Goal: Task Accomplishment & Management: Manage account settings

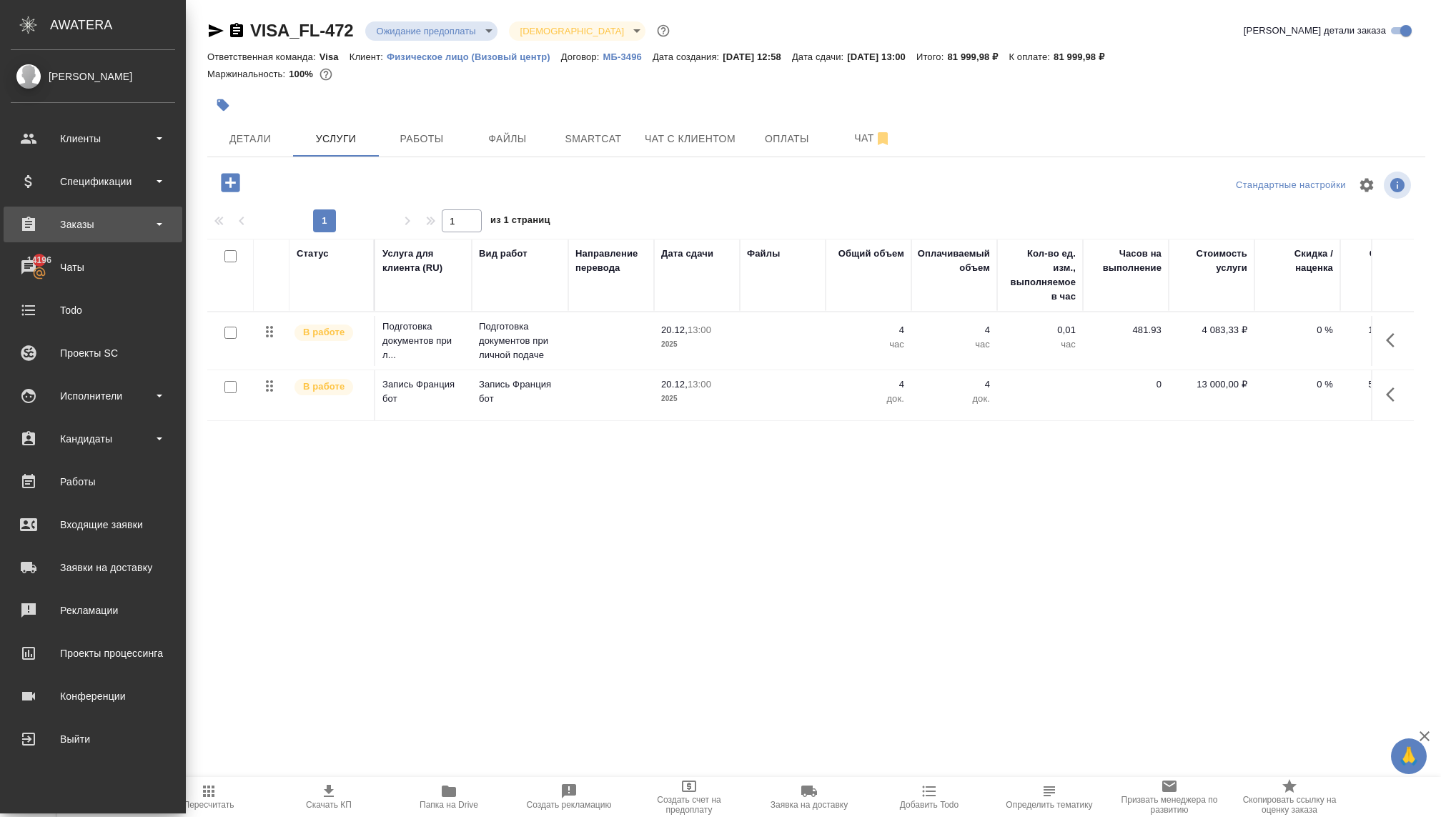
click at [107, 226] on div "Заказы" at bounding box center [93, 224] width 164 height 21
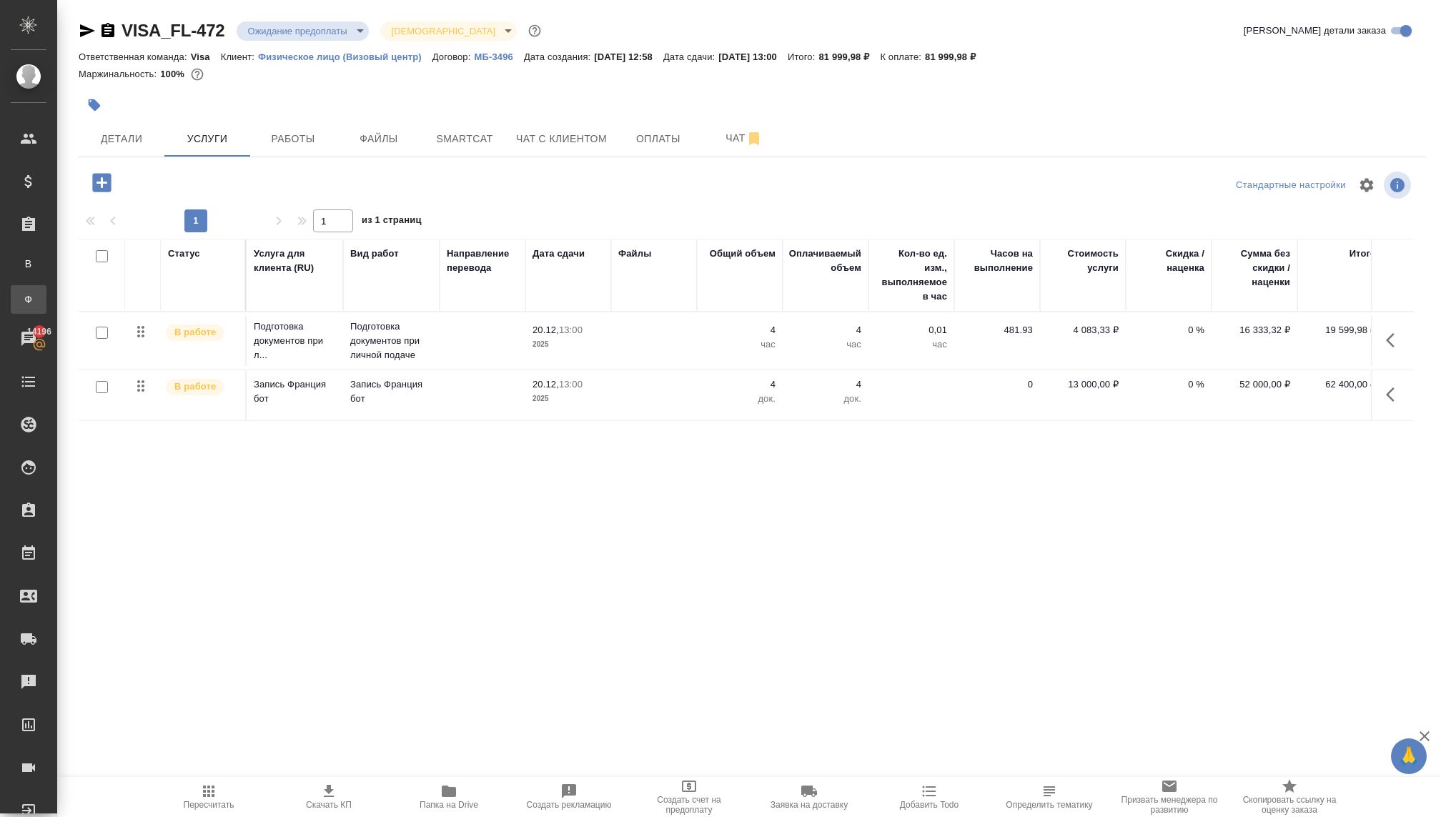
click at [21, 302] on div "Заказы физ. лиц" at bounding box center [10, 299] width 21 height 14
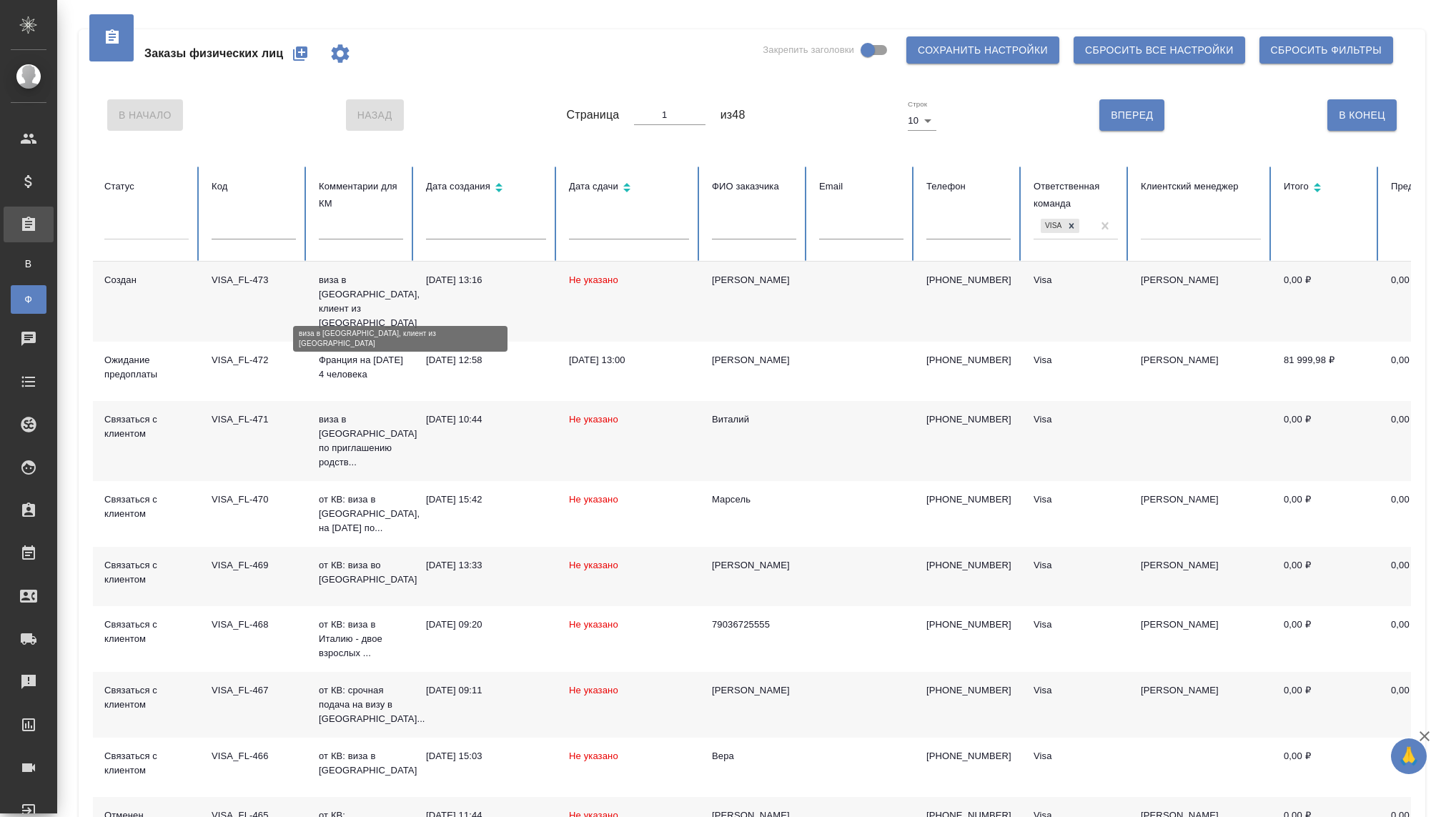
click at [341, 297] on p "виза в Японию, клиент из Луганска" at bounding box center [361, 301] width 84 height 57
click at [341, 297] on p "виза в [GEOGRAPHIC_DATA], клиент из [GEOGRAPHIC_DATA]" at bounding box center [361, 301] width 84 height 57
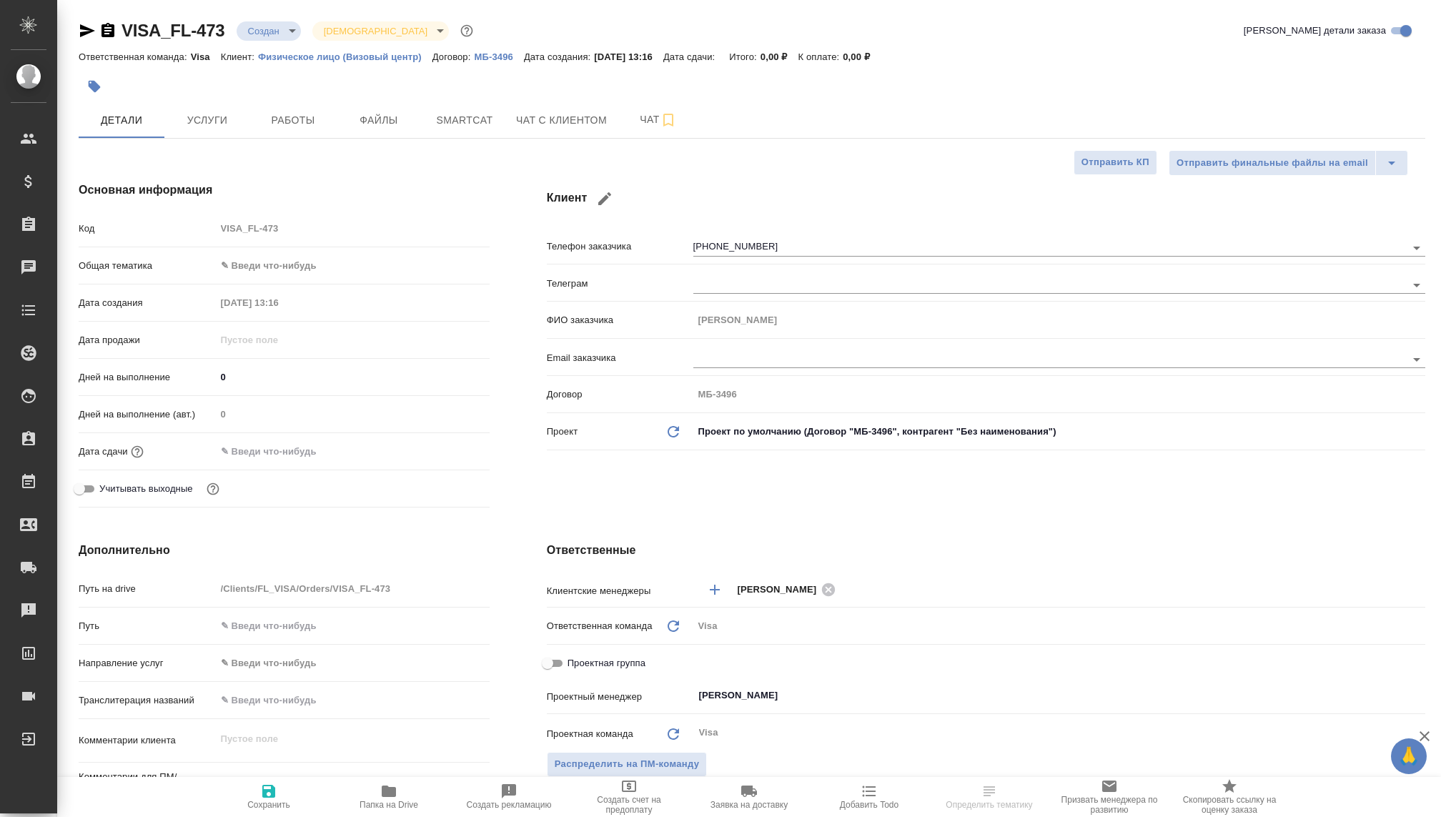
select select "RU"
click at [273, 28] on body "🙏 .cls-1 fill:#fff; AWATERA Kovaleva Ekaterina Клиенты Спецификации Заказы Чаты…" at bounding box center [720, 408] width 1441 height 817
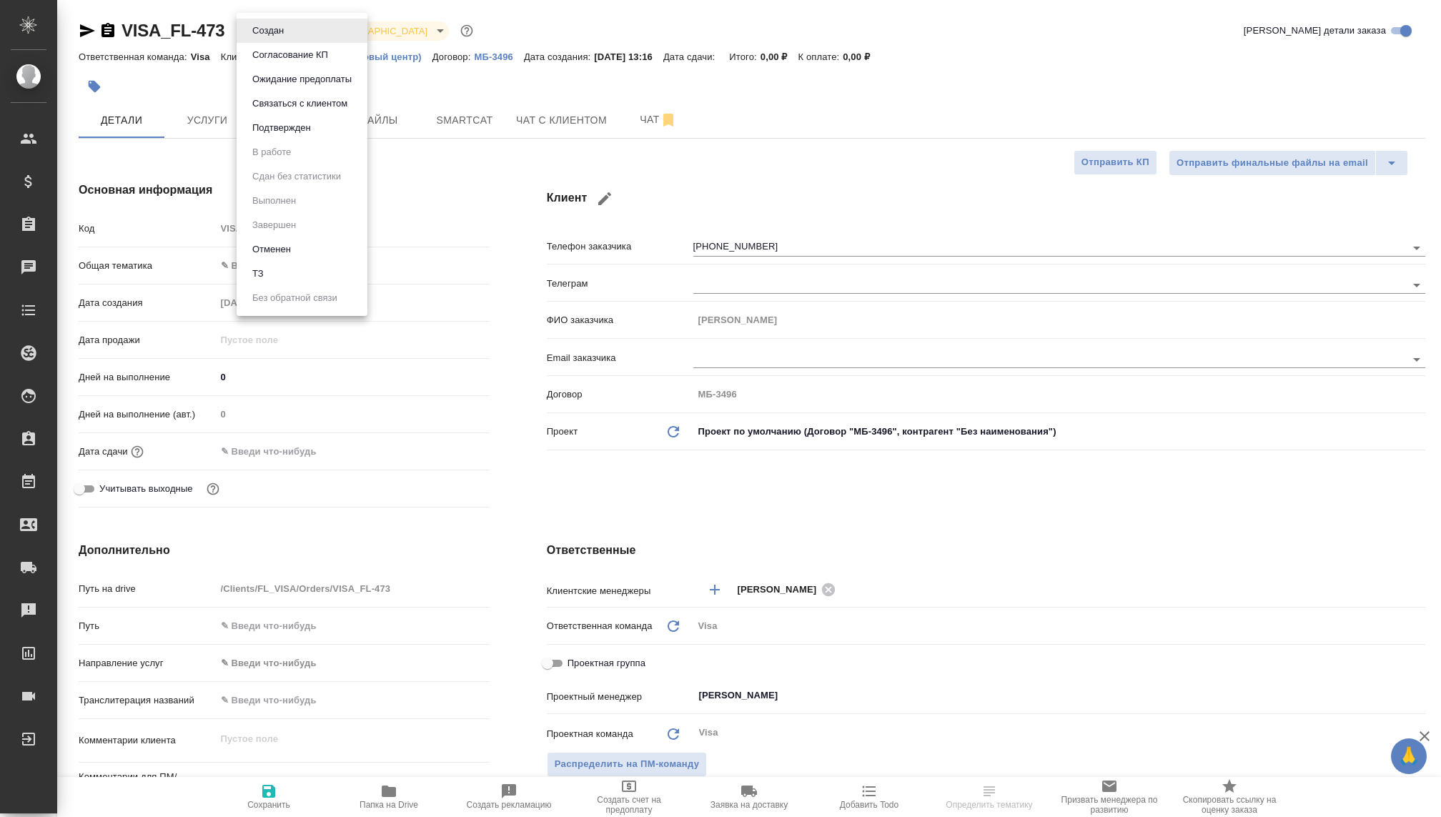
click at [272, 103] on button "Связаться с клиентом" at bounding box center [300, 104] width 104 height 16
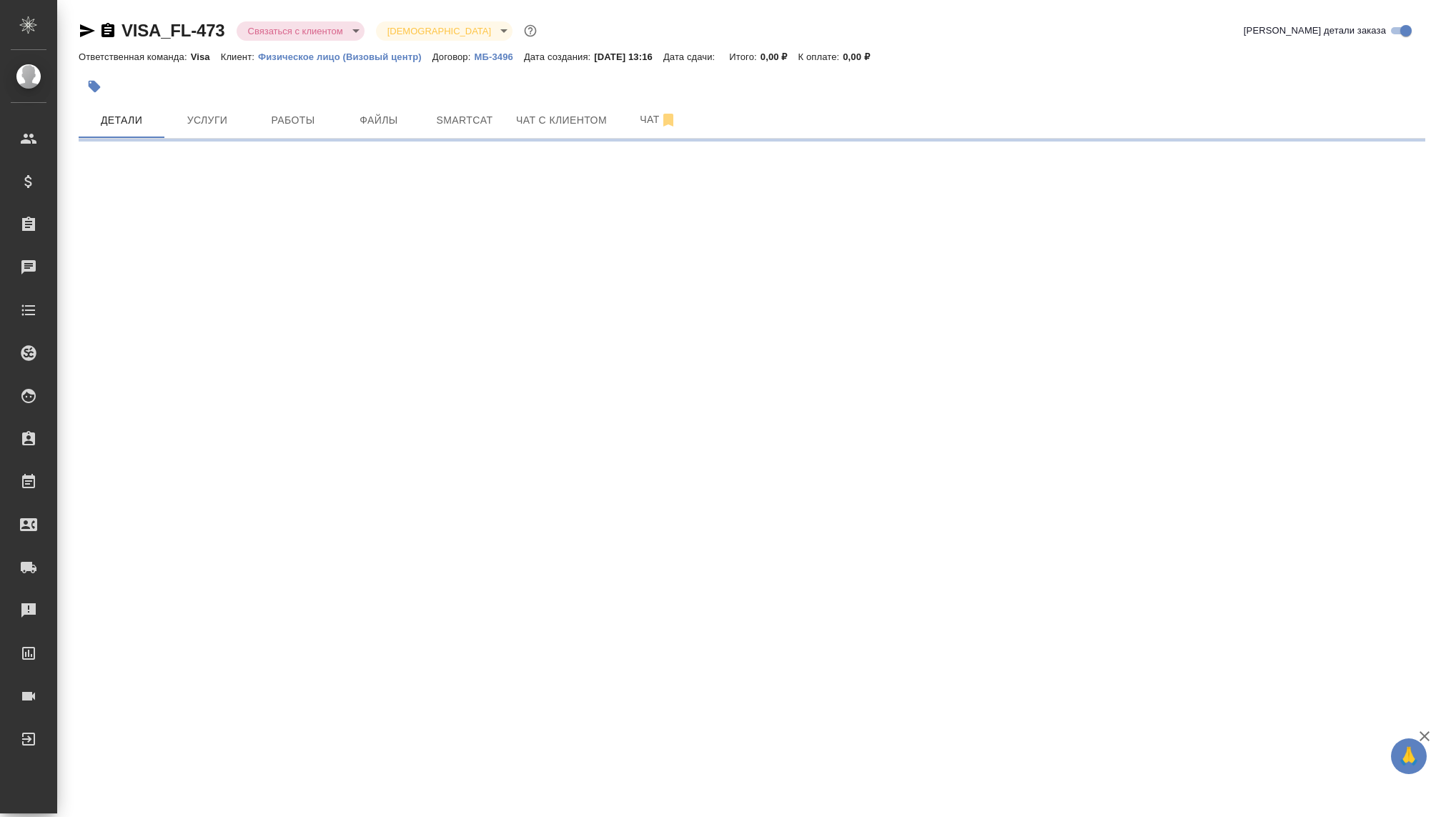
select select "RU"
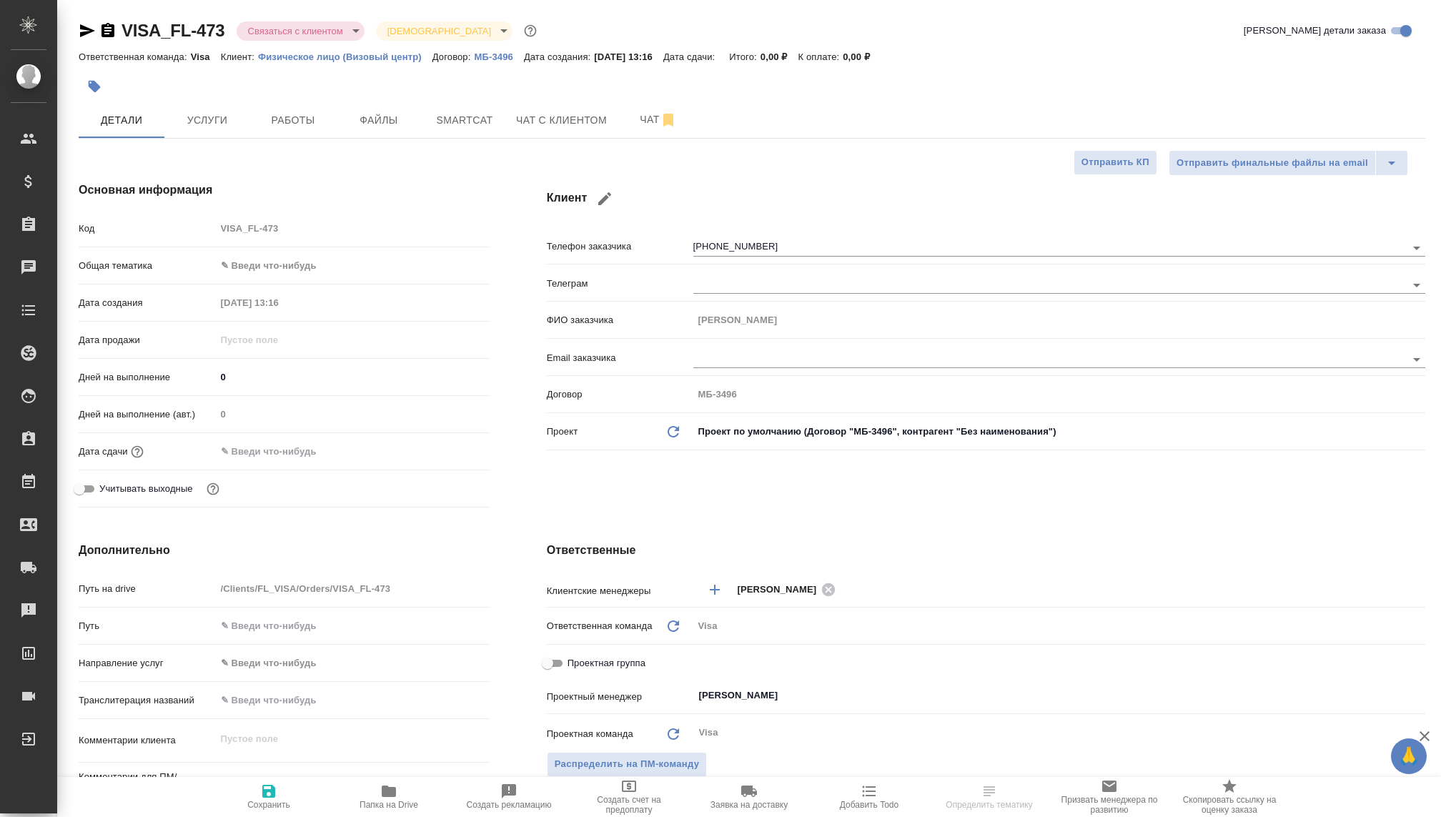
type textarea "x"
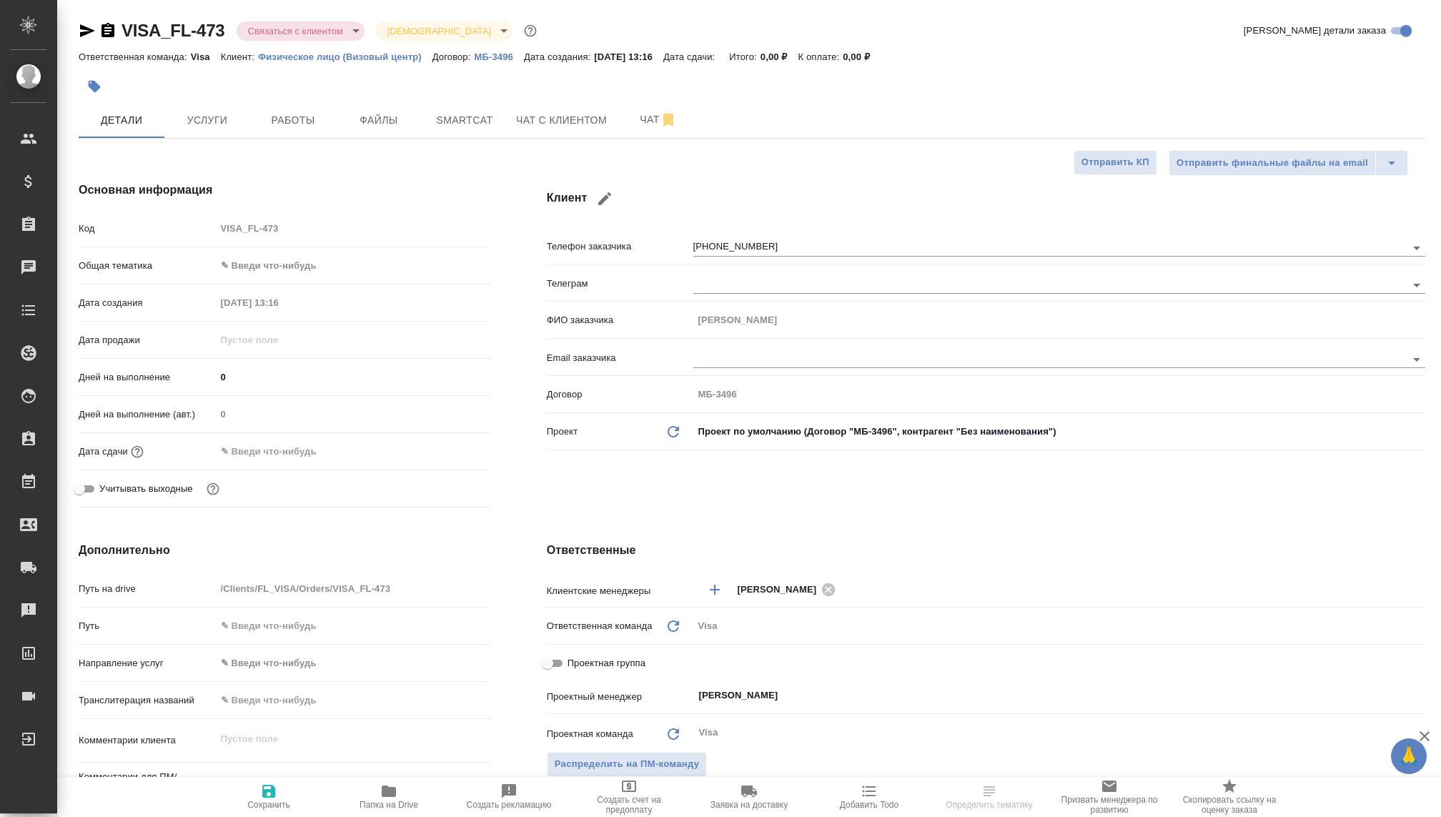
type textarea "x"
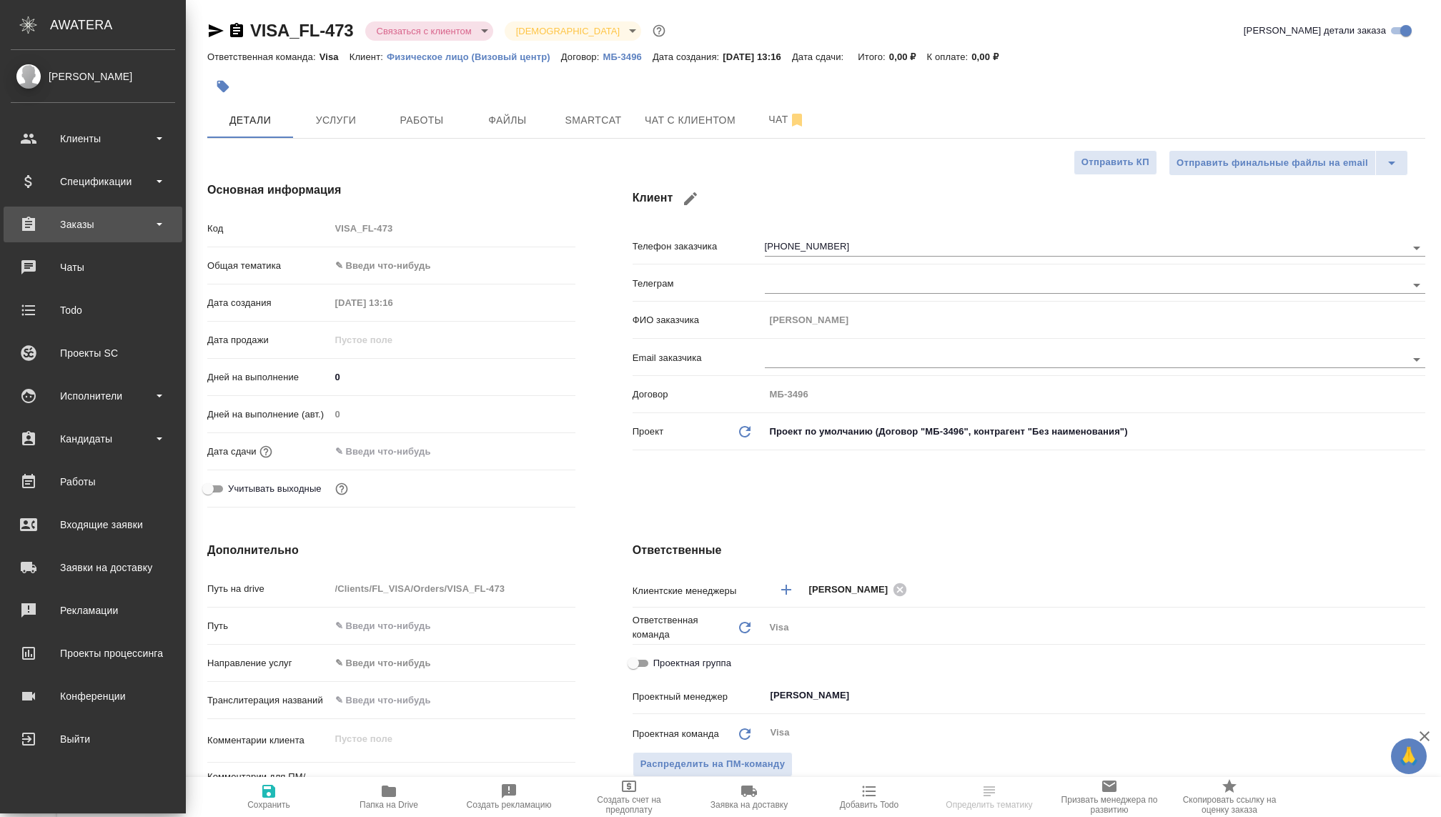
click at [101, 226] on div "Заказы" at bounding box center [93, 224] width 164 height 21
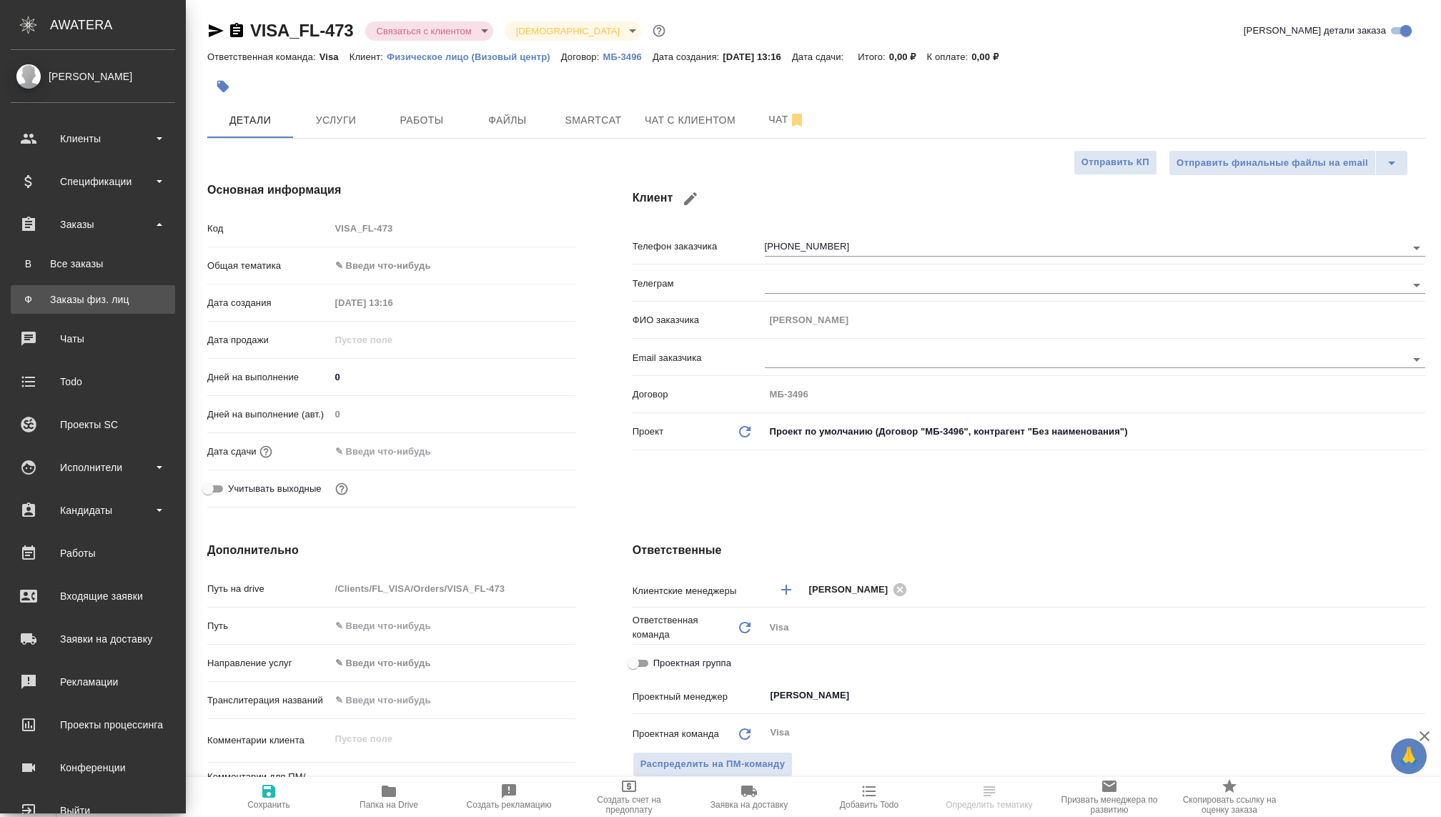
type textarea "x"
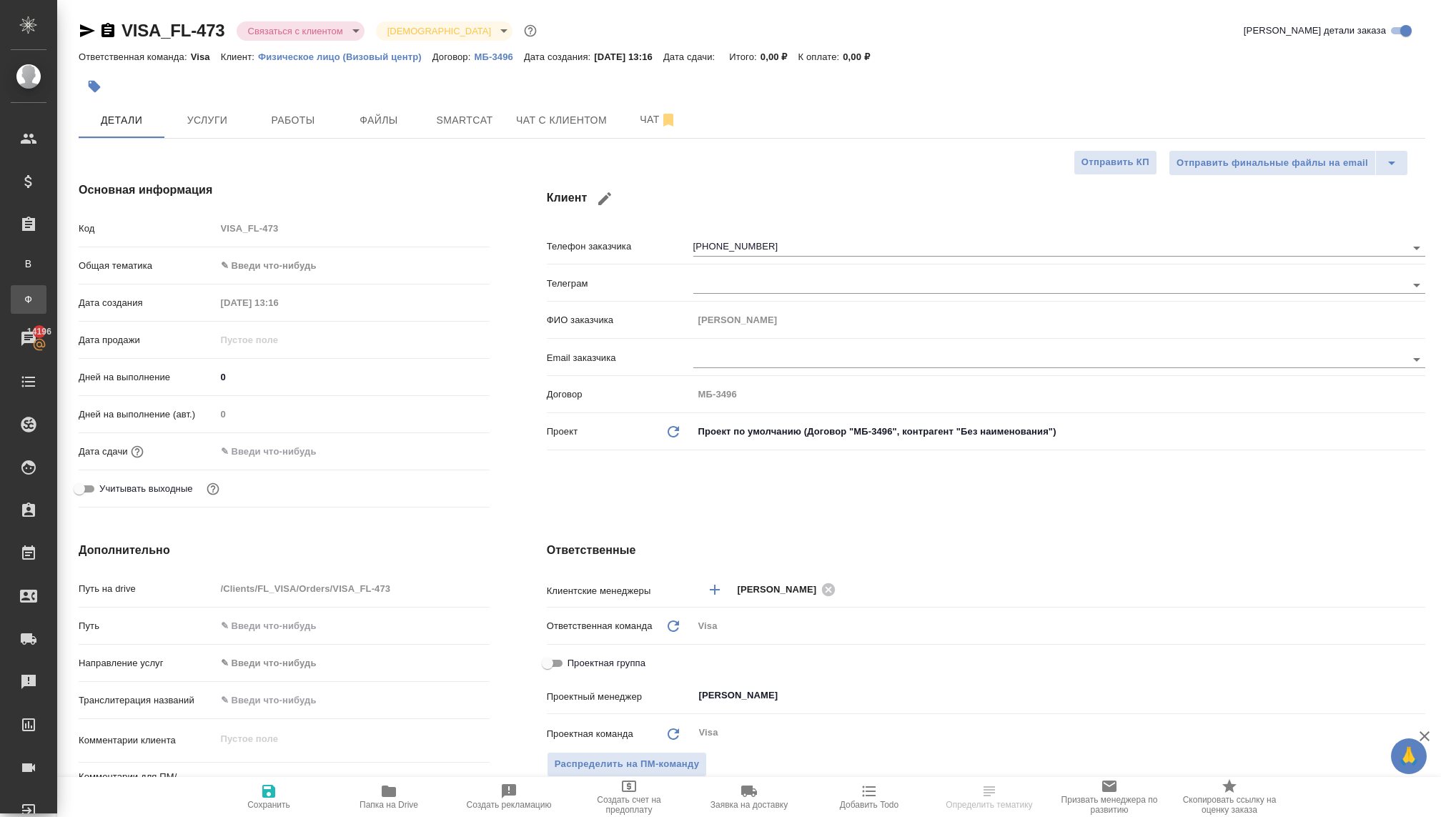
click at [46, 307] on link "Ф Заказы физ. лиц" at bounding box center [29, 299] width 36 height 29
type textarea "x"
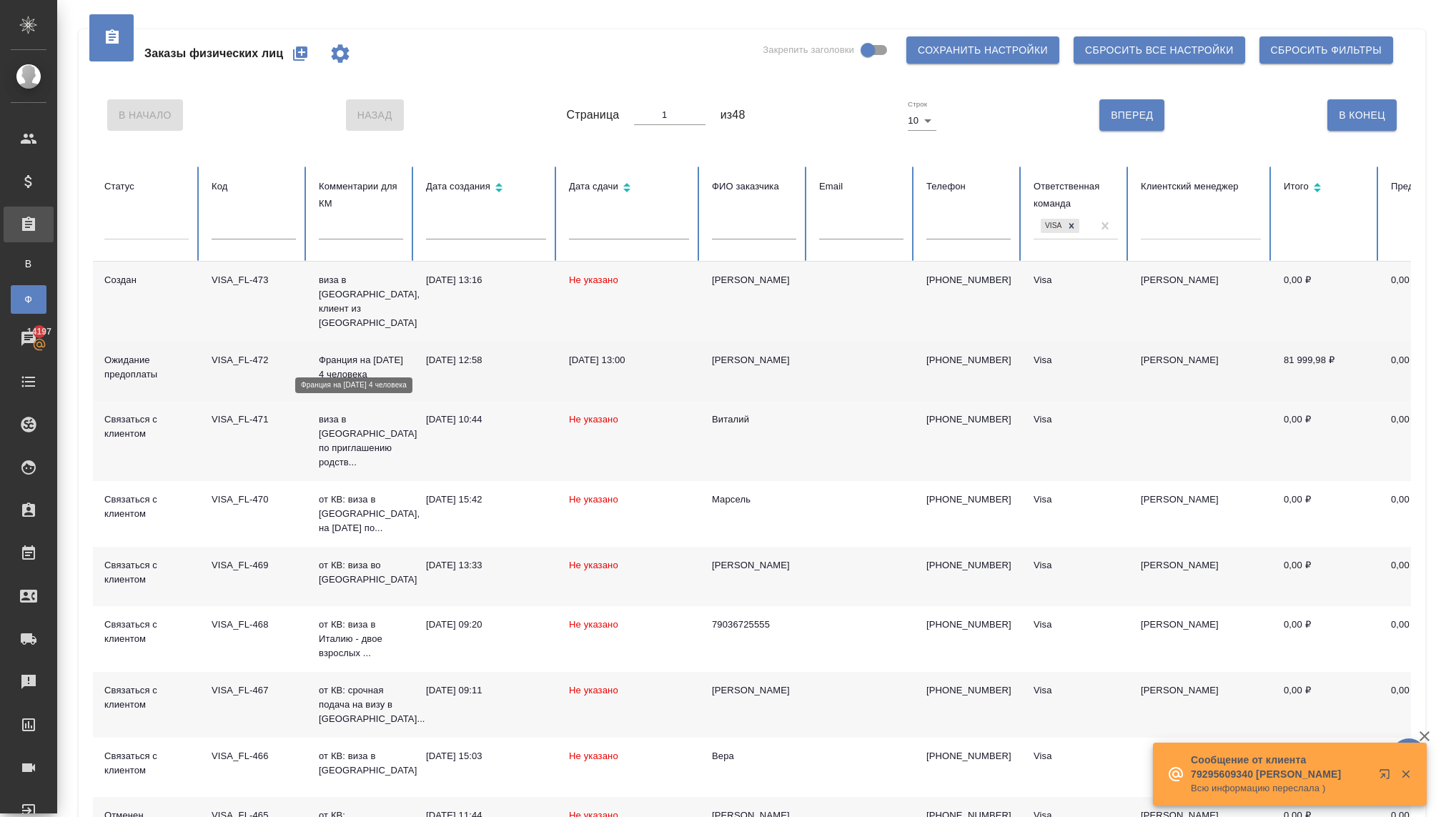
click at [327, 354] on p "Франция на [DATE] 4 человека" at bounding box center [361, 367] width 84 height 29
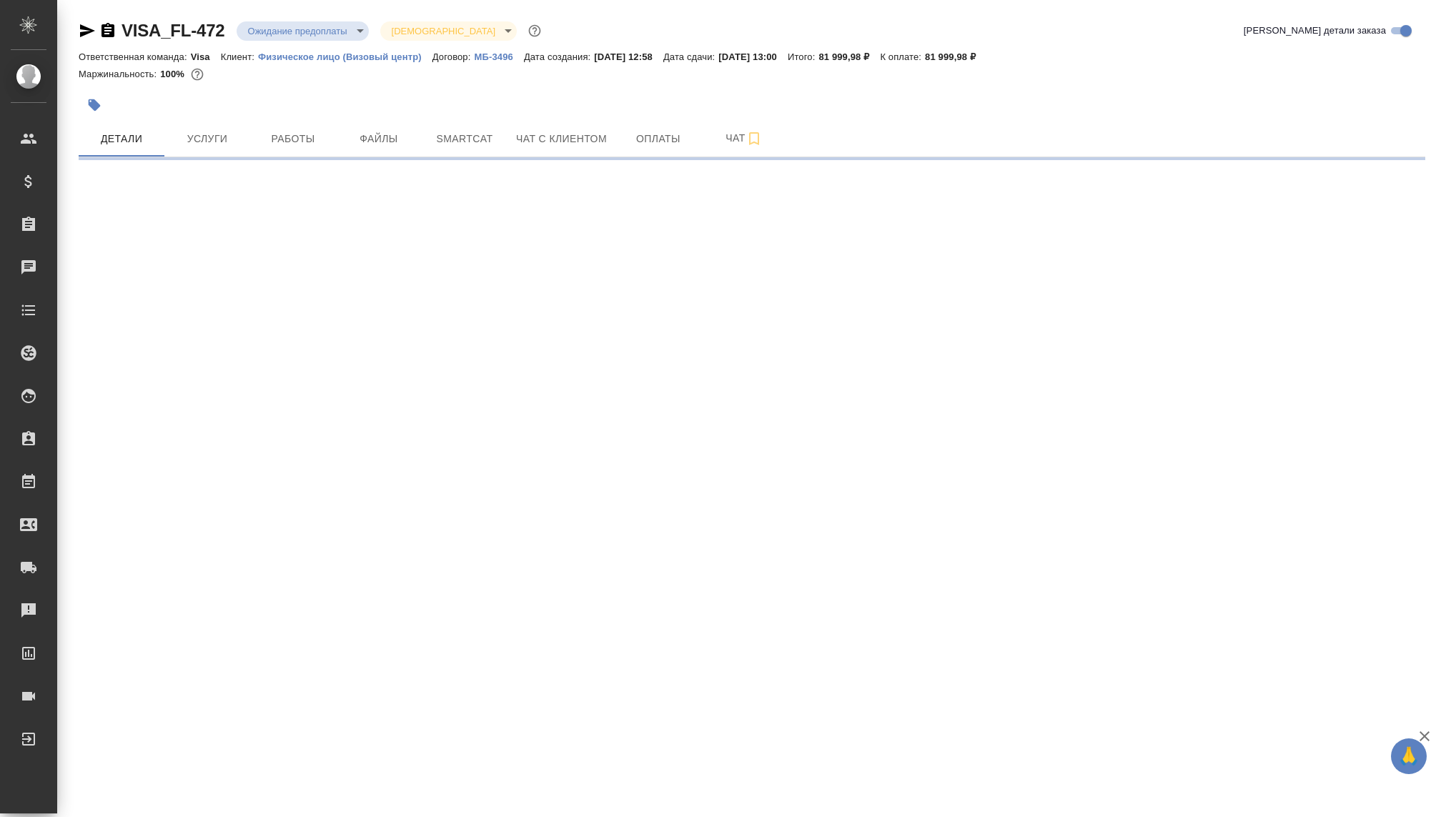
select select "RU"
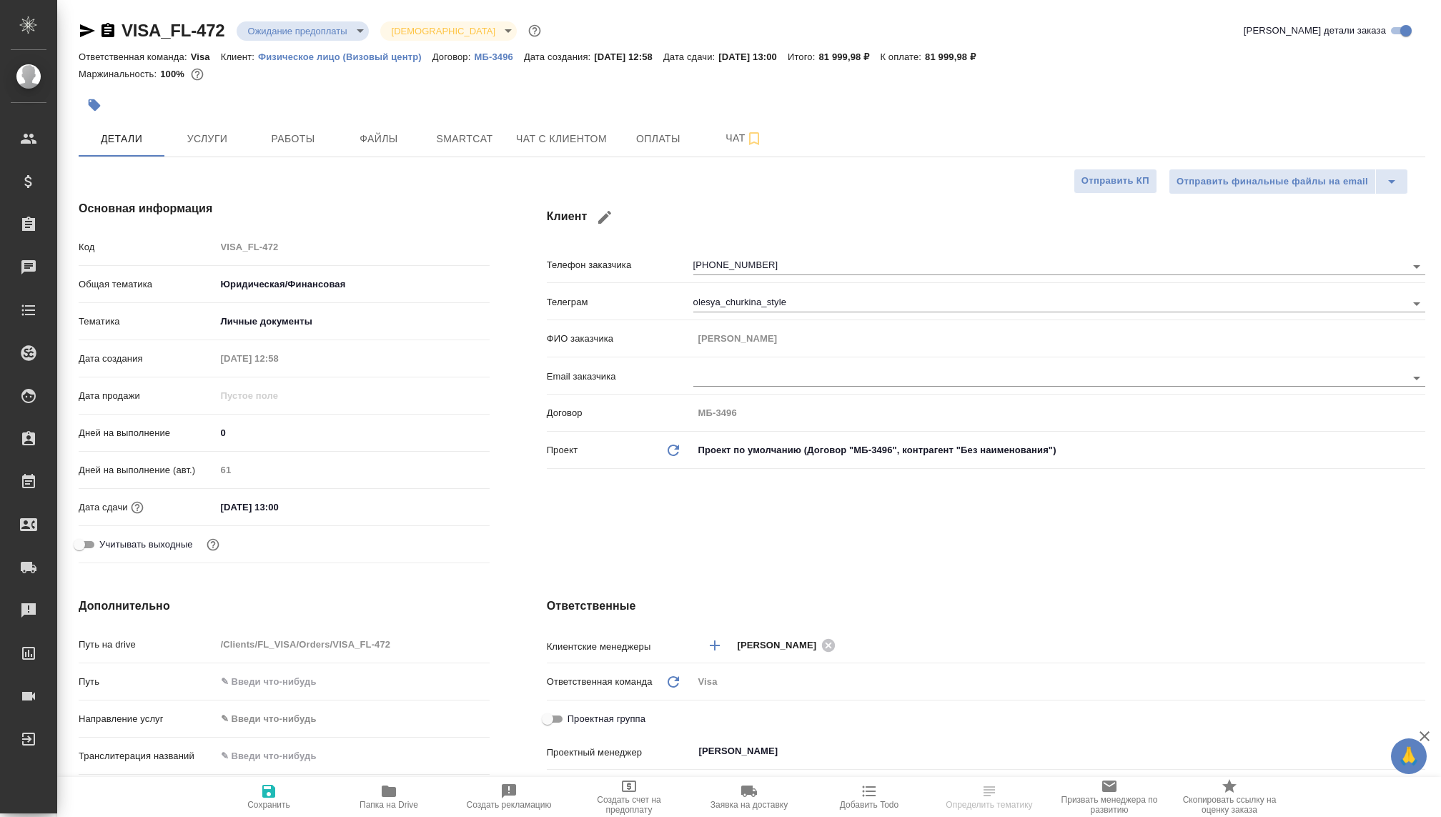
type textarea "x"
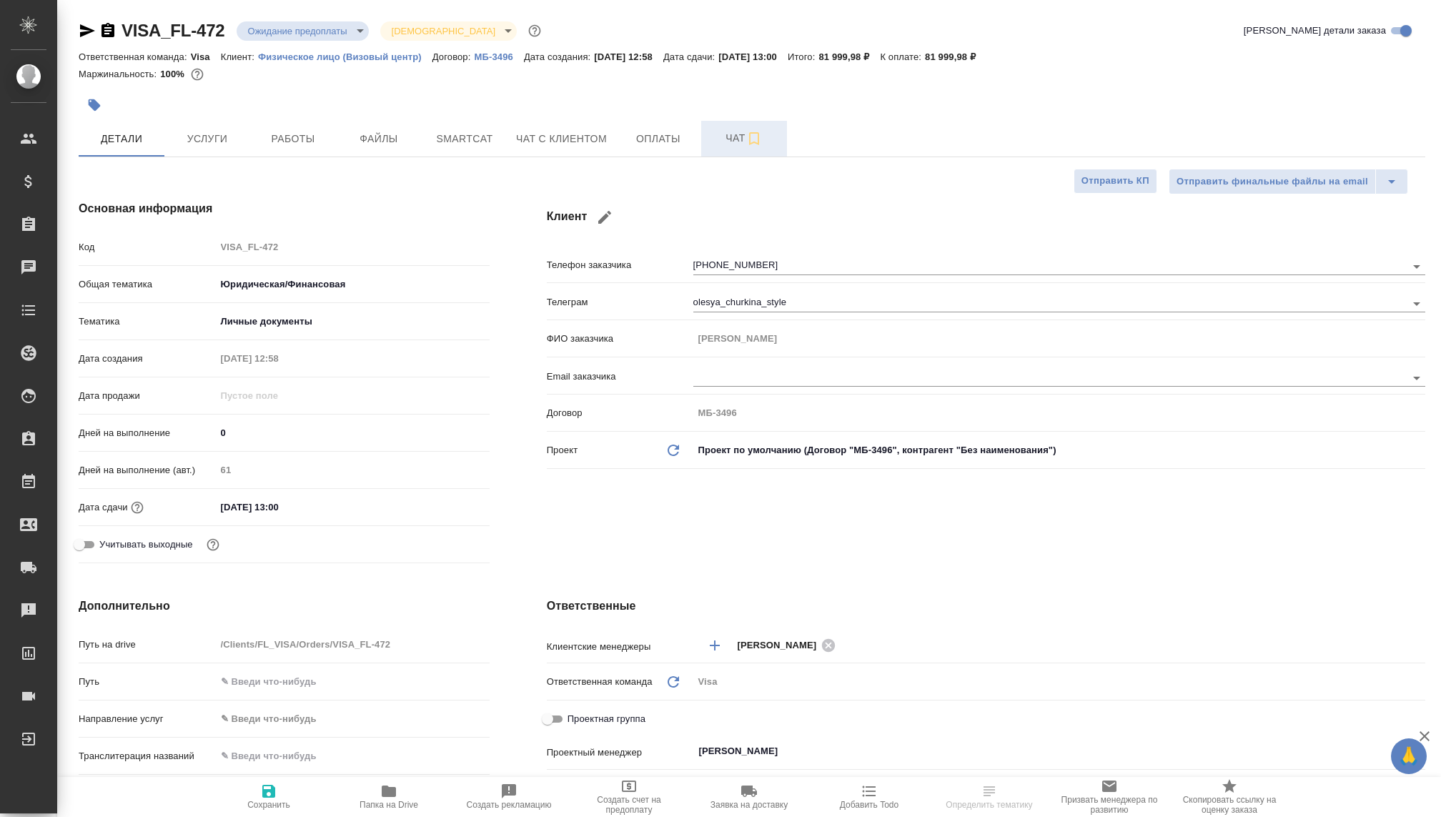
type textarea "x"
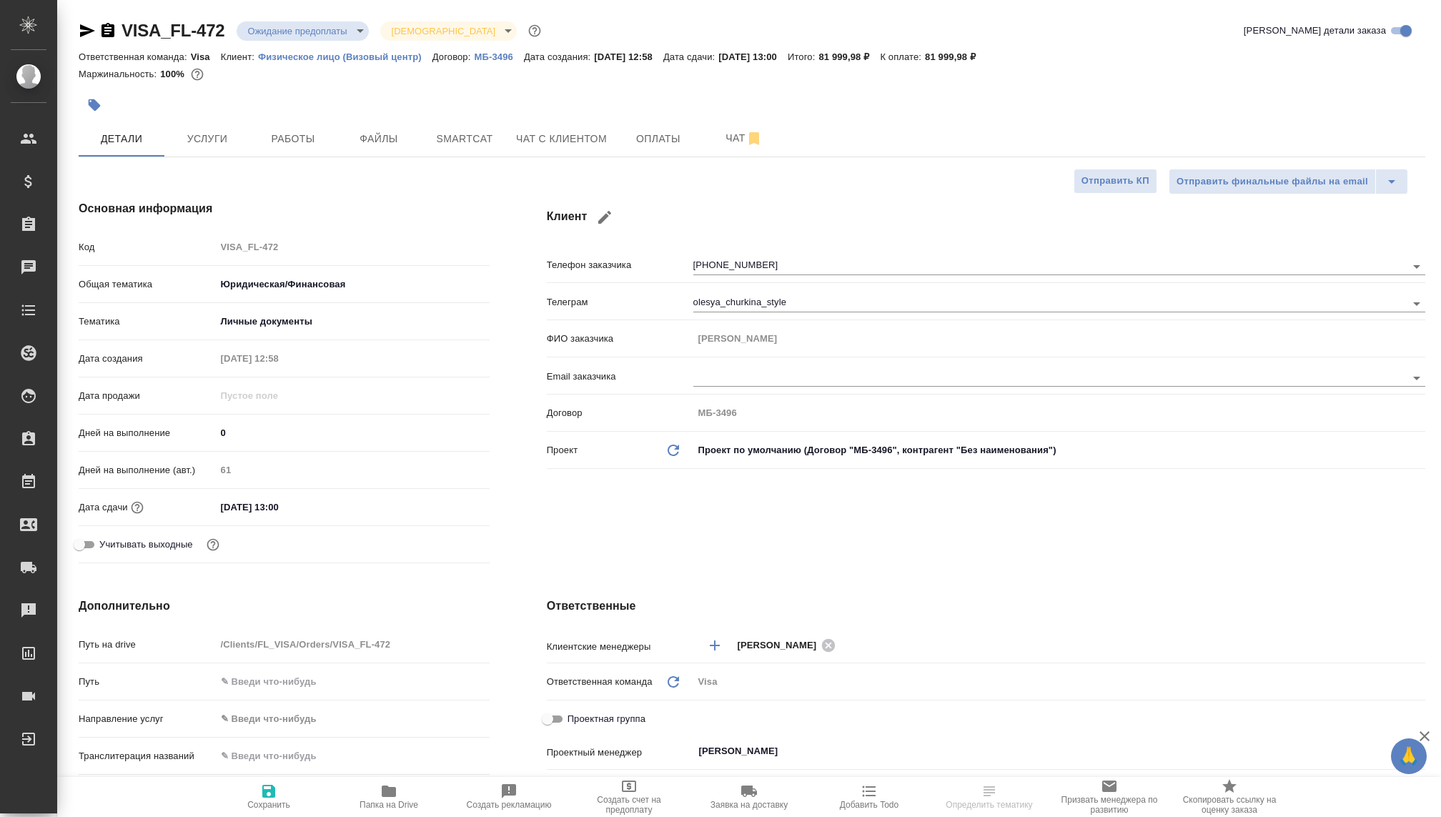
type textarea "x"
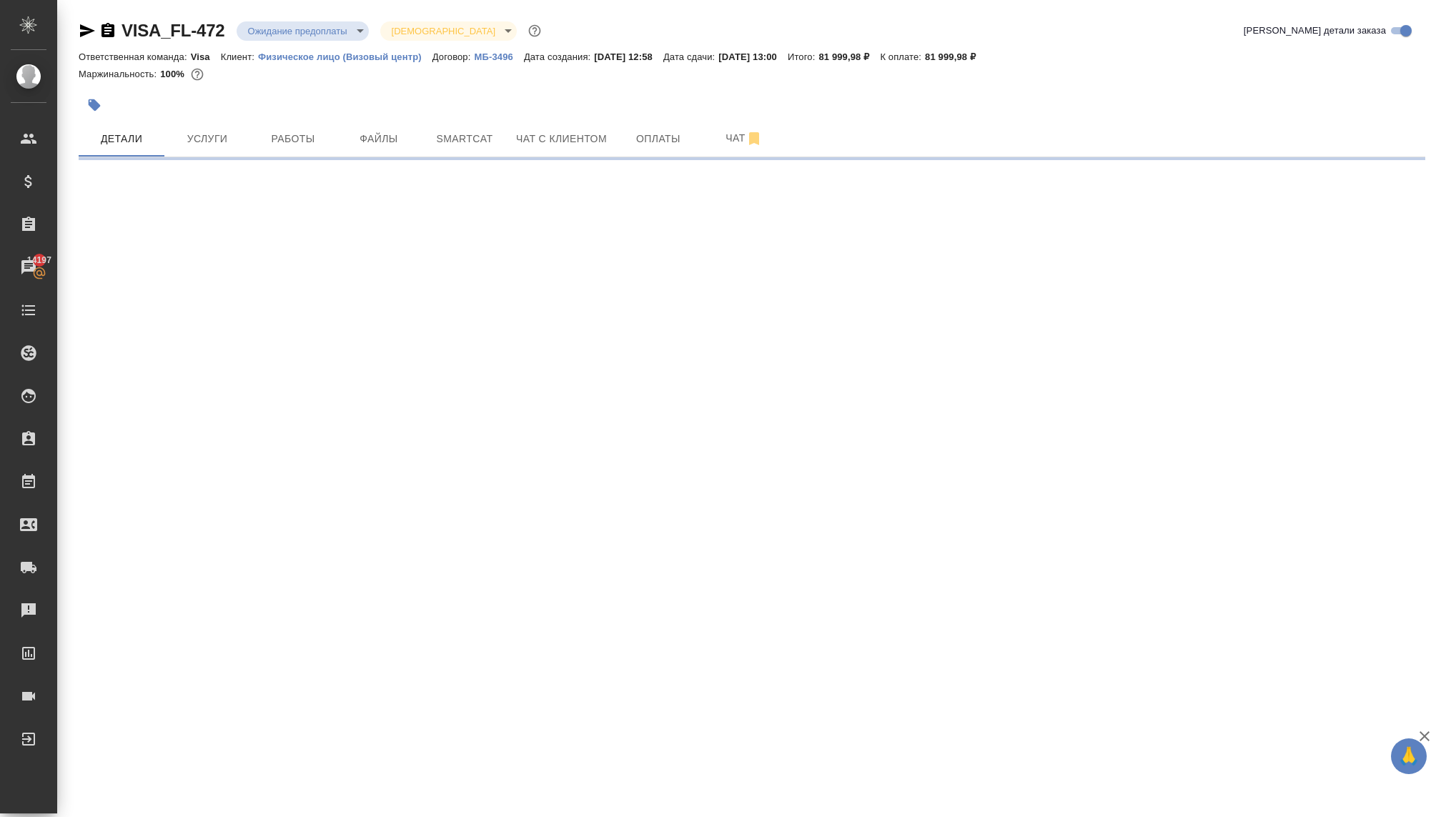
select select "RU"
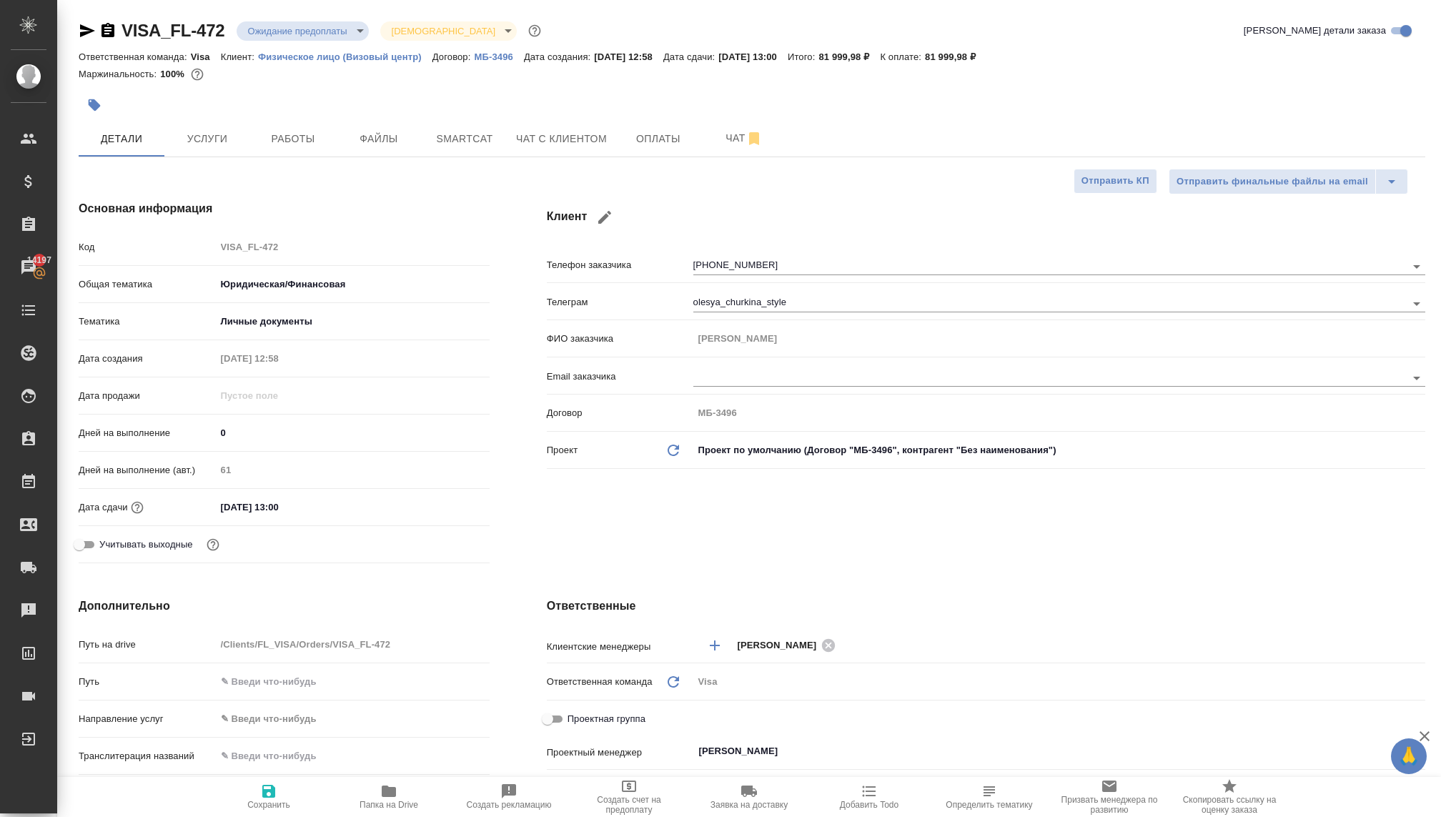
type textarea "x"
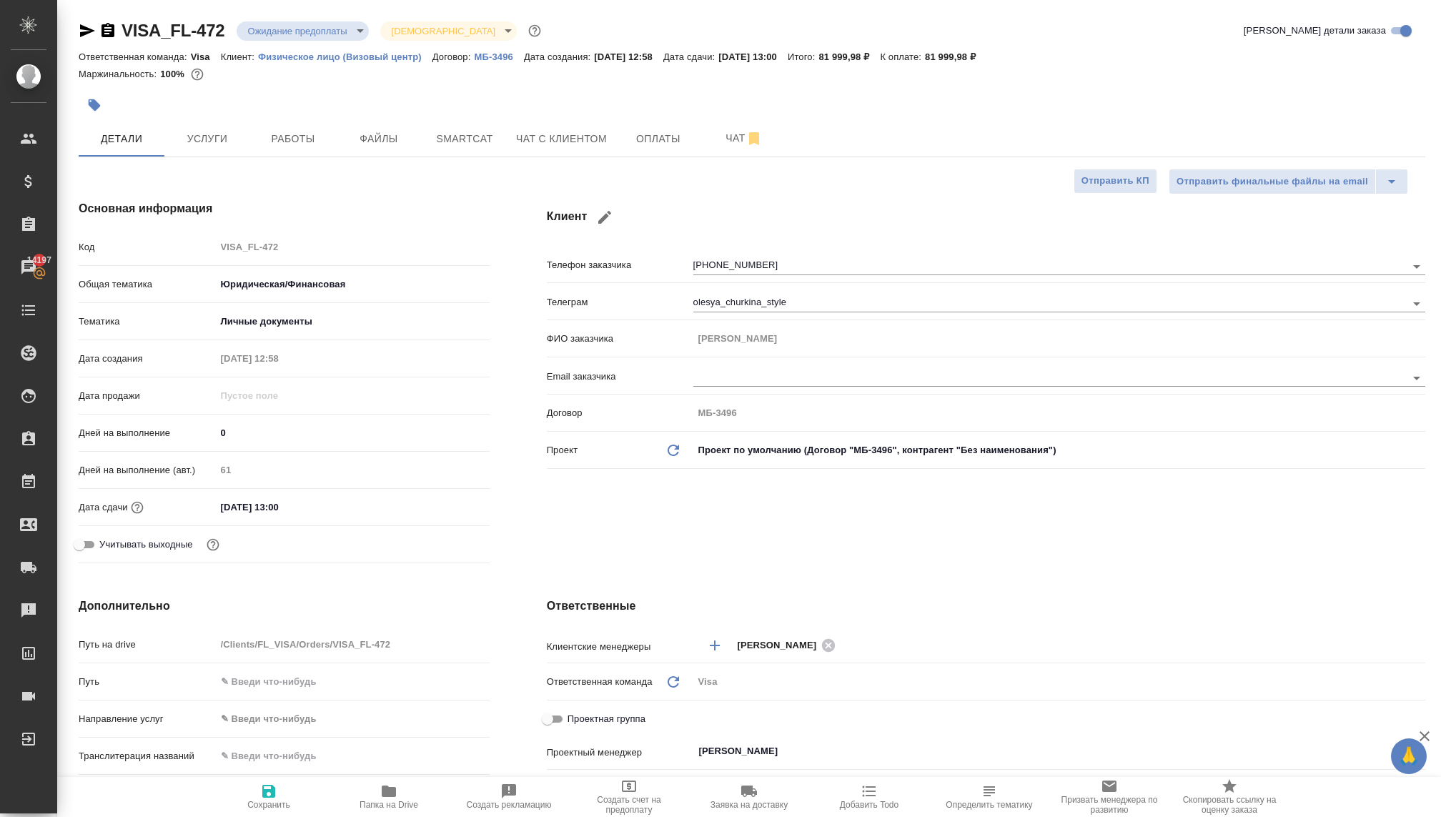
type textarea "x"
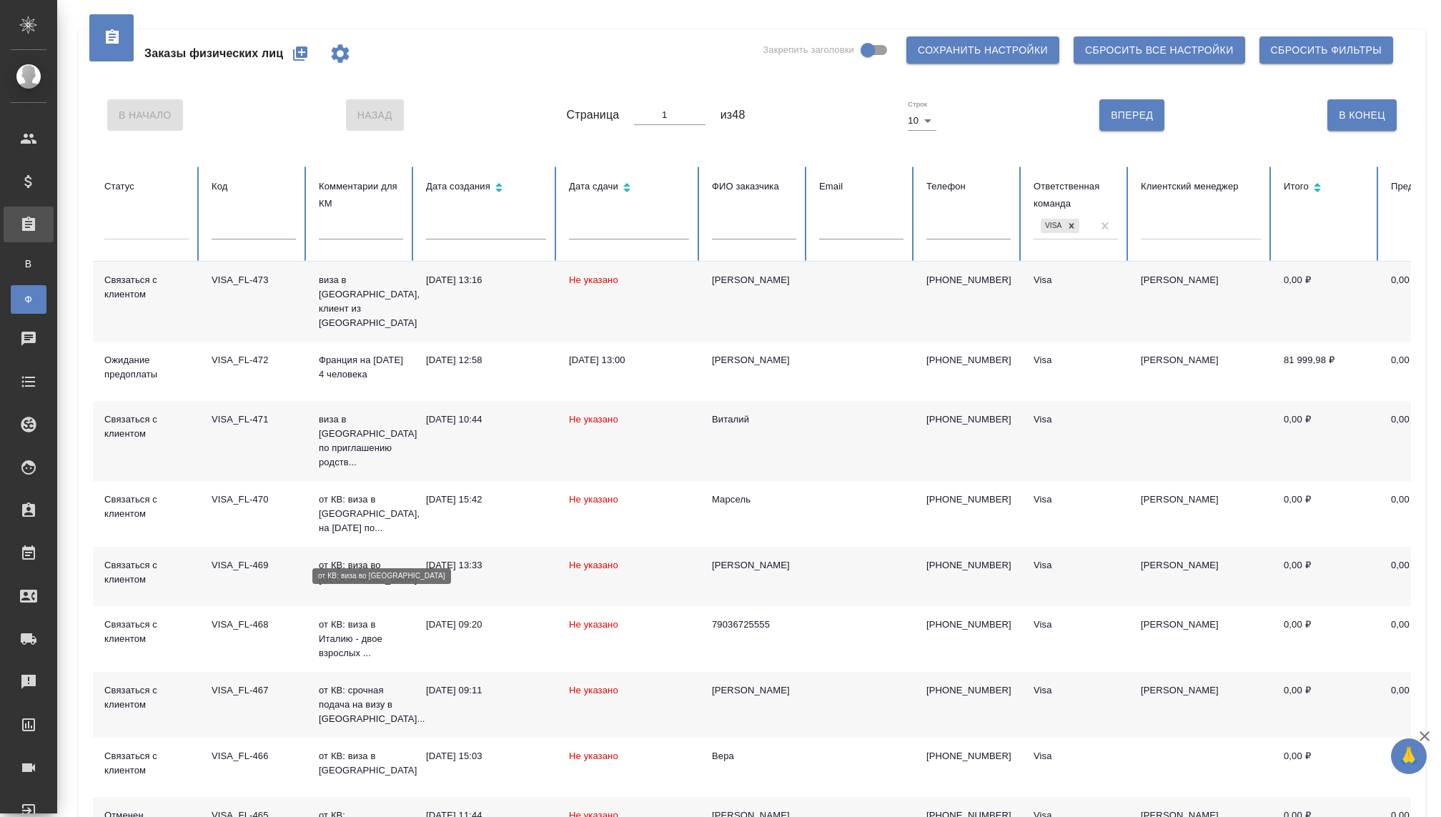
click at [355, 558] on p "от КВ: виза во [GEOGRAPHIC_DATA]" at bounding box center [361, 572] width 84 height 29
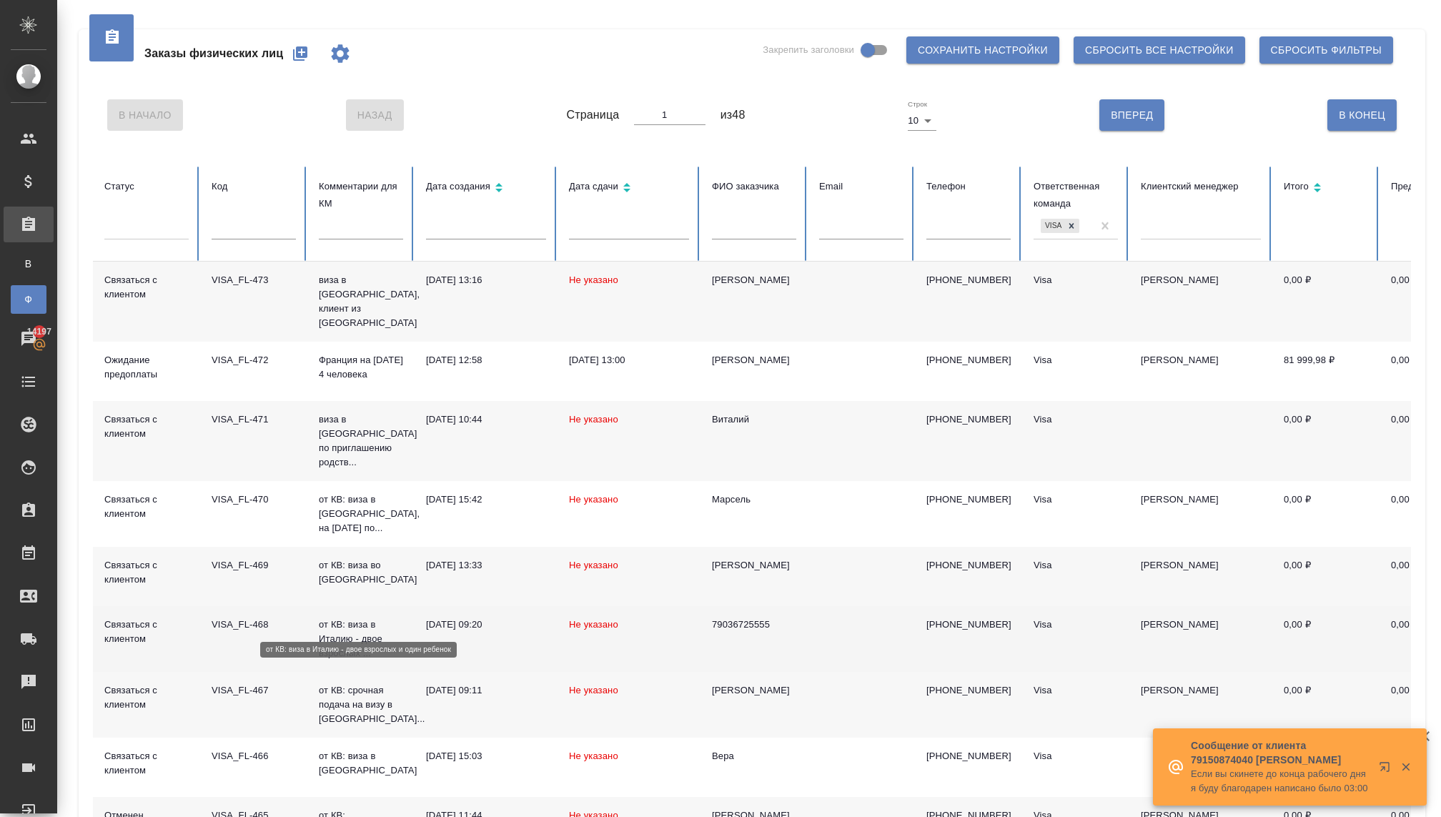
click at [358, 618] on p "от КВ: виза в Италию - двое взрослых ..." at bounding box center [361, 639] width 84 height 43
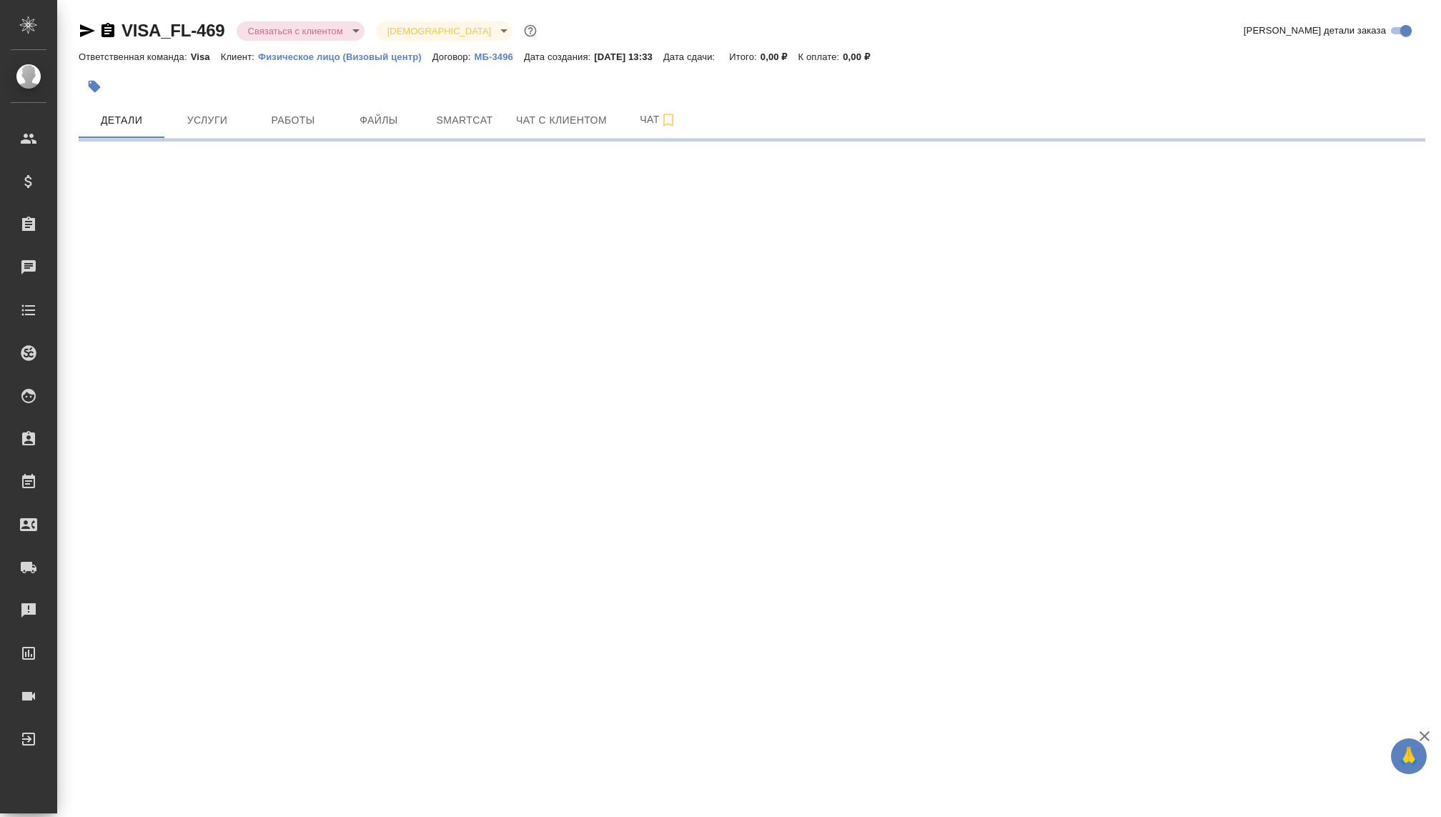
select select "RU"
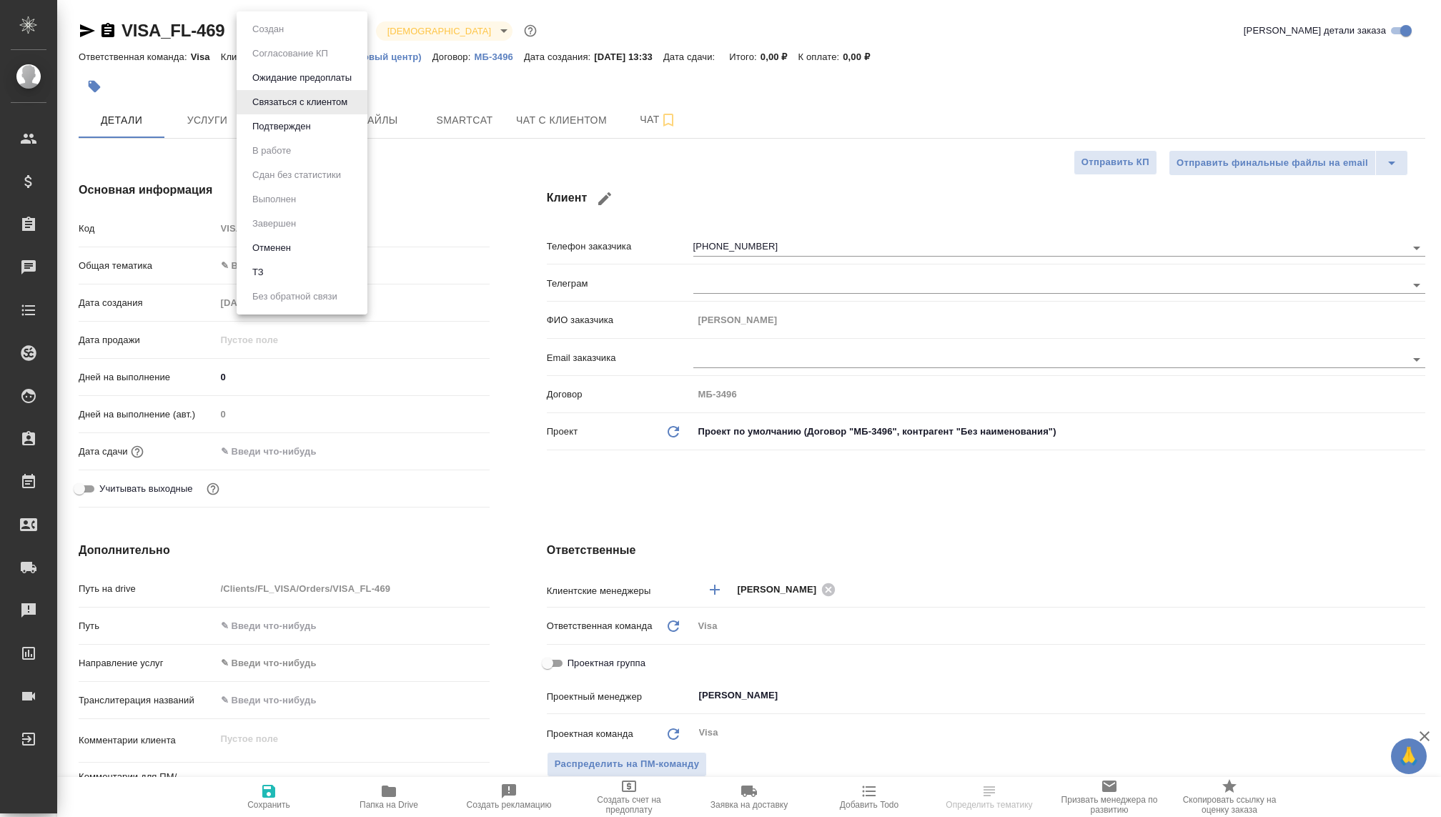
click at [303, 22] on body "🙏 .cls-1 fill:#fff; AWATERA [PERSON_NAME] Спецификации Заказы Чаты Todo Проекты…" at bounding box center [720, 408] width 1441 height 817
type textarea "x"
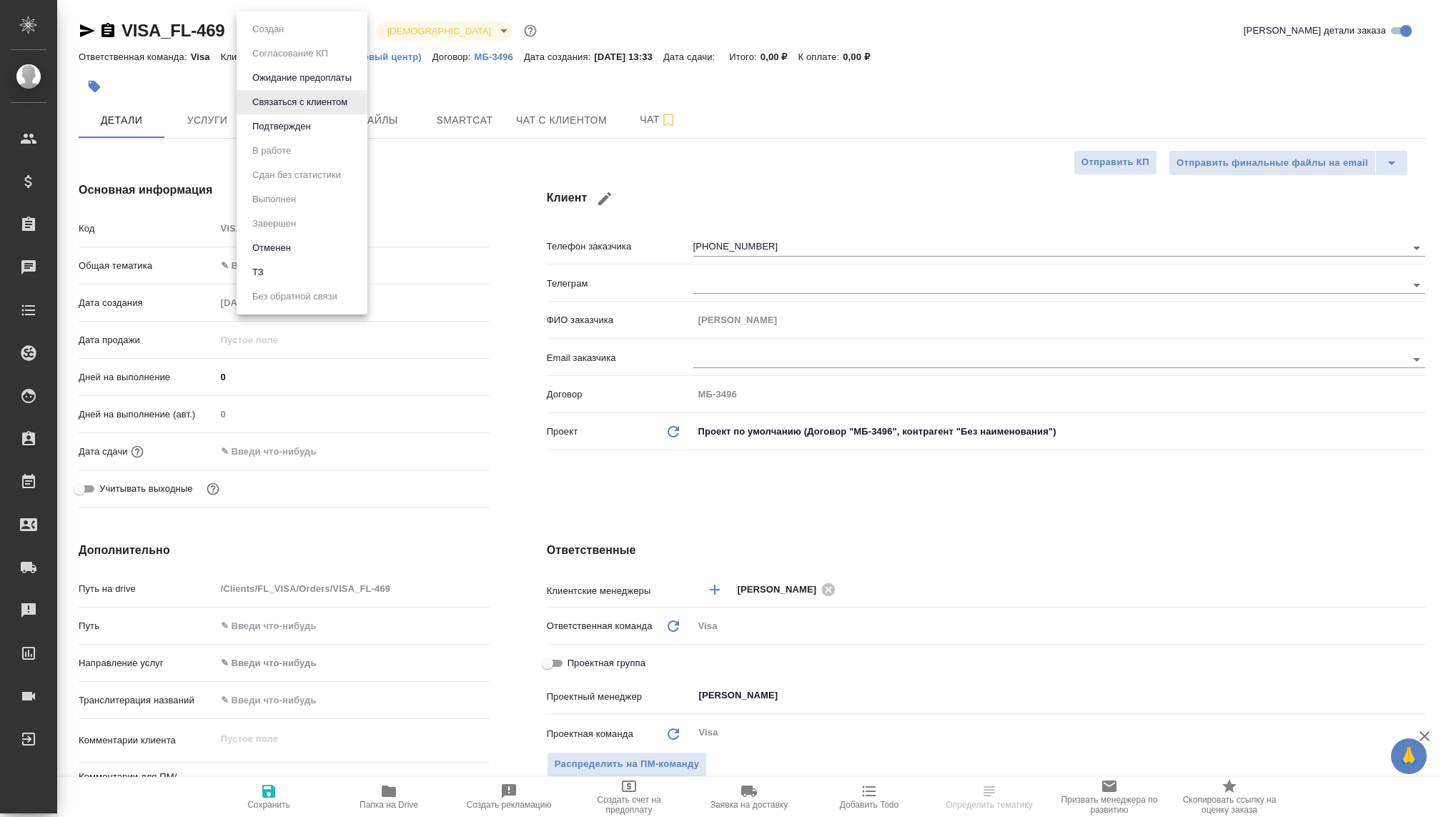
type textarea "x"
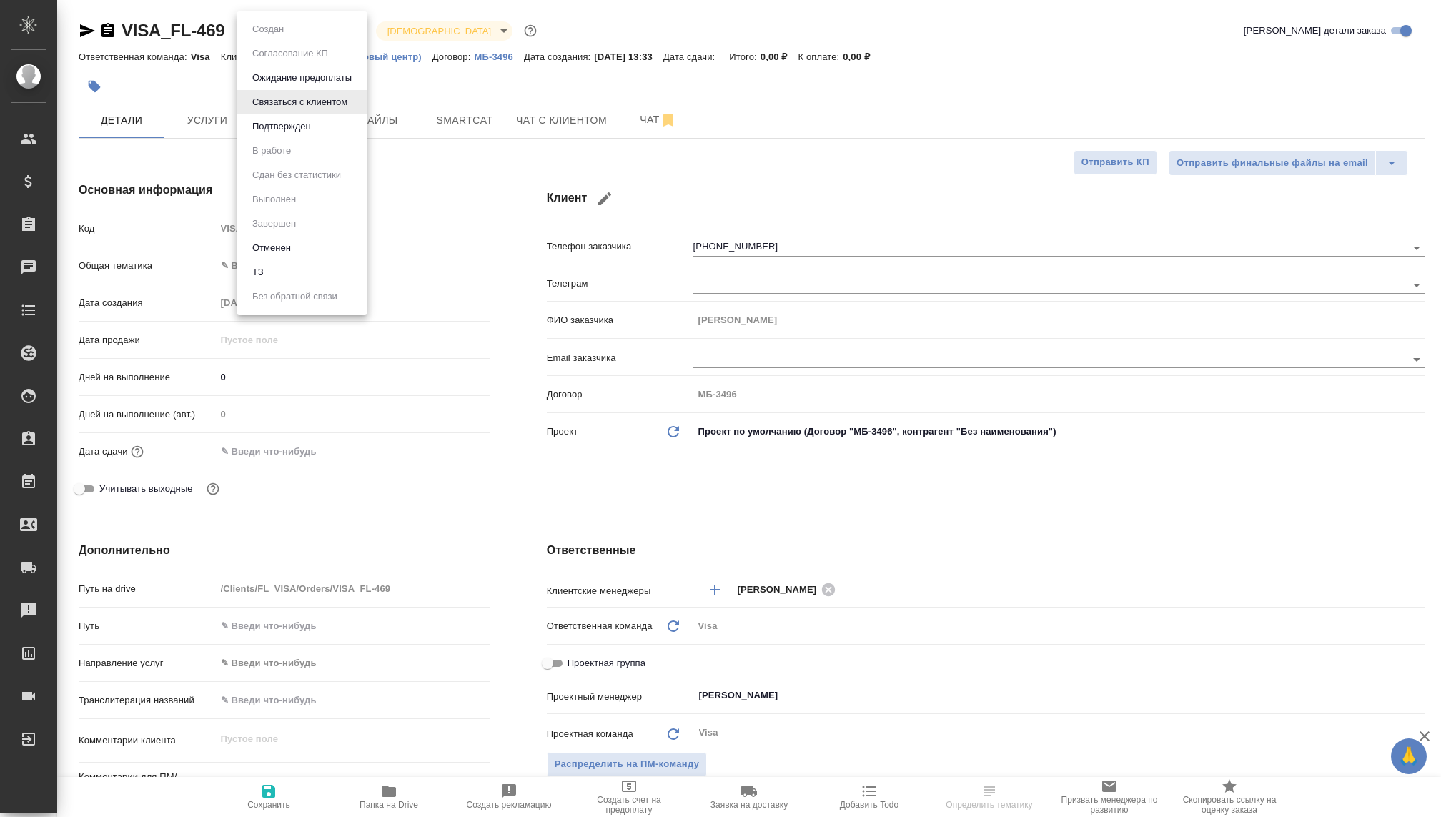
click at [302, 79] on button "Ожидание предоплаты" at bounding box center [302, 78] width 108 height 16
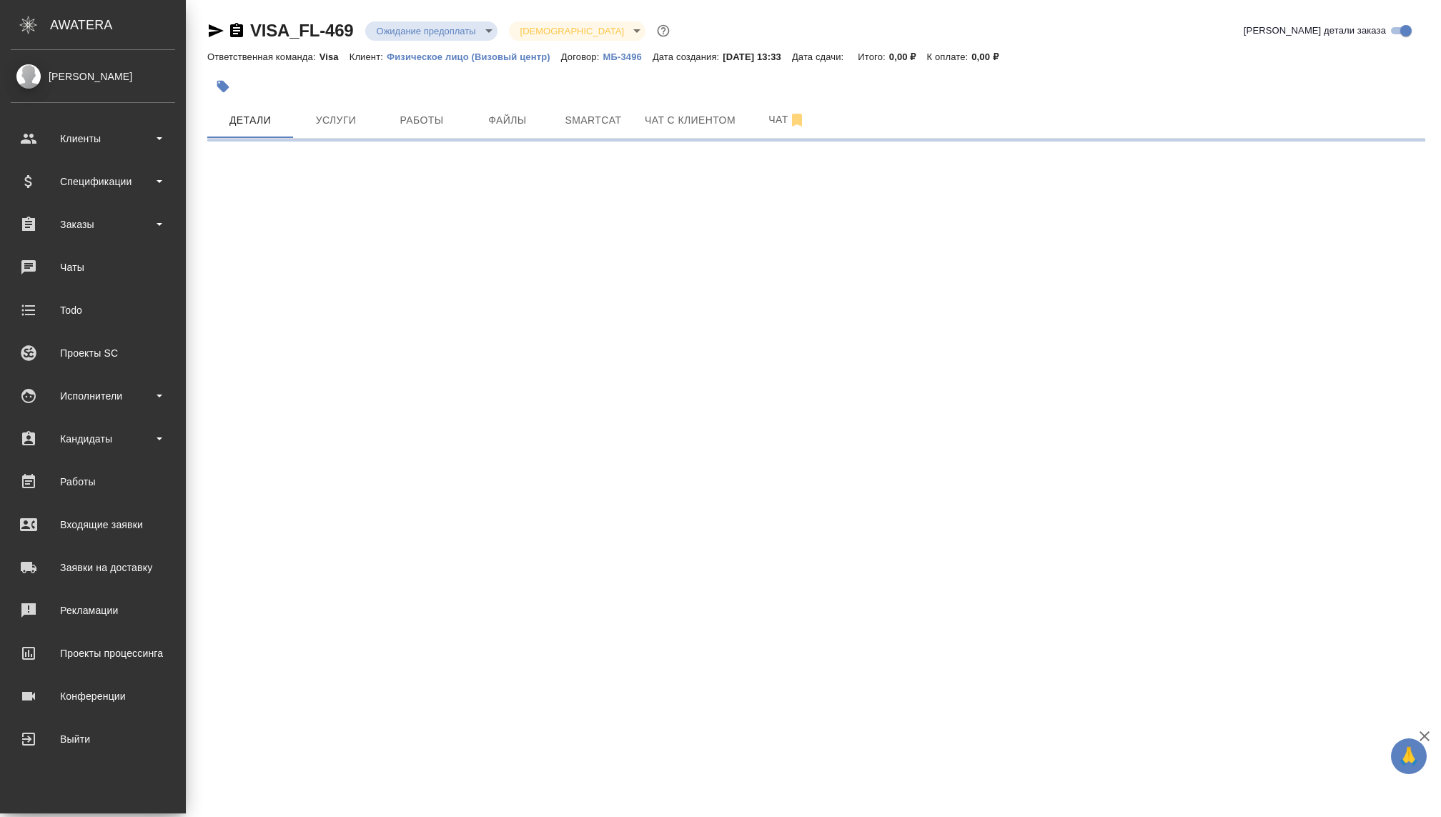
select select "RU"
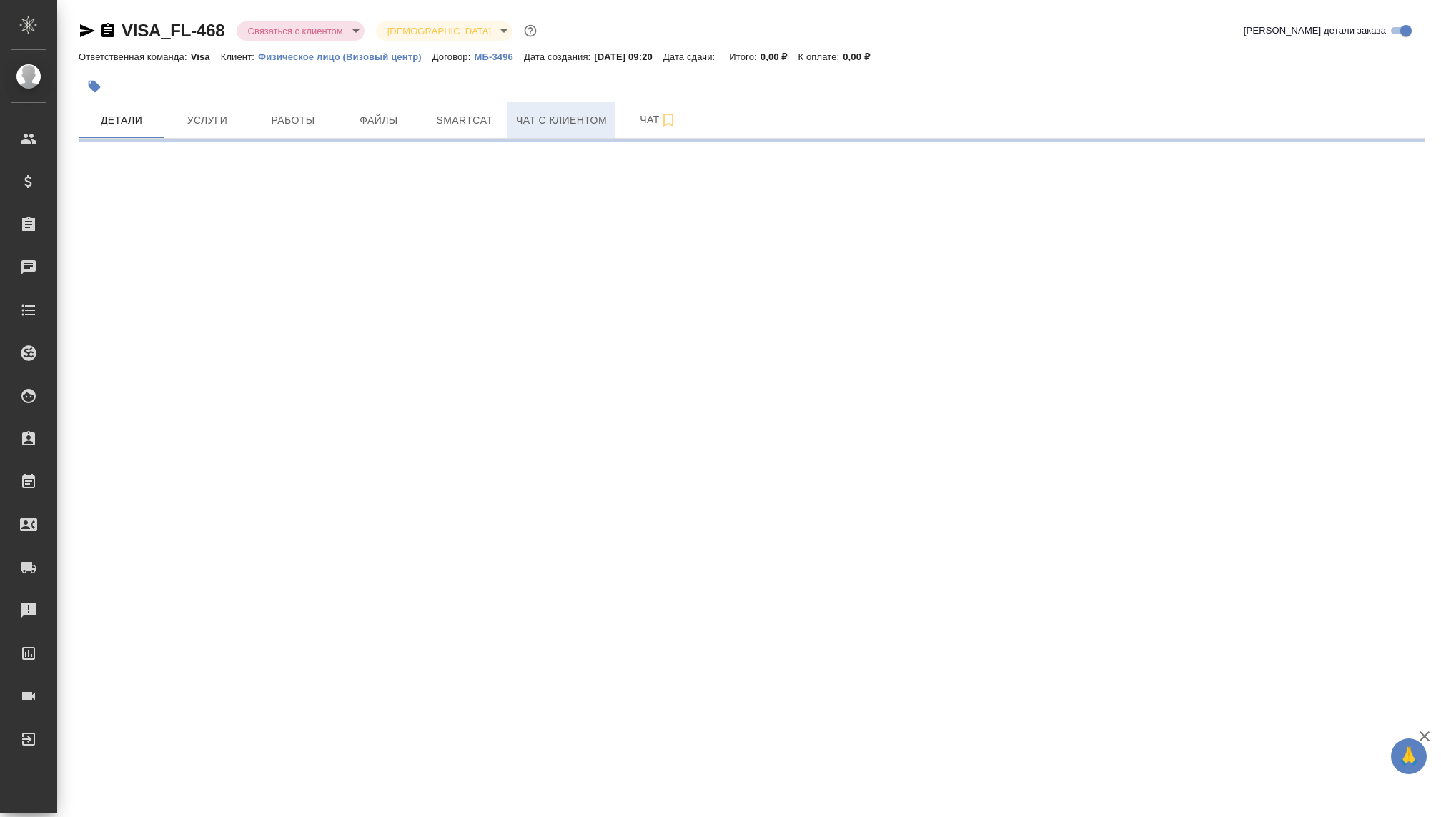
select select "RU"
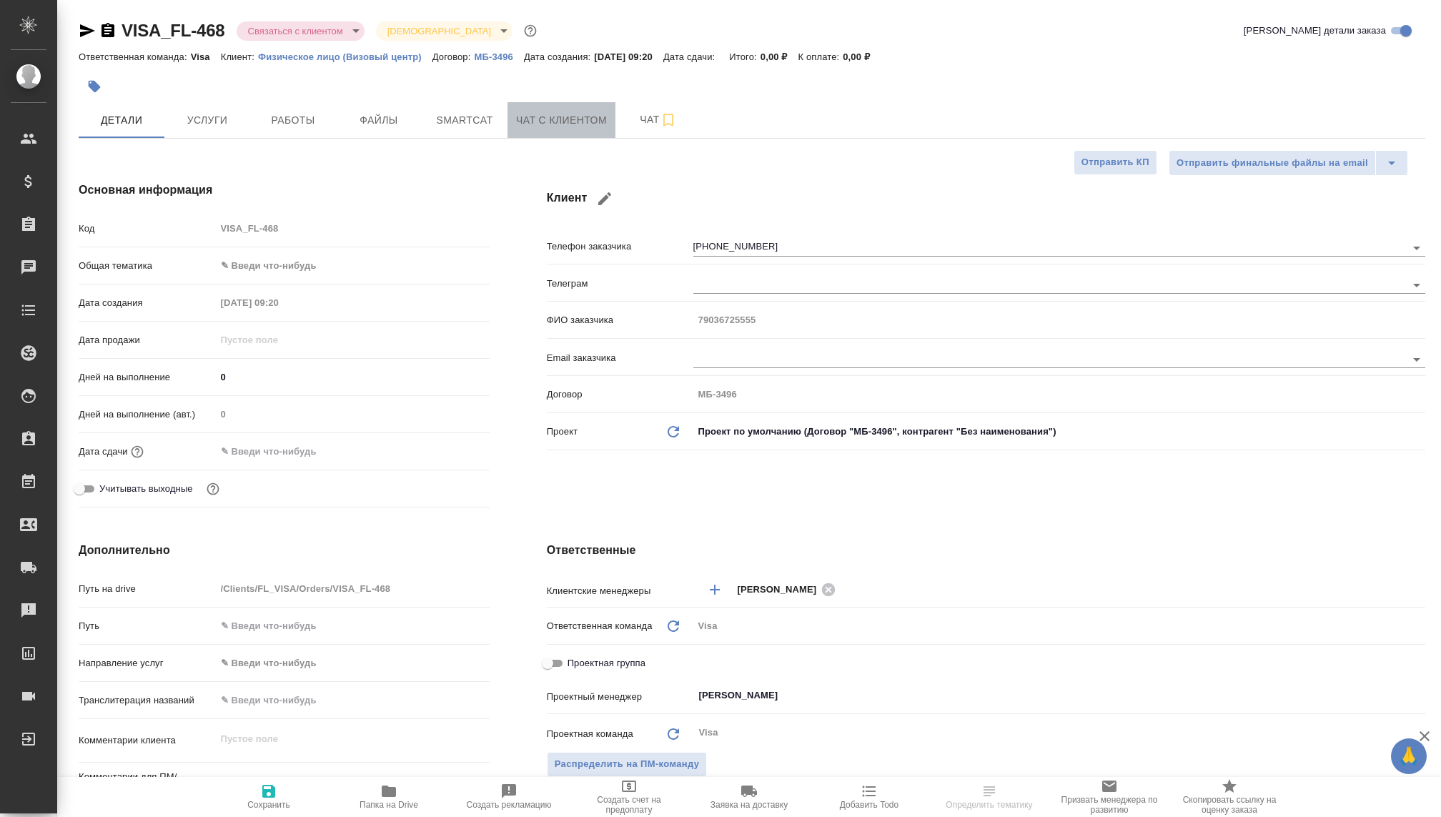
click at [592, 109] on button "Чат с клиентом" at bounding box center [562, 120] width 108 height 36
type textarea "x"
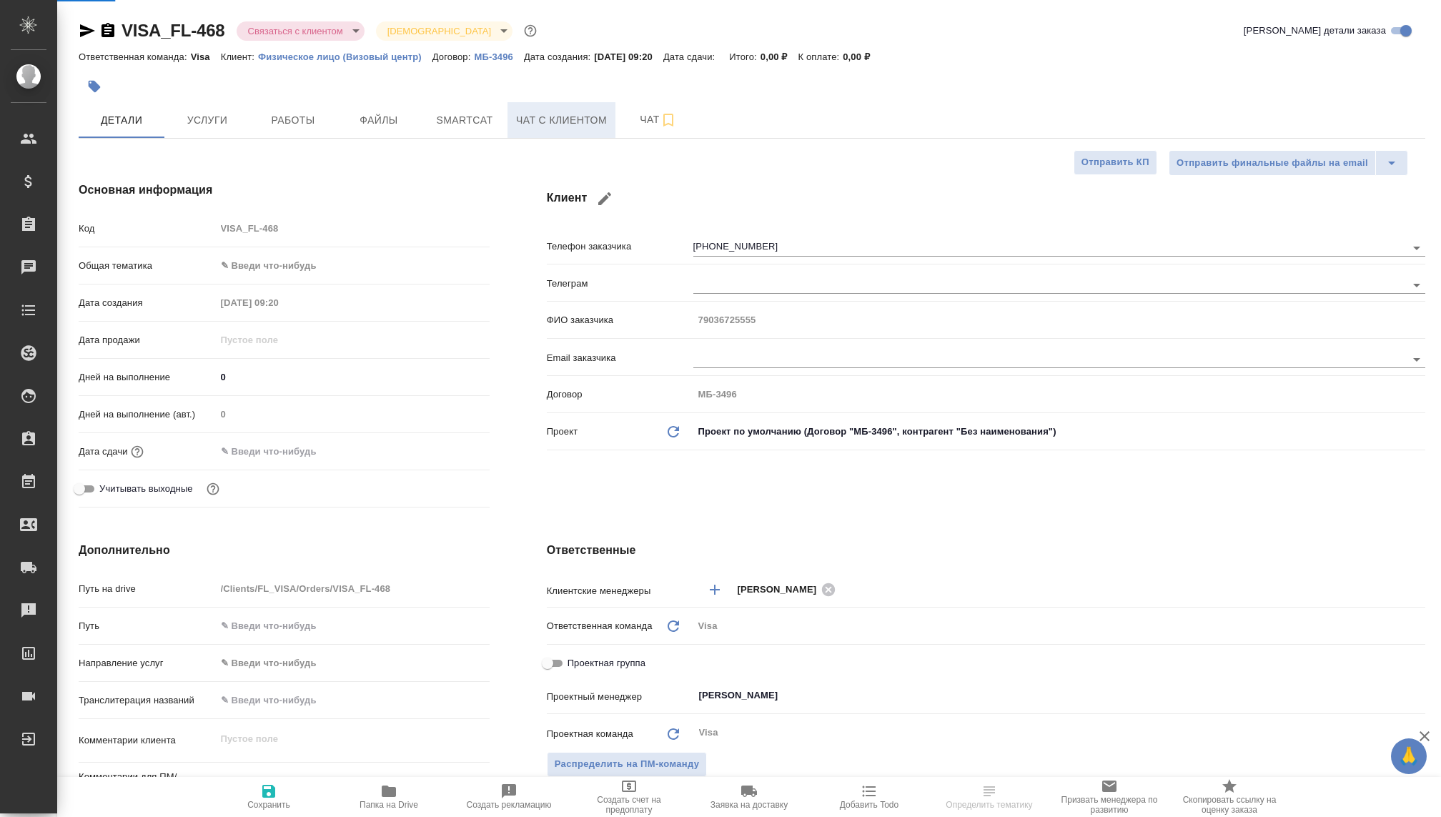
type textarea "x"
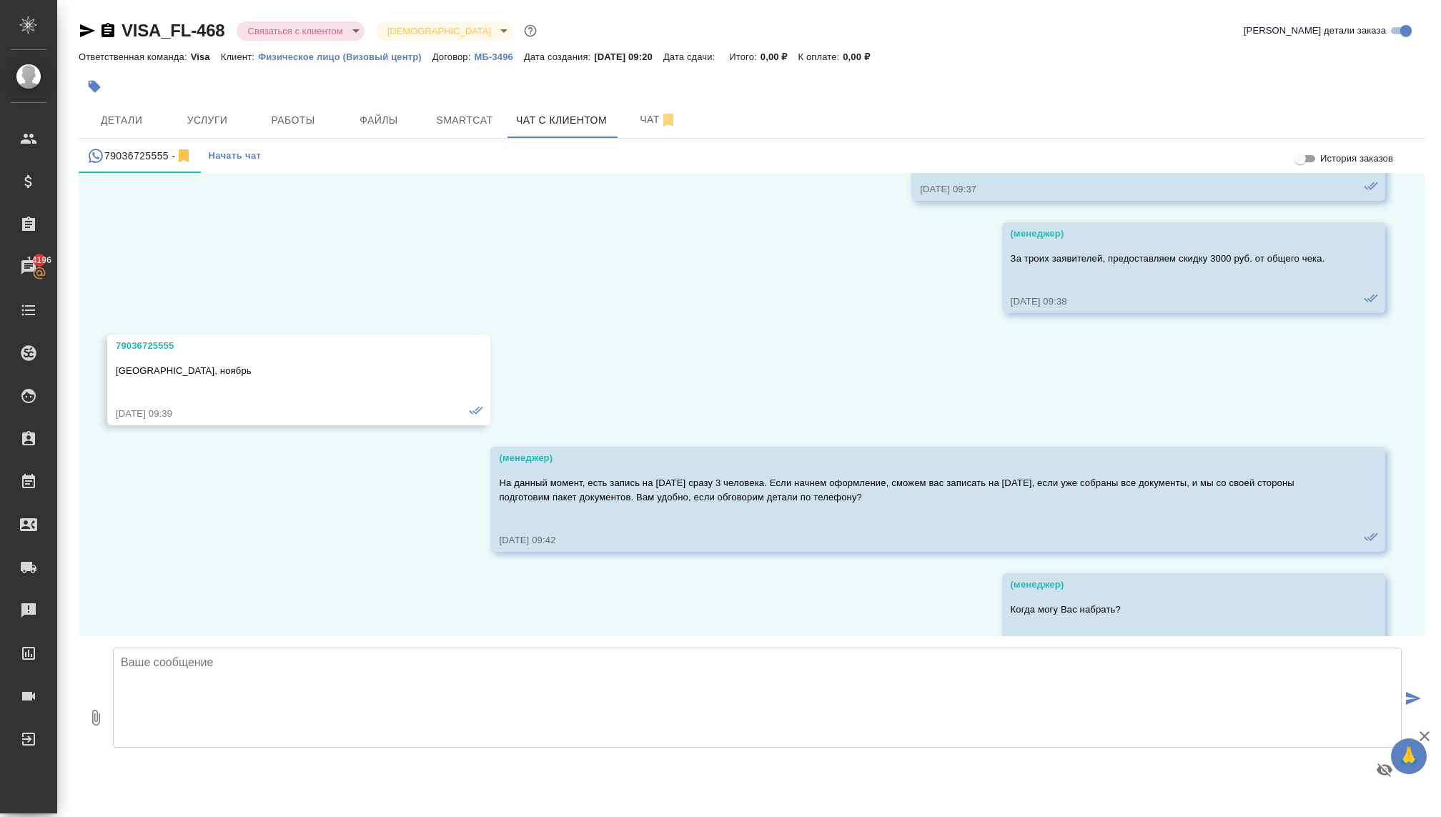
scroll to position [1346, 0]
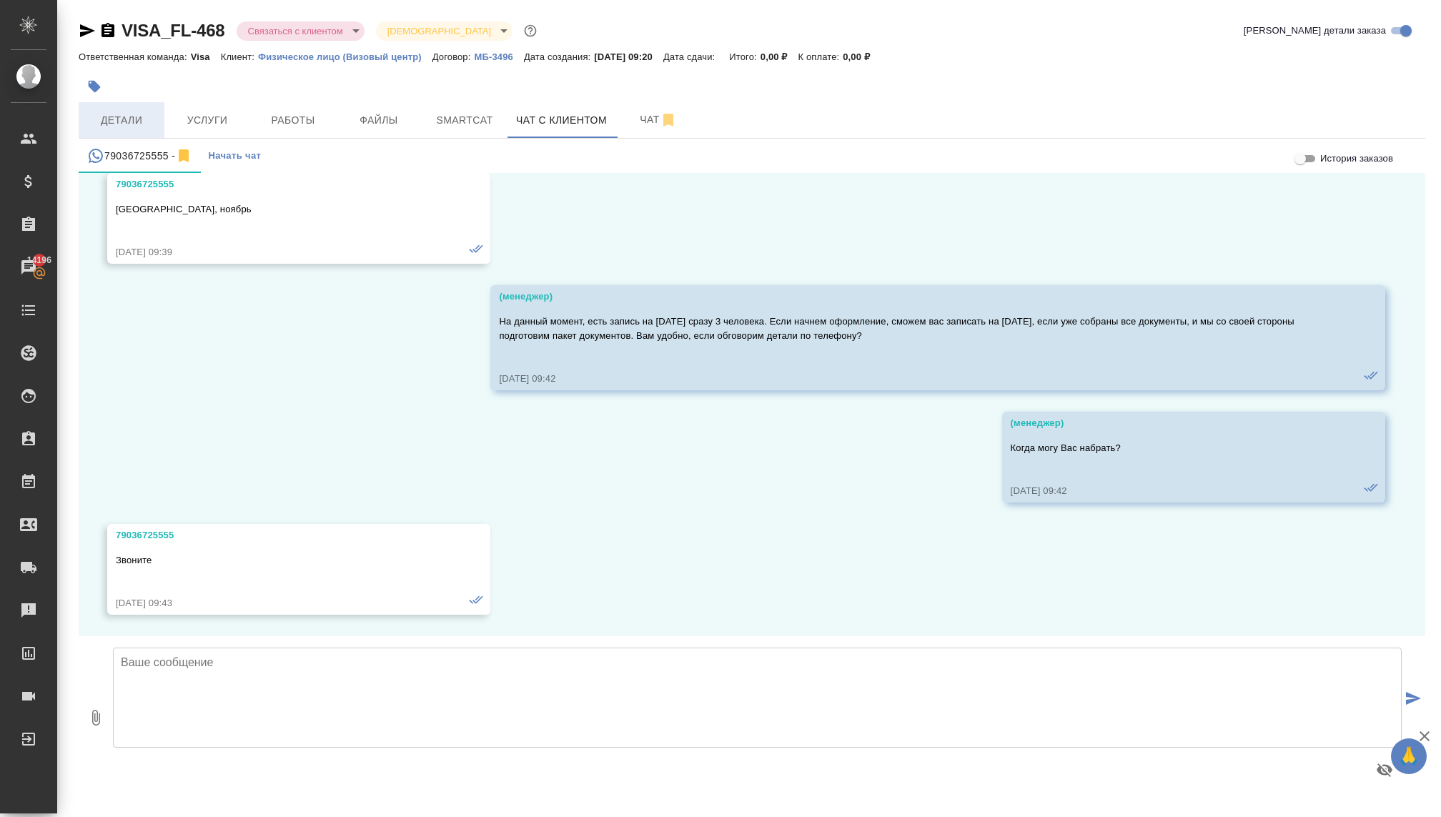
click at [122, 118] on span "Детали" at bounding box center [121, 121] width 69 height 18
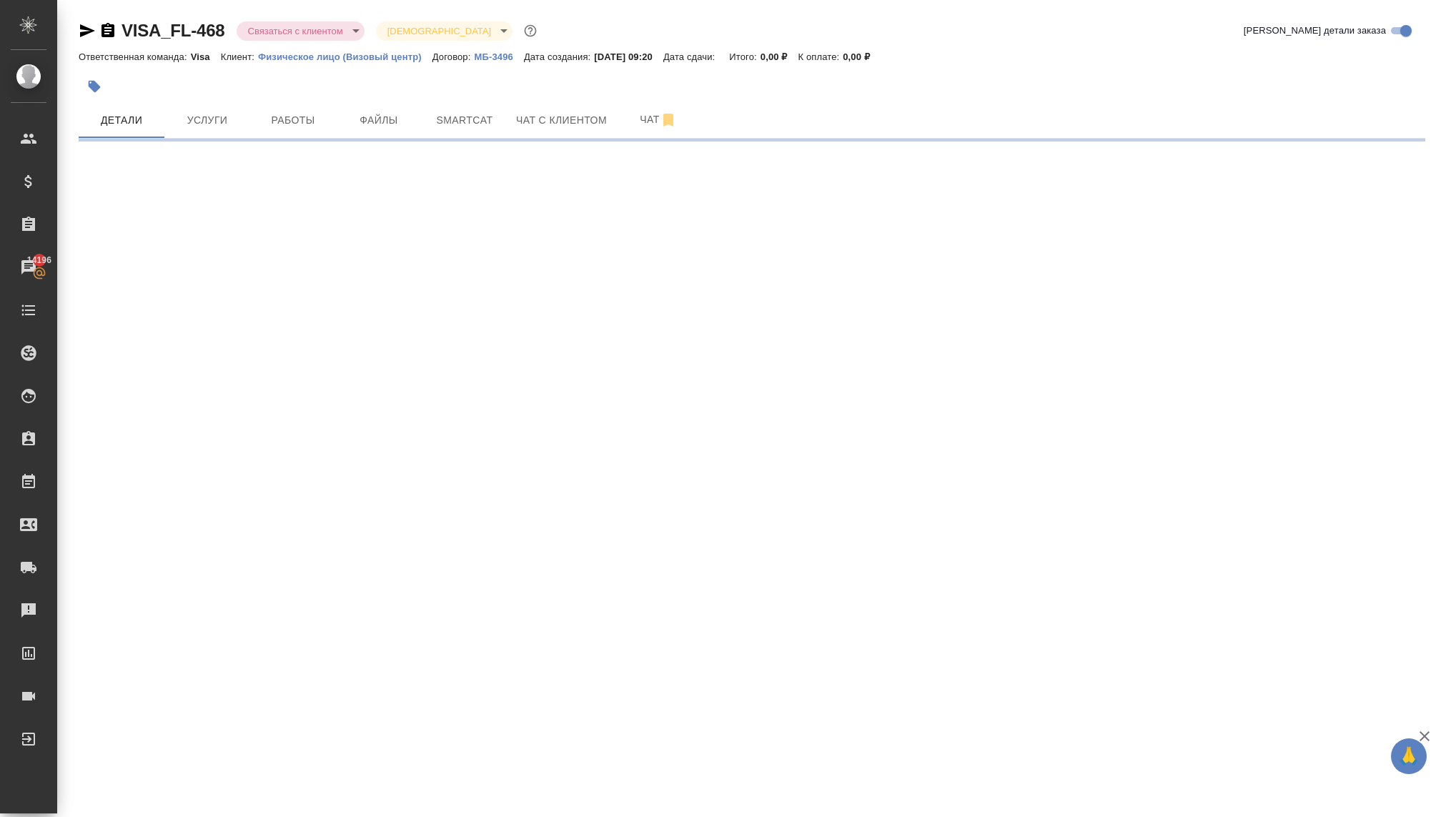
select select "RU"
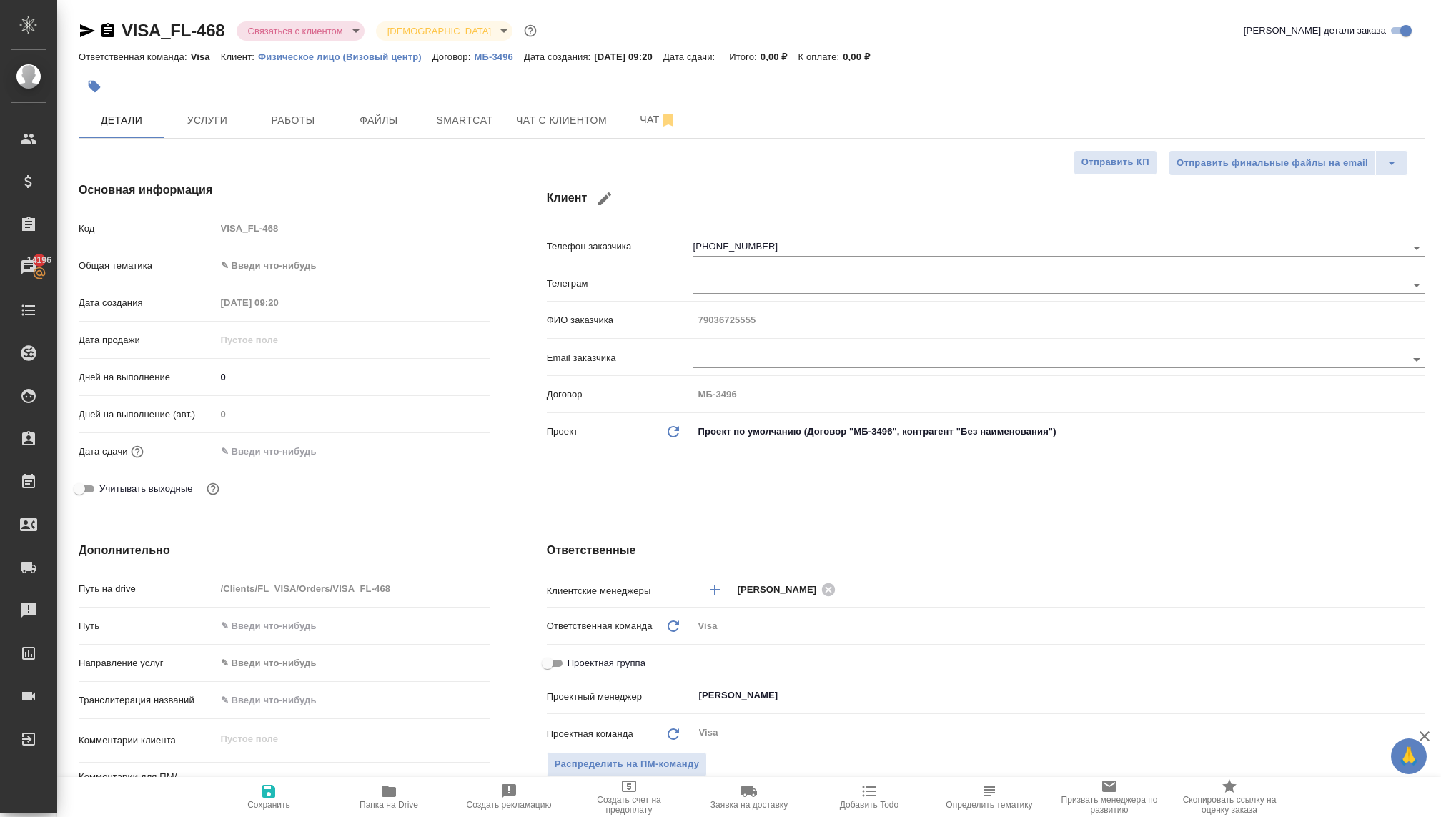
type textarea "x"
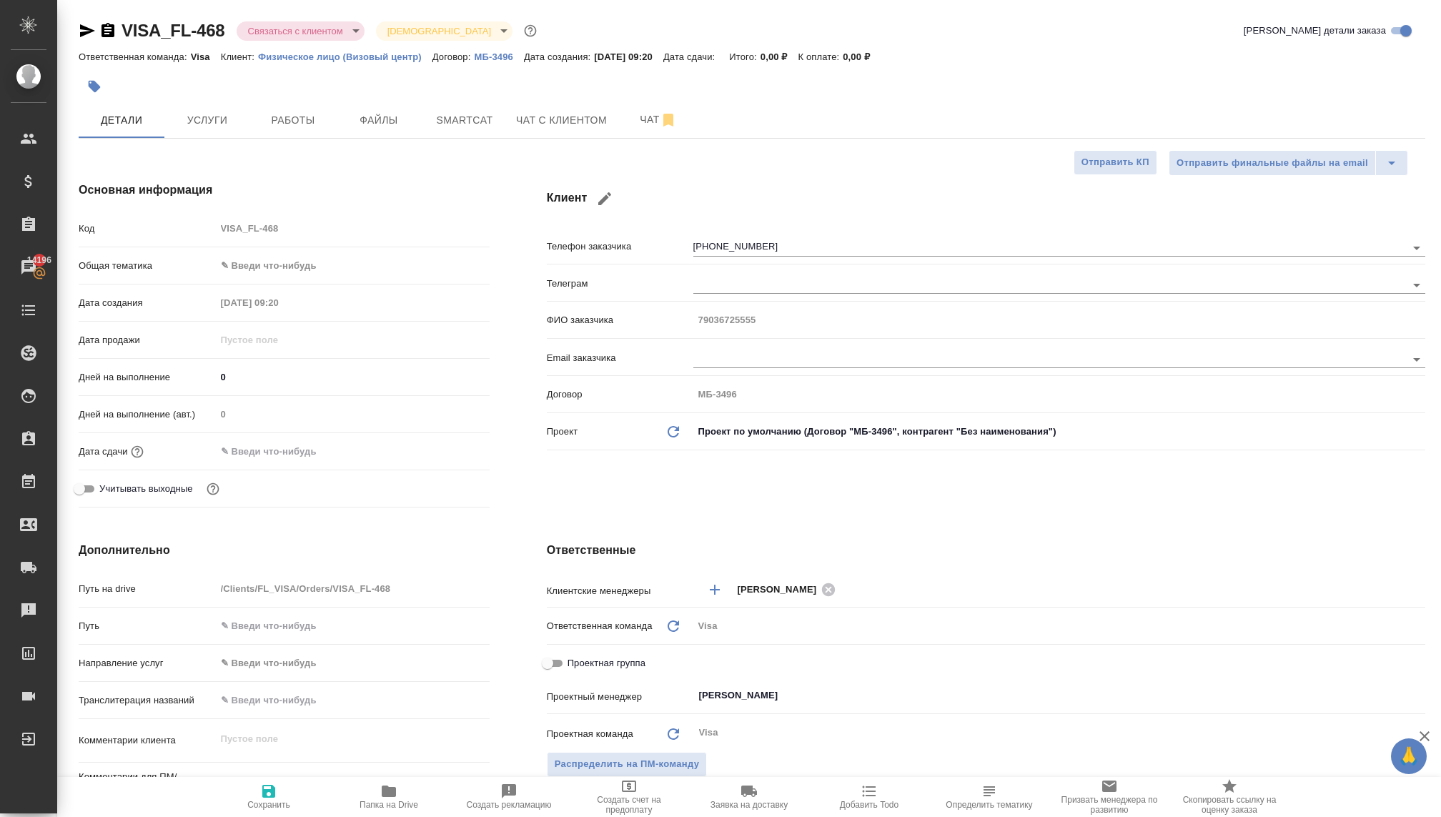
type textarea "x"
click at [726, 250] on input "+79036725555" at bounding box center [1026, 247] width 665 height 17
click at [726, 307] on div "ФИО заказчика 79036725555" at bounding box center [986, 319] width 879 height 25
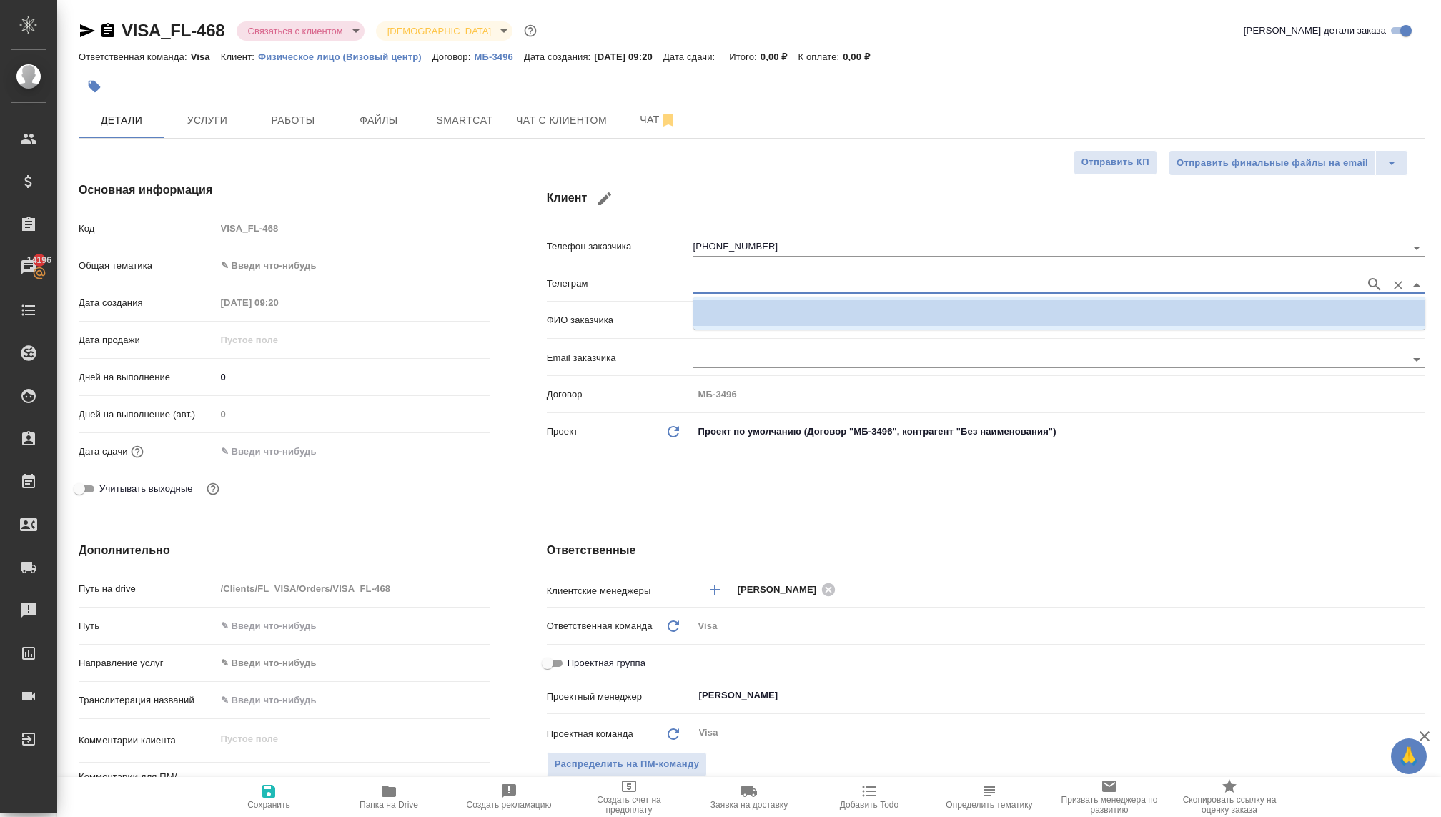
click at [725, 282] on input "text" at bounding box center [1026, 284] width 665 height 17
click at [1112, 260] on div "Телефон заказчика +79036725555" at bounding box center [986, 251] width 879 height 37
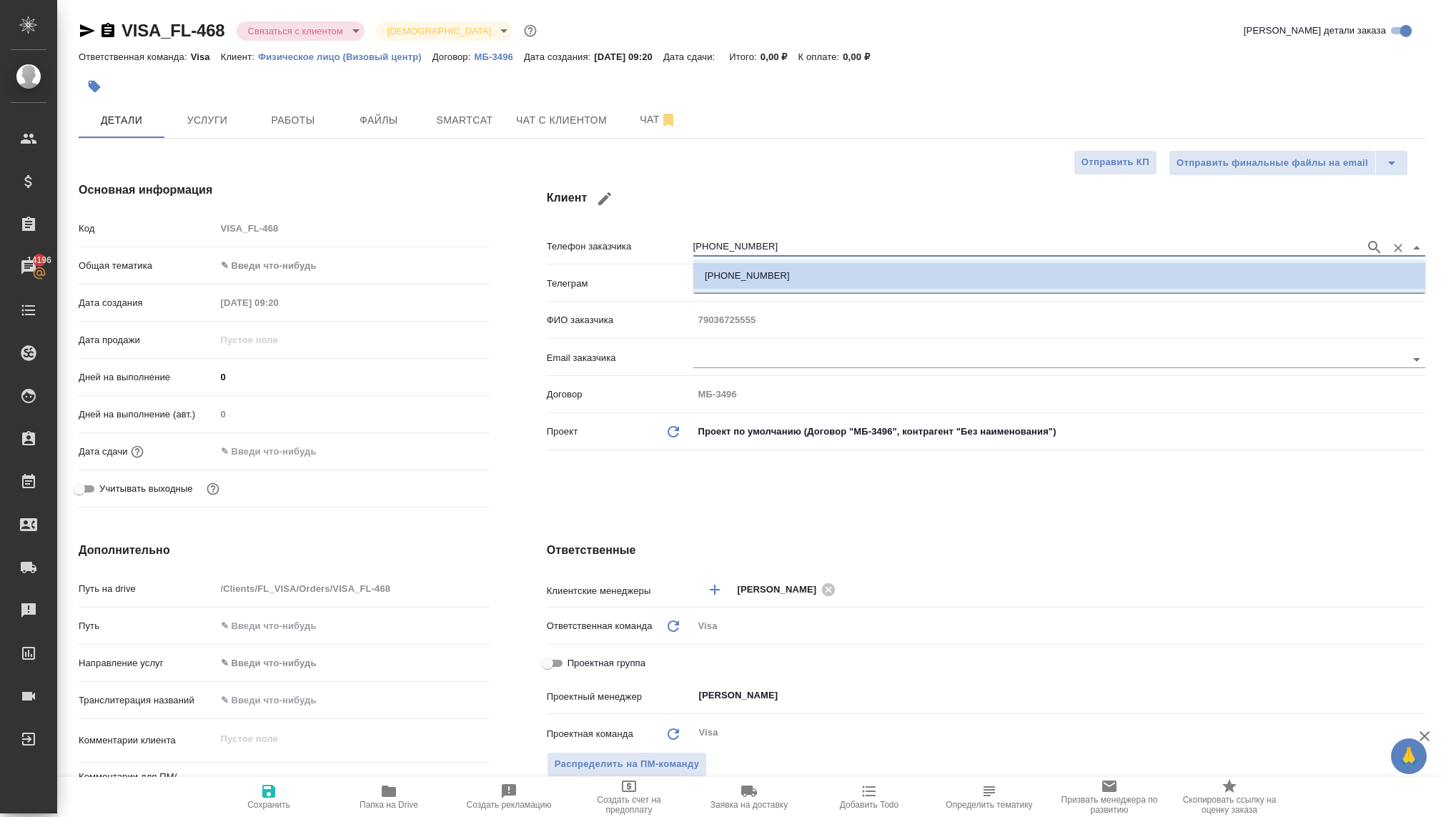
click at [774, 247] on input "+79036725555" at bounding box center [1026, 247] width 665 height 17
click at [939, 358] on input "text" at bounding box center [1026, 358] width 665 height 17
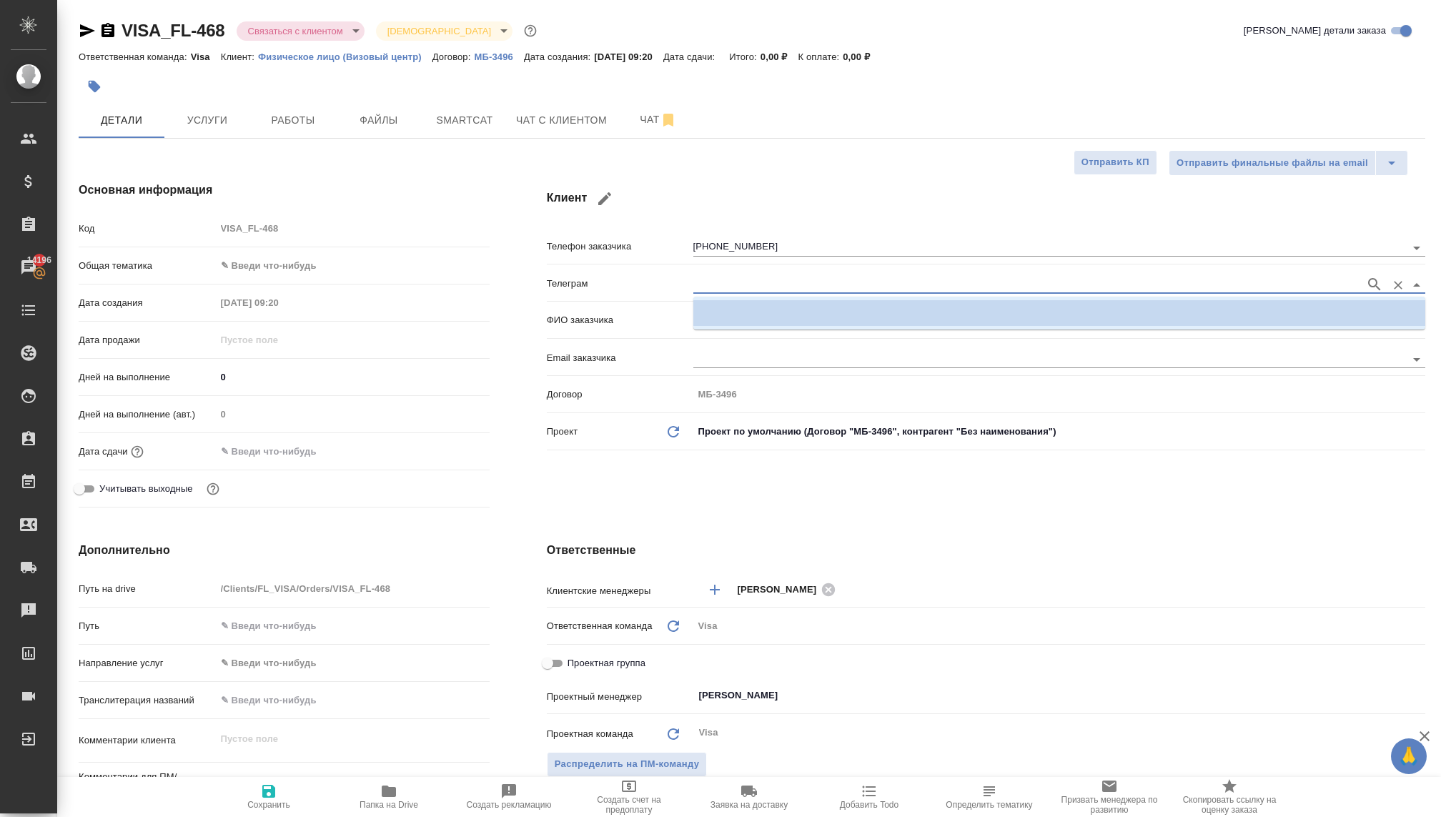
click at [912, 276] on input "text" at bounding box center [1026, 284] width 665 height 17
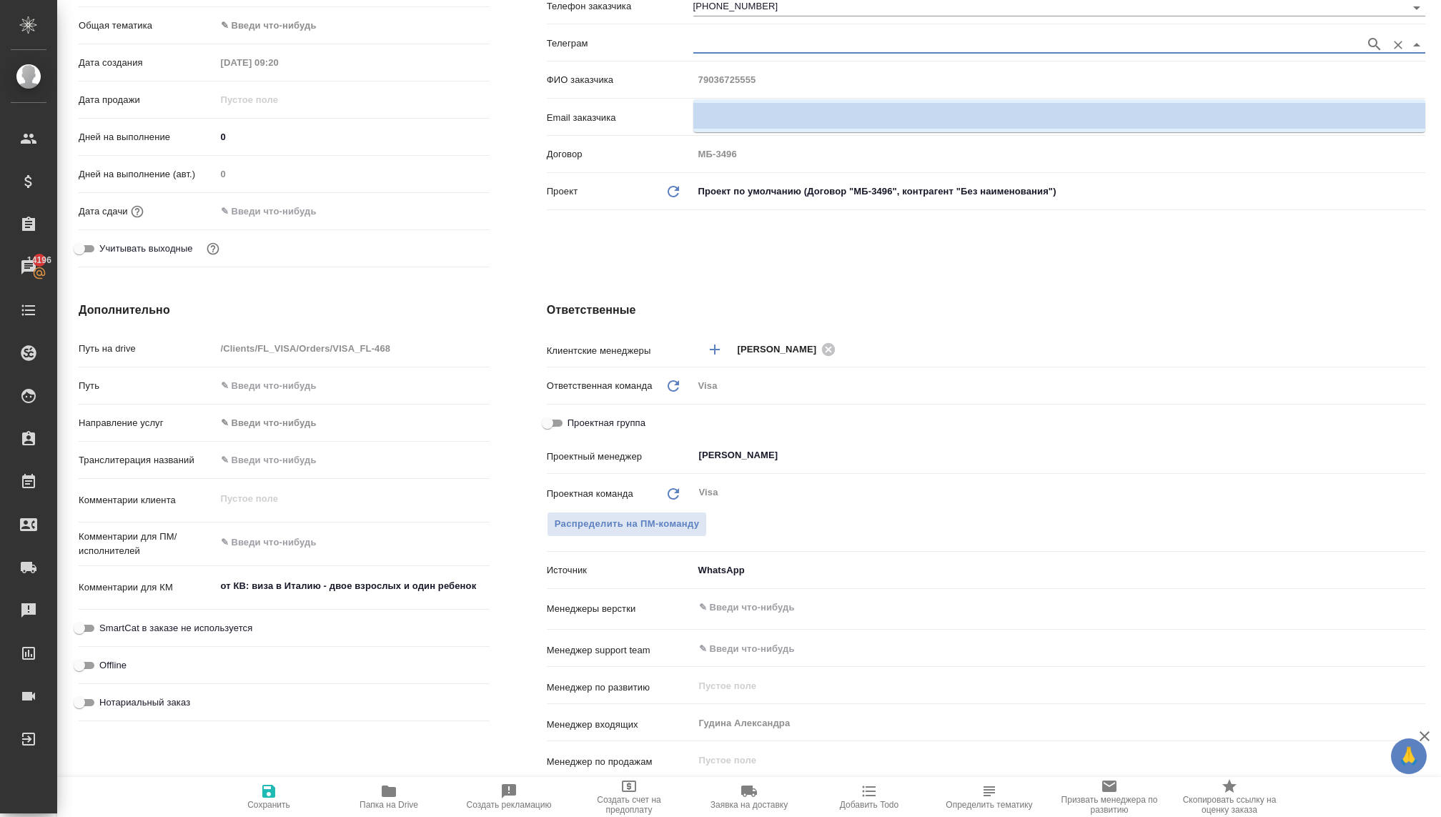
scroll to position [263, 0]
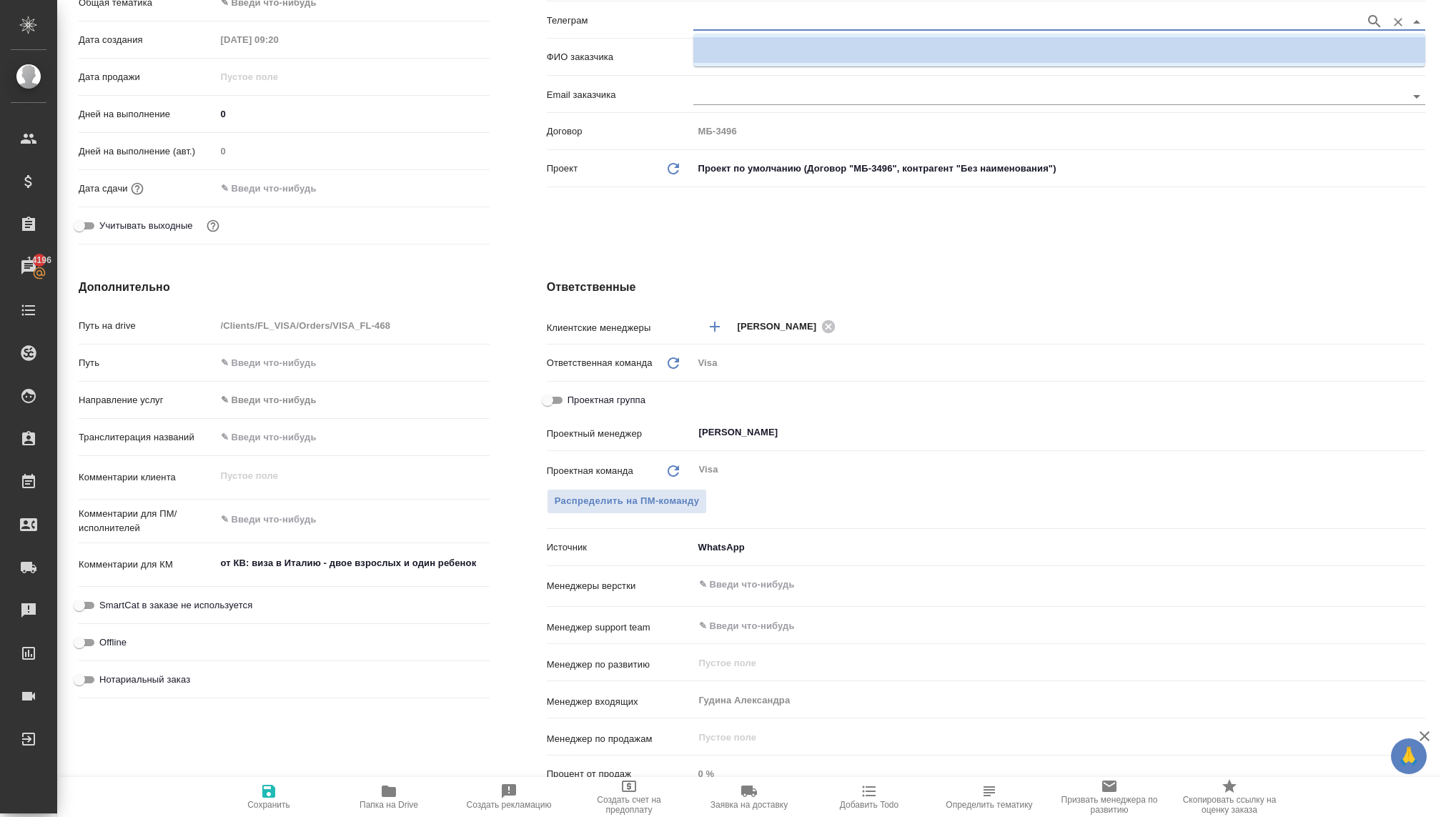
type textarea "x"
click at [359, 563] on textarea "от КВ: виза в Италию - двое взрослых и один ребенок" at bounding box center [353, 563] width 274 height 24
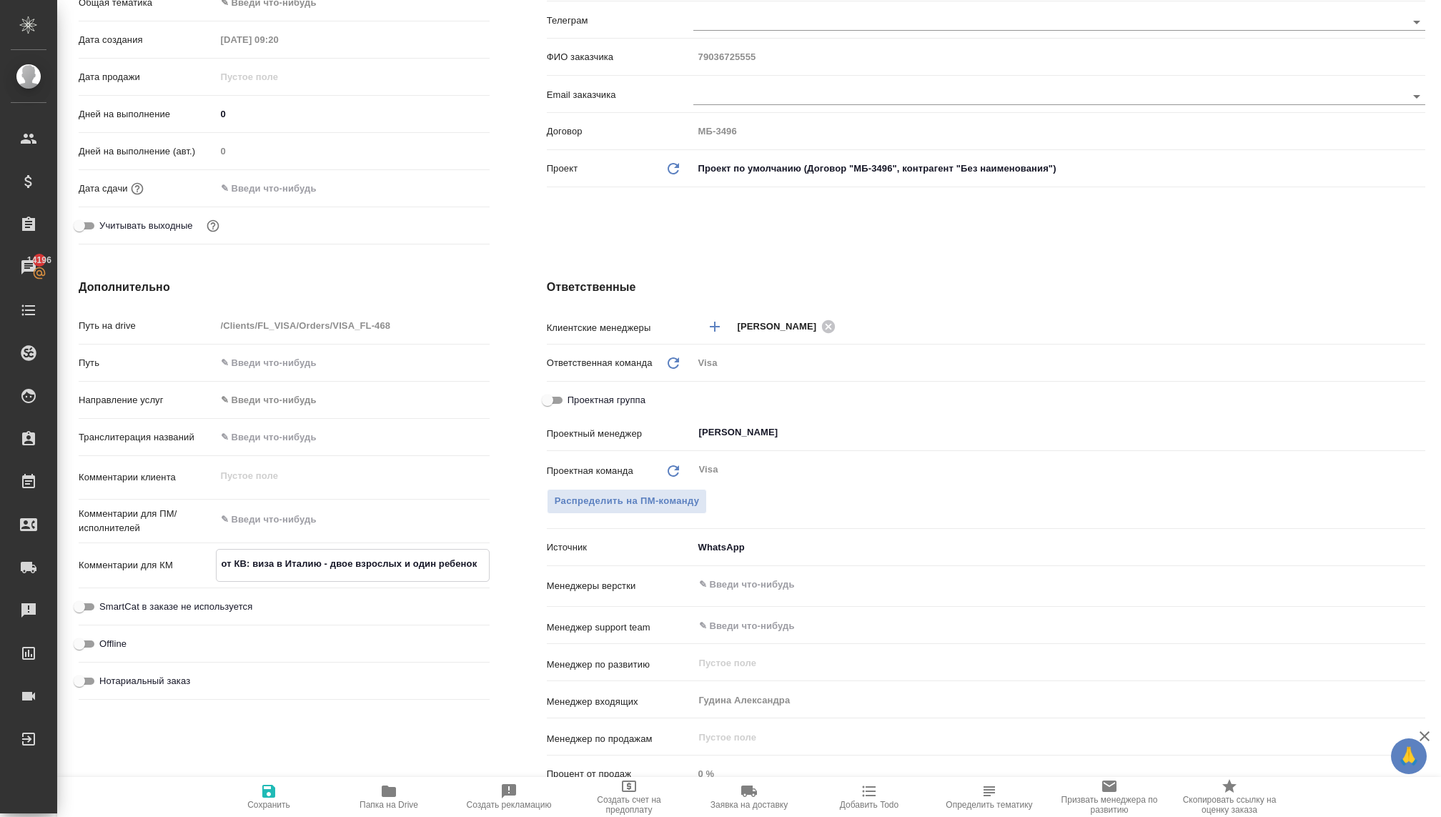
click at [481, 567] on textarea "от КВ: виза в Италию - двое взрослых и один ребенок" at bounding box center [353, 564] width 272 height 24
type textarea "x"
type textarea "от КВ: виза в Италию - двое взрослых и один ребенок."
type textarea "x"
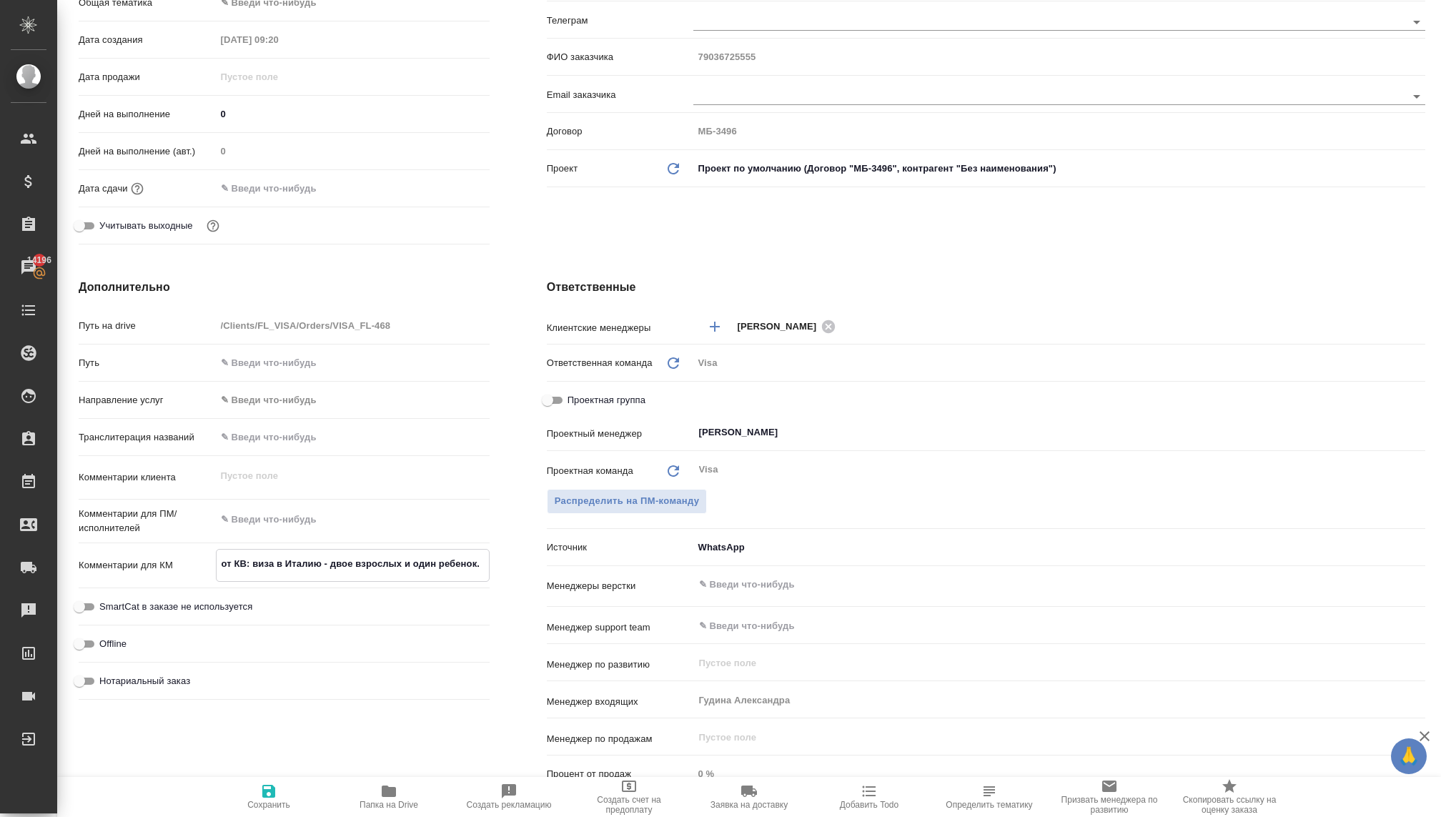
type textarea "x"
type textarea "от КВ: виза в Италию - двое взрослых и один ребенок."
type textarea "x"
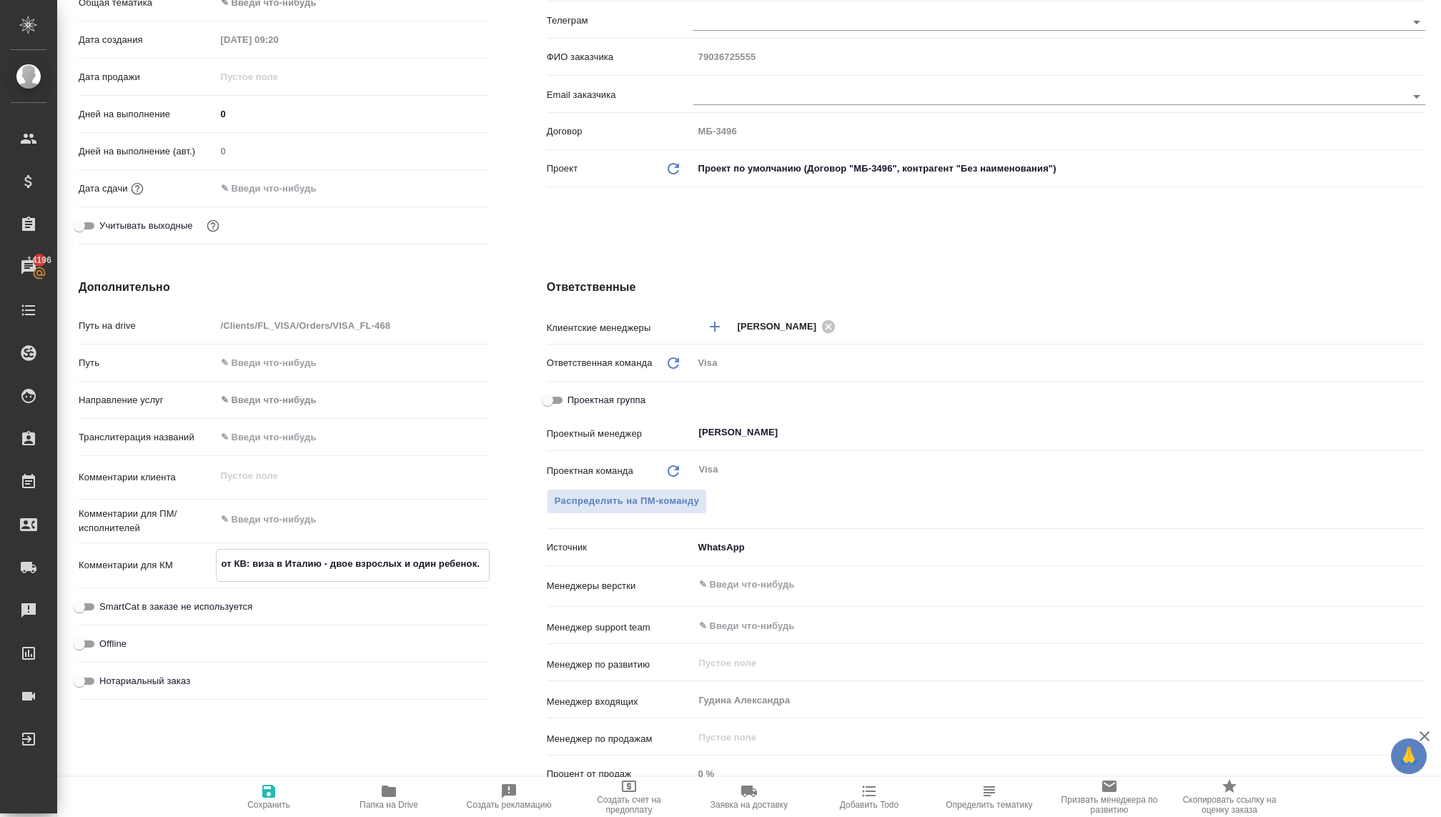
type textarea "x"
type textarea "от КВ: виза в Италию - двое взрослых и один ребенок. Д"
type textarea "x"
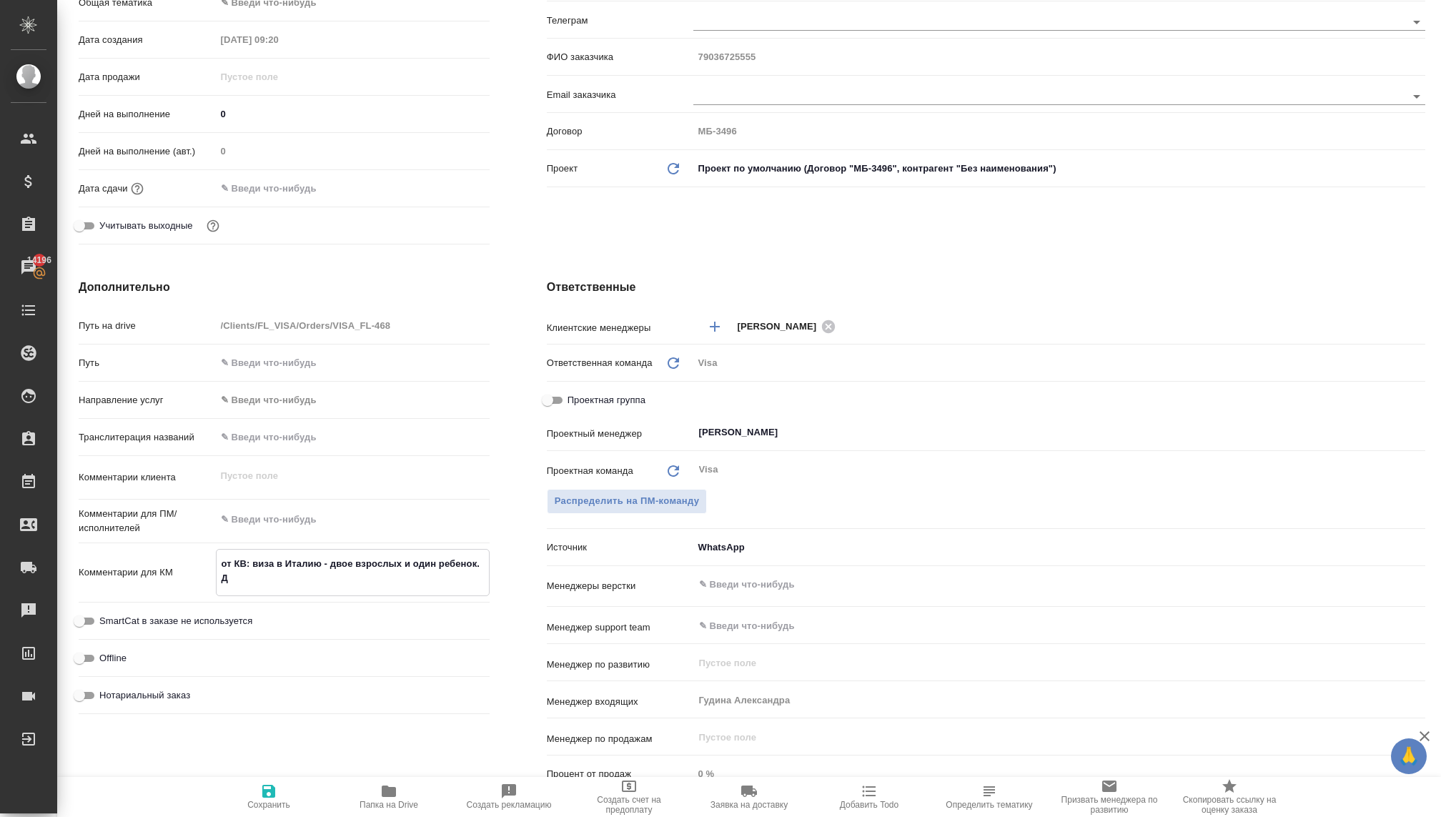
type textarea "от КВ: виза в Италию - двое взрослых и один ребенок. ДД"
type textarea "x"
type textarea "от КВ: виза в Италию - двое взрослых и один ребенок. Д"
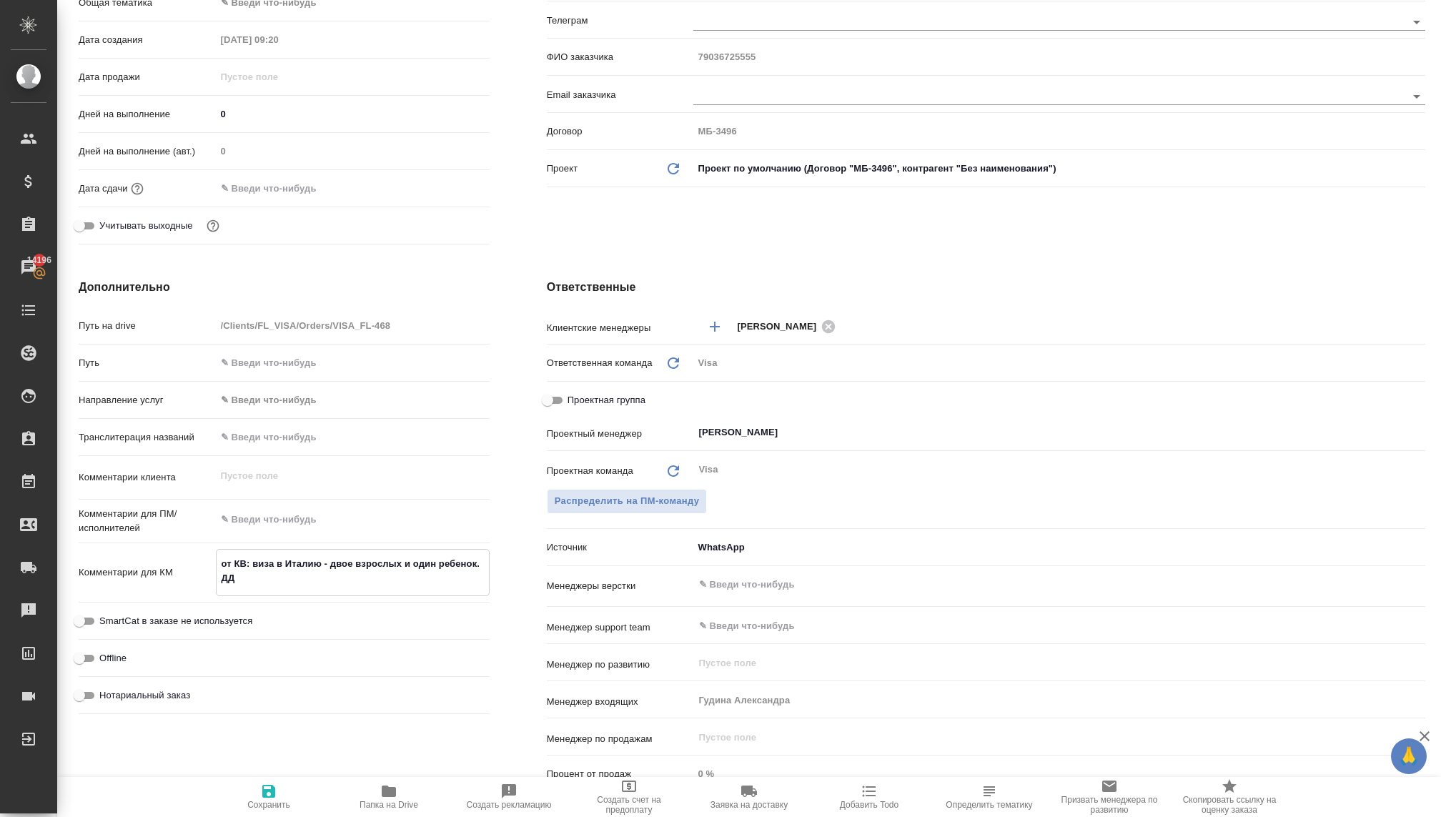
type textarea "x"
type textarea "от КВ: виза в Италию - двое взрослых и один ребенок. Ду"
type textarea "x"
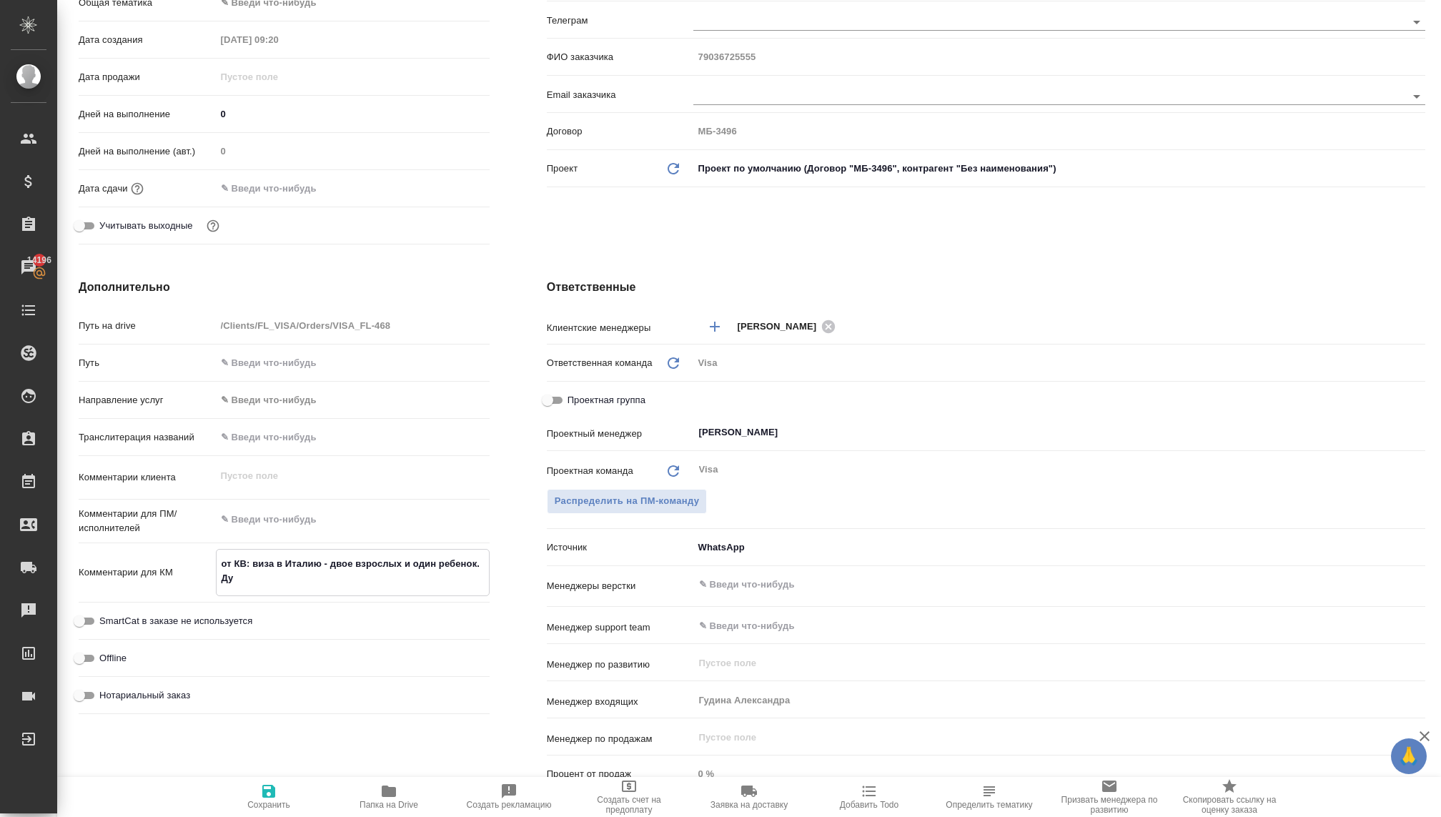
type textarea "x"
type textarea "от КВ: виза в Италию - двое взрослых и один ребенок. Дум"
type textarea "x"
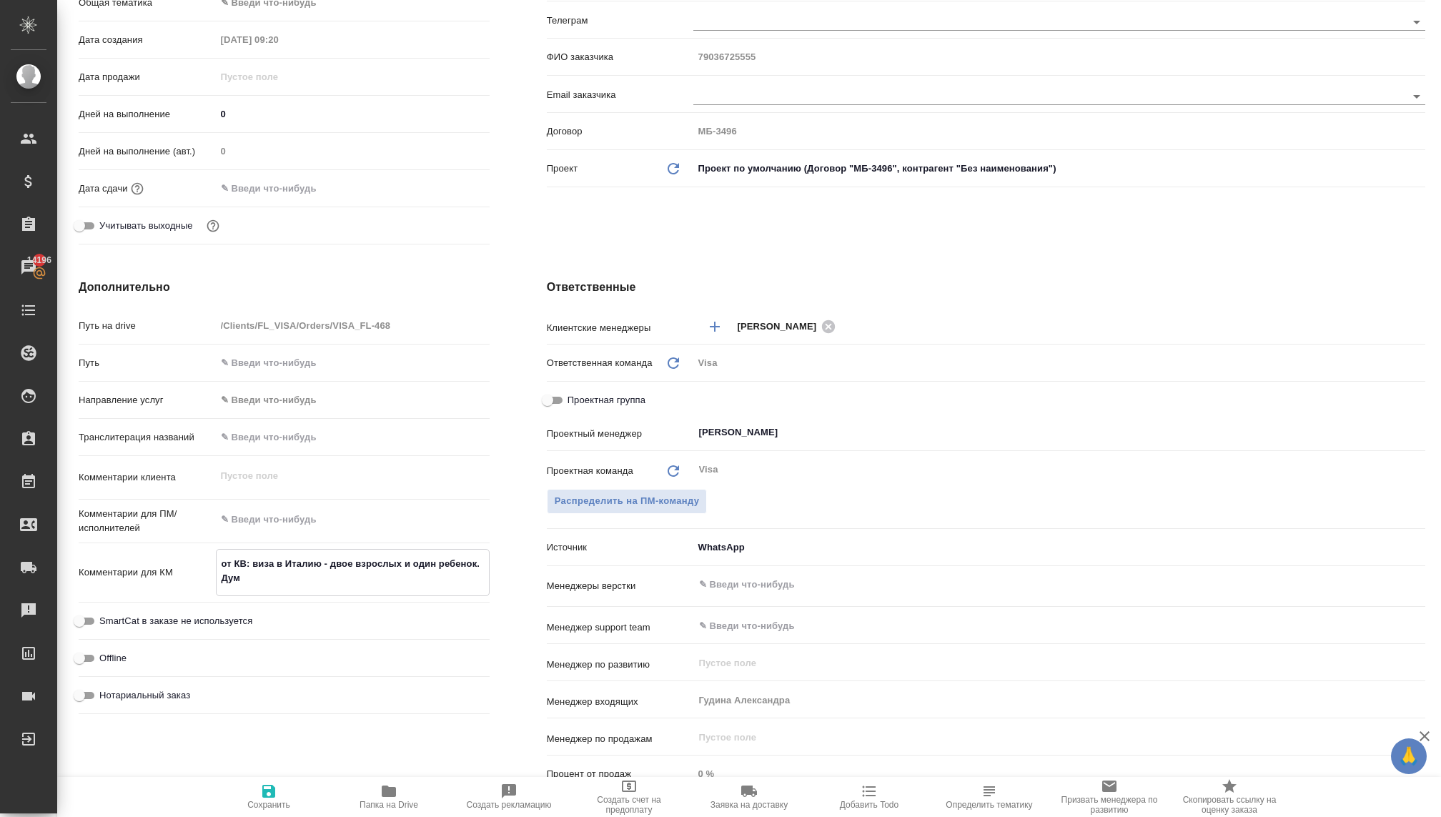
type textarea "x"
type textarea "от КВ: виза в Италию - двое взрослых и один ребенок. Дума"
type textarea "x"
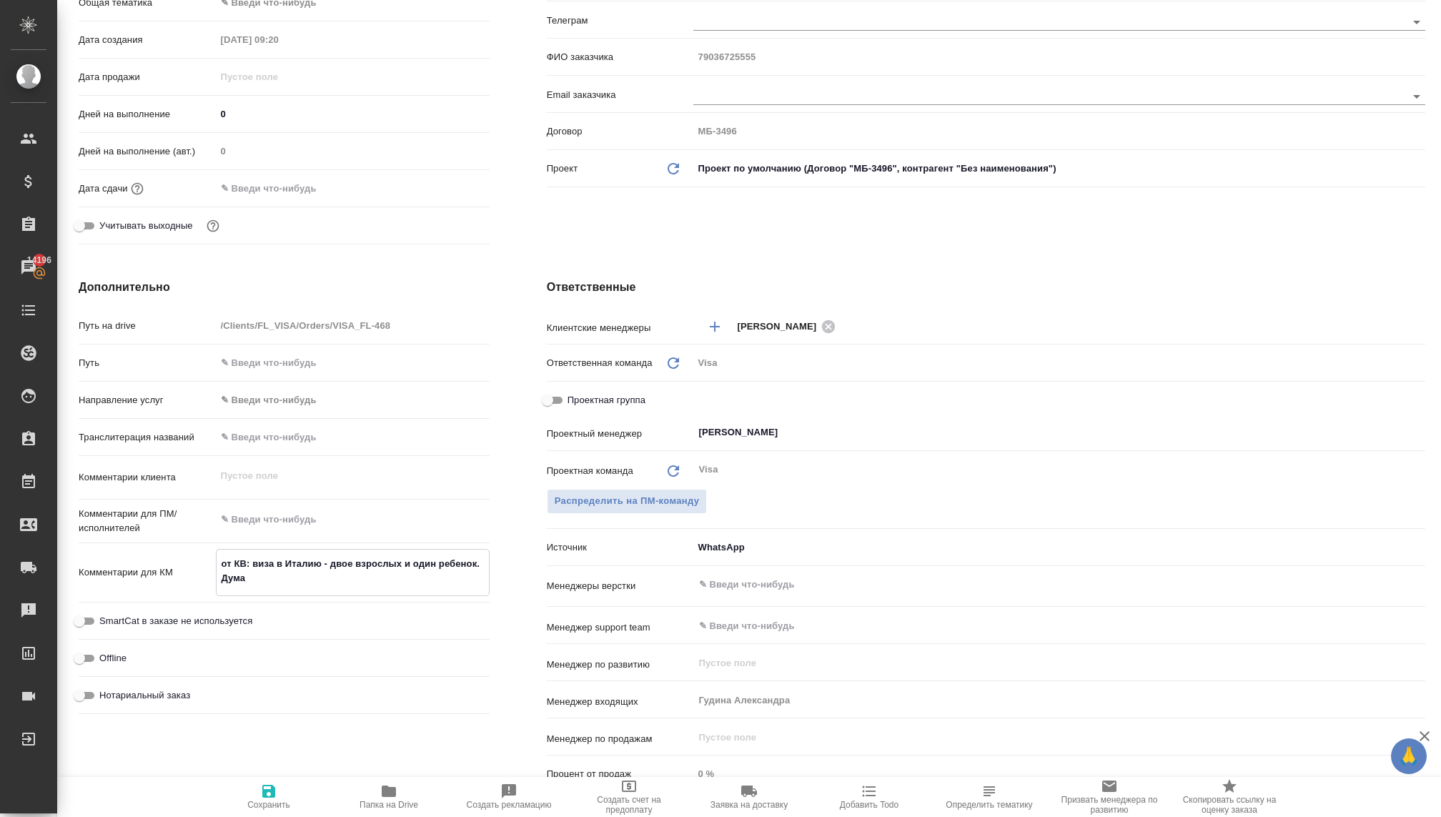
type textarea "от КВ: виза в Италию - двое взрослых и один ребенок. Думае"
type textarea "x"
type textarea "от КВ: виза в Италию - двое взрослых и один ребенок. Думает"
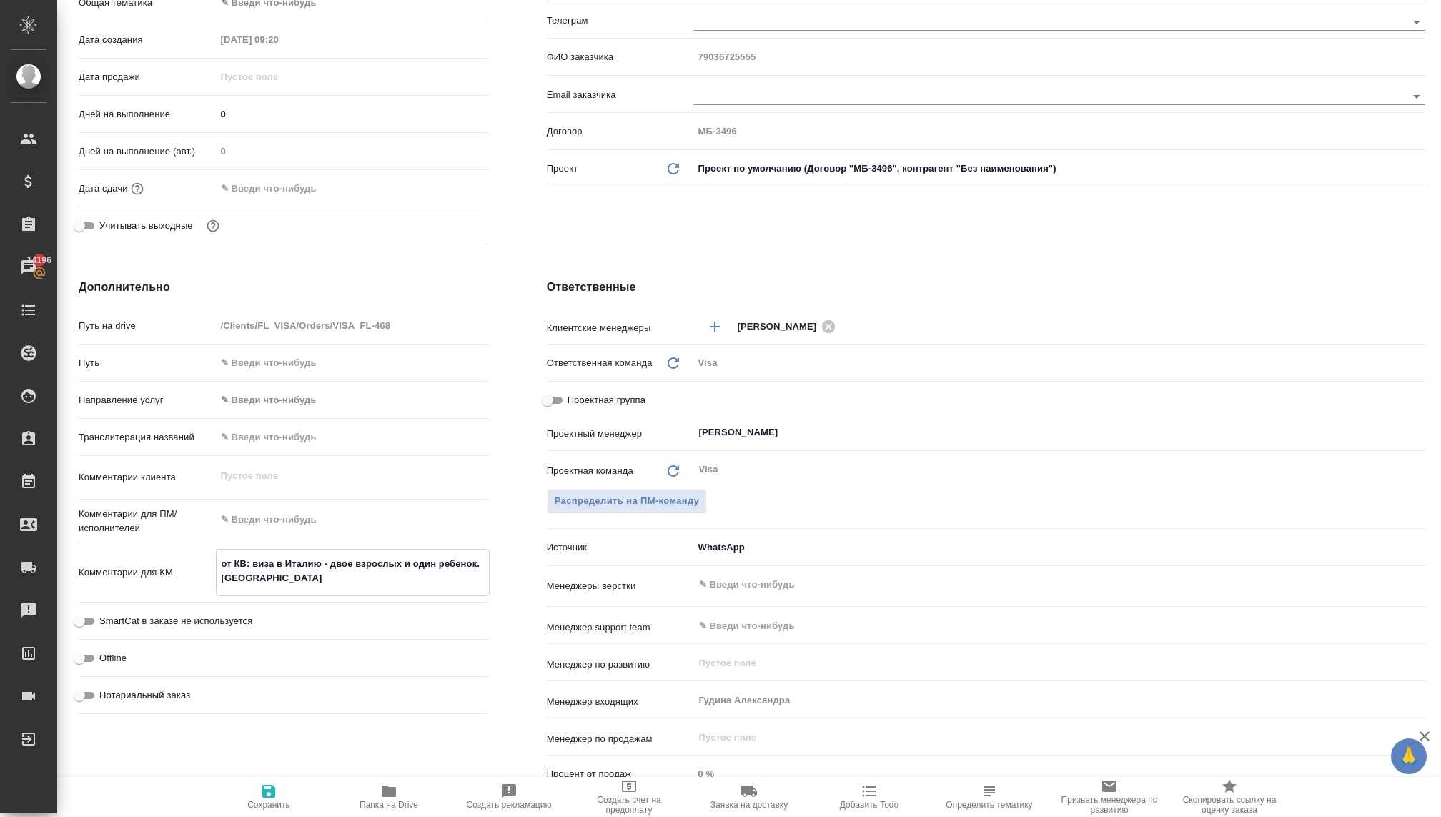
type textarea "x"
type textarea "от КВ: виза в Италию - двое взрослых и один ребенок. Думает"
type textarea "x"
click at [260, 799] on span "Сохранить" at bounding box center [268, 796] width 103 height 27
type textarea "x"
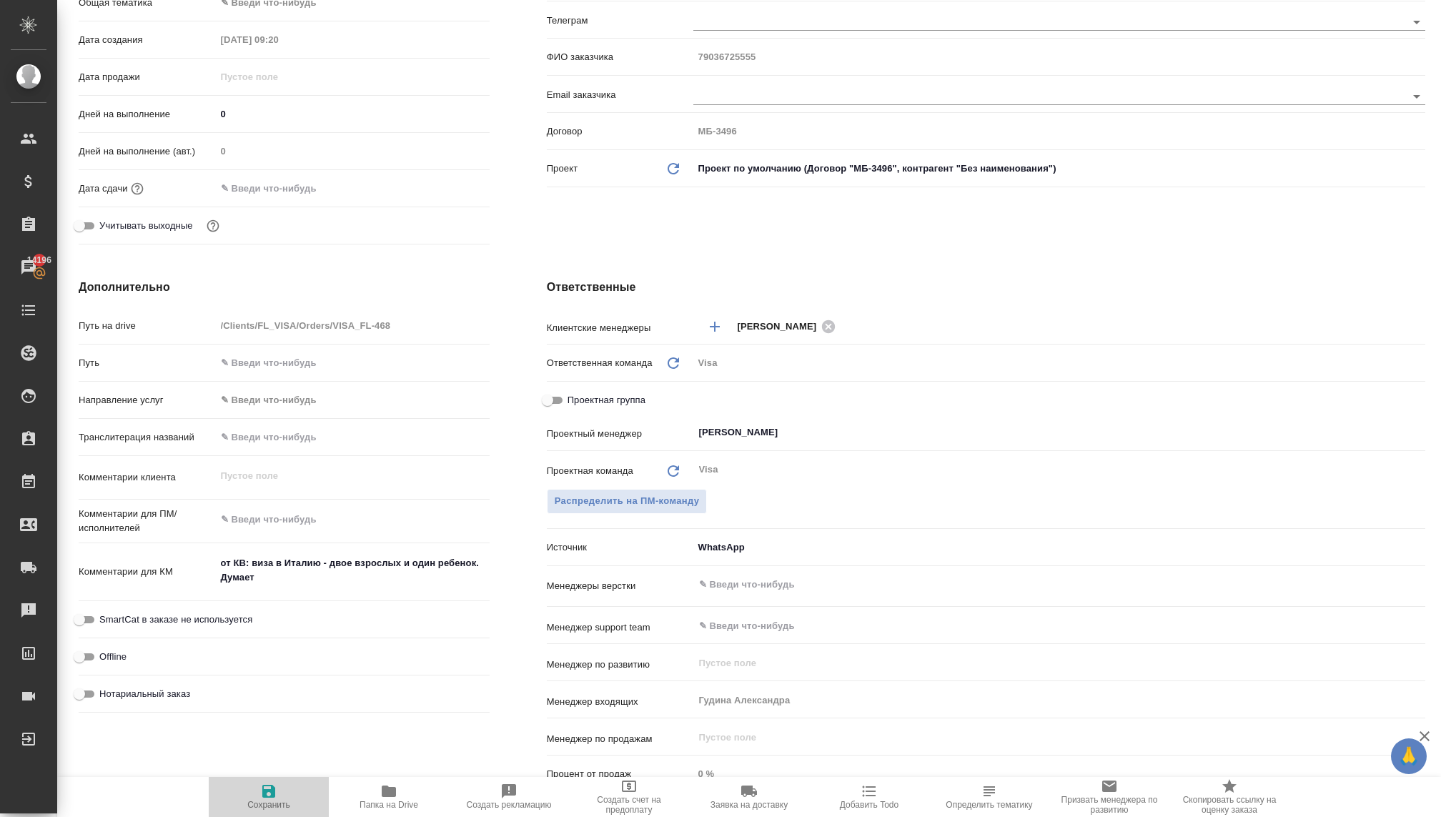
type textarea "x"
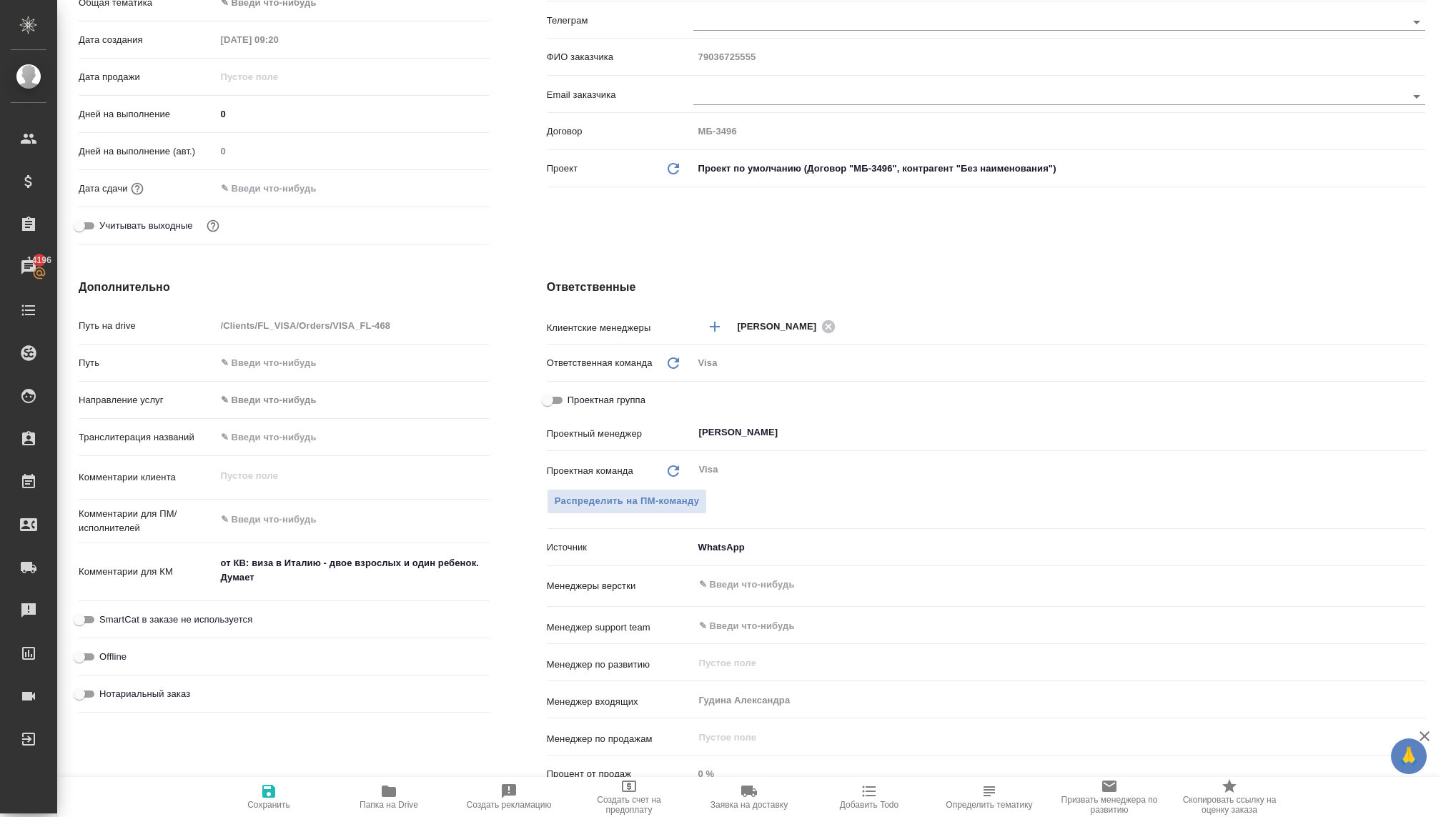
scroll to position [0, 0]
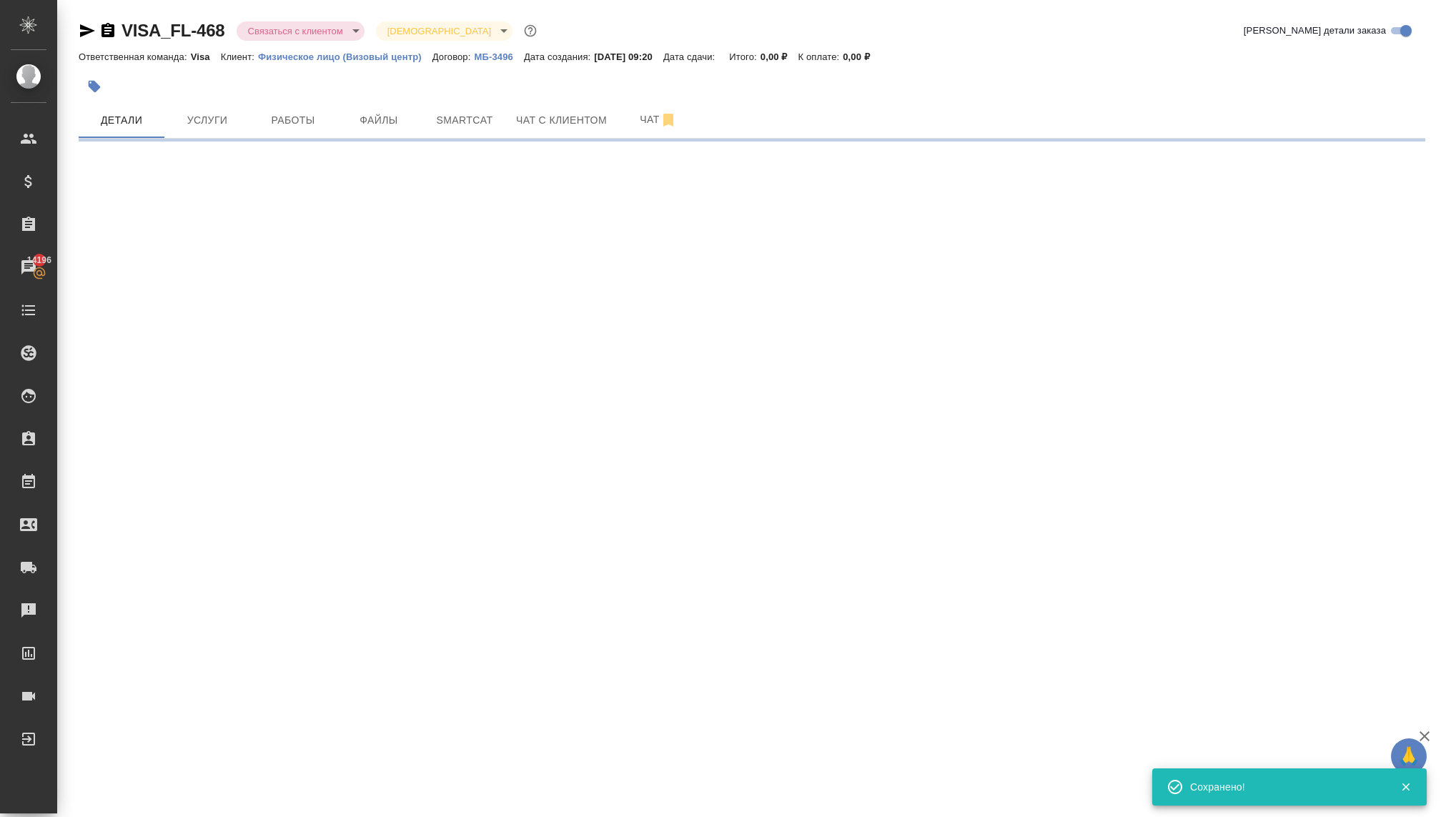
select select "RU"
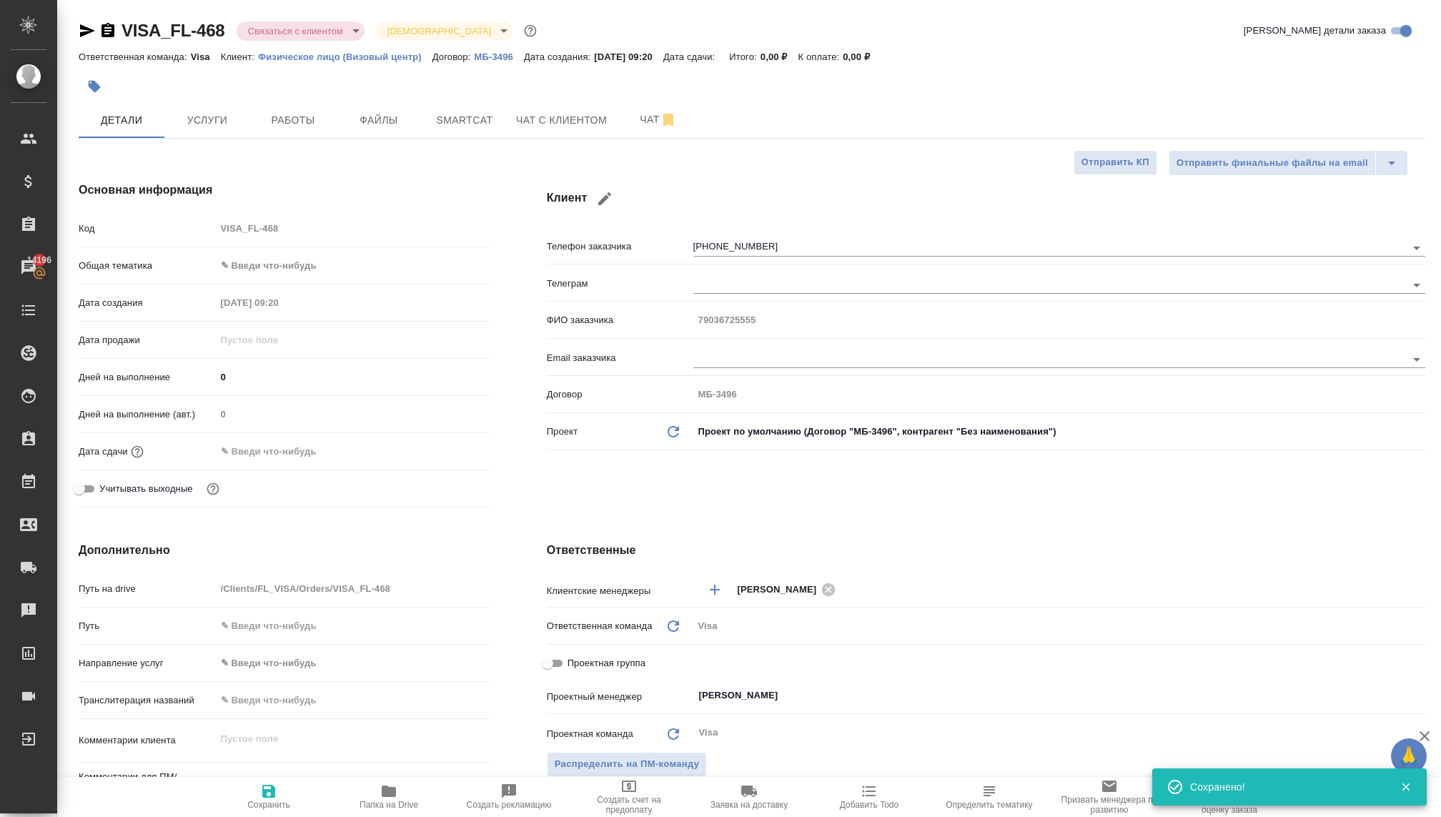
type textarea "x"
click at [729, 280] on input "text" at bounding box center [1026, 284] width 665 height 17
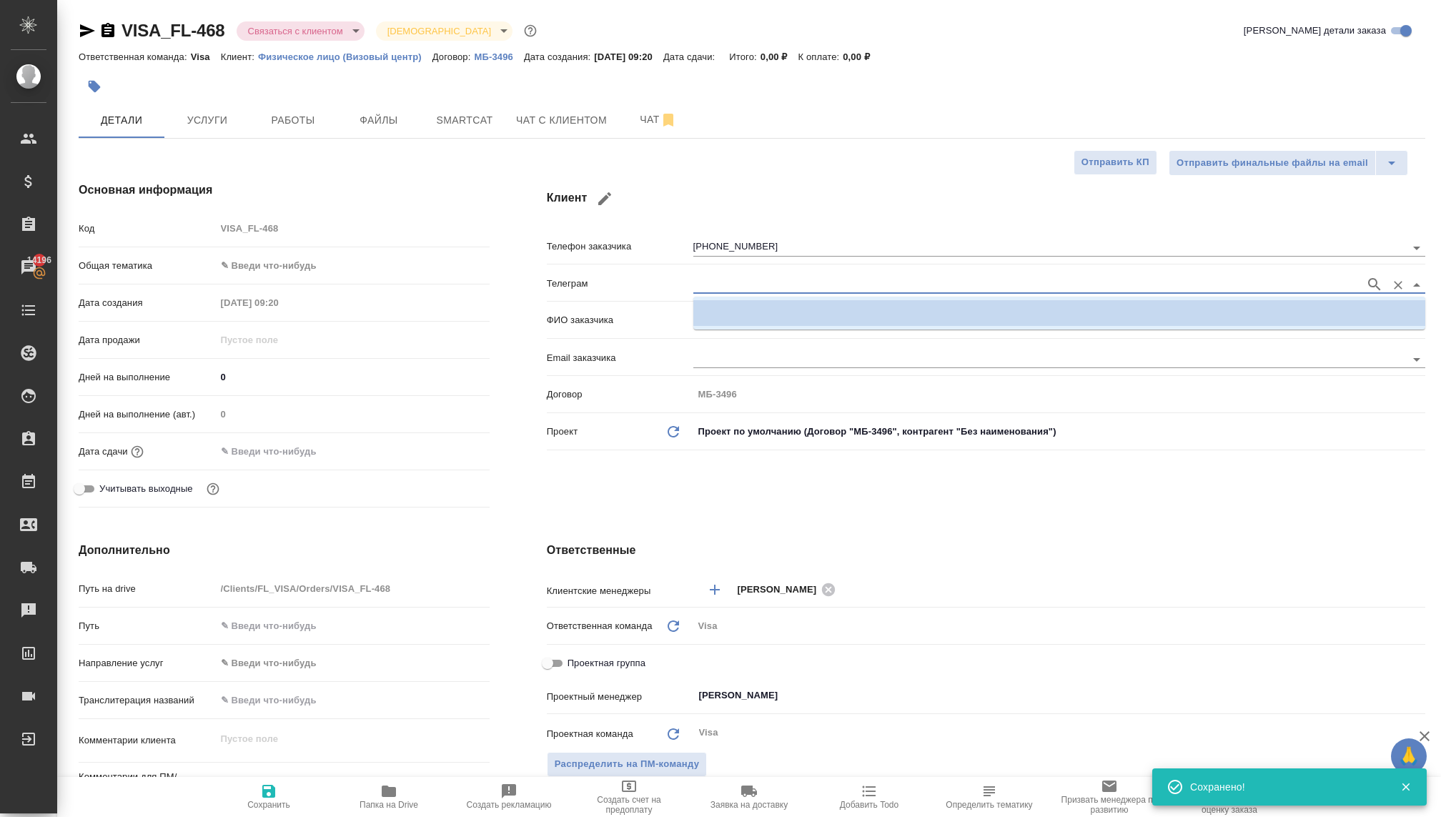
click at [714, 308] on li at bounding box center [1060, 313] width 732 height 26
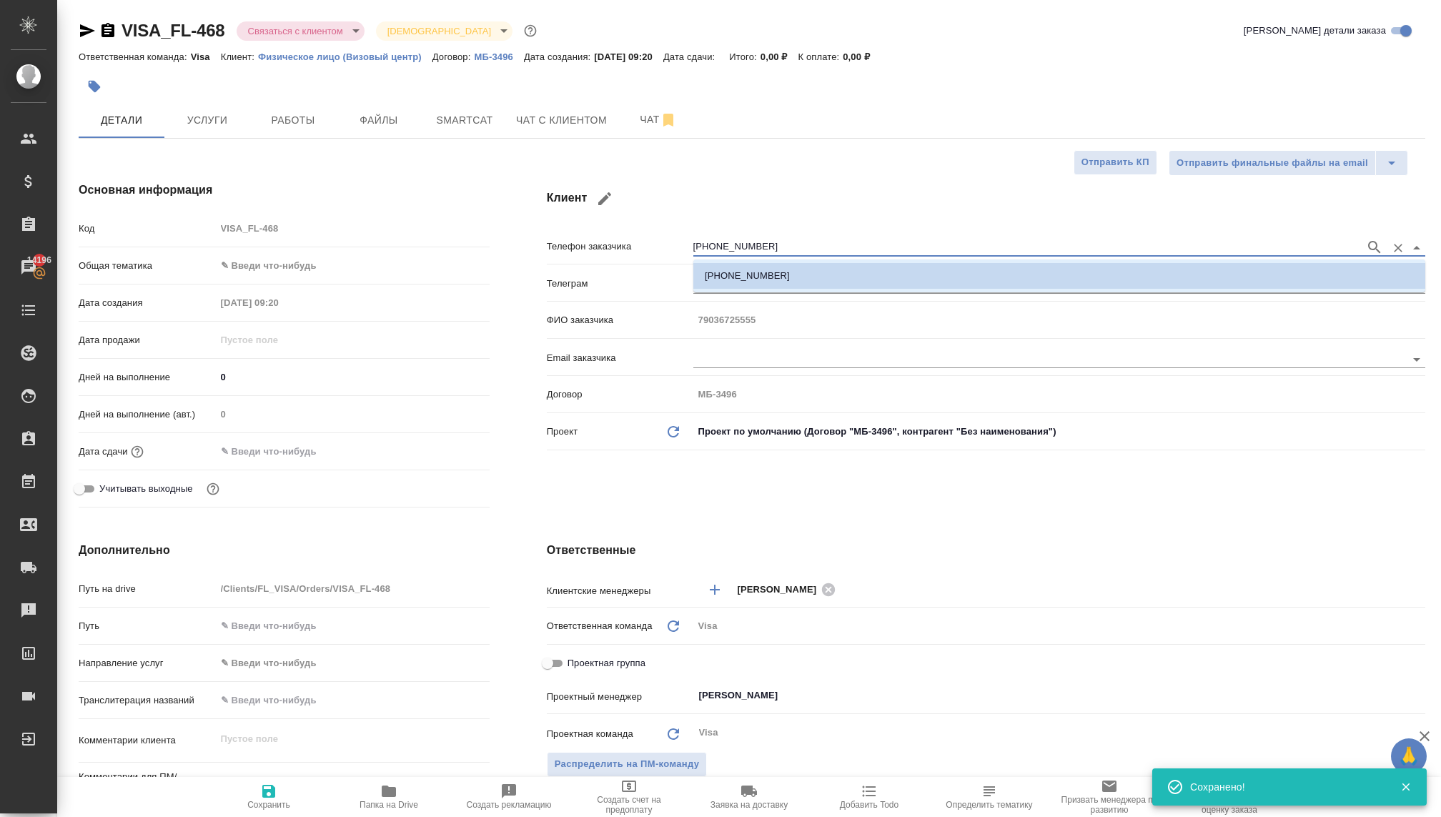
click at [756, 240] on input "+79036725555" at bounding box center [1026, 247] width 665 height 17
click at [604, 195] on icon "button" at bounding box center [604, 198] width 17 height 17
type input "79036725555"
type input "+7 903 672 55 55"
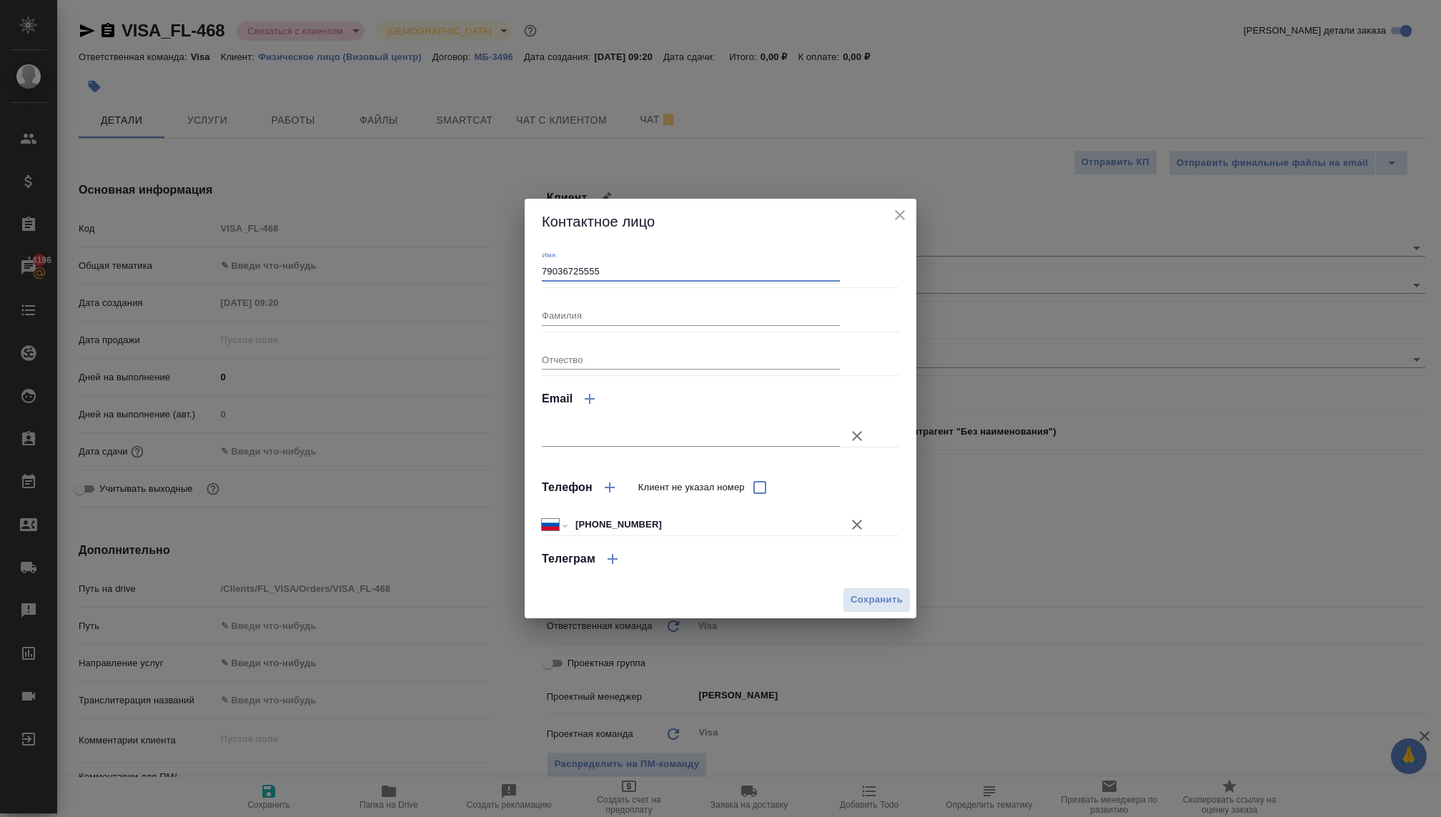
drag, startPoint x: 649, startPoint y: 261, endPoint x: 542, endPoint y: 259, distance: 106.6
click at [542, 259] on div "Имя 79036725555" at bounding box center [691, 265] width 298 height 31
drag, startPoint x: 598, startPoint y: 265, endPoint x: 530, endPoint y: 265, distance: 68.6
click at [530, 265] on div "Имя 79036725555 Фамилия Отчество Email Телефон Клиент не указал номер Междунаро…" at bounding box center [721, 413] width 392 height 337
click at [594, 265] on input "79036725555" at bounding box center [691, 272] width 298 height 20
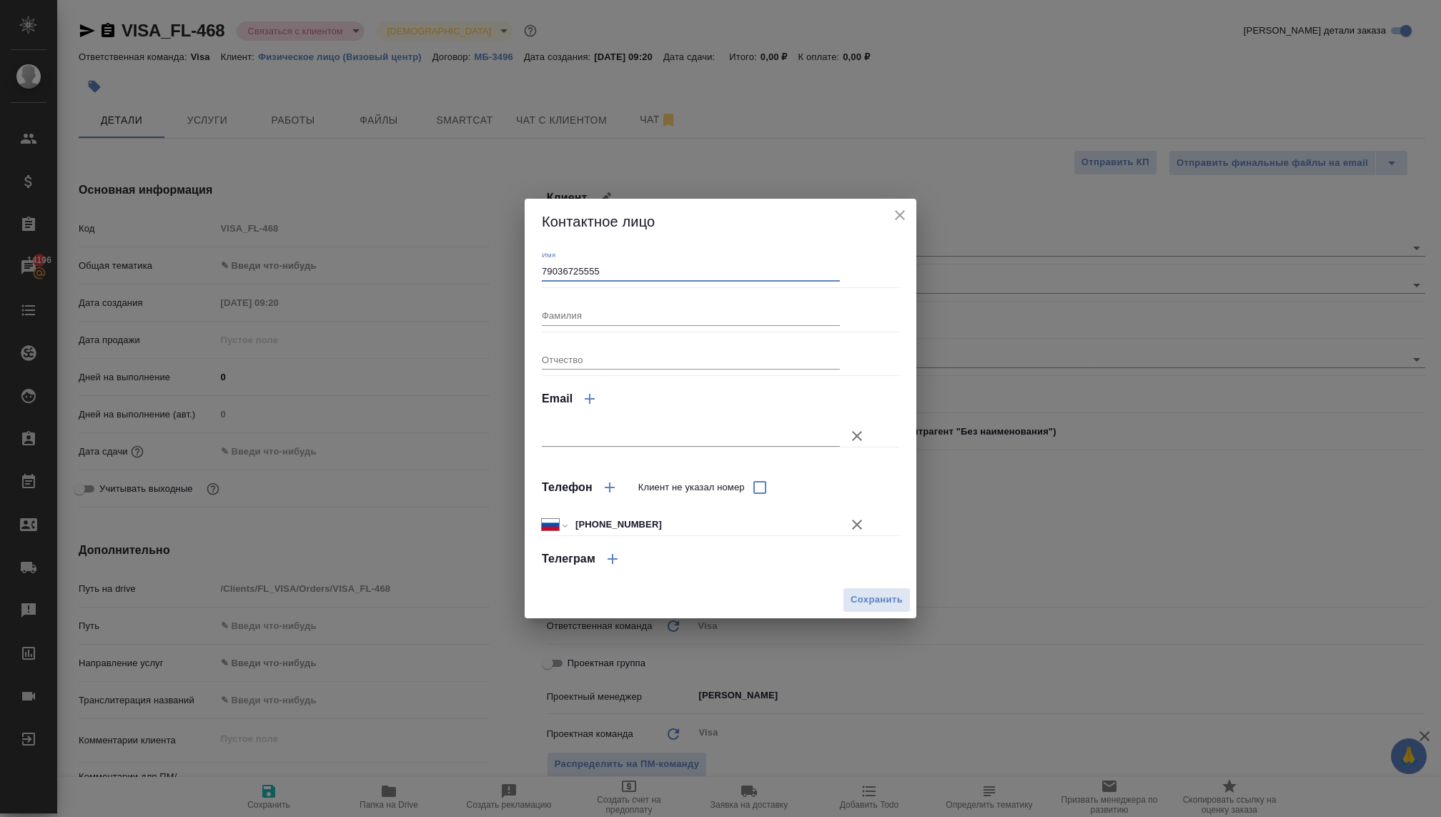
click at [594, 265] on input "79036725555" at bounding box center [691, 272] width 298 height 20
type input "РАУФ"
click at [871, 593] on span "Сохранить" at bounding box center [877, 600] width 52 height 16
type input "РАУФ"
type textarea "x"
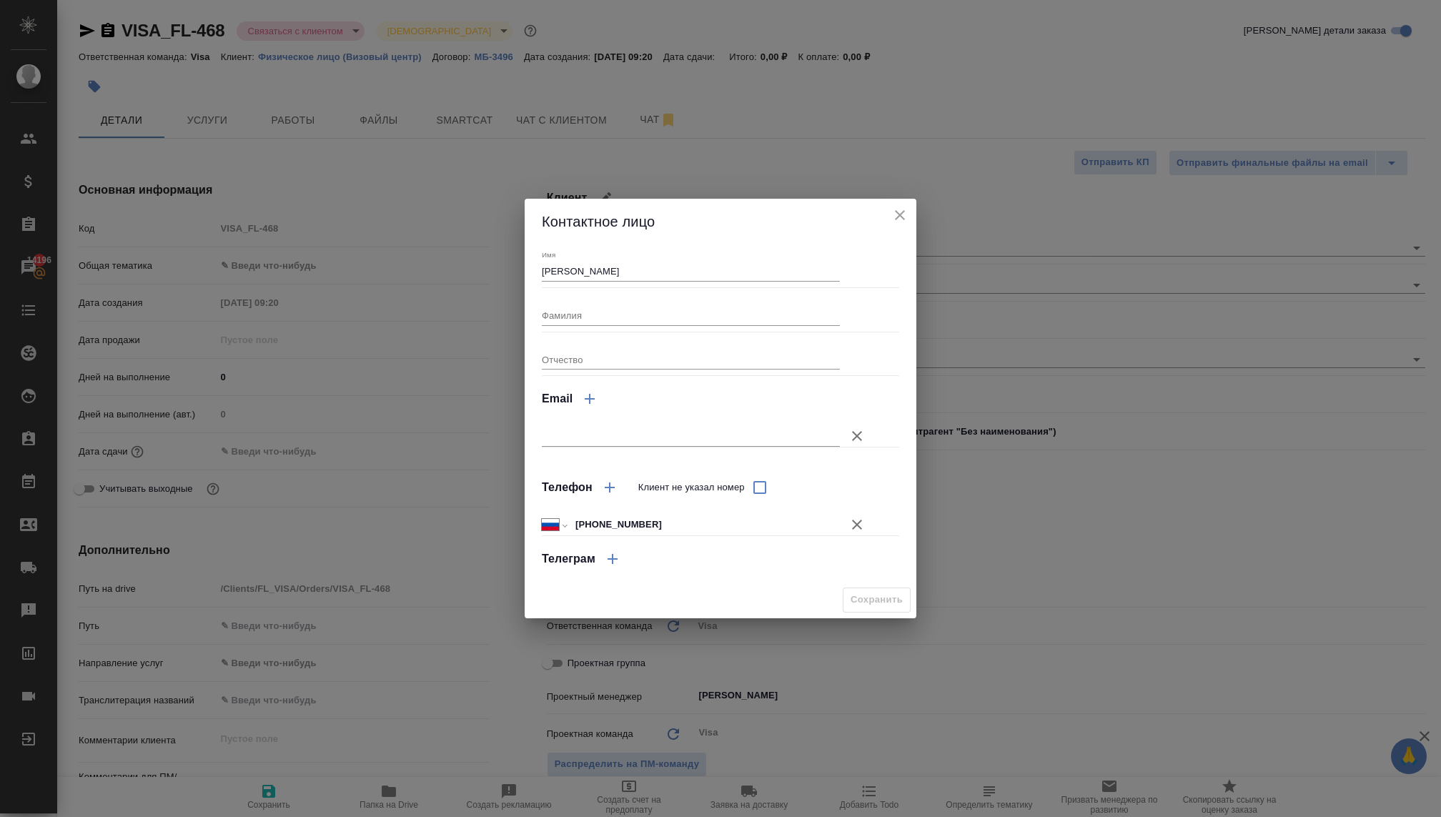
type textarea "x"
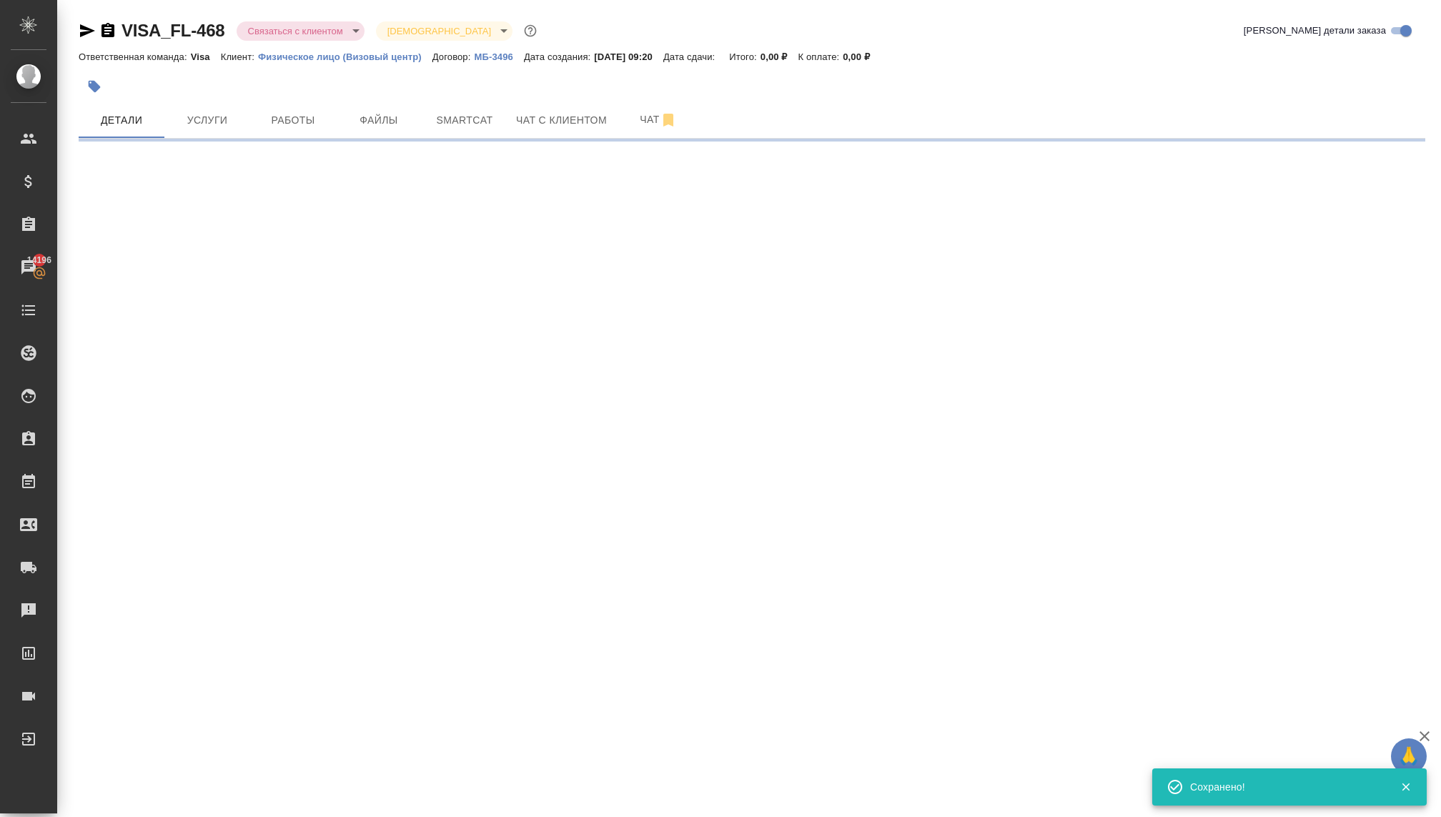
select select "RU"
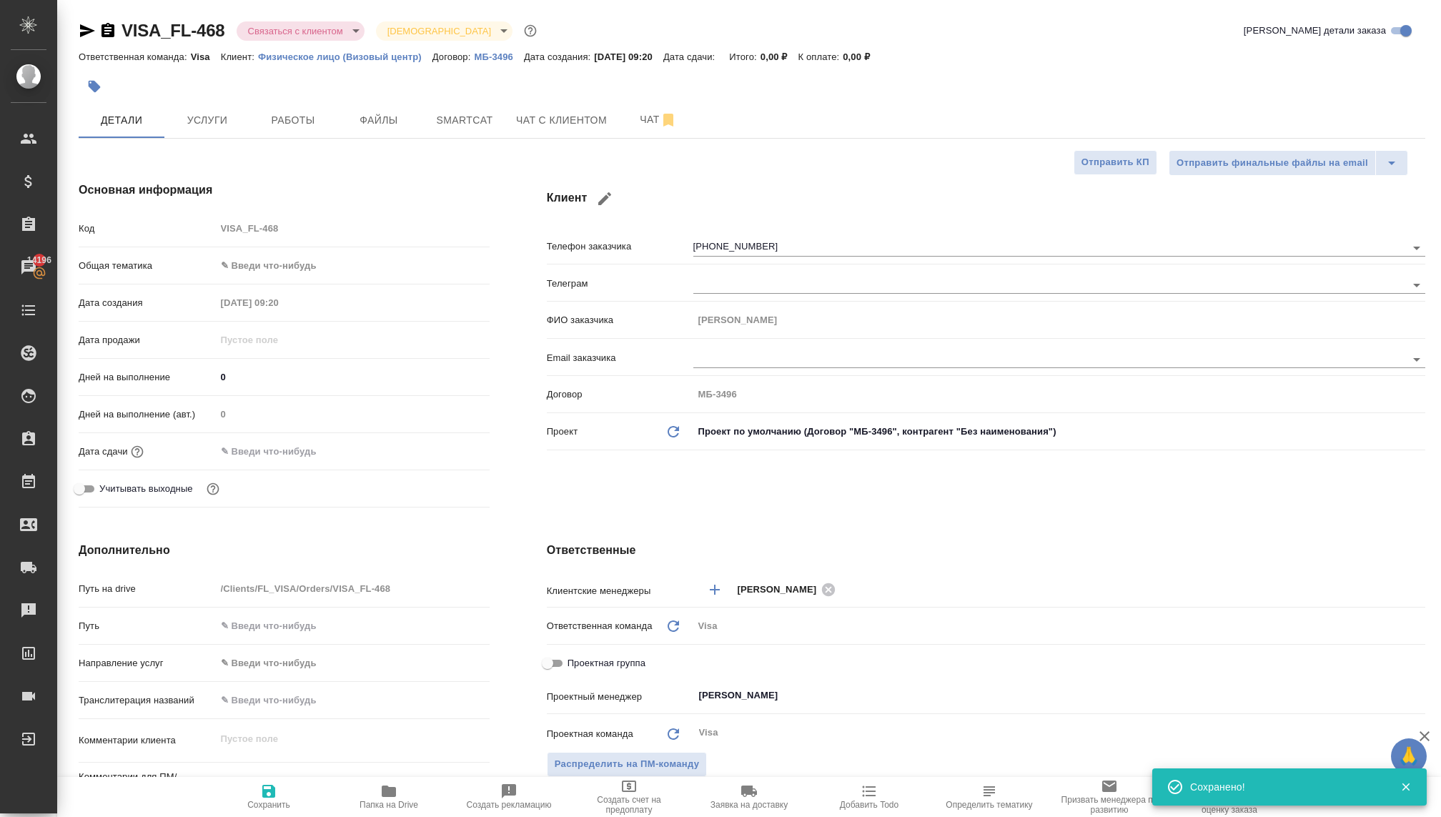
type textarea "x"
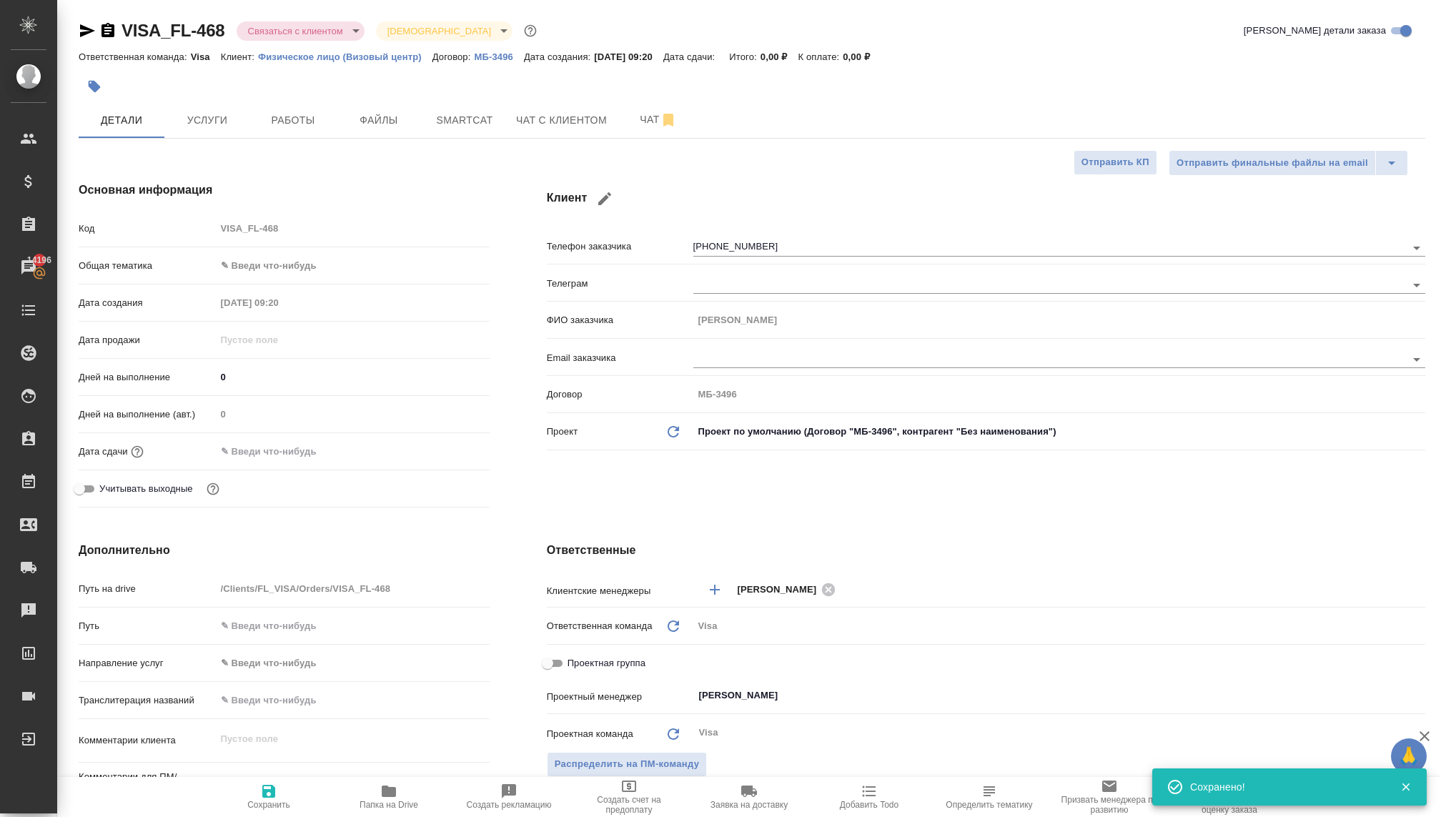
type textarea "x"
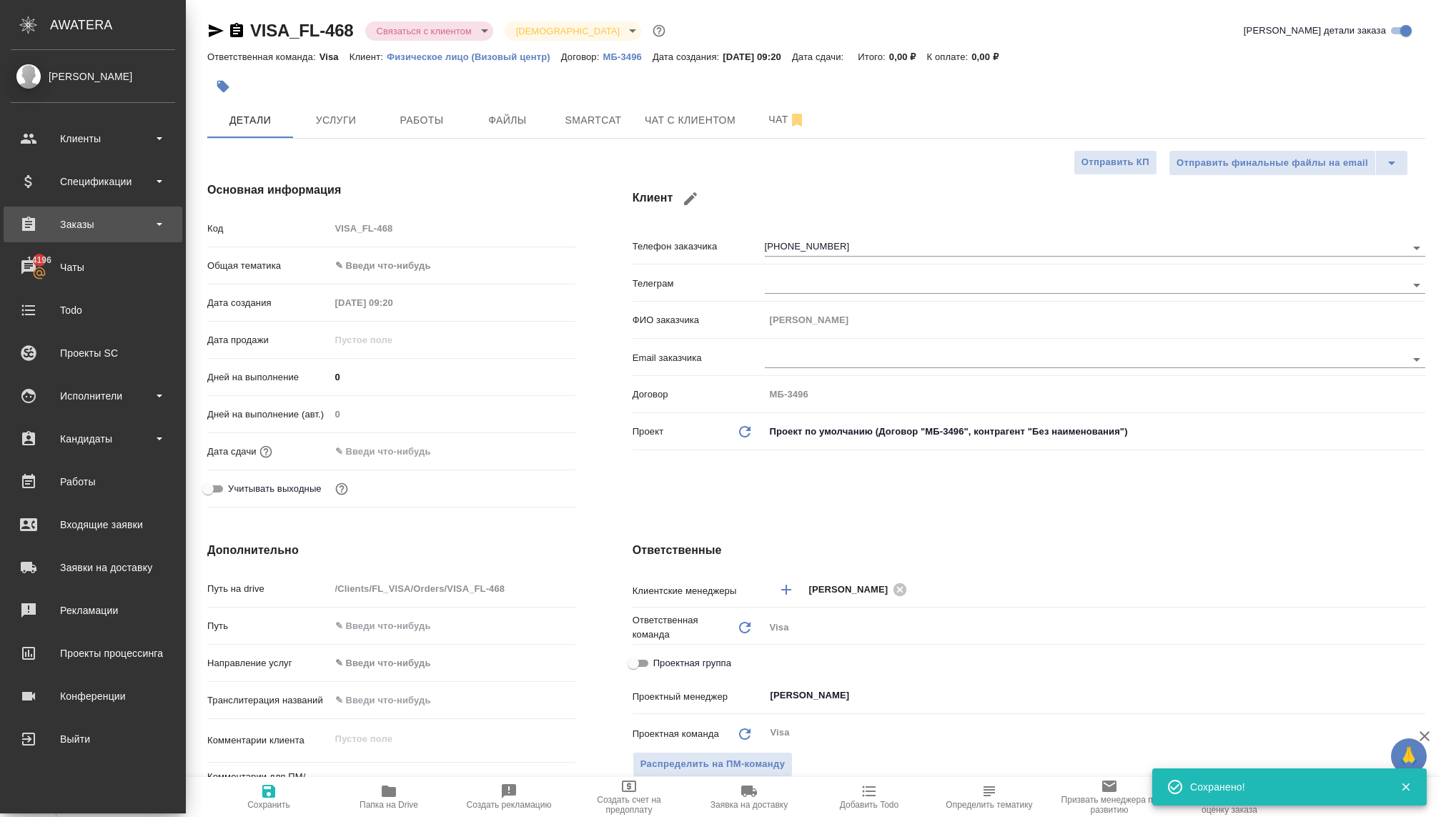
click at [76, 225] on div "Заказы" at bounding box center [93, 224] width 164 height 21
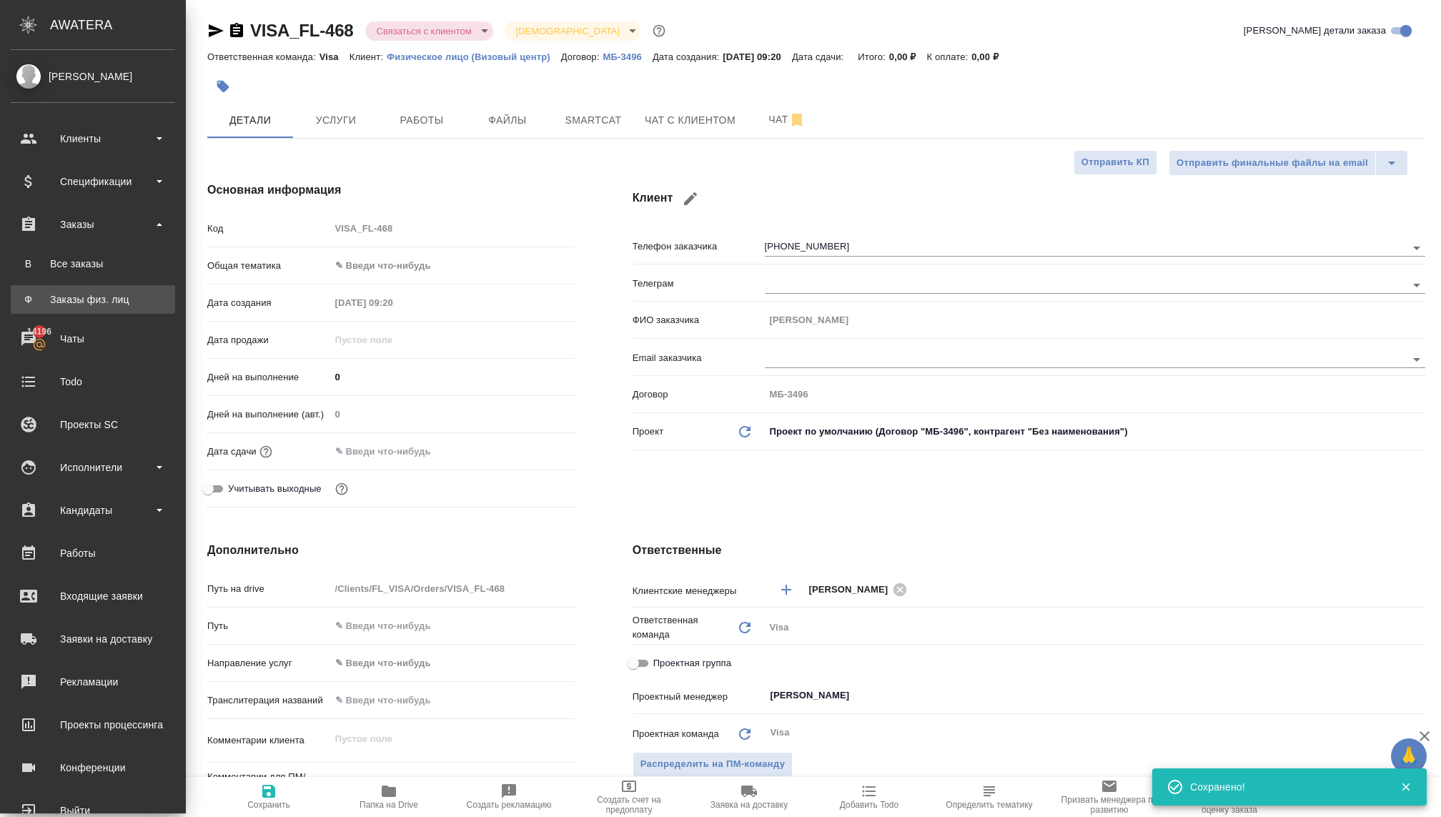
type textarea "x"
click at [99, 297] on div "Заказы физ. лиц" at bounding box center [93, 299] width 150 height 14
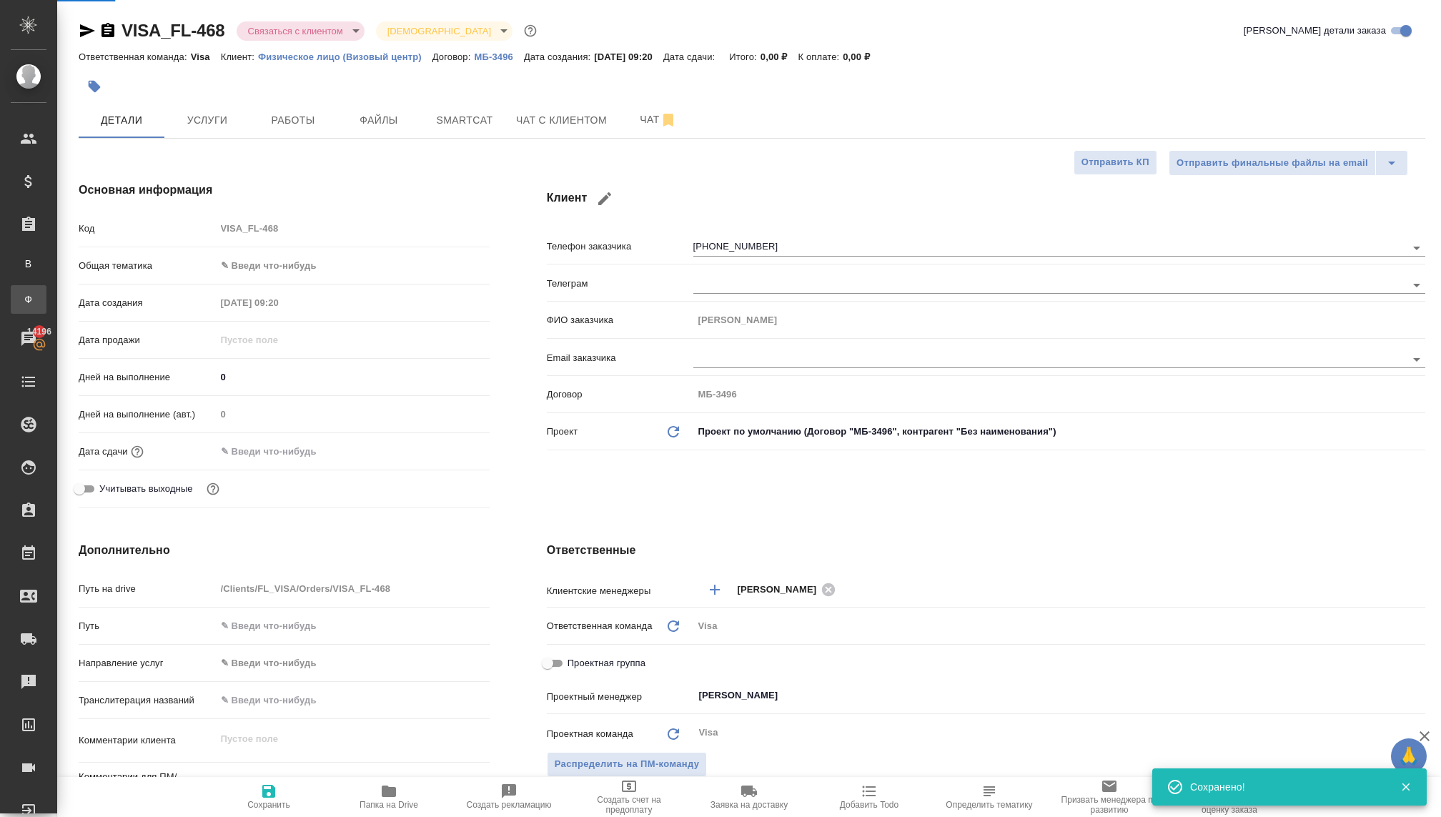
type textarea "x"
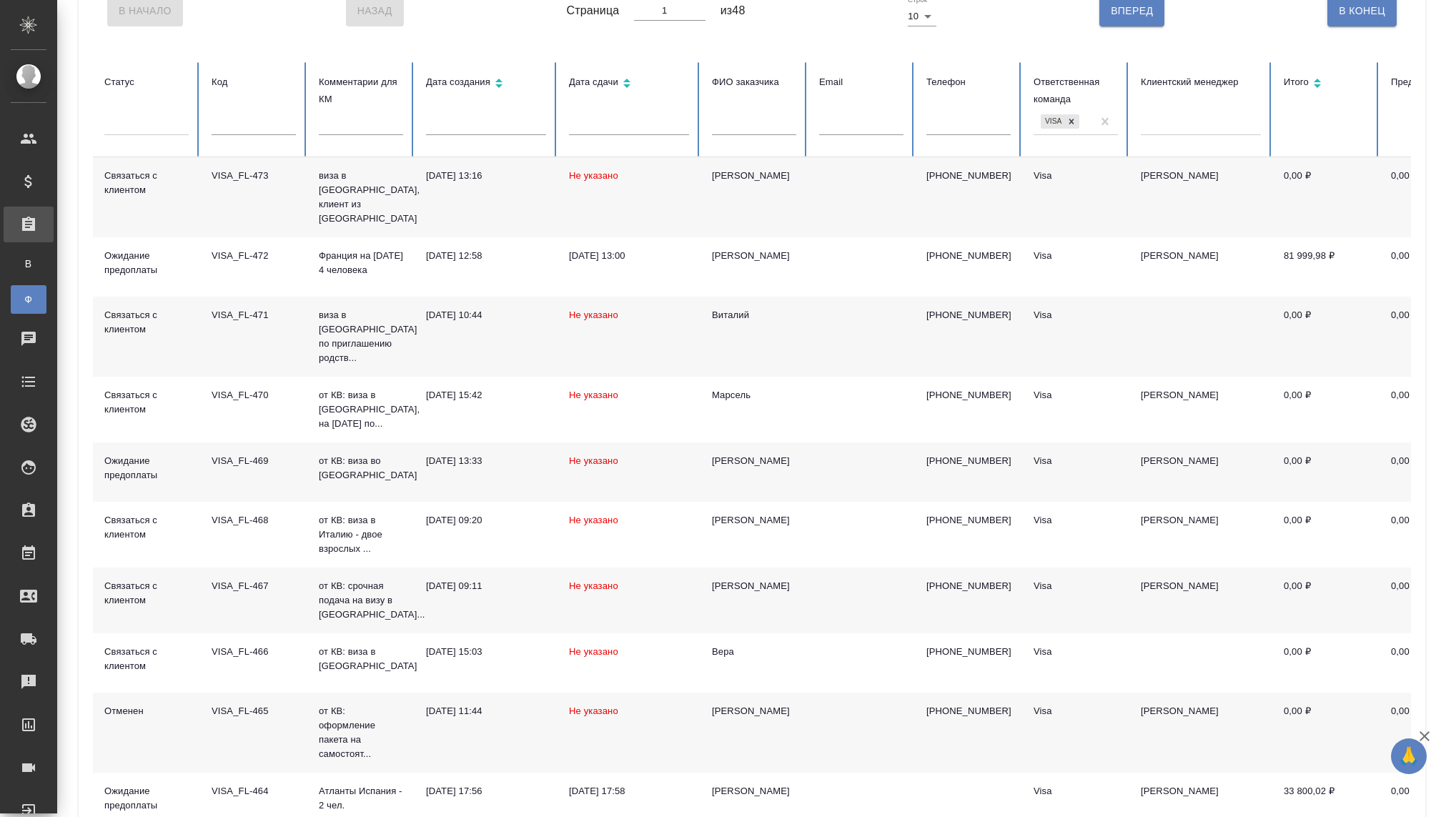
scroll to position [127, 0]
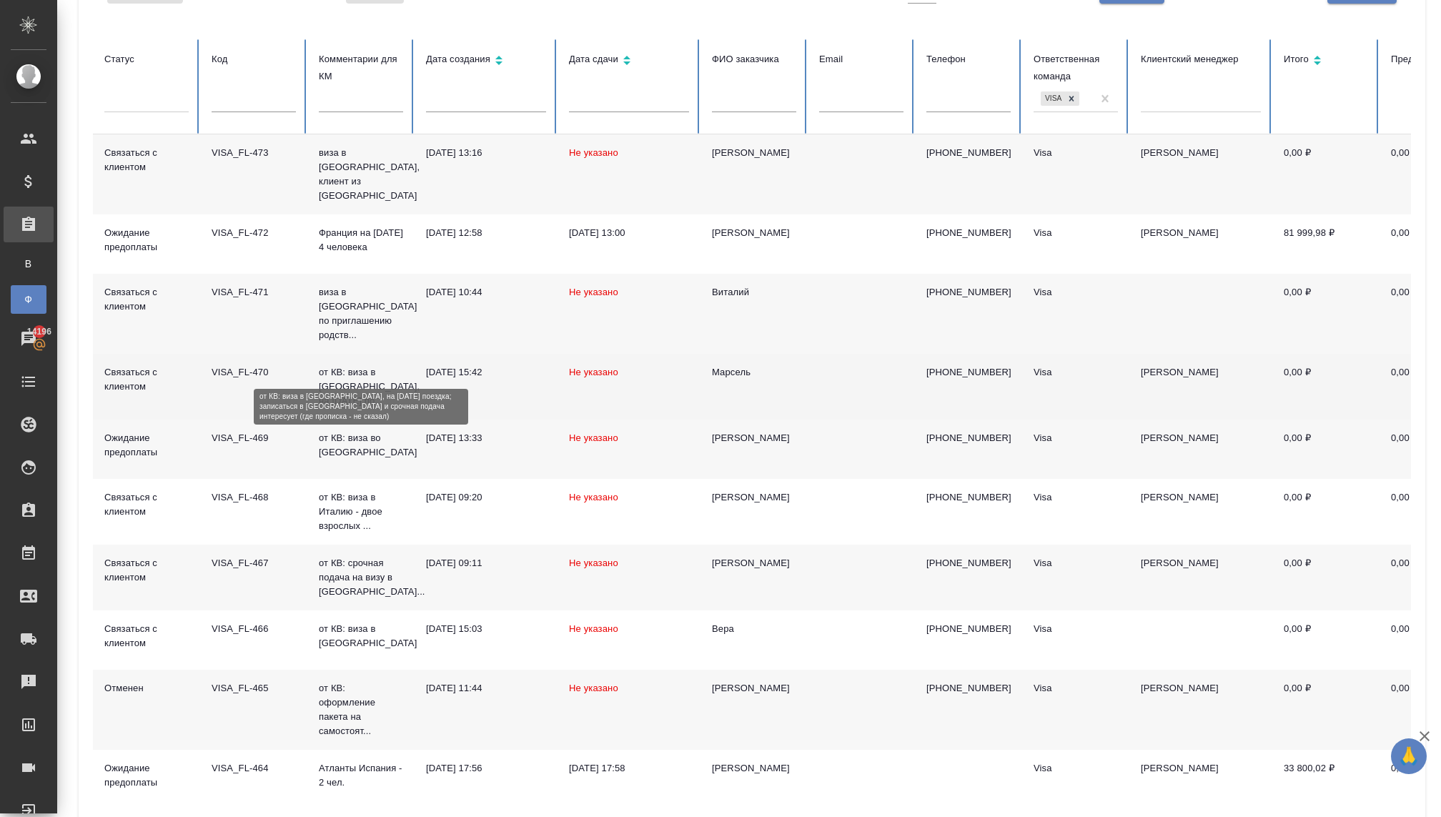
click at [333, 365] on p "от КВ: виза в Италию, на новый год по..." at bounding box center [361, 386] width 84 height 43
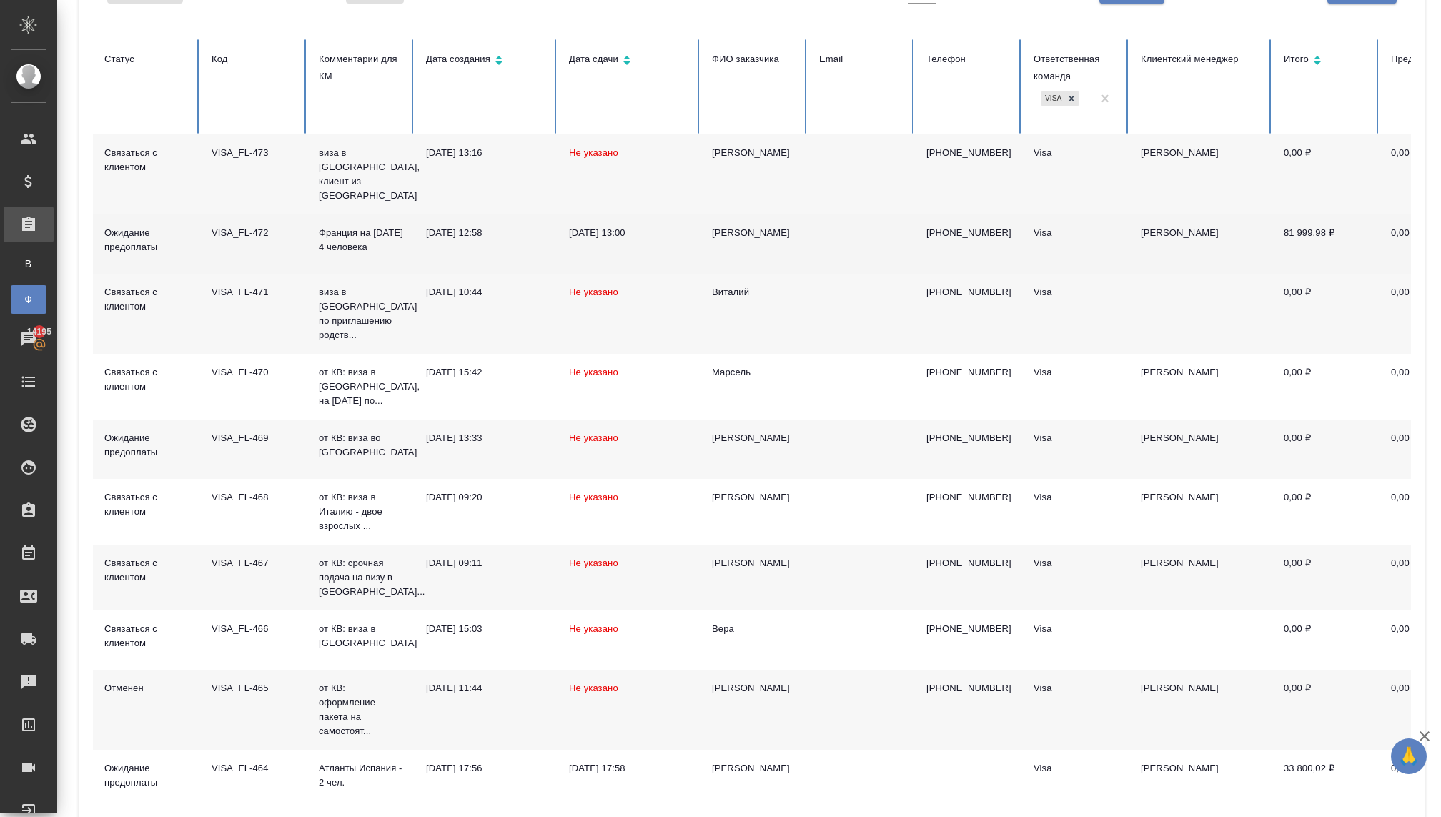
click at [512, 227] on td "17.09.2025, 12:58" at bounding box center [486, 244] width 143 height 59
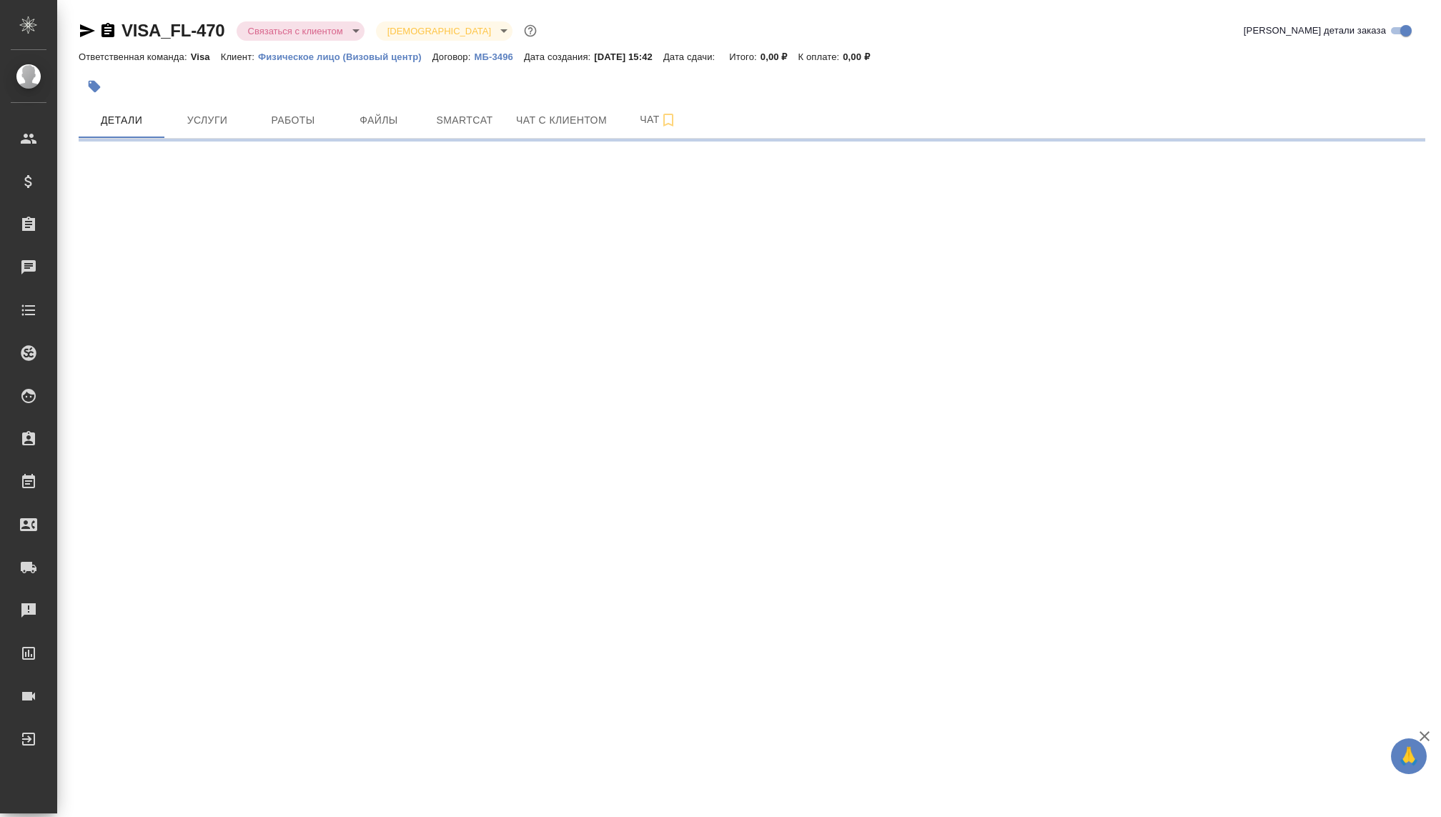
select select "RU"
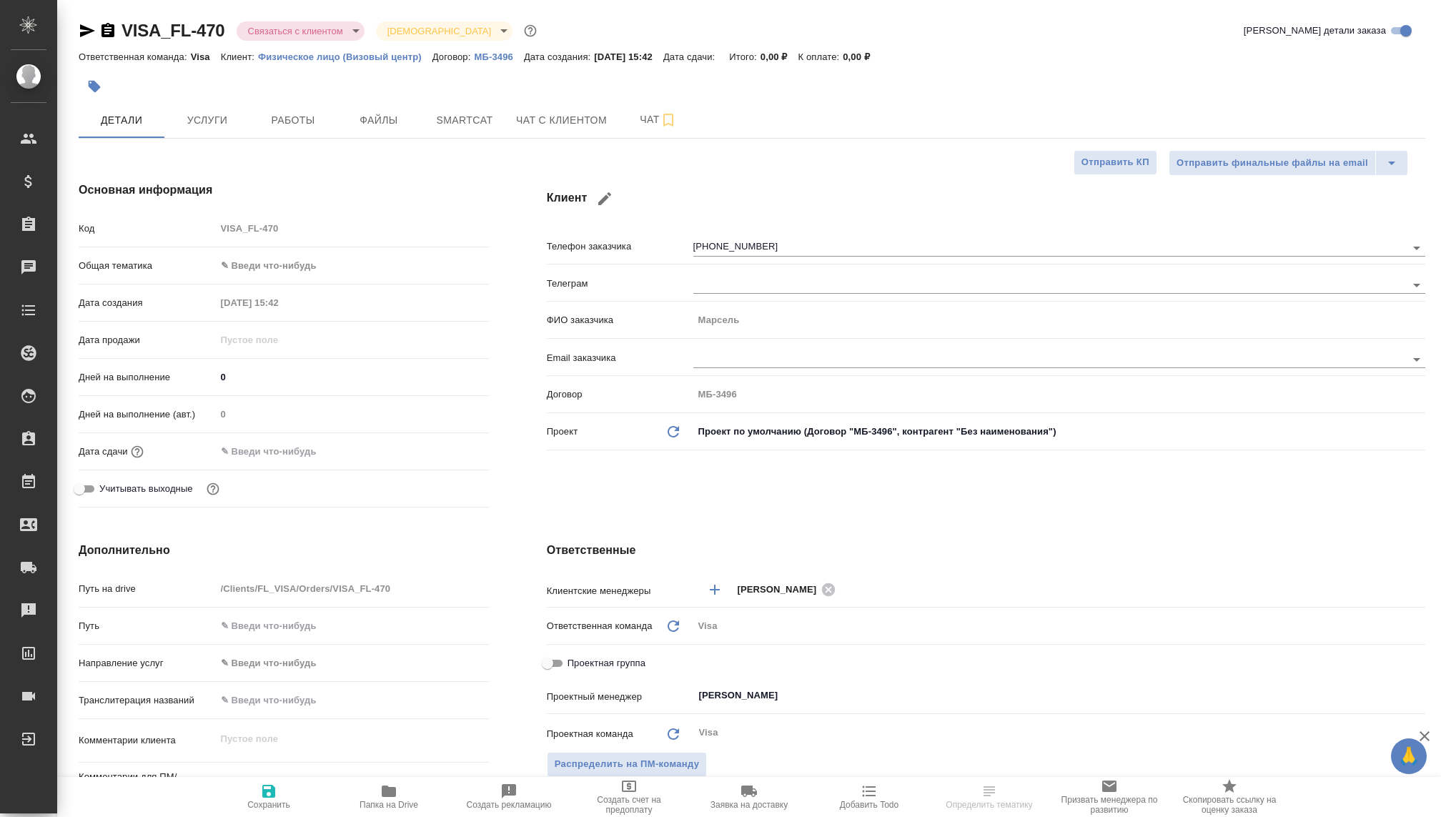
type textarea "x"
click at [315, 22] on body "🙏 .cls-1 fill:#fff; AWATERA [PERSON_NAME] Спецификации Заказы Чаты Todo Проекты…" at bounding box center [720, 408] width 1441 height 817
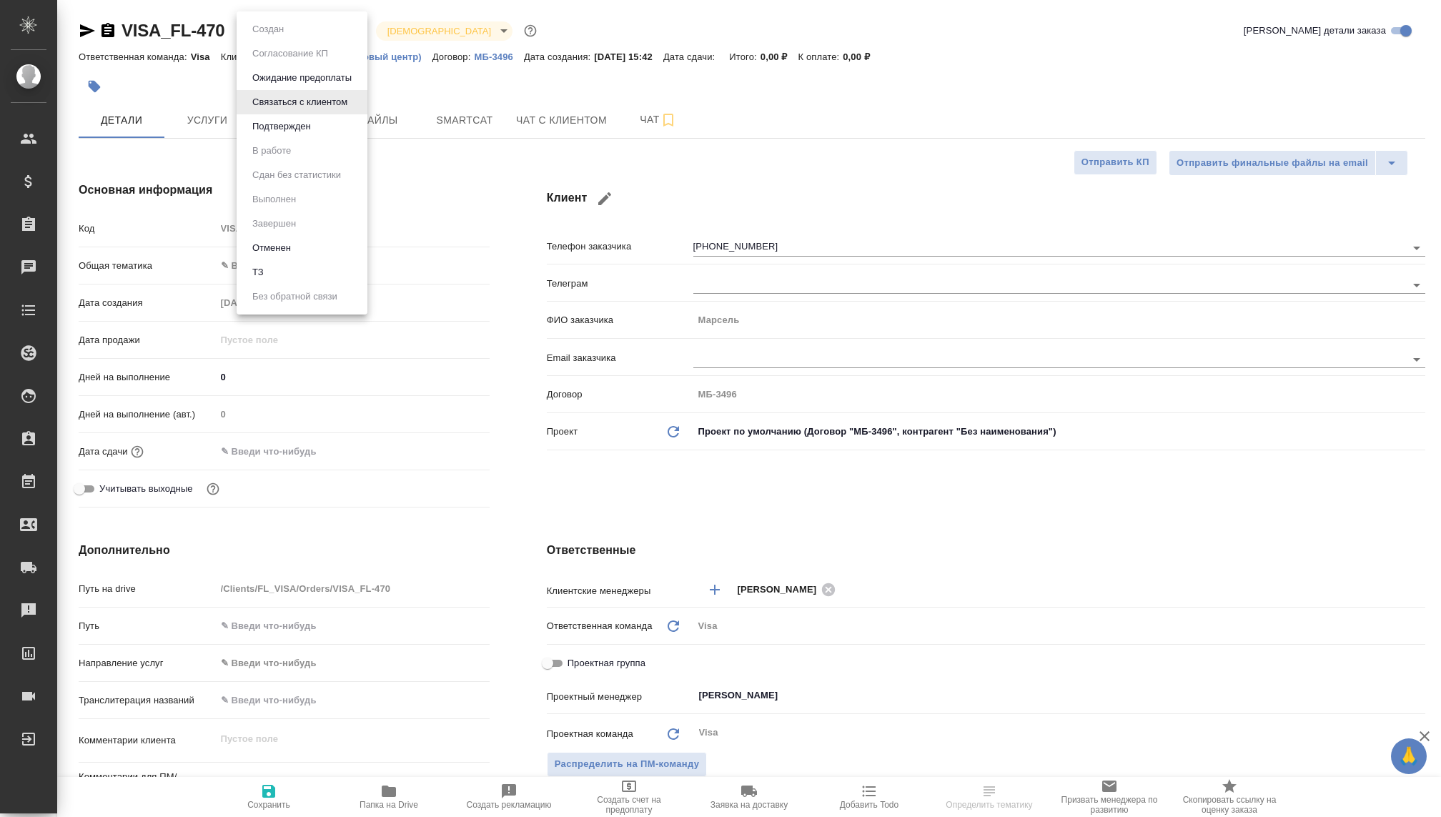
type textarea "x"
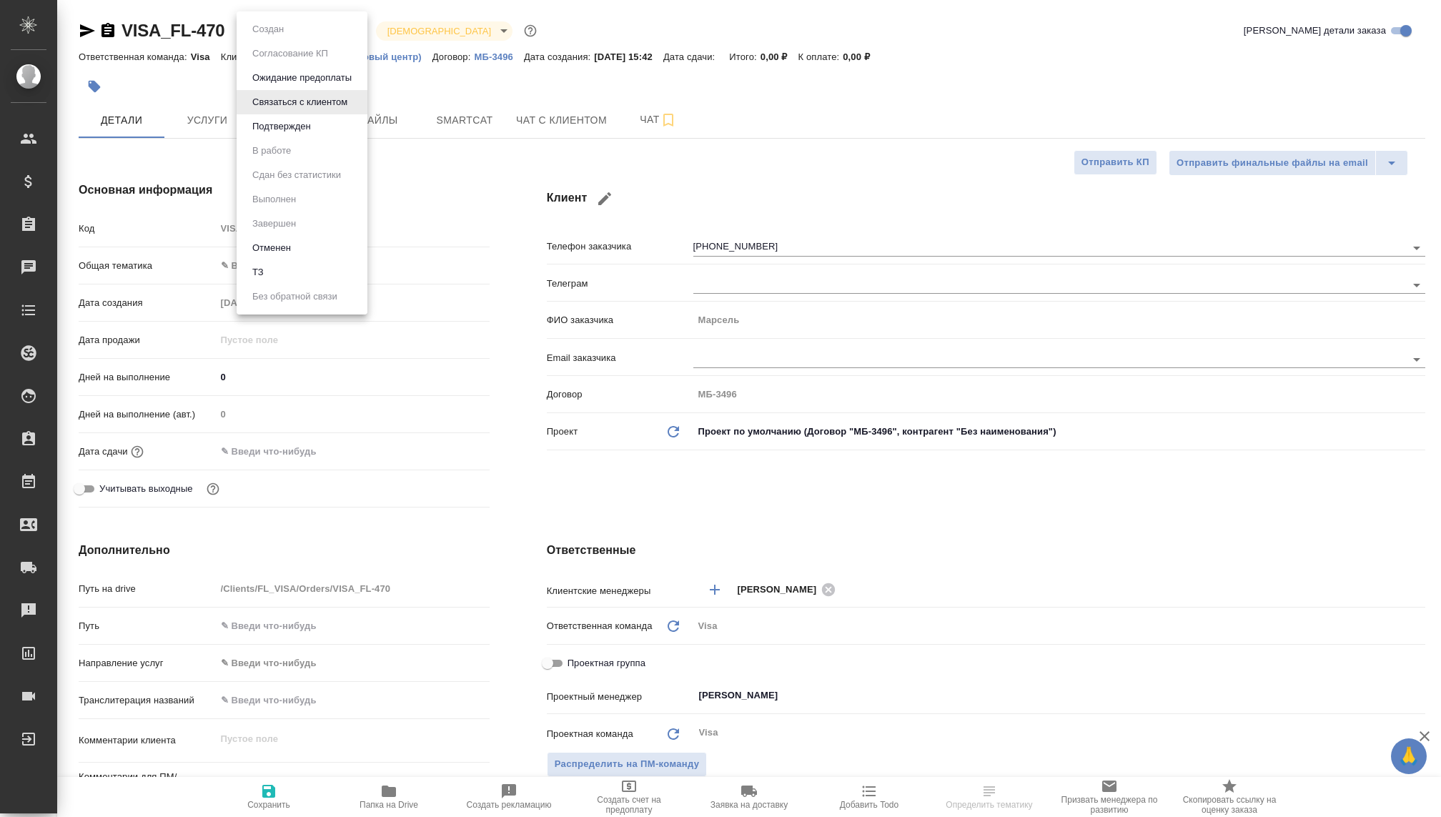
type textarea "x"
click at [266, 242] on button "Отменен" at bounding box center [271, 248] width 47 height 16
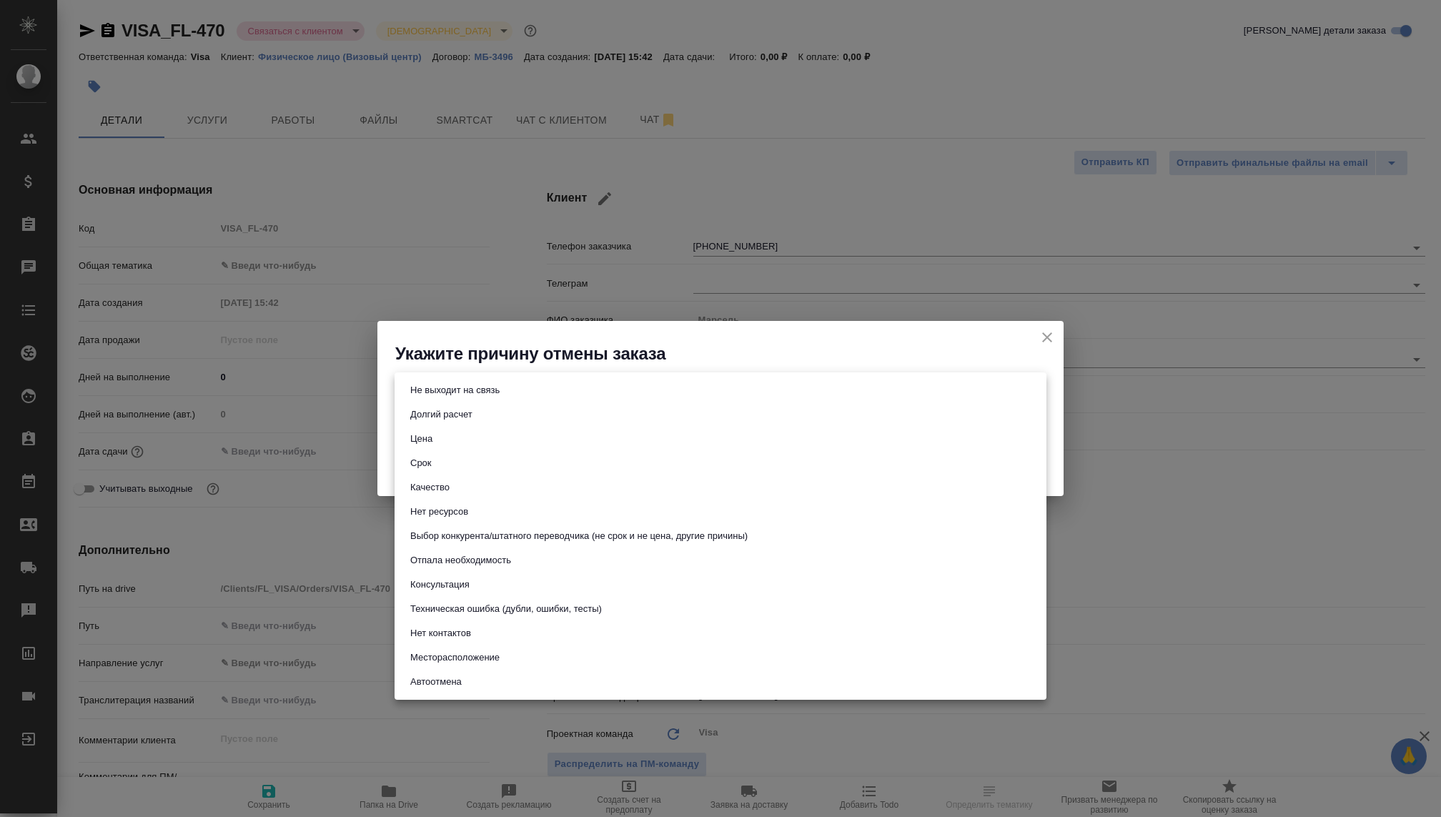
click at [581, 391] on body "🙏 .cls-1 fill:#fff; AWATERA [PERSON_NAME] Спецификации Заказы Чаты Todo Проекты…" at bounding box center [720, 408] width 1441 height 817
click at [453, 398] on button "Не выходит на связь" at bounding box center [455, 391] width 98 height 16
type input "stopContacting"
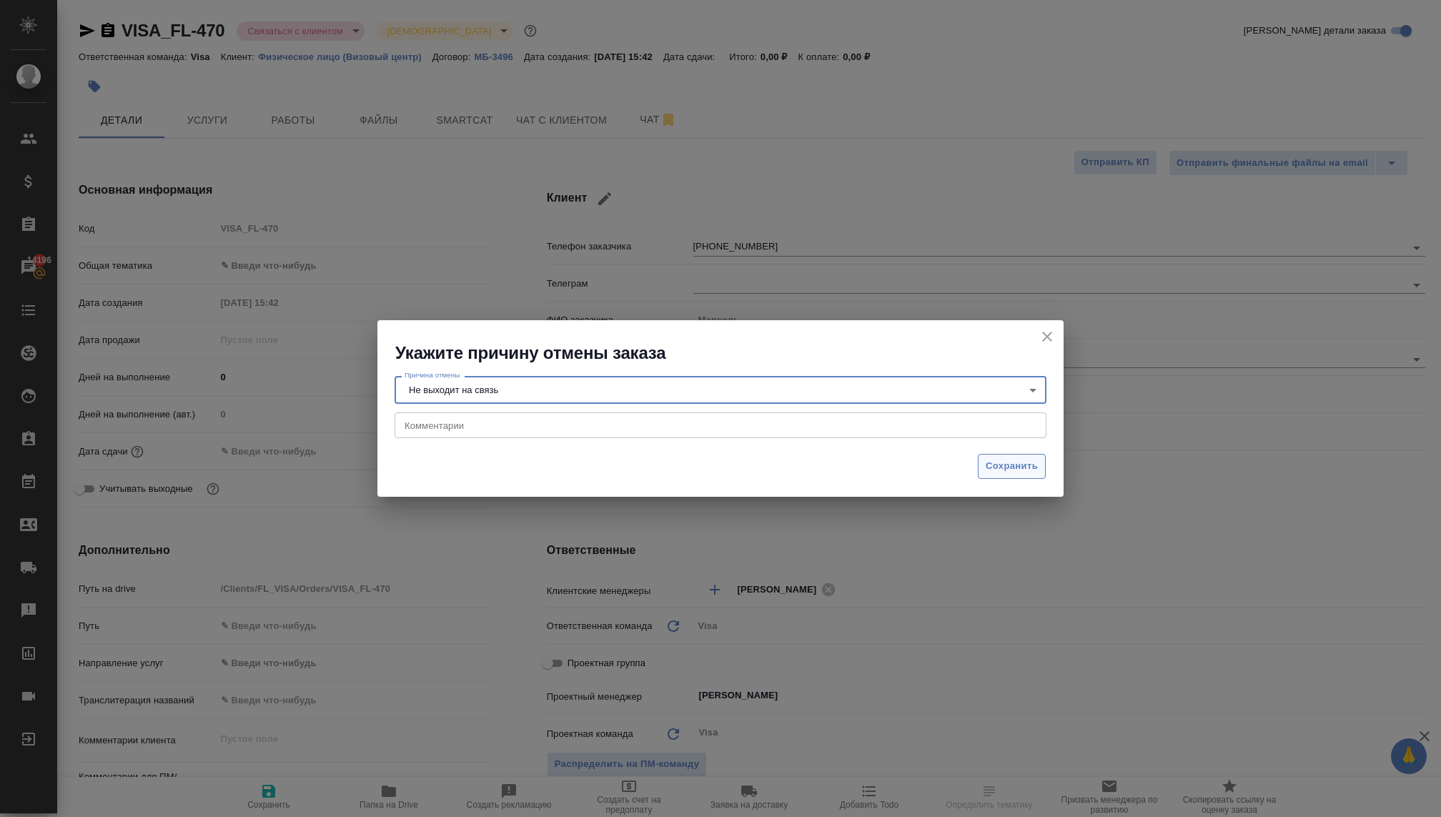
click at [1014, 461] on span "Сохранить" at bounding box center [1012, 466] width 52 height 16
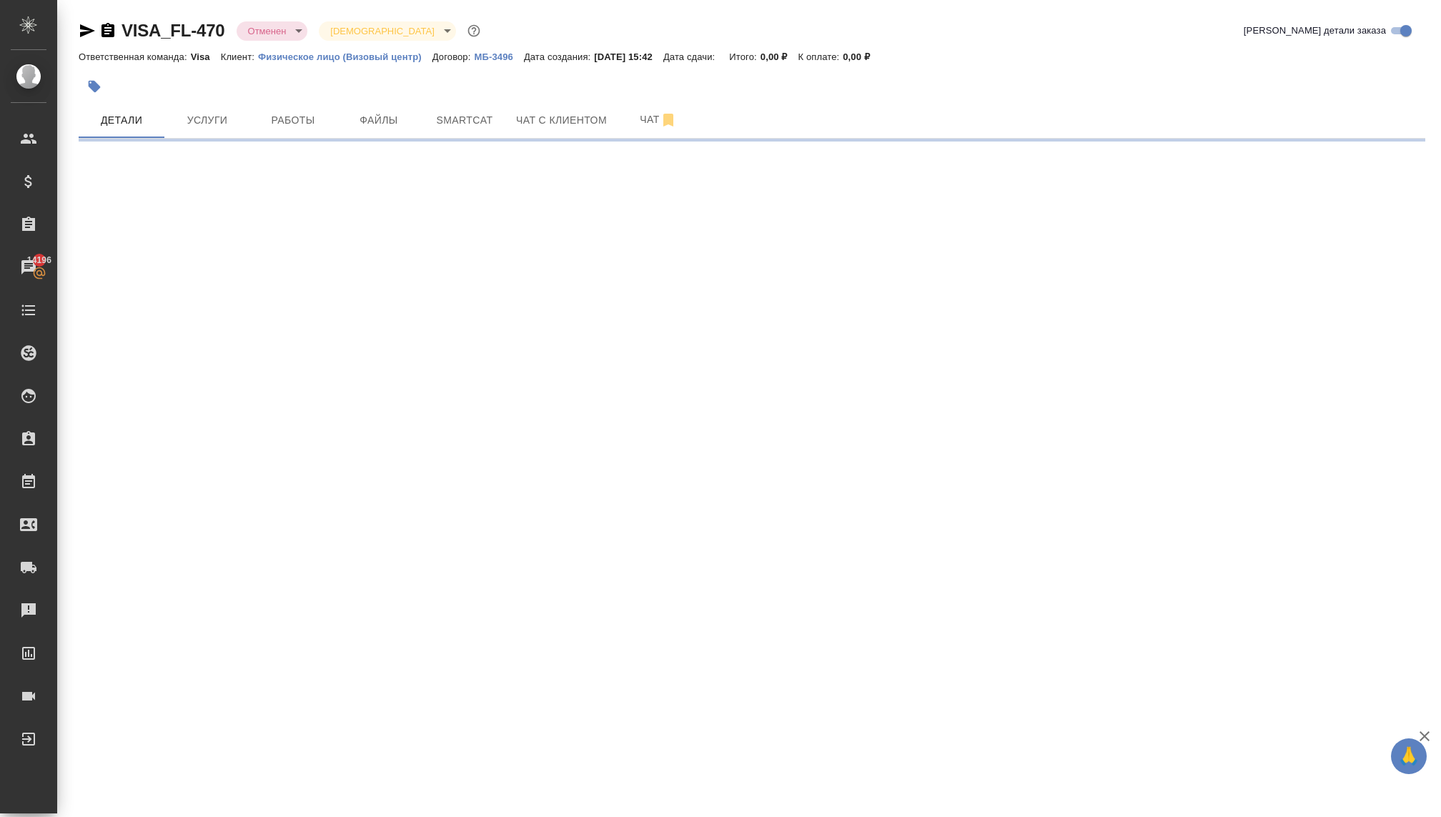
select select "RU"
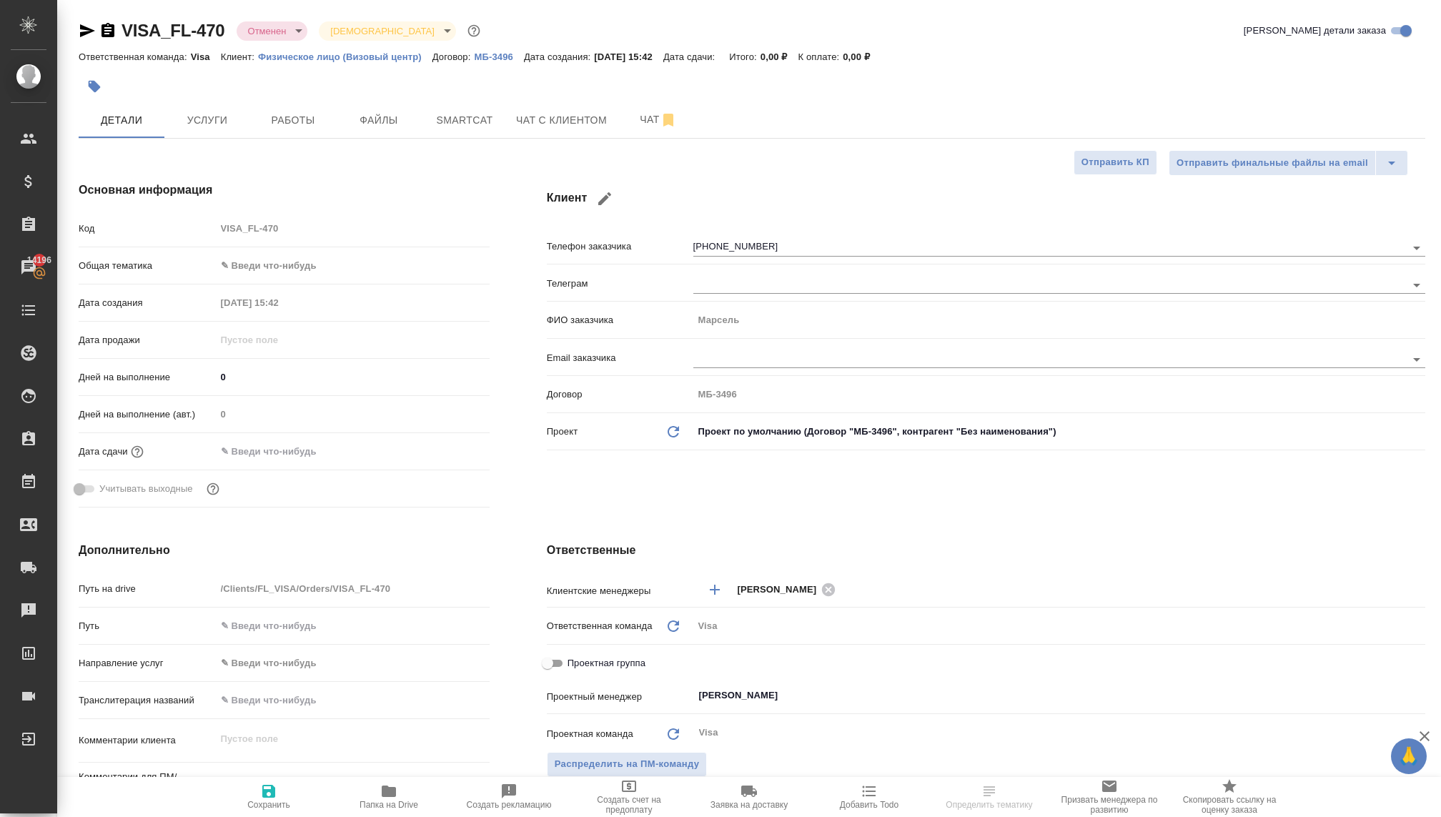
type textarea "x"
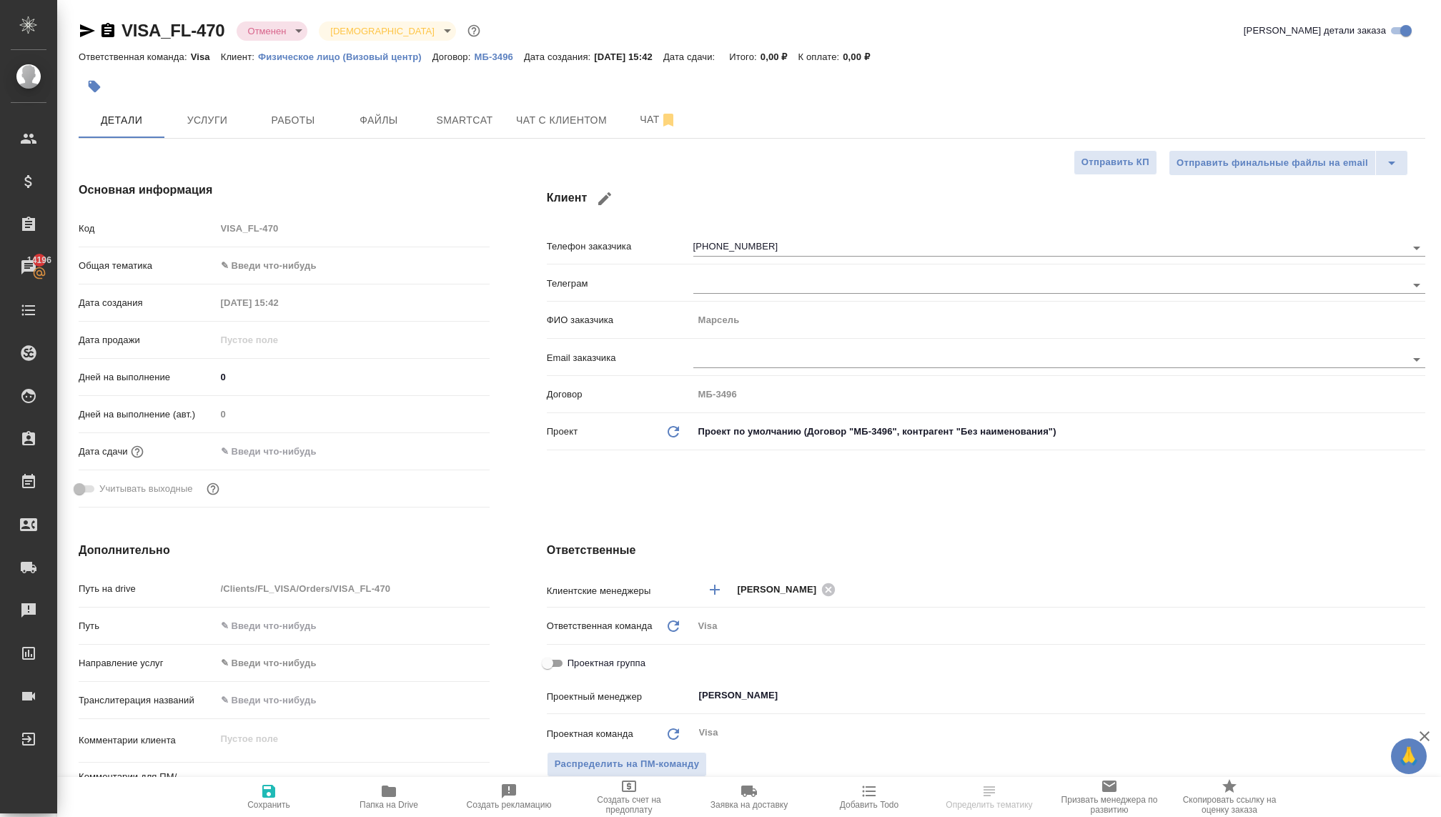
type textarea "x"
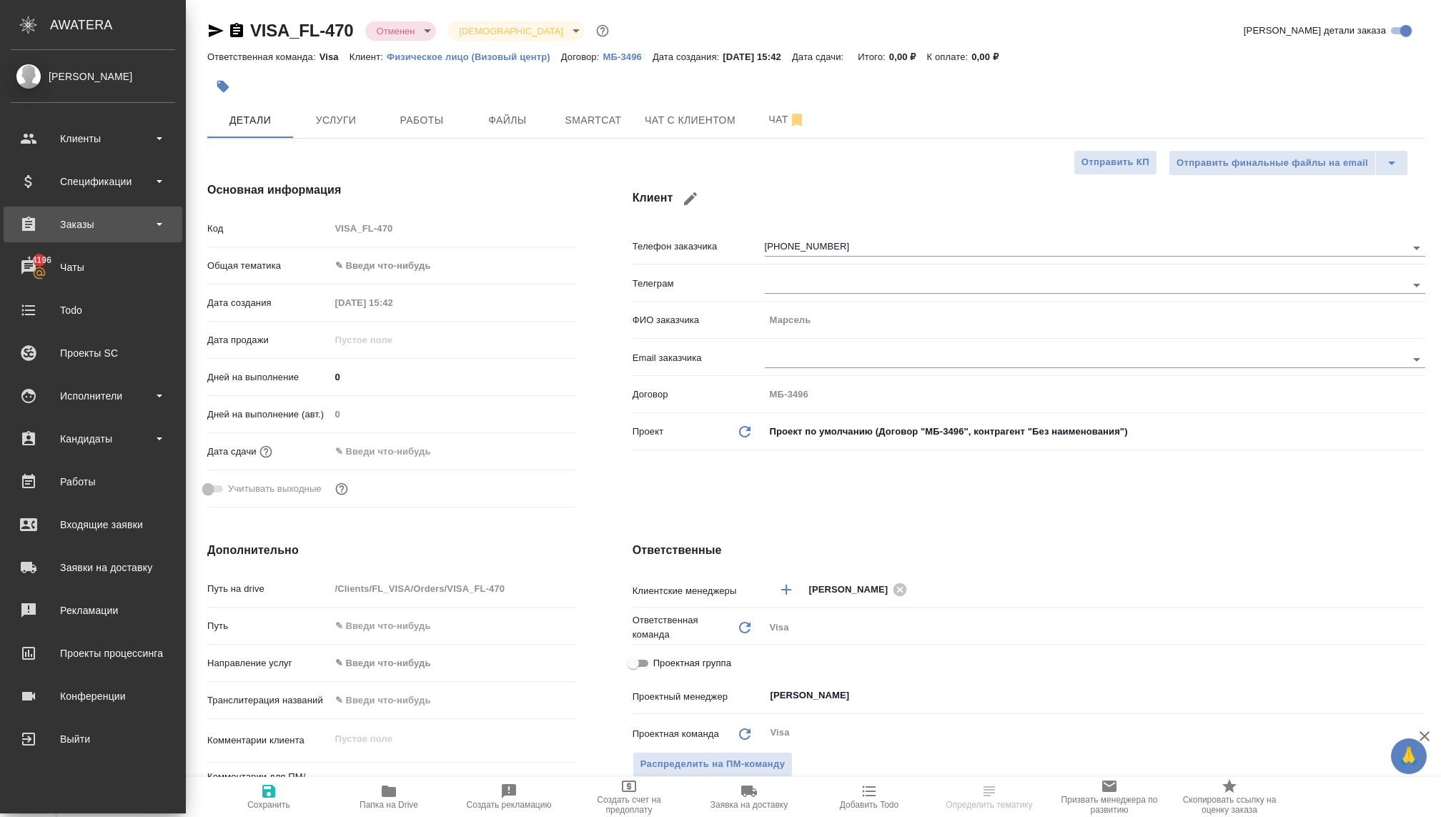
click at [79, 230] on div "Заказы" at bounding box center [93, 224] width 164 height 21
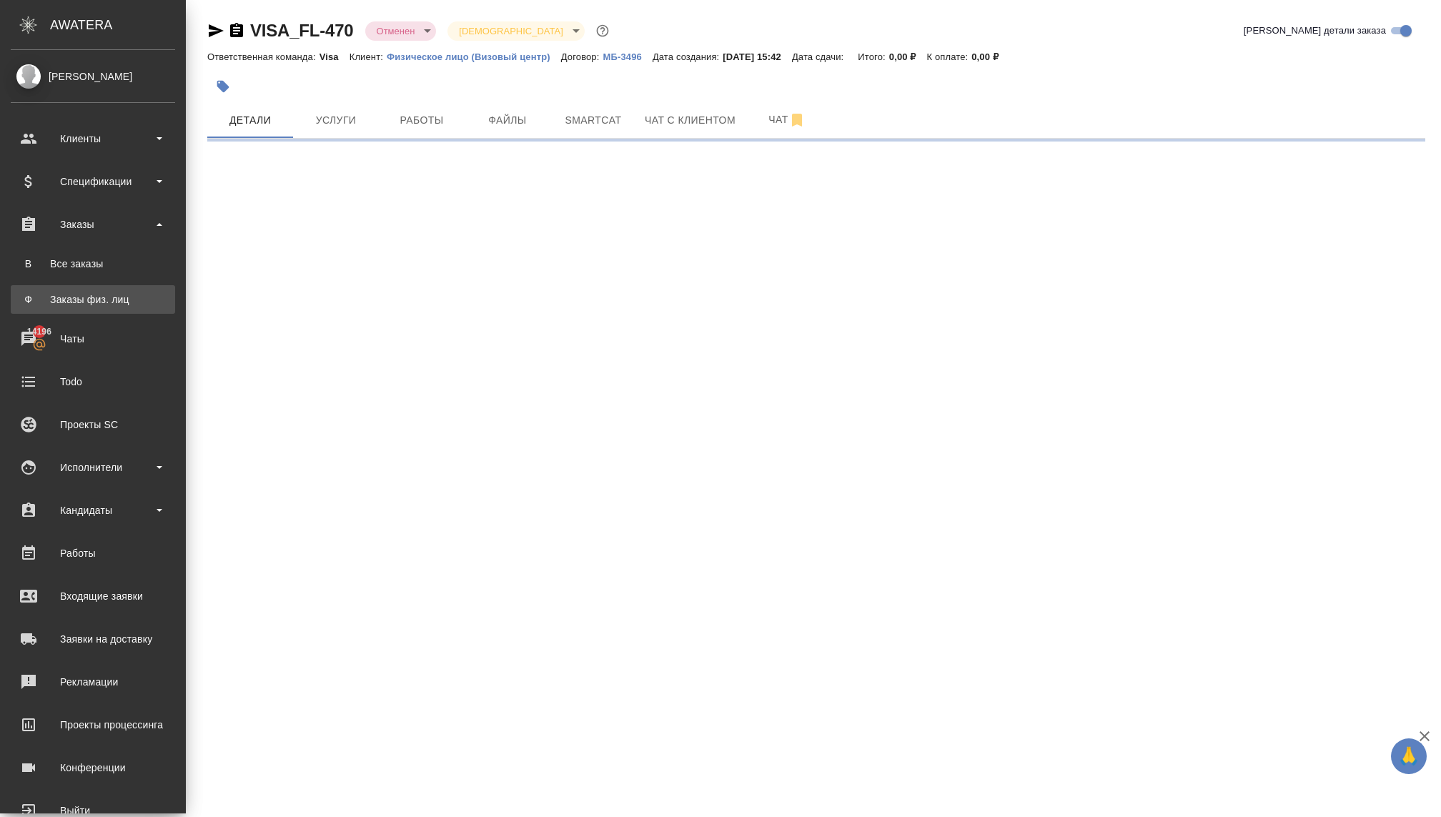
click at [79, 313] on link "Ф Заказы физ. лиц" at bounding box center [93, 299] width 164 height 29
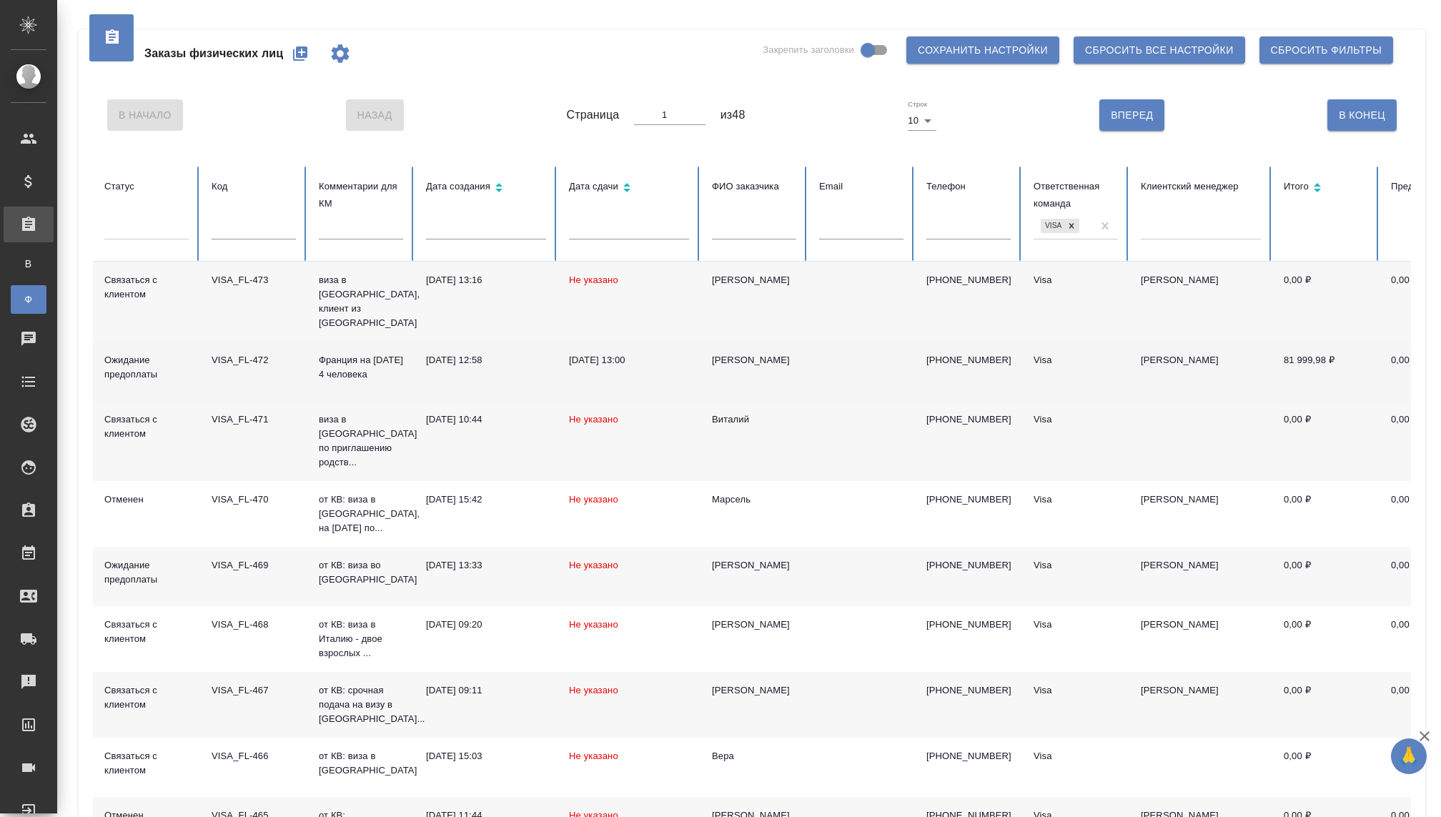
click at [366, 355] on p "Франция на [DATE] 4 человека" at bounding box center [361, 367] width 84 height 29
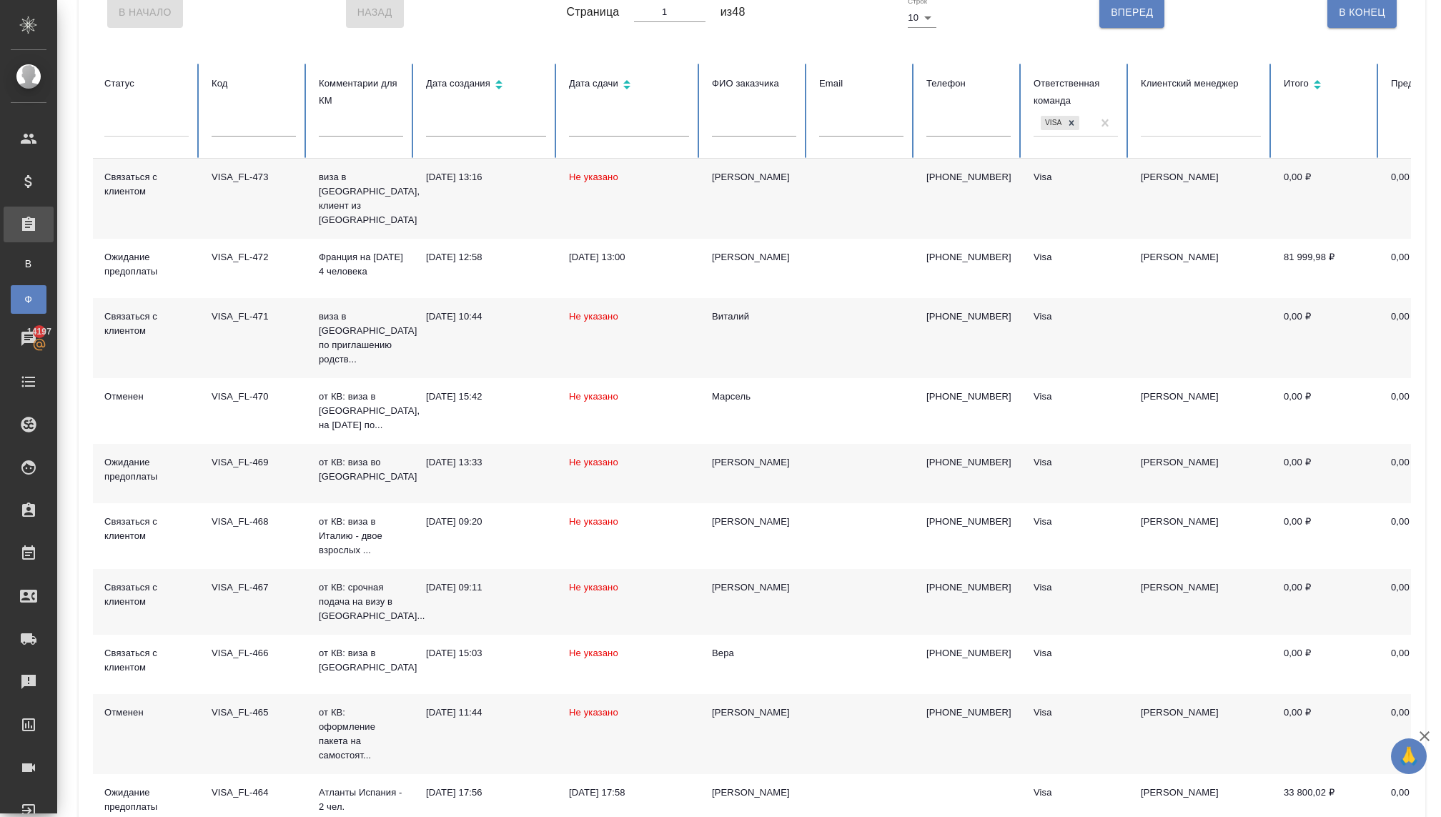
scroll to position [119, 0]
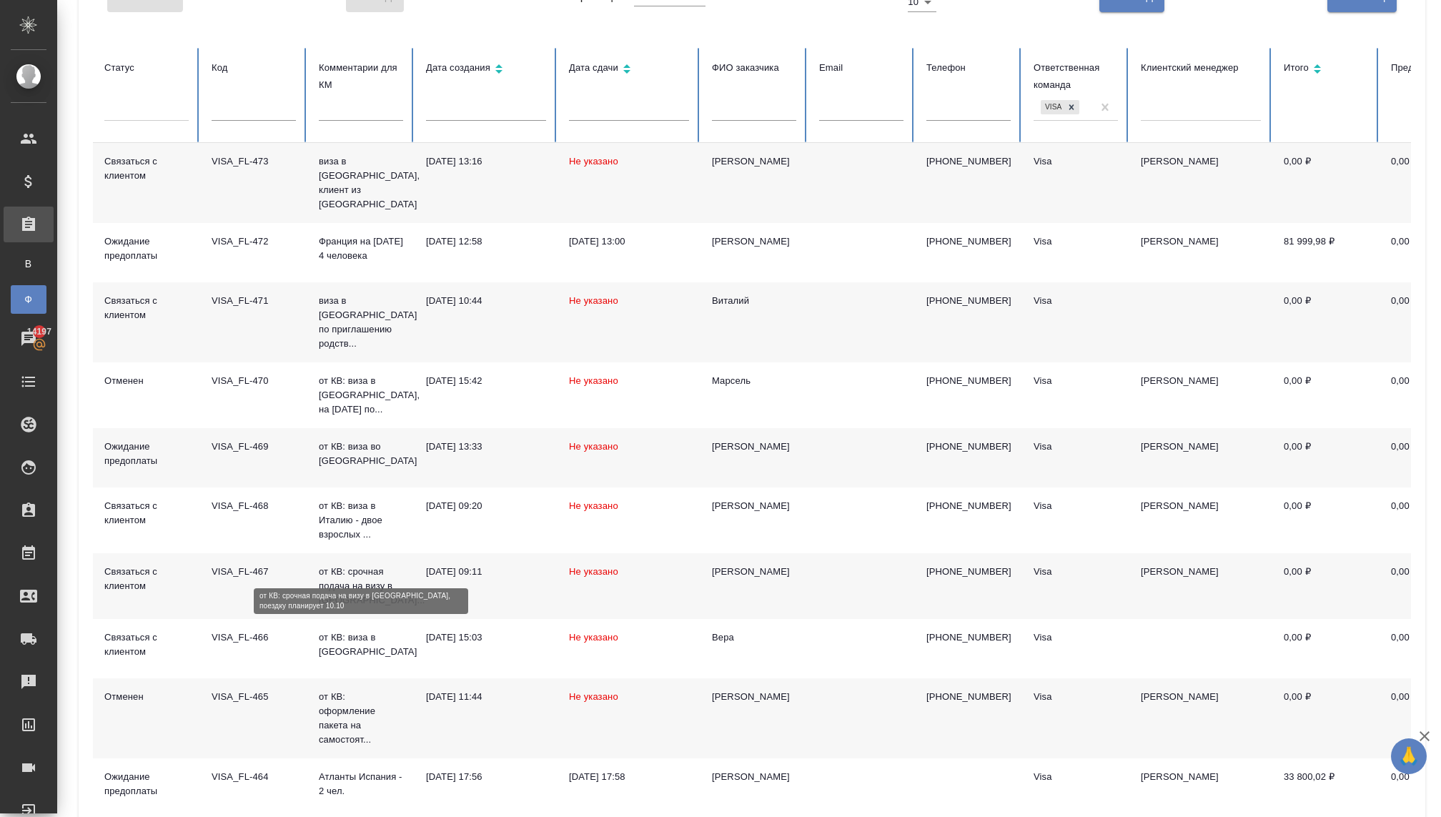
click at [358, 565] on p "от КВ: срочная подача на визу в Испан..." at bounding box center [361, 586] width 84 height 43
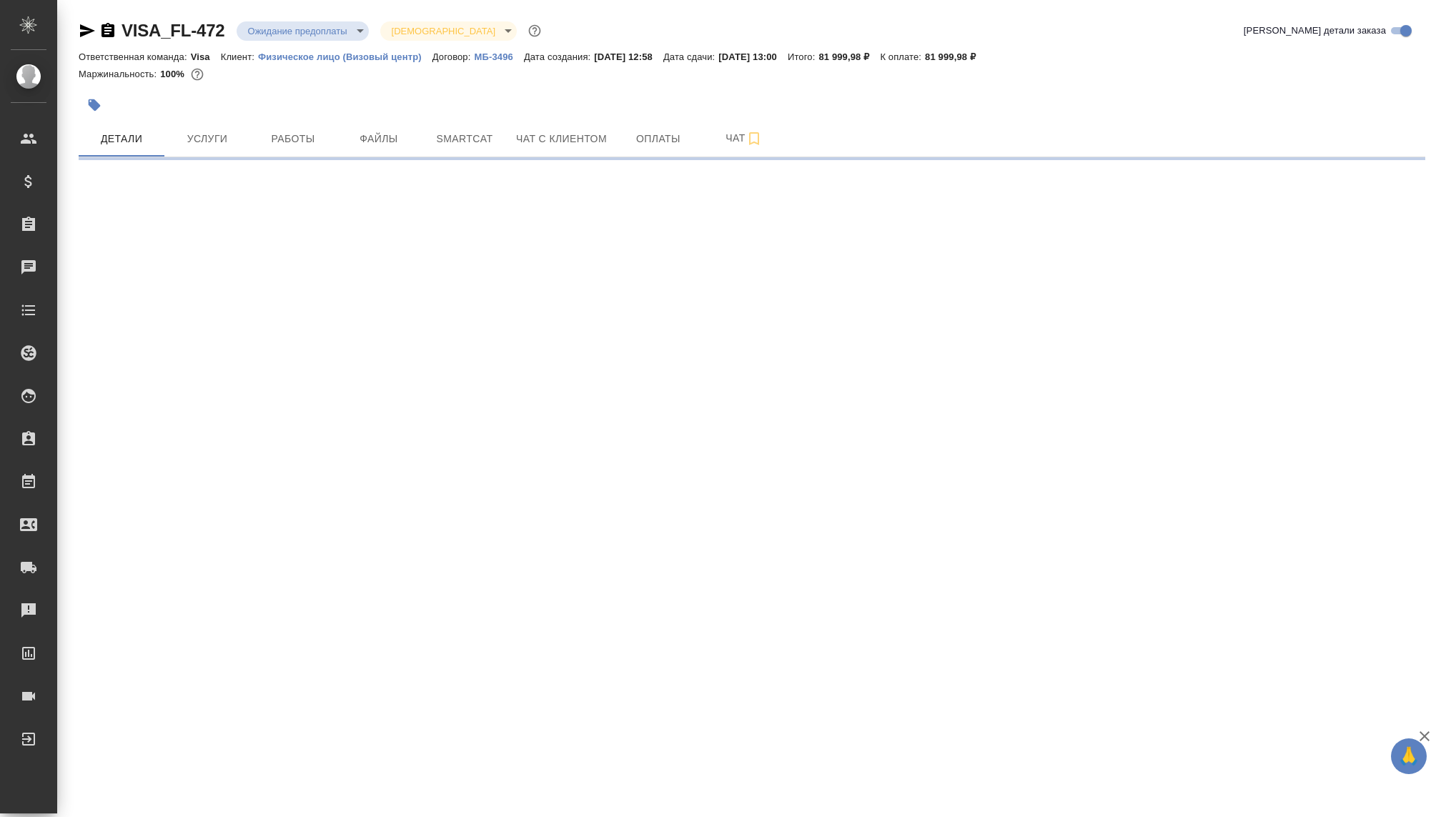
select select "RU"
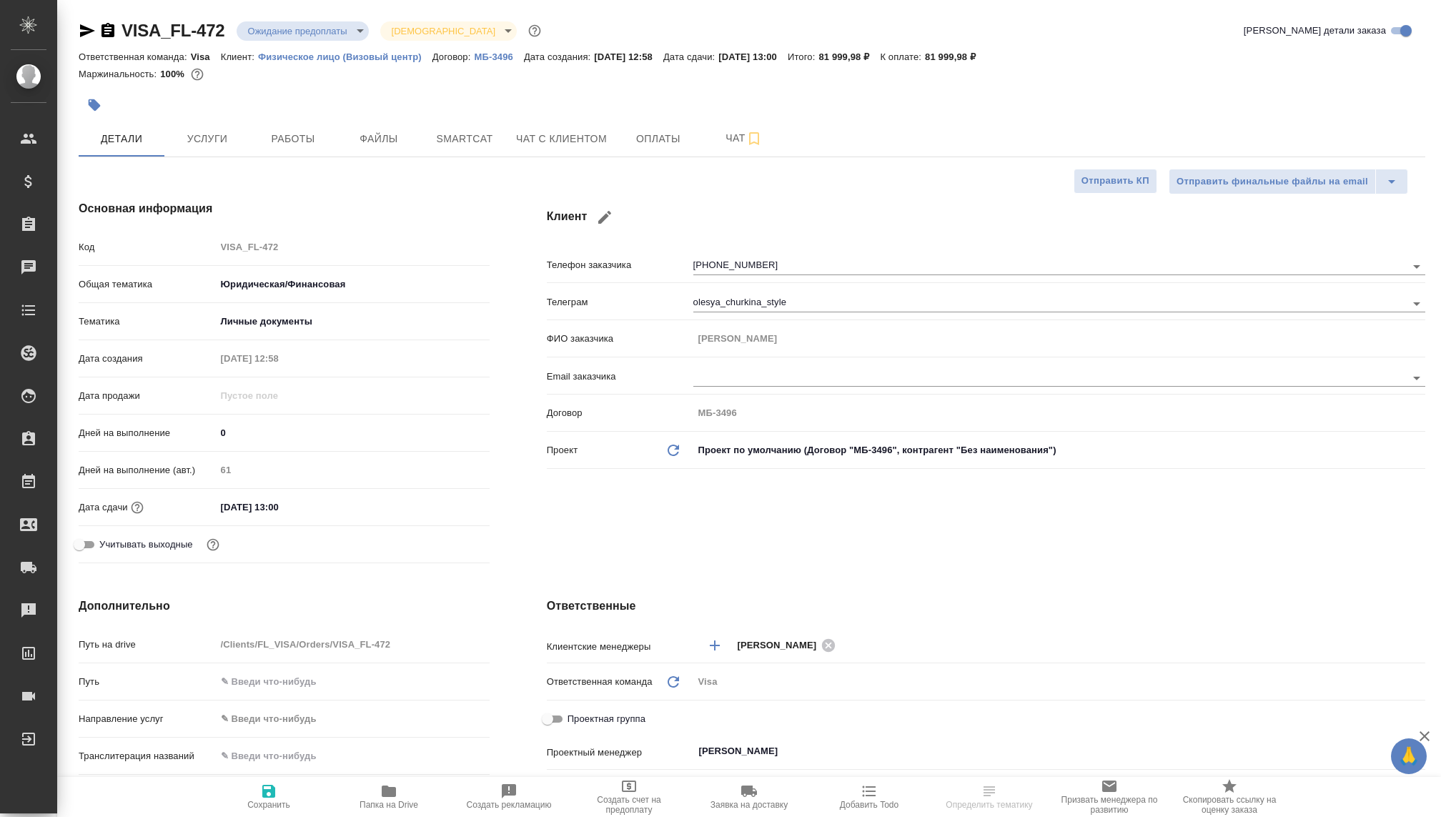
type textarea "x"
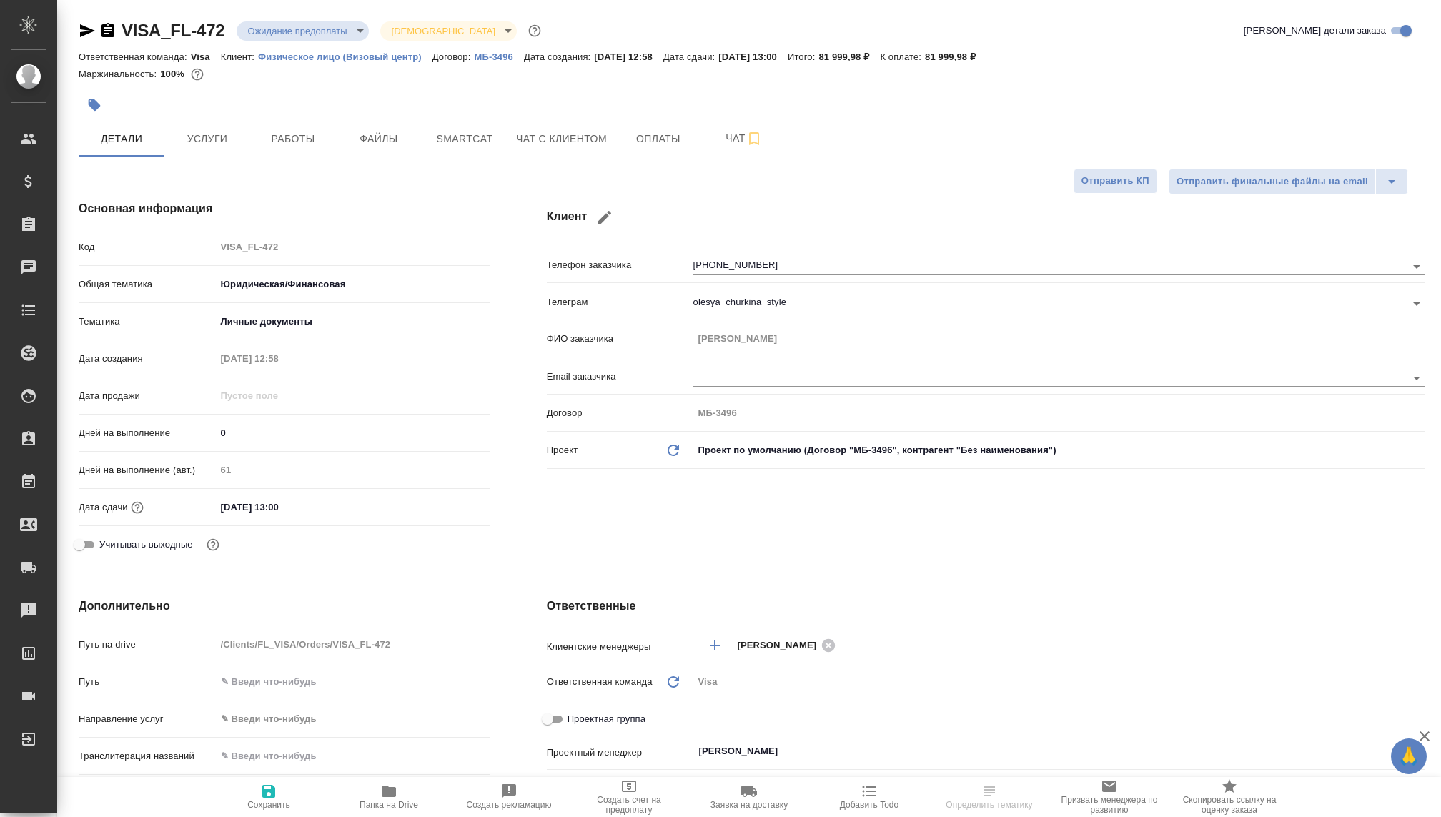
type textarea "x"
click at [880, 54] on p "81 999,98 ₽" at bounding box center [849, 56] width 61 height 11
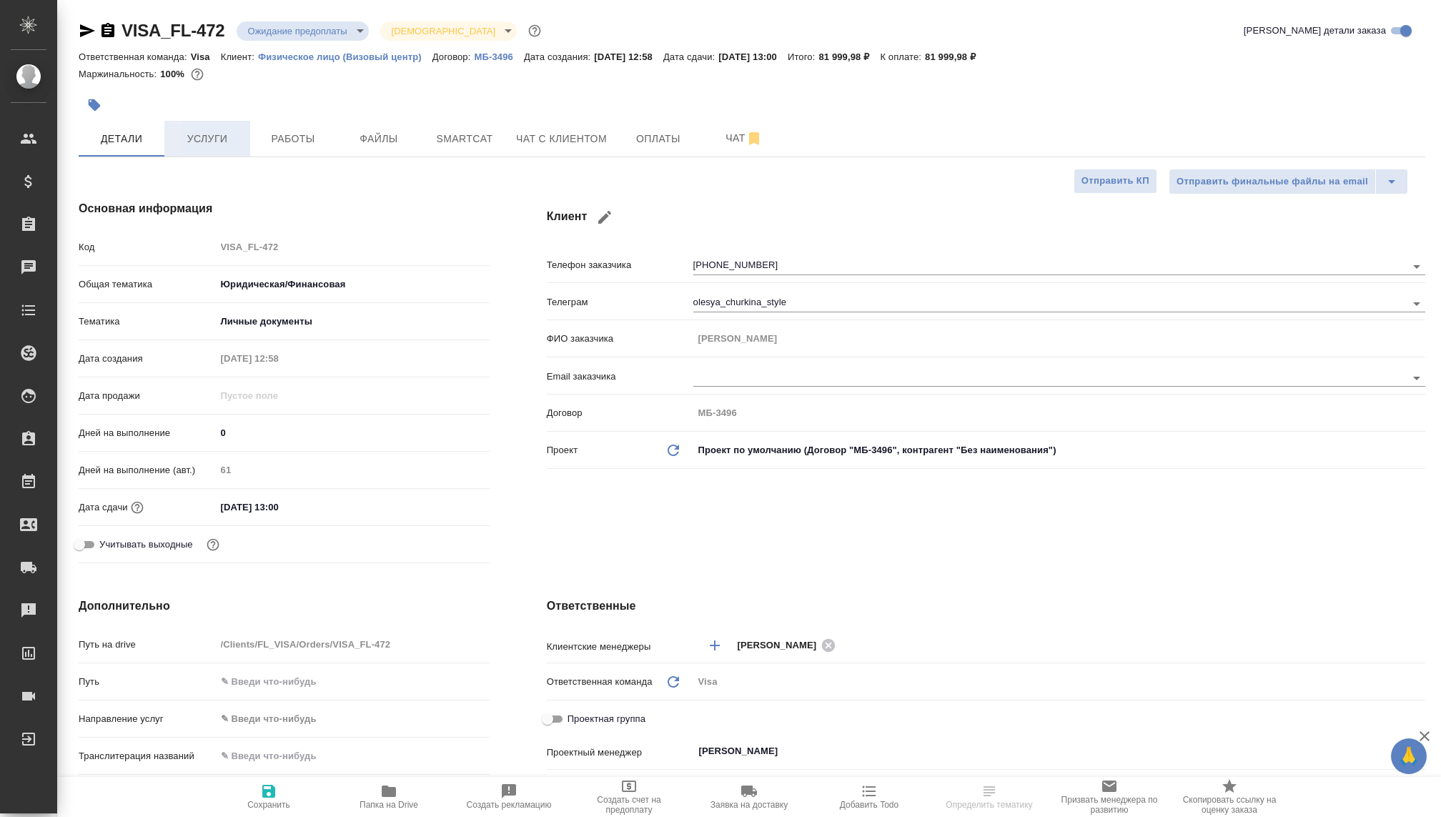
click at [227, 139] on span "Услуги" at bounding box center [207, 139] width 69 height 18
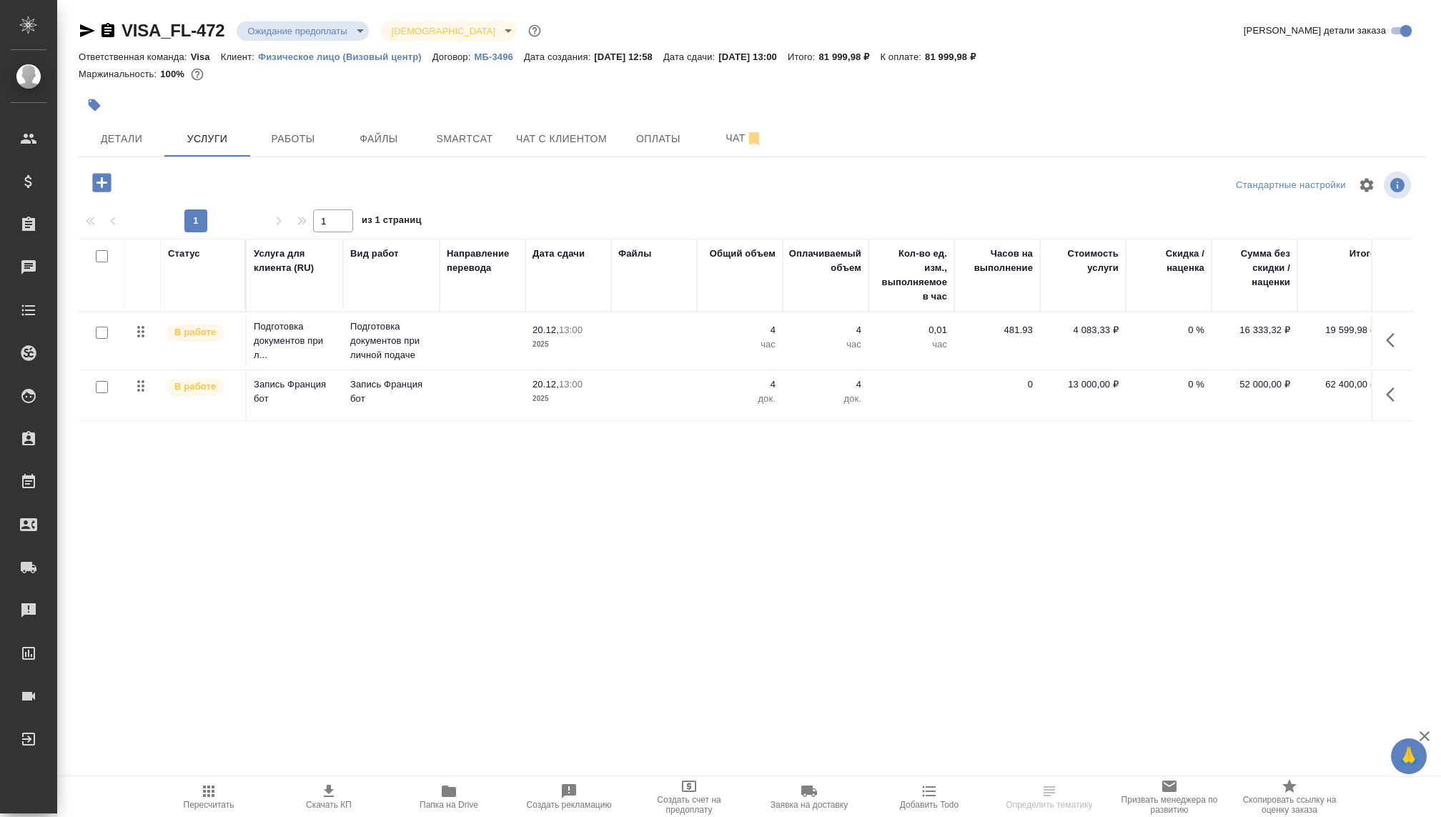
click at [508, 57] on p "МБ-3496" at bounding box center [498, 56] width 49 height 11
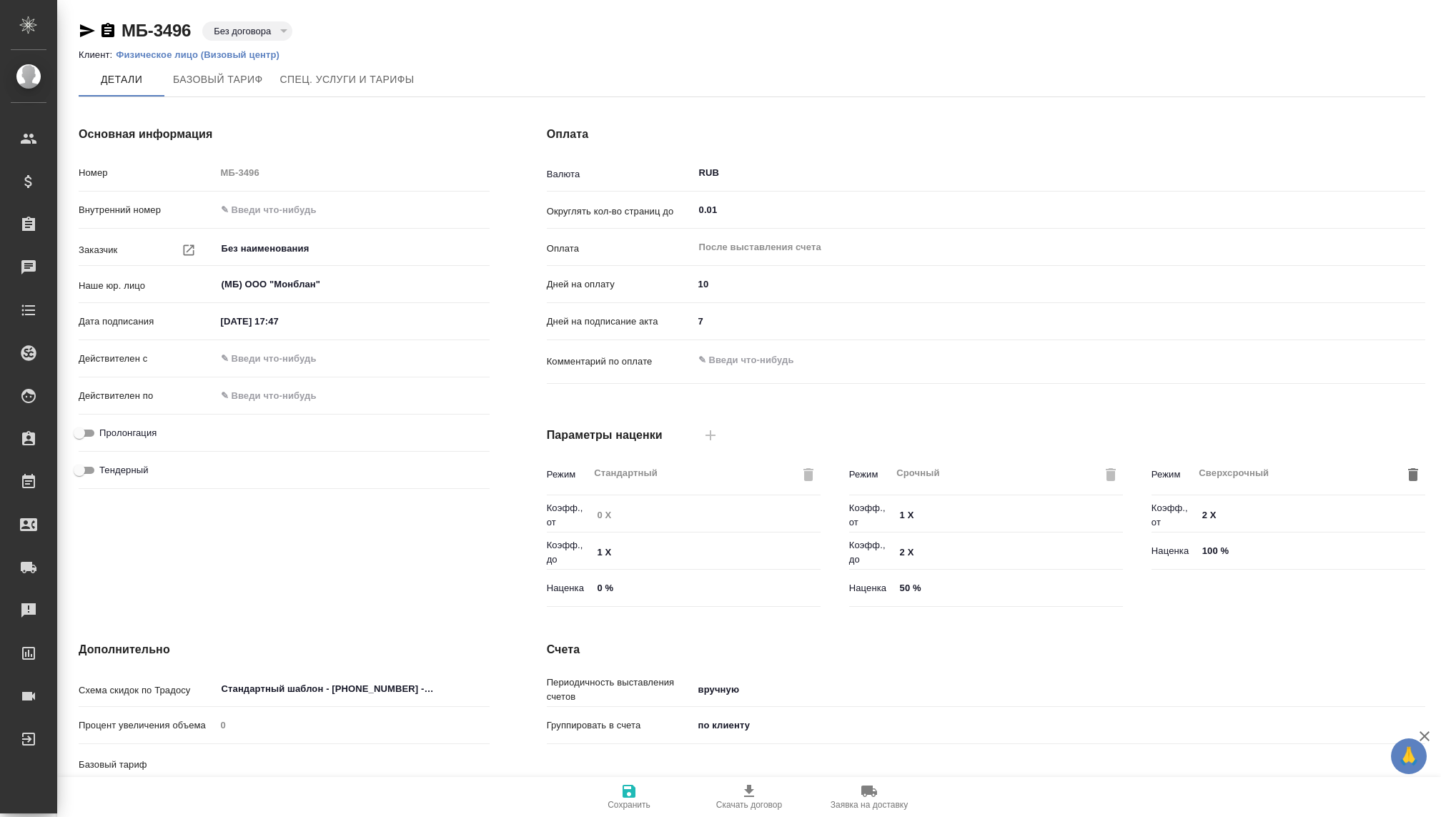
type input "Базовый ТП 2025"
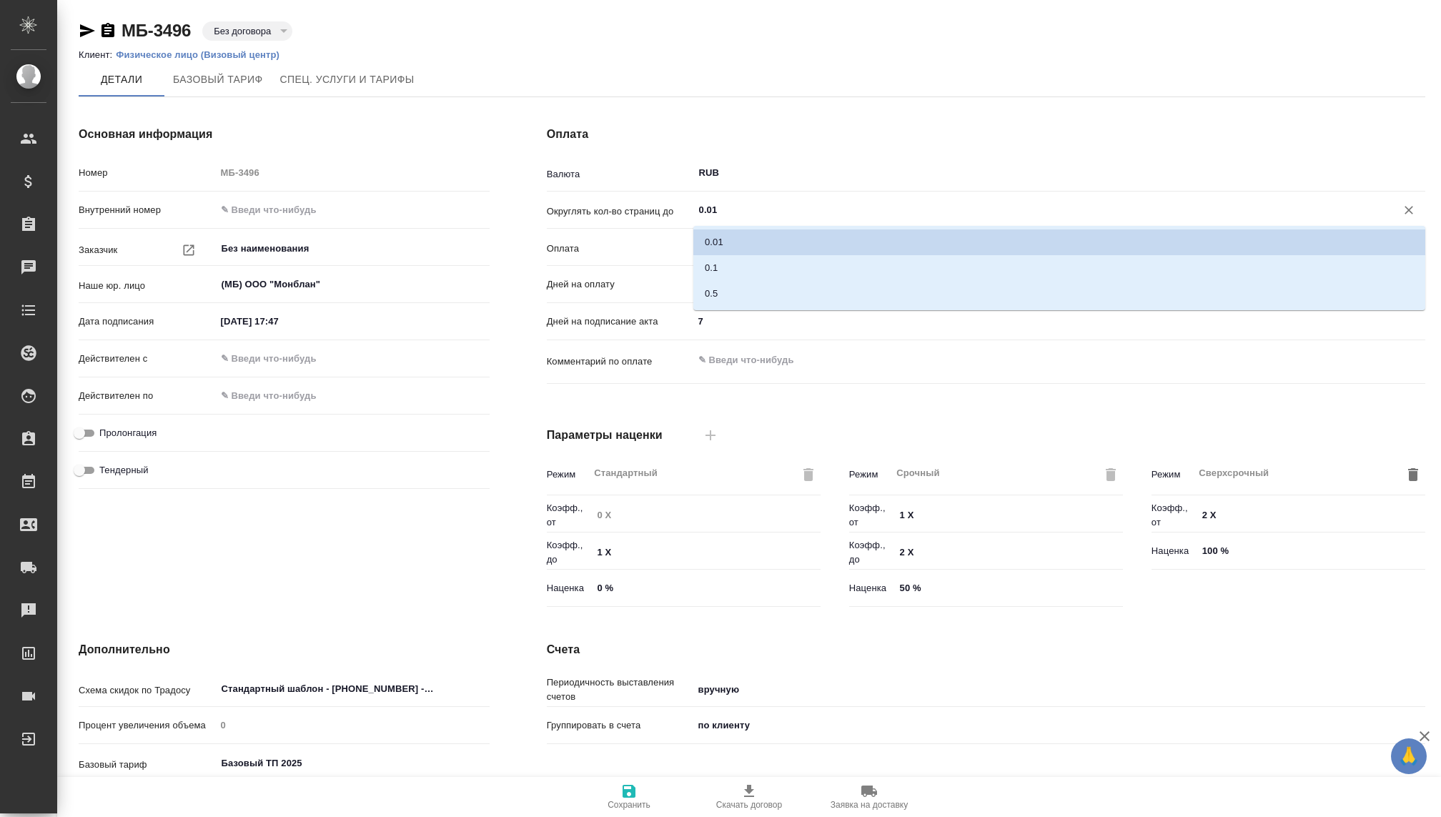
click at [716, 207] on input "0.01" at bounding box center [1036, 210] width 676 height 17
click at [725, 267] on li "0.1" at bounding box center [1060, 268] width 732 height 26
type input "0.1"
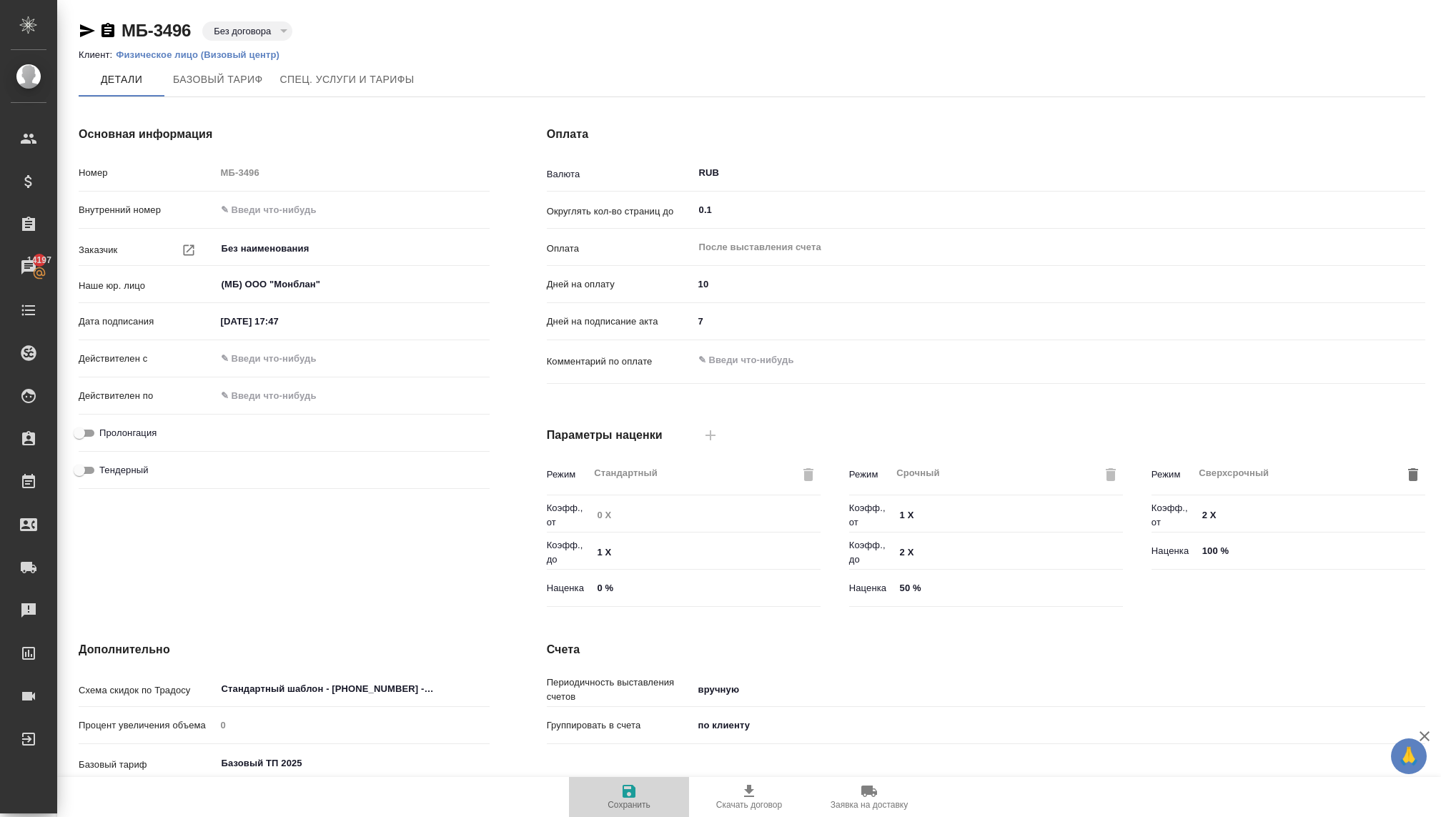
click at [628, 797] on icon "button" at bounding box center [629, 791] width 13 height 13
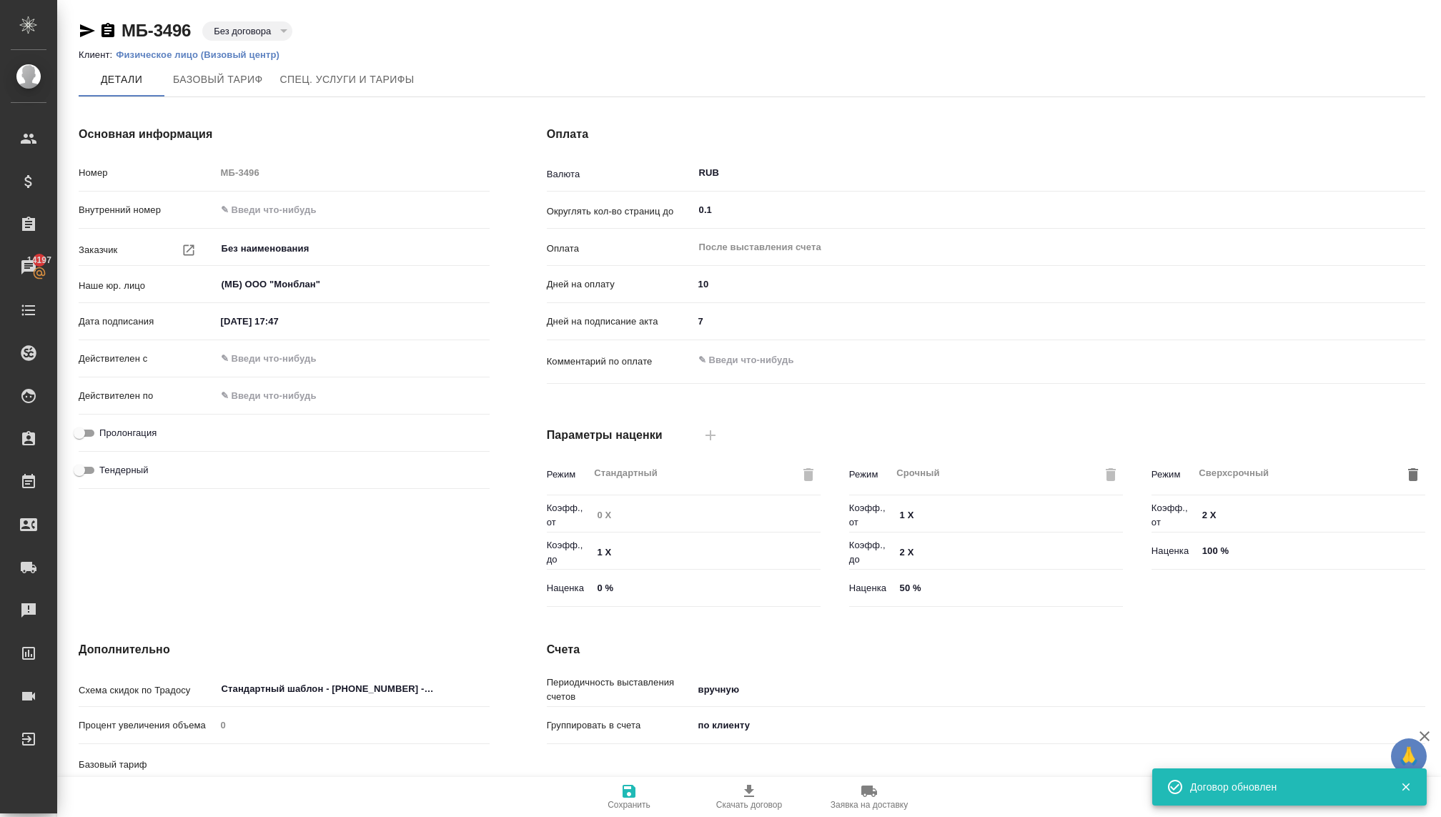
type input "Базовый ТП 2025"
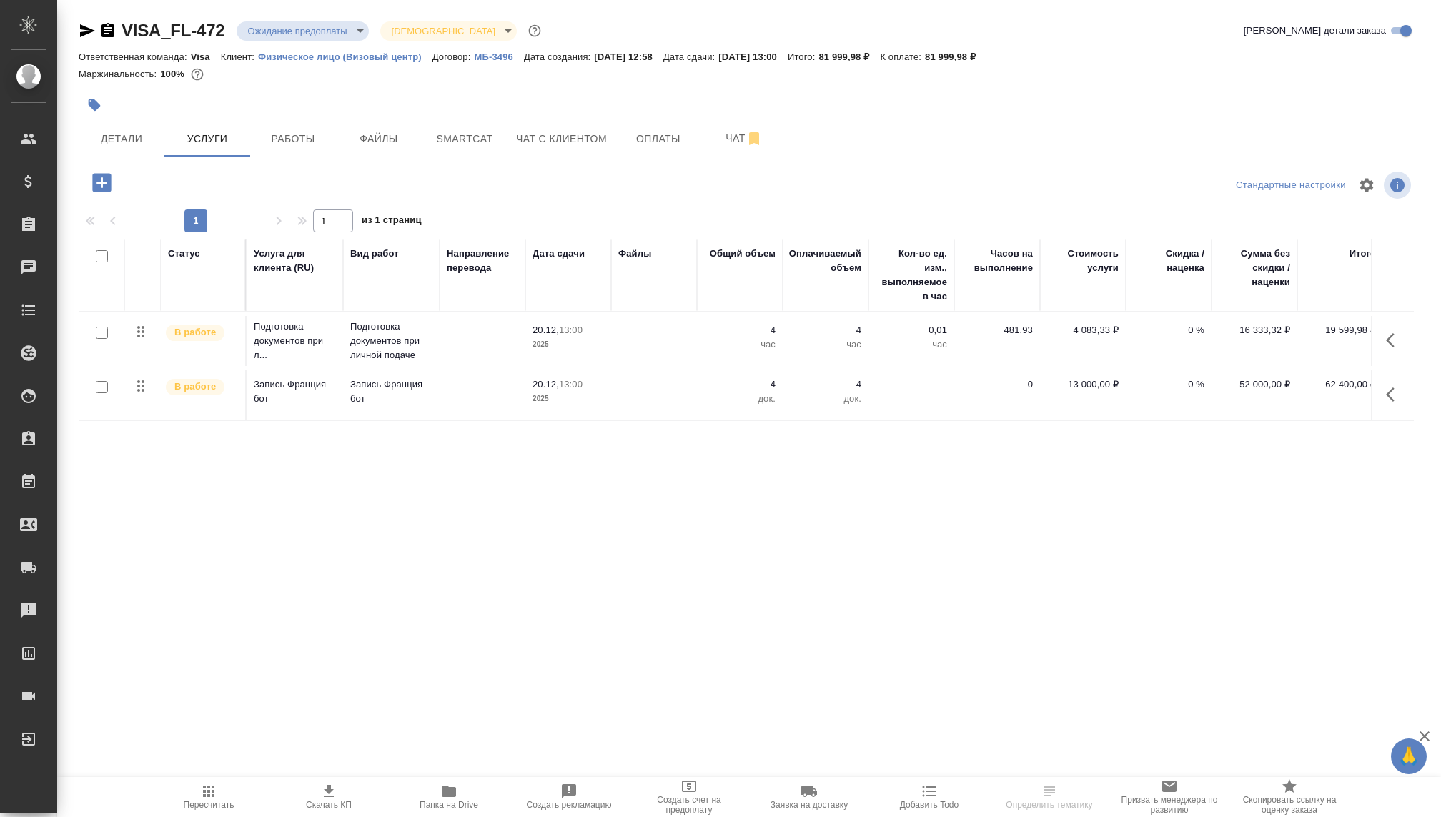
click at [503, 58] on p "МБ-3496" at bounding box center [498, 56] width 49 height 11
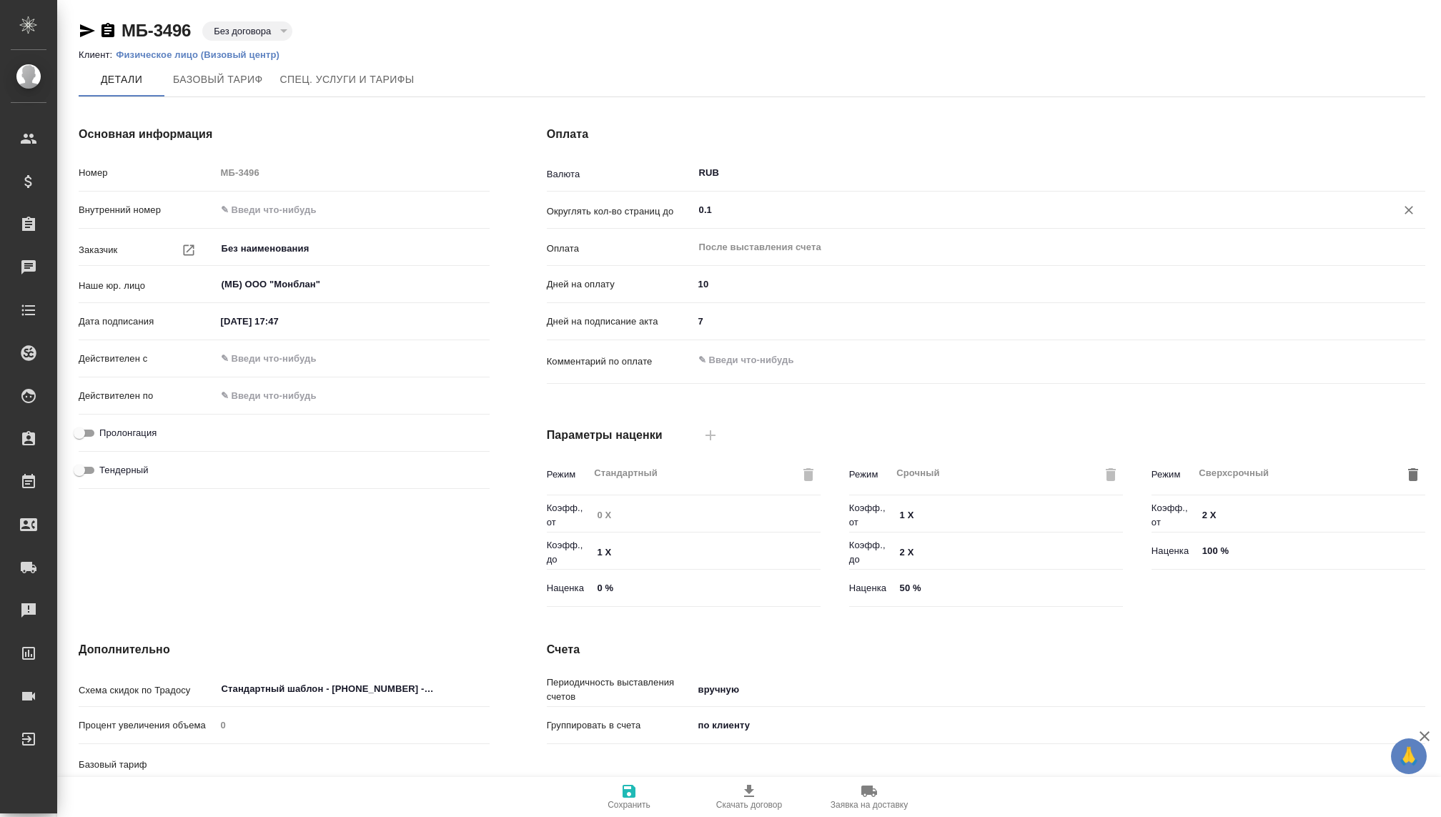
type input "Базовый ТП 2025"
click at [735, 204] on input "0.1" at bounding box center [1036, 210] width 676 height 17
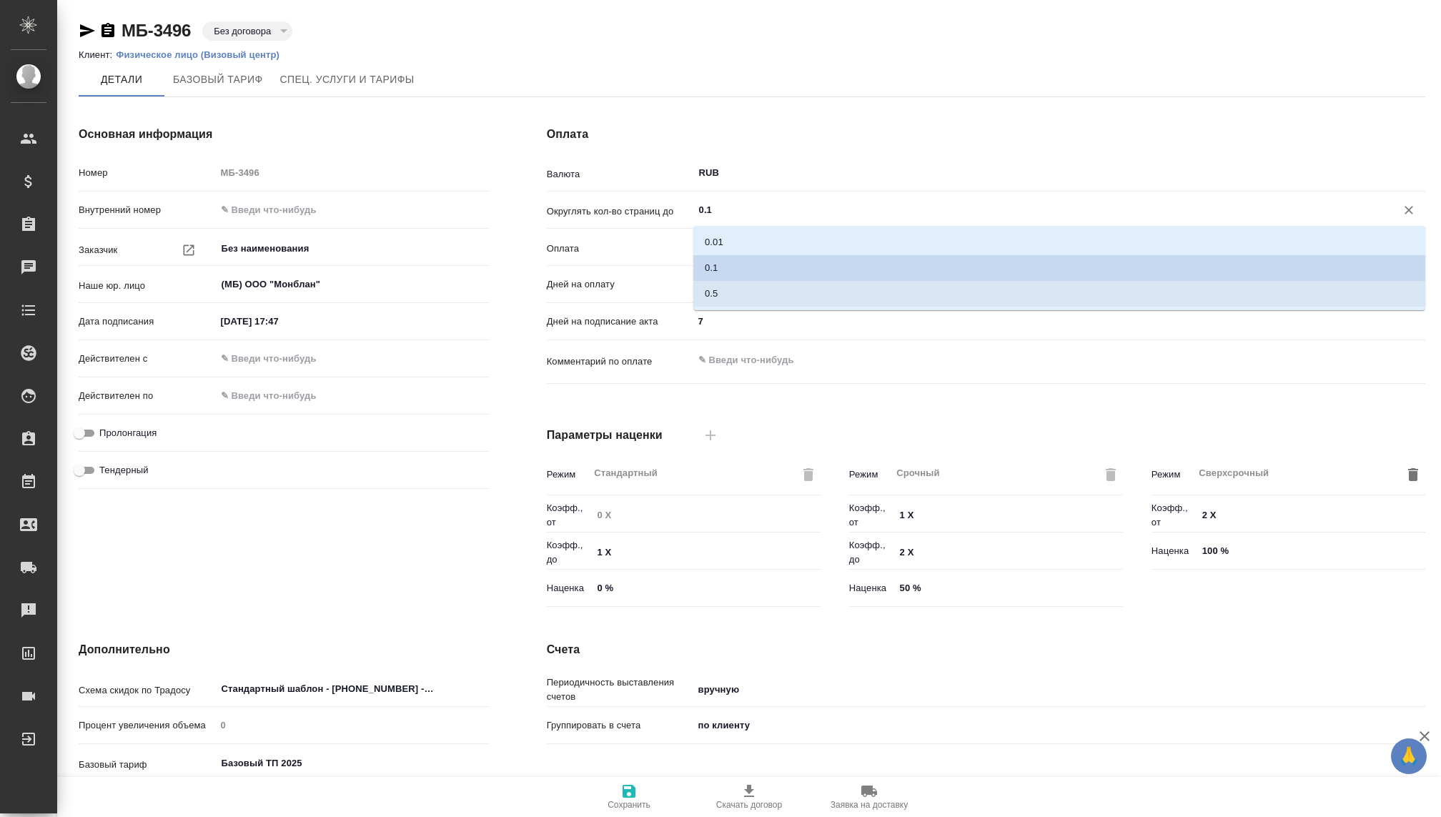
click at [720, 290] on li "0.5" at bounding box center [1060, 294] width 732 height 26
type input "0.5"
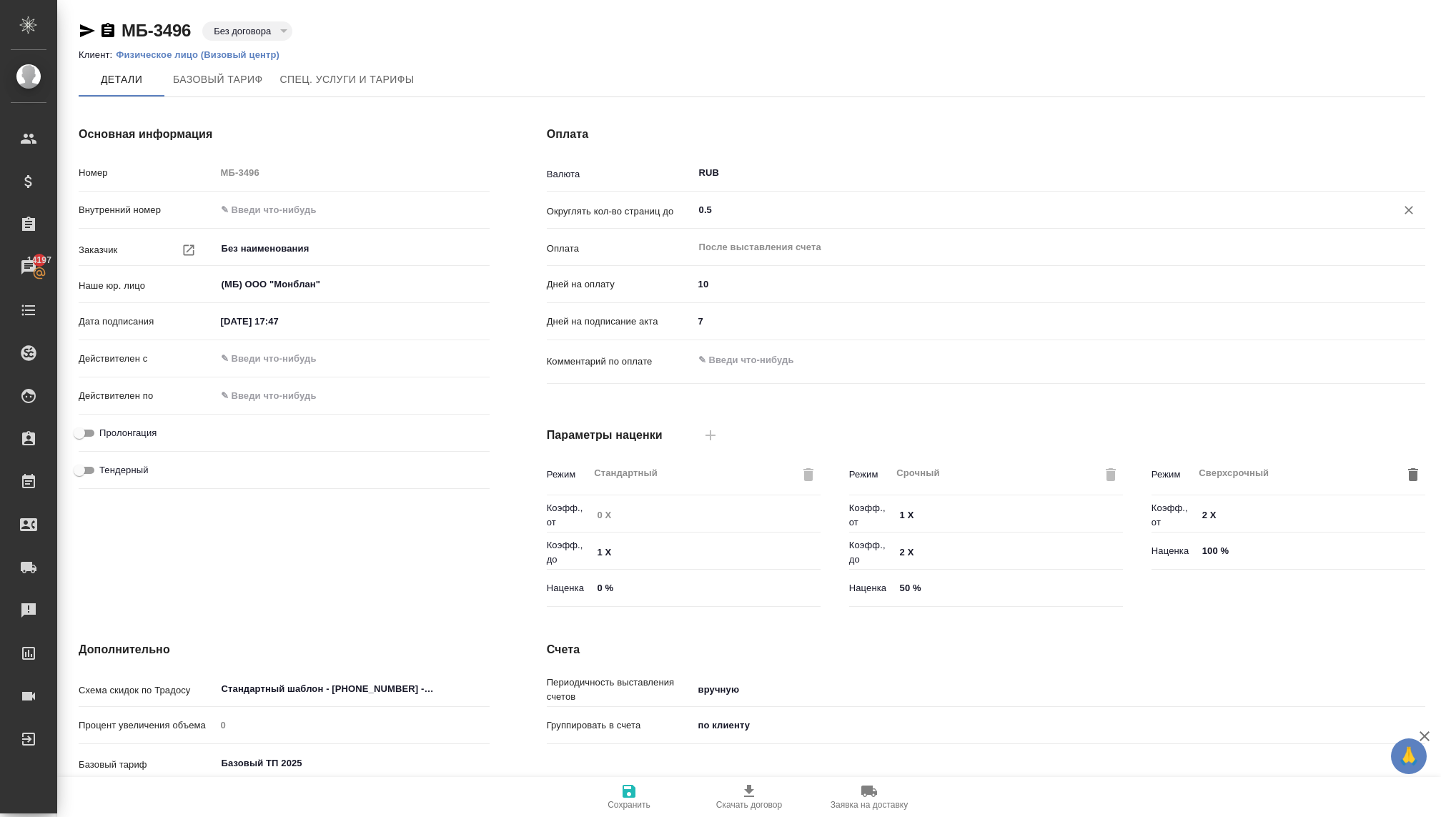
click at [631, 793] on icon "button" at bounding box center [629, 791] width 13 height 13
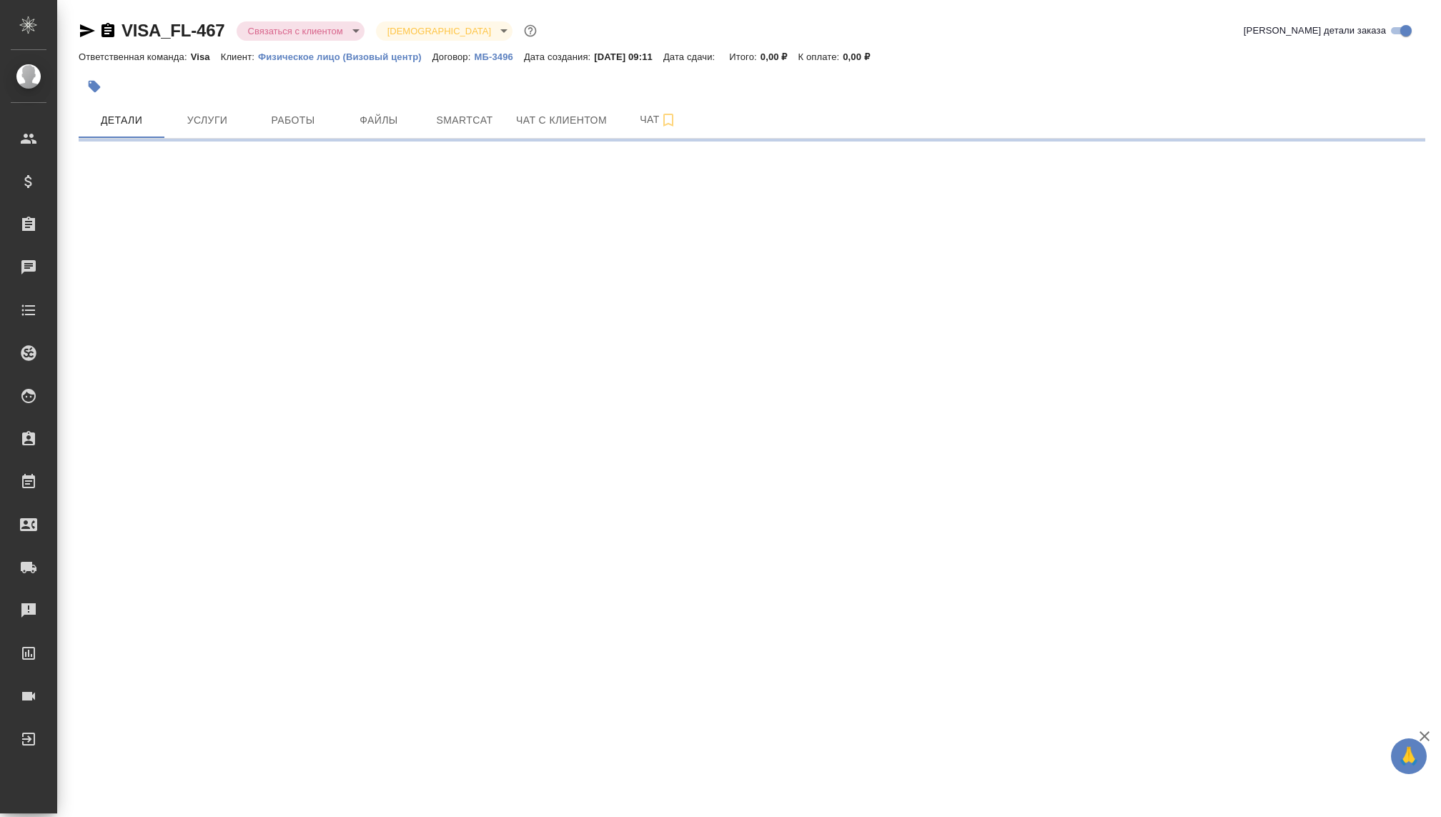
select select "RU"
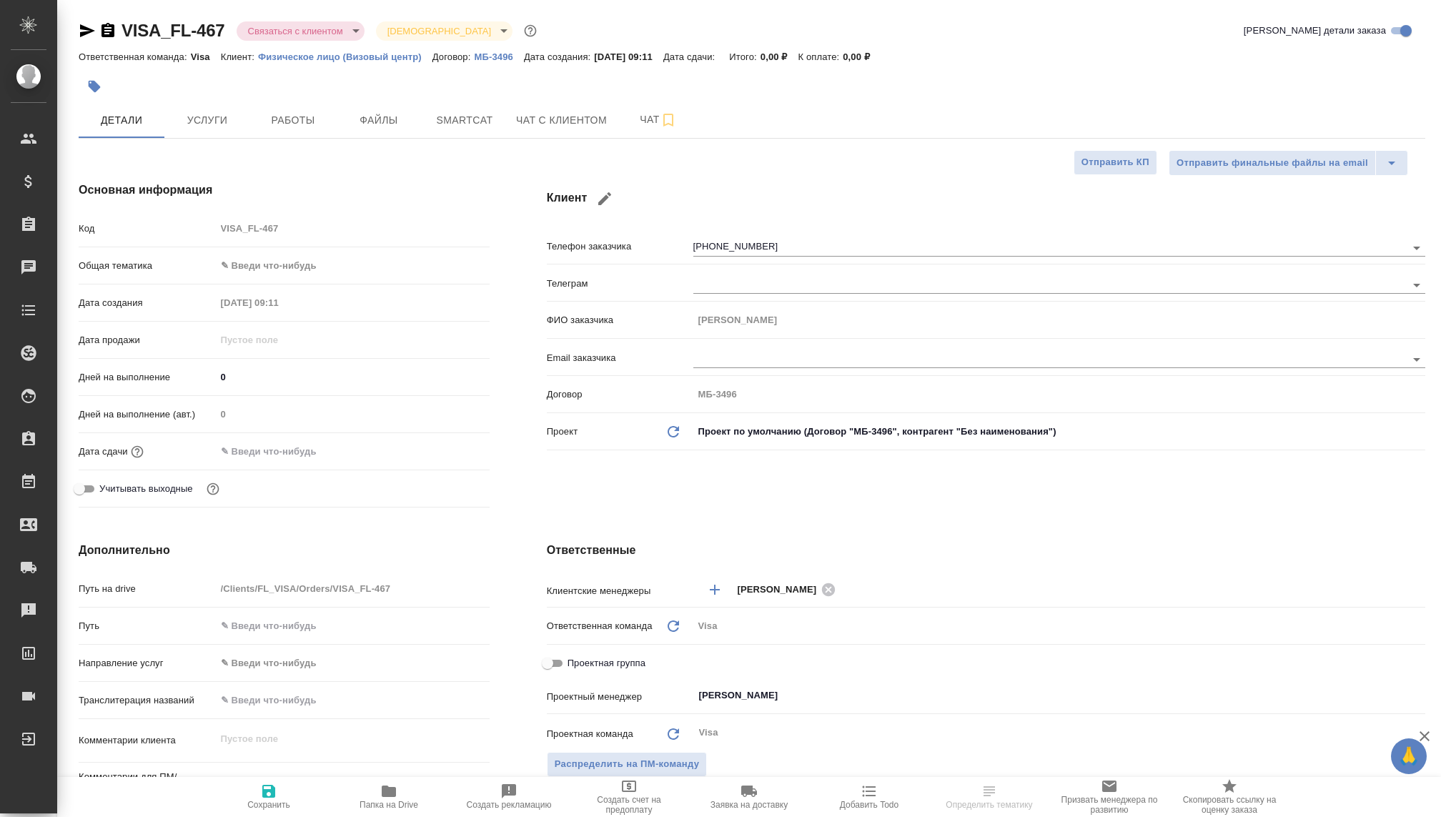
type textarea "x"
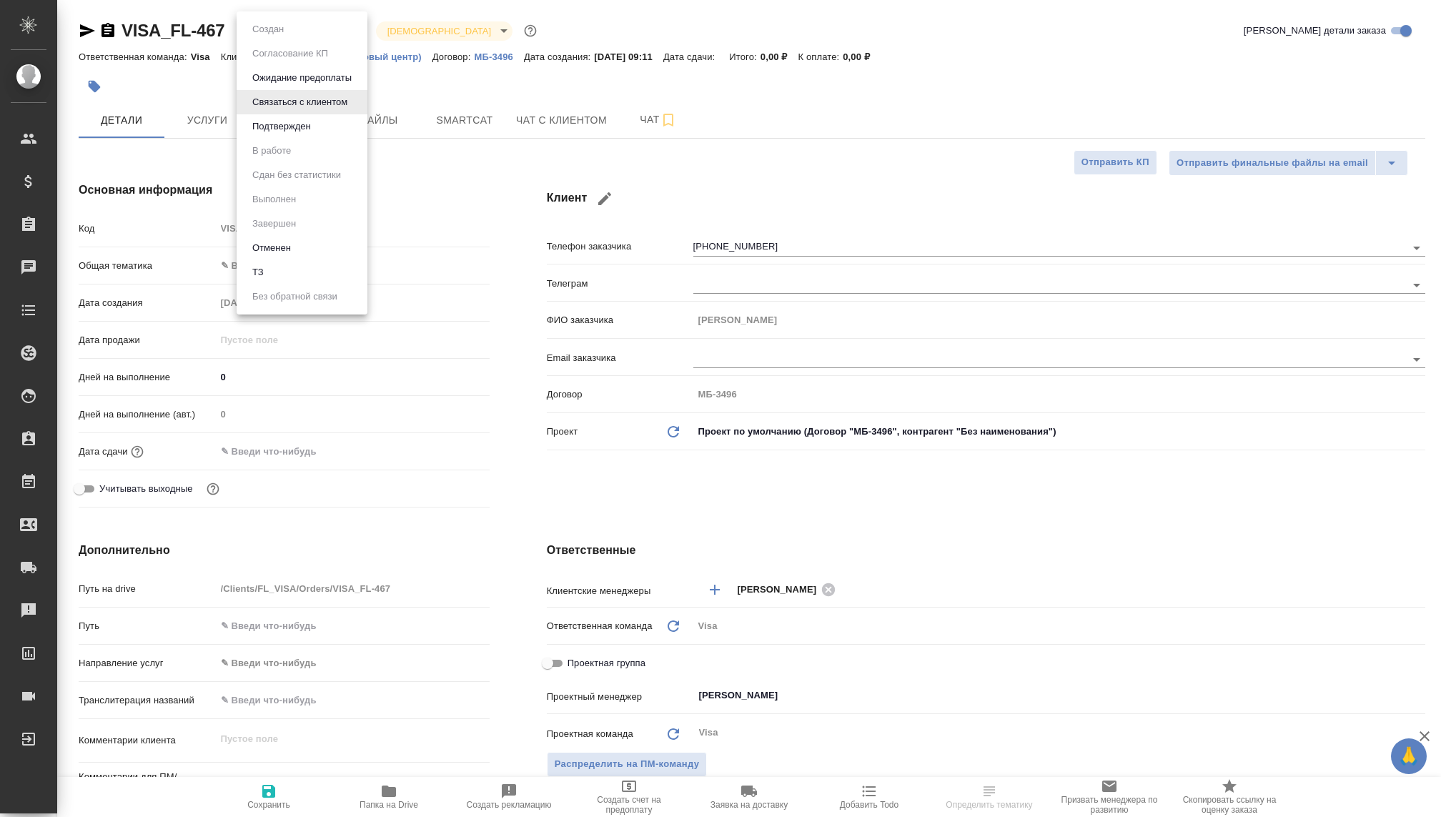
click at [268, 27] on body "🙏 .cls-1 fill:#fff; AWATERA [PERSON_NAME] Спецификации Заказы Чаты Todo Проекты…" at bounding box center [720, 408] width 1441 height 817
type textarea "x"
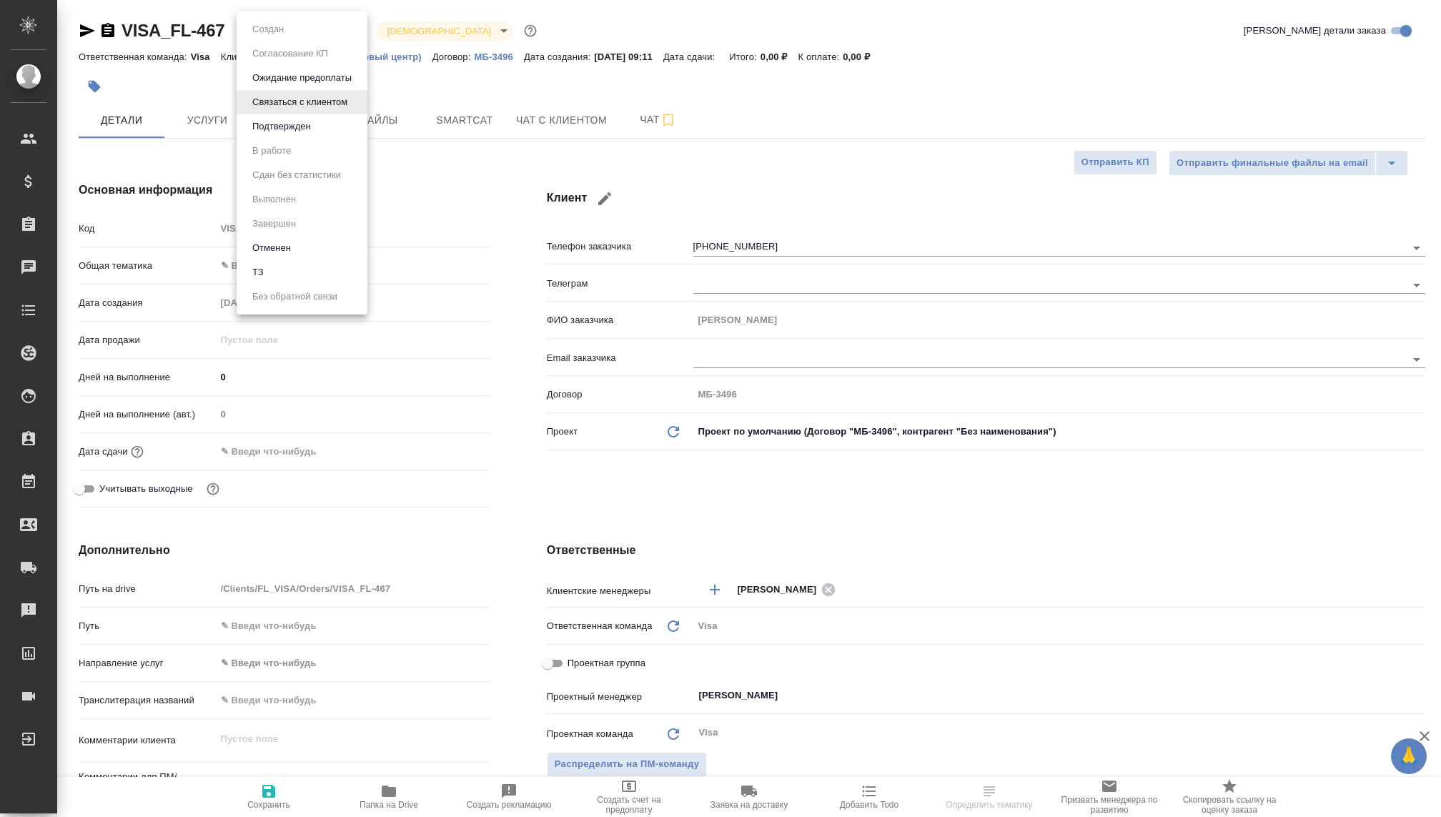
type textarea "x"
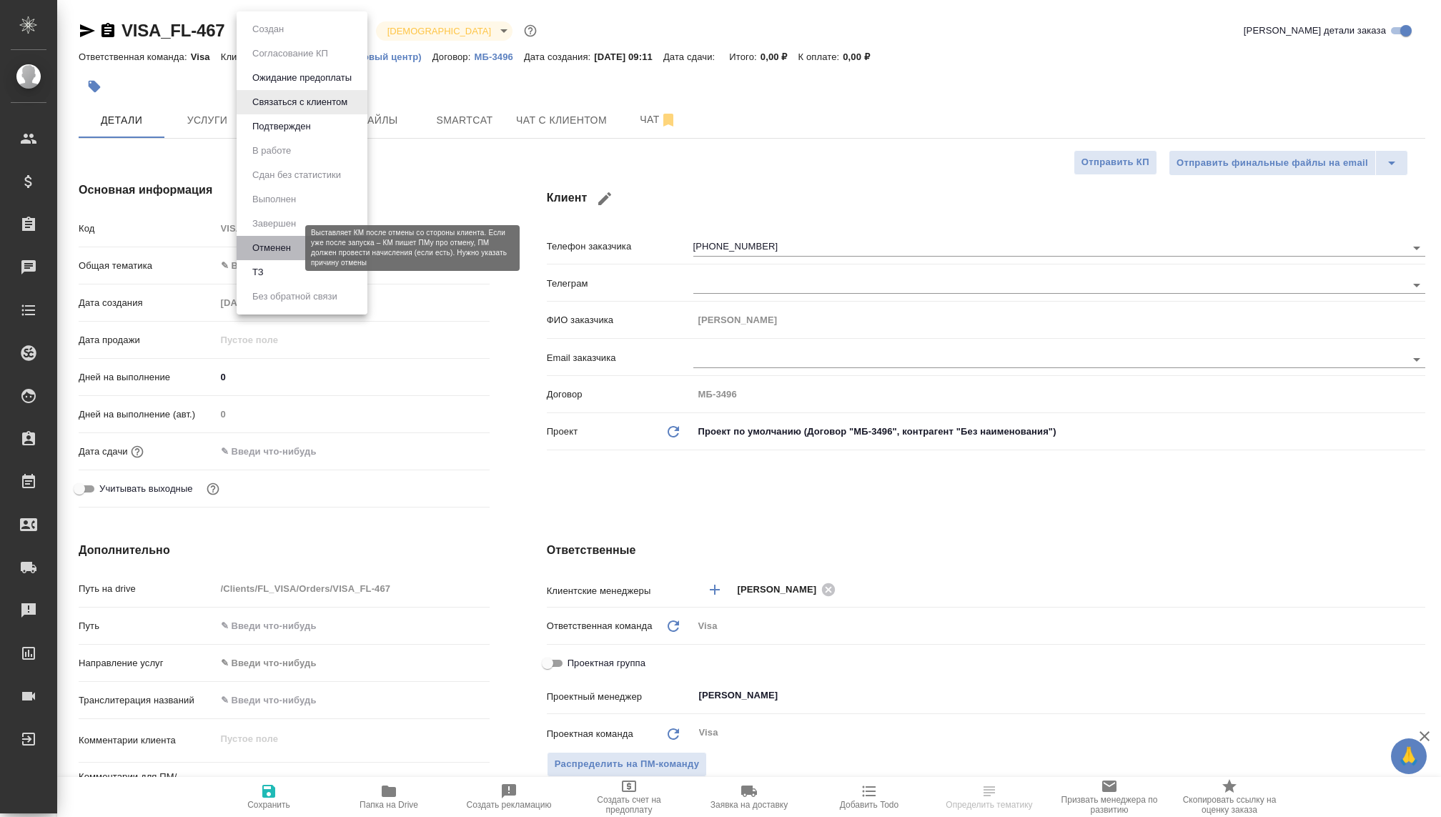
click at [280, 250] on button "Отменен" at bounding box center [271, 248] width 47 height 16
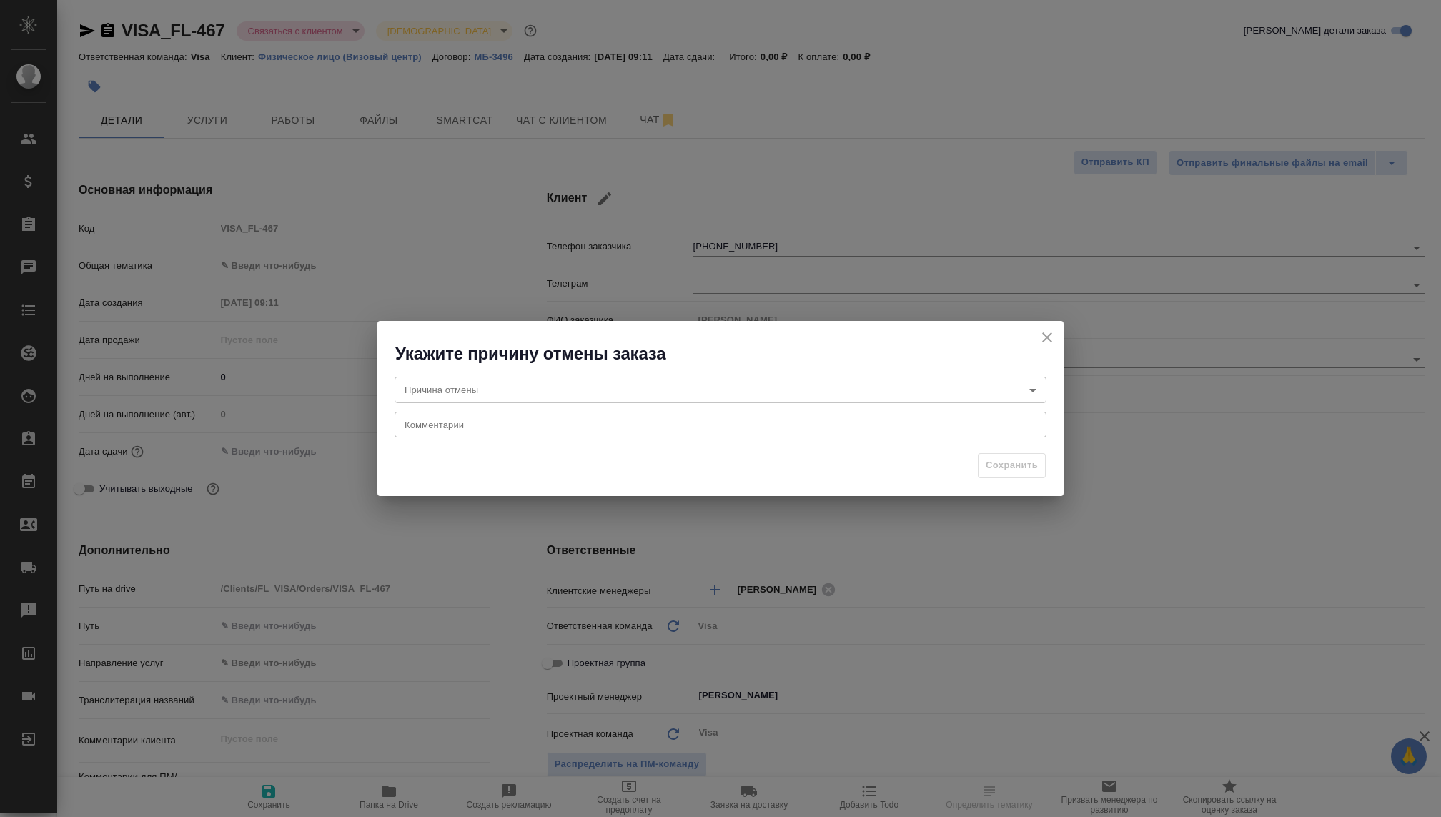
click at [557, 381] on body "🙏 .cls-1 fill:#fff; AWATERA Kovaleva Ekaterina Клиенты Спецификации Заказы Чаты…" at bounding box center [720, 408] width 1441 height 817
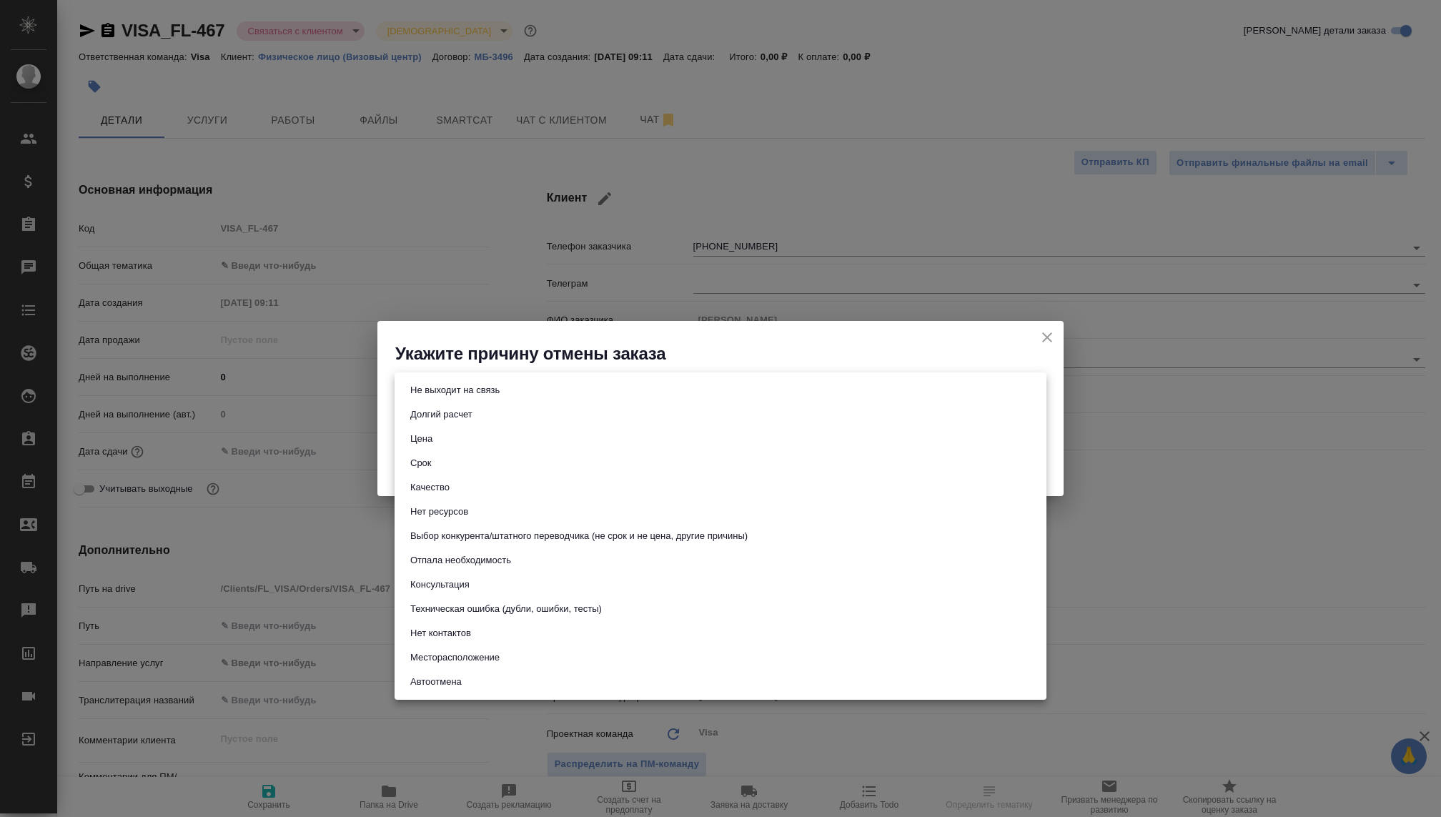
click at [533, 352] on div at bounding box center [720, 408] width 1441 height 817
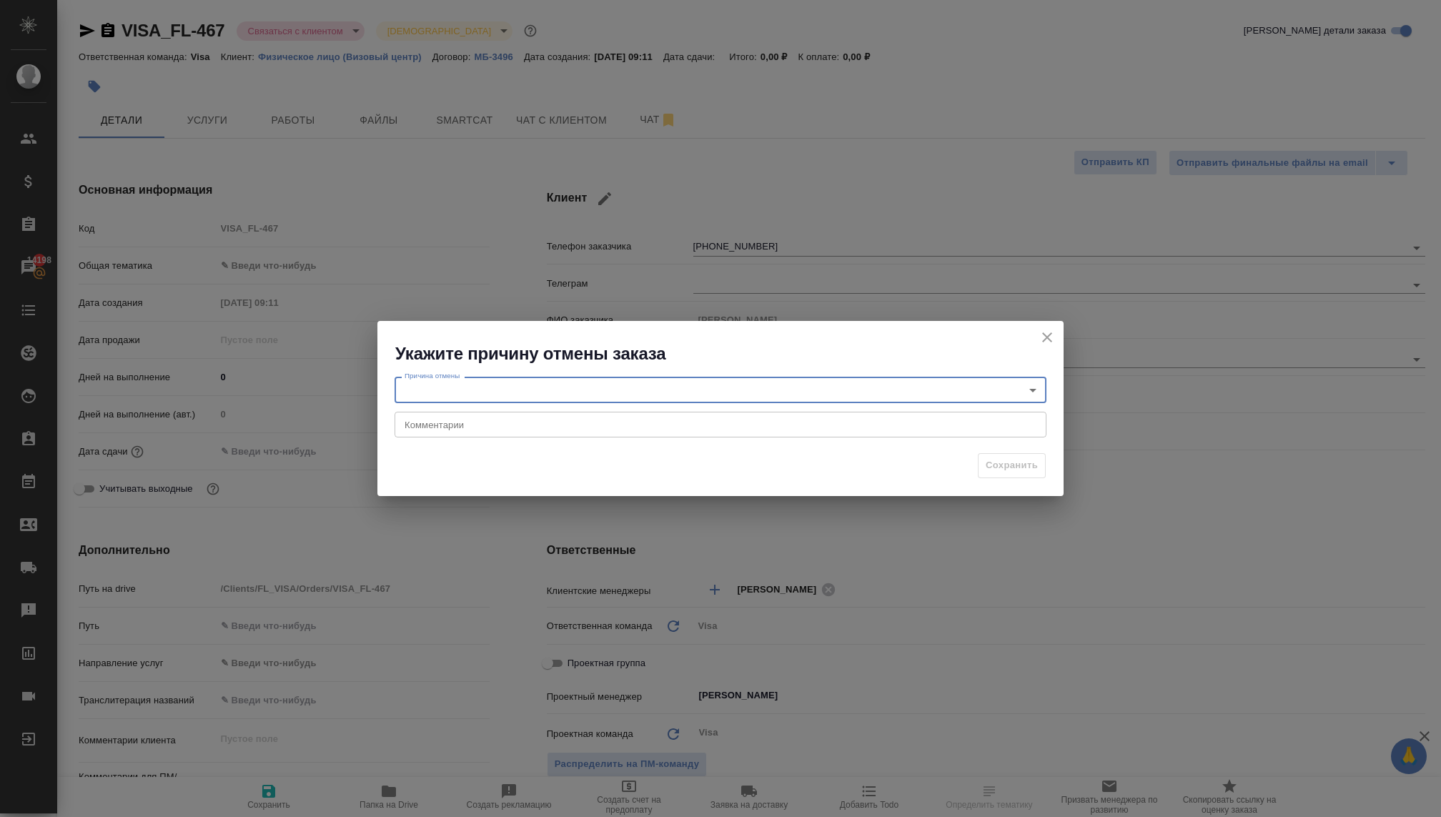
click at [1057, 340] on button "close" at bounding box center [1047, 337] width 21 height 21
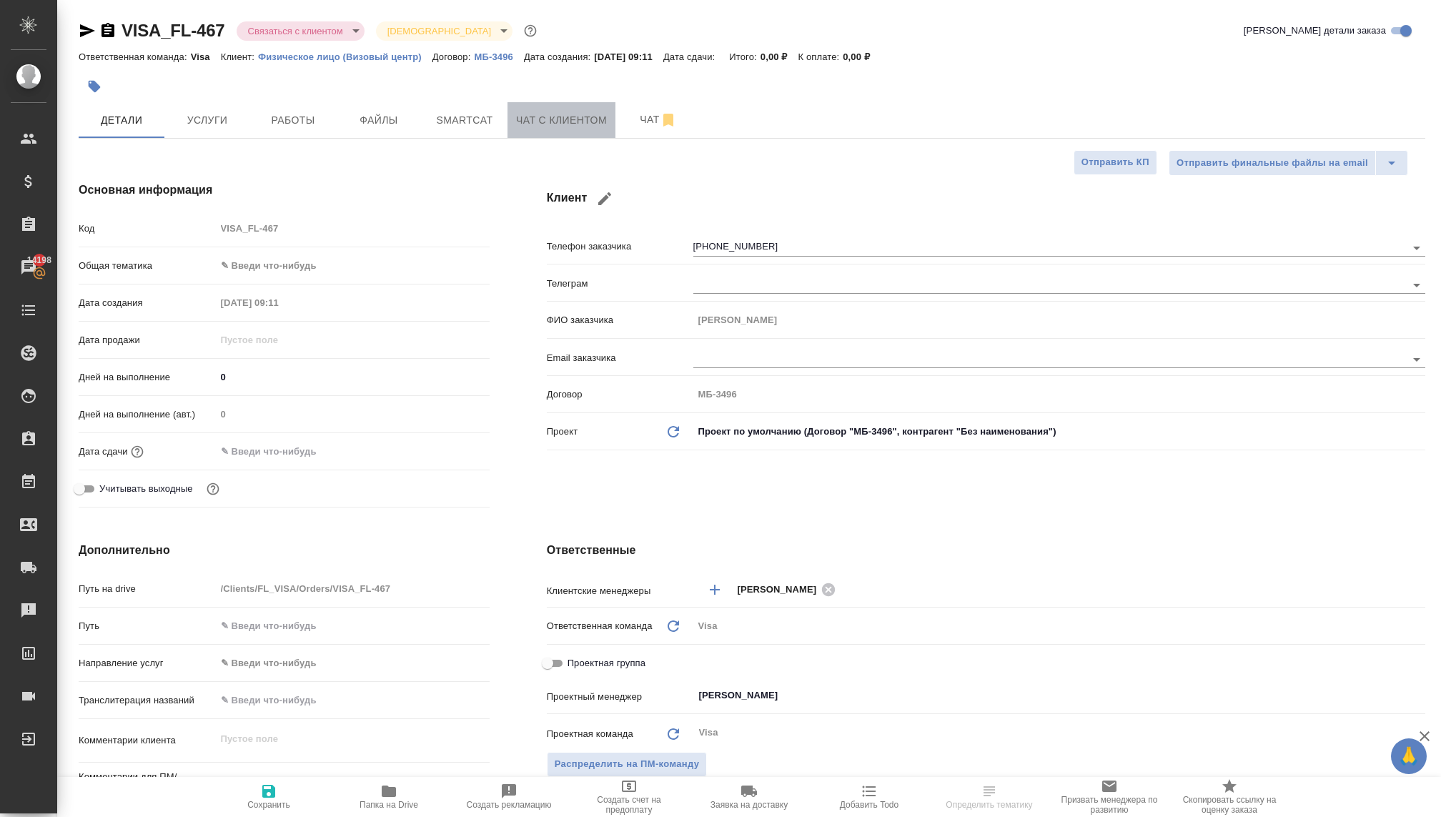
click at [523, 112] on span "Чат с клиентом" at bounding box center [561, 121] width 91 height 18
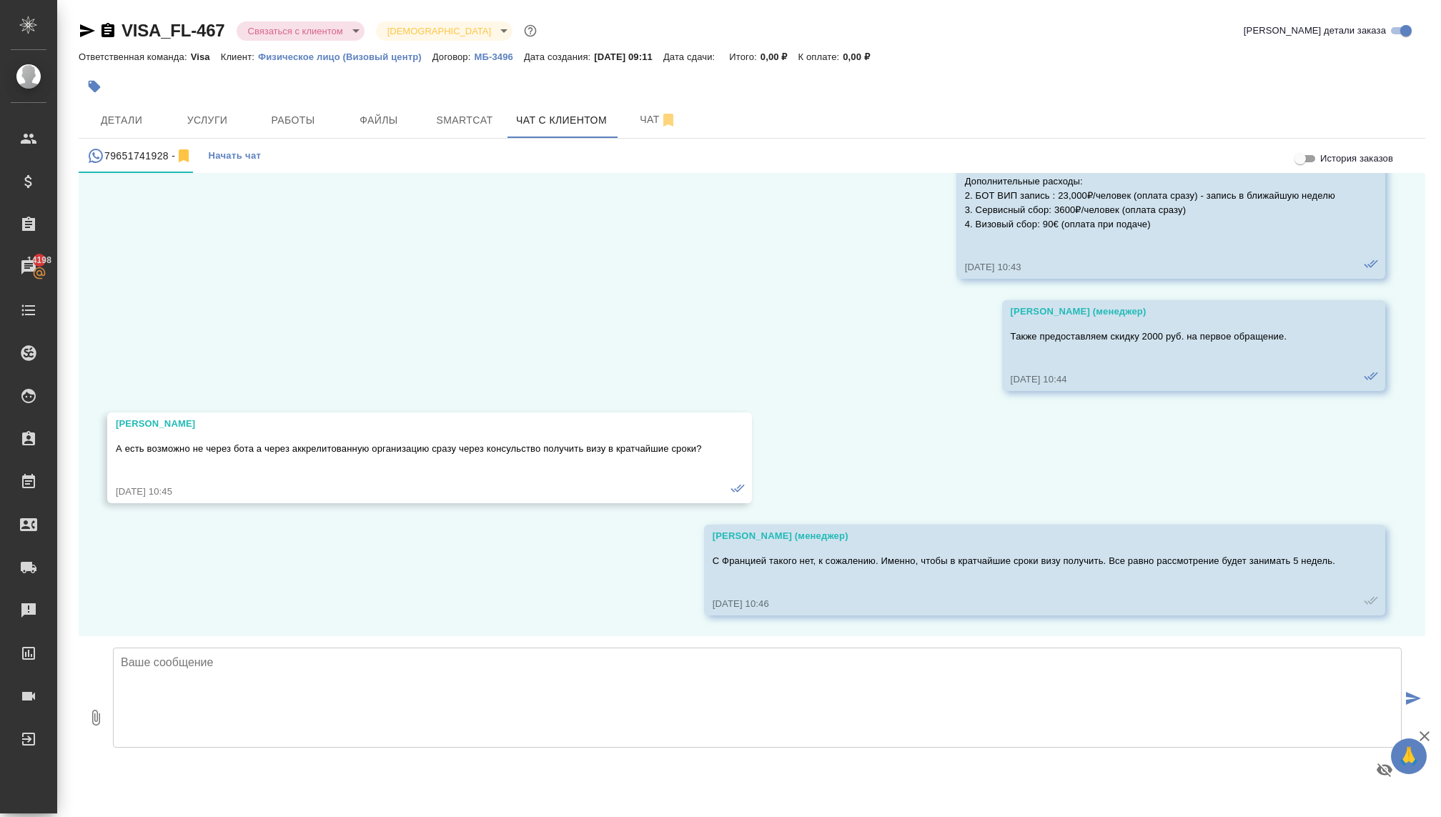
scroll to position [1301, 0]
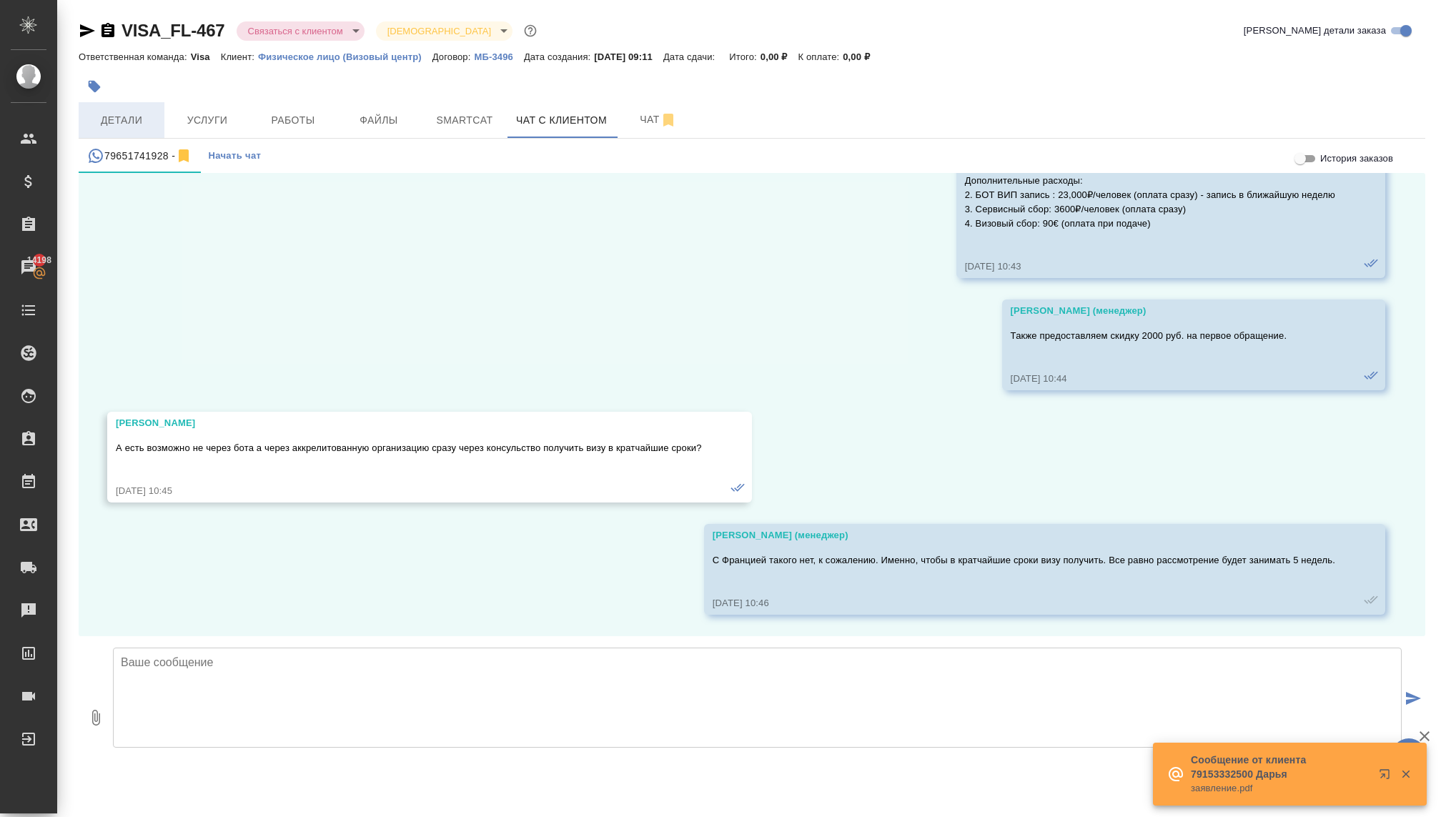
click at [117, 112] on span "Детали" at bounding box center [121, 121] width 69 height 18
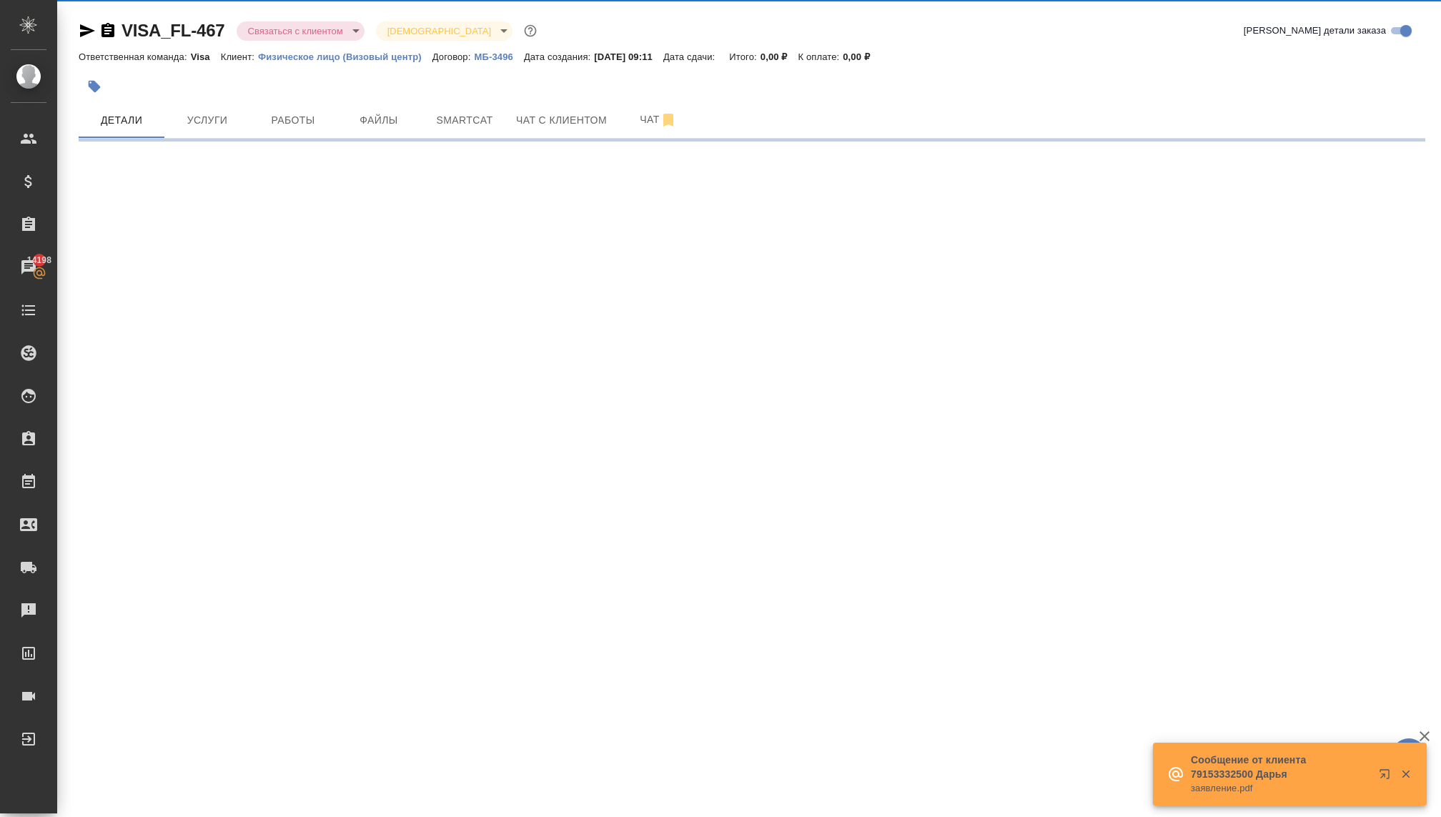
select select "RU"
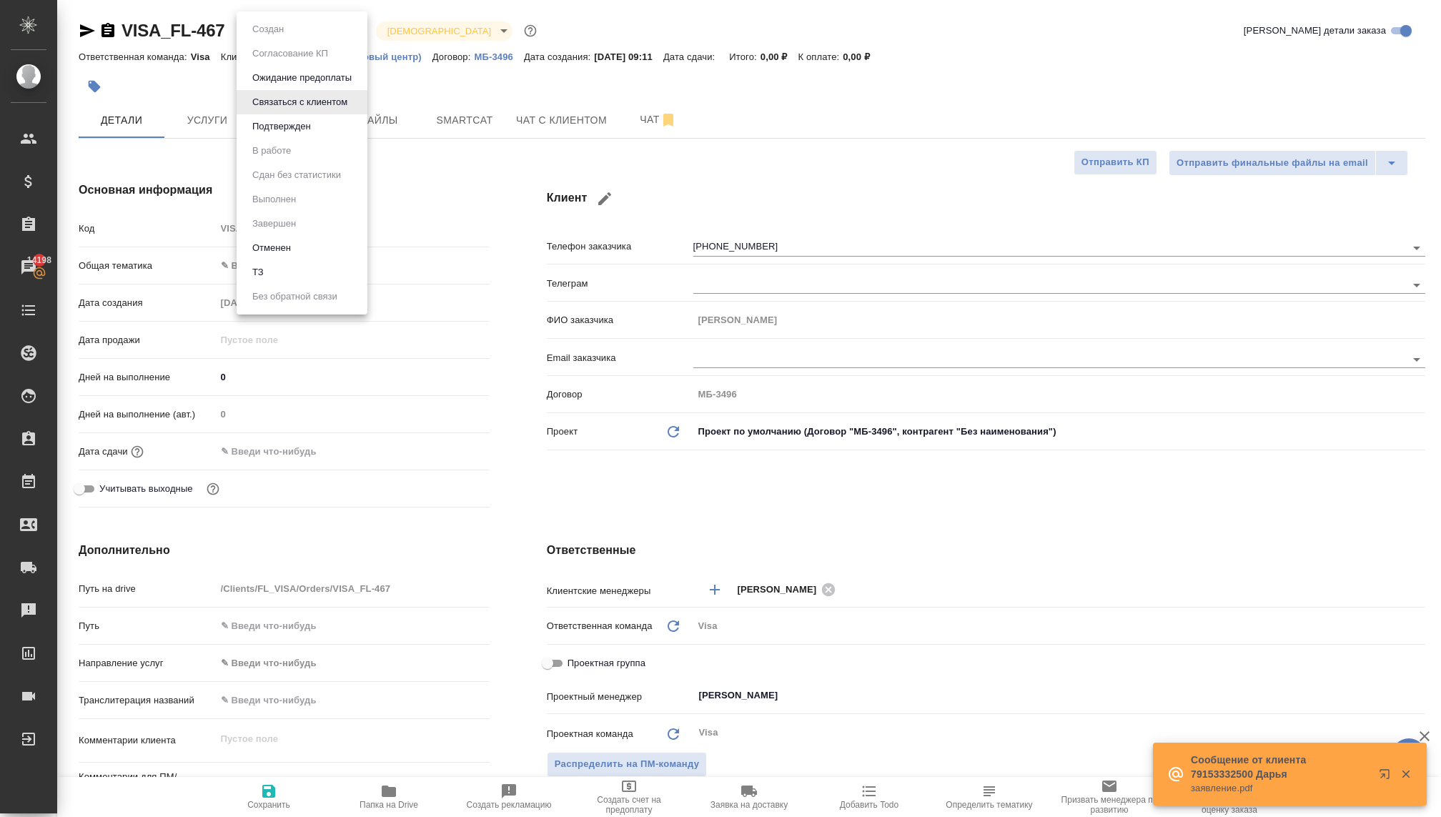
click at [316, 31] on body "🙏 .cls-1 fill:#fff; AWATERA Kovaleva Ekaterina Клиенты Спецификации Заказы 1419…" at bounding box center [720, 408] width 1441 height 817
type textarea "x"
click at [265, 252] on button "Отменен" at bounding box center [271, 248] width 47 height 16
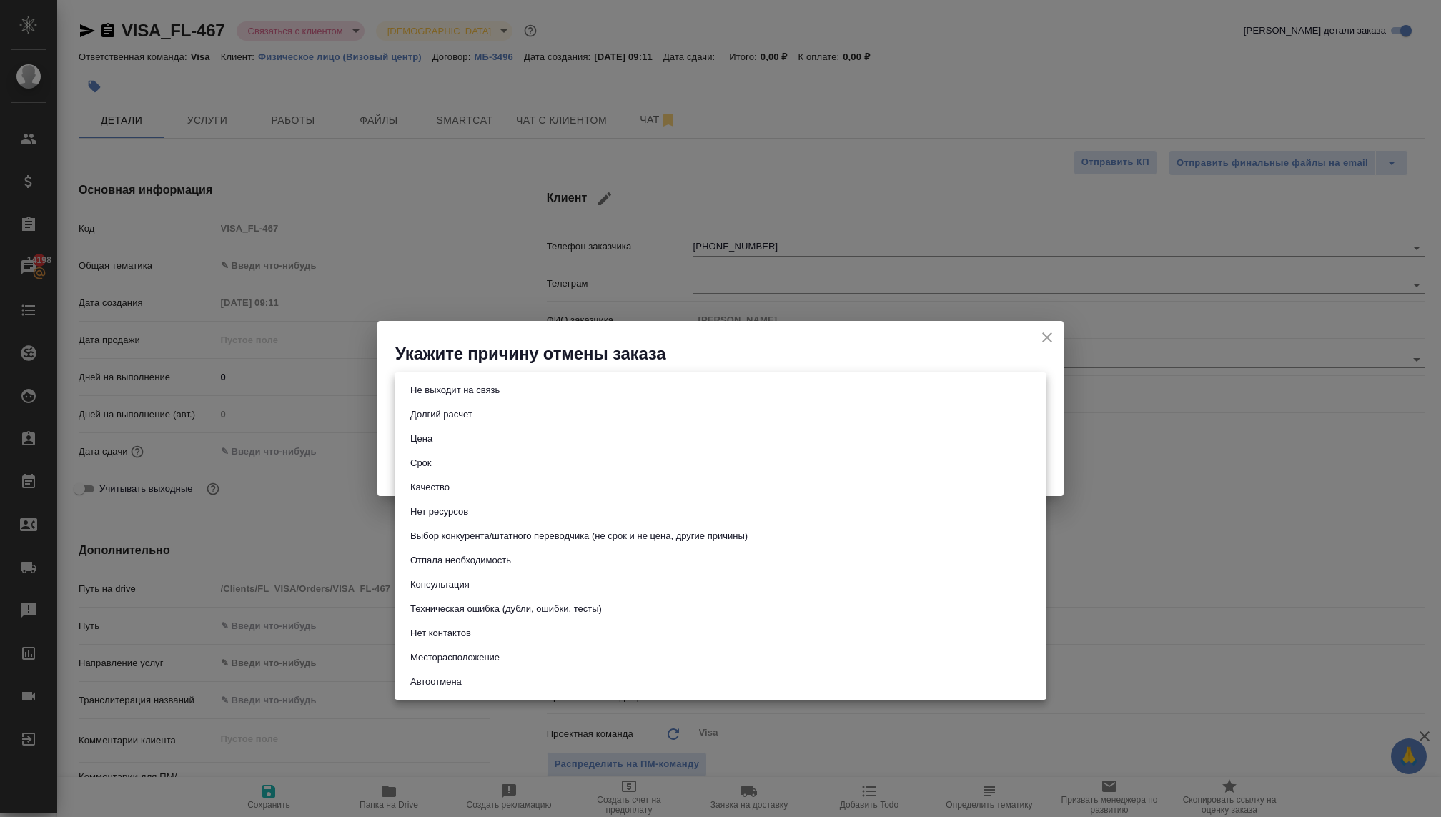
click at [600, 388] on body "🙏 .cls-1 fill:#fff; AWATERA Kovaleva Ekaterina Клиенты Спецификации Заказы 1419…" at bounding box center [720, 408] width 1441 height 817
click at [442, 465] on li "Срок" at bounding box center [721, 463] width 652 height 24
type input "term"
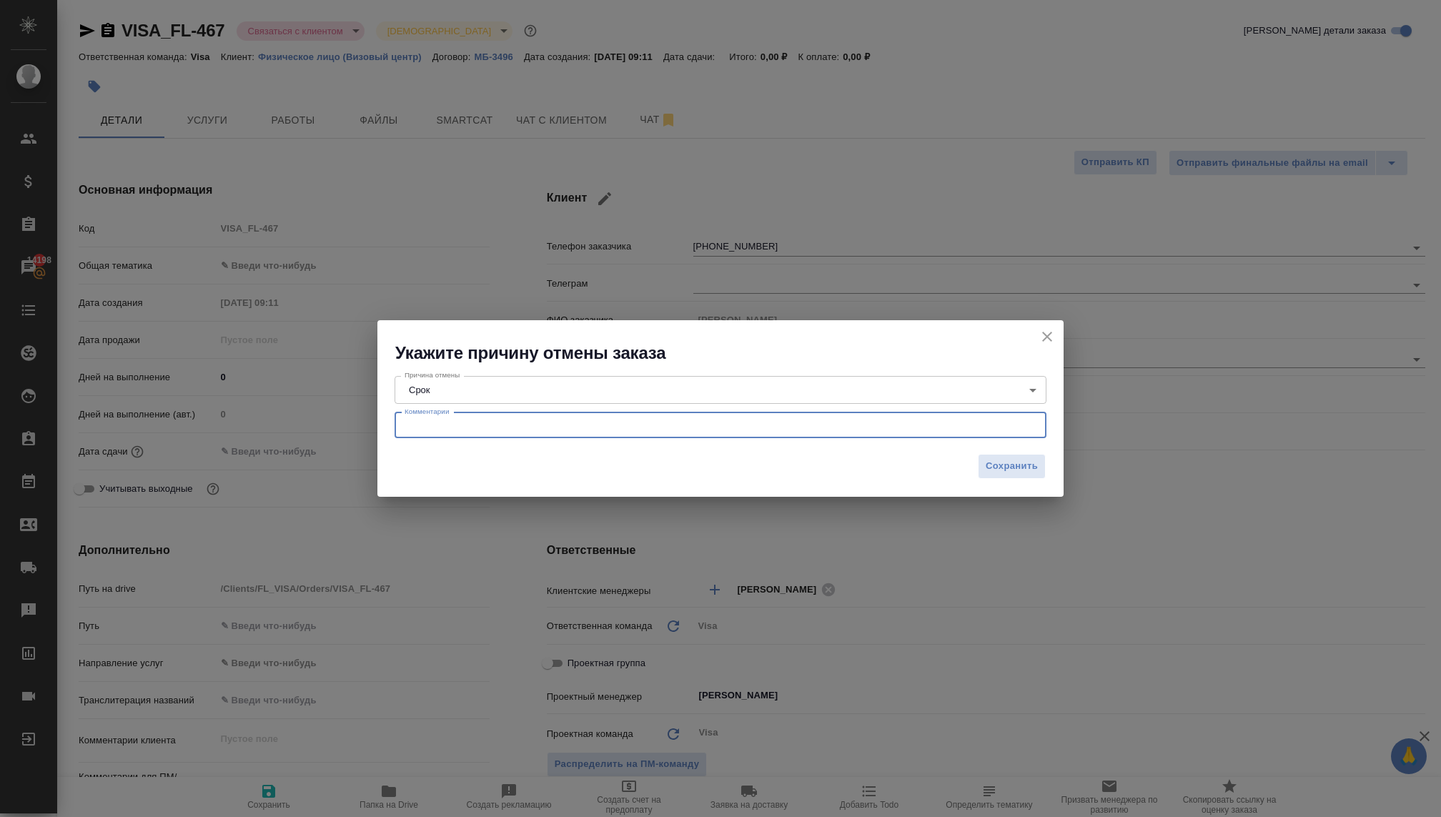
click at [458, 429] on textarea at bounding box center [721, 425] width 632 height 11
click at [635, 425] on textarea "Ему нужно 10 уже быть в шенген зоне, что априоре невозможно." at bounding box center [721, 425] width 632 height 11
type textarea "Ему нужно 10 уже быть в шенген зоне, что физически невозможно."
click at [1020, 468] on span "Сохранить" at bounding box center [1012, 466] width 52 height 16
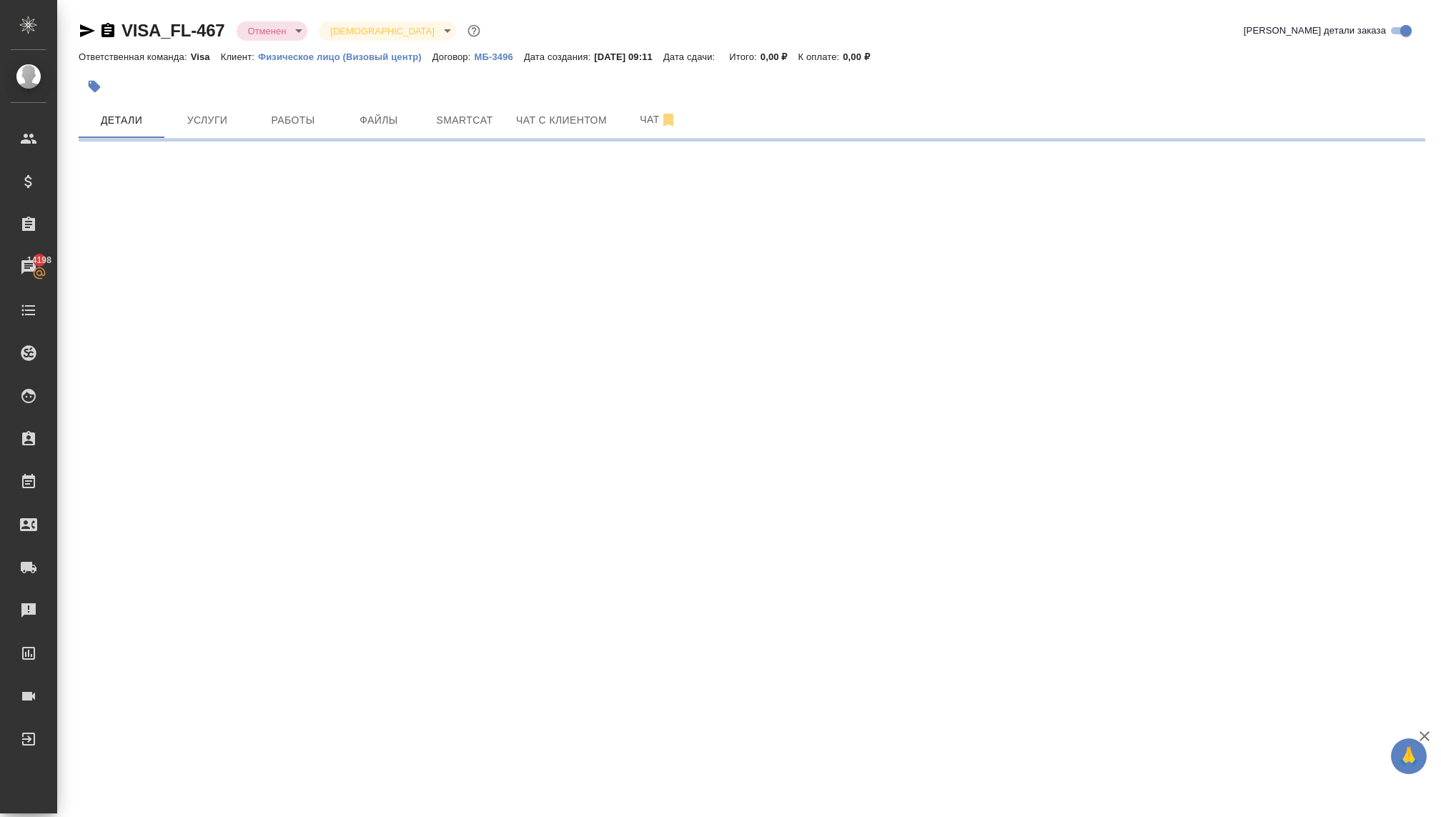
select select "RU"
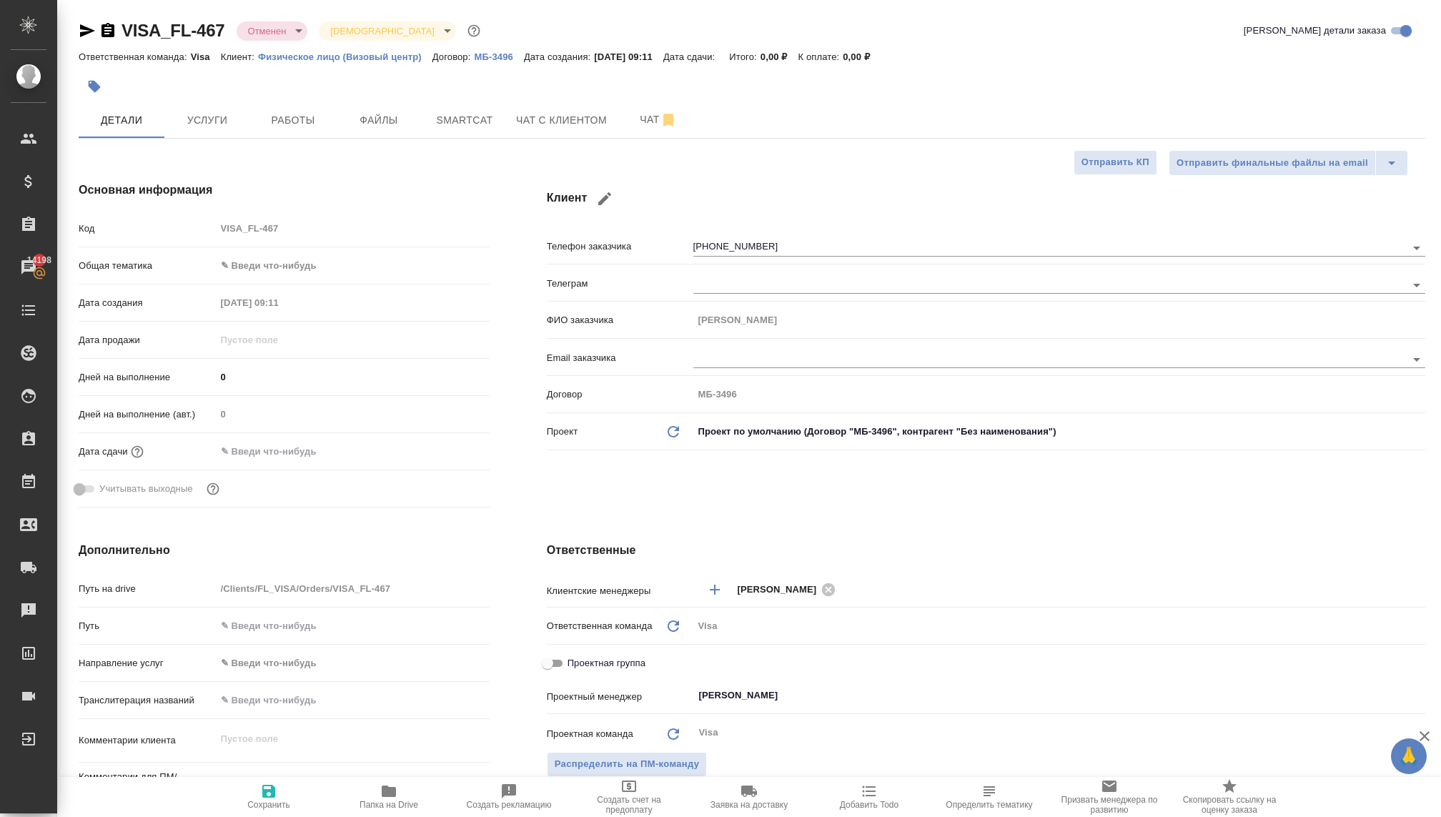
type textarea "x"
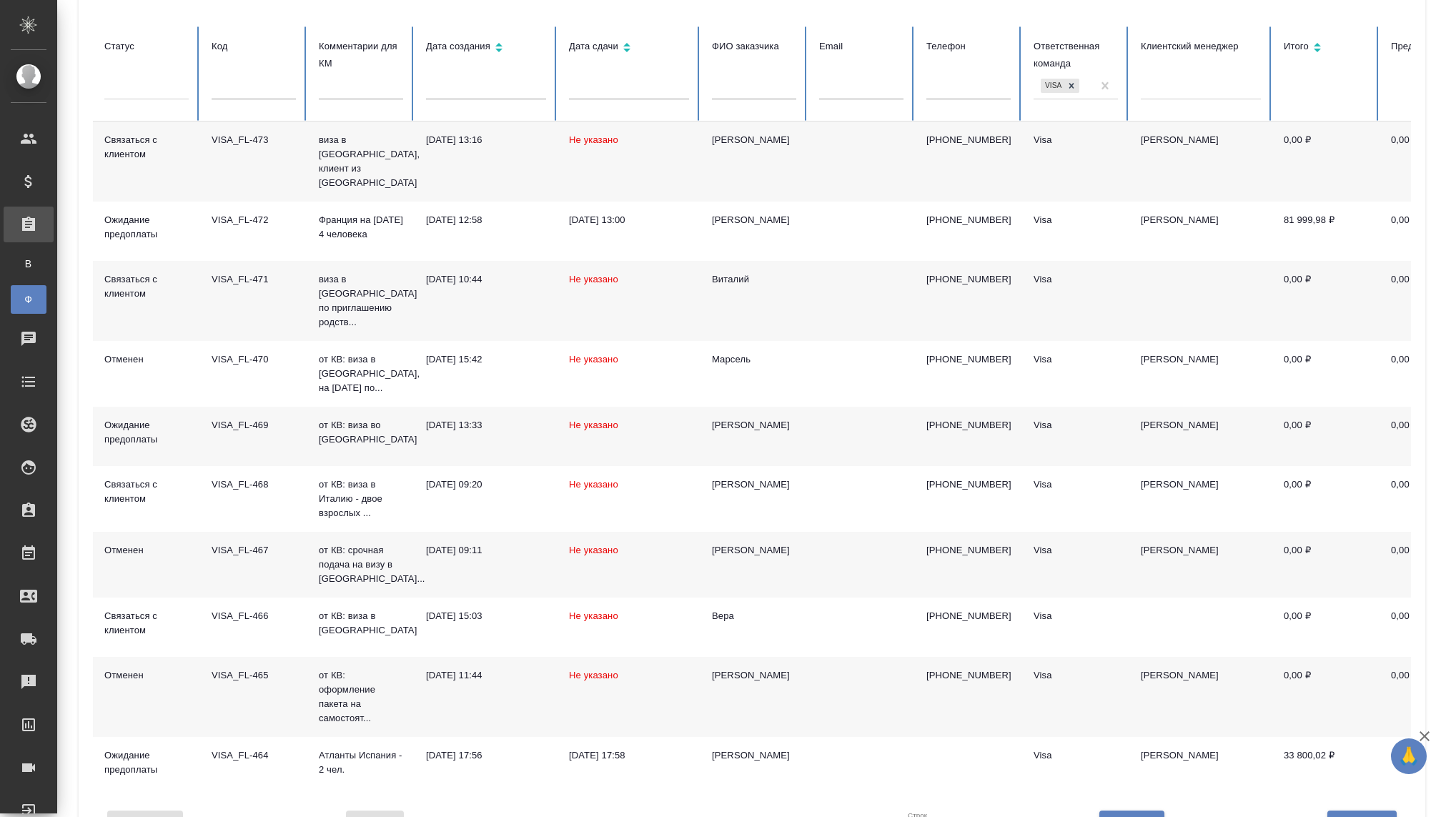
scroll to position [159, 0]
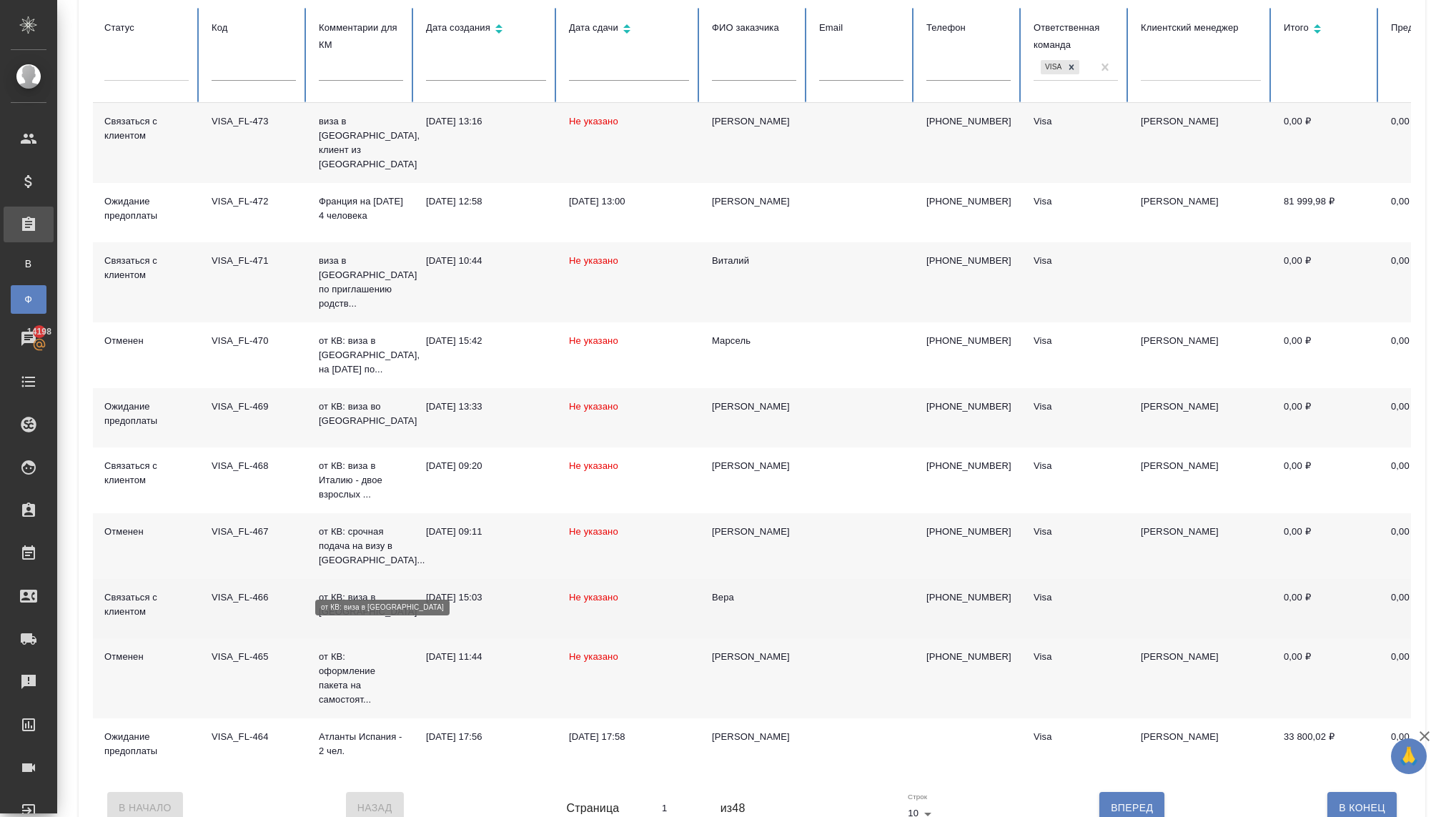
click at [362, 591] on p "от КВ: виза в [GEOGRAPHIC_DATA]" at bounding box center [361, 605] width 84 height 29
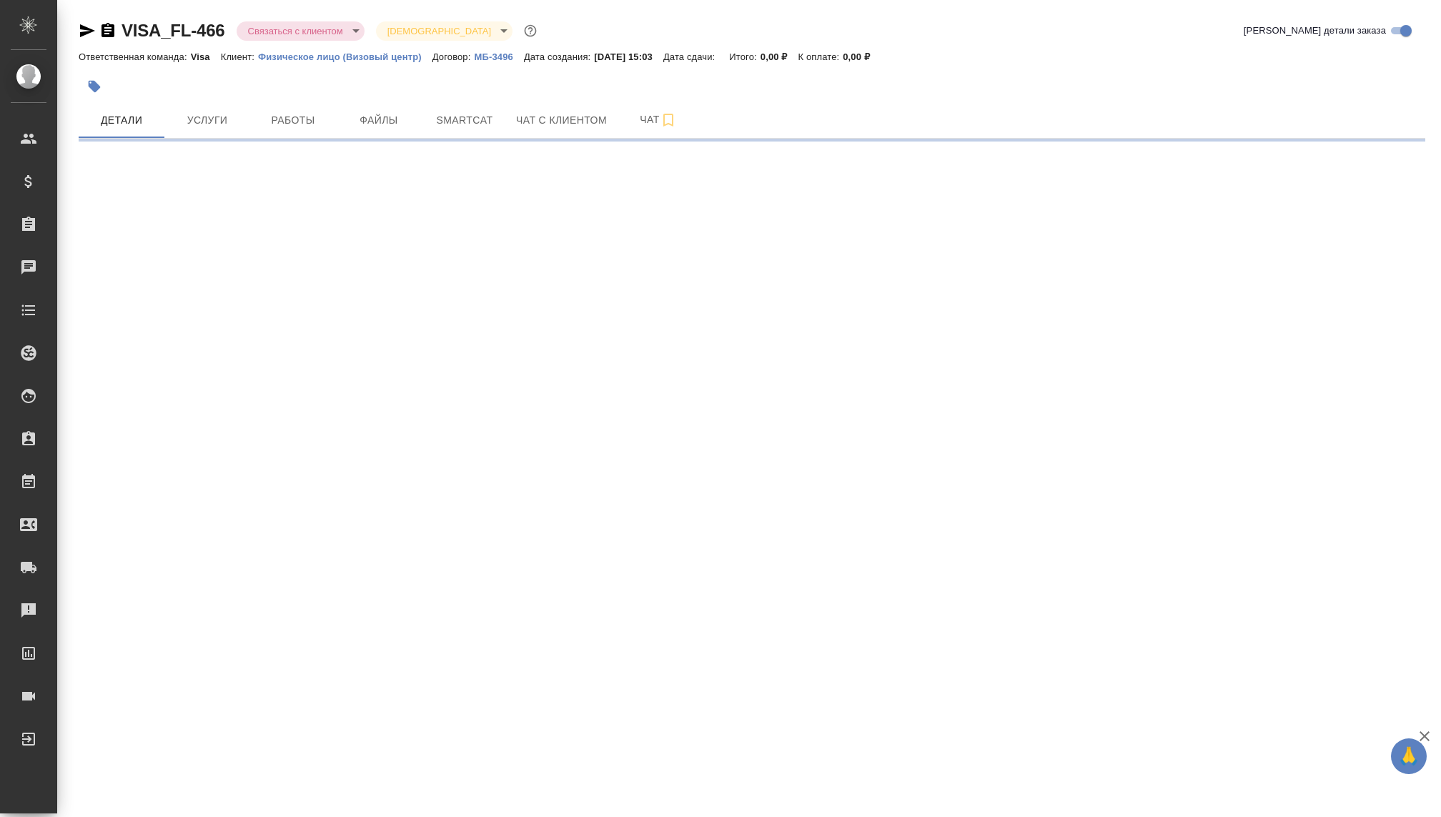
select select "RU"
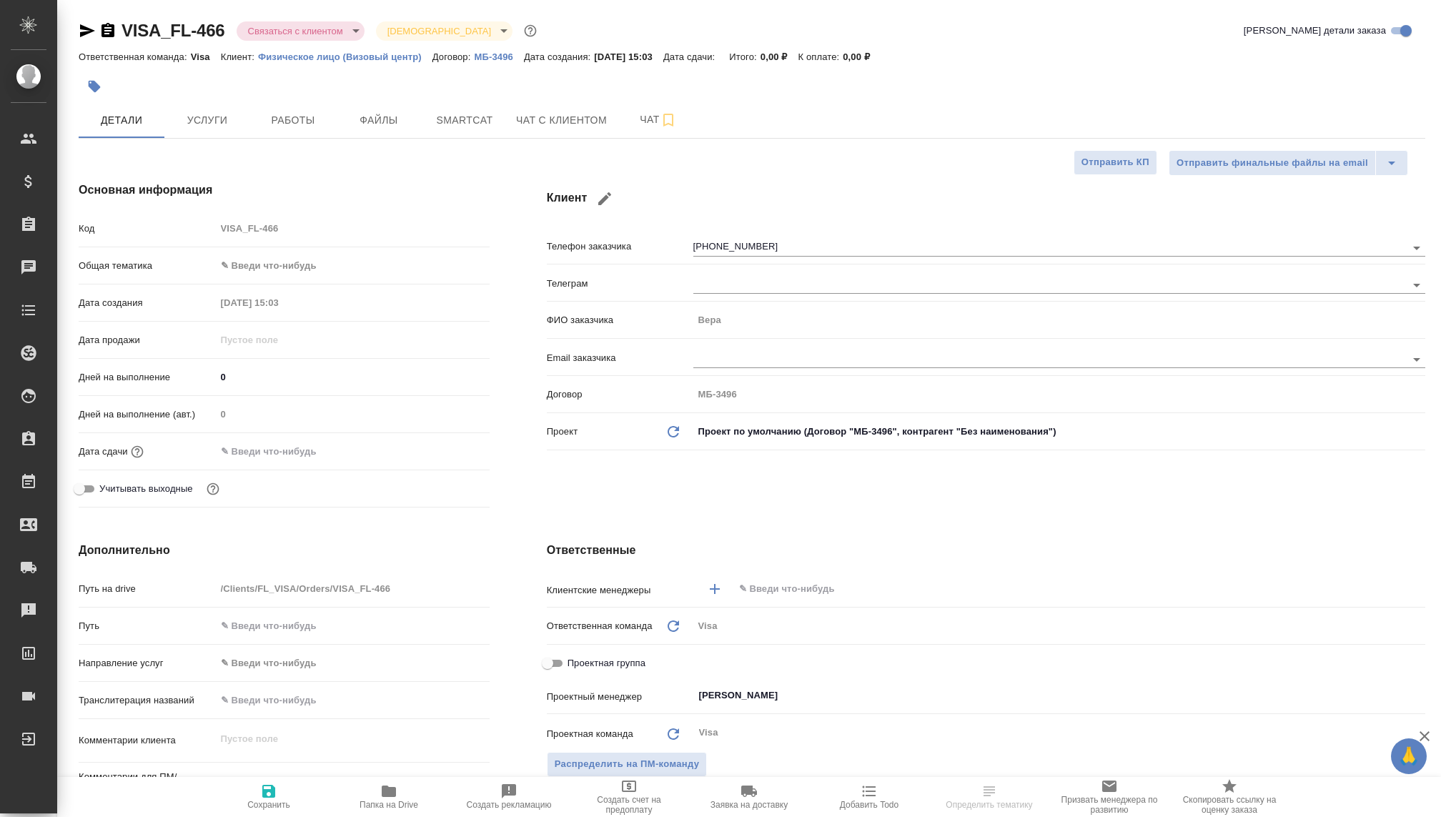
click at [277, 33] on body "🙏 .cls-1 fill:#fff; AWATERA [PERSON_NAME] Спецификации Заказы Чаты Todo Проекты…" at bounding box center [720, 408] width 1441 height 817
type textarea "x"
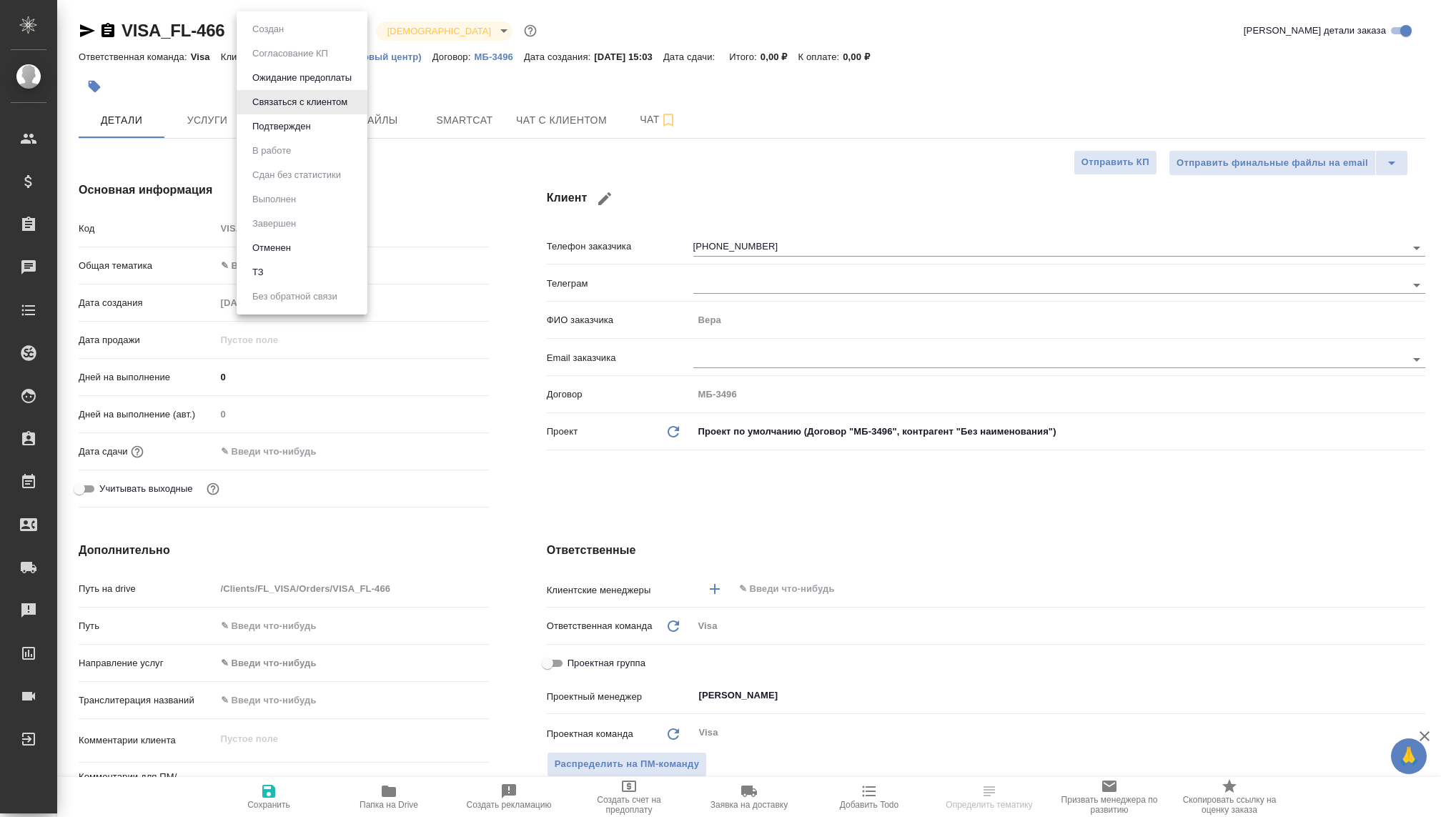
type textarea "x"
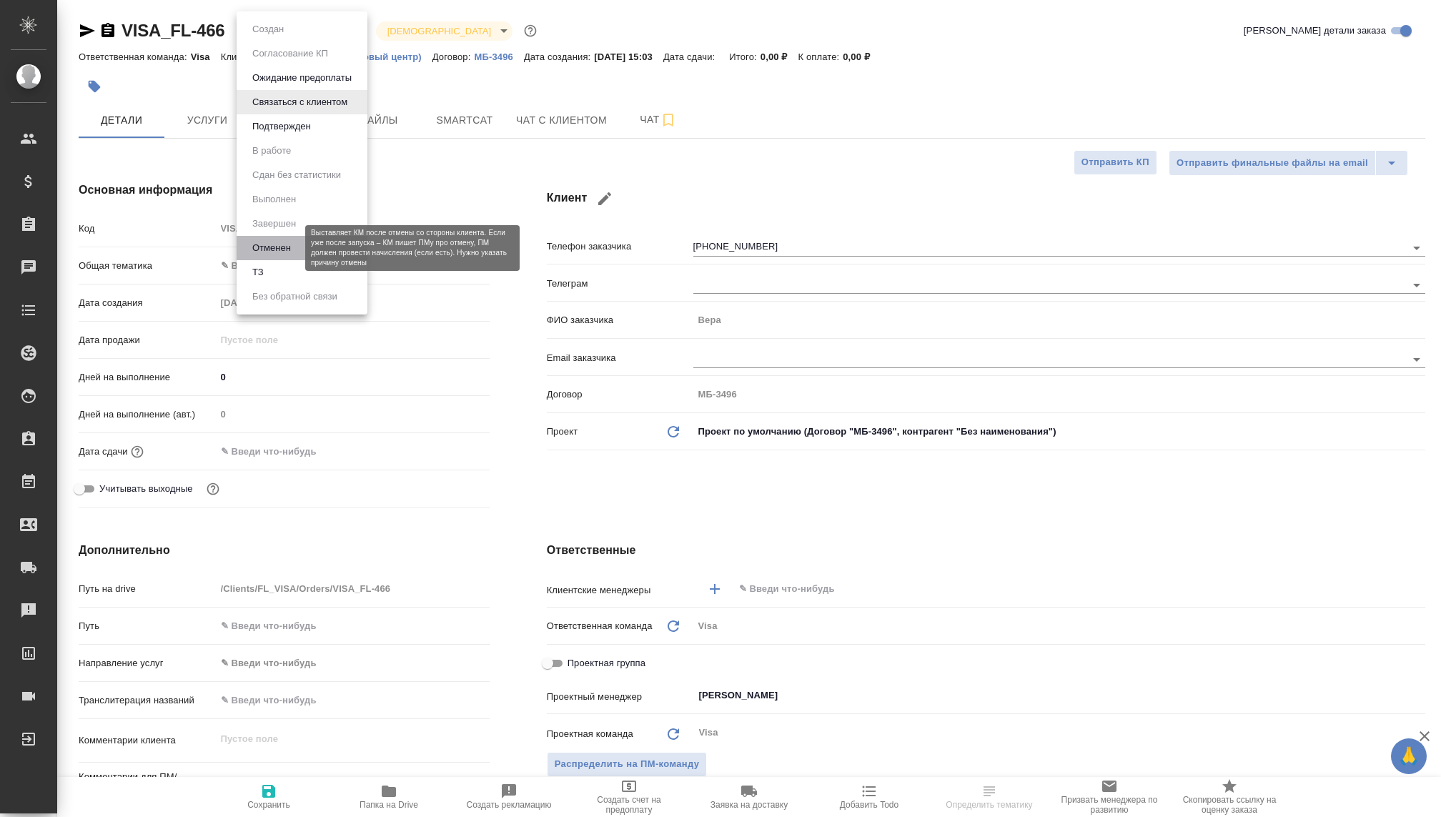
click at [274, 252] on button "Отменен" at bounding box center [271, 248] width 47 height 16
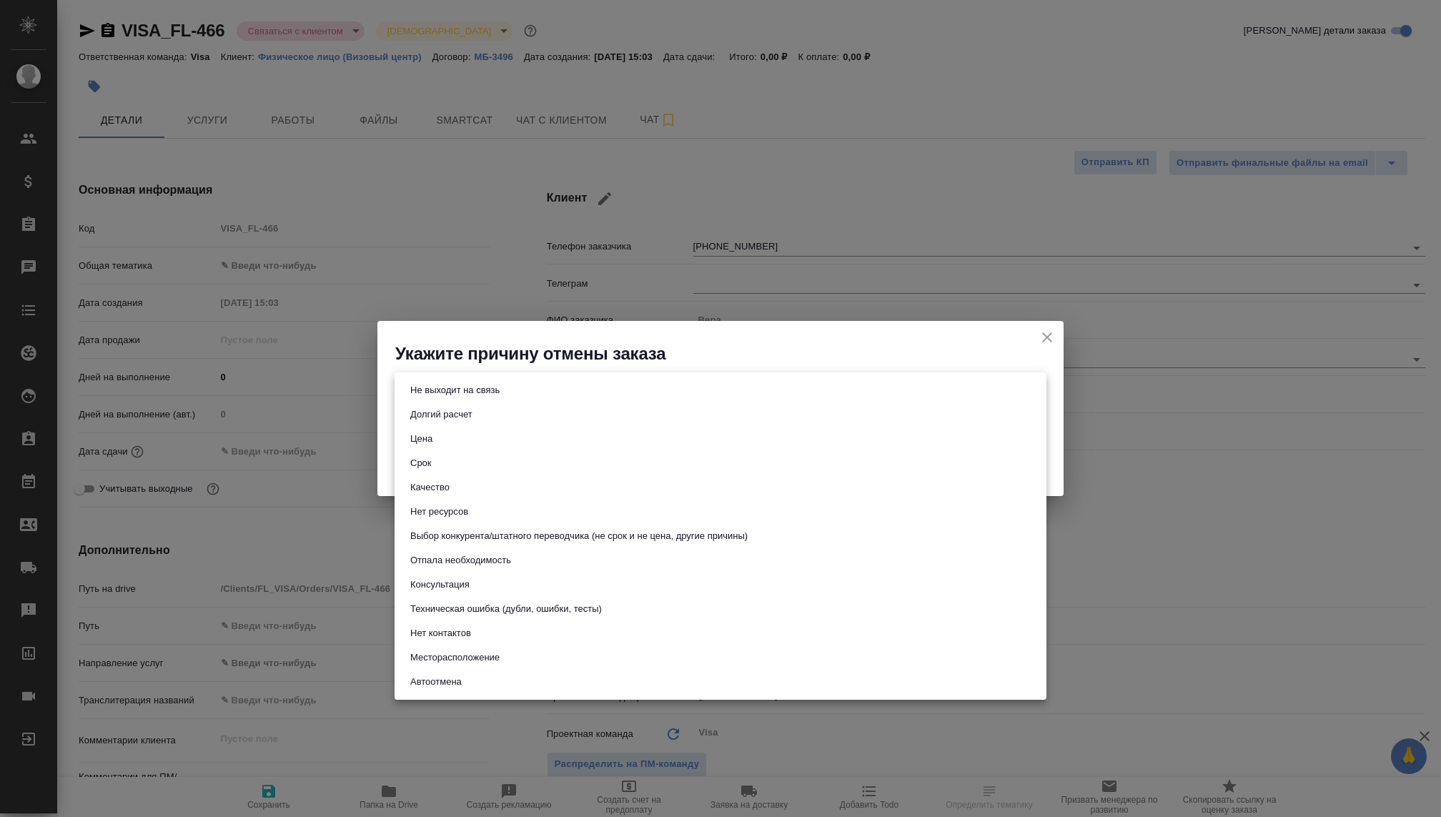
click at [562, 393] on body "🙏 .cls-1 fill:#fff; AWATERA [PERSON_NAME] Спецификации Заказы Чаты Todo Проекты…" at bounding box center [720, 408] width 1441 height 817
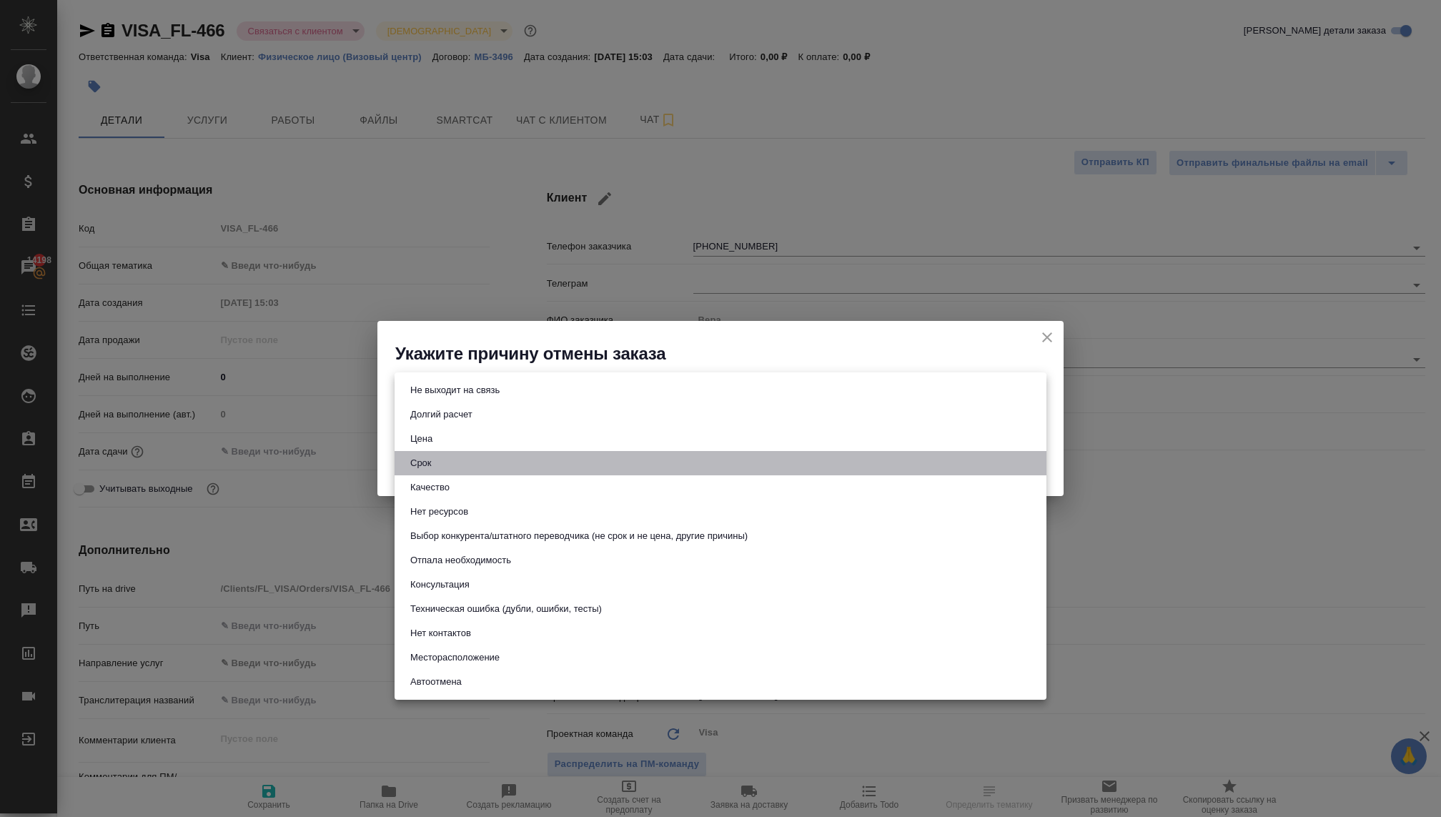
click at [435, 455] on li "Срок" at bounding box center [721, 463] width 652 height 24
type input "term"
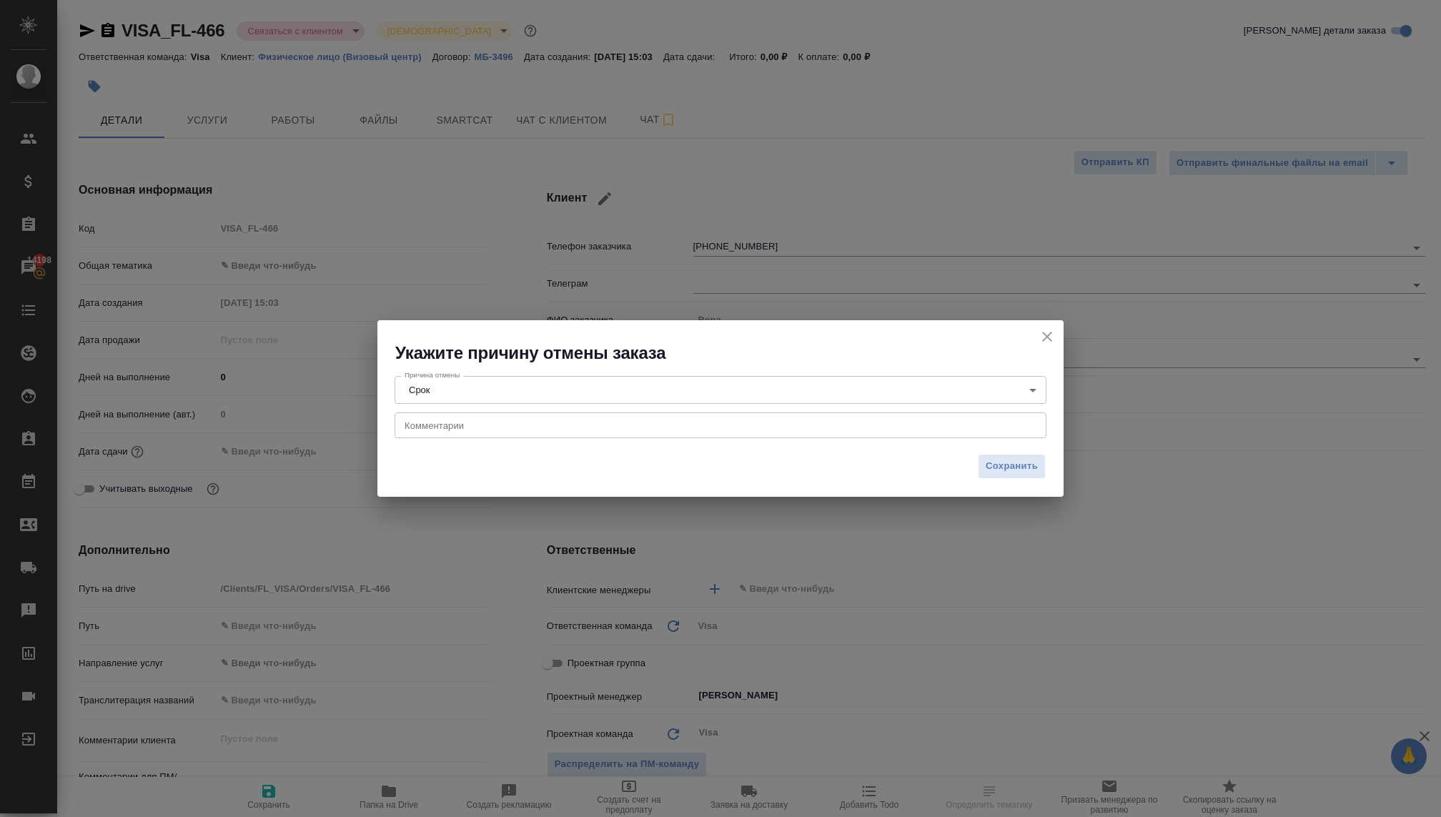
click at [442, 431] on div "x Комментарии" at bounding box center [721, 426] width 652 height 26
type textarea "[PERSON_NAME]"
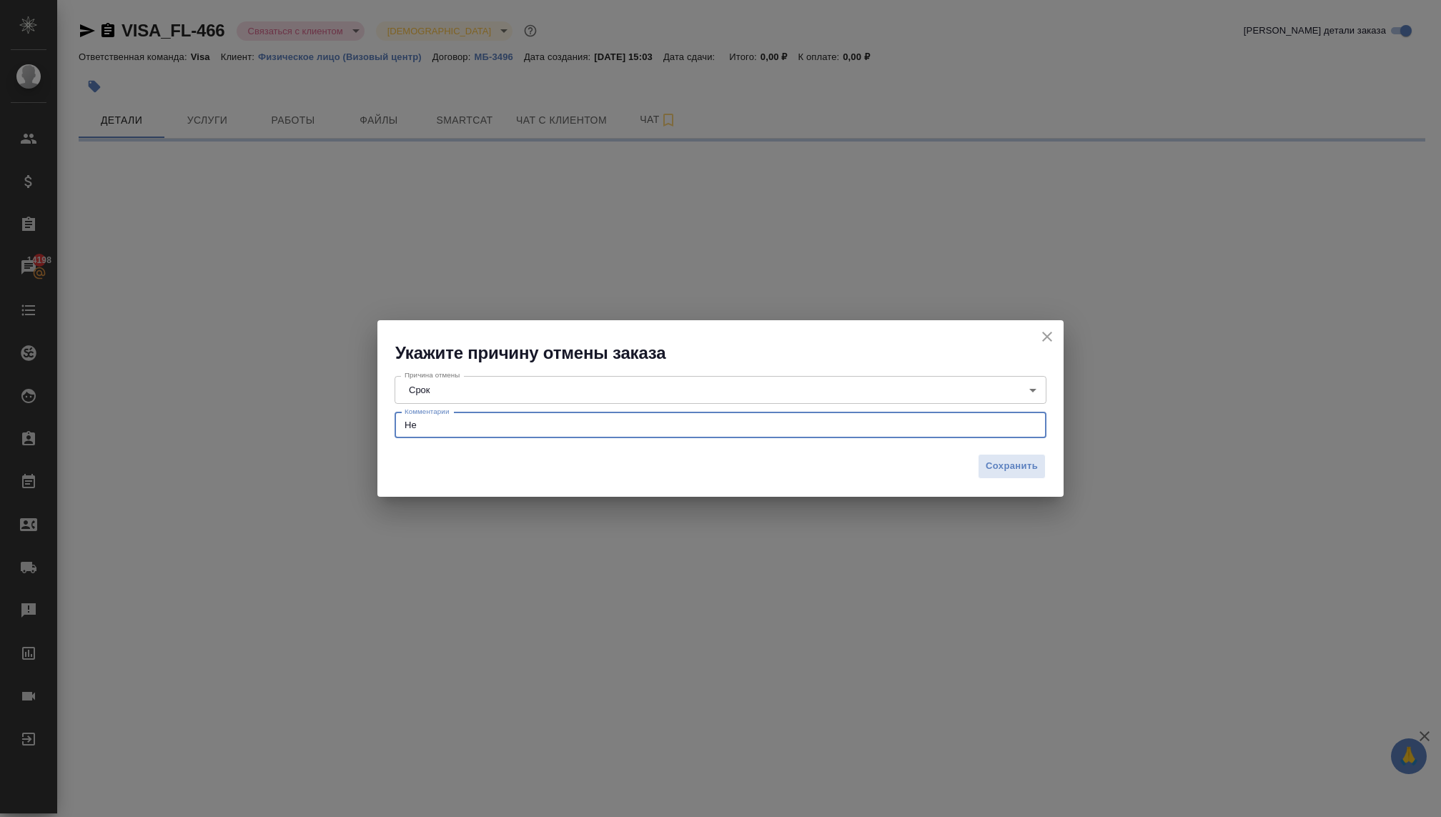
type textarea "Не у"
select select "RU"
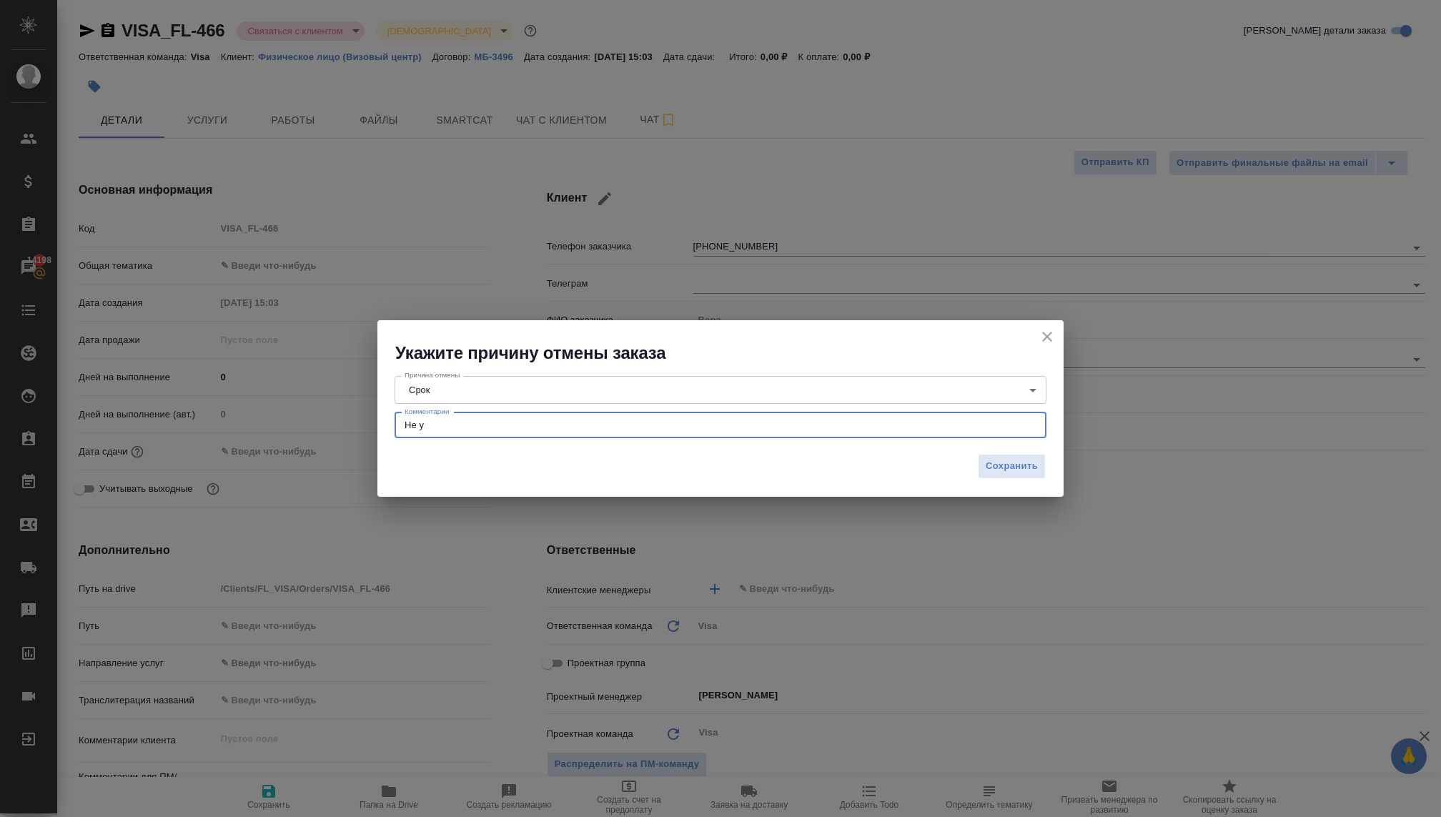
type textarea "Не ус"
type textarea "x"
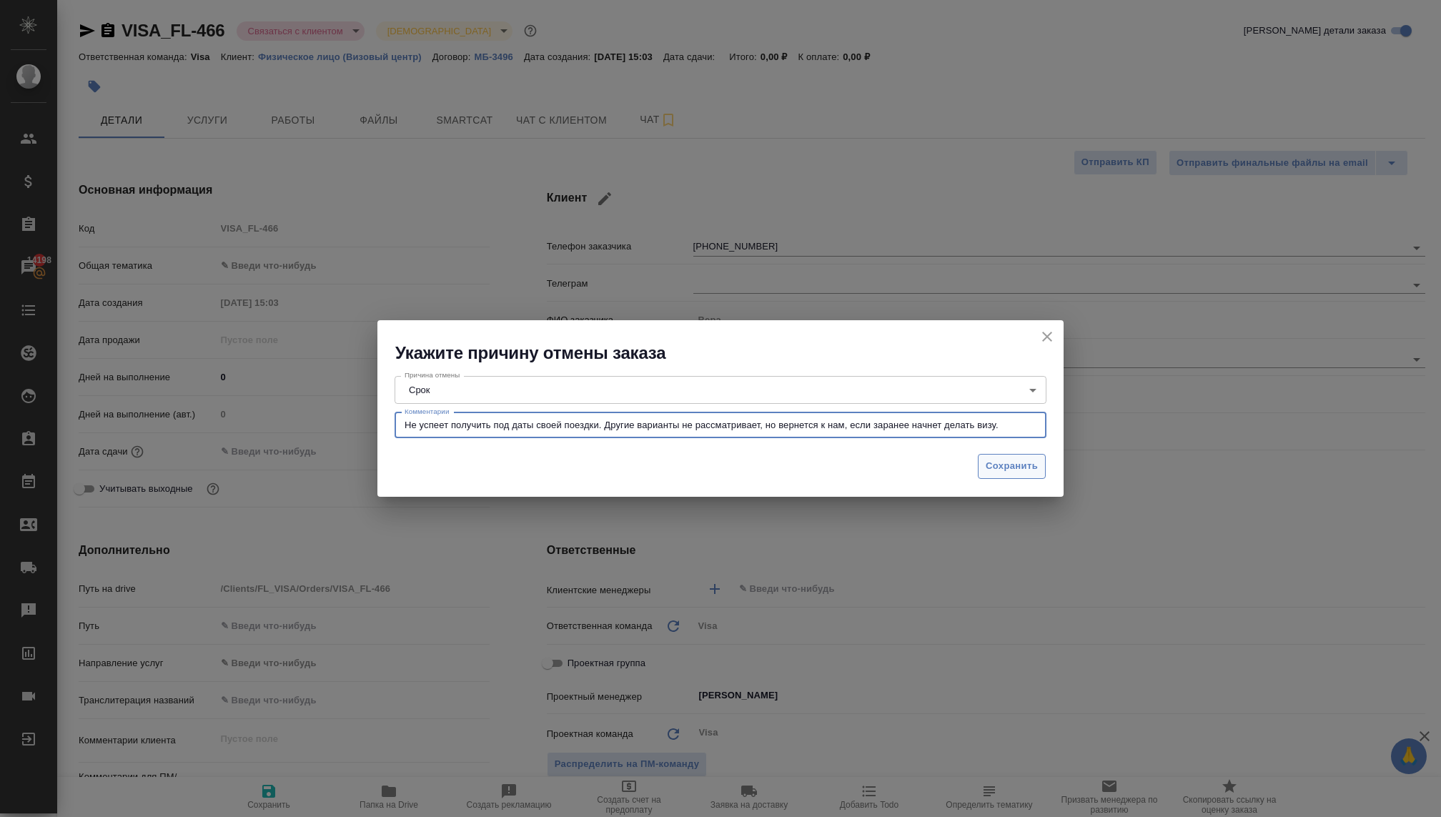
type textarea "Не успеет получить под даты своей поездки. Другие варианты не рассматривает, но…"
click at [1018, 468] on span "Сохранить" at bounding box center [1012, 466] width 52 height 16
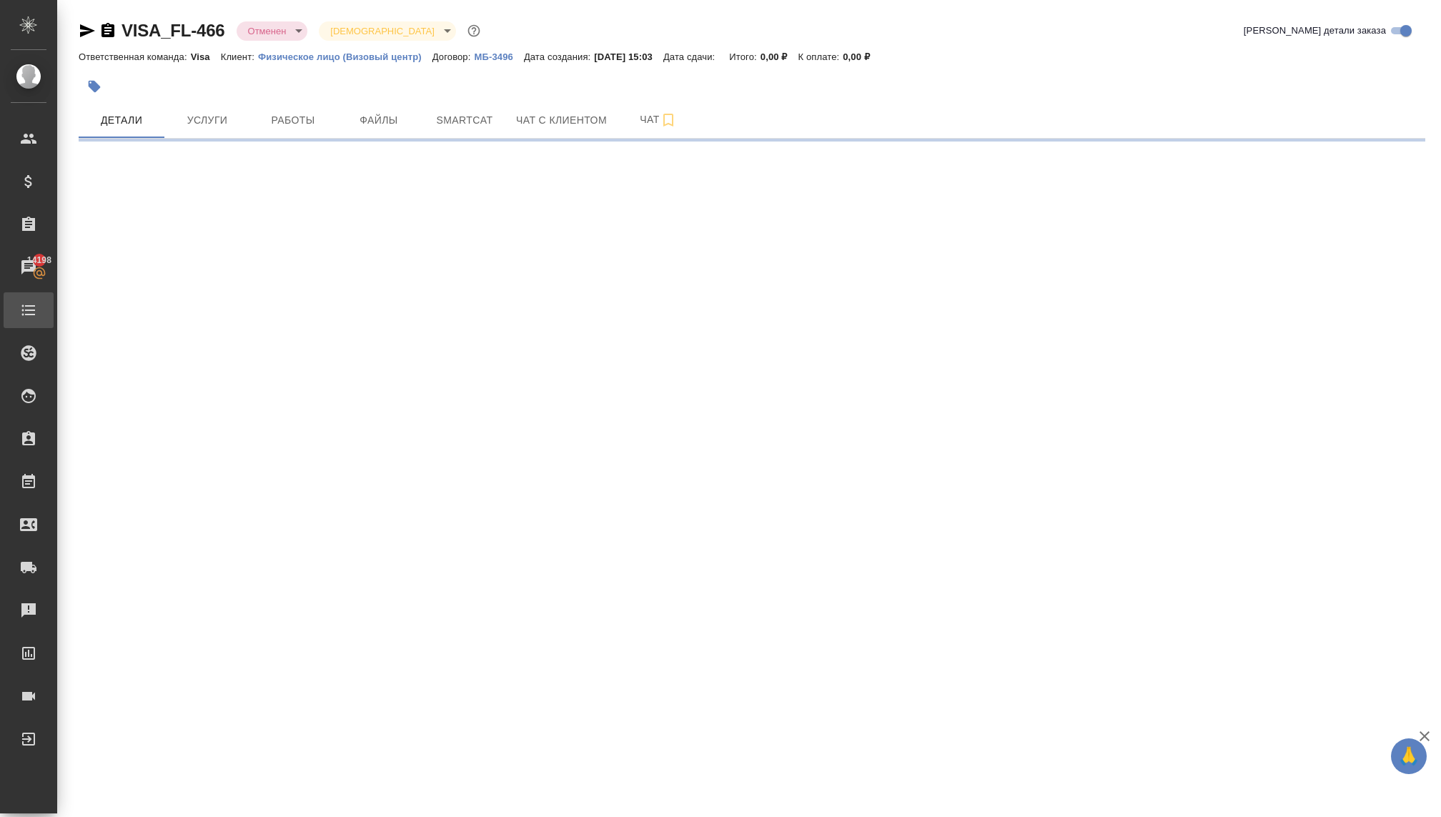
select select "RU"
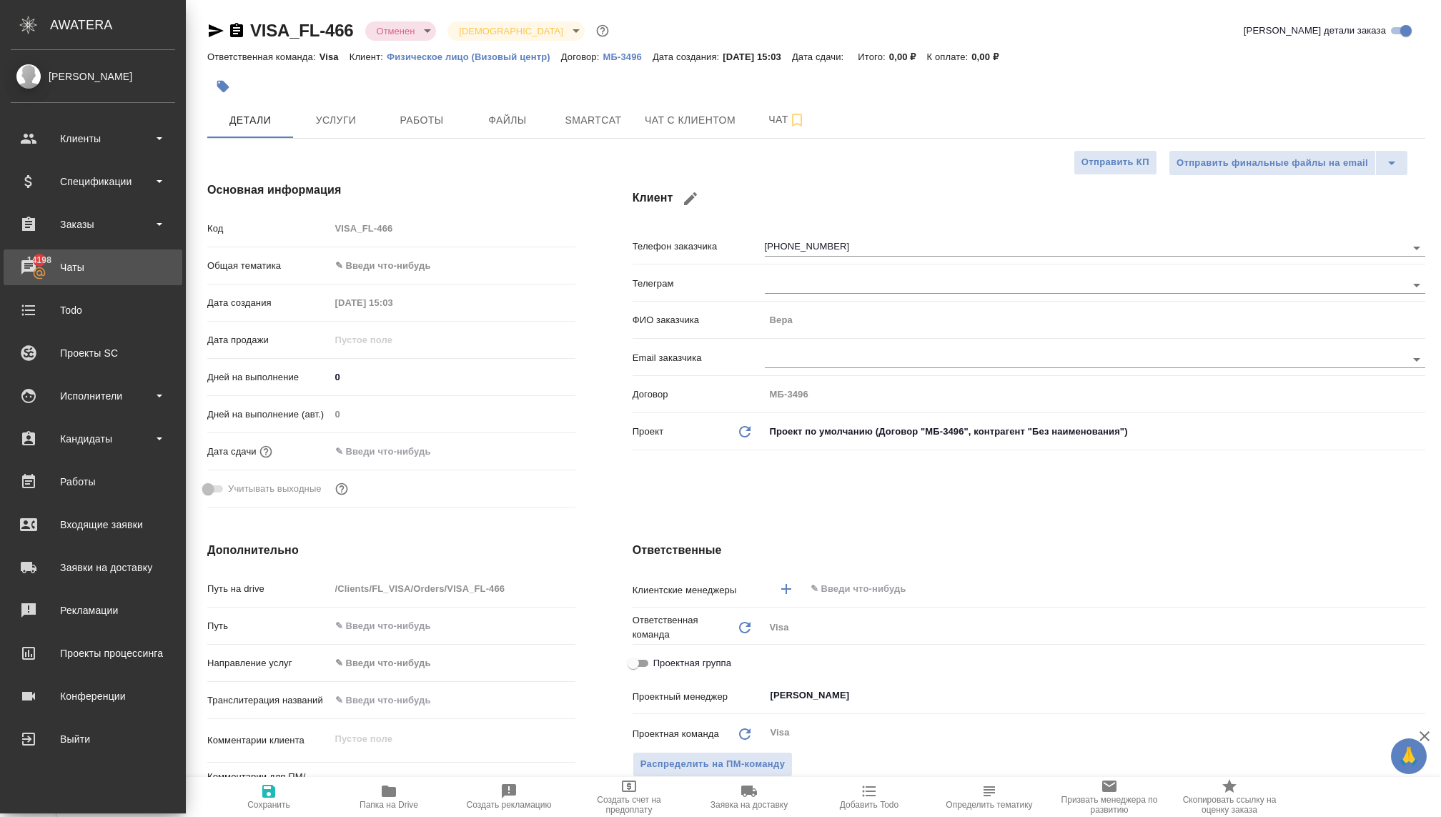
type textarea "x"
click at [73, 230] on div "Заказы" at bounding box center [93, 224] width 164 height 21
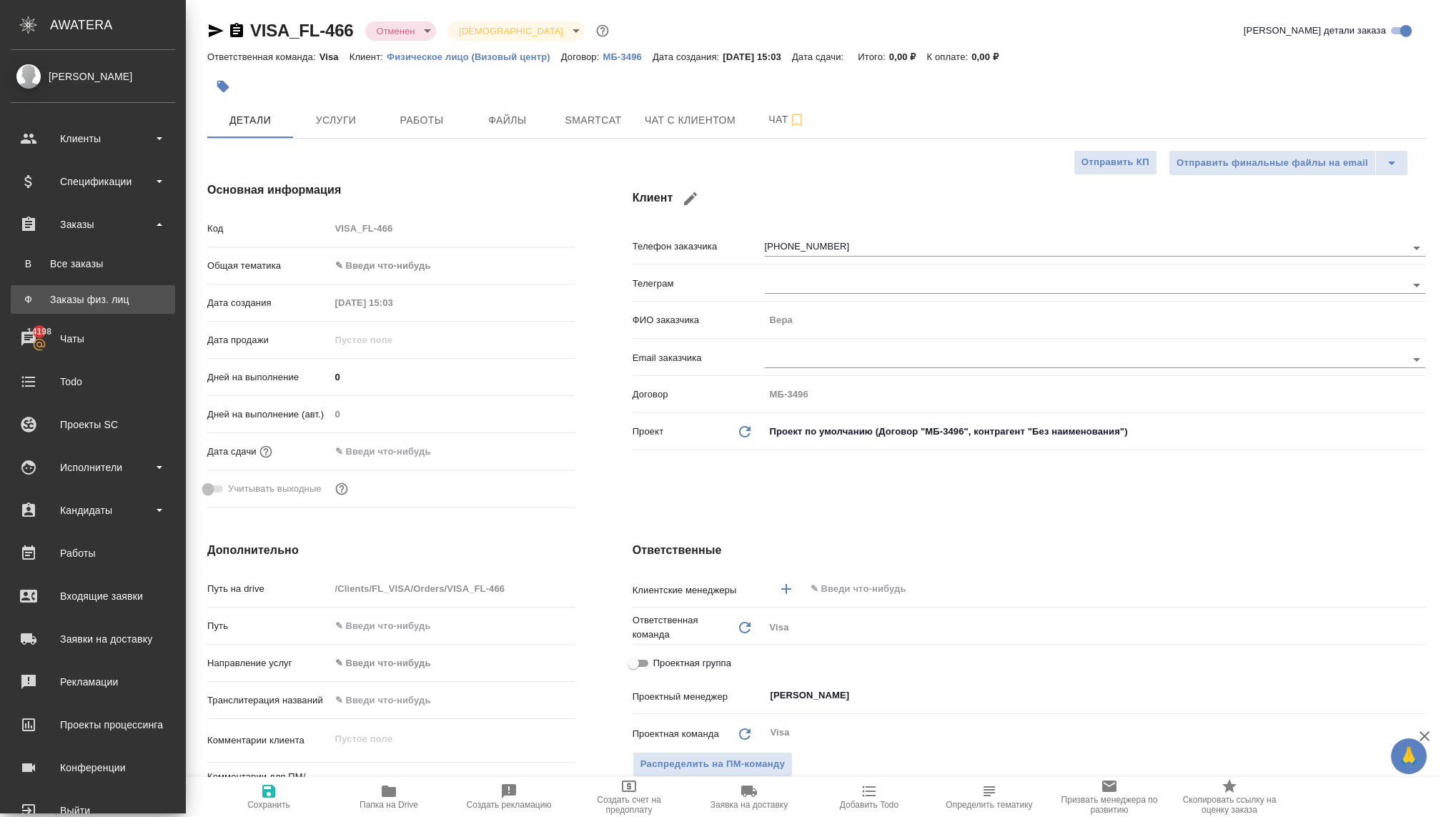
type textarea "x"
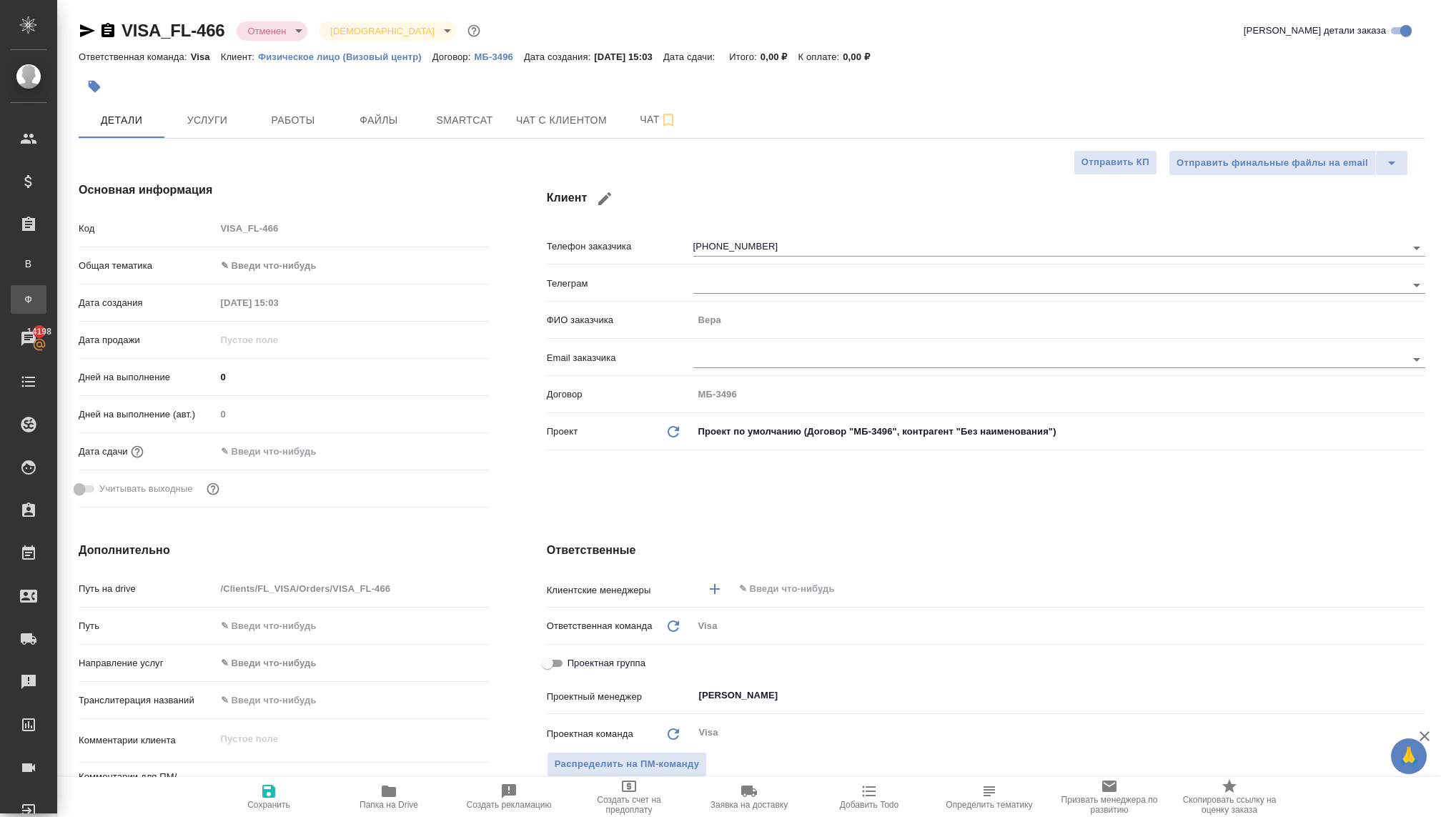
click at [46, 307] on link "Ф Заказы физ. лиц" at bounding box center [29, 299] width 36 height 29
type textarea "x"
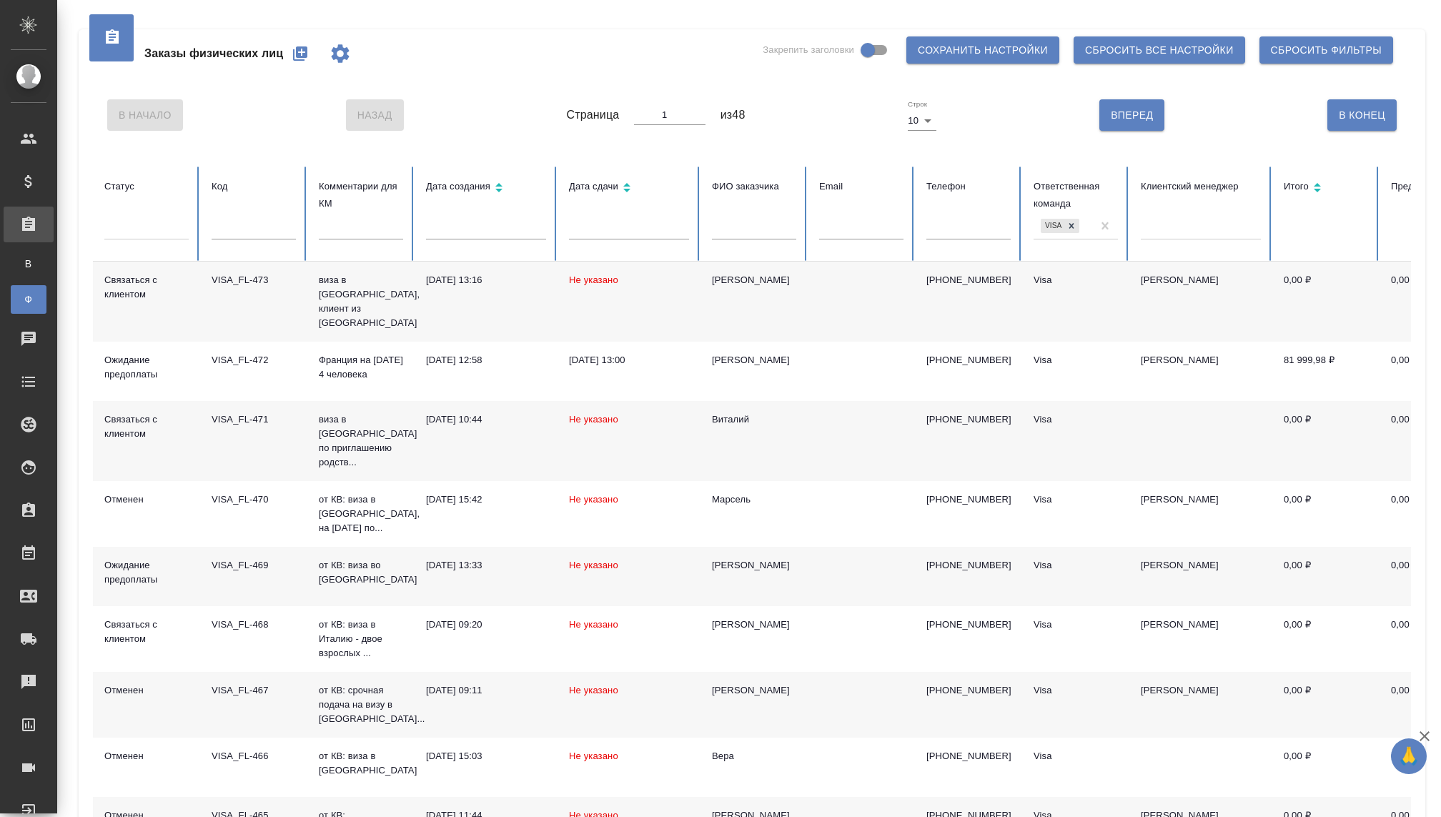
scroll to position [159, 0]
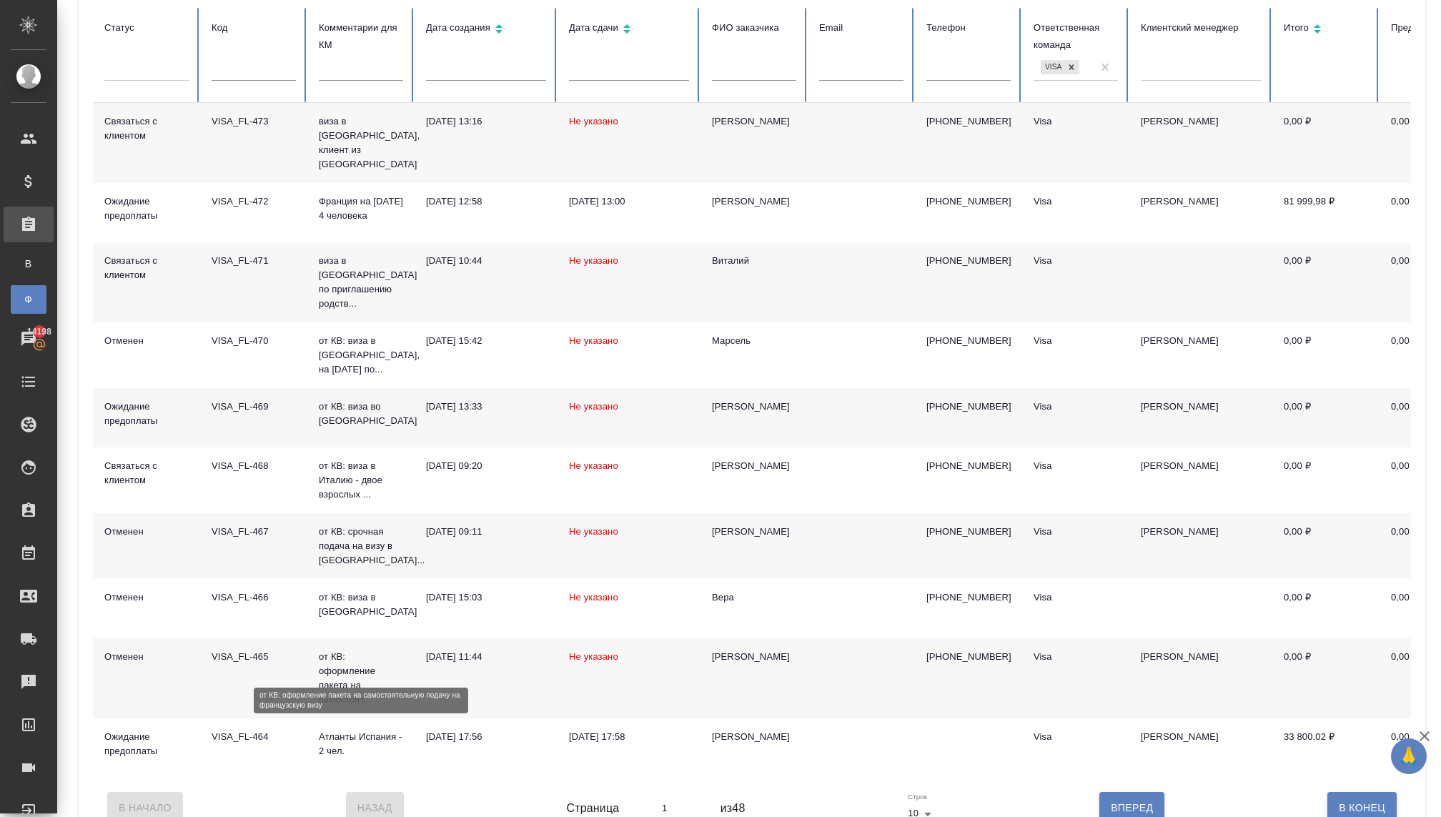
click at [350, 650] on p "от КВ: оформление пакета на самостоят..." at bounding box center [361, 678] width 84 height 57
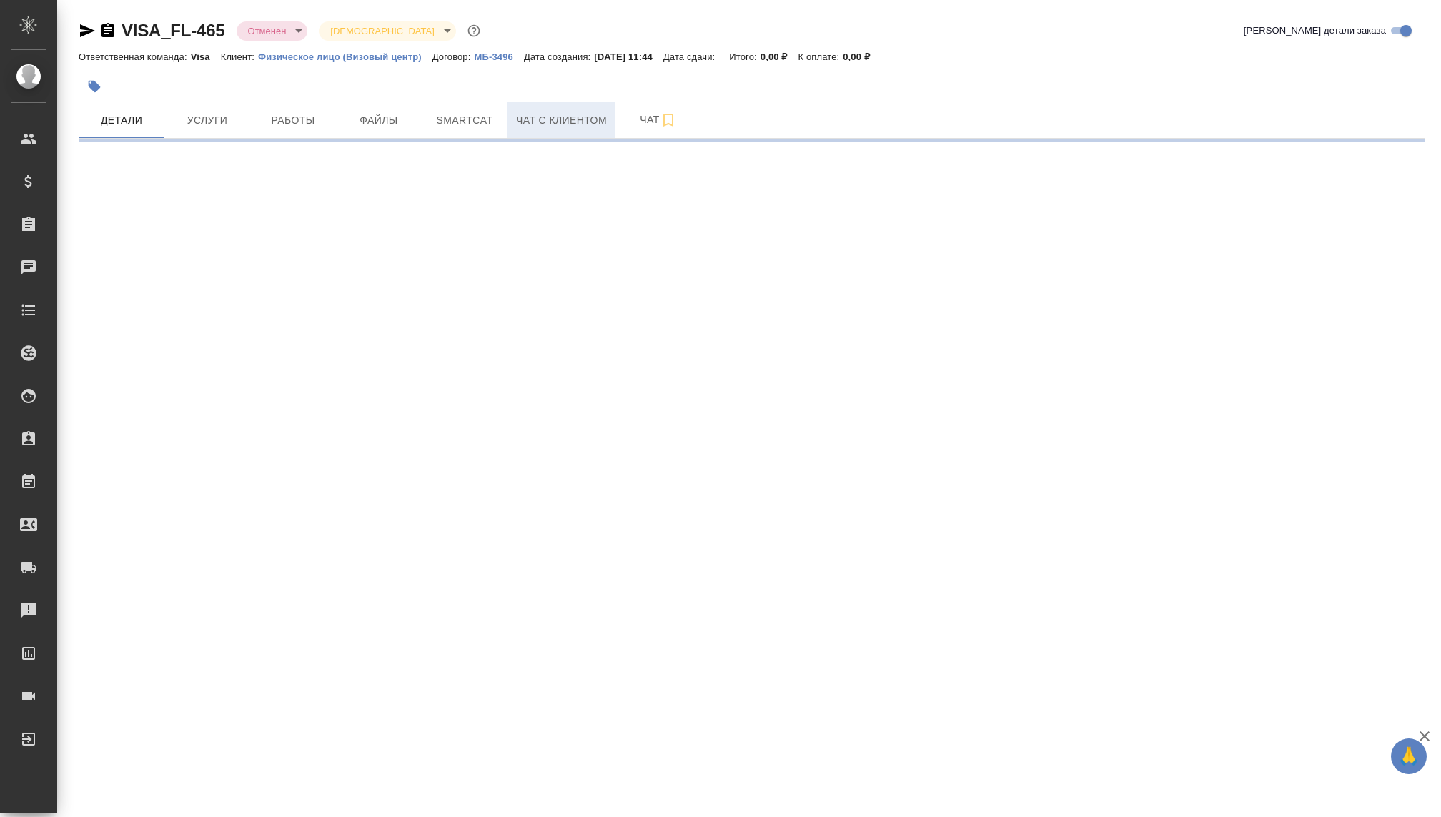
select select "RU"
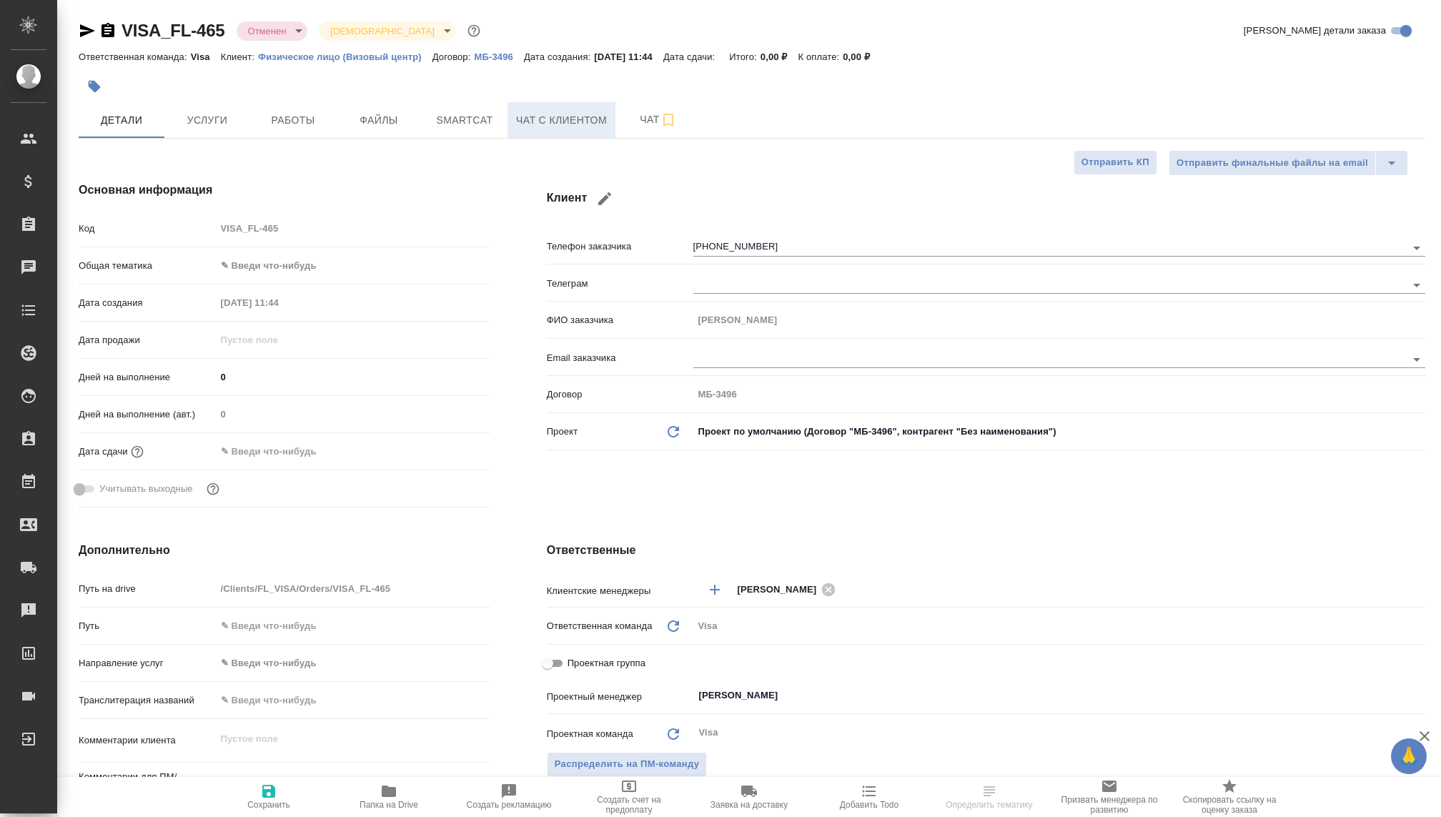
type textarea "x"
click at [548, 119] on span "Чат с клиентом" at bounding box center [561, 121] width 91 height 18
type textarea "x"
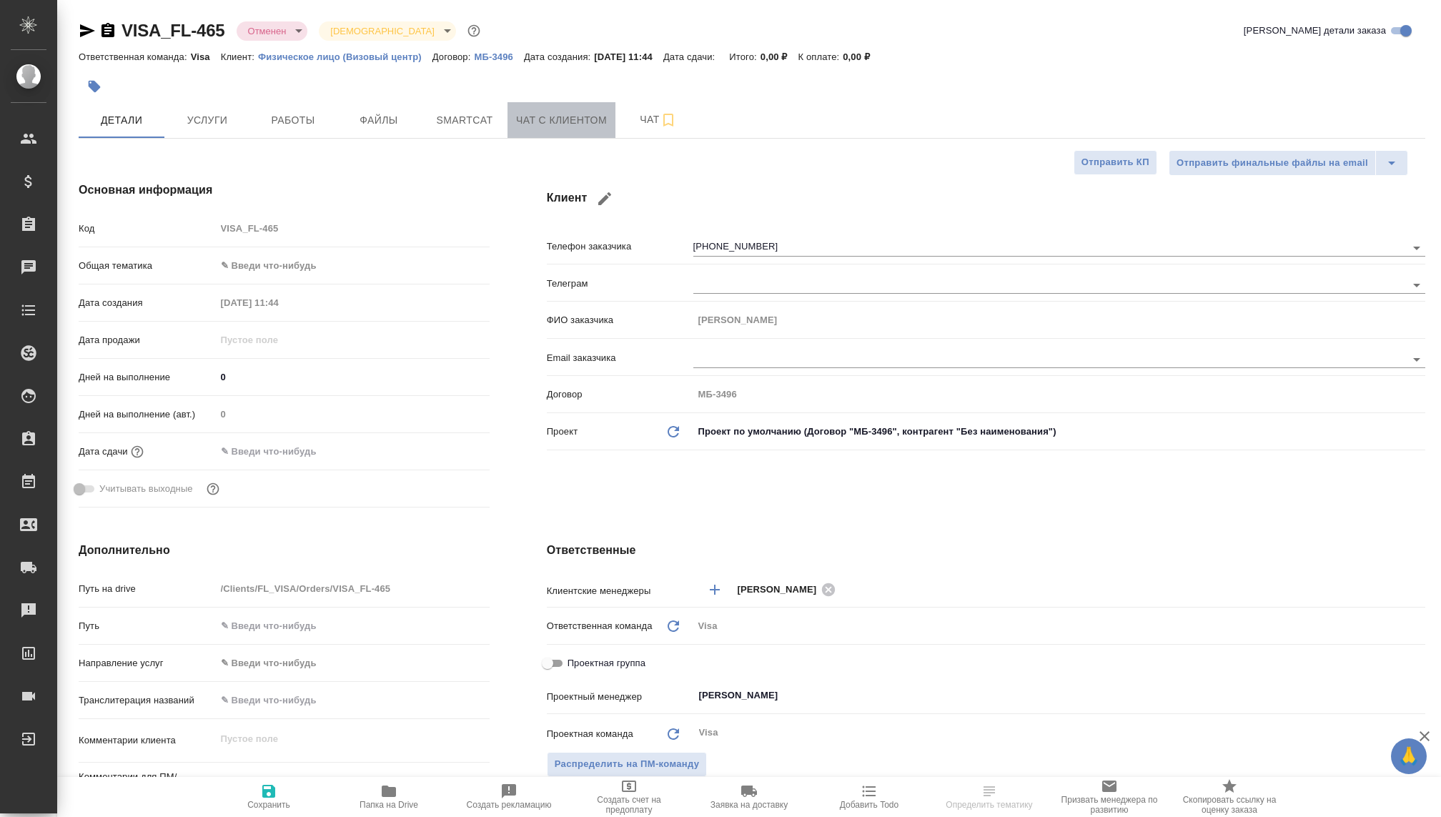
type textarea "x"
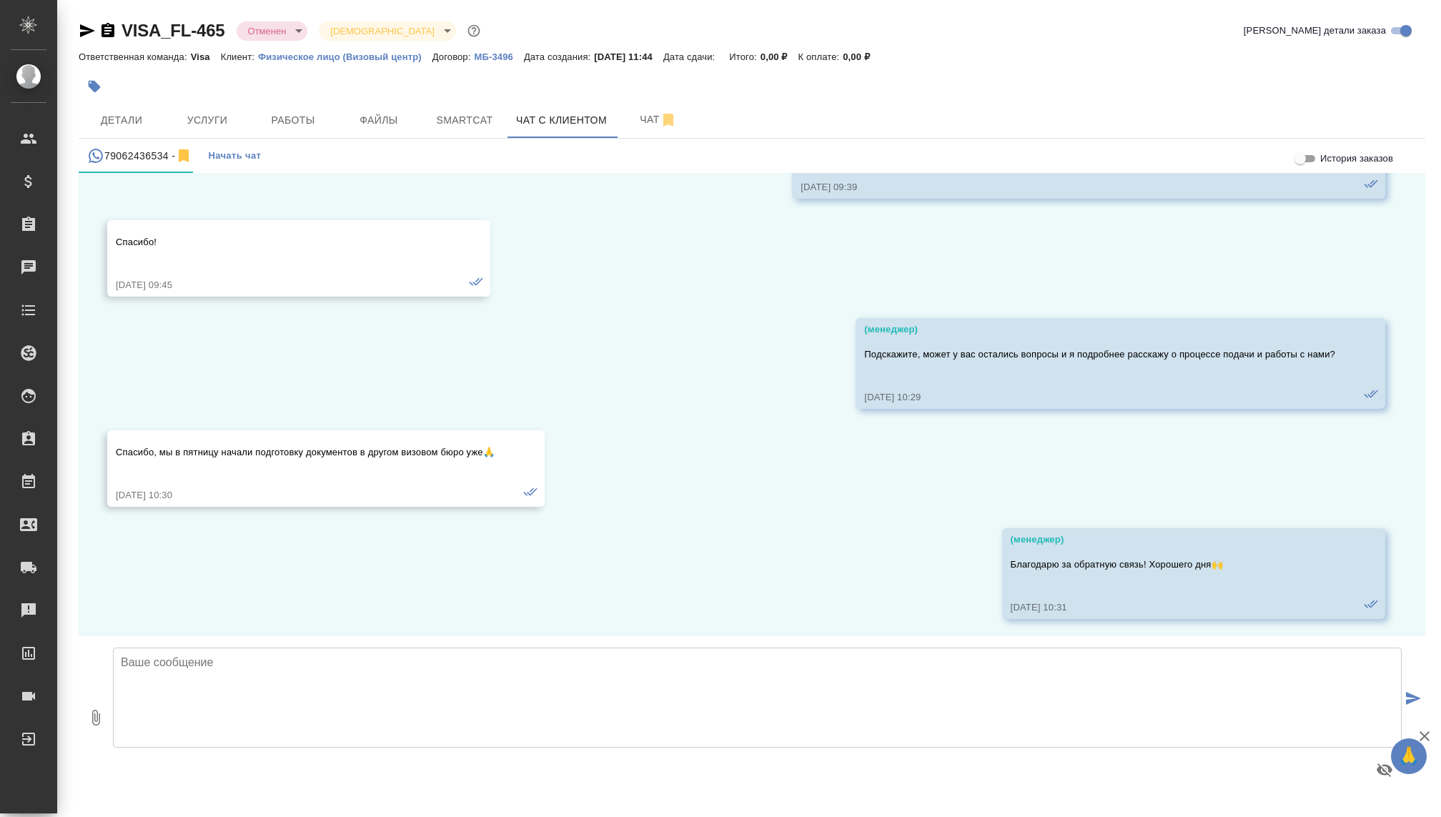
scroll to position [1489, 0]
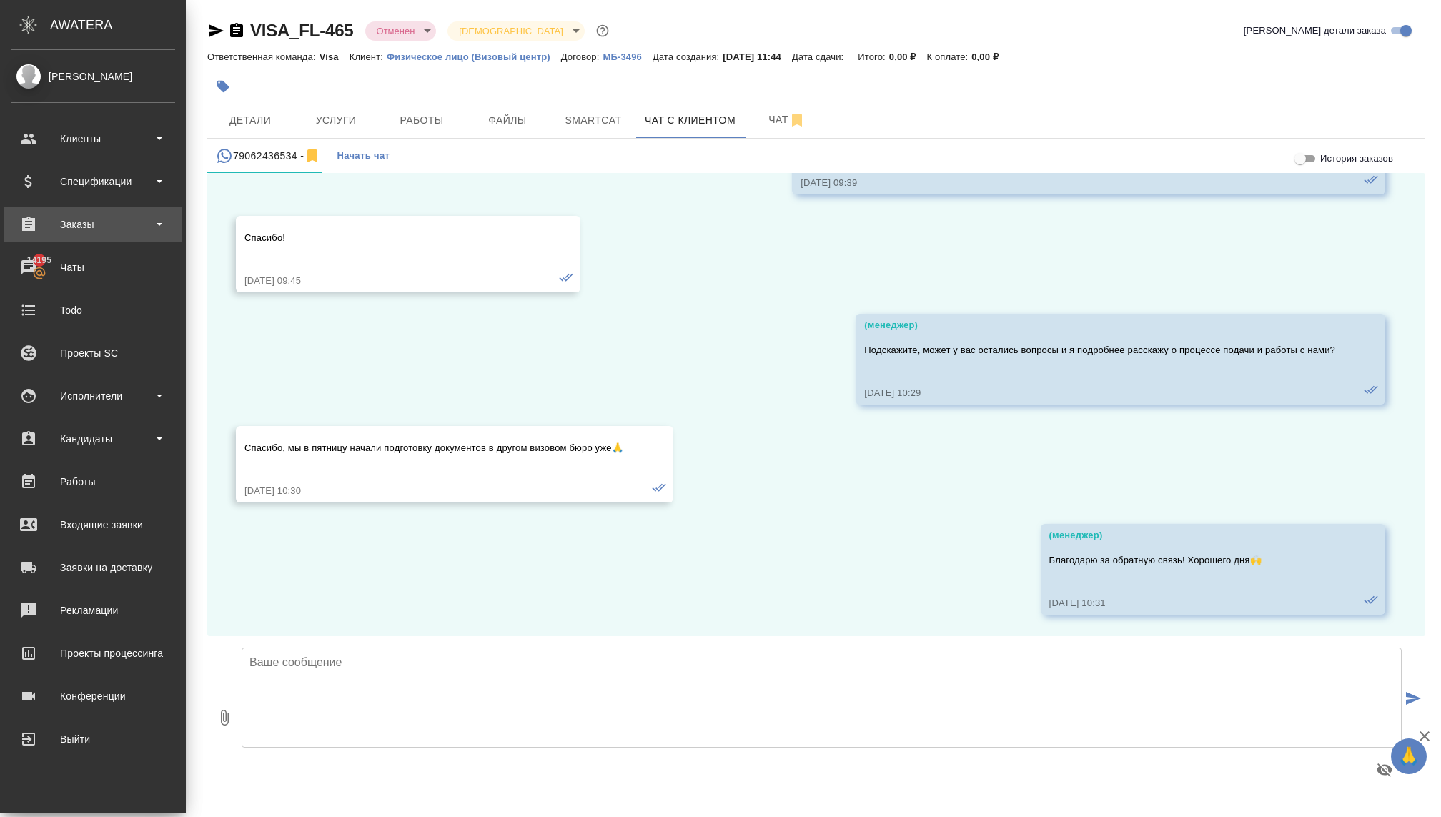
click at [80, 212] on div "Заказы" at bounding box center [93, 225] width 179 height 36
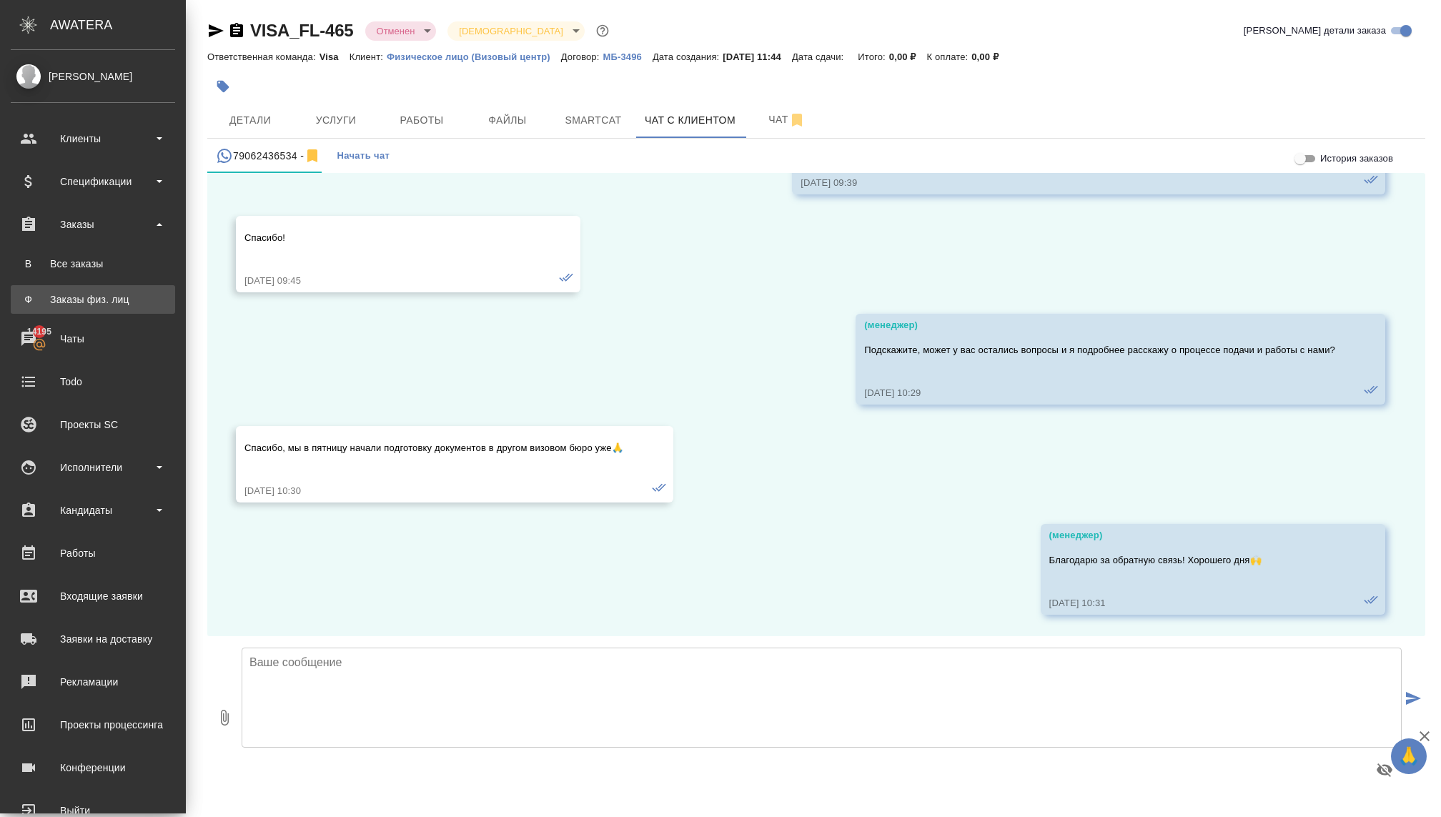
click at [65, 292] on div "Заказы физ. лиц" at bounding box center [93, 299] width 150 height 14
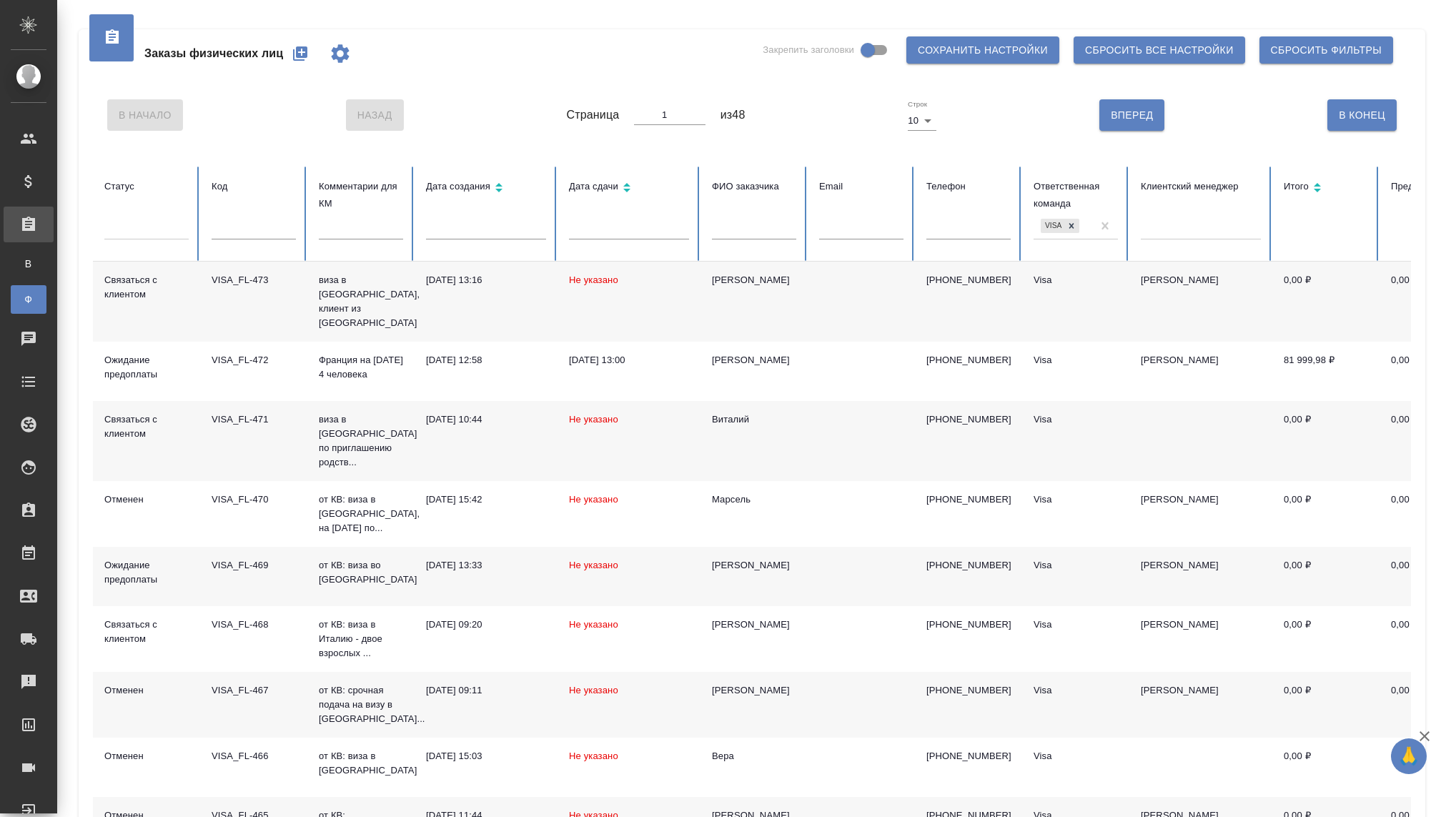
scroll to position [159, 0]
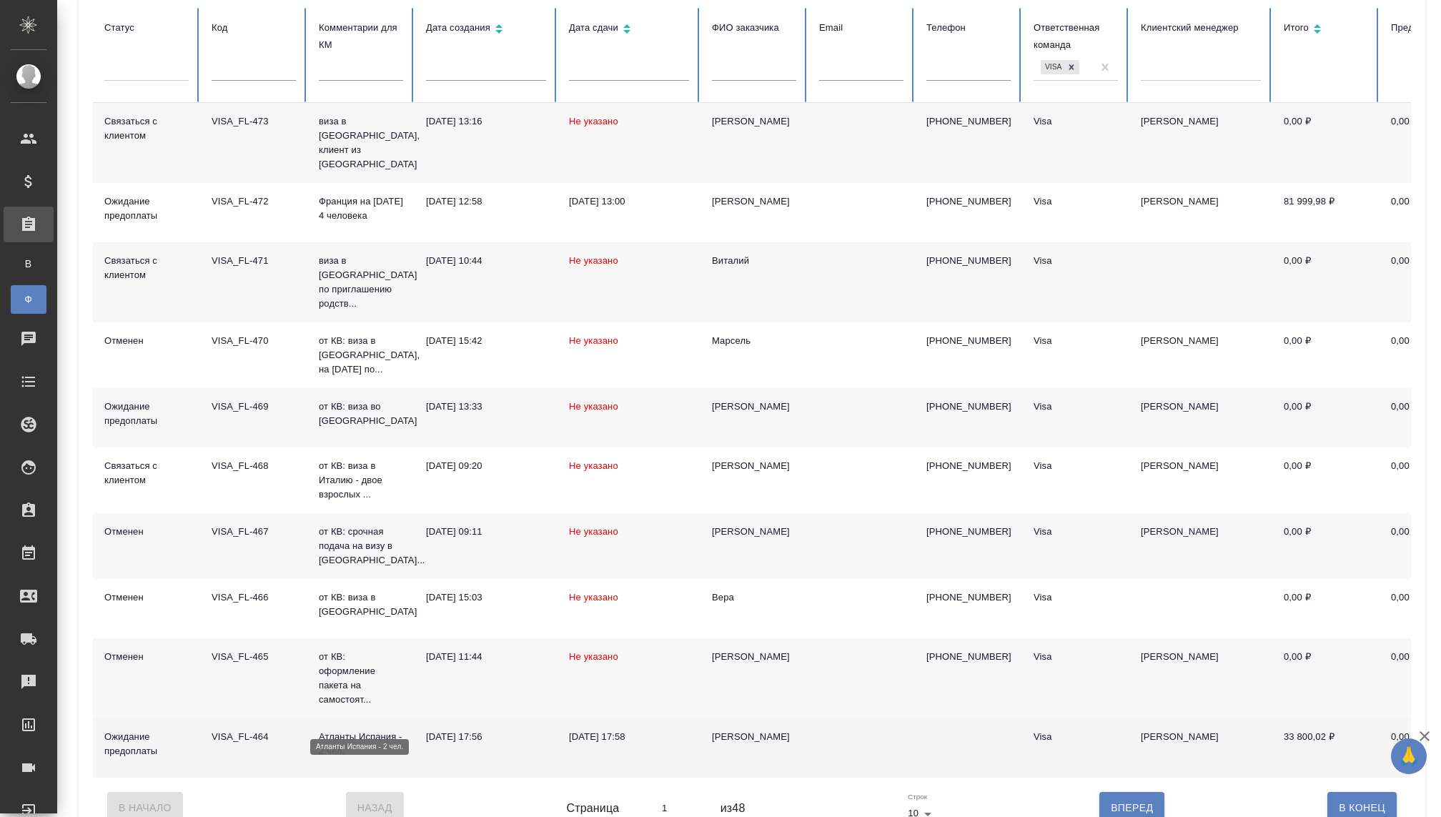
click at [363, 730] on p "Атланты Испания - 2 чел." at bounding box center [361, 744] width 84 height 29
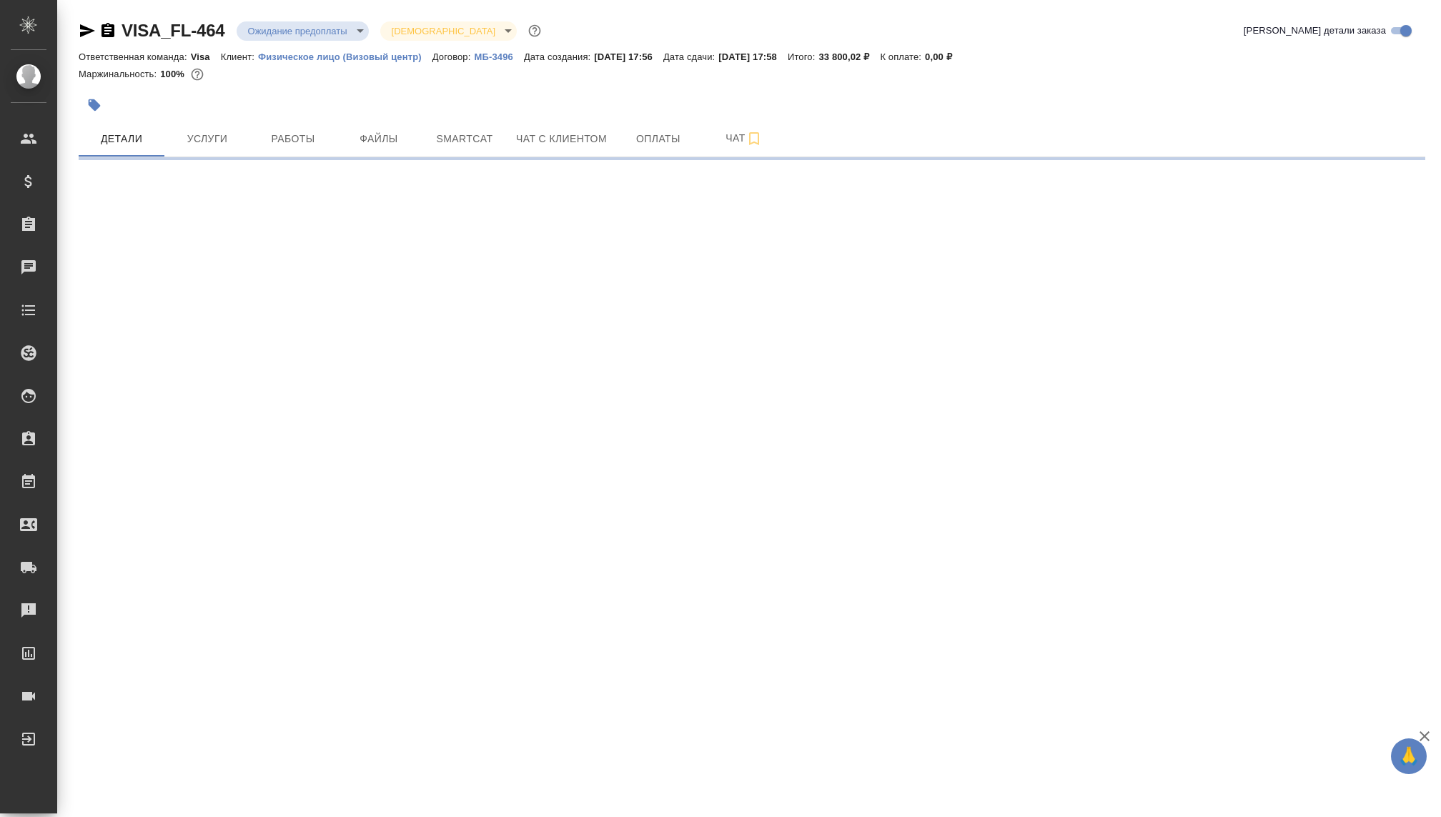
select select "RU"
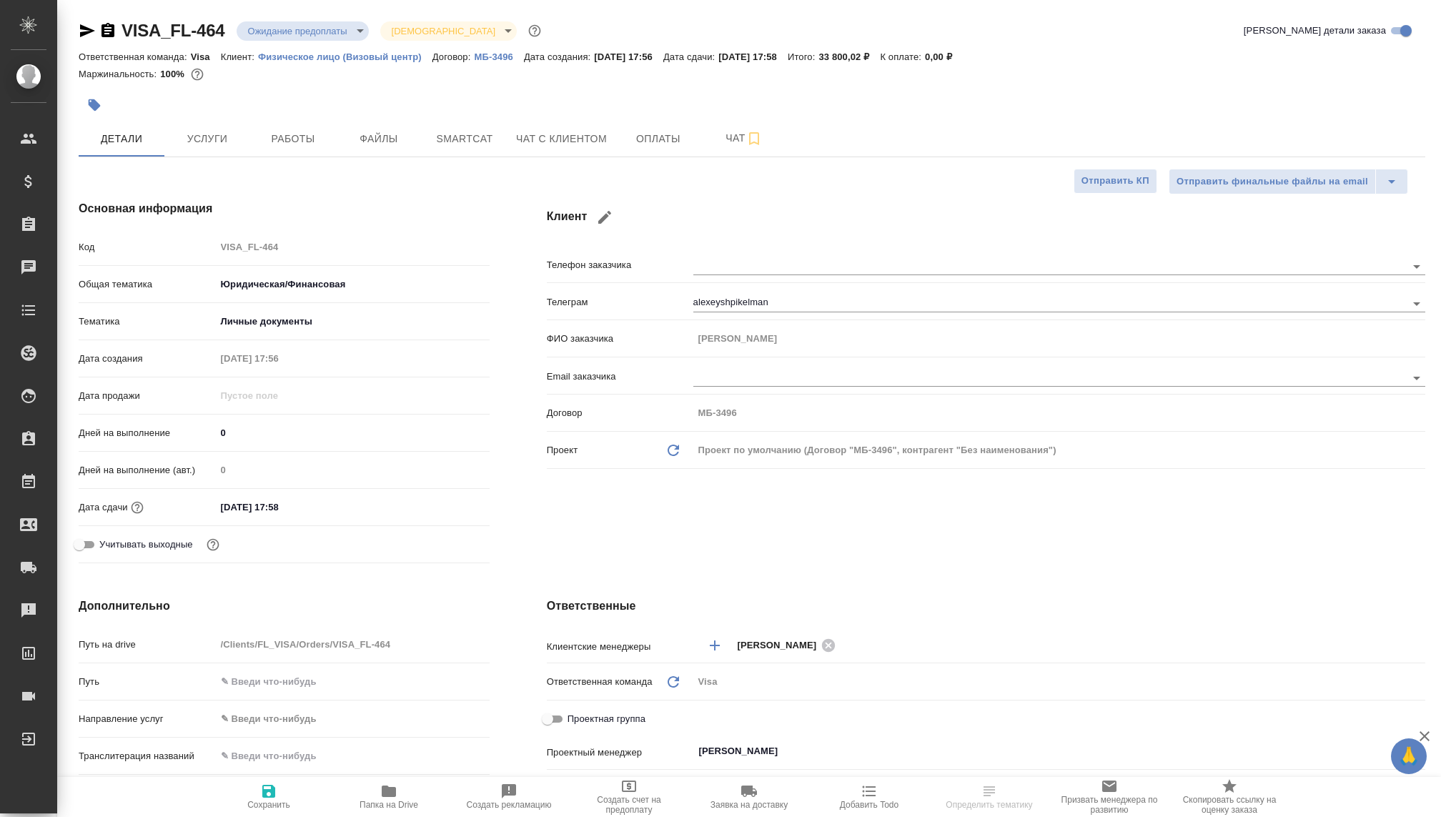
click at [340, 19] on div "VISA_FL-464 Ожидание предоплаты waitingForPrepayment Святая троица holyTrinity" at bounding box center [311, 30] width 465 height 23
type textarea "x"
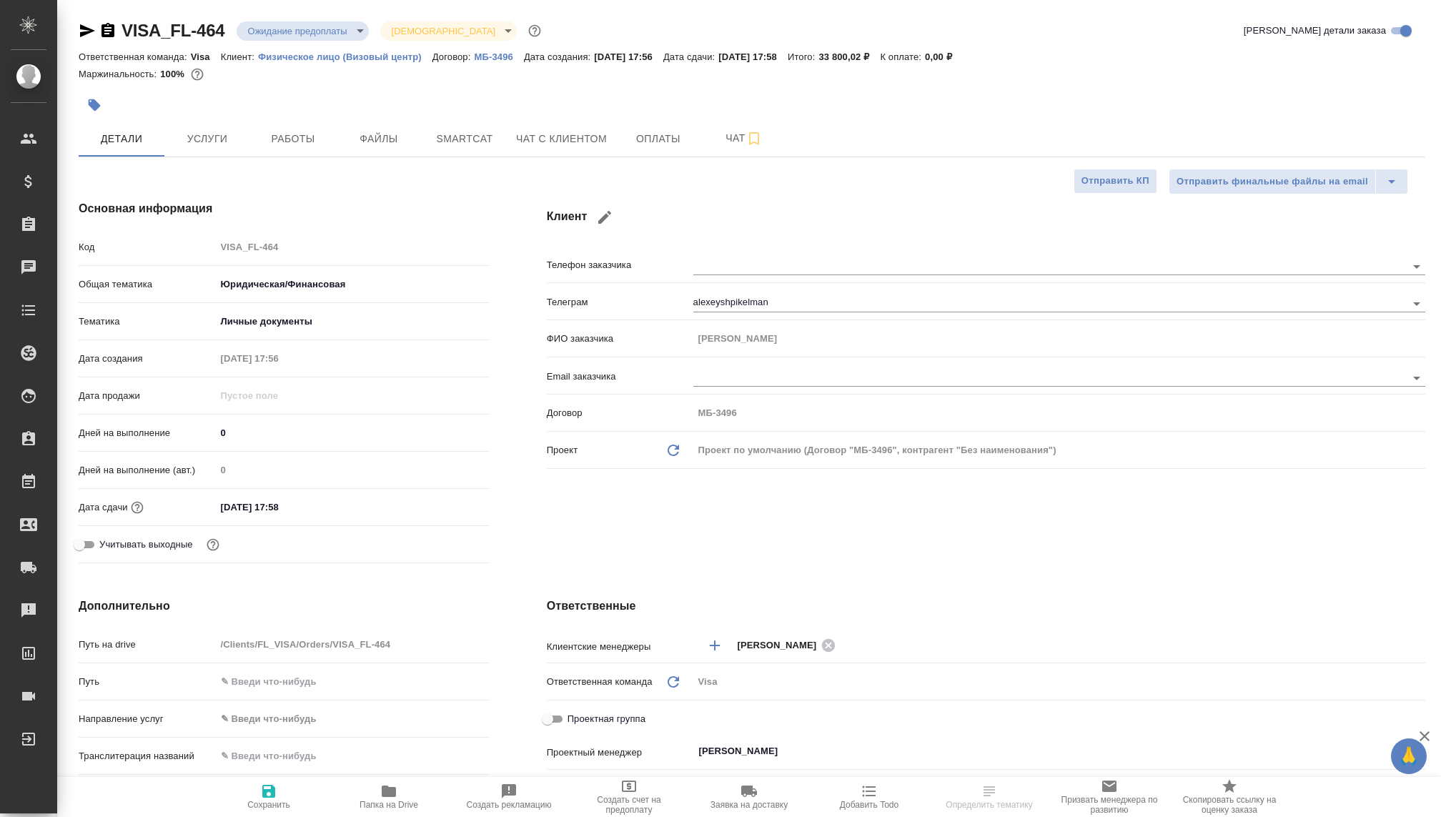
type textarea "x"
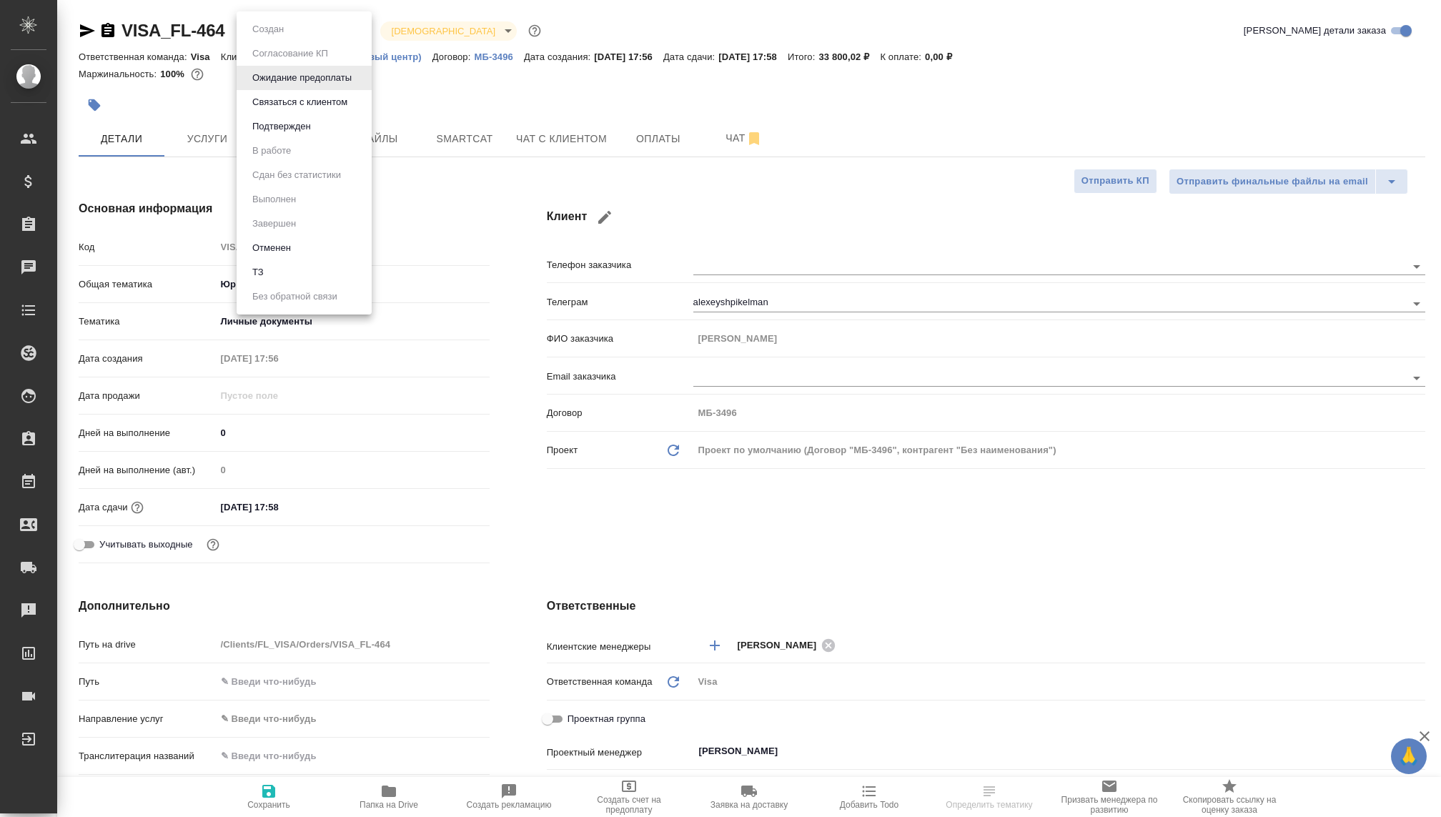
click at [329, 25] on body "🙏 .cls-1 fill:#fff; AWATERA [PERSON_NAME] Спецификации Заказы Чаты Todo Проекты…" at bounding box center [720, 408] width 1441 height 817
click at [276, 120] on button "Подтвержден" at bounding box center [281, 127] width 67 height 16
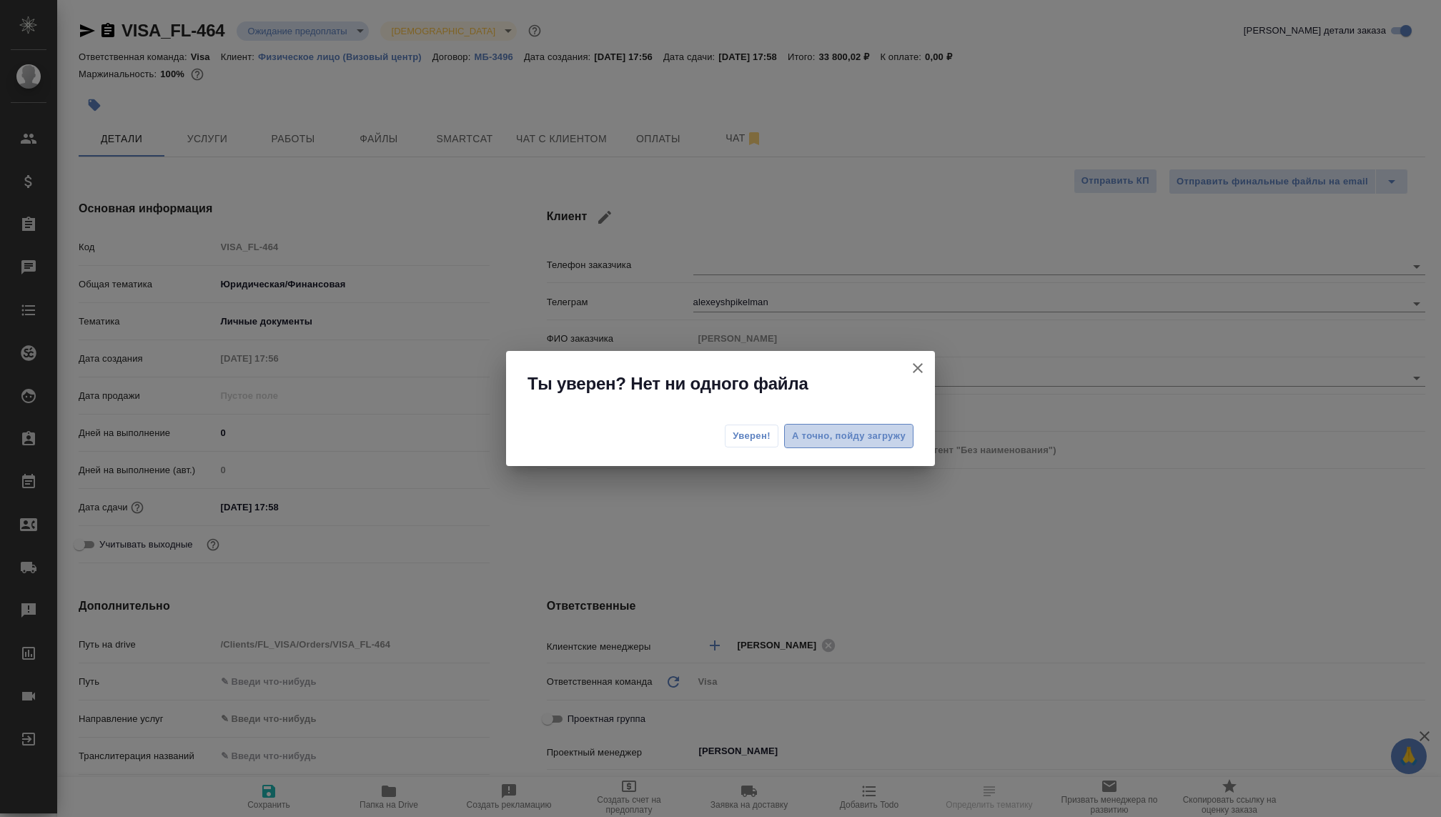
click at [886, 433] on span "А точно, пойду загружу" at bounding box center [849, 436] width 114 height 16
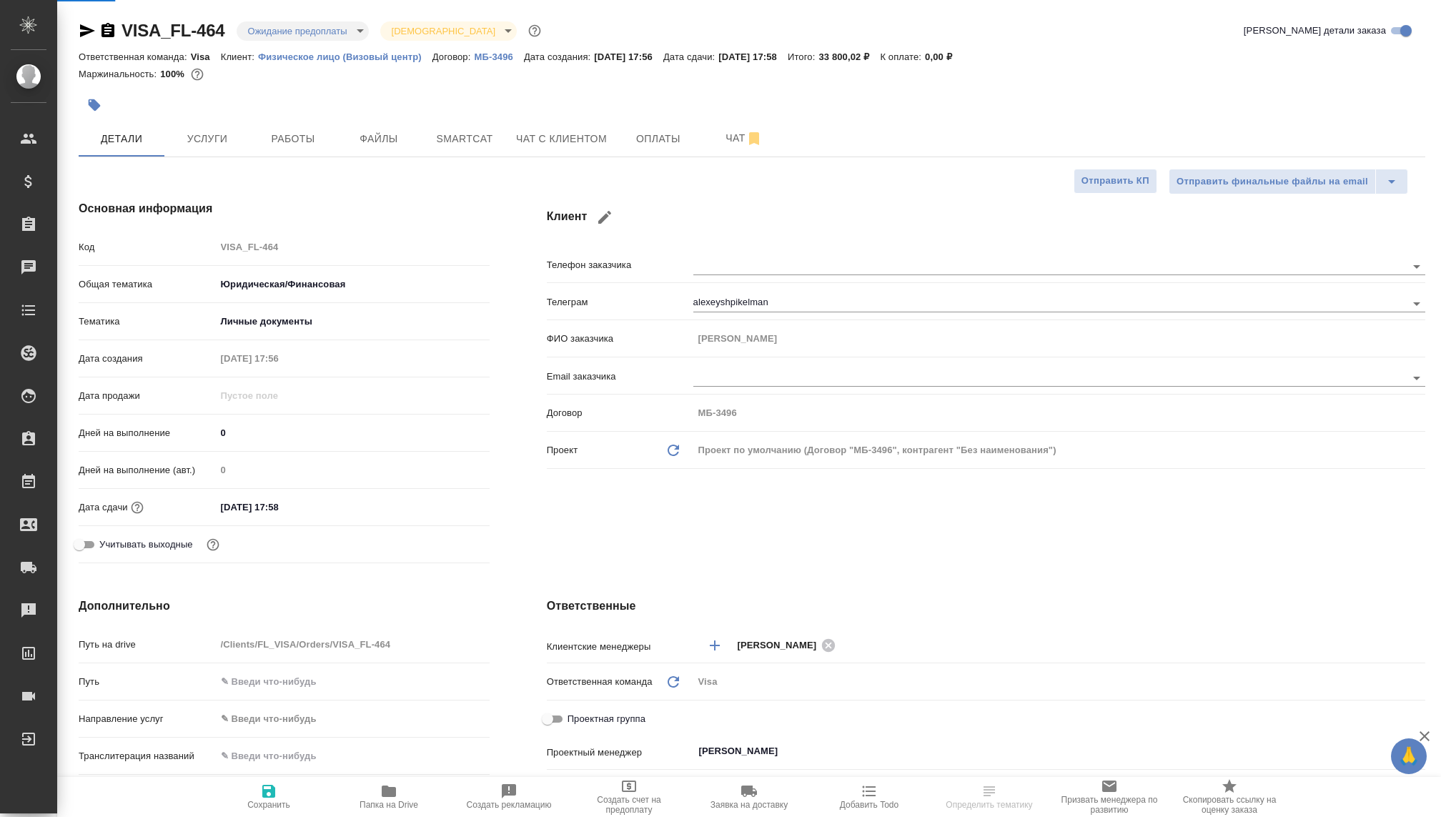
type textarea "x"
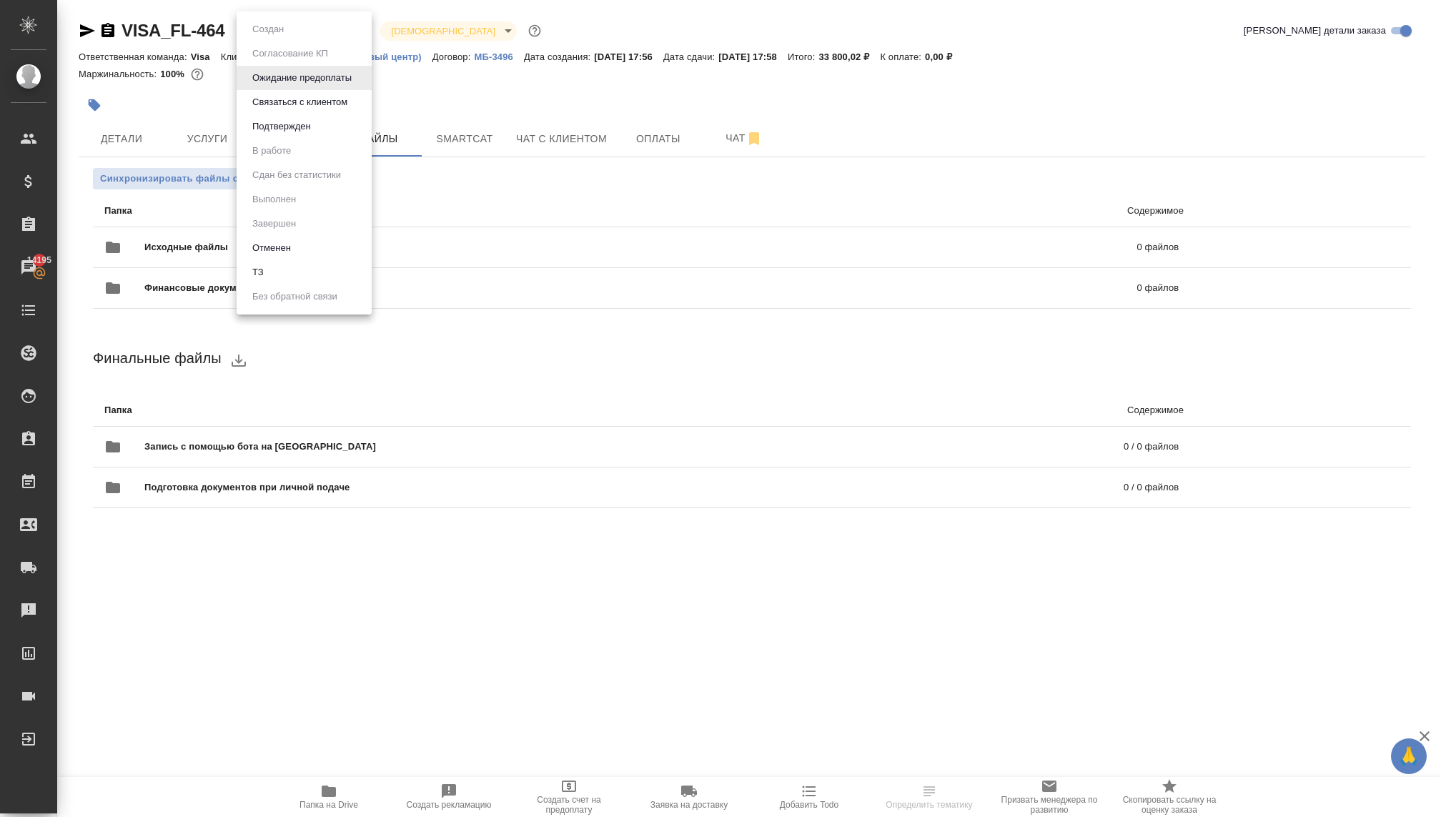
click at [304, 32] on body "🙏 .cls-1 fill:#fff; AWATERA Kovaleva Ekaterina Клиенты Спецификации Заказы 1419…" at bounding box center [720, 408] width 1441 height 817
click at [280, 129] on button "Подтвержден" at bounding box center [281, 127] width 67 height 16
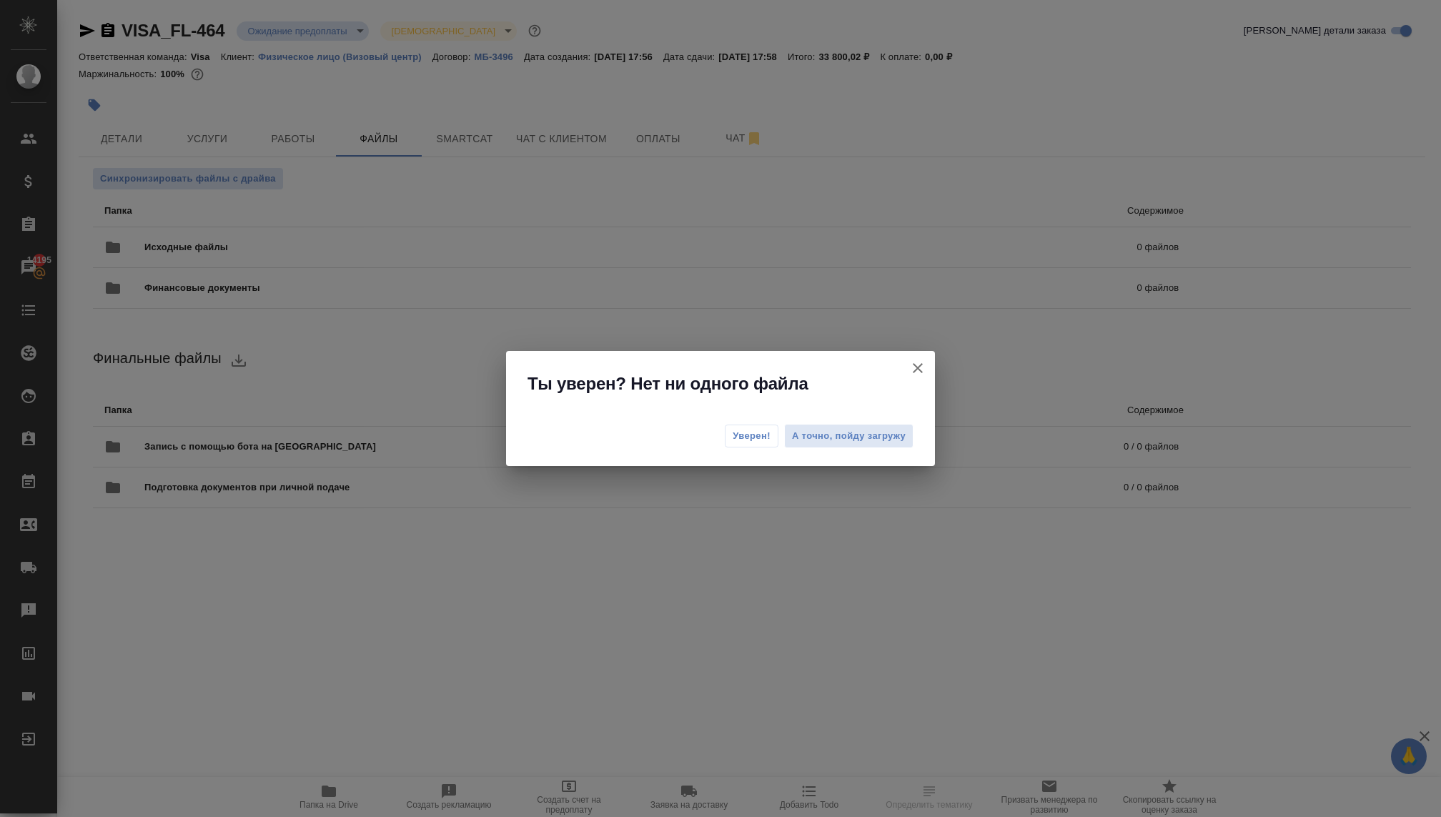
click at [745, 435] on span "Уверен!" at bounding box center [752, 436] width 38 height 14
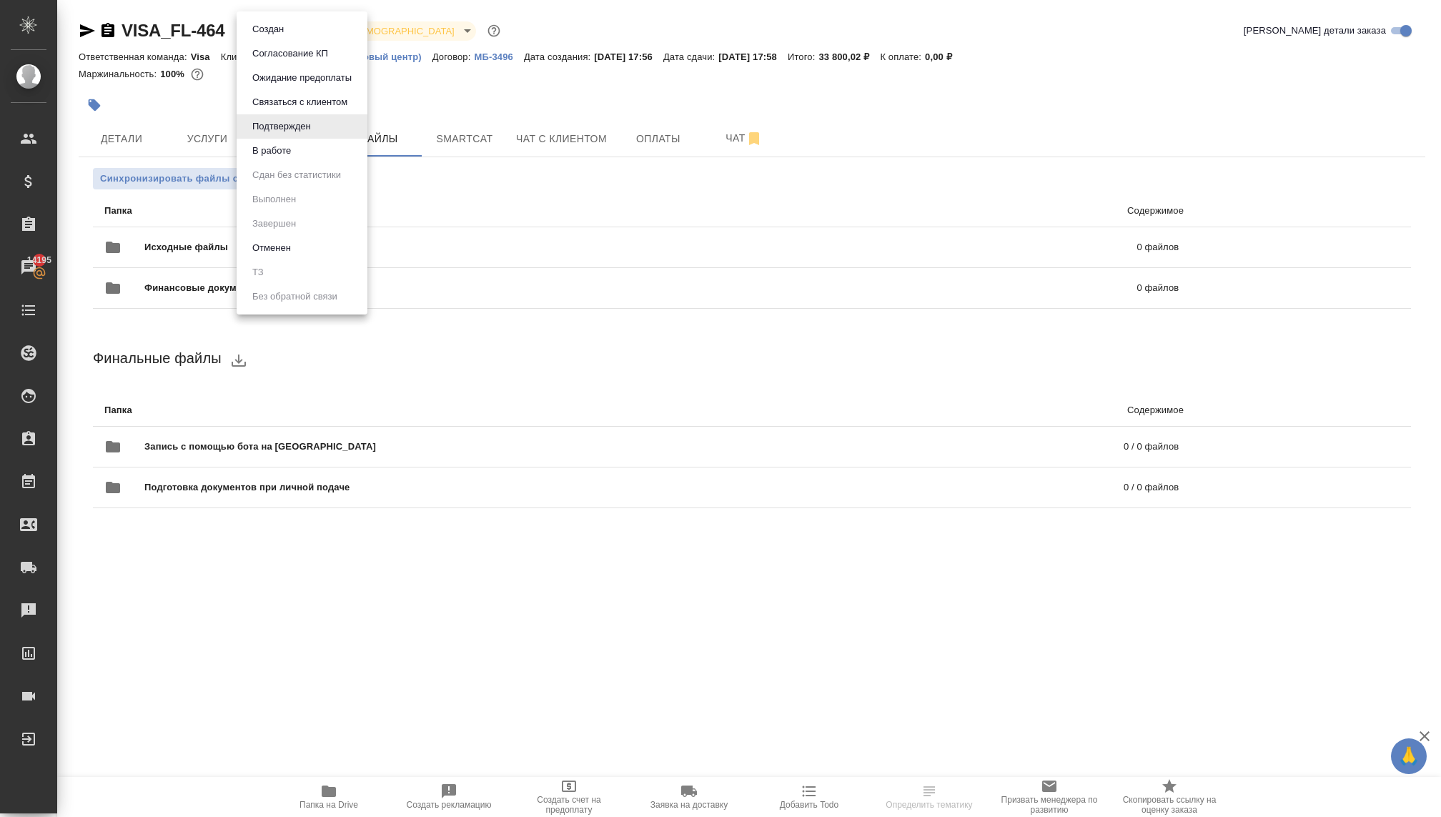
click at [280, 30] on body "🙏 .cls-1 fill:#fff; AWATERA Kovaleva Ekaterina Клиенты Спецификации Заказы 1419…" at bounding box center [720, 408] width 1441 height 817
click at [277, 152] on button "В работе" at bounding box center [271, 151] width 47 height 16
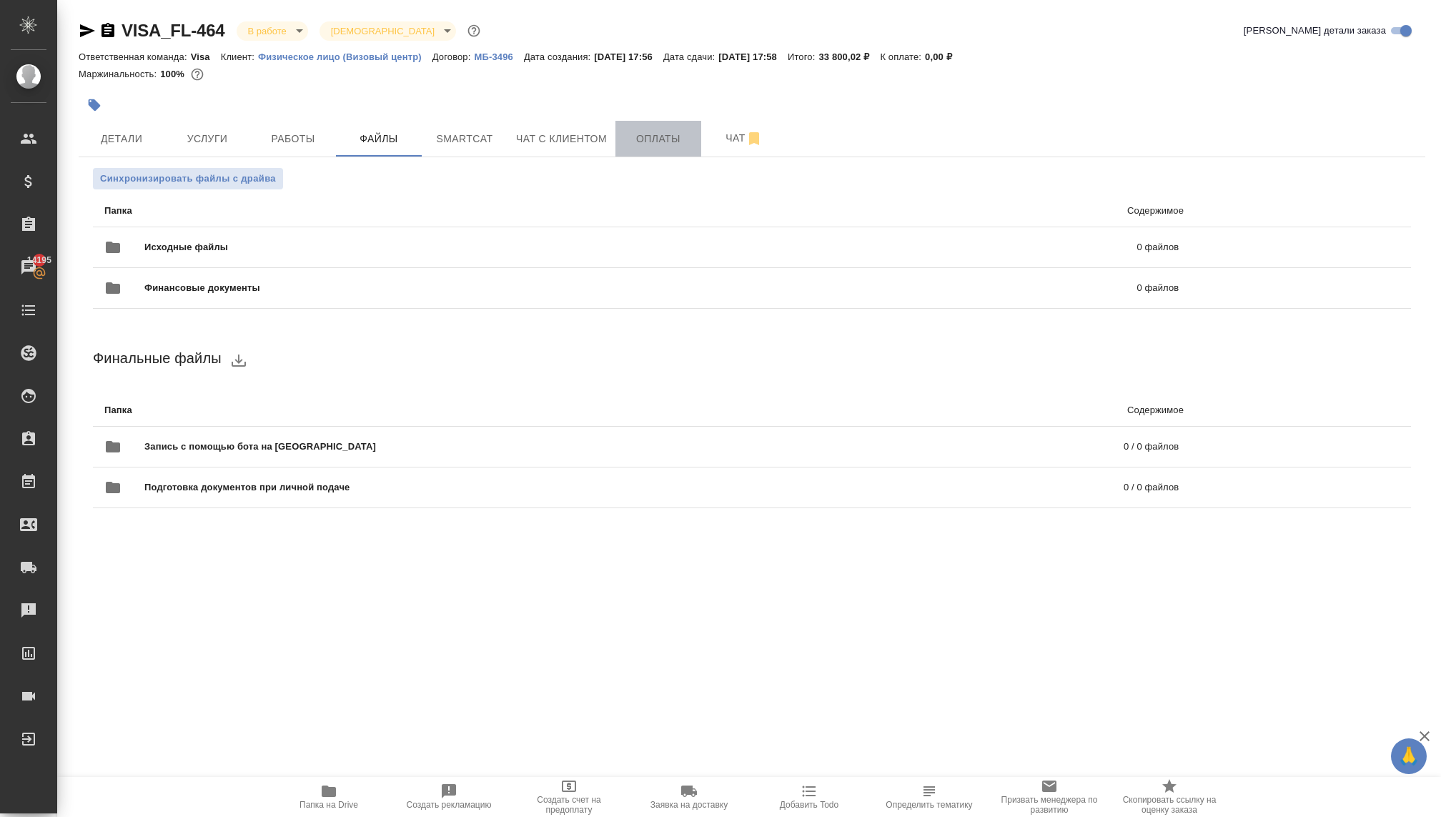
click at [651, 139] on span "Оплаты" at bounding box center [658, 139] width 69 height 18
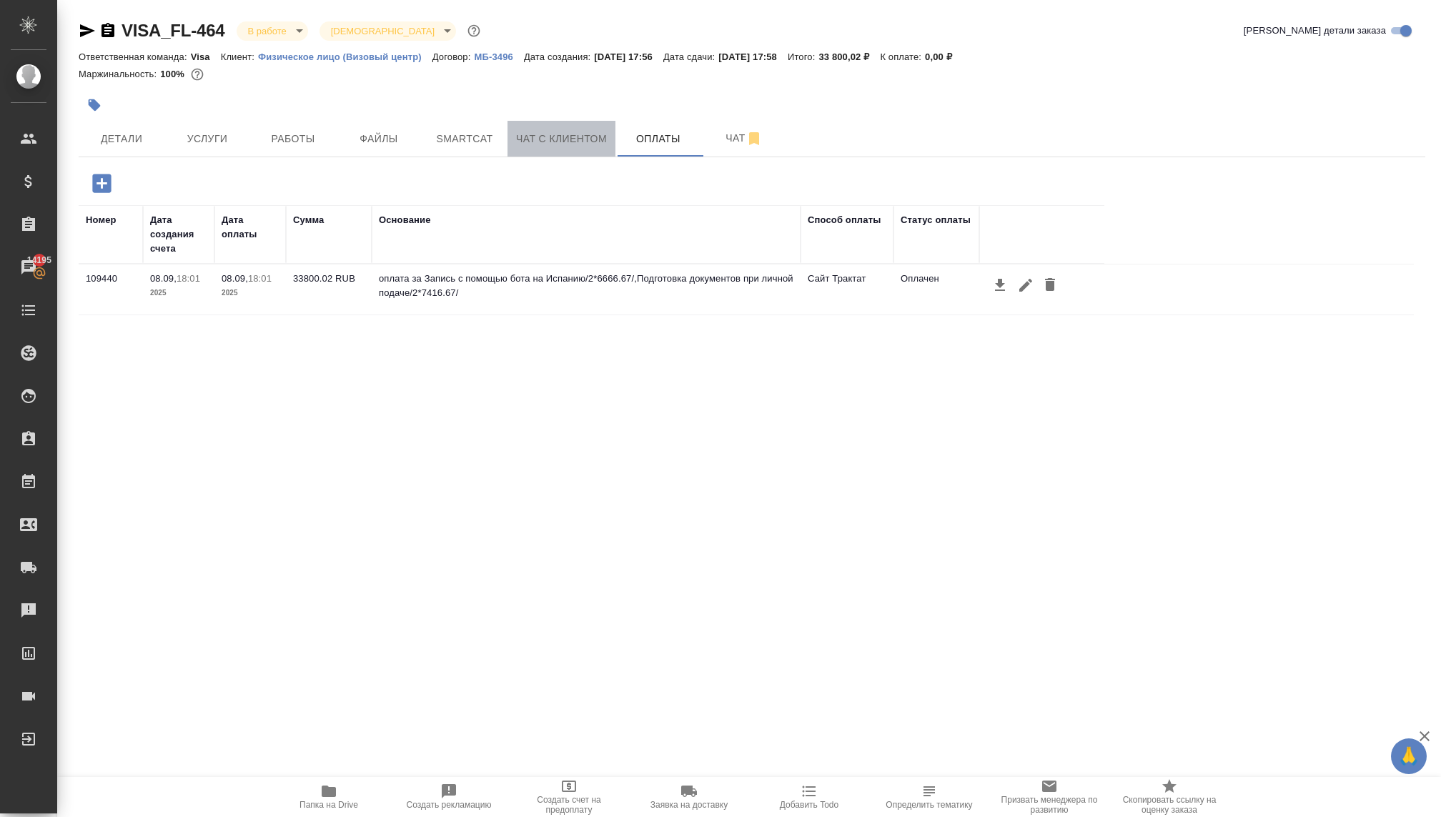
click at [552, 140] on span "Чат с клиентом" at bounding box center [561, 139] width 91 height 18
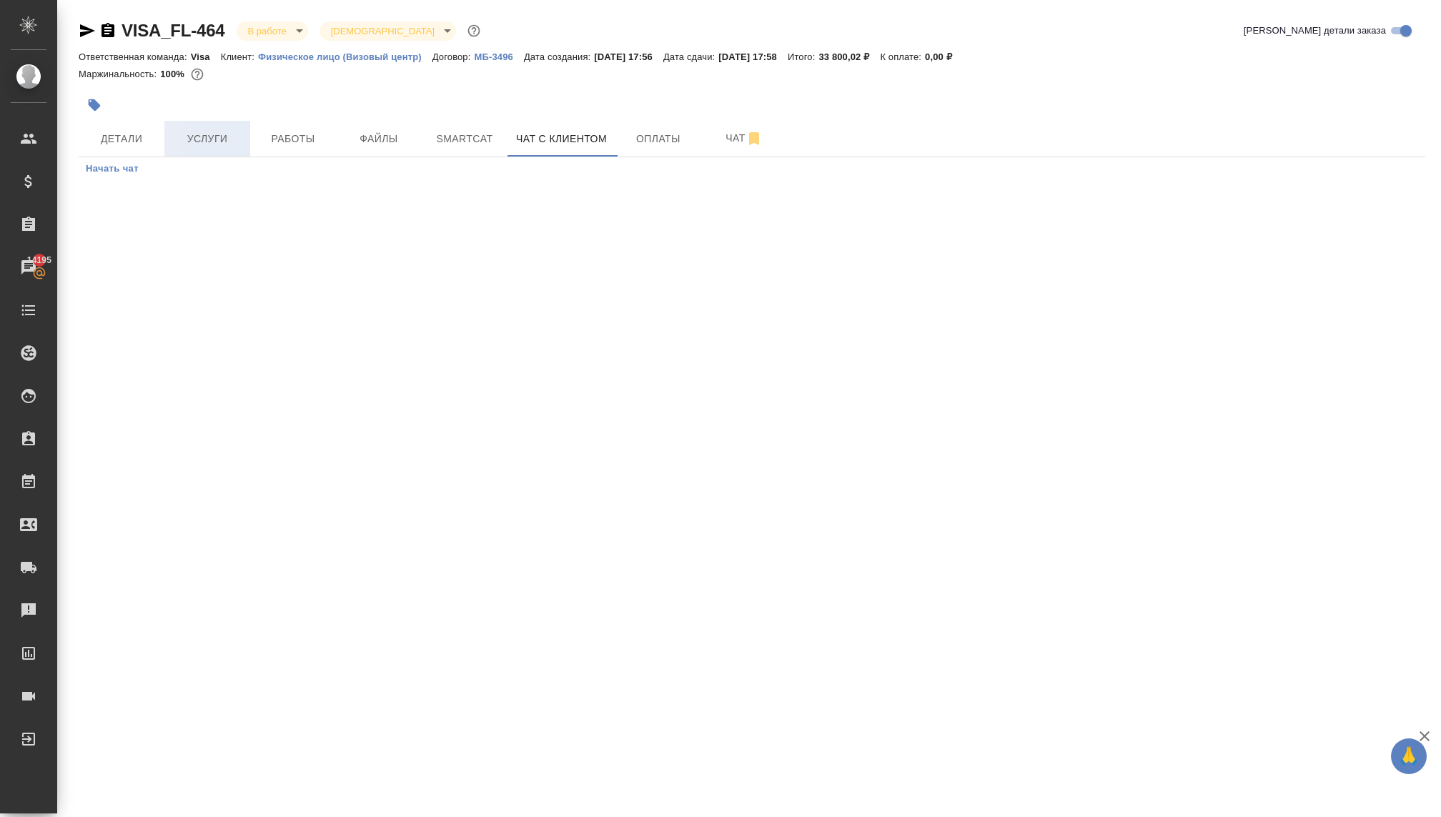
click at [209, 136] on span "Услуги" at bounding box center [207, 139] width 69 height 18
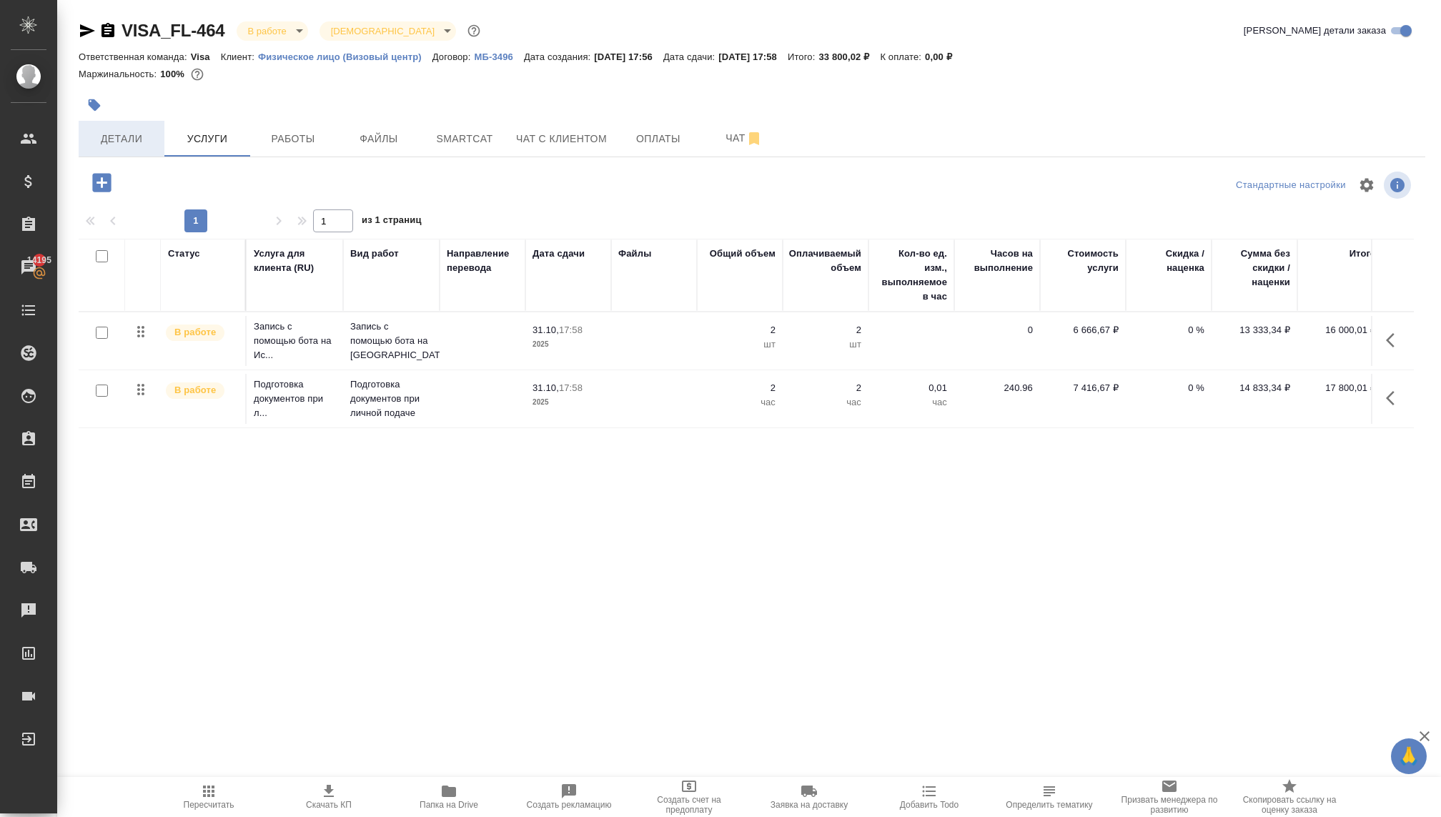
click at [128, 147] on span "Детали" at bounding box center [121, 139] width 69 height 18
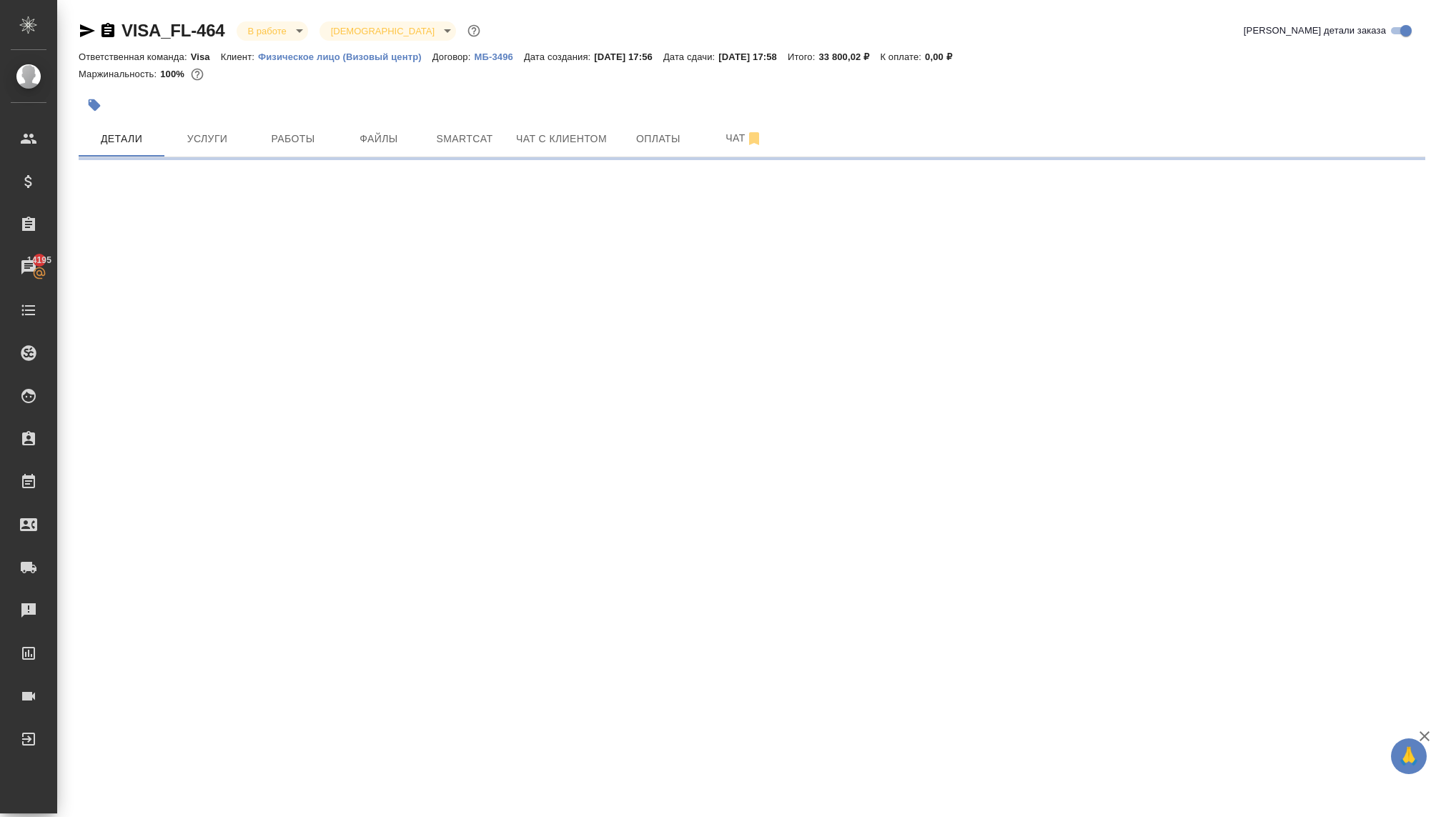
select select "RU"
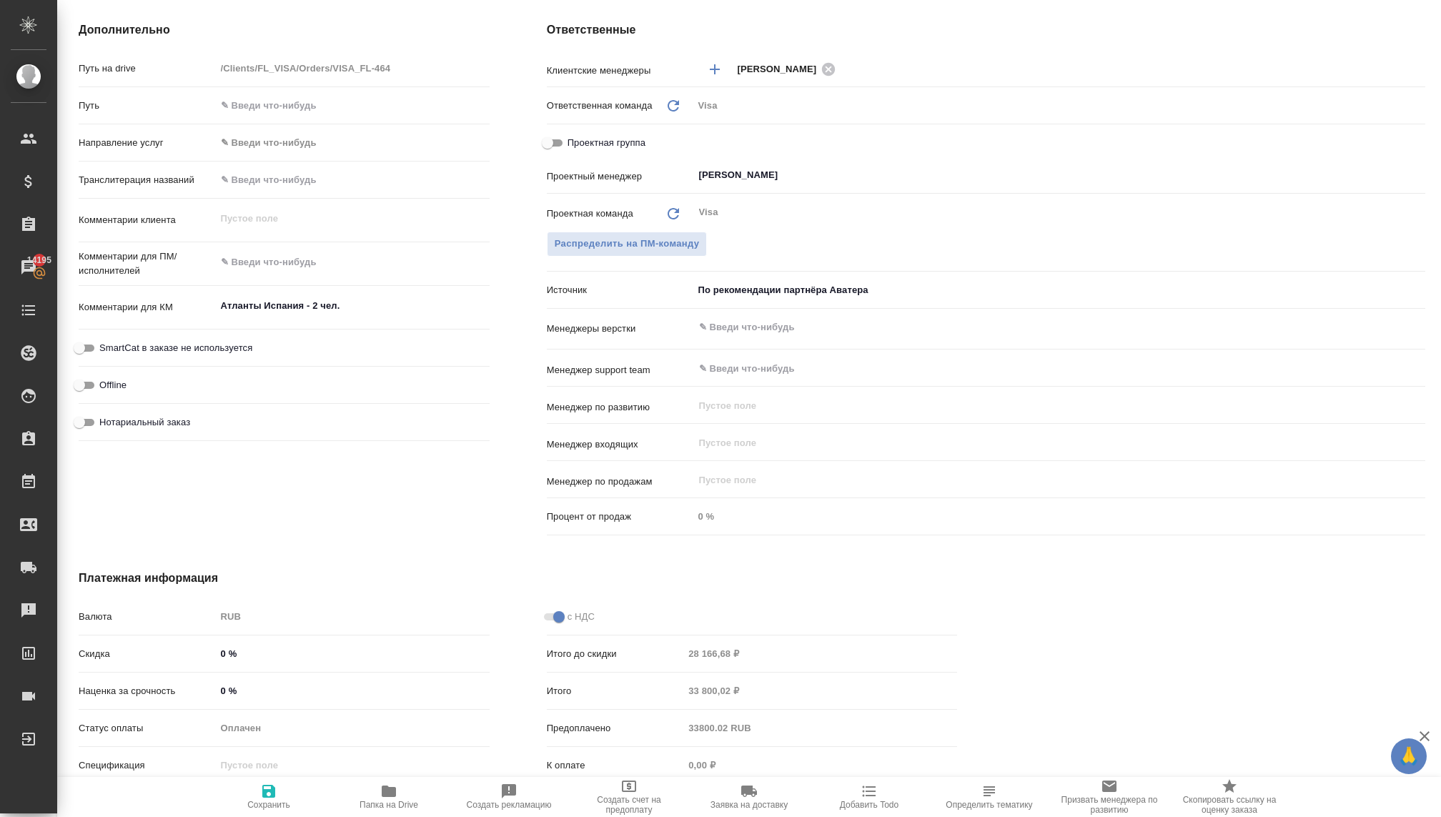
scroll to position [623, 0]
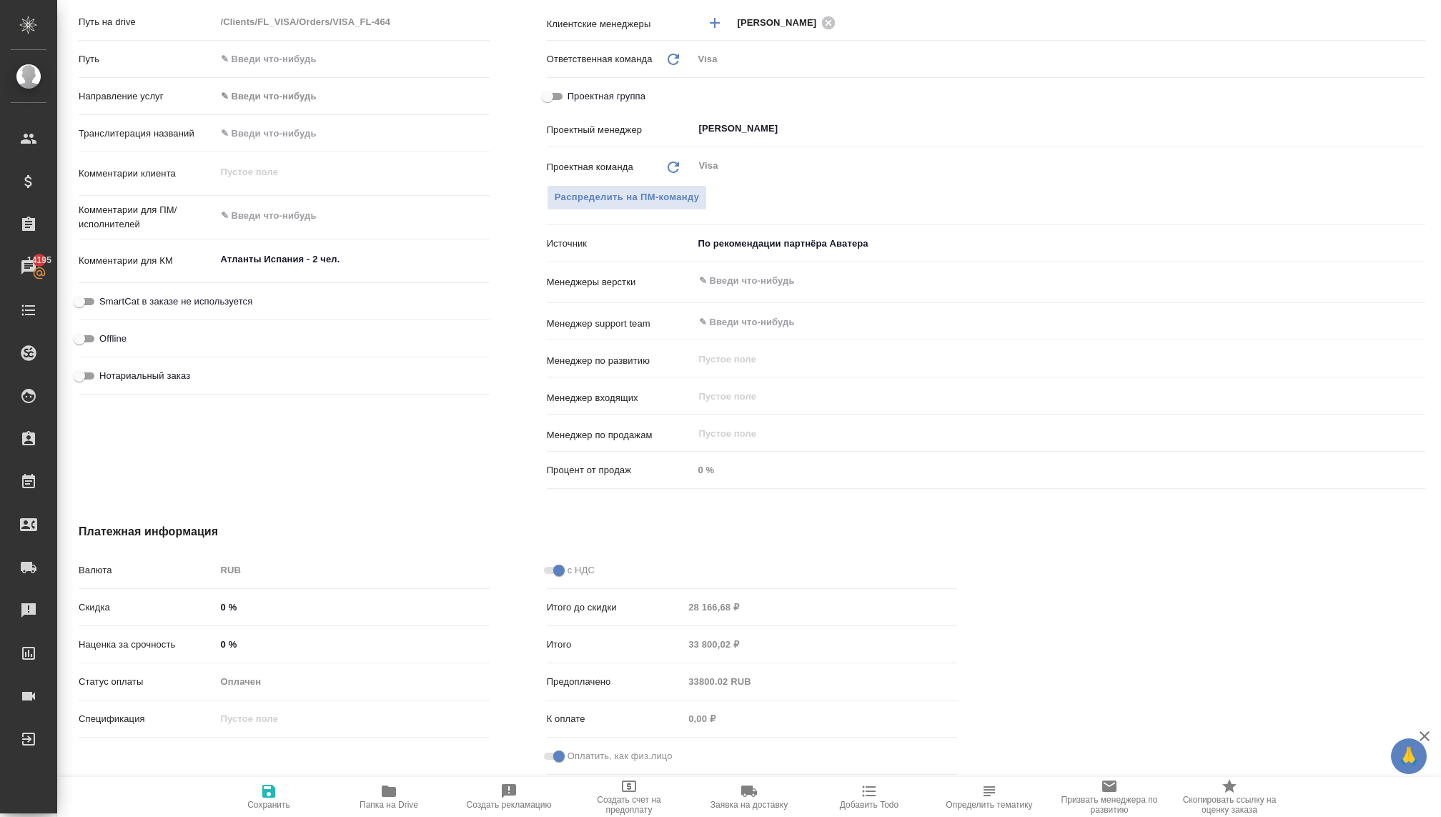
type textarea "x"
click at [342, 259] on textarea "Атланты Испания - 2 чел." at bounding box center [353, 260] width 272 height 24
type textarea "x"
type textarea "Атланты Испания - 2 чел."
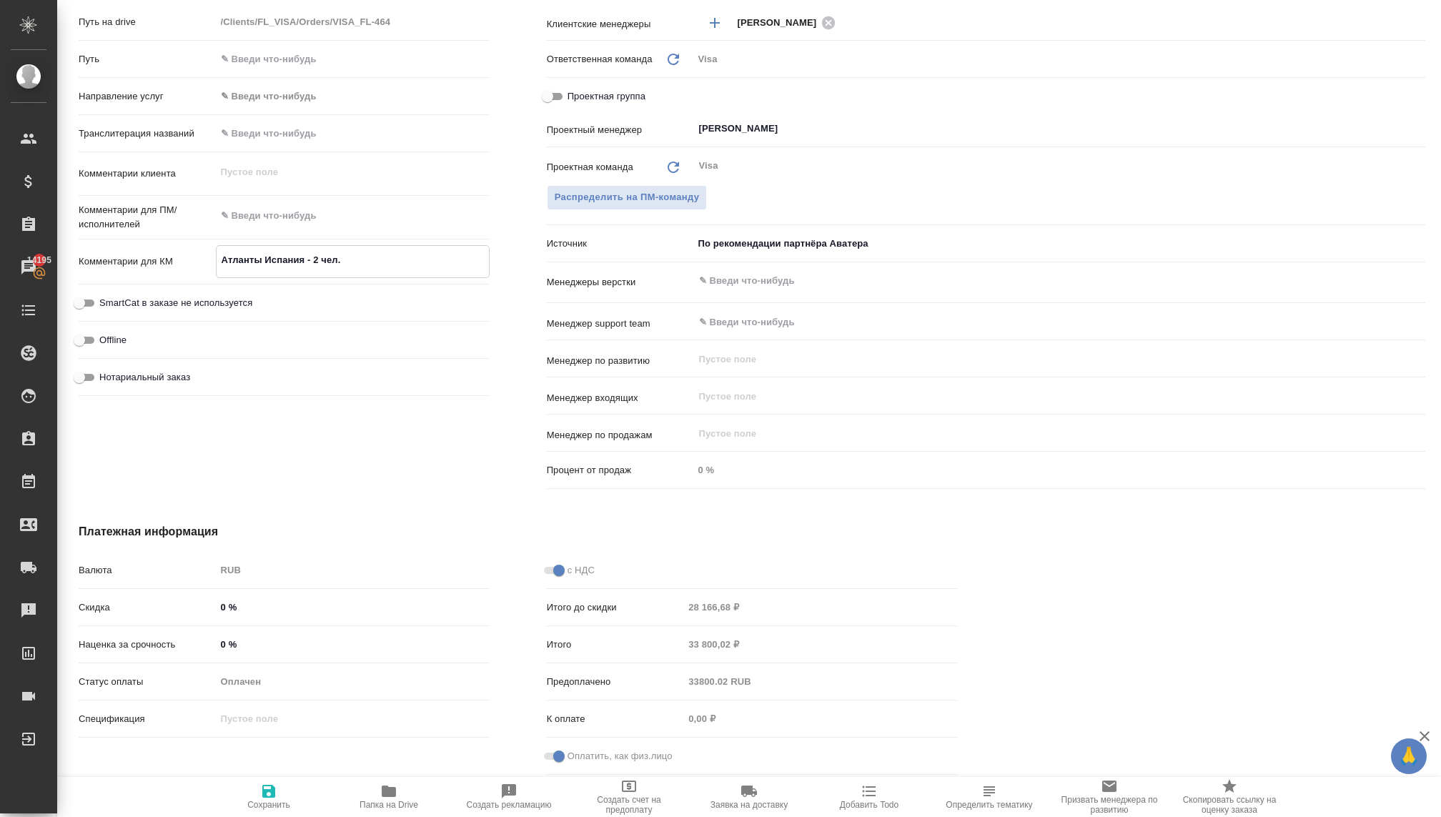
type textarea "x"
type textarea "Атланты Испания - 2 чел. С"
type textarea "x"
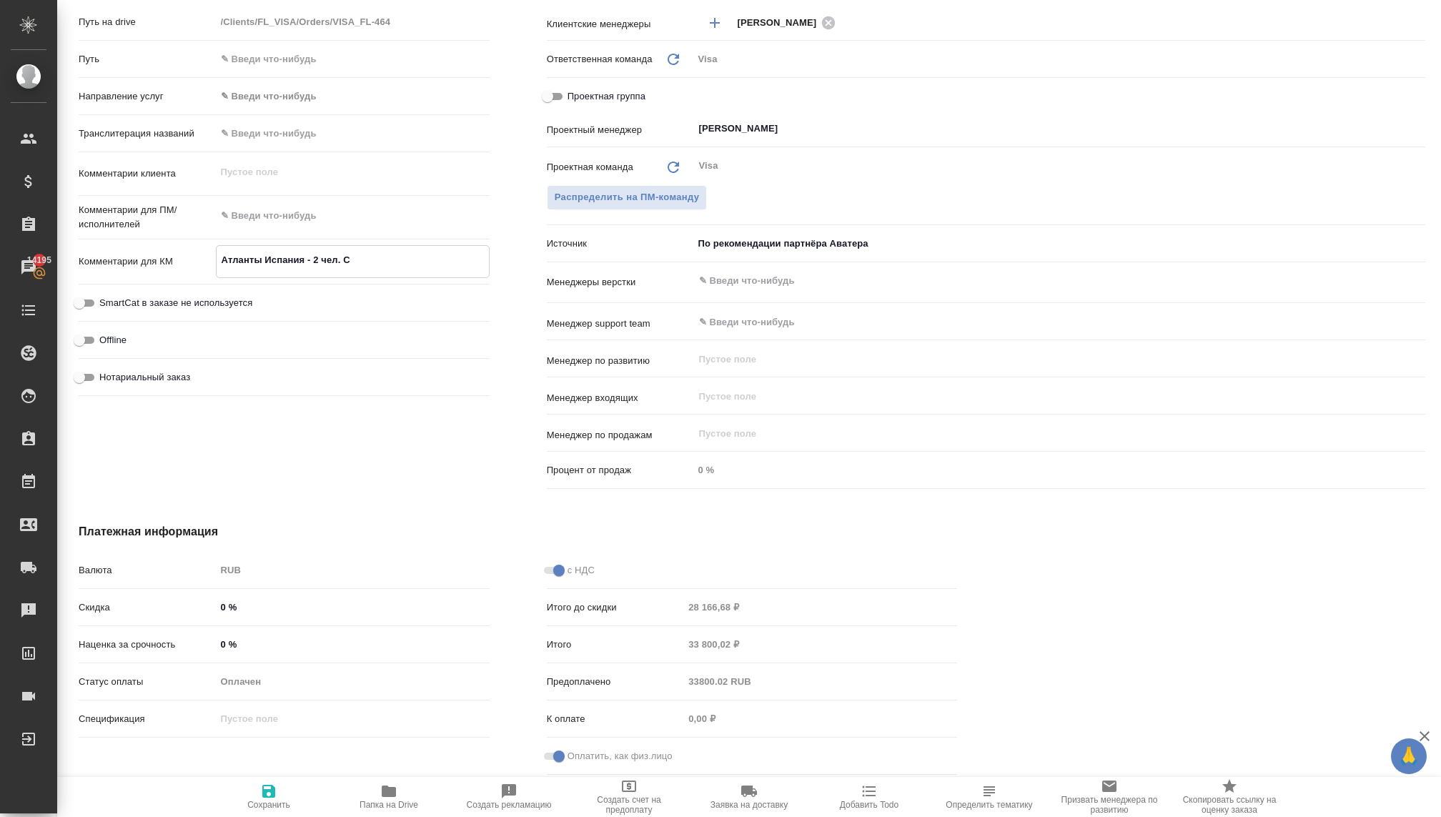
type textarea "x"
type textarea "Атланты Испания - 2 чел. Ск"
type textarea "x"
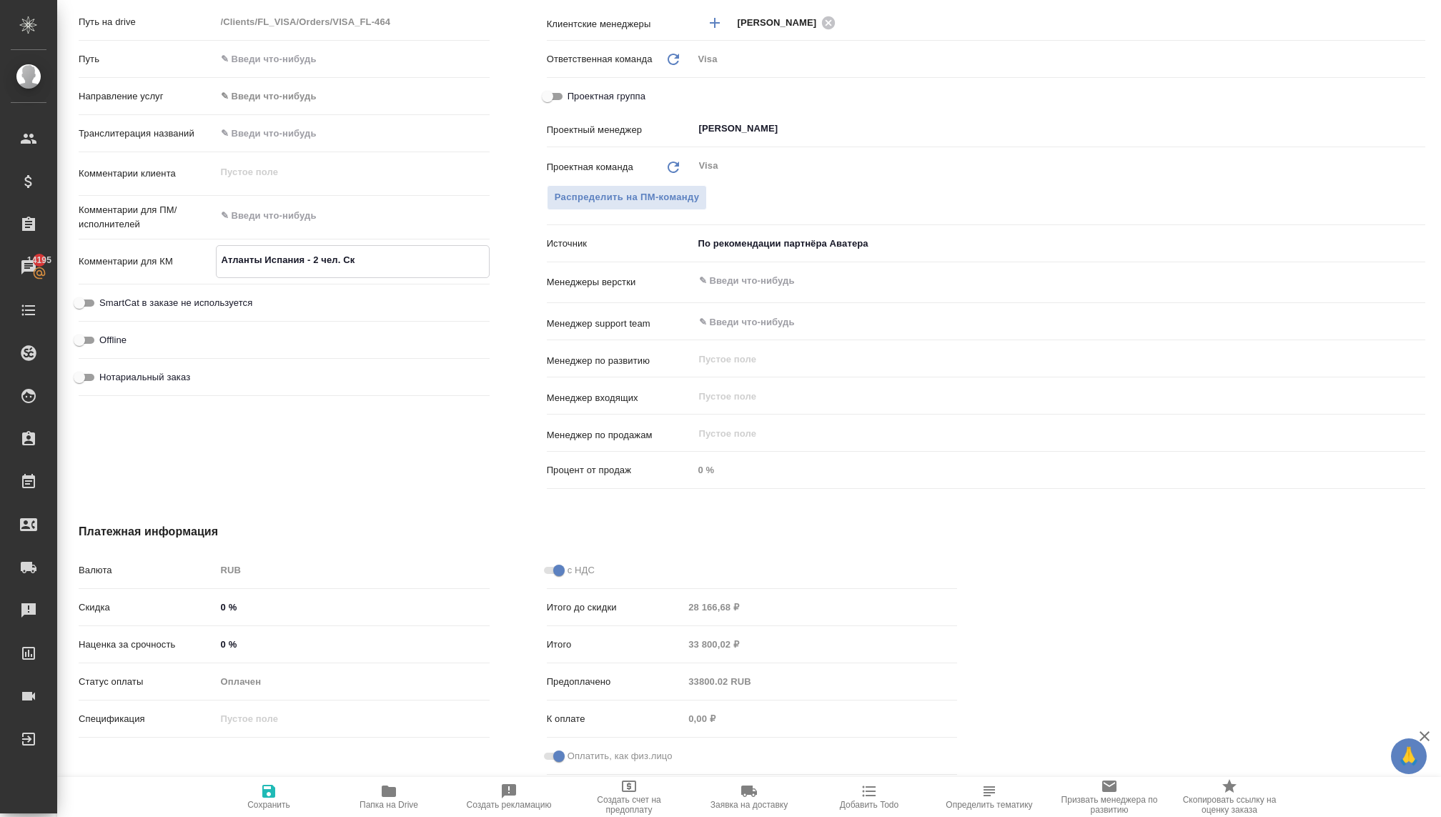
type textarea "x"
type textarea "Атланты Испания - 2 чел. Ски"
type textarea "x"
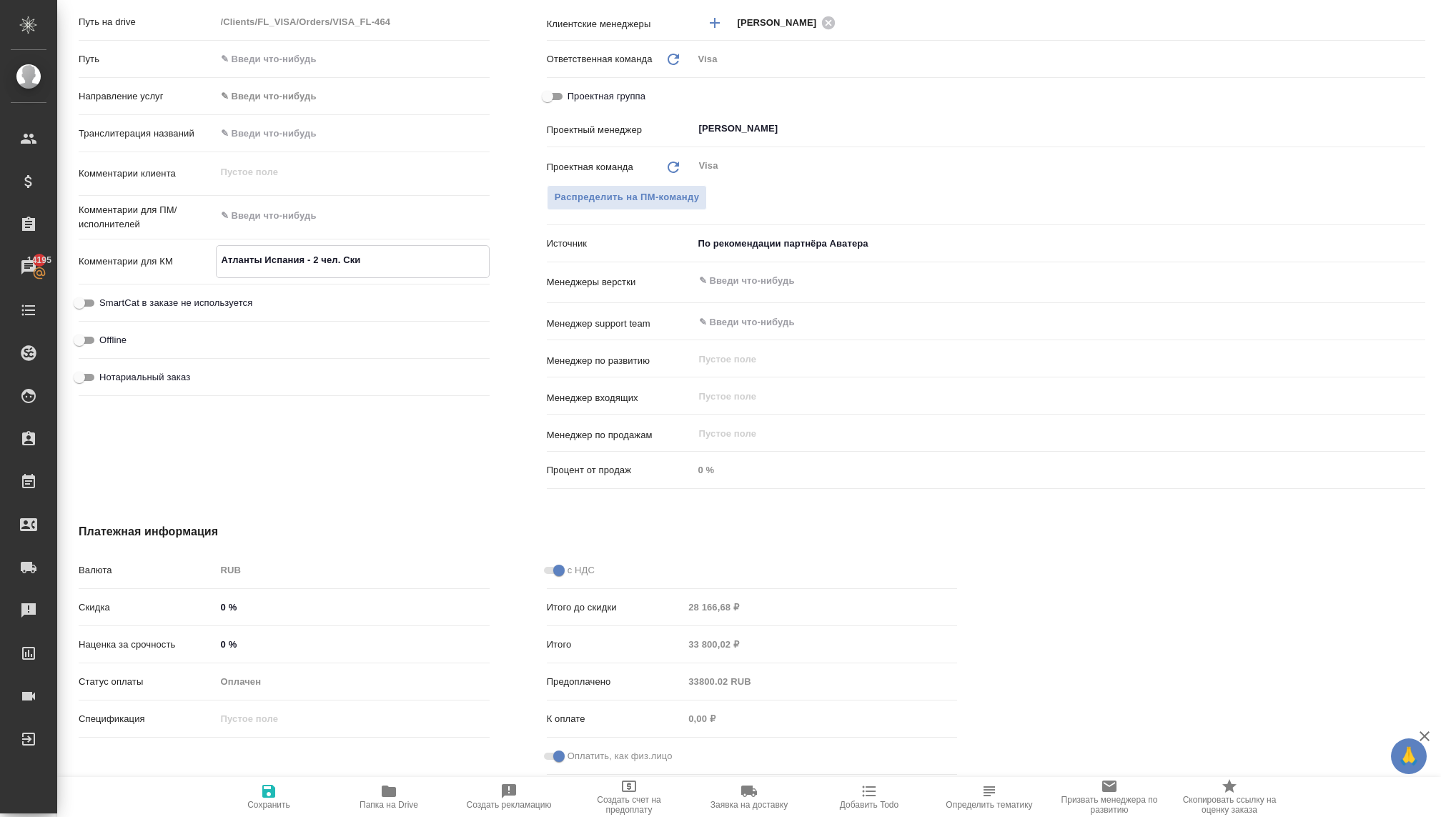
type textarea "Атланты Испания - 2 чел. Скид"
type textarea "x"
type textarea "Атланты Испания - 2 чел. Скидк"
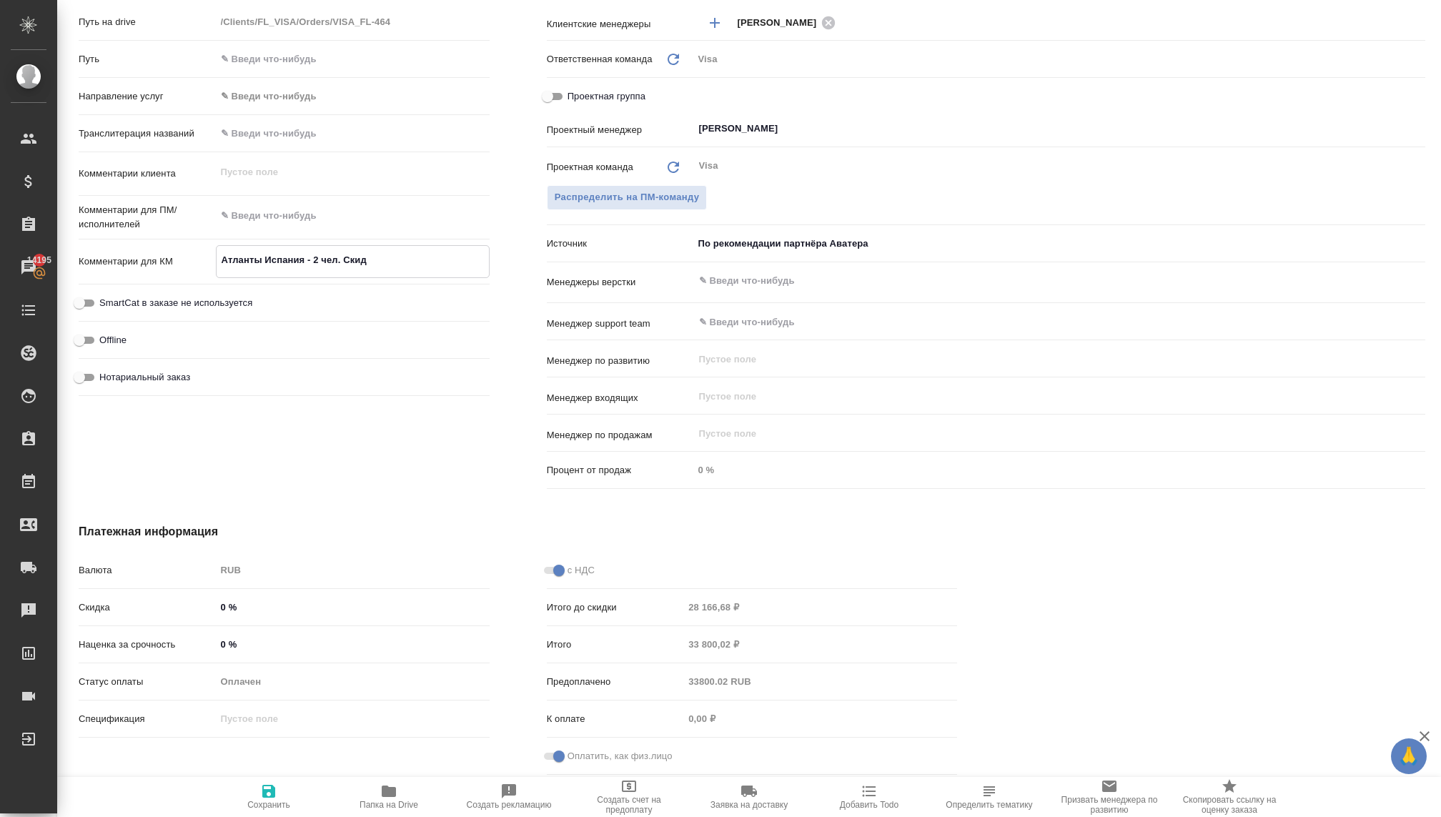
type textarea "x"
type textarea "Атланты Испания - 2 чел. Скидка"
type textarea "x"
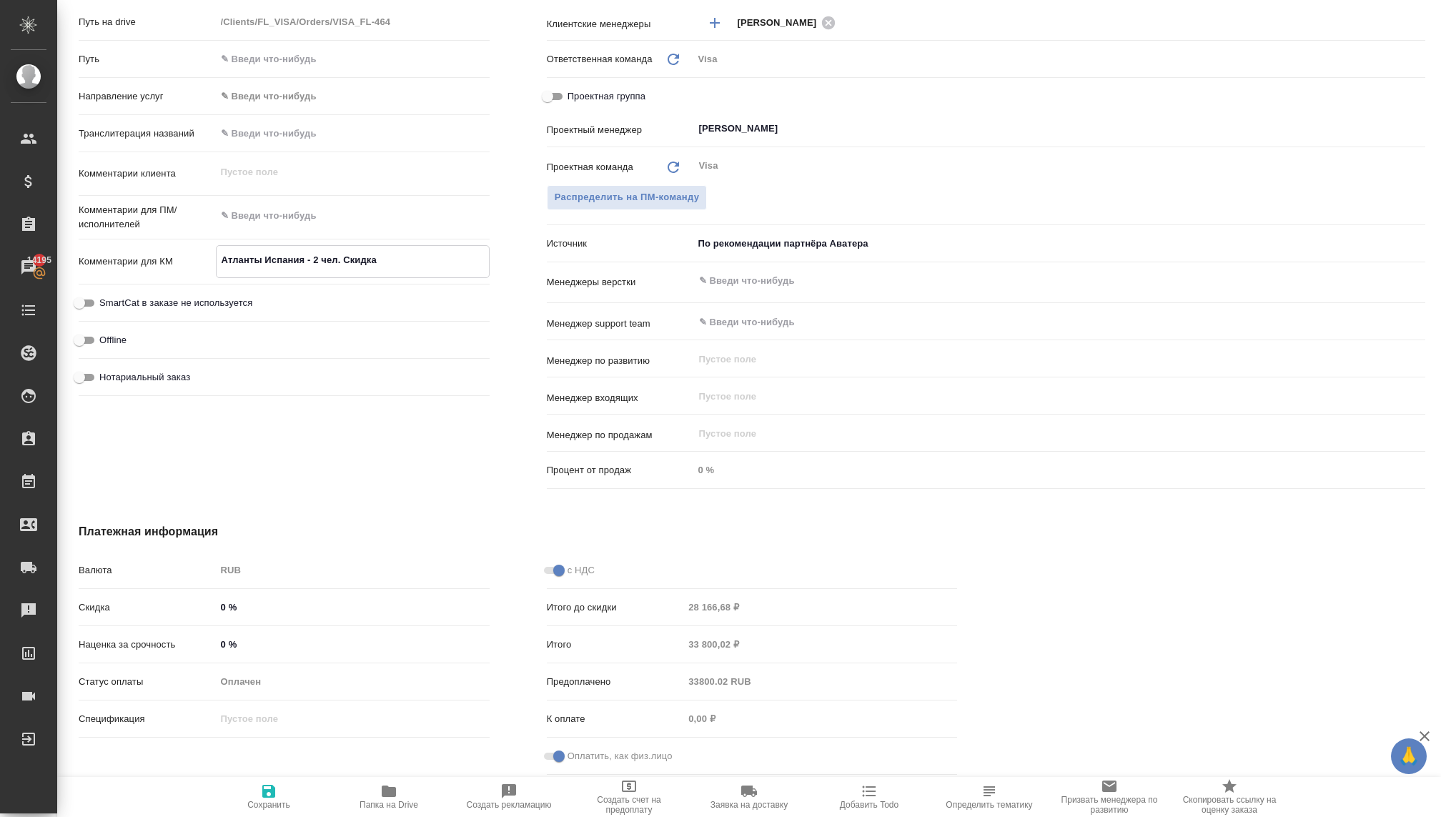
type textarea "Атланты Испания - 2 чел. Скидка"
type textarea "x"
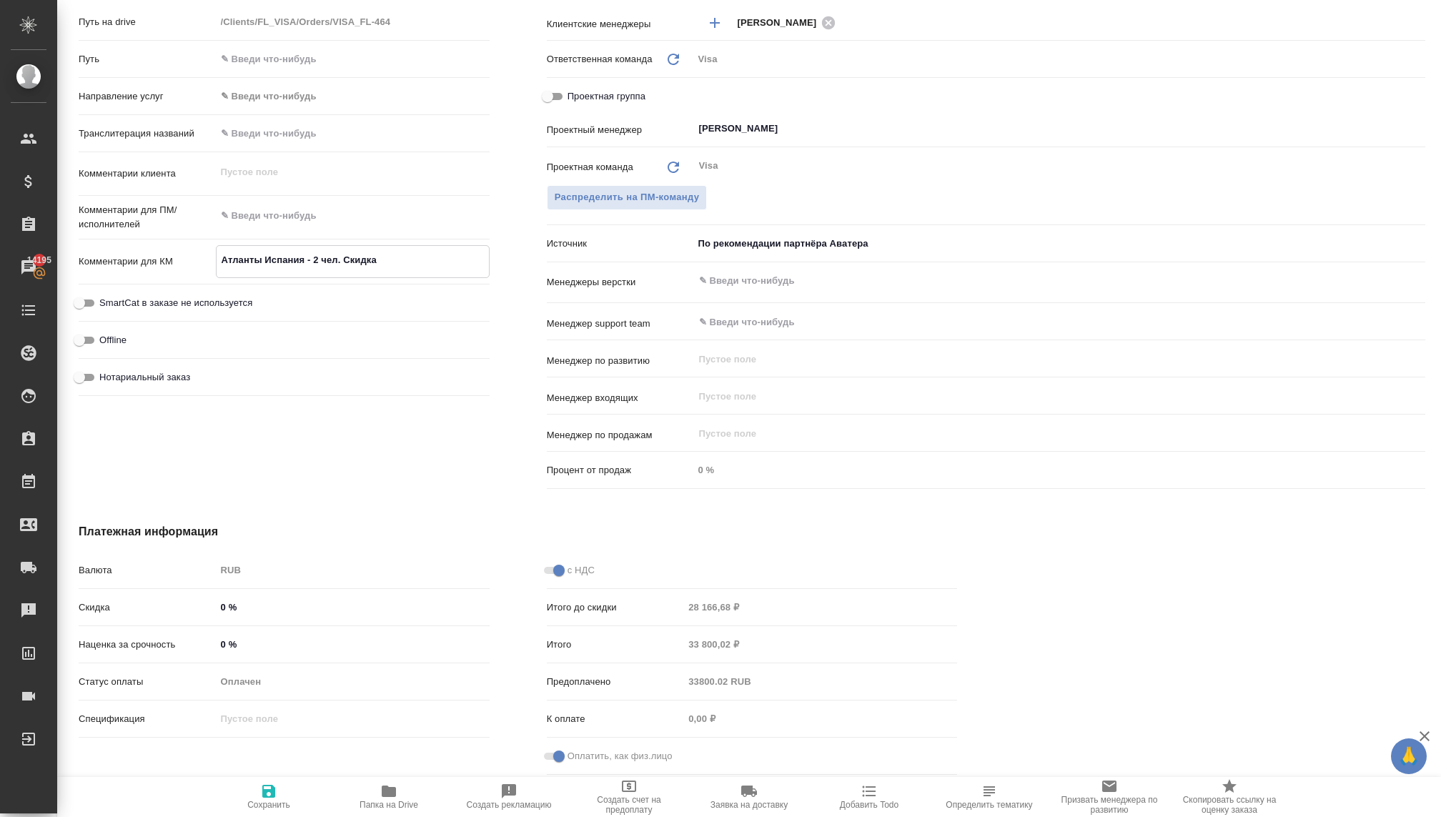
type textarea "x"
type textarea "Атланты Испания - 2 чел. Скидка б"
type textarea "x"
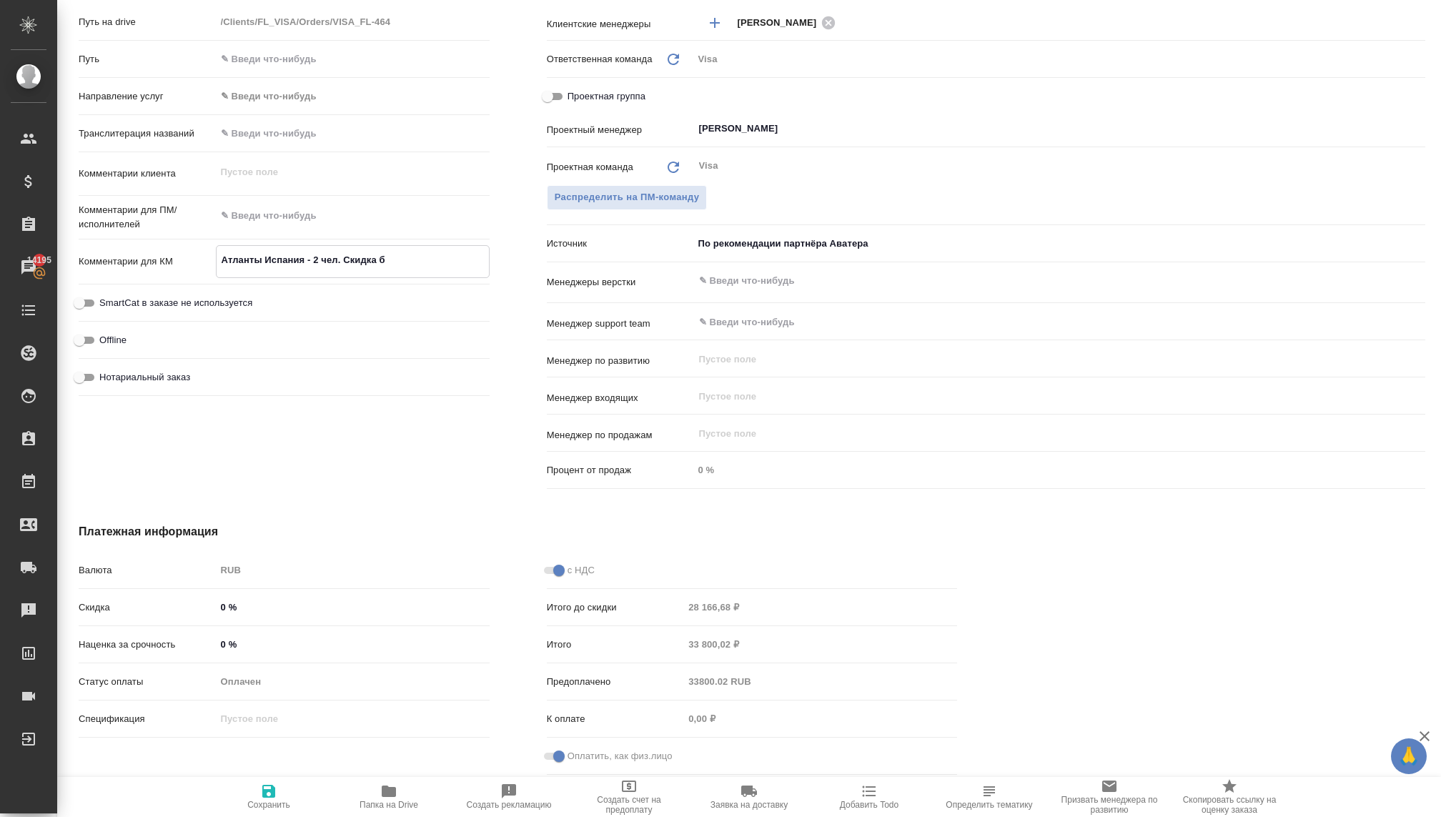
type textarea "Атланты Испания - 2 чел. Скидка бы"
type textarea "x"
type textarea "Атланты Испания - 2 чел. Скидка был"
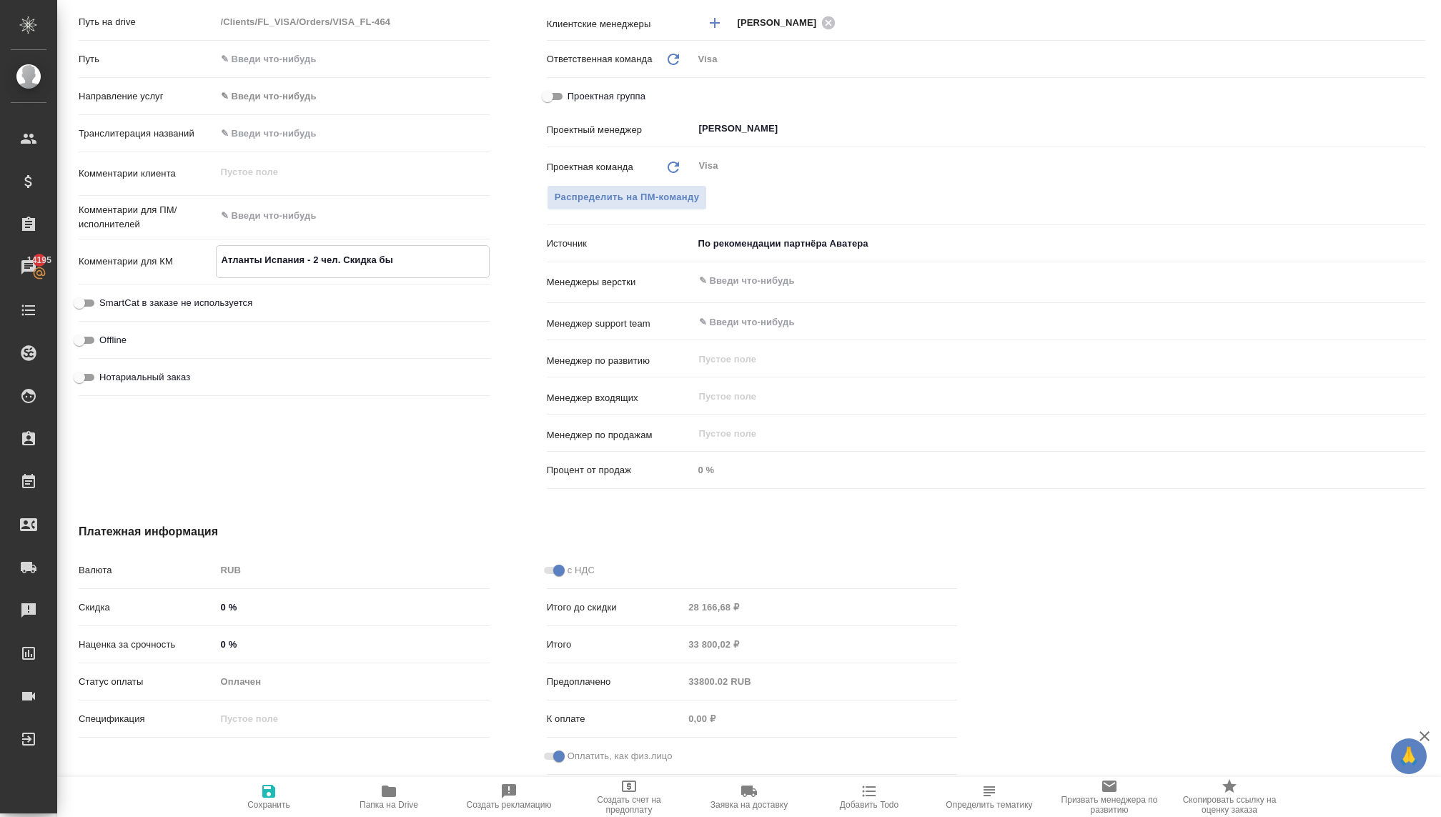
type textarea "x"
type textarea "Атланты Испания - 2 чел. Скидка была"
type textarea "x"
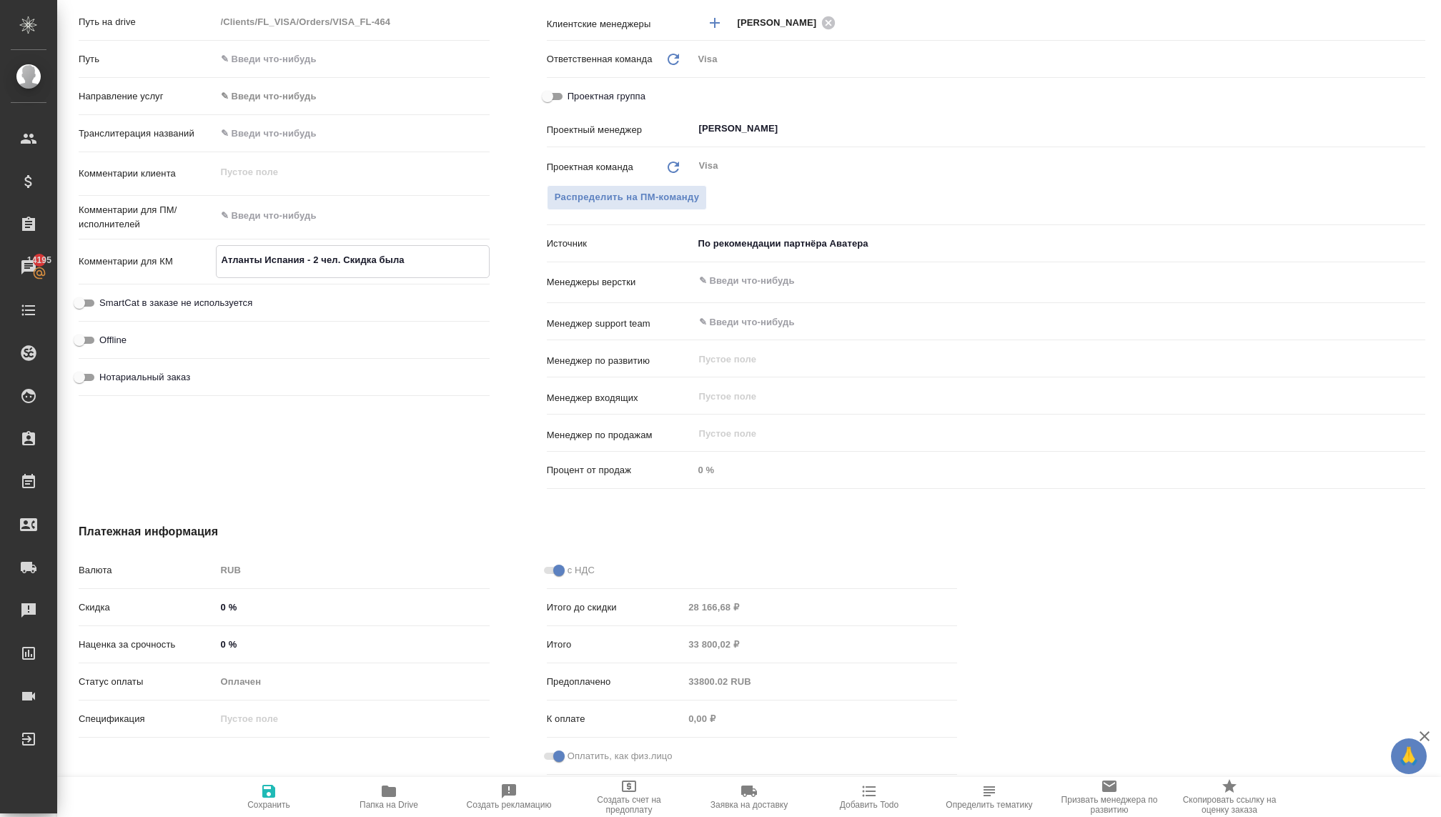
type textarea "Атланты Испания - 2 чел. Скидка была"
type textarea "x"
click at [268, 797] on icon "button" at bounding box center [268, 791] width 13 height 13
type textarea "x"
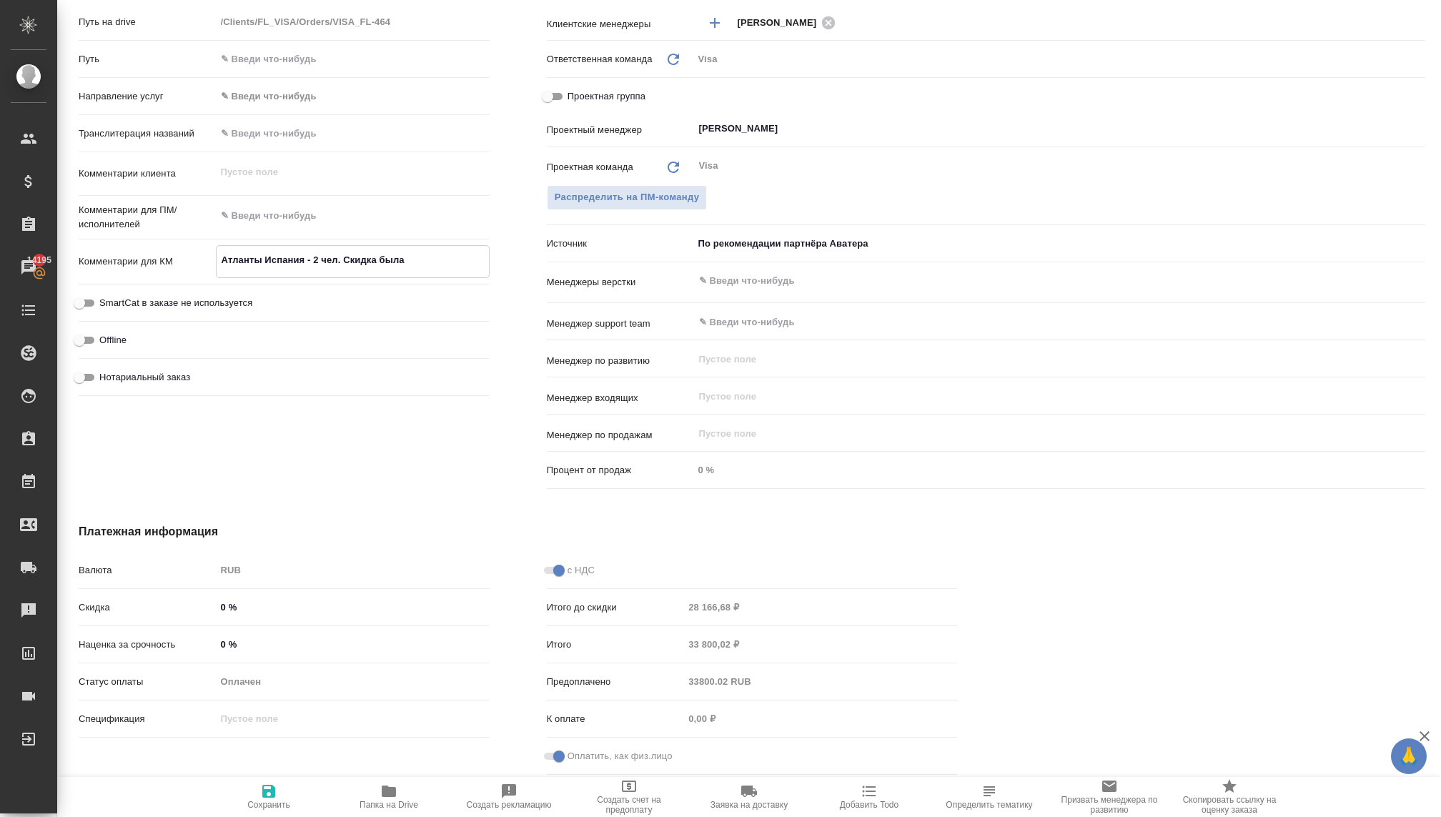
type textarea "x"
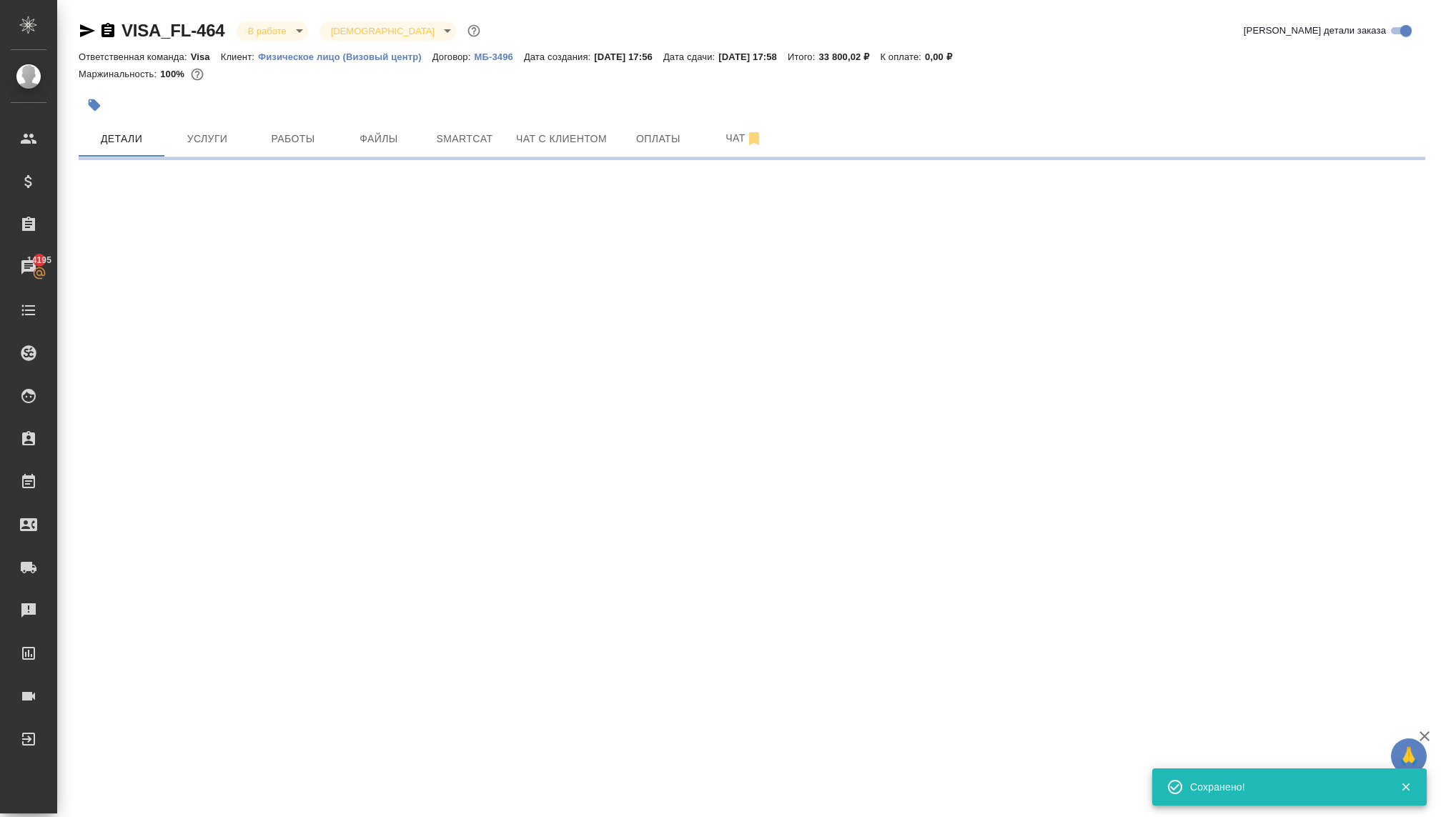
scroll to position [0, 0]
select select "RU"
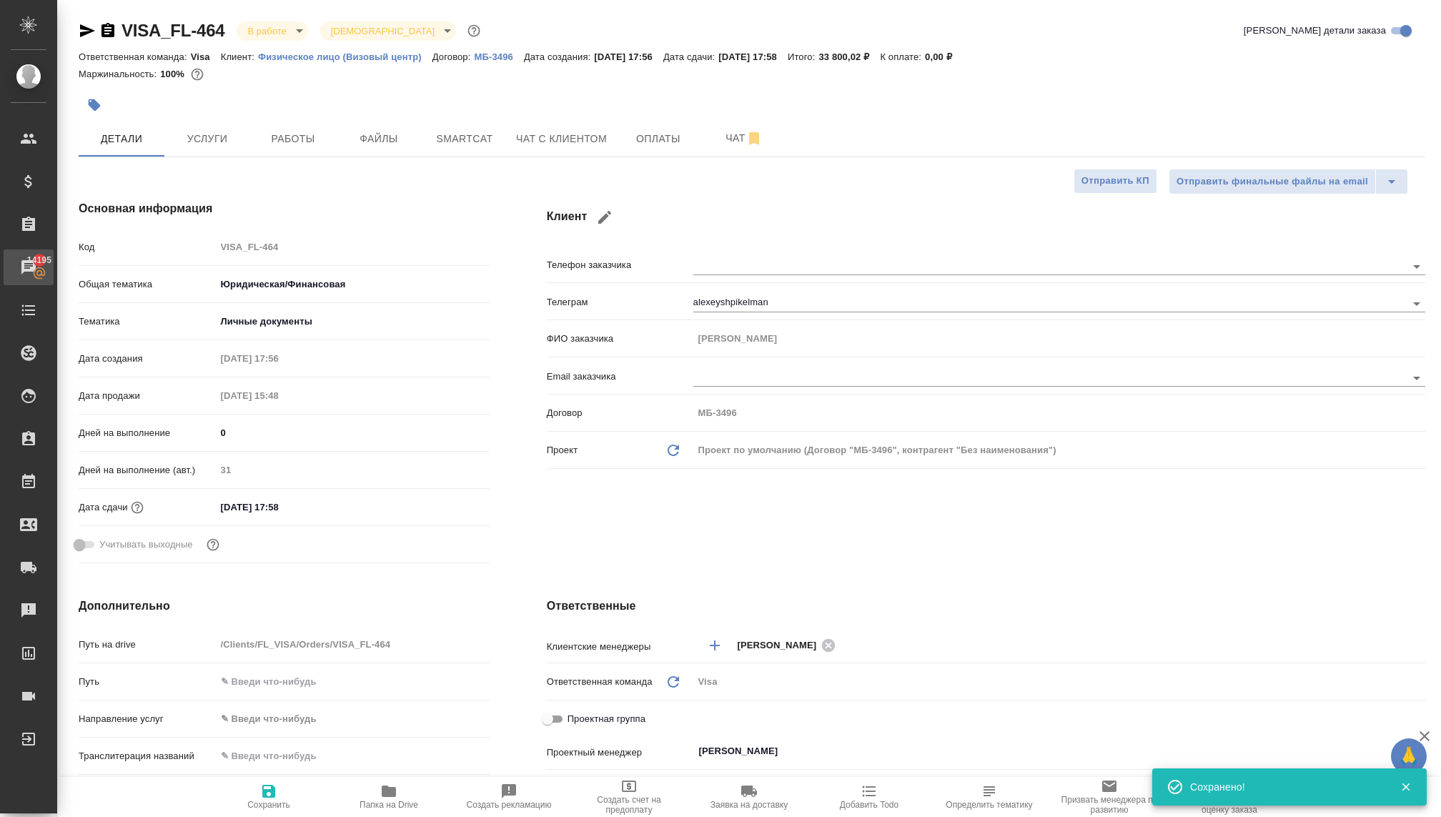
type textarea "x"
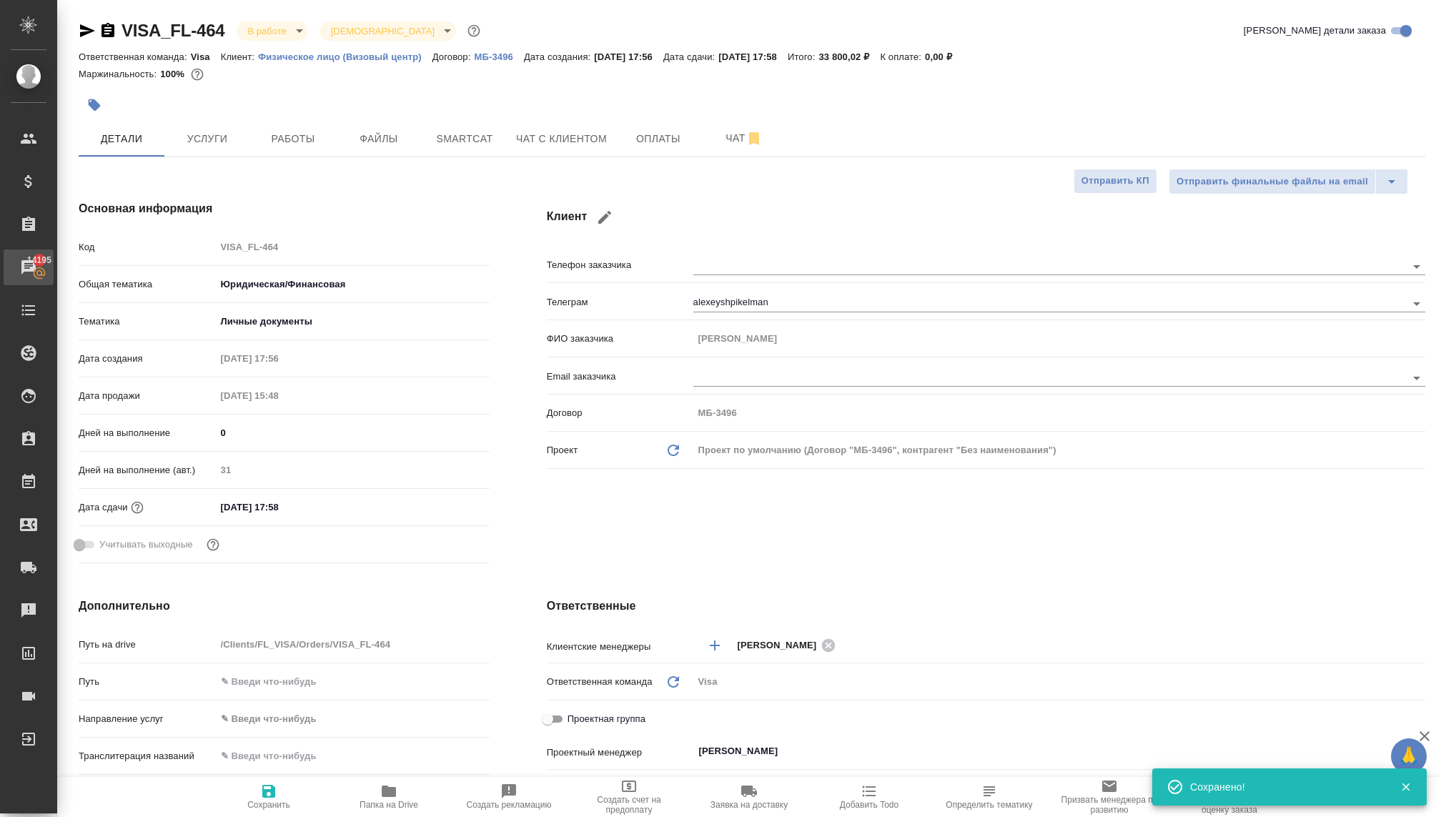
type textarea "x"
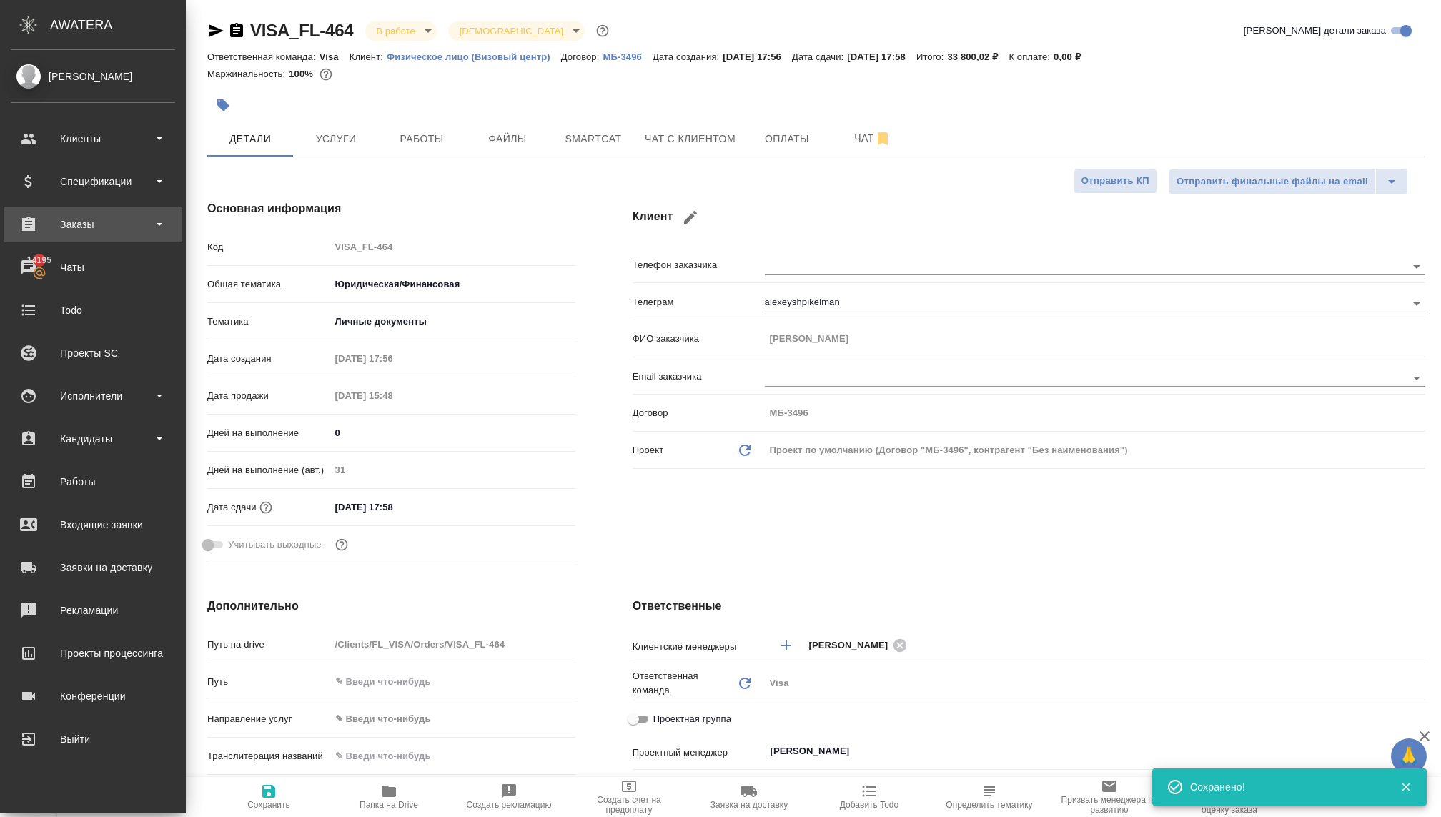
click at [90, 220] on div "Заказы" at bounding box center [93, 224] width 164 height 21
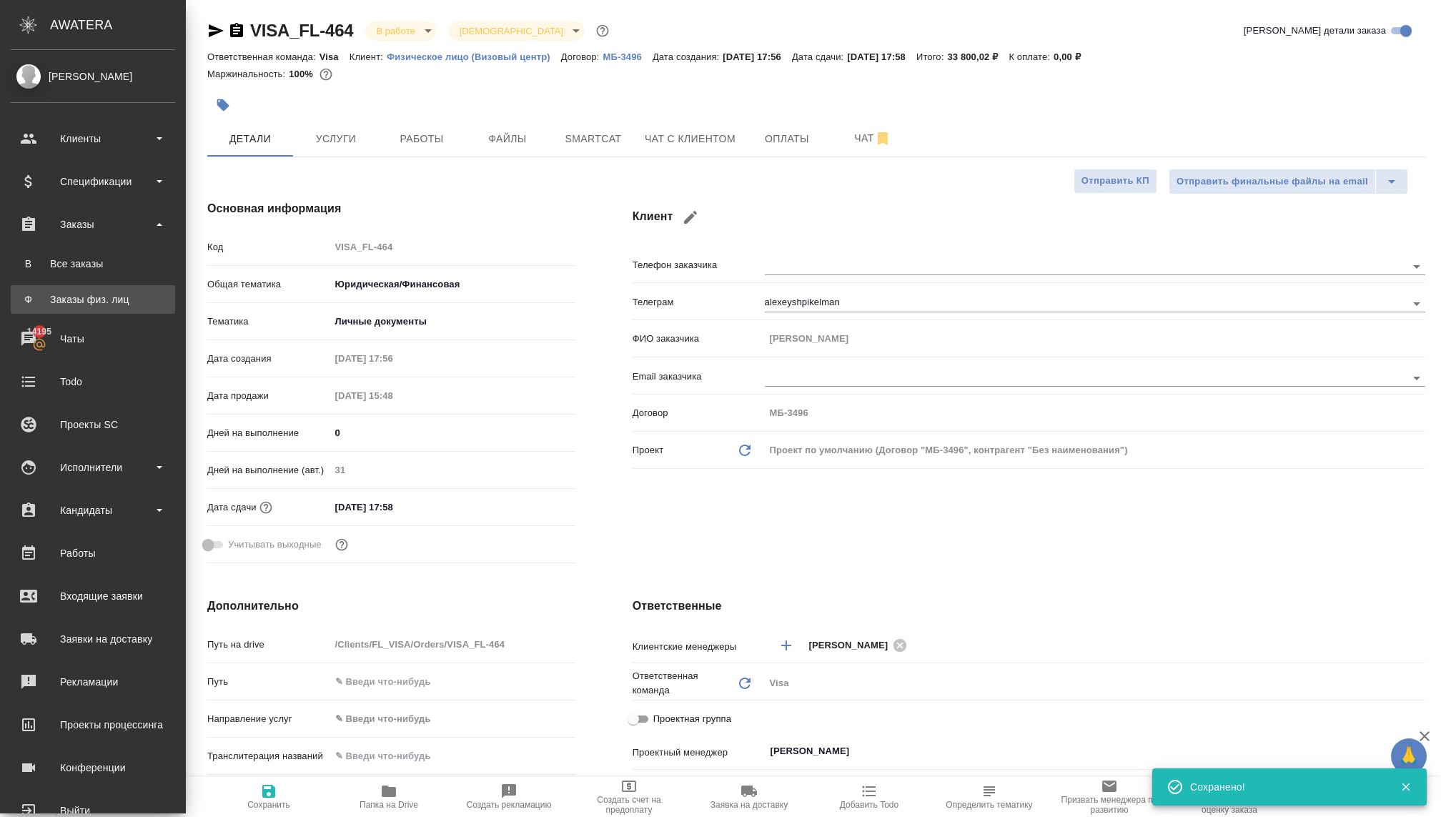
type textarea "x"
click at [90, 292] on link "Ф Заказы физ. лиц" at bounding box center [93, 299] width 164 height 29
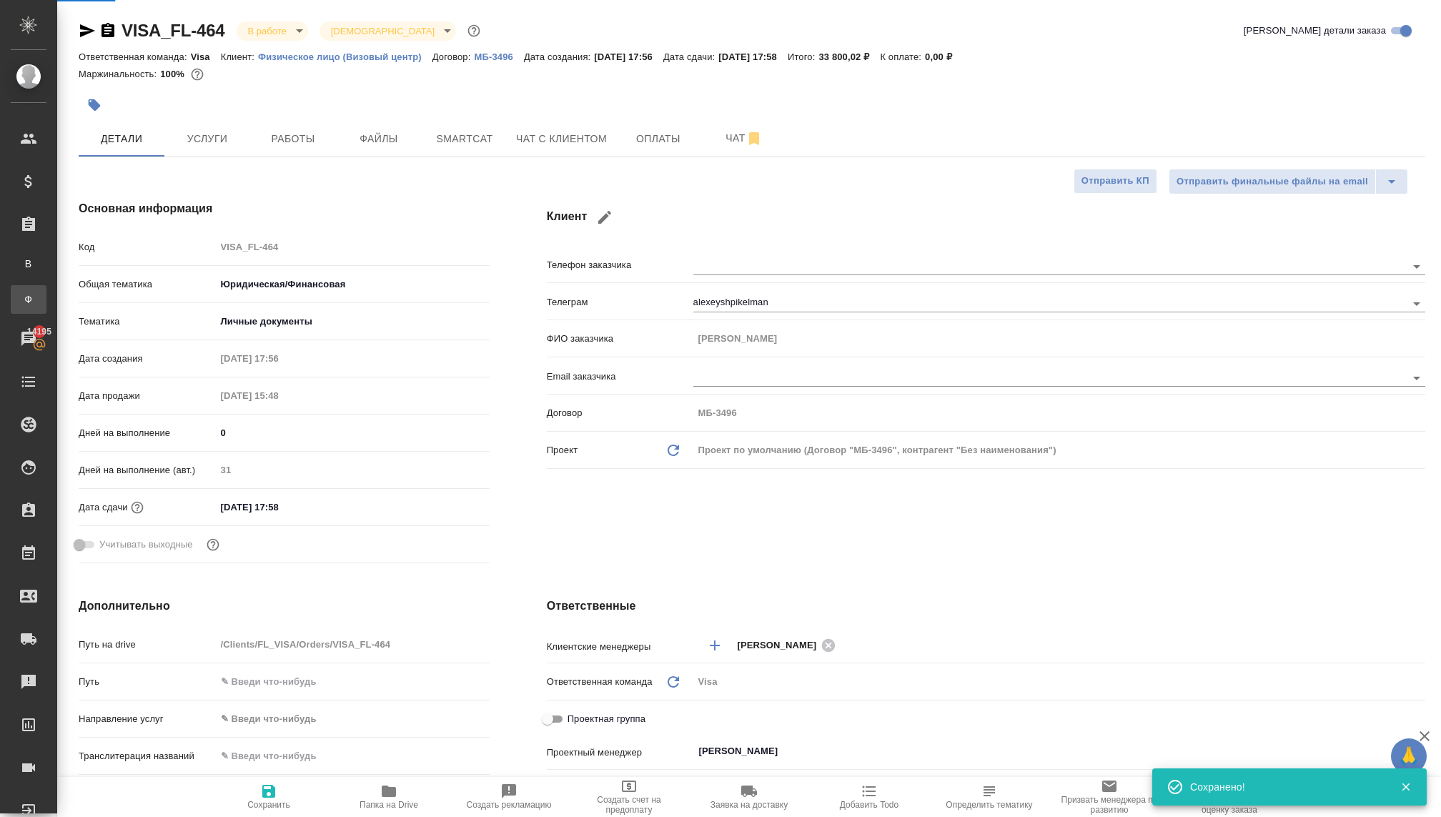
type textarea "x"
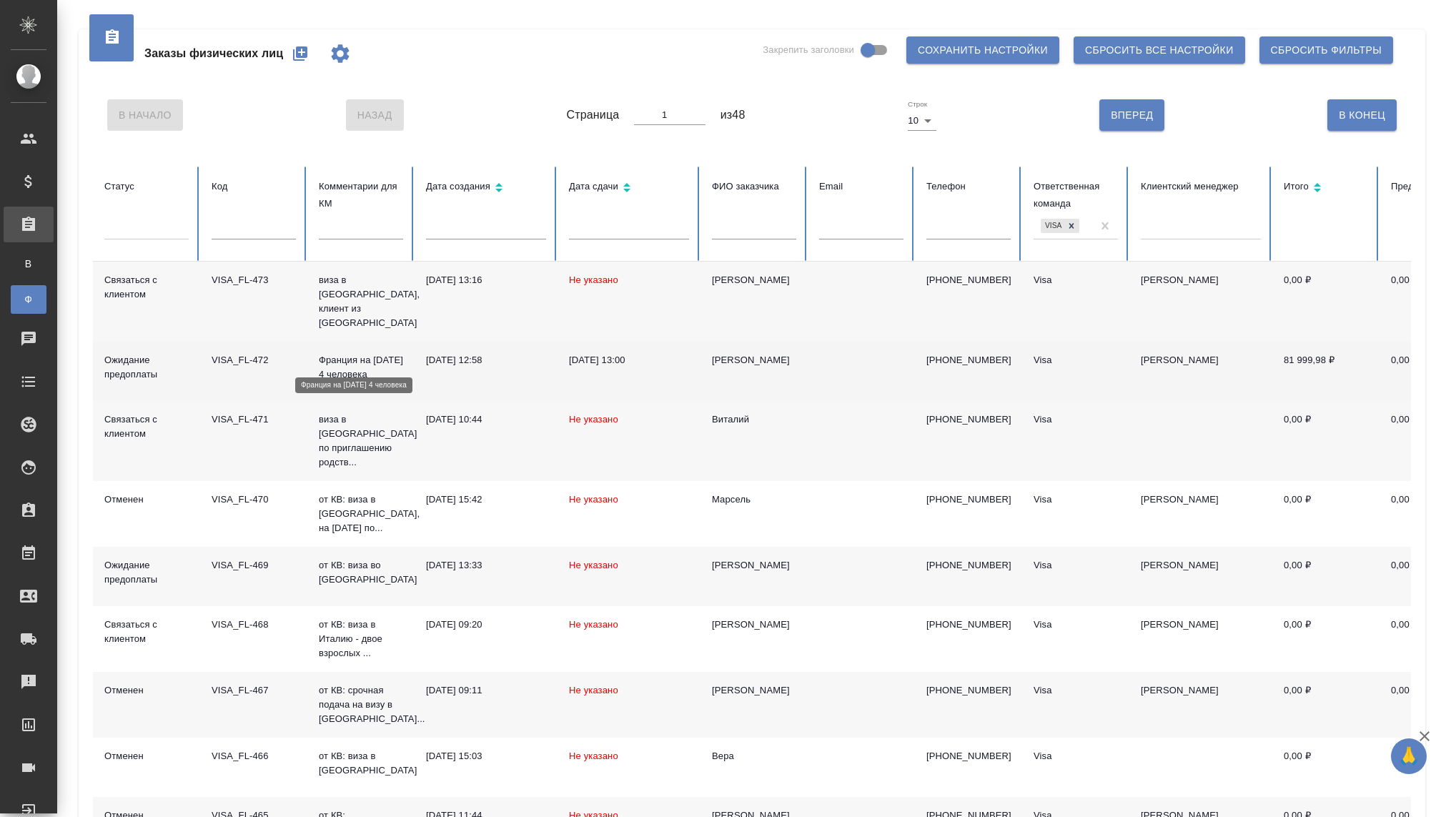
click at [340, 354] on p "Франция на новый год 4 человека" at bounding box center [361, 367] width 84 height 29
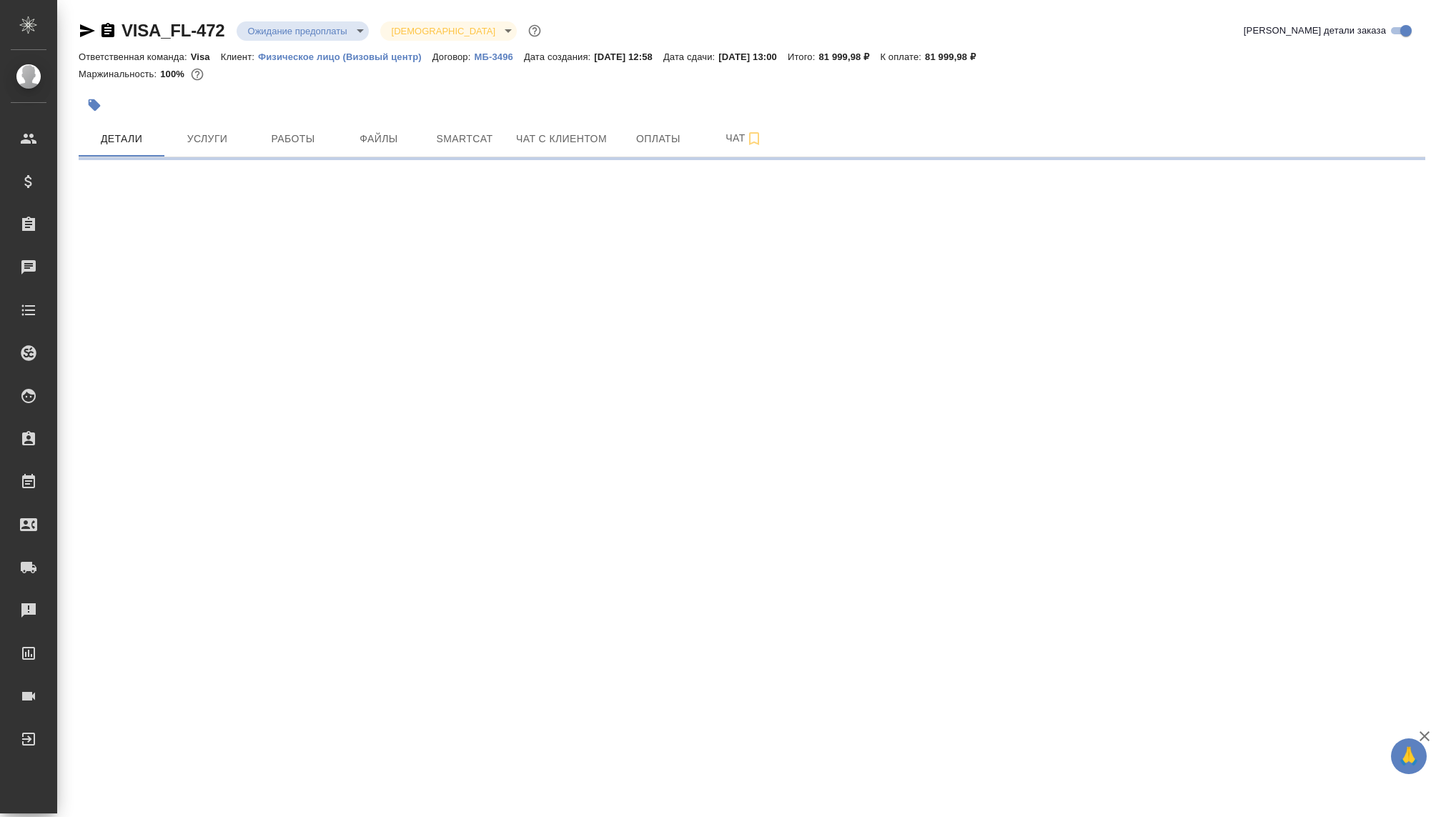
select select "RU"
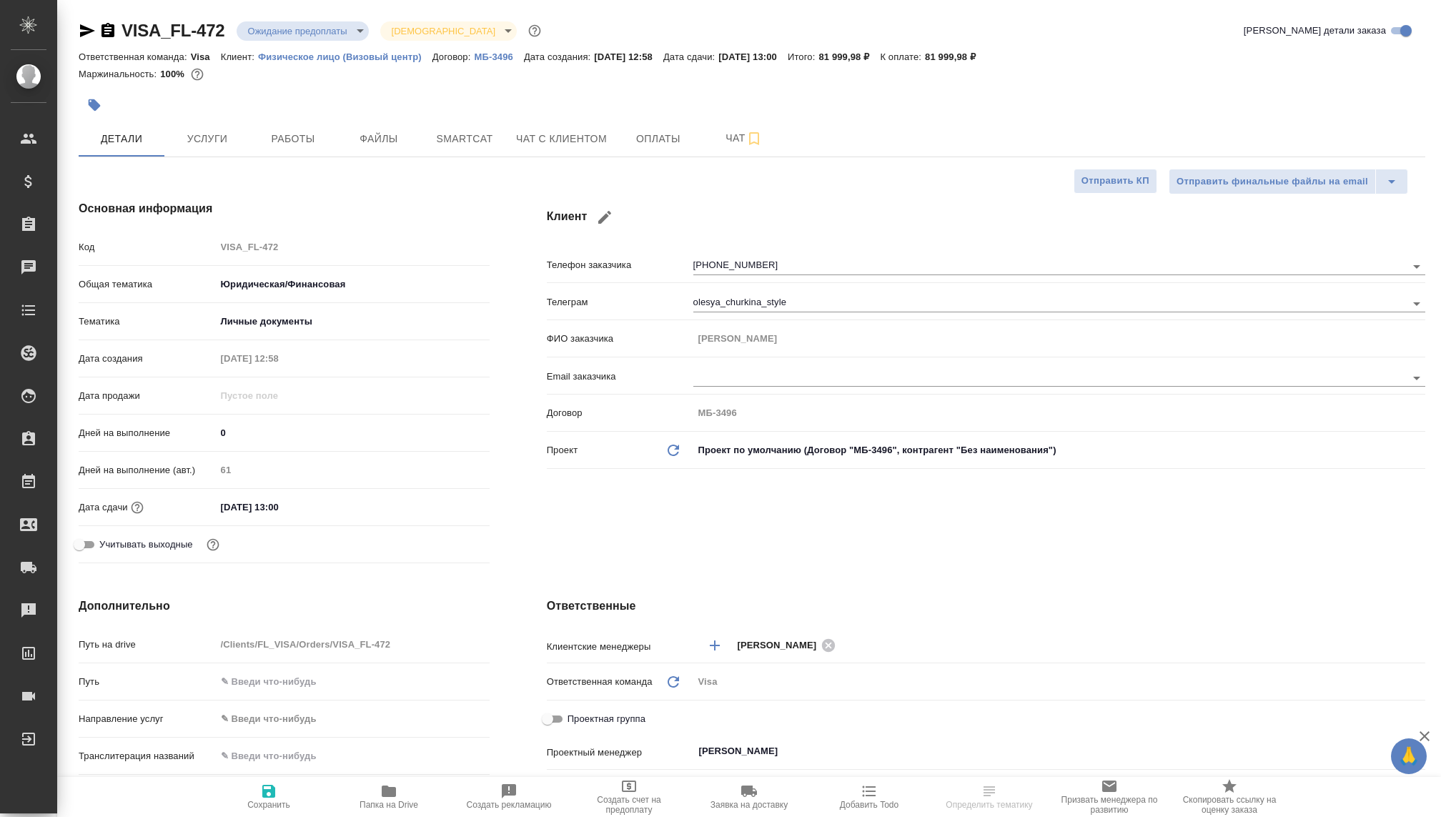
type textarea "x"
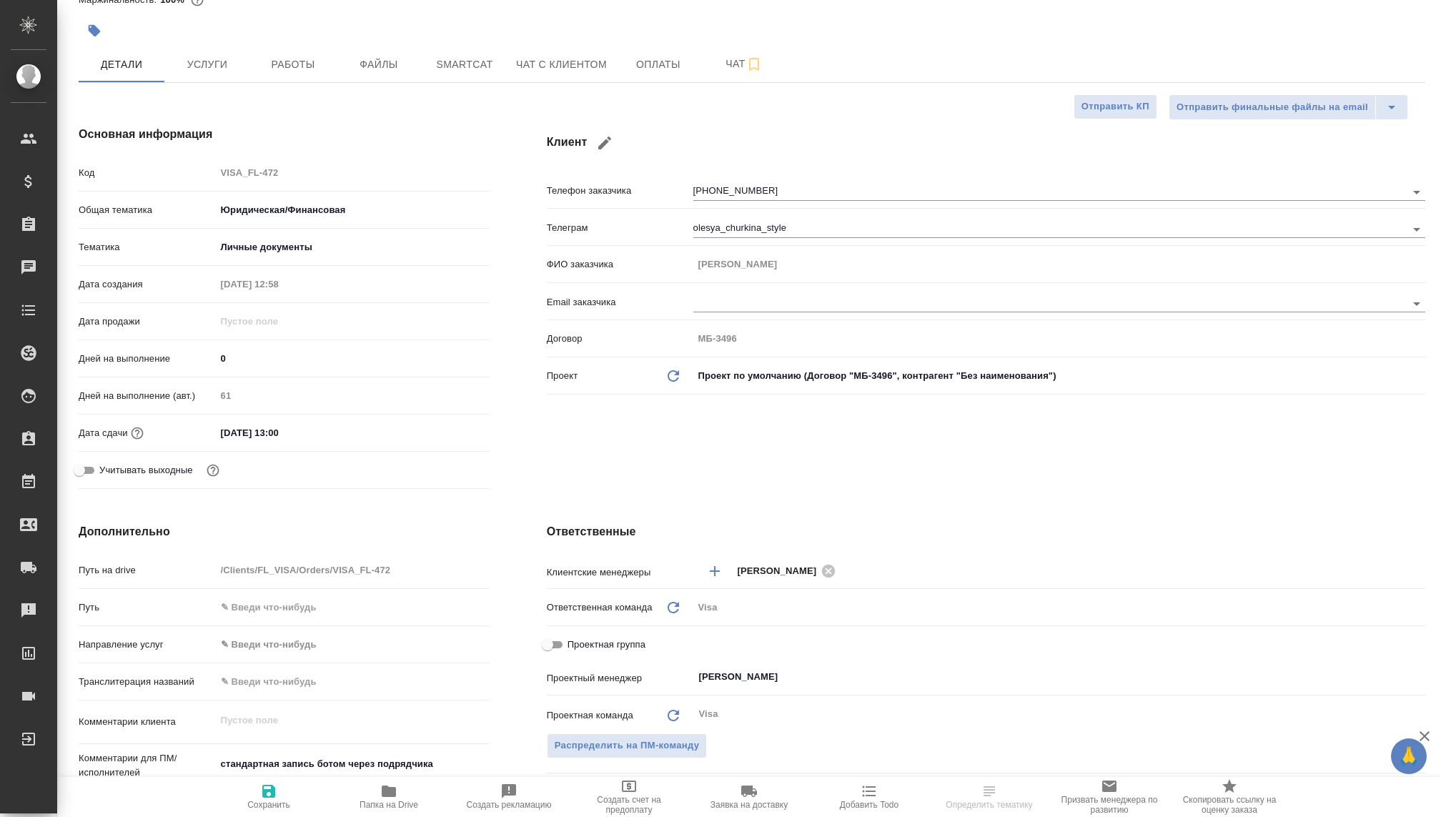
type textarea "x"
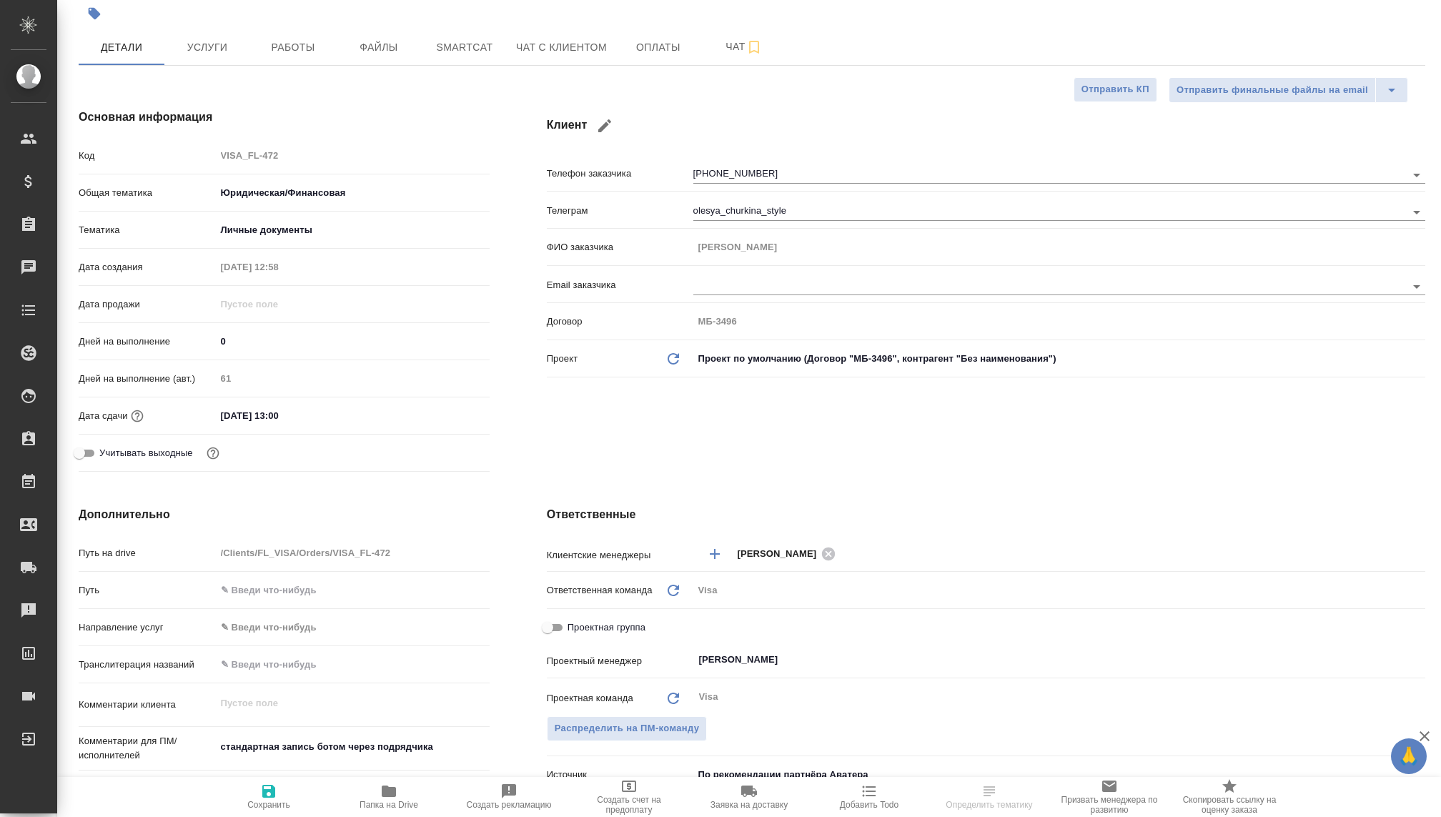
type textarea "x"
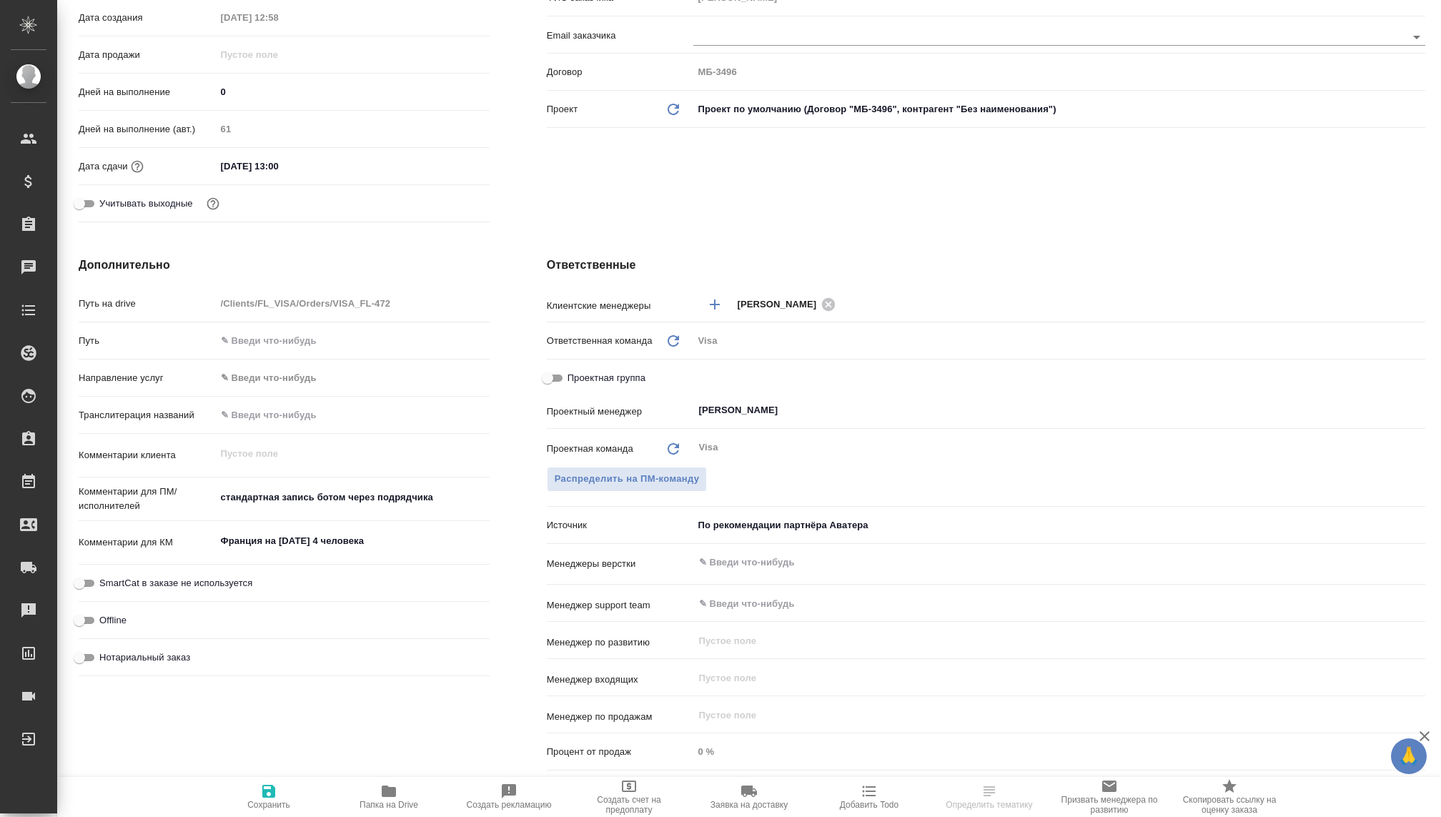
scroll to position [342, 0]
type textarea "x"
click at [400, 535] on textarea "Франция на [DATE] 4 человека" at bounding box center [353, 540] width 274 height 24
type textarea "x"
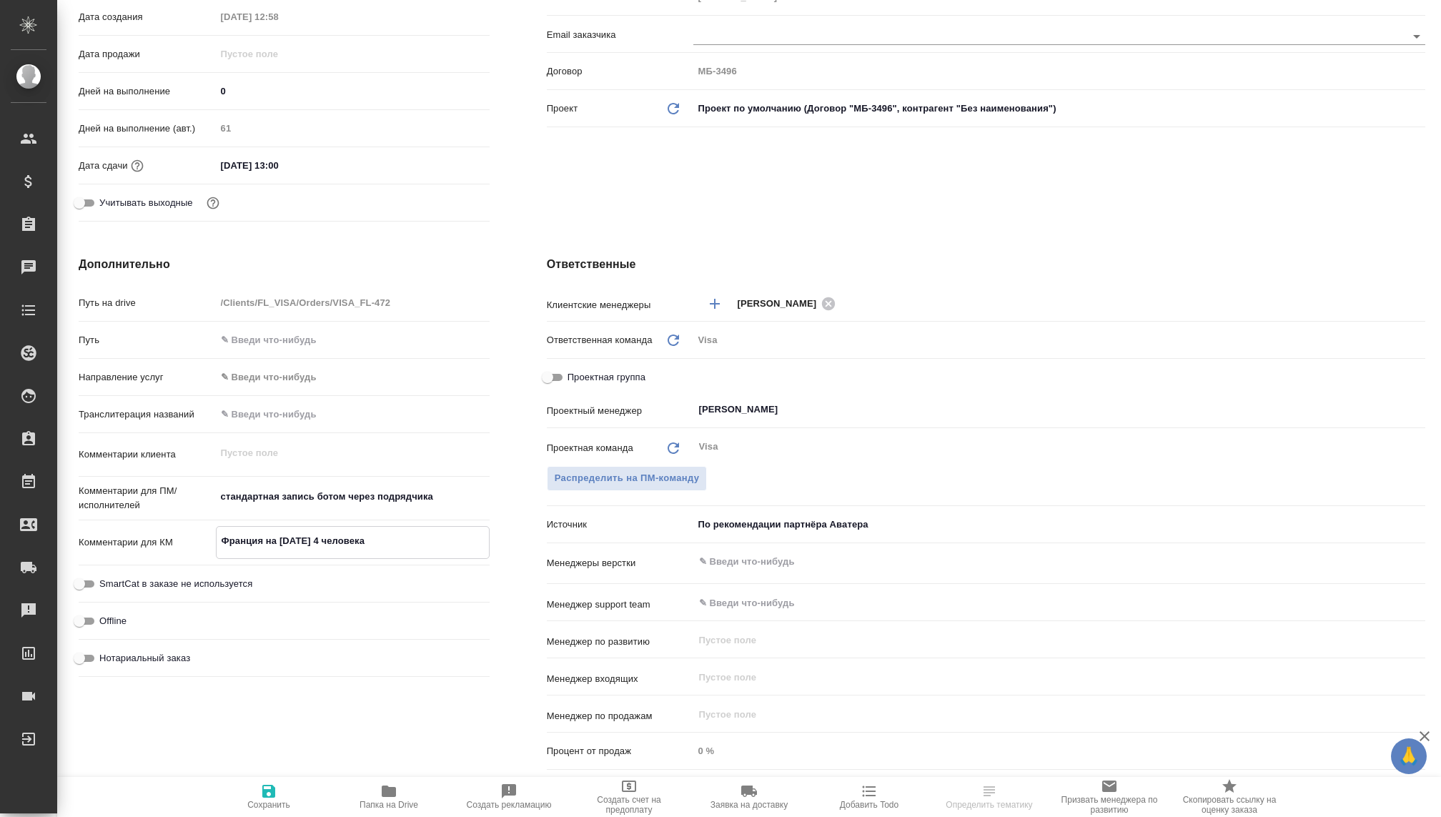
type textarea "Франция на [DATE] 4 человека"
type textarea "x"
type textarea "Франция на [DATE] 4 человека С"
type textarea "x"
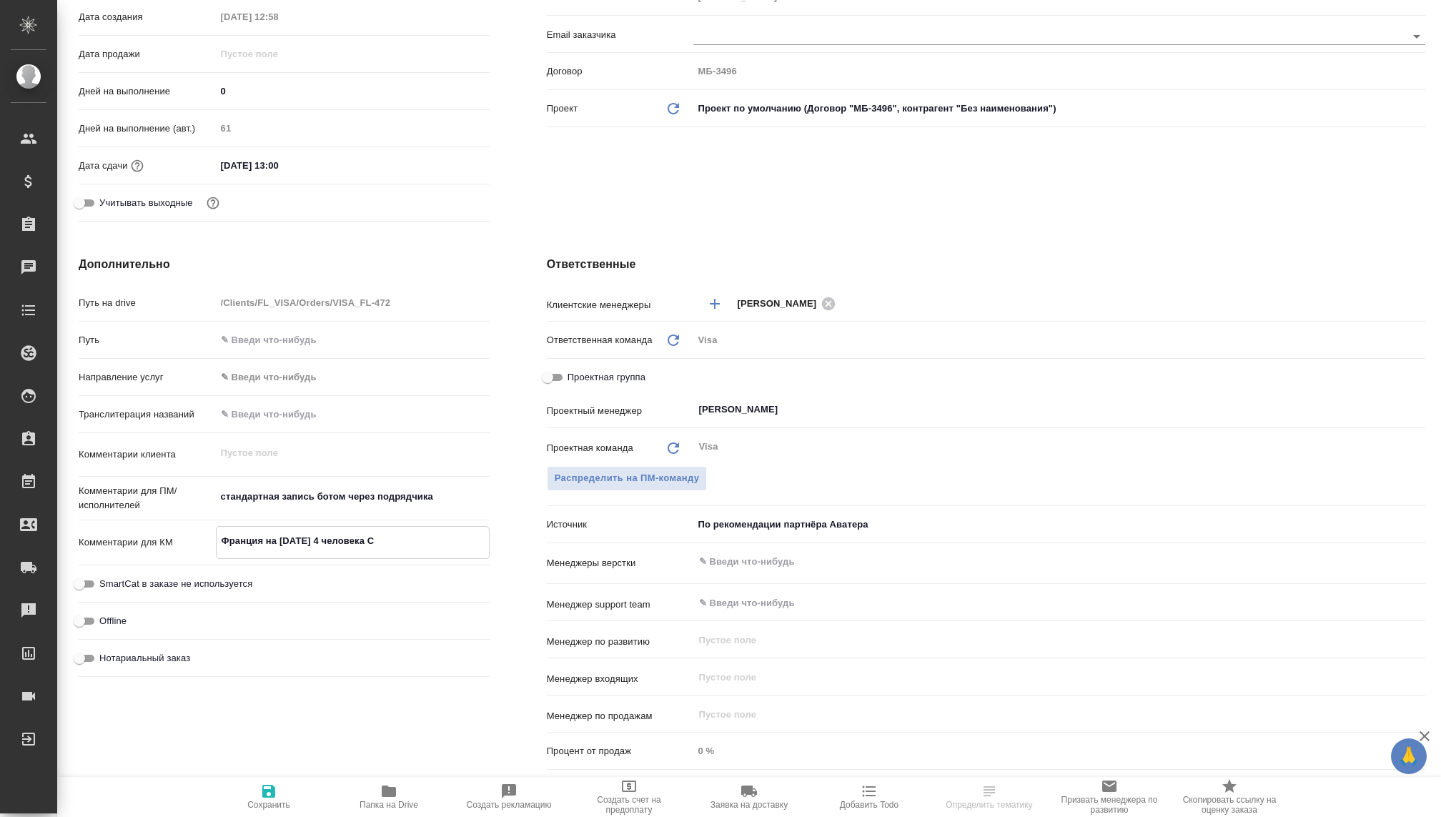
type textarea "x"
type textarea "Франция на новый год 4 человека Ск"
type textarea "x"
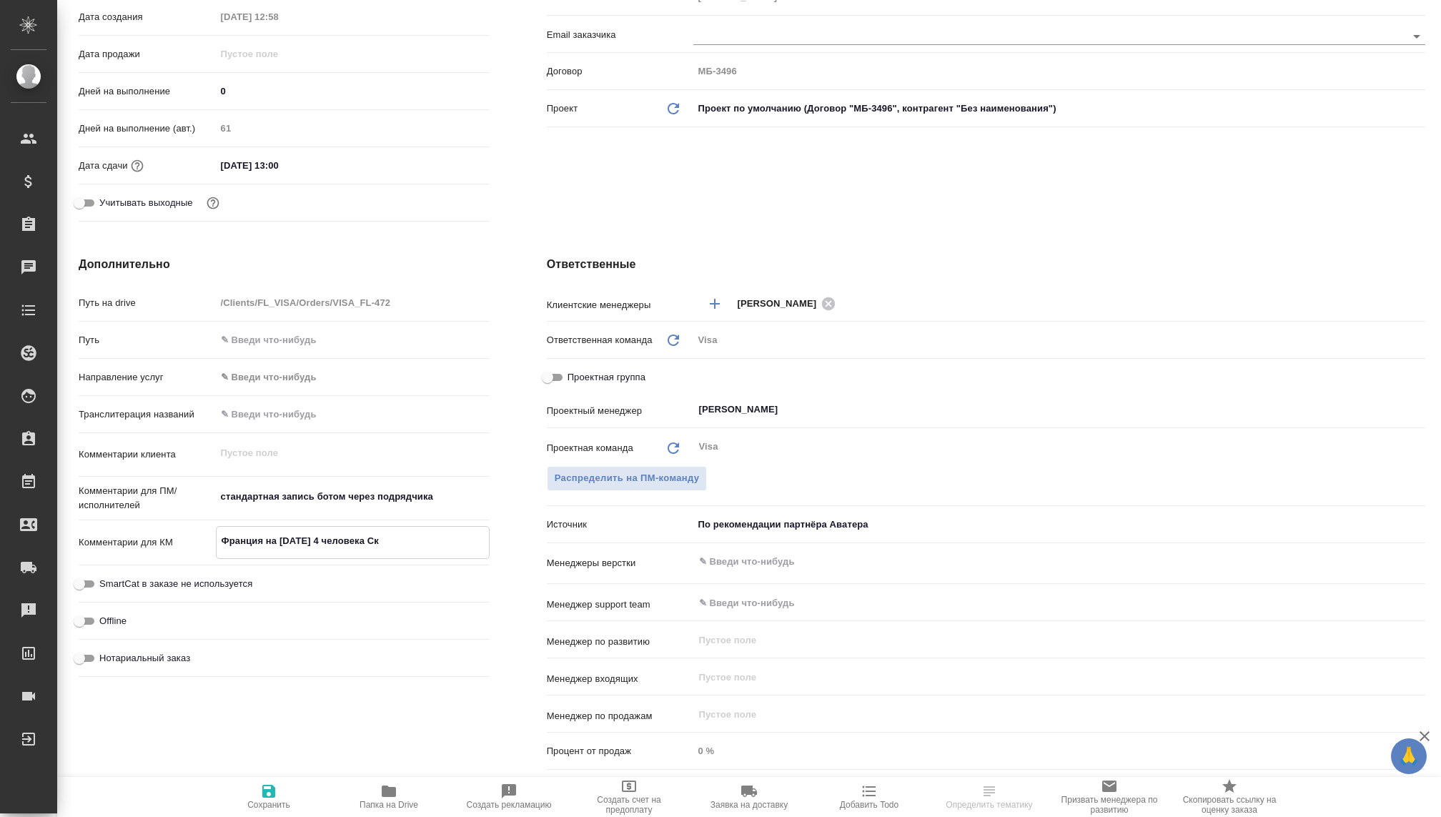
type textarea "x"
type textarea "Франция на новый год 4 человека Ски"
type textarea "x"
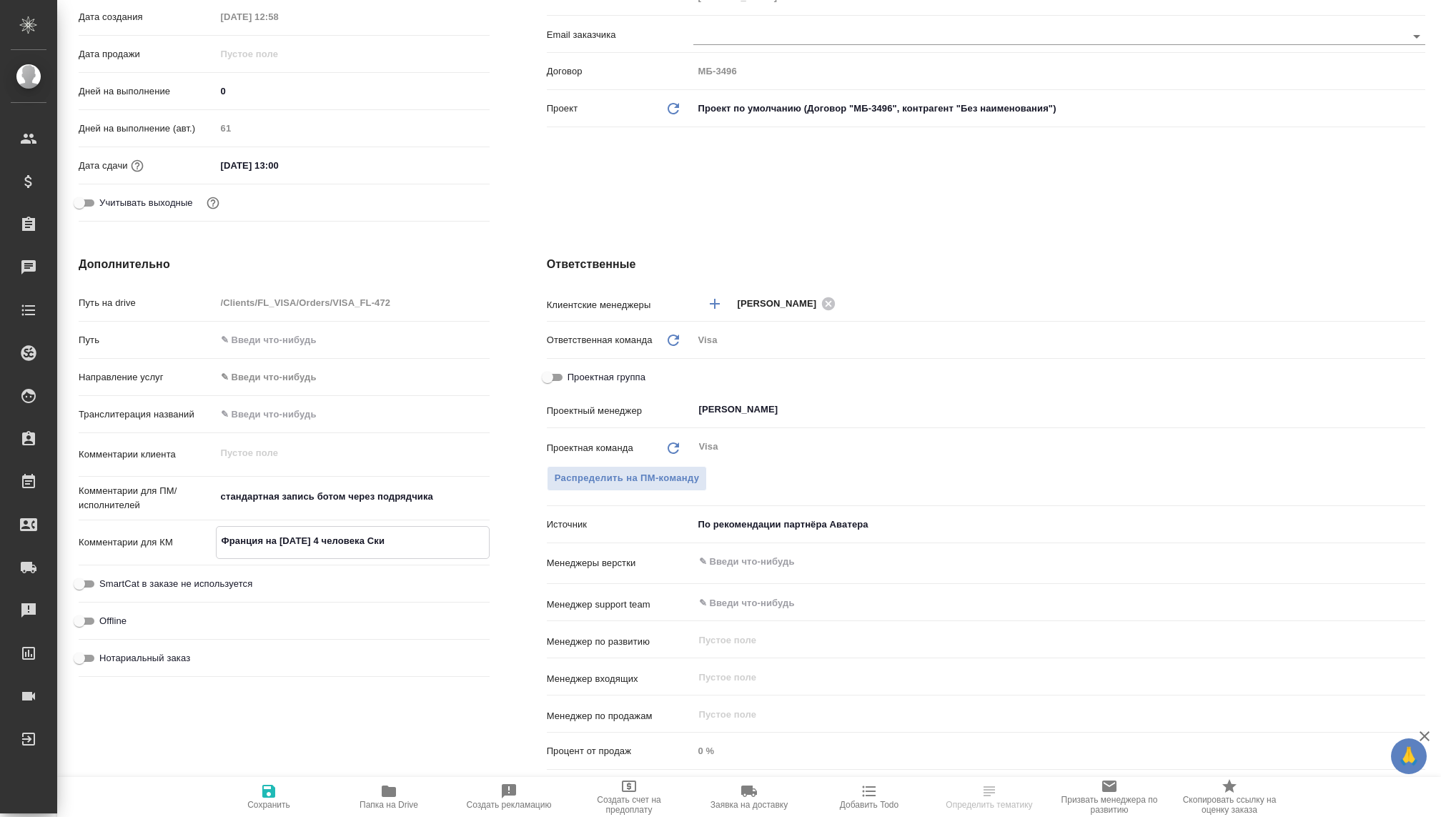
type textarea "x"
type textarea "Франция на новый год 4 человека Скид"
type textarea "x"
type textarea "Франция на новый год 4 человека Скидк"
type textarea "x"
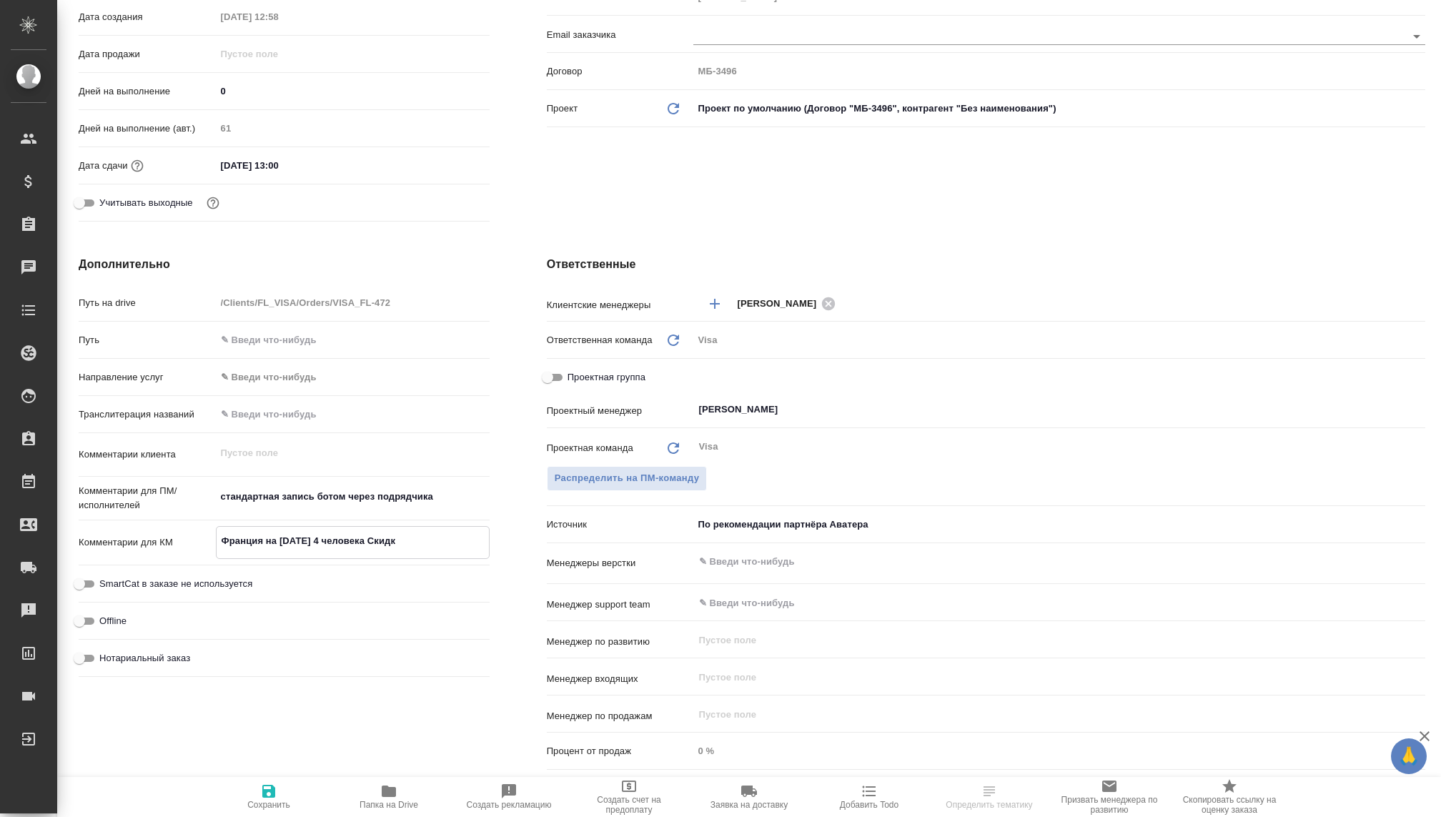
type textarea "x"
type textarea "Франция на новый год 4 человека Скидка"
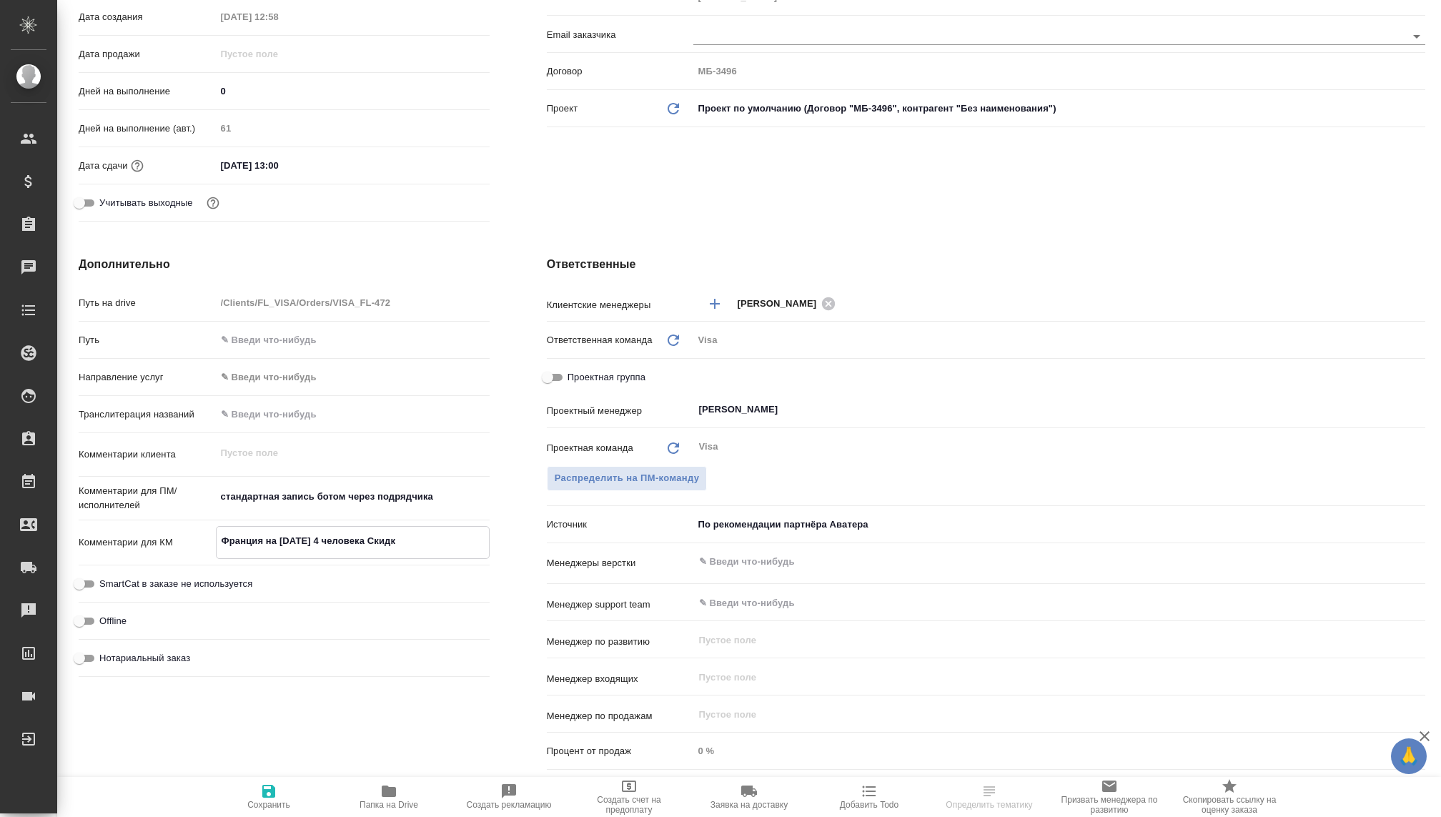
type textarea "x"
type textarea "Франция на новый год 4 человека Скидка"
type textarea "x"
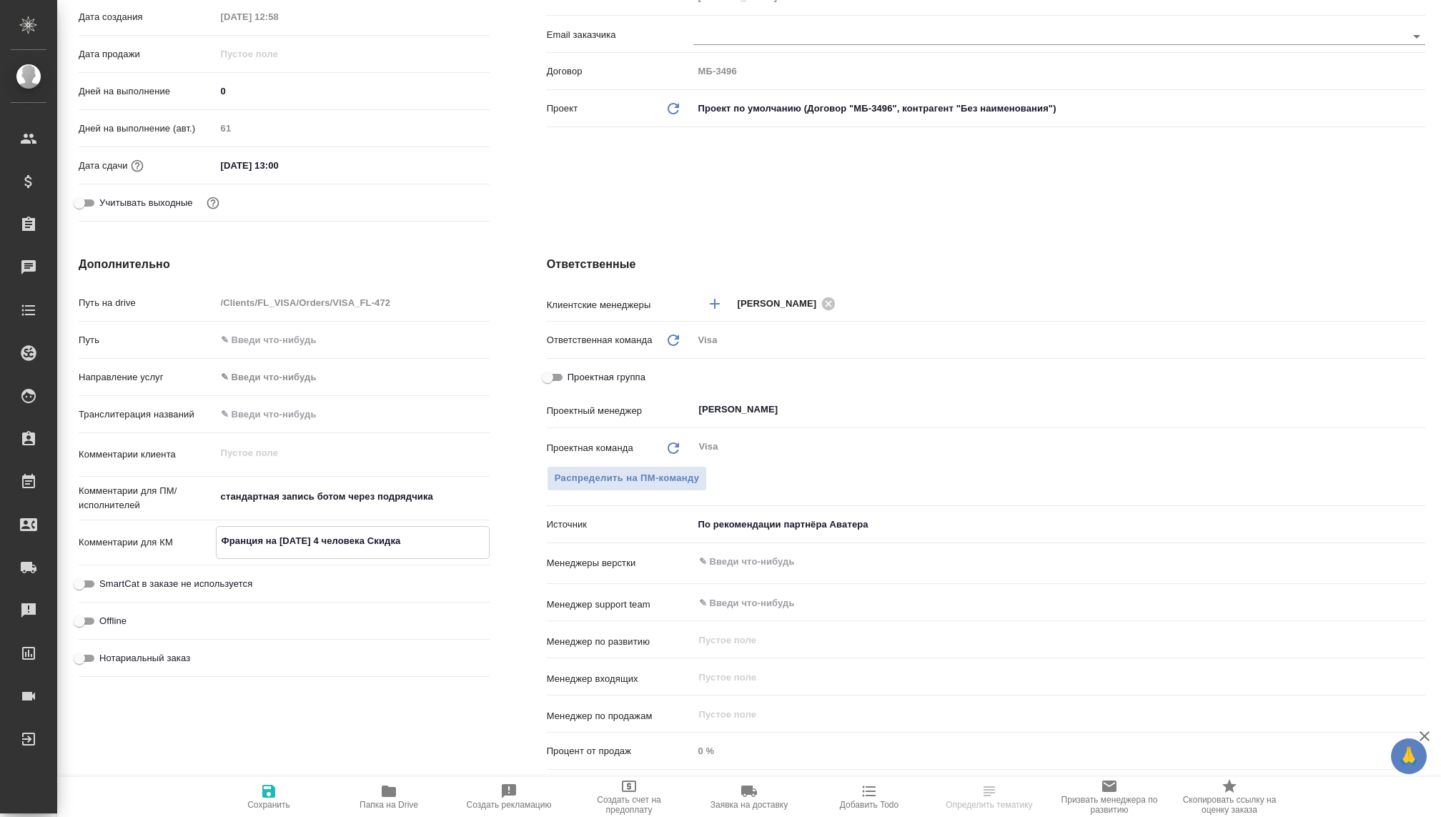
type textarea "x"
type textarea "Франция на новый год 4 человека Скидка 5"
type textarea "x"
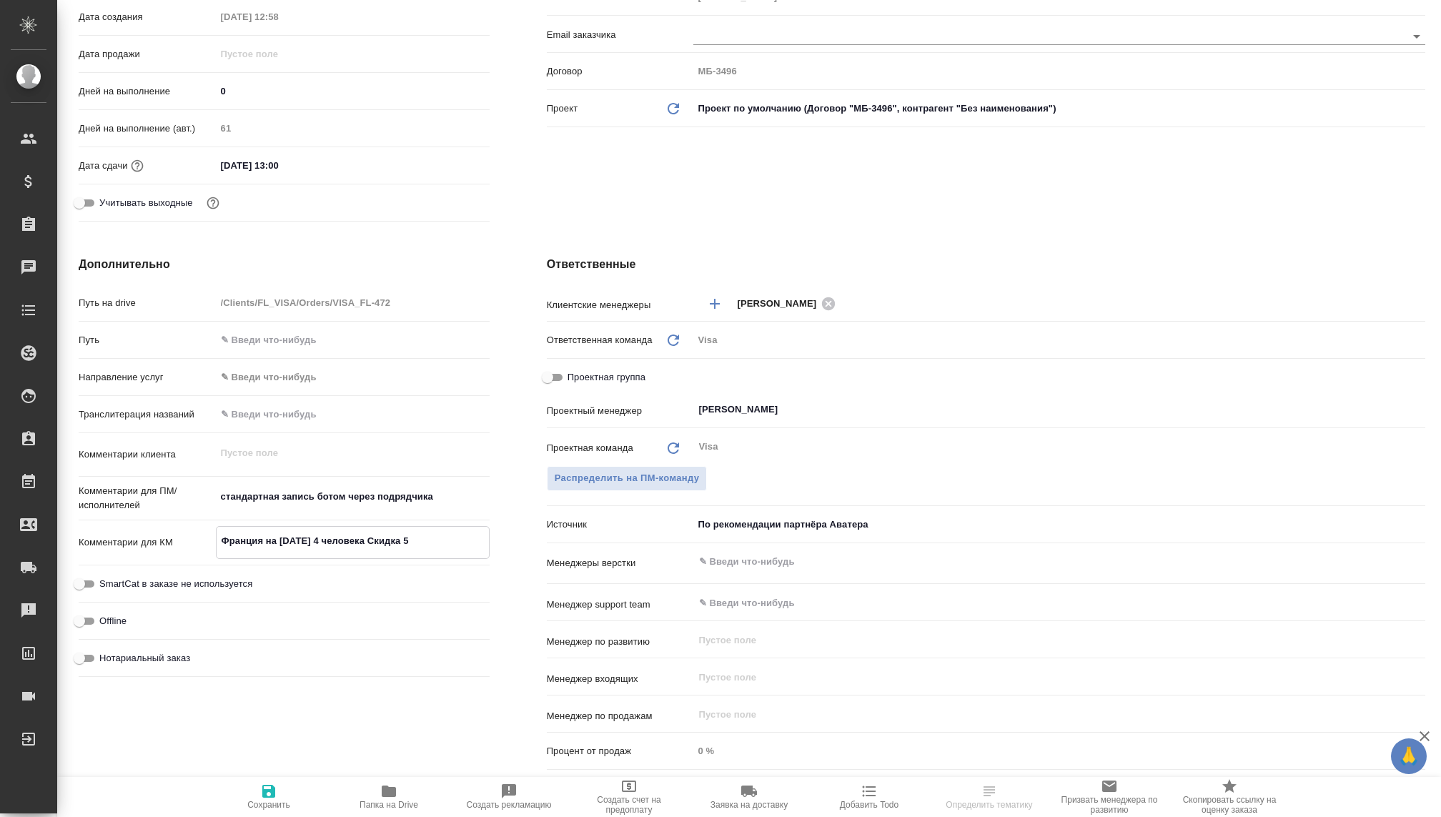
type textarea "x"
type textarea "Франция на новый год 4 человека Скидка 5к"
type textarea "x"
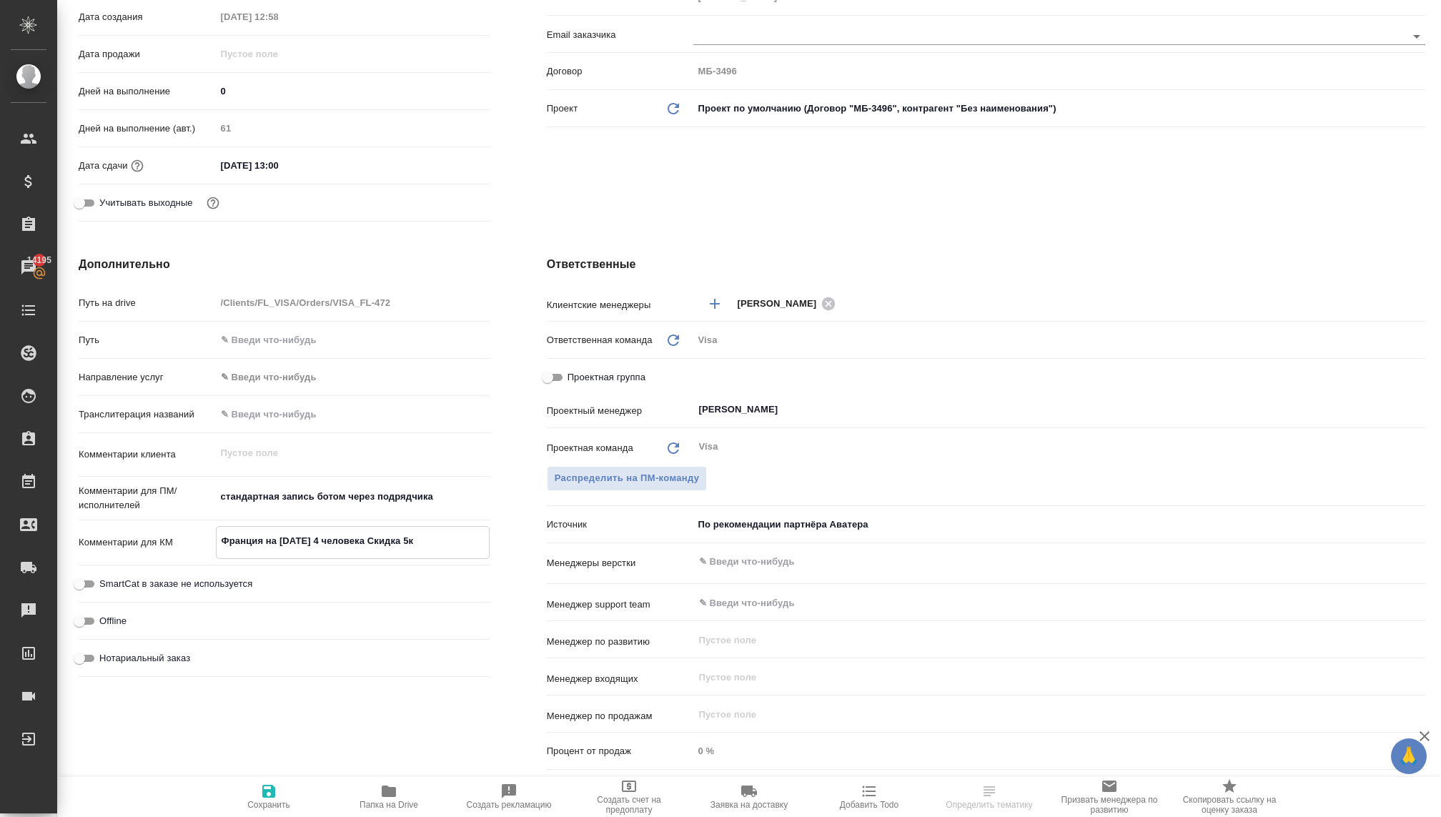
type textarea "Франция на новый год 4 человека Скидка 5к"
type textarea "x"
type textarea "Франция на новый год 4 человека Скидка 5к н"
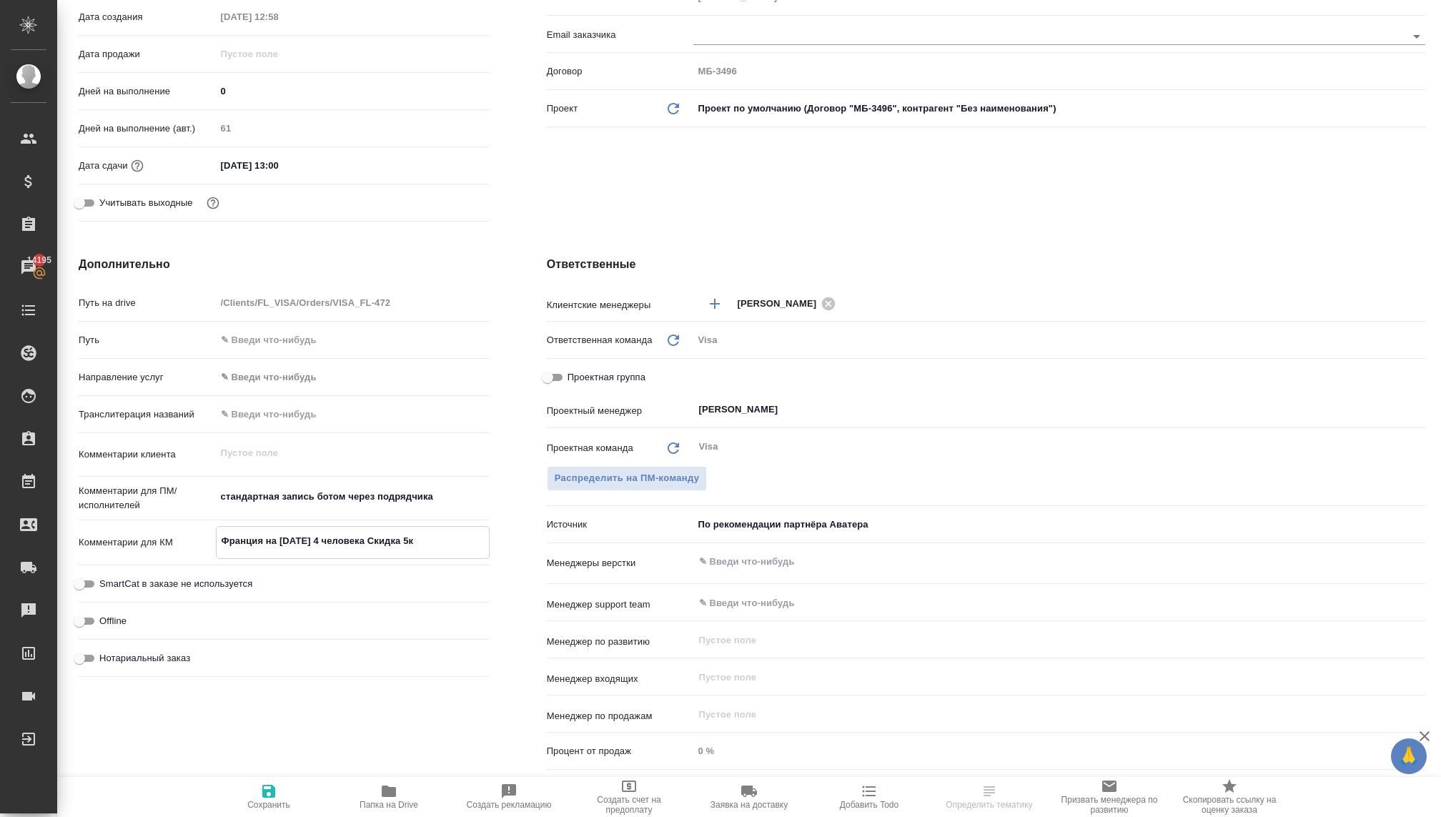
type textarea "x"
type textarea "Франция на новый год 4 человека Скидка 5к на"
type textarea "x"
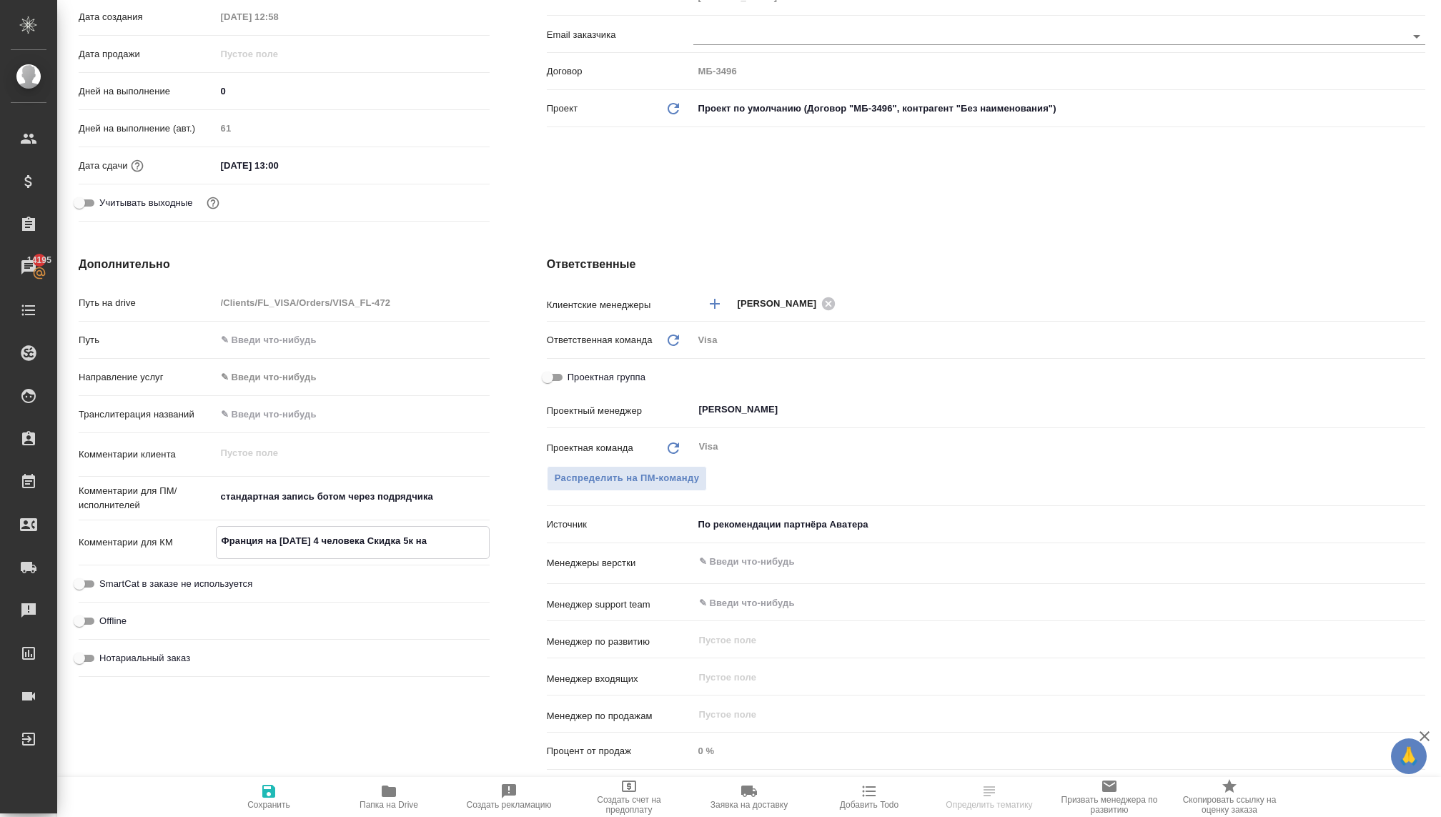
type textarea "Франция на новый год 4 человека Скидка 5к на"
type textarea "x"
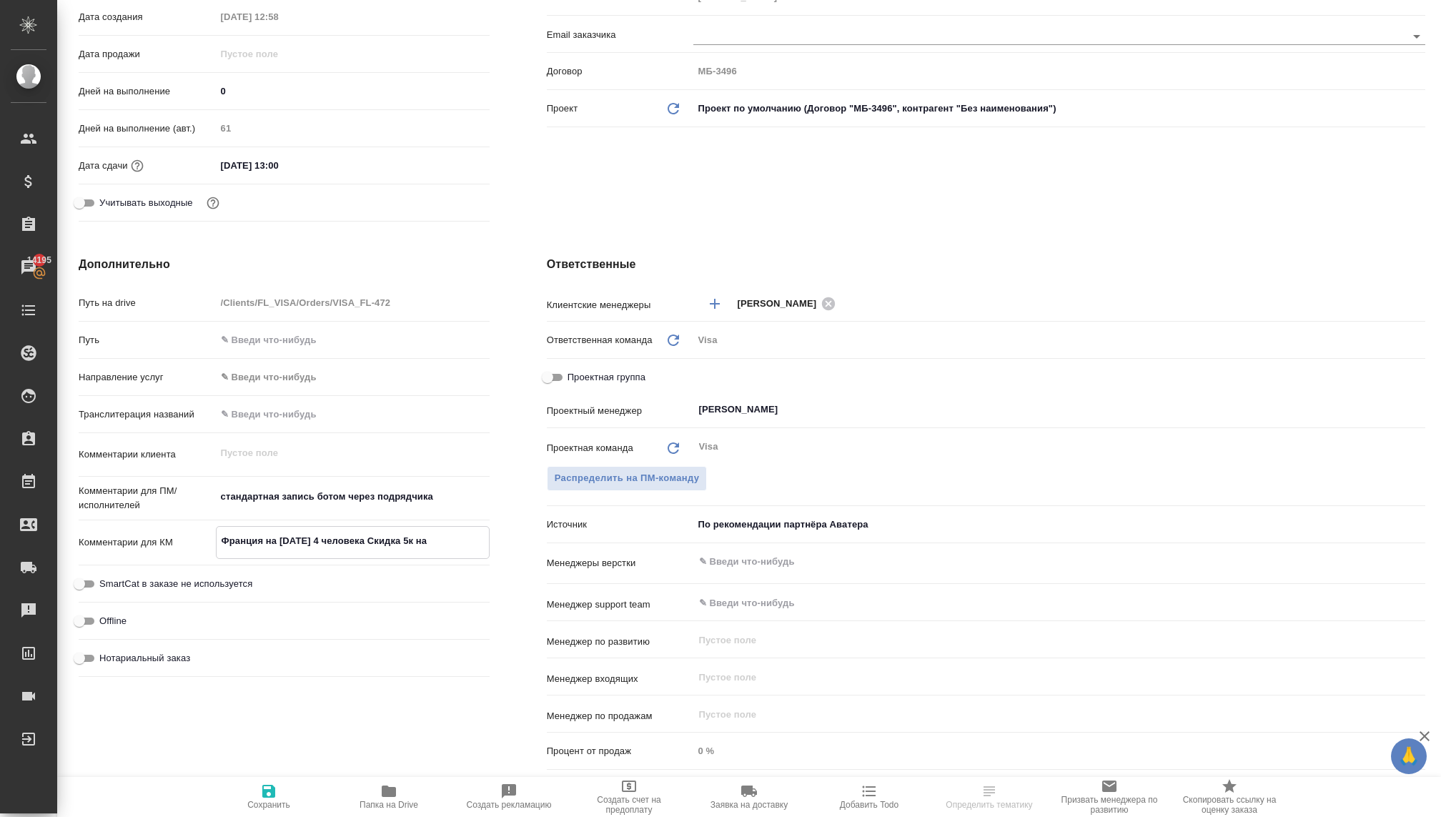
type textarea "x"
type textarea "Франция на новый год 4 человека Скидка 5к на ч"
type textarea "x"
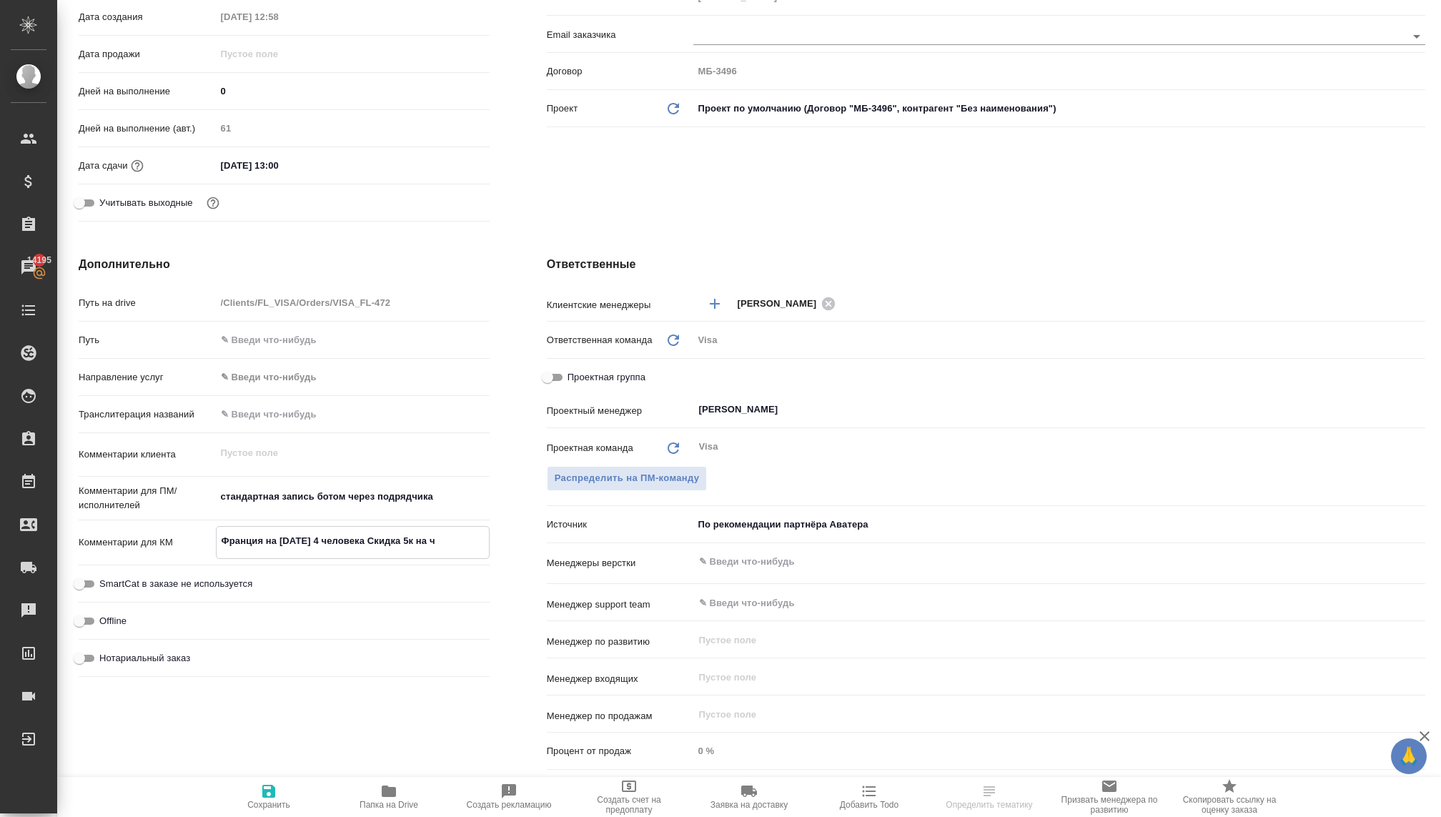
type textarea "Франция на новый год 4 человека Скидка 5к на че"
type textarea "x"
type textarea "Франция на новый год 4 человека Скидка 5к на чел"
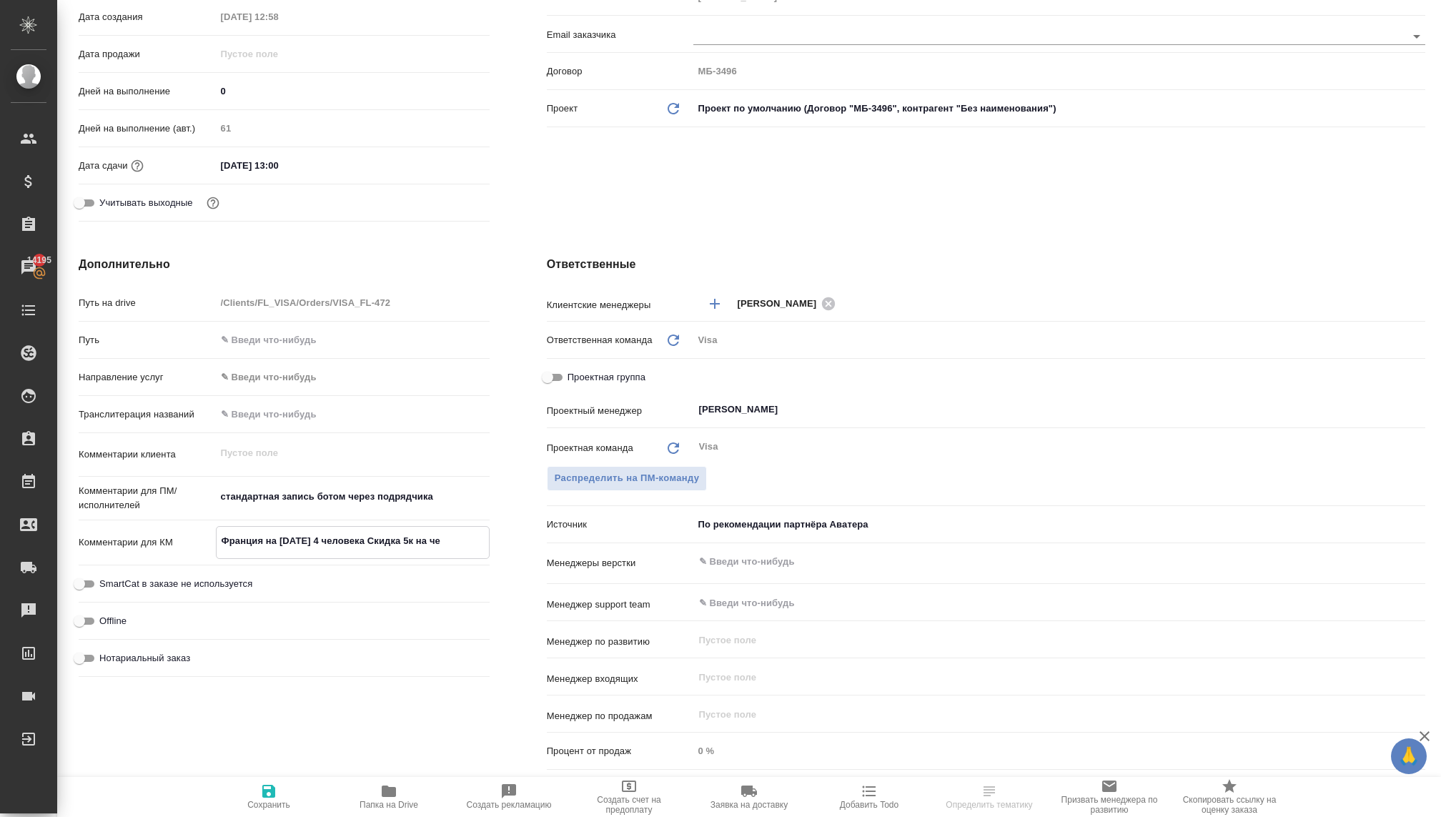
type textarea "x"
type textarea "Франция на новый год 4 человека Скидка 5к на чело"
type textarea "x"
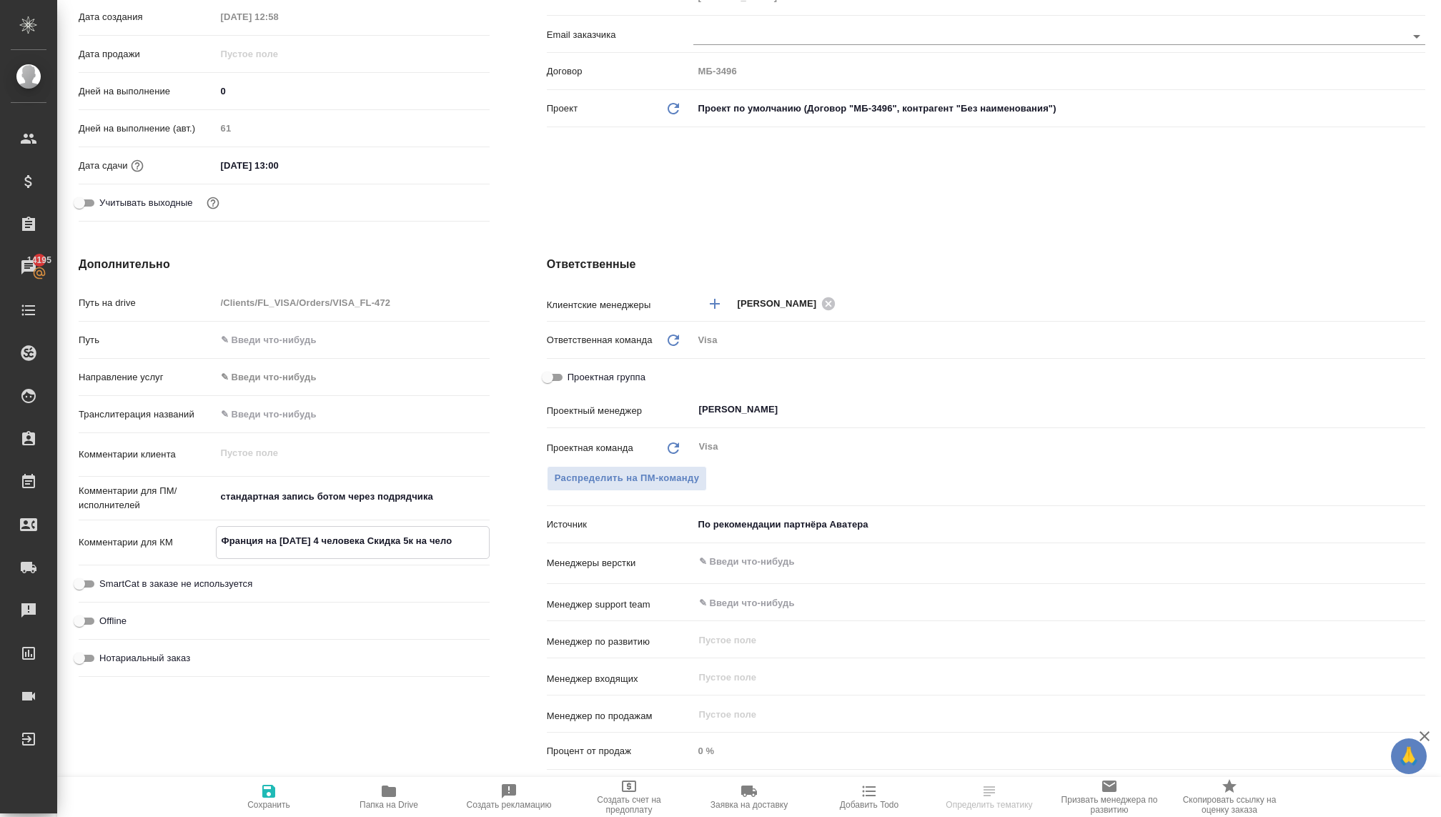
type textarea "x"
type textarea "Франция на новый год 4 человека Скидка 5к на челов"
type textarea "x"
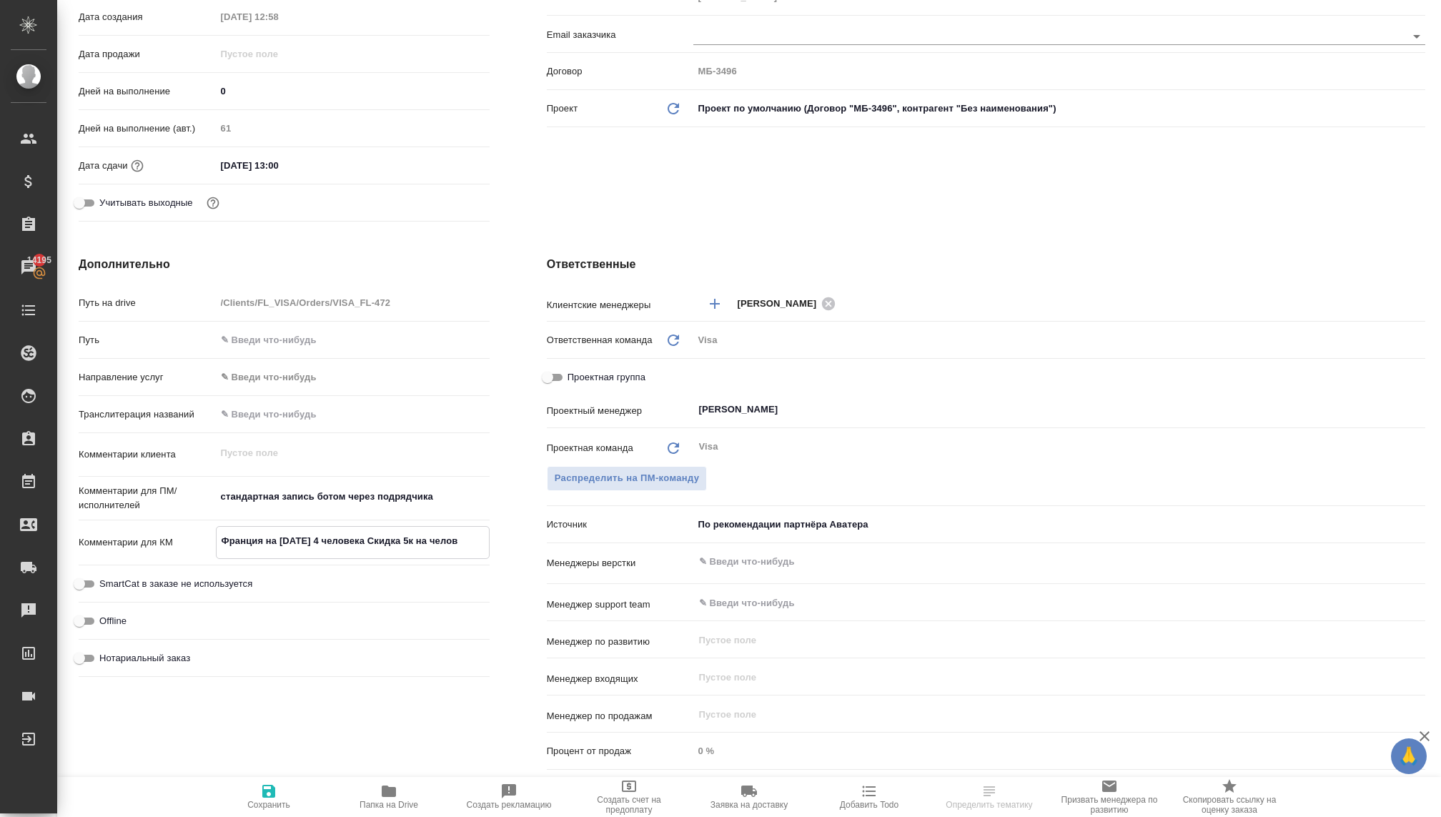
type textarea "x"
type textarea "Франция на новый год 4 человека Скидка 5к на челове"
type textarea "x"
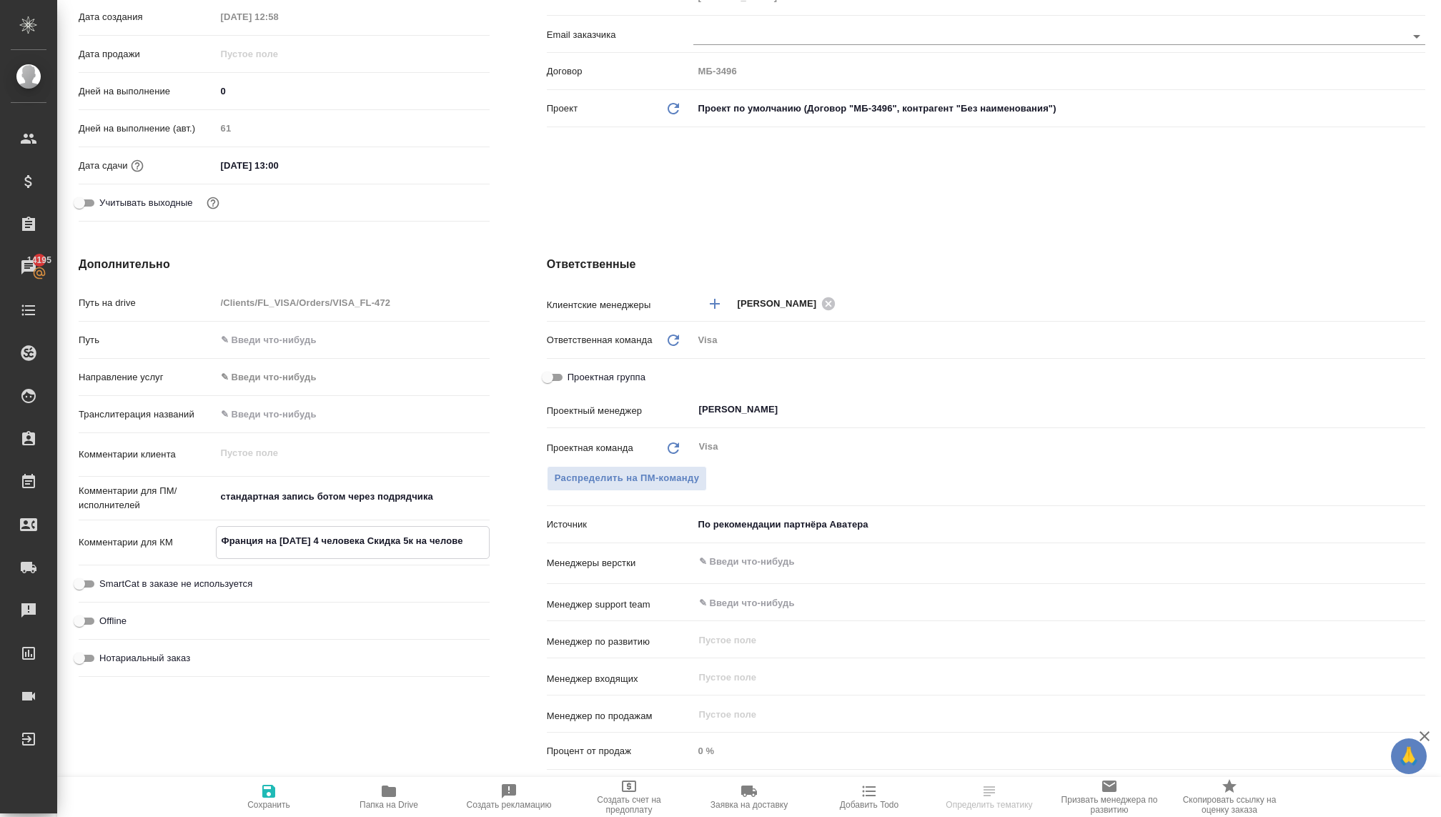
type textarea "Франция на новый год 4 человека Скидка 5к на человек"
type textarea "x"
type textarea "Франция на новый год 4 человека Скидка 5к на человека"
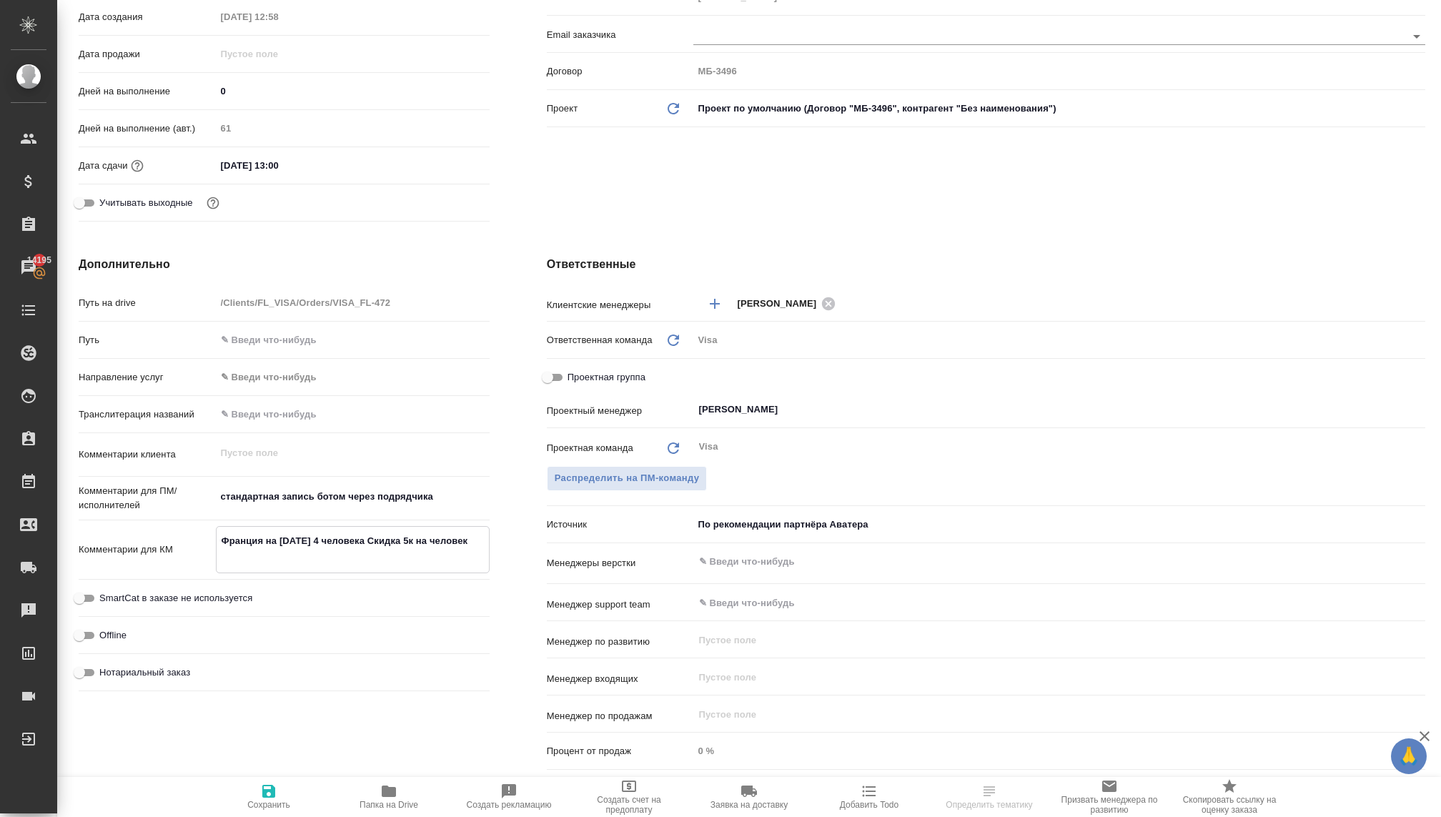
type textarea "x"
type textarea "Франция на новый год 4 человека Скидка 5к на человека"
type textarea "x"
click at [268, 800] on span "Сохранить" at bounding box center [268, 805] width 43 height 10
type textarea "x"
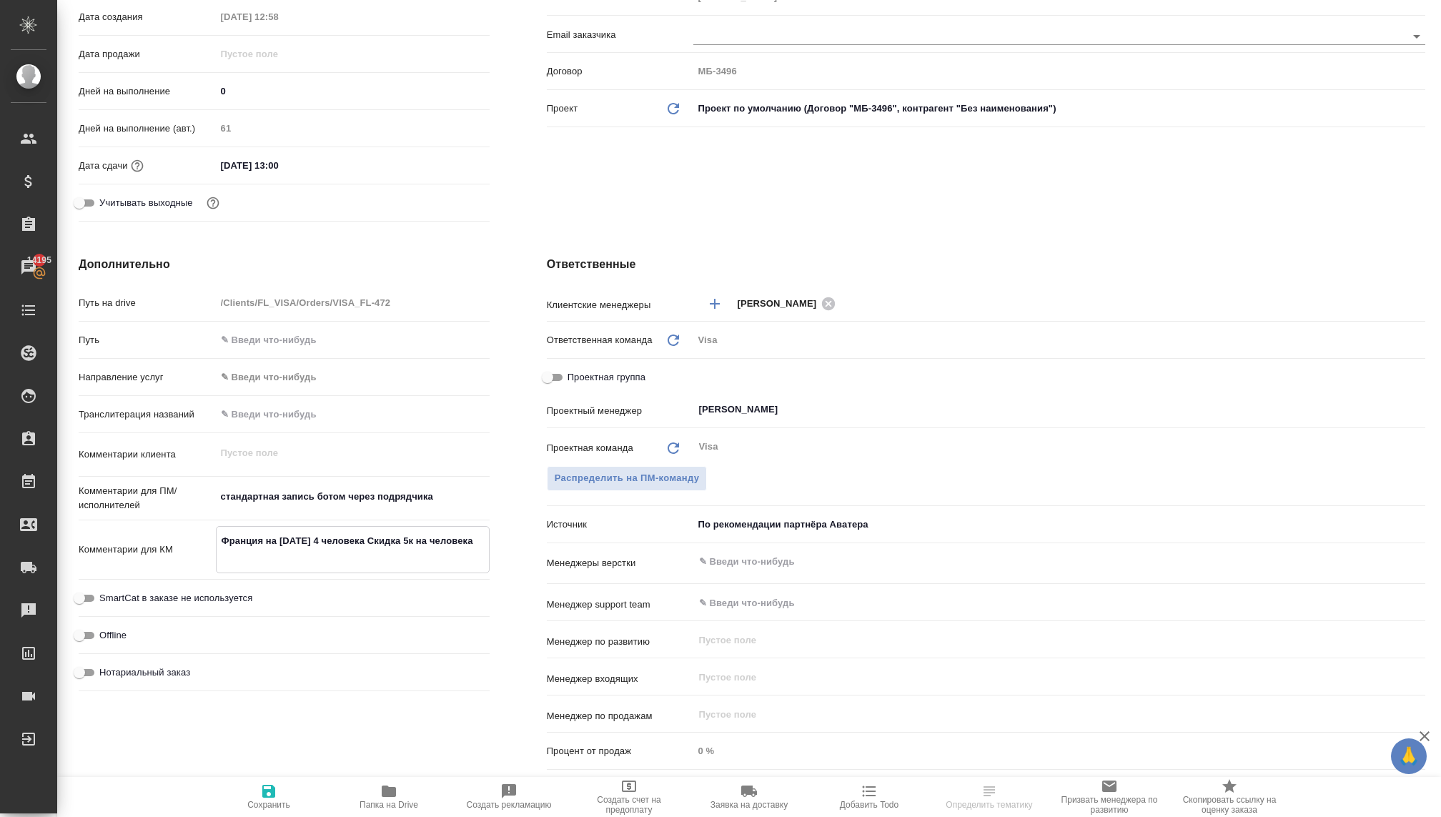
type textarea "x"
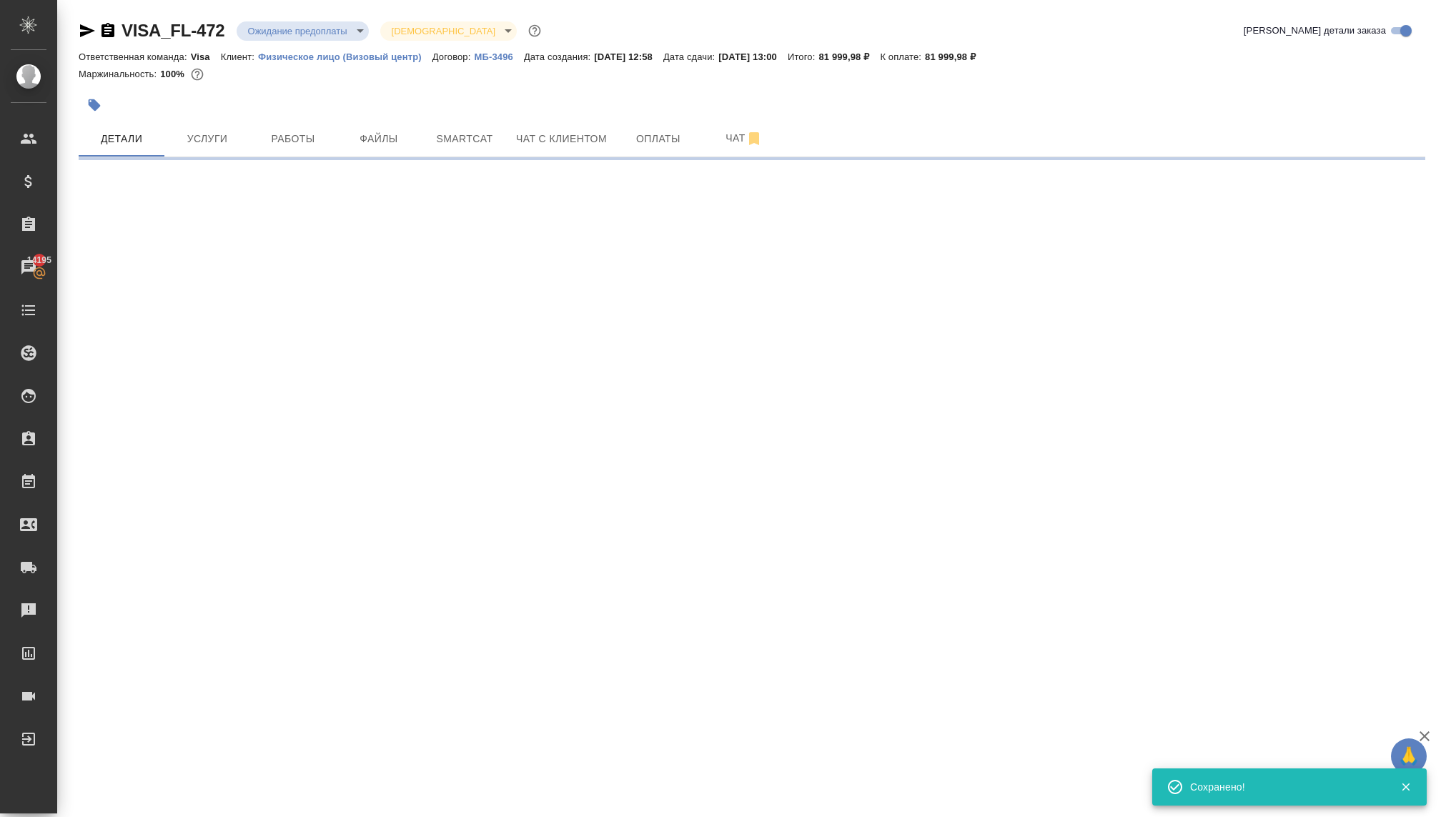
scroll to position [0, 0]
select select "RU"
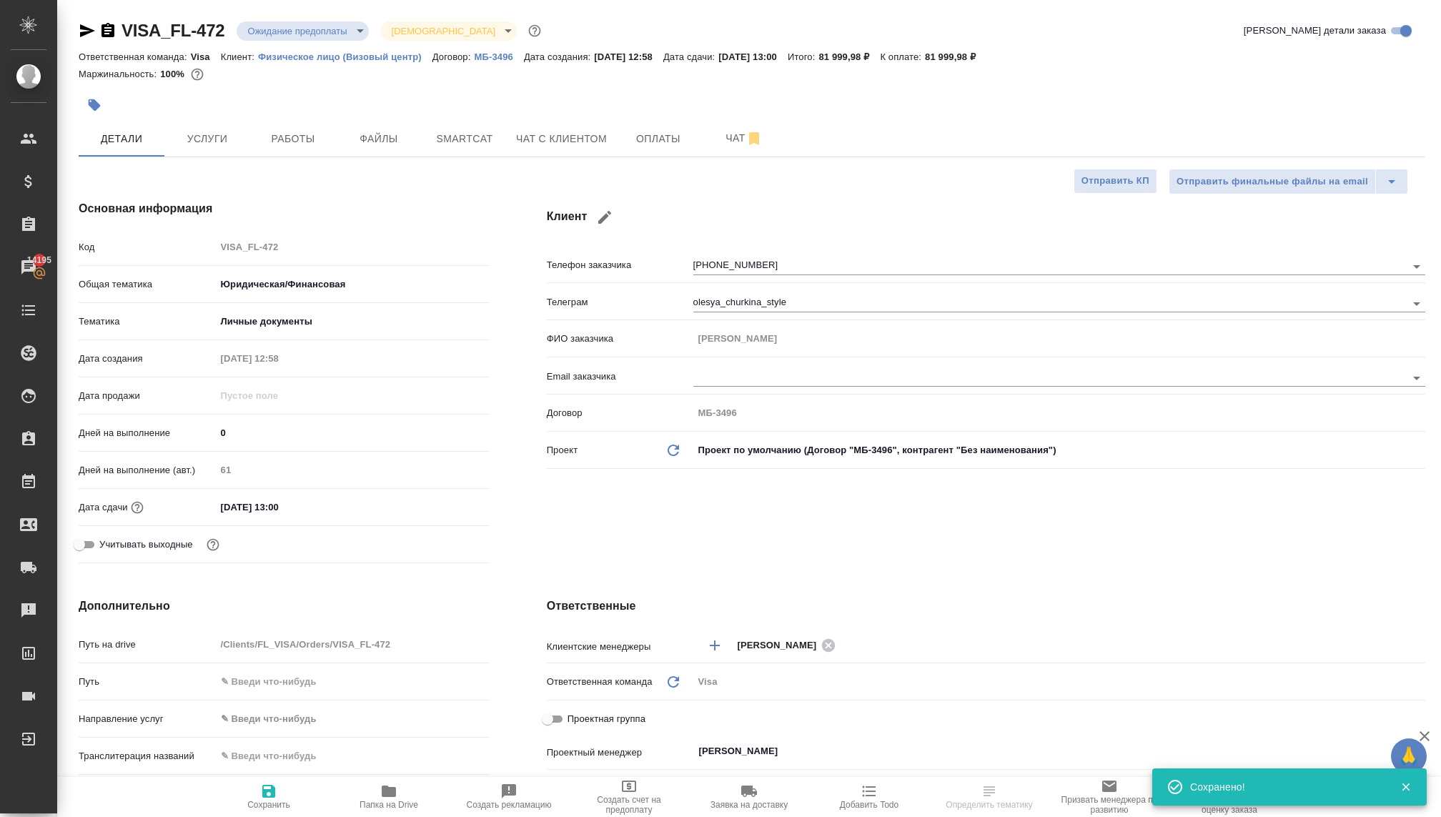
type textarea "x"
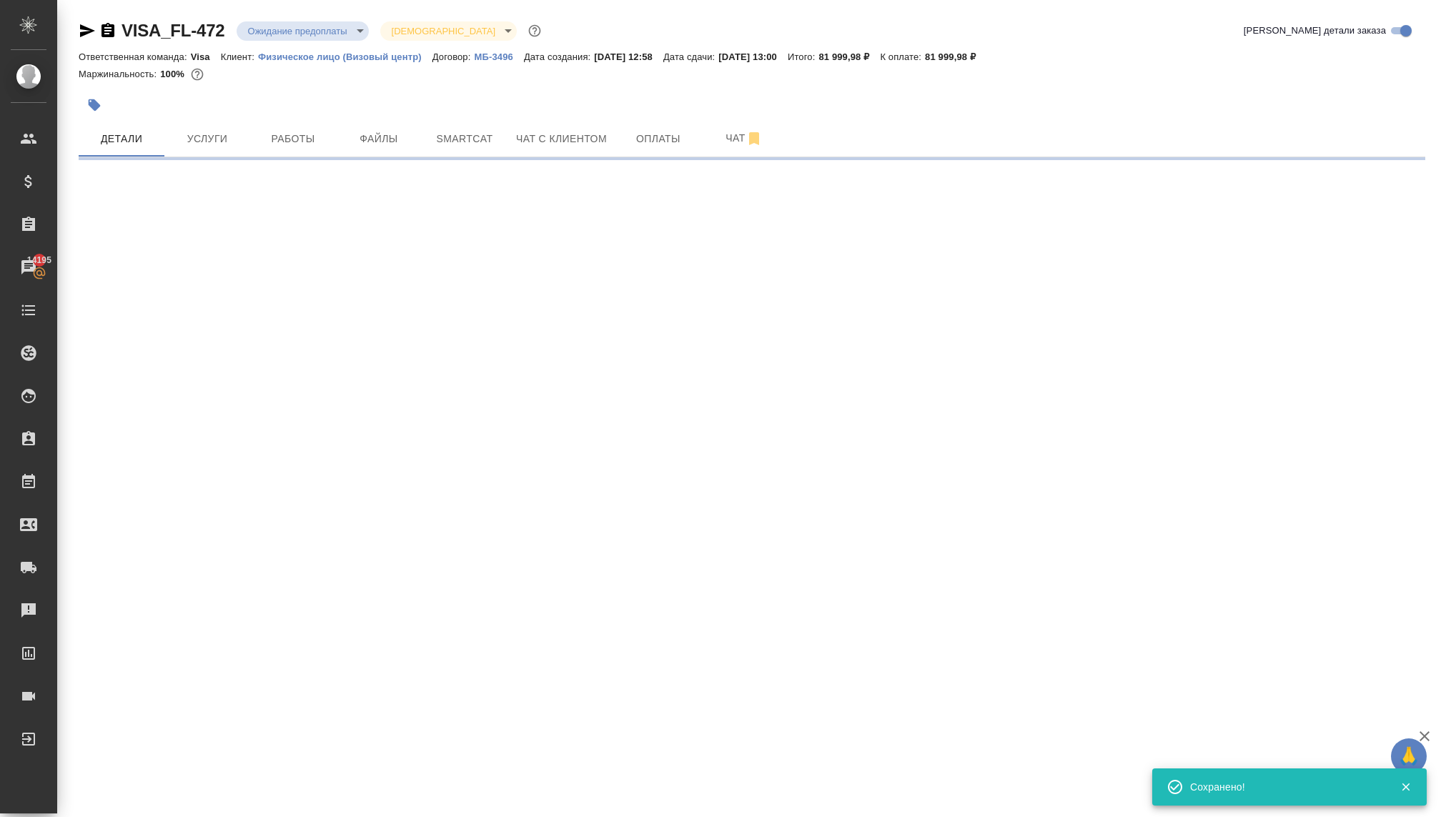
select select "RU"
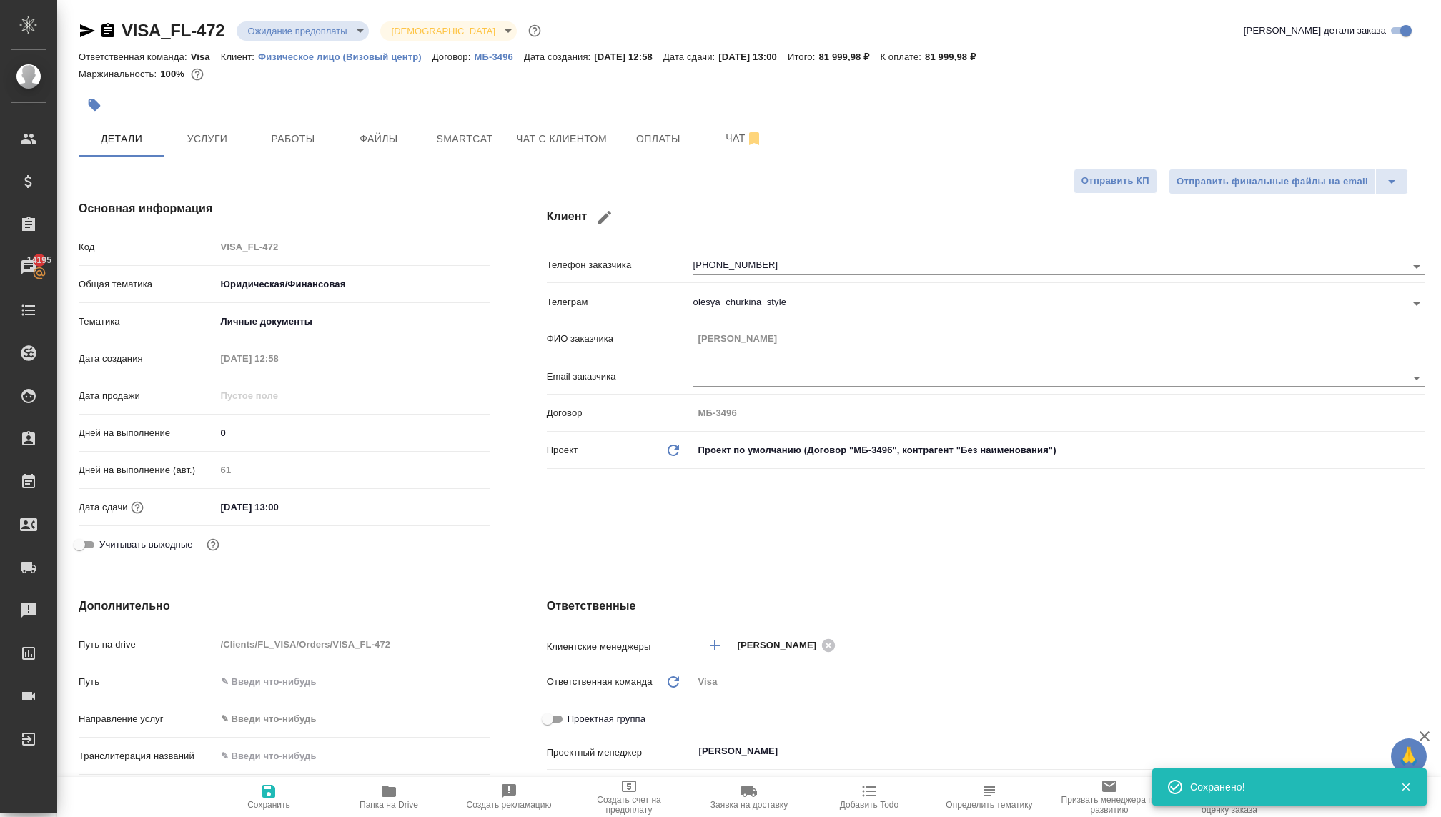
type textarea "x"
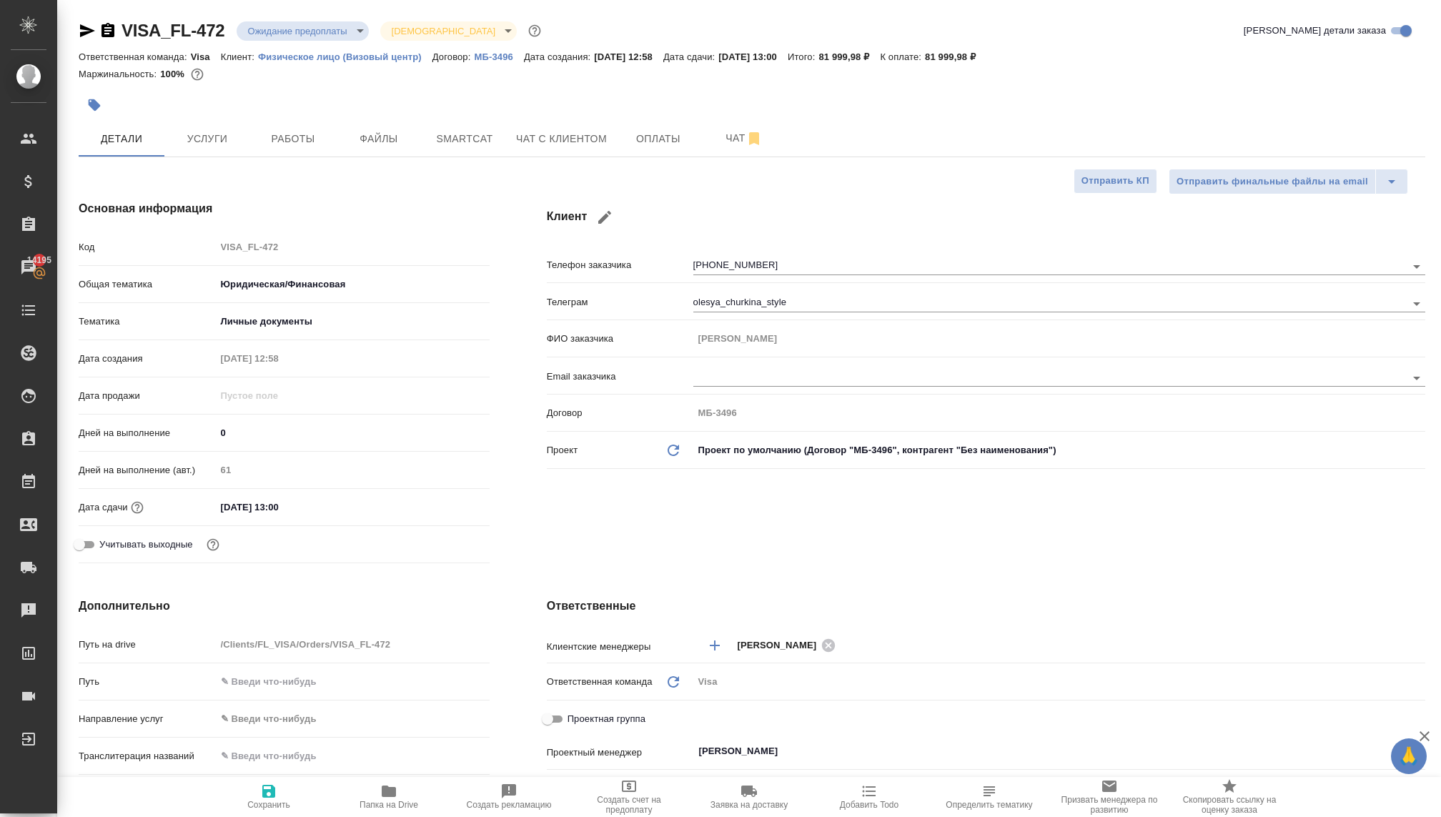
type textarea "x"
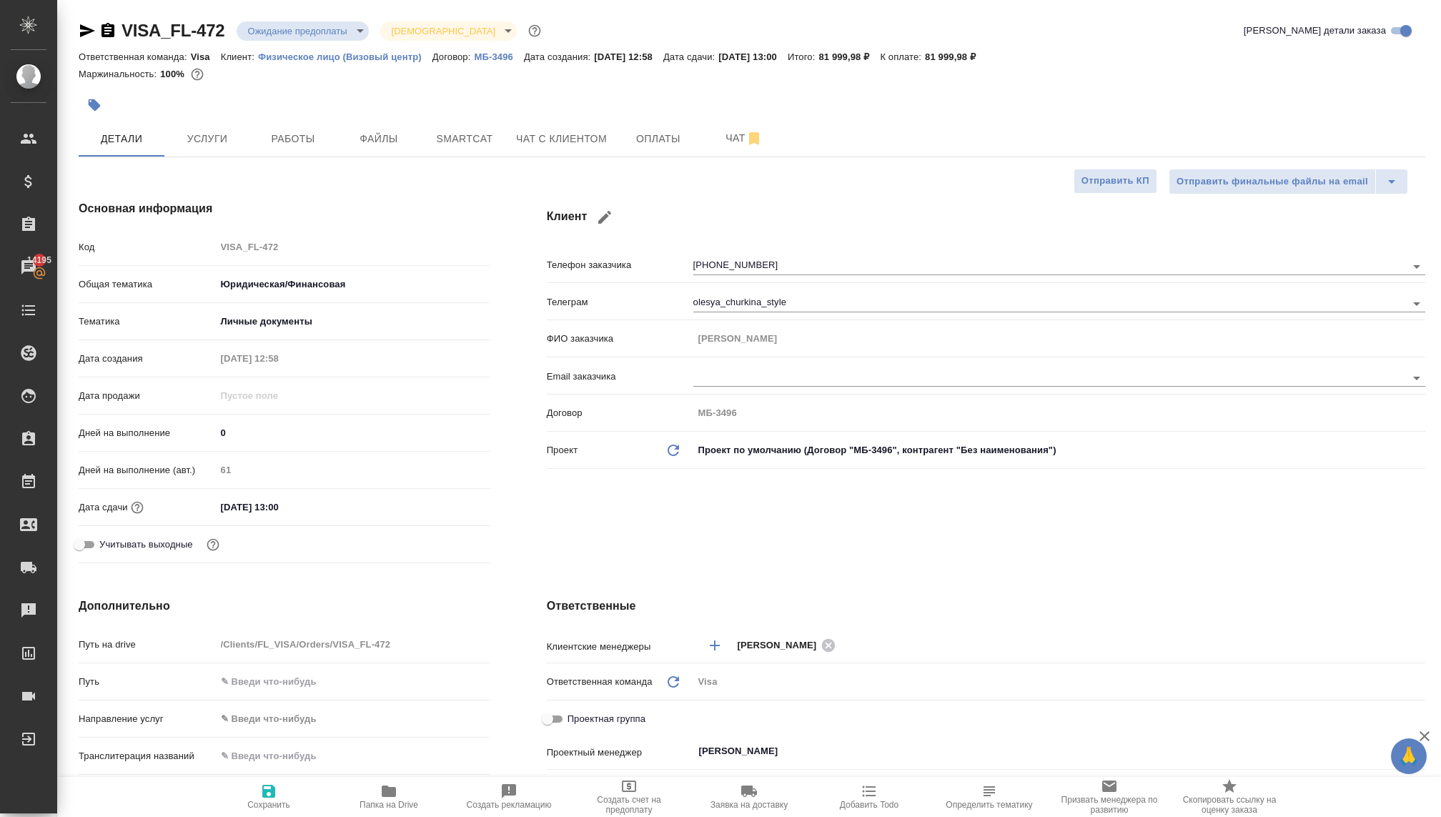
type textarea "x"
click at [222, 142] on span "Услуги" at bounding box center [207, 139] width 69 height 18
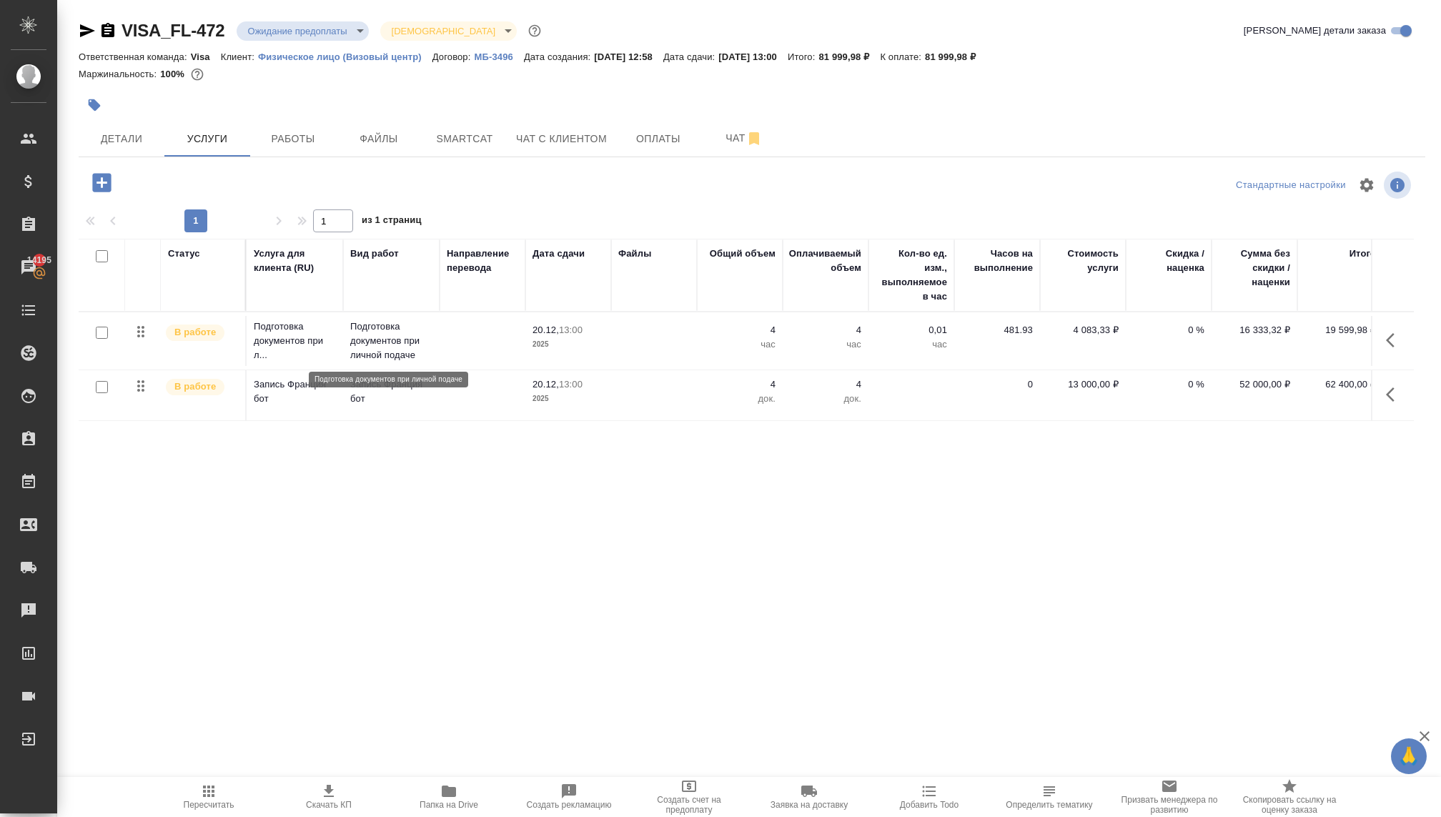
click at [403, 337] on p "Подготовка документов при личной подаче" at bounding box center [391, 341] width 82 height 43
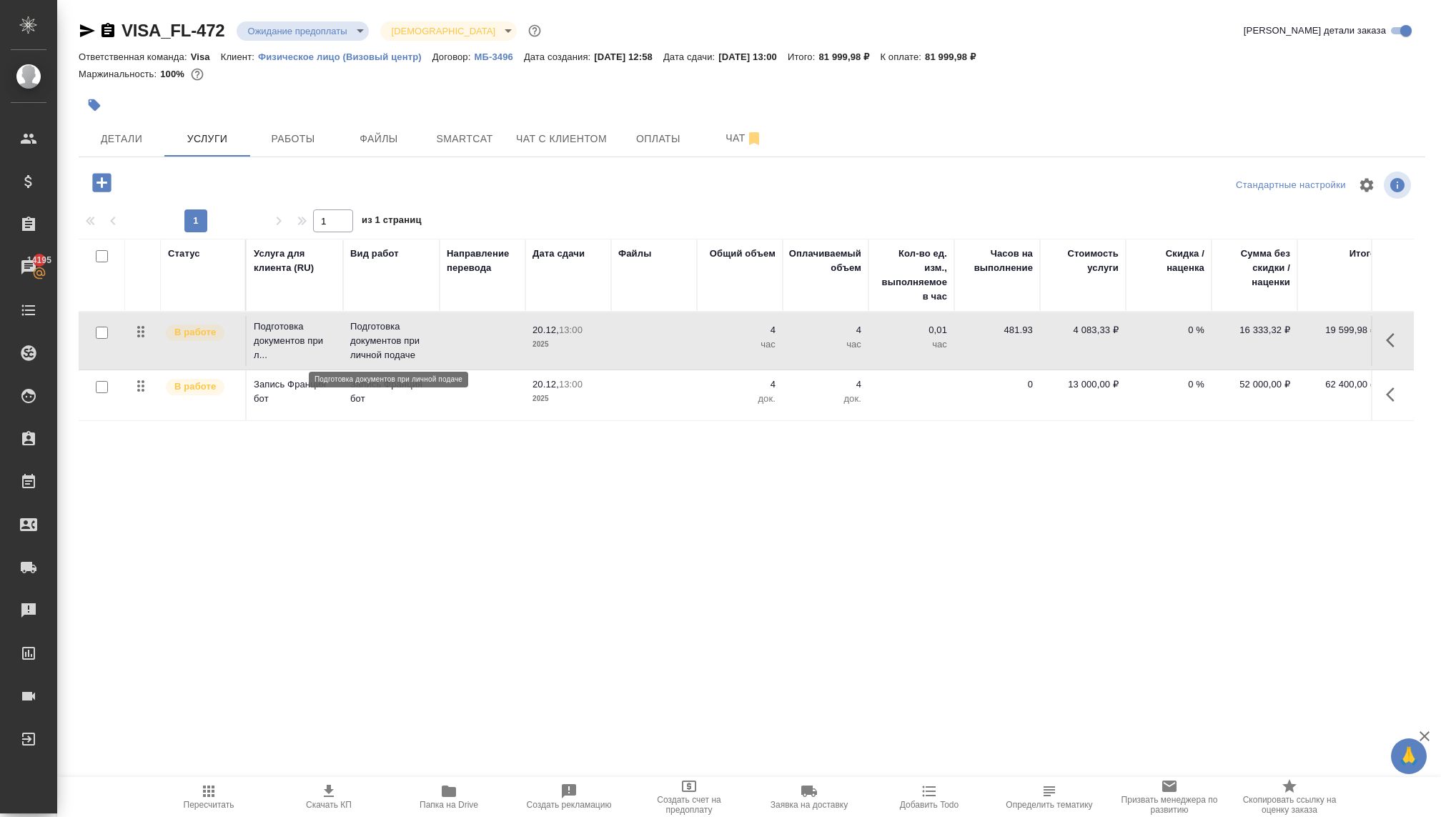
click at [403, 337] on p "Подготовка документов при личной подаче" at bounding box center [391, 341] width 82 height 43
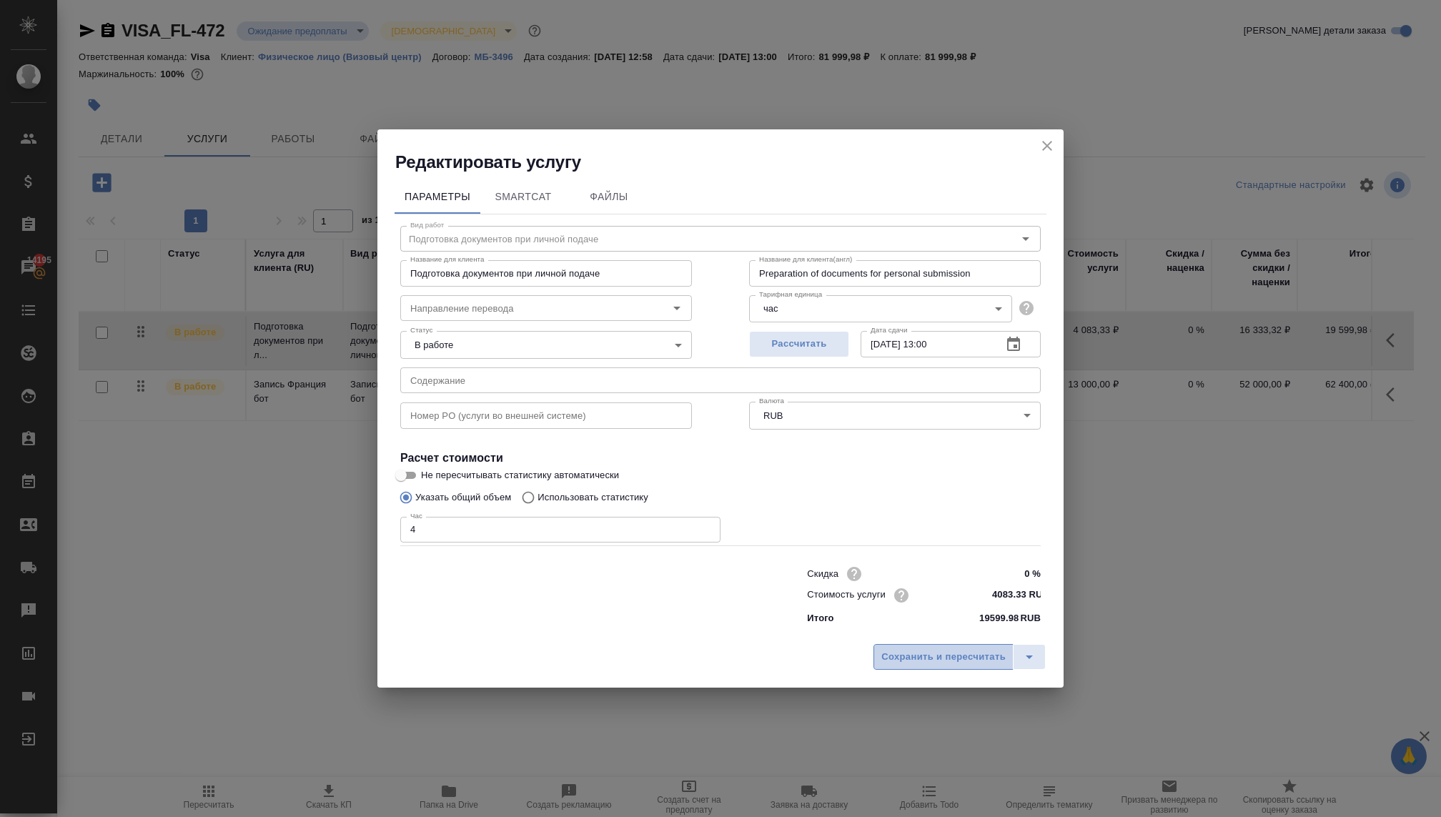
click at [945, 657] on span "Сохранить и пересчитать" at bounding box center [944, 657] width 124 height 16
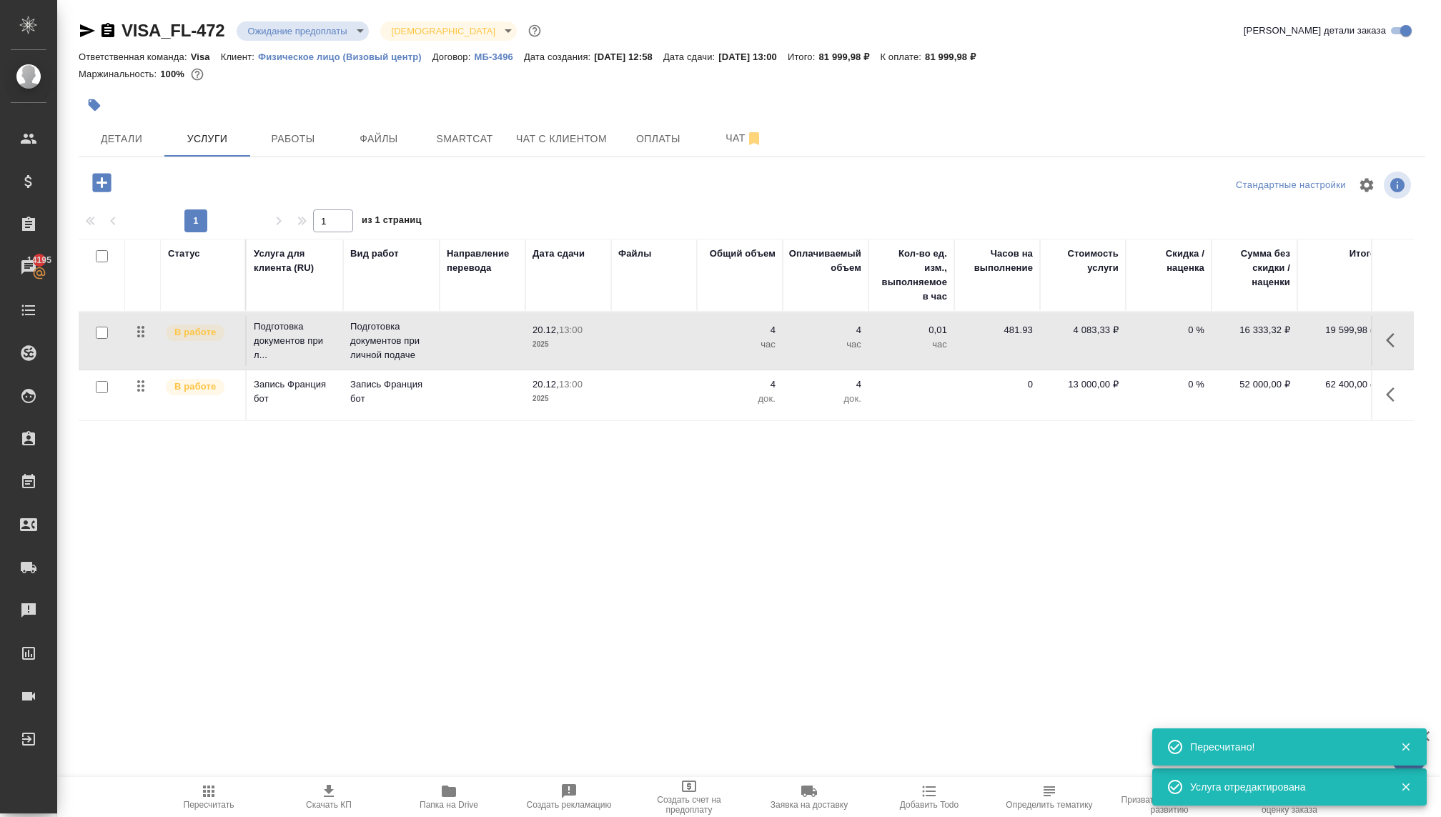
click at [496, 62] on link "МБ-3496" at bounding box center [498, 56] width 49 height 12
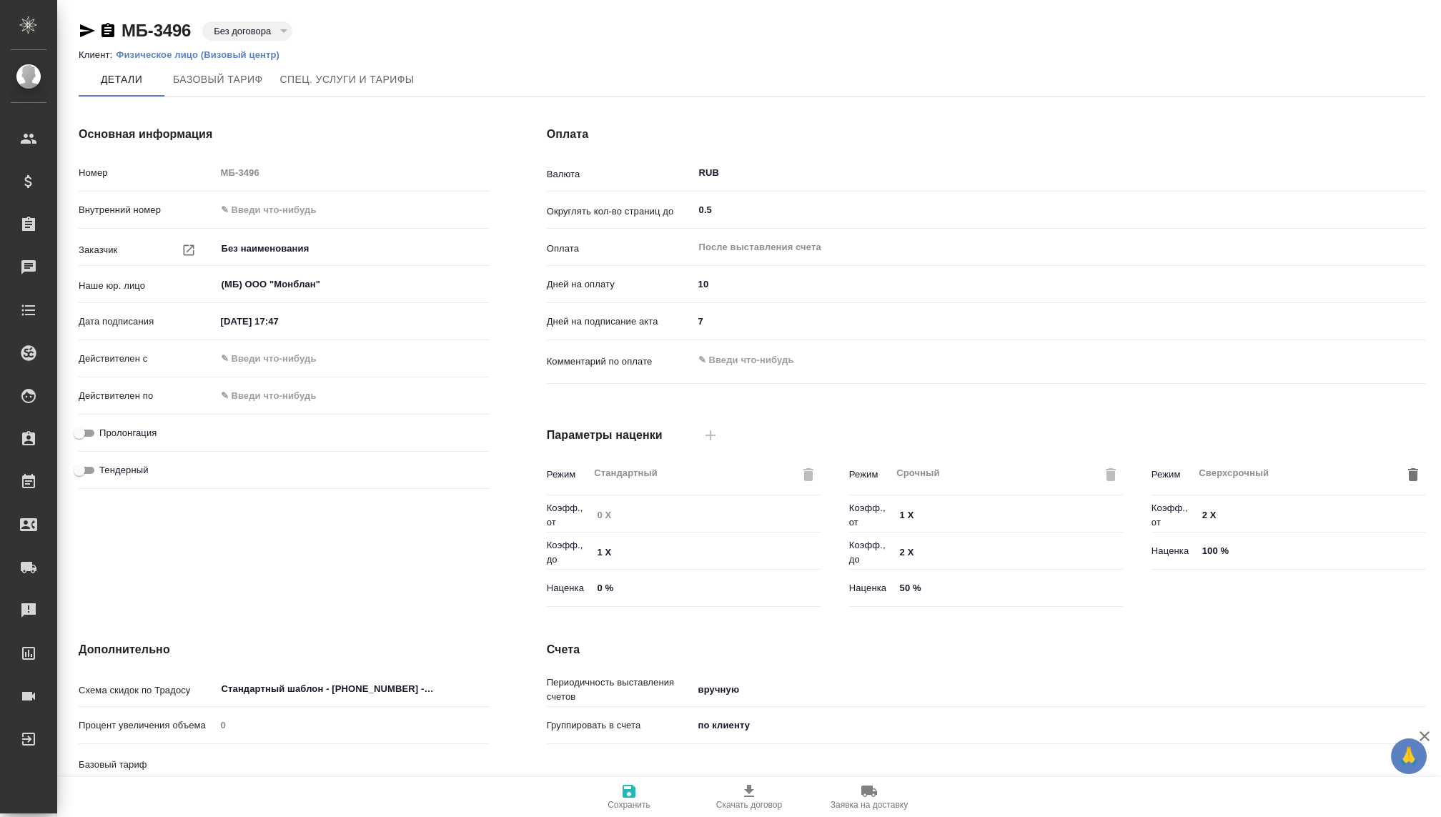
type input "Базовый ТП 2025"
click at [736, 207] on input "0.5" at bounding box center [1036, 210] width 676 height 17
click at [492, 254] on div "Основная информация Номер МБ-3496 Внутренний номер Заказчик Без наименования ​ …" at bounding box center [284, 369] width 468 height 544
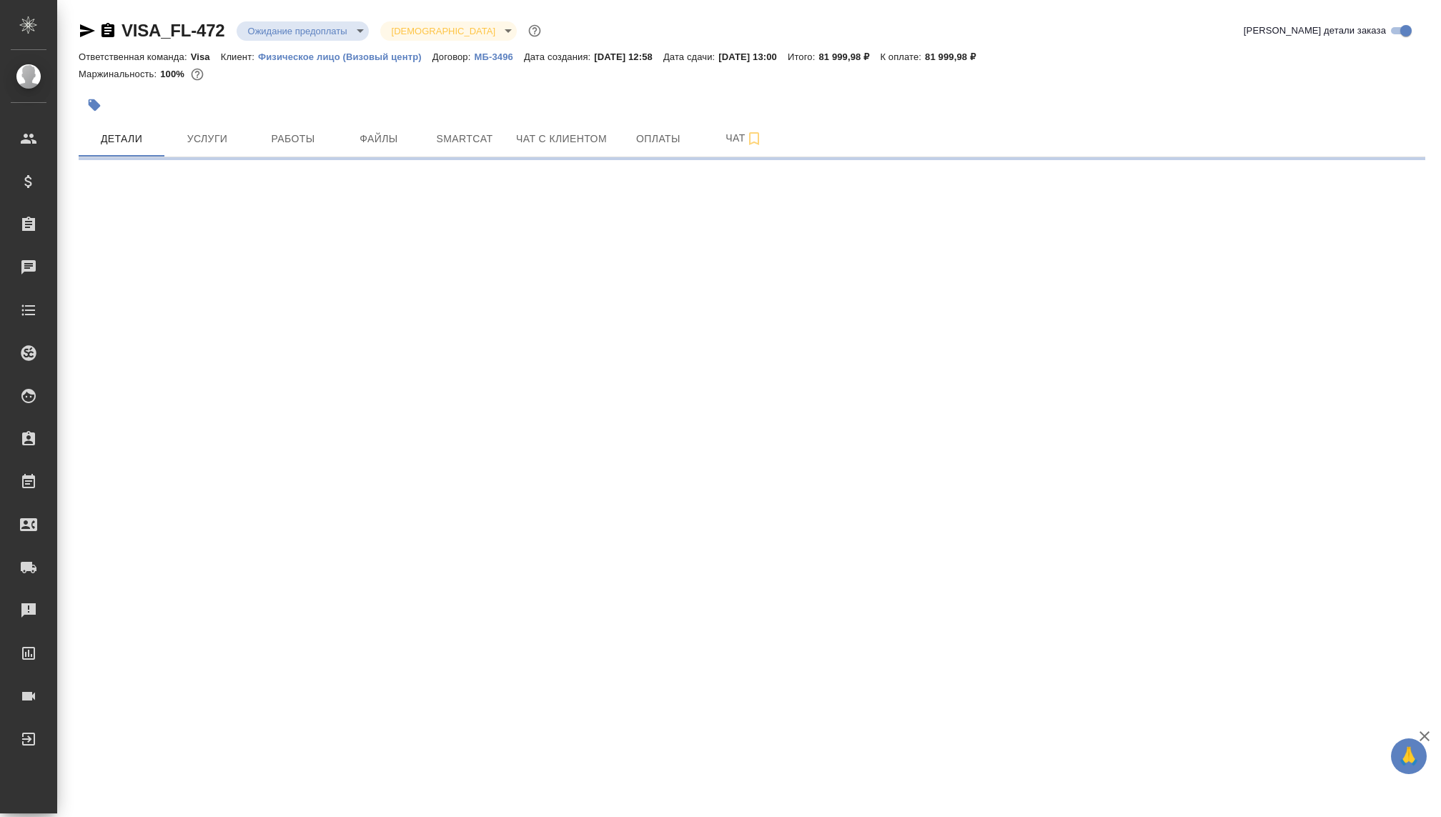
select select "RU"
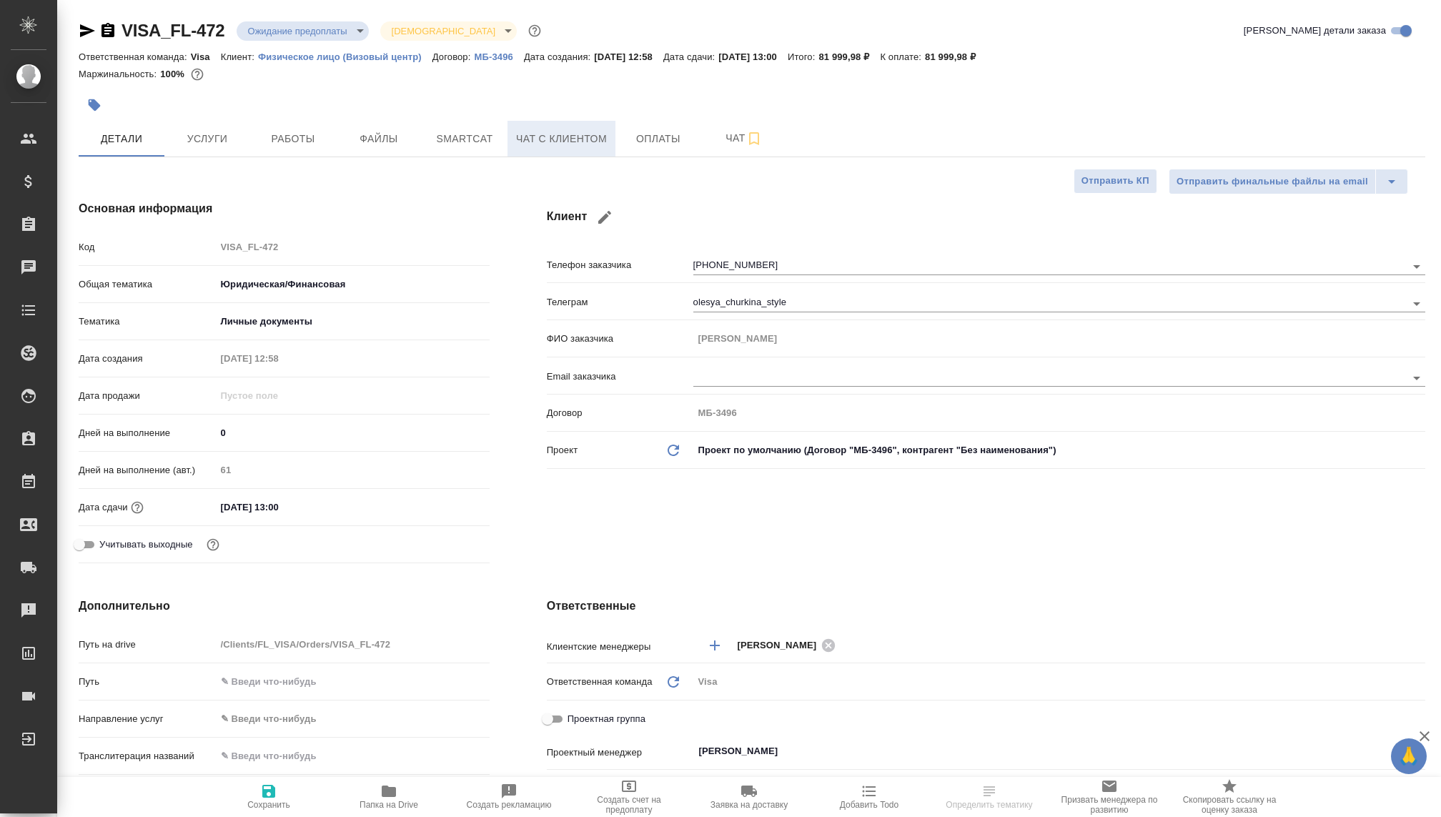
type textarea "x"
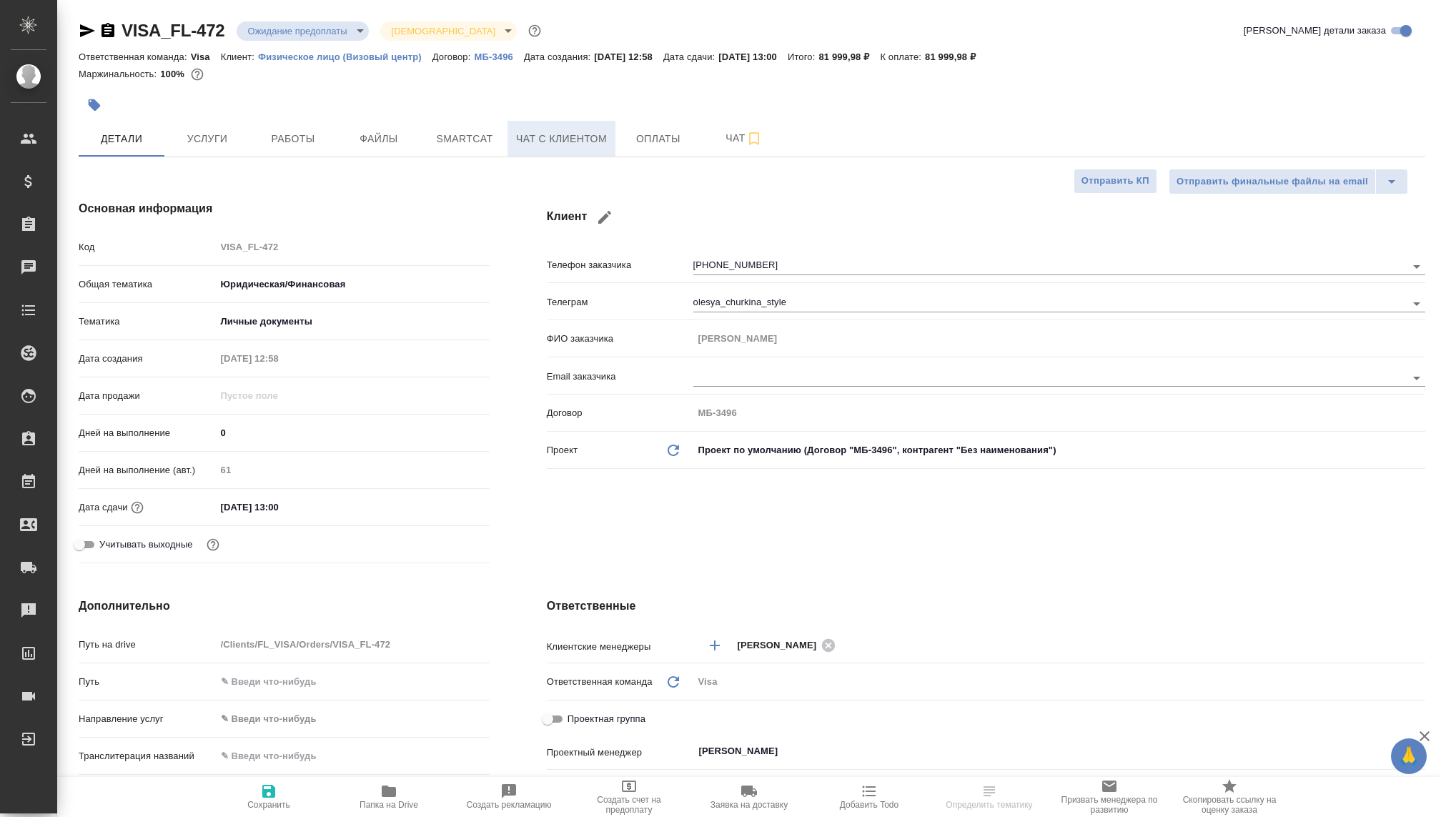
type textarea "x"
click at [636, 137] on span "Оплаты" at bounding box center [658, 139] width 69 height 18
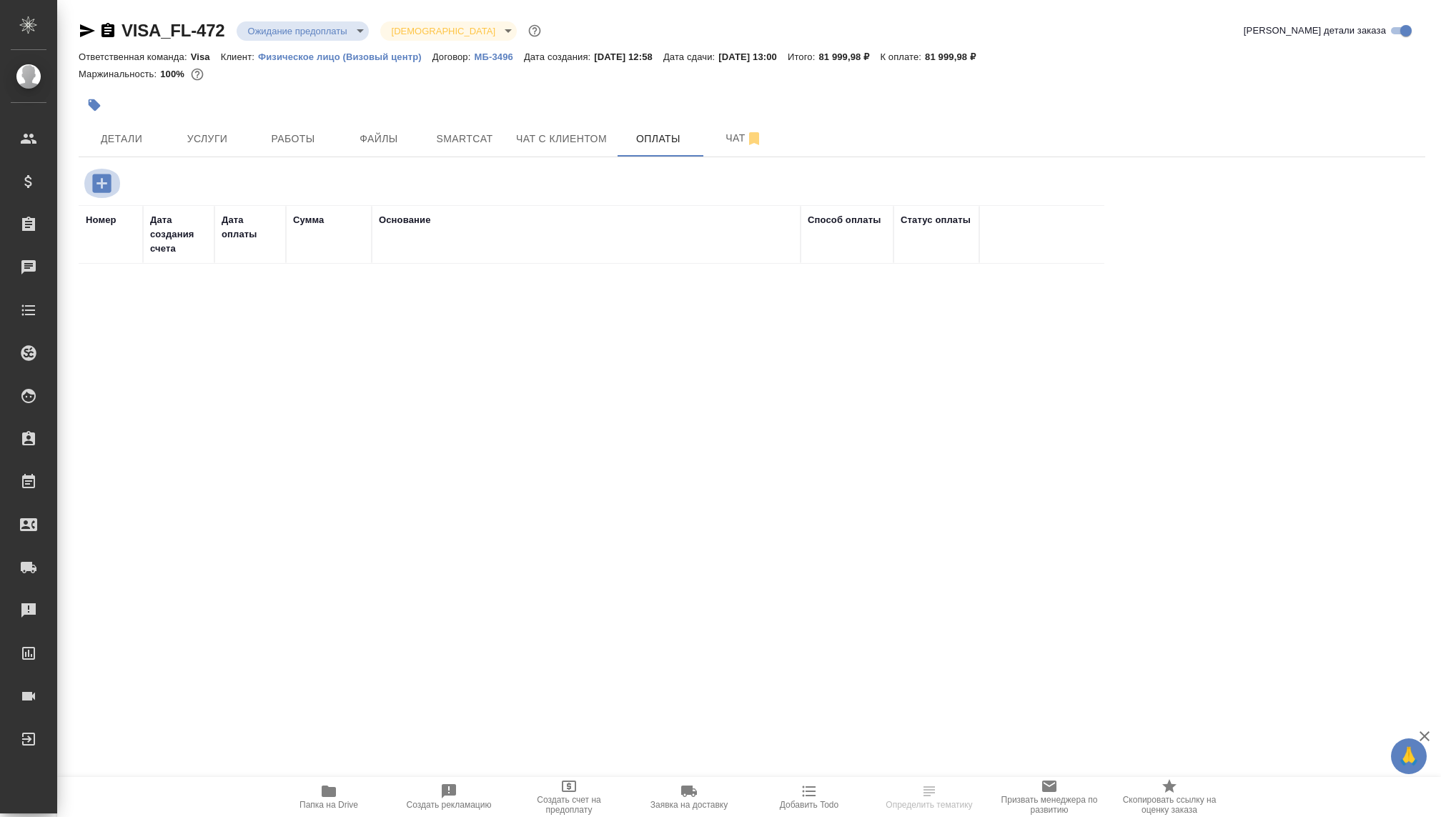
click at [99, 182] on icon "button" at bounding box center [101, 183] width 19 height 19
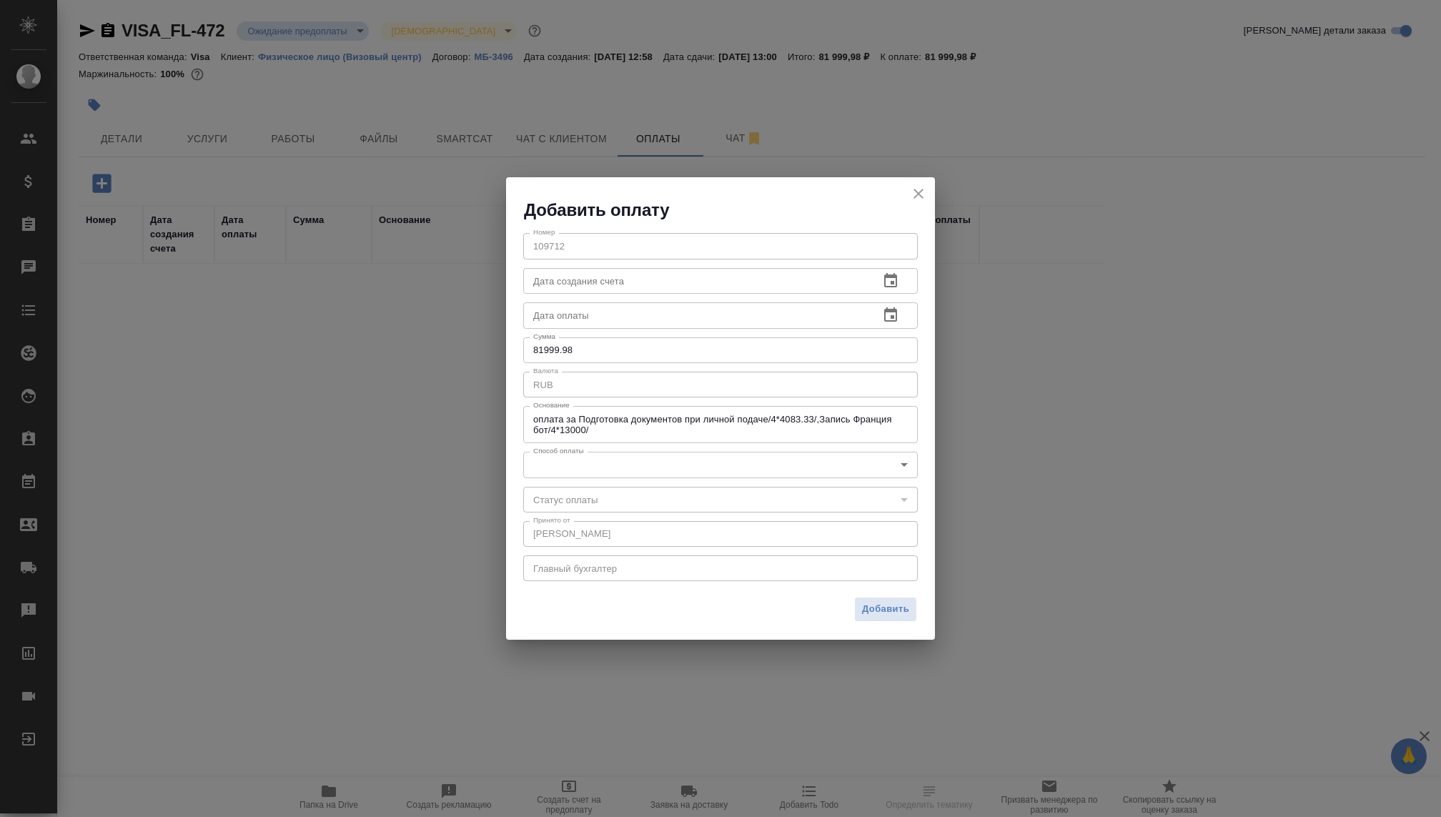
click at [563, 343] on input "81999.98" at bounding box center [720, 350] width 395 height 26
click at [897, 345] on input "81999.98" at bounding box center [720, 350] width 395 height 26
click at [897, 344] on input "81999.98" at bounding box center [720, 350] width 395 height 26
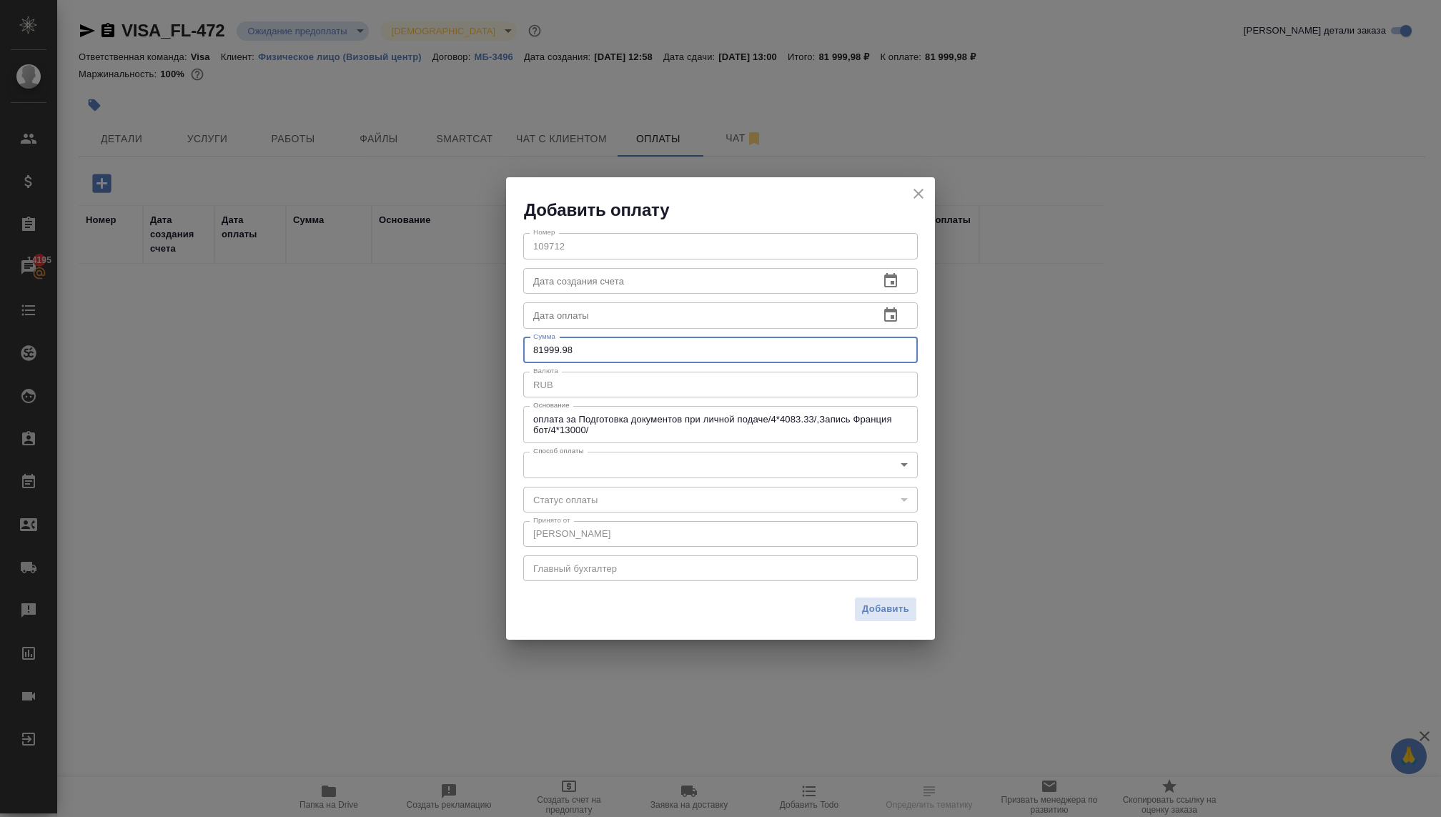
click at [897, 344] on input "81999.98" at bounding box center [720, 350] width 395 height 26
click at [896, 354] on input "81999.98" at bounding box center [720, 350] width 395 height 26
click at [896, 350] on input "81999.98" at bounding box center [720, 350] width 395 height 26
drag, startPoint x: 583, startPoint y: 341, endPoint x: 461, endPoint y: 338, distance: 122.3
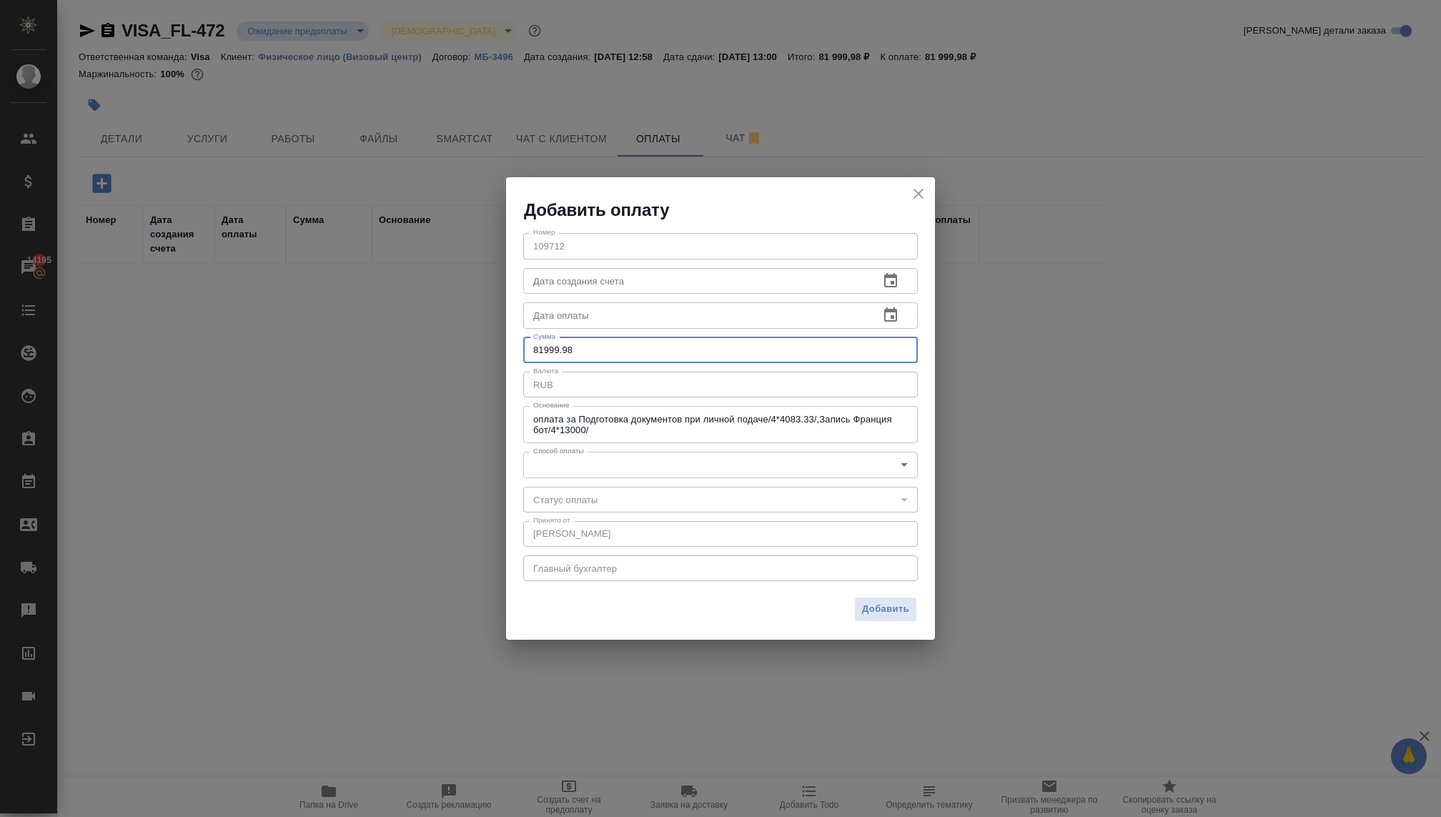
click at [461, 339] on div "Добавить оплату Номер 109712 Номер Дата создания счета Дата создания счета Дата…" at bounding box center [720, 408] width 1441 height 817
click at [597, 342] on input "81999.98" at bounding box center [720, 350] width 395 height 26
click at [597, 337] on div "Номер 109712 Номер Дата создания счета Дата создания счета Дата оплаты Дата опл…" at bounding box center [720, 406] width 429 height 368
click at [597, 337] on input "81999.98" at bounding box center [720, 350] width 395 height 26
click at [561, 345] on input "81999.98" at bounding box center [720, 350] width 395 height 26
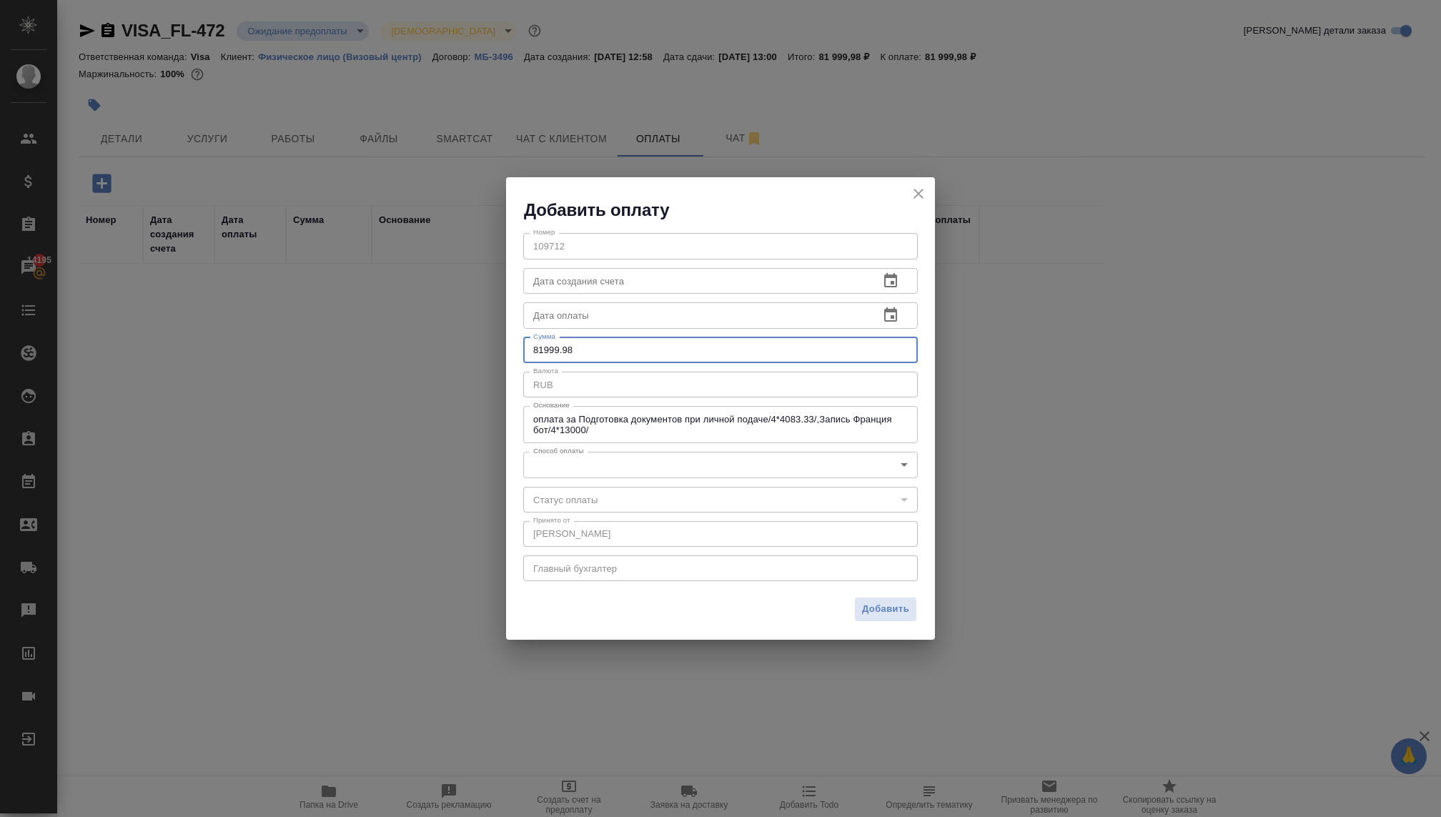
click at [561, 345] on input "81999.98" at bounding box center [720, 350] width 395 height 26
type input "82000"
click at [772, 459] on body "🙏 .cls-1 fill:#fff; AWATERA Kovaleva Ekaterina Клиенты Спецификации Заказы 1419…" at bounding box center [720, 408] width 1441 height 817
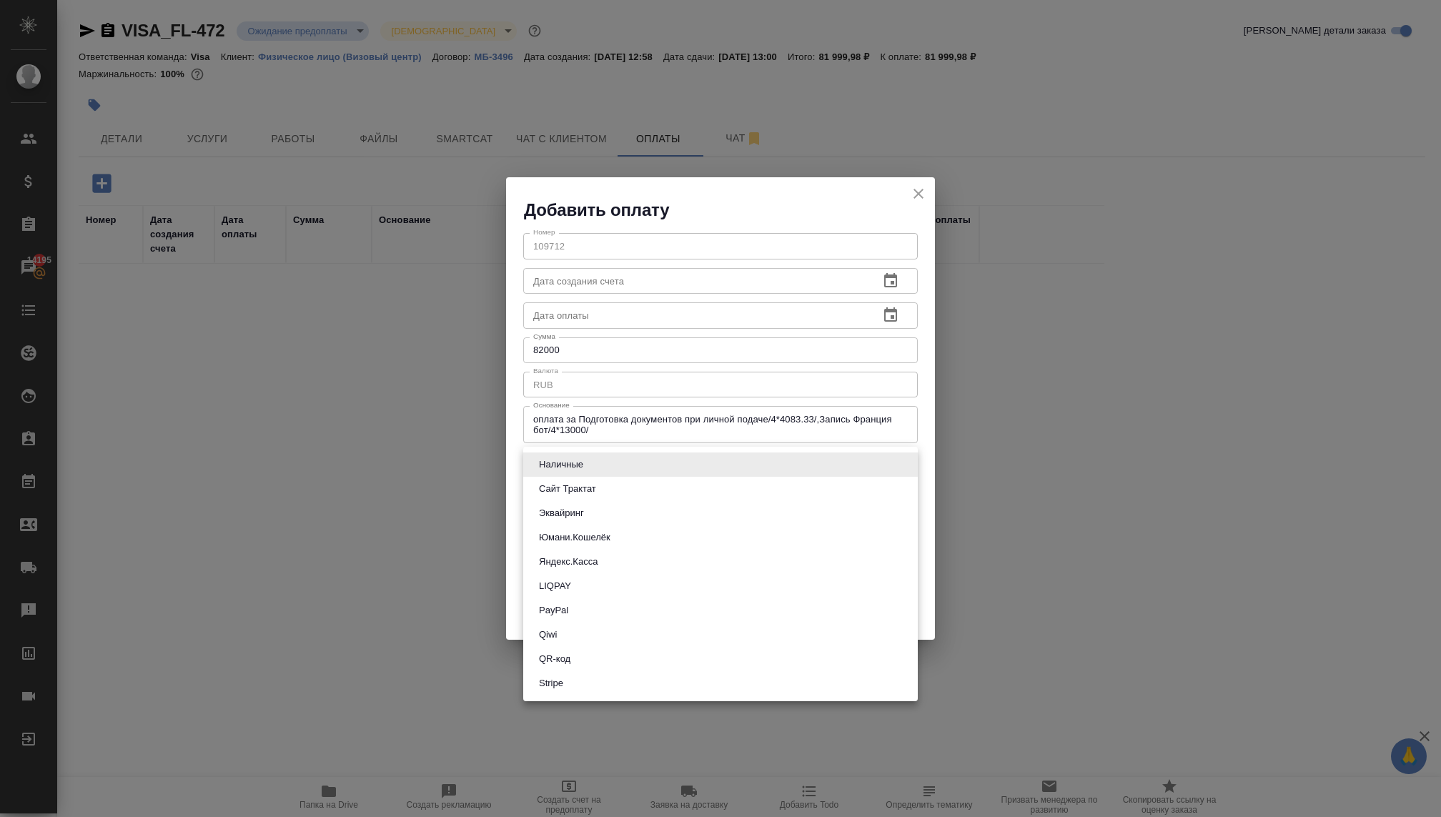
click at [557, 487] on button "Сайт Трактат" at bounding box center [568, 489] width 66 height 16
type input "site-traktat"
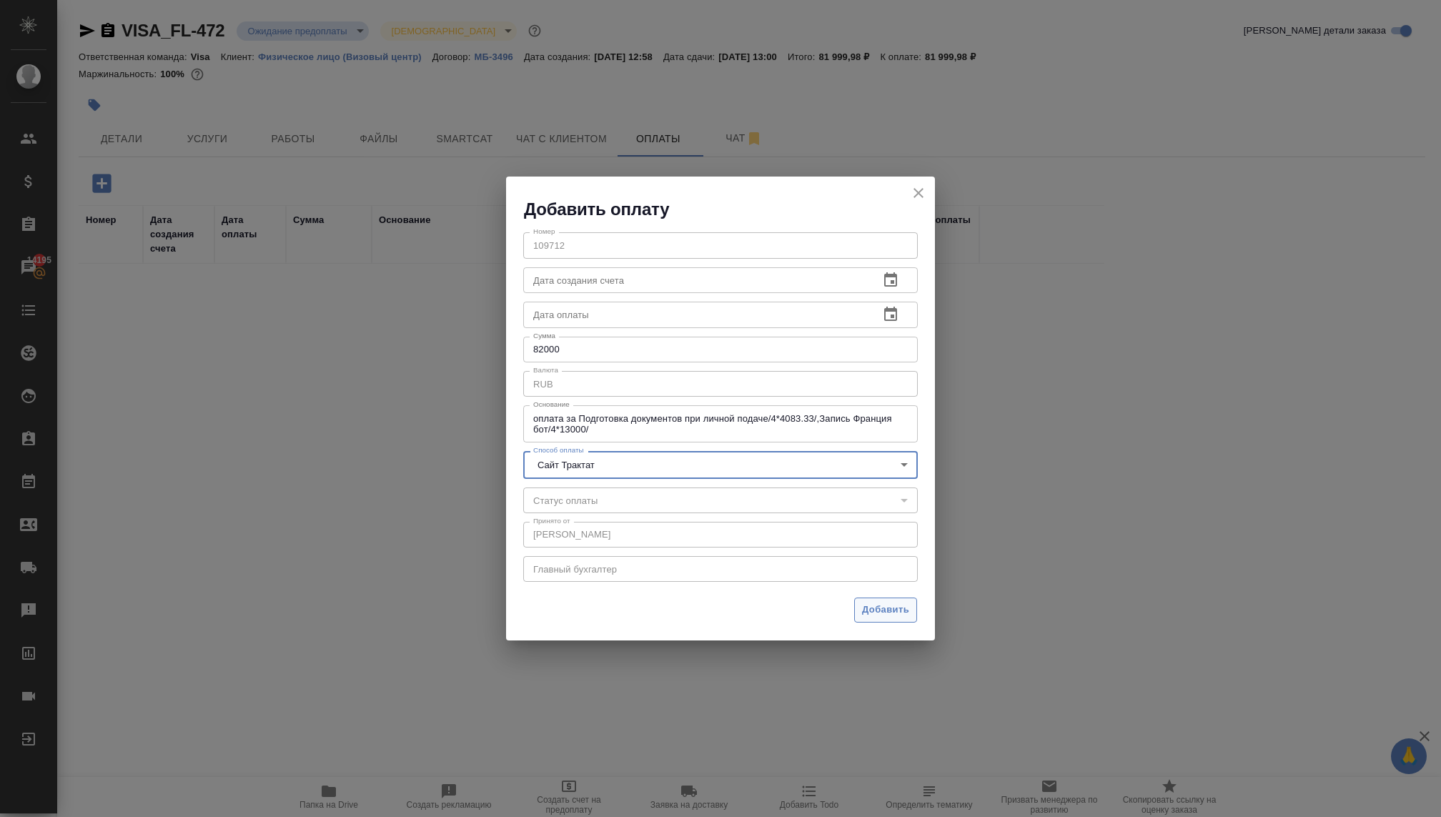
click at [874, 603] on span "Добавить" at bounding box center [885, 610] width 47 height 16
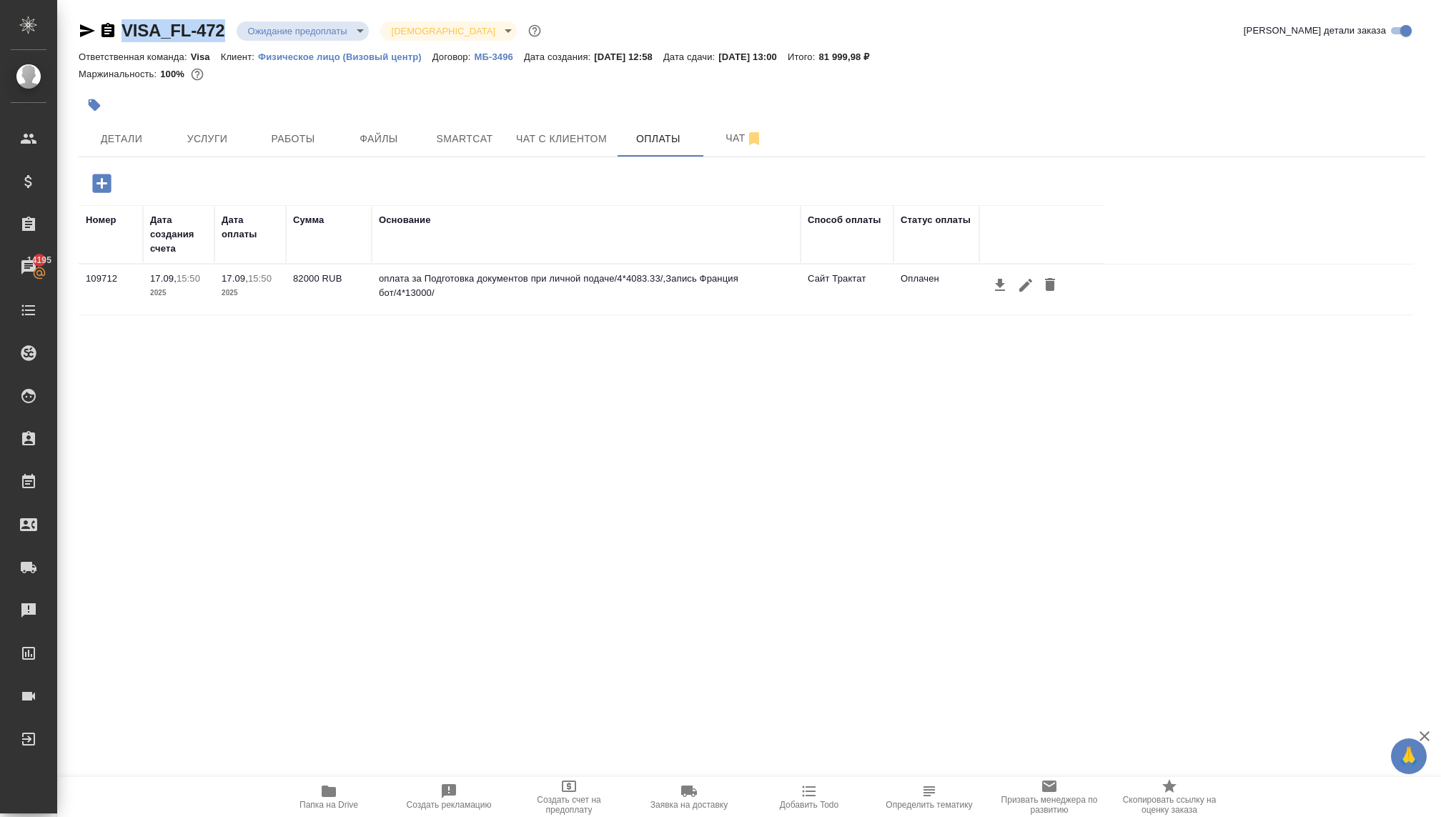
copy link "VISA_FL-472"
click at [124, 142] on span "Детали" at bounding box center [121, 139] width 69 height 18
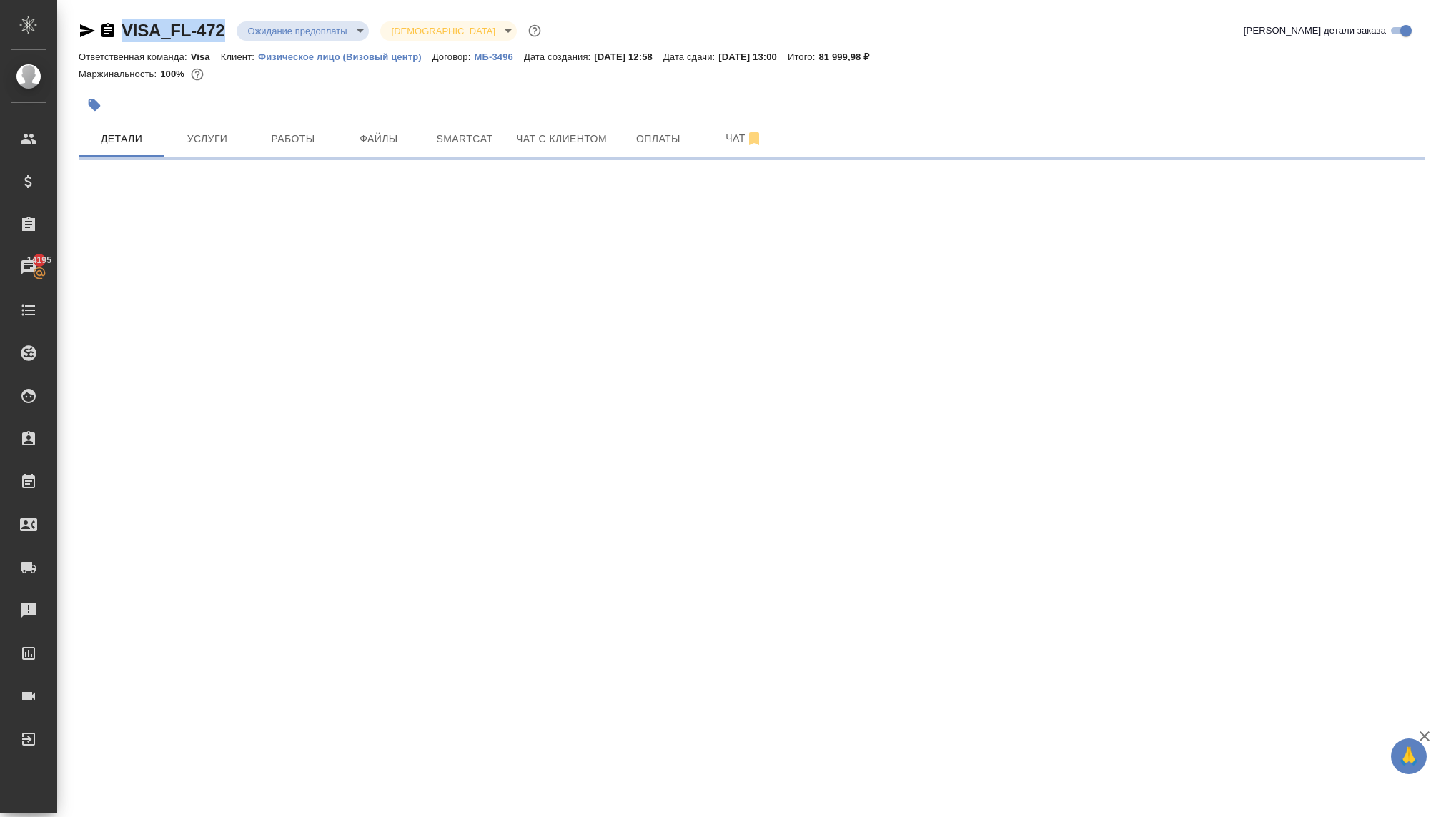
select select "RU"
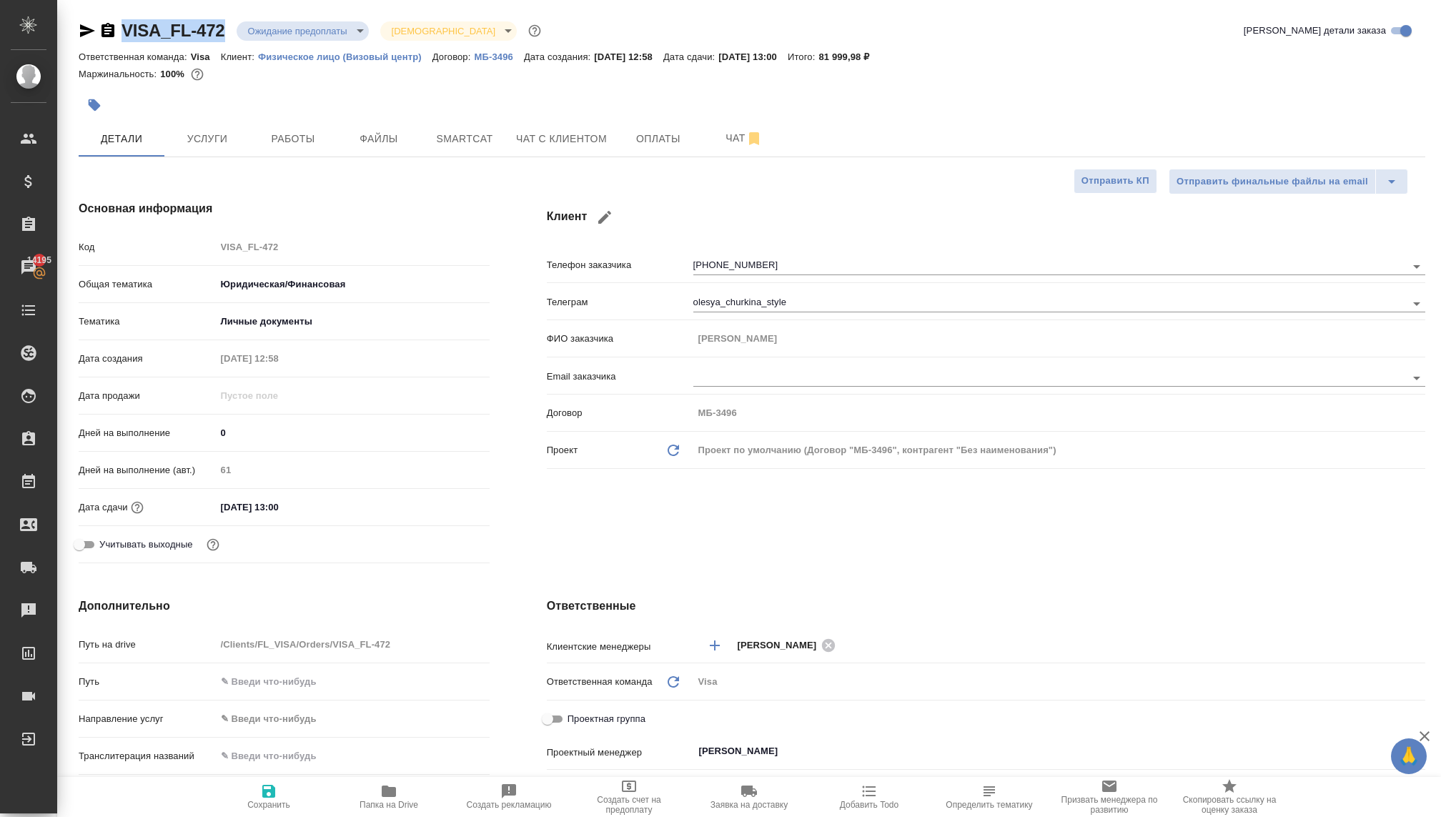
type textarea "x"
click at [651, 136] on span "Оплаты" at bounding box center [658, 139] width 69 height 18
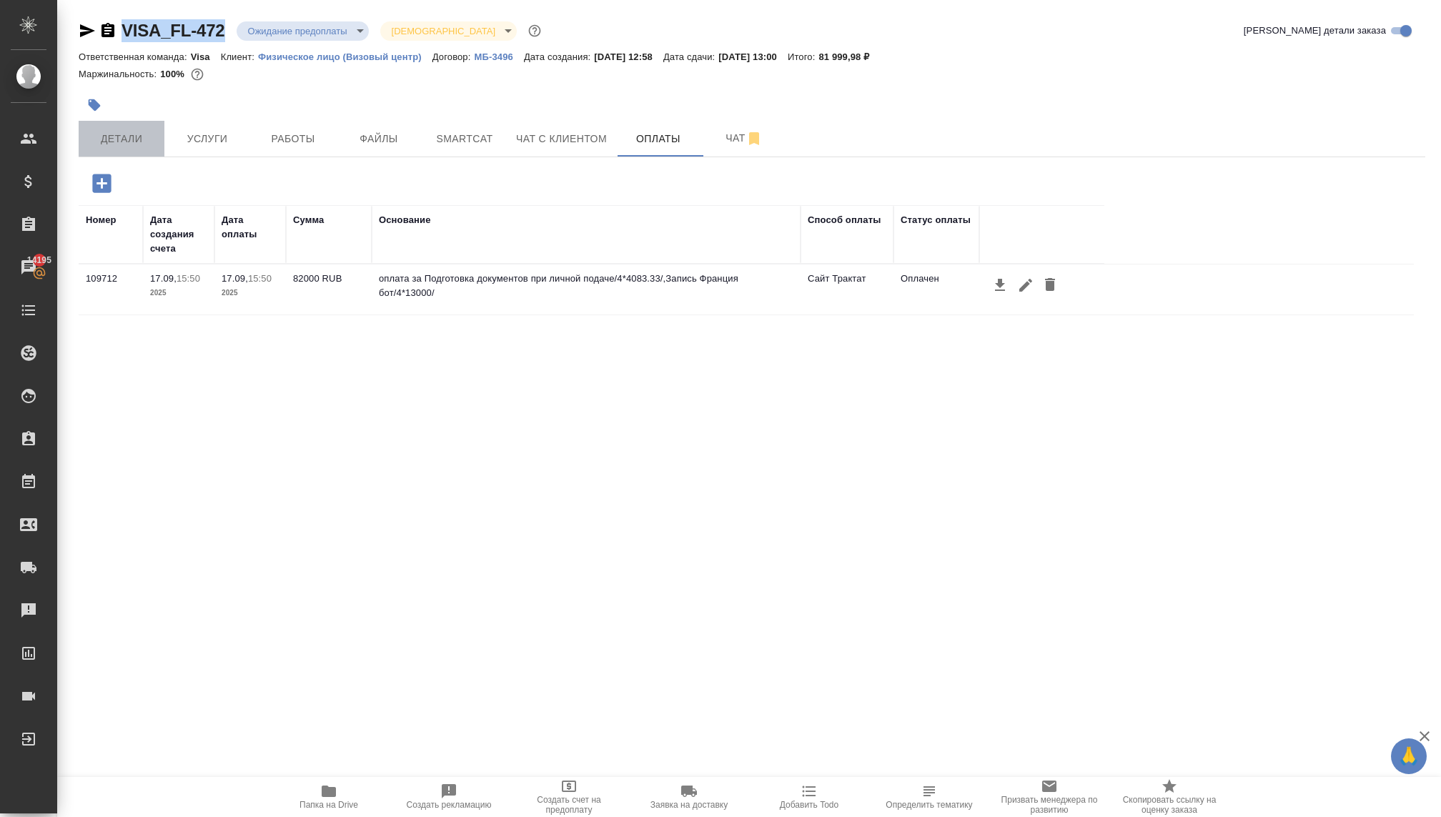
click at [136, 130] on span "Детали" at bounding box center [121, 139] width 69 height 18
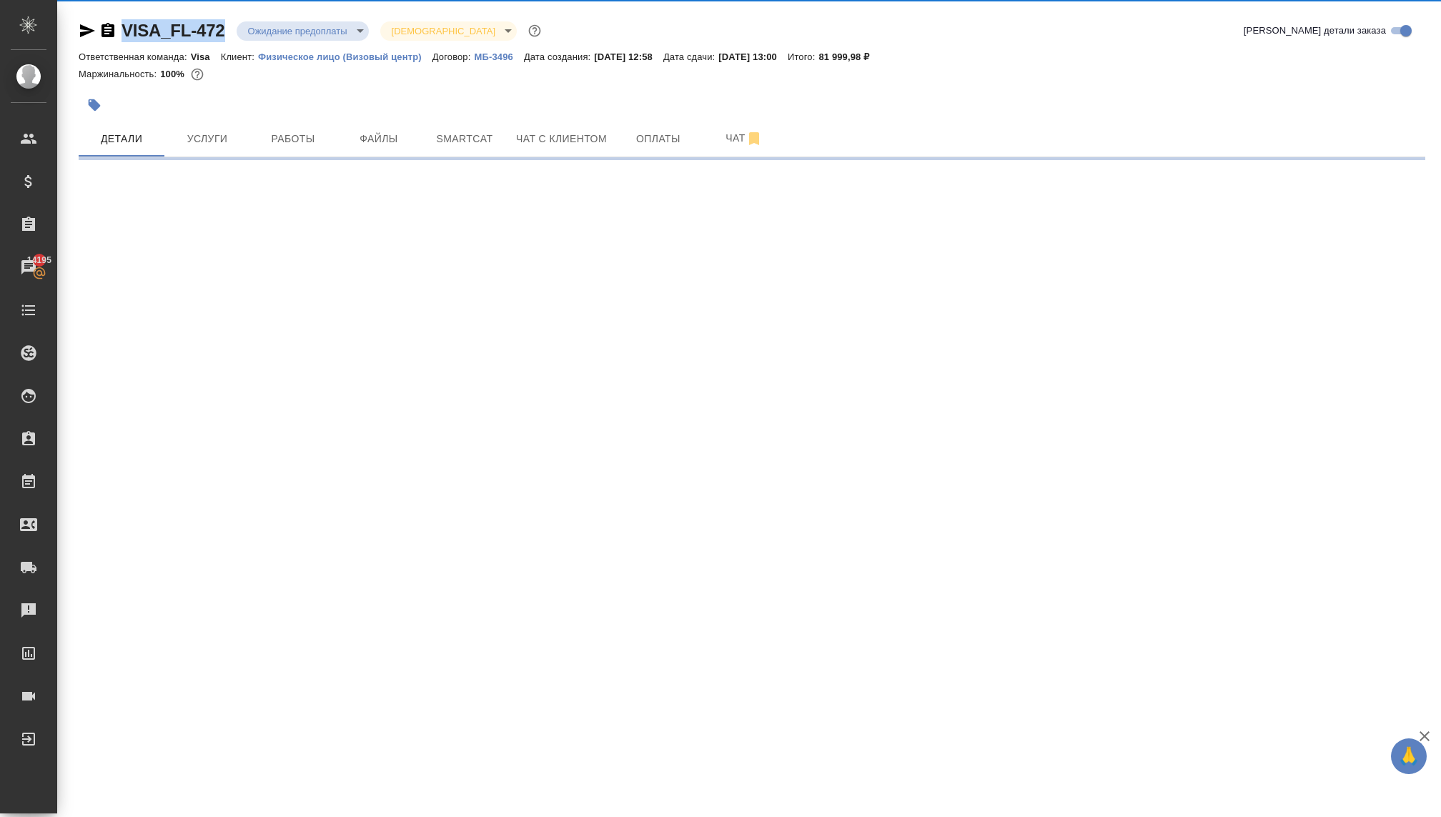
select select "RU"
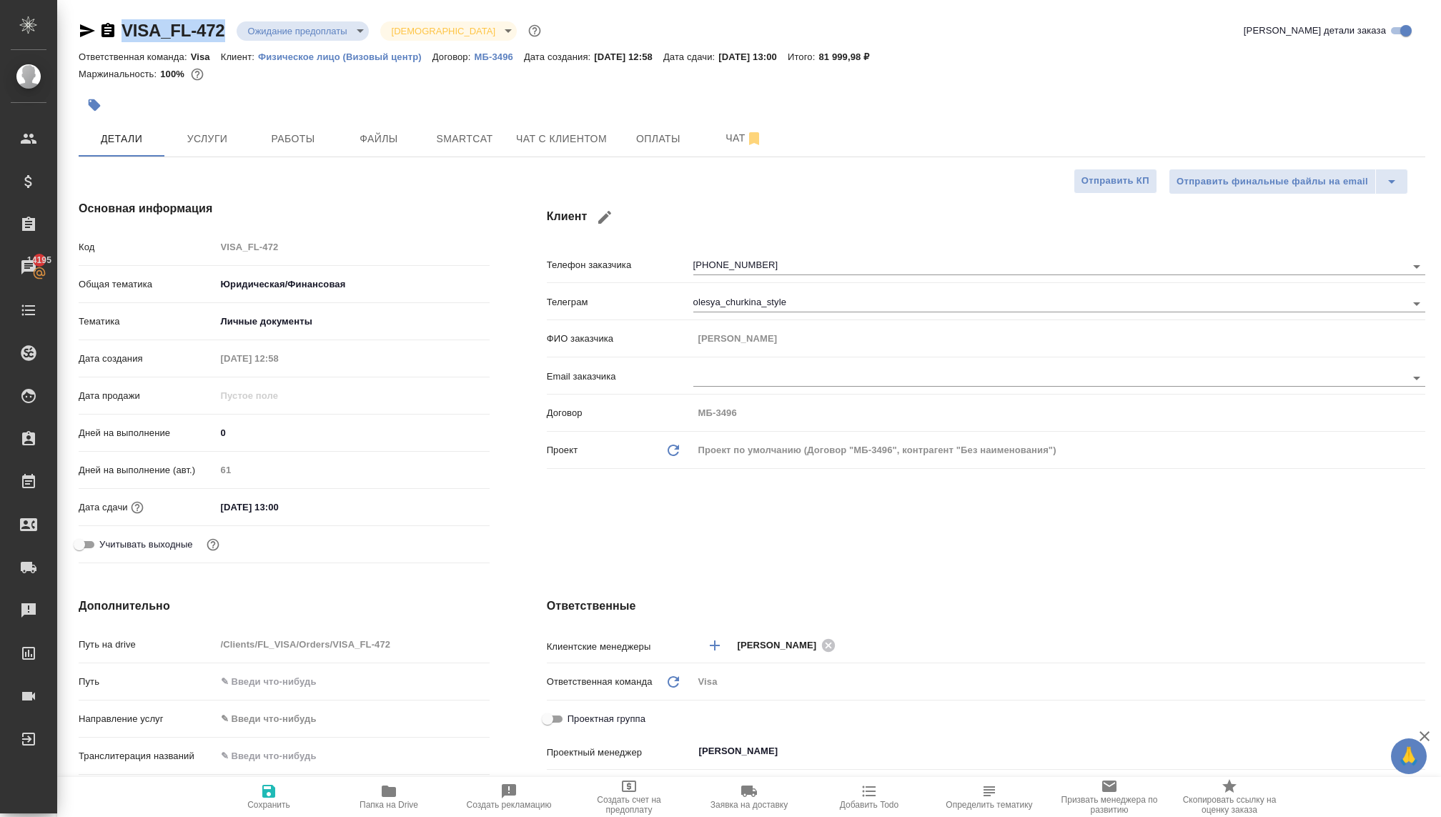
type textarea "x"
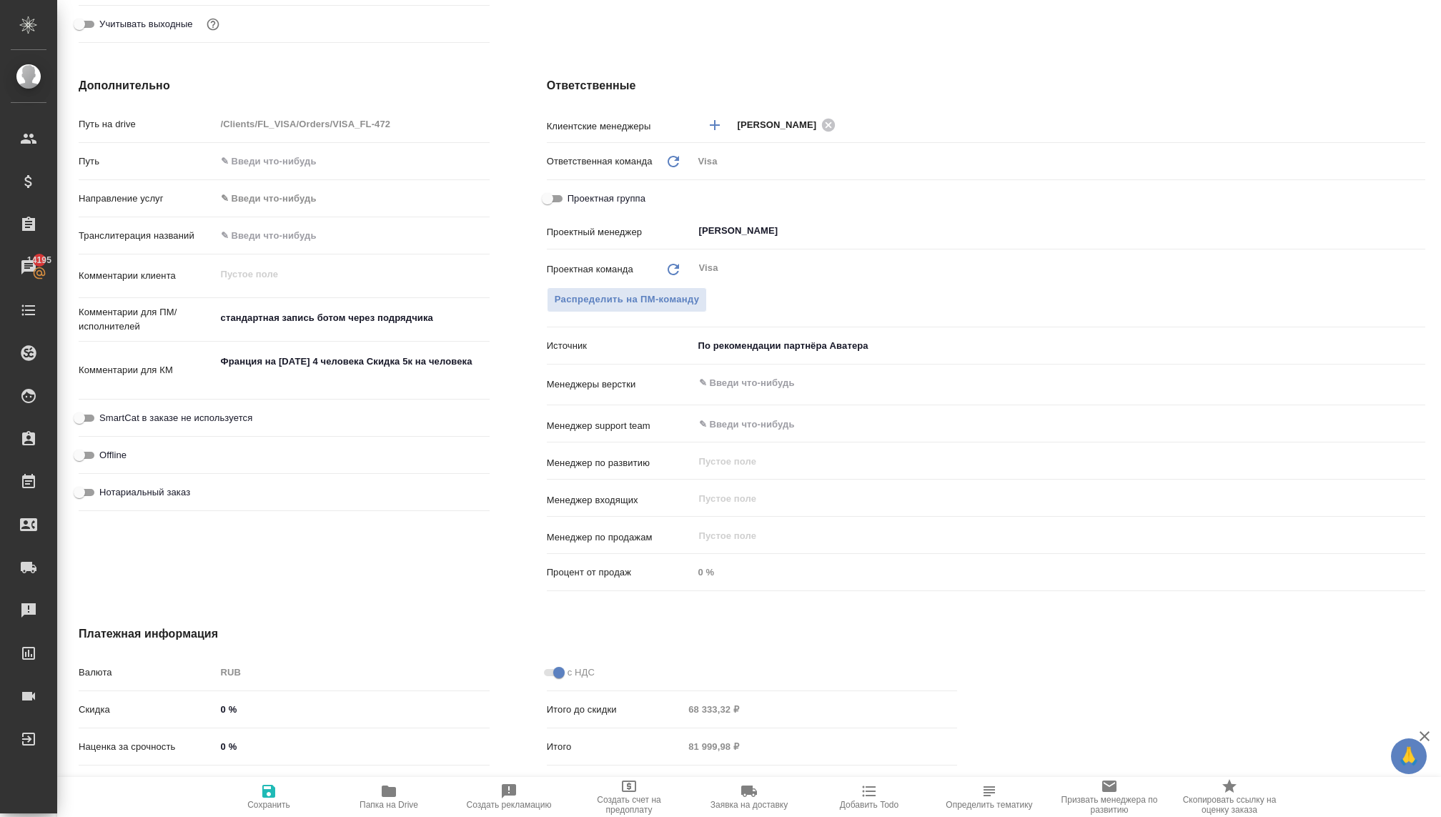
scroll to position [623, 0]
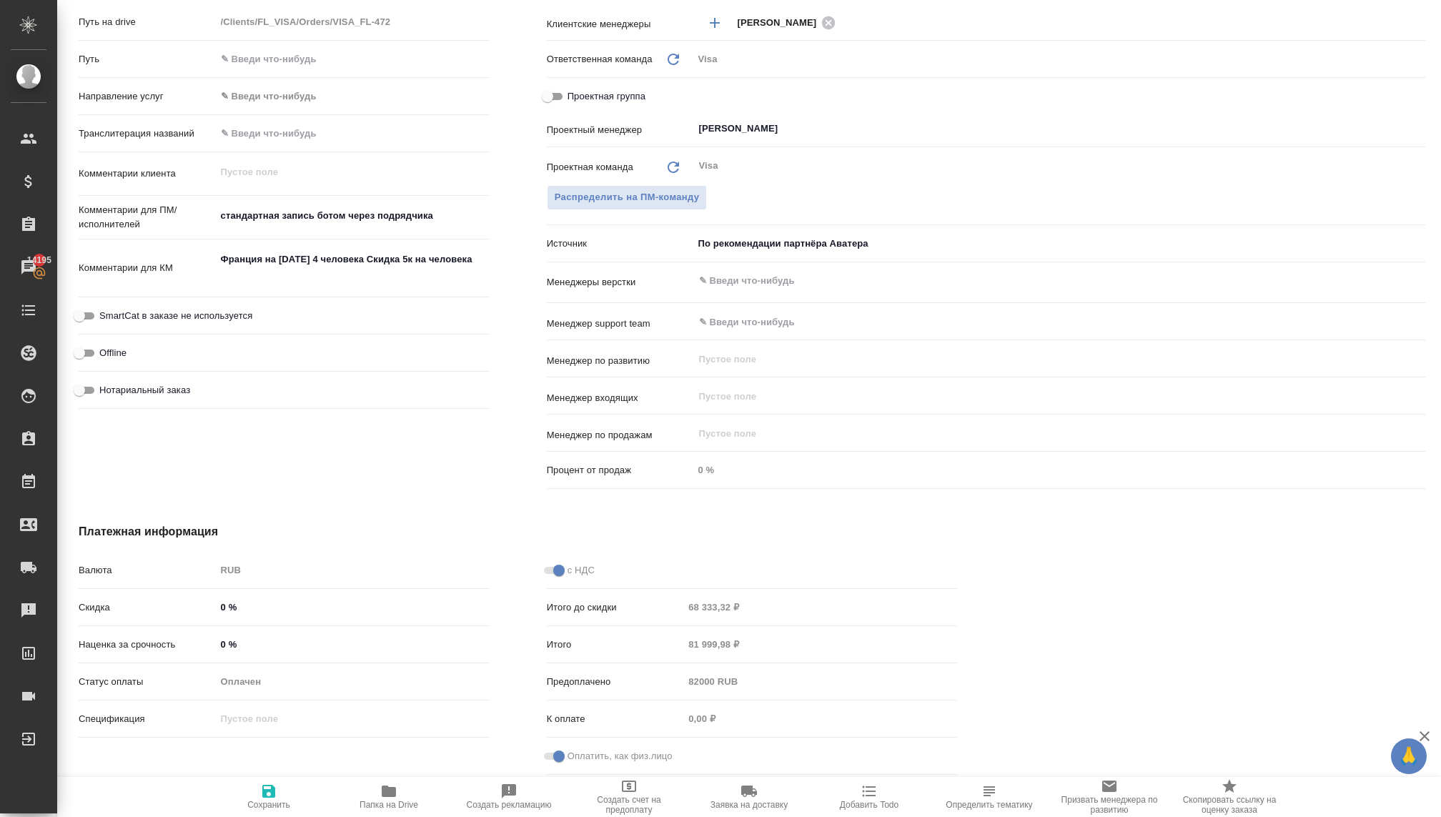
type textarea "x"
click at [276, 266] on textarea "Франция на новый год 4 человека Скидка 5к на человека" at bounding box center [353, 267] width 272 height 39
click at [267, 272] on textarea "Франция на новый год 4 человека Скидка 5к на человека" at bounding box center [353, 267] width 272 height 39
type textarea "x"
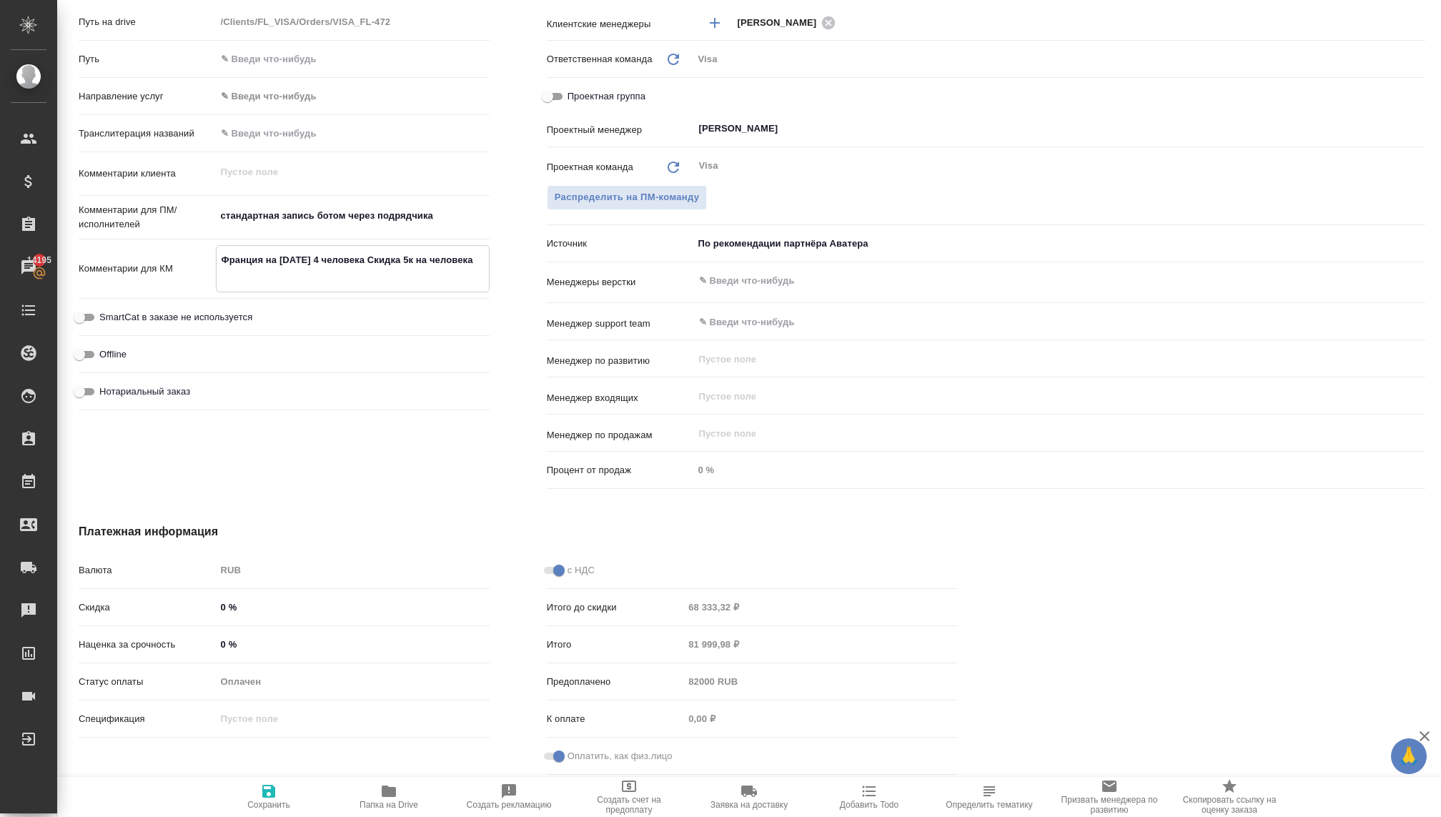
type textarea "Франция на новый год 4 человека Скидка 5к на человека"
type textarea "x"
type textarea "Франция на новый год 4 человека Скидка 5к на человека"
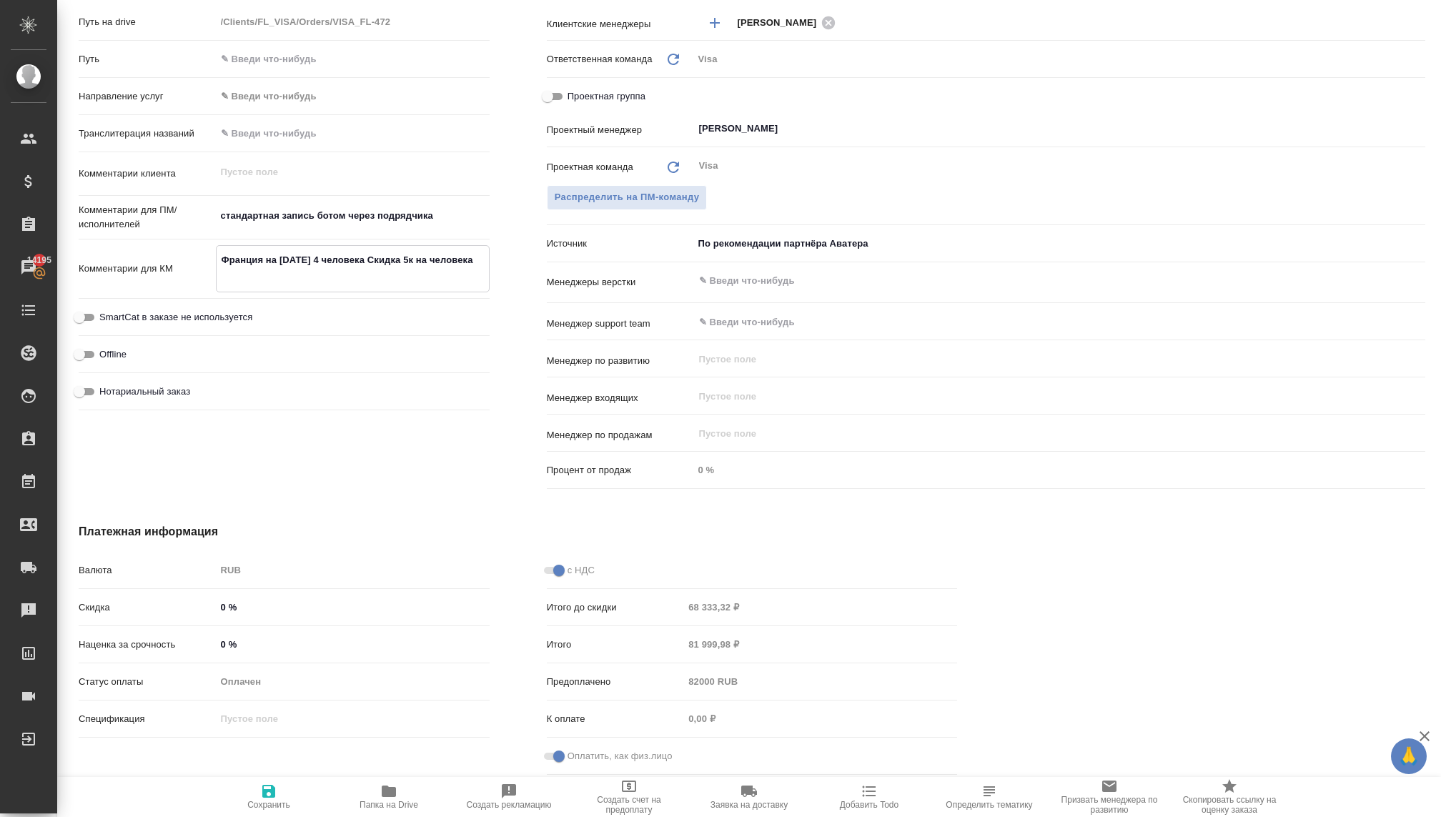
type textarea "x"
type textarea "Франция на новый год 4 человека Скидка 5к на человека"
type textarea "x"
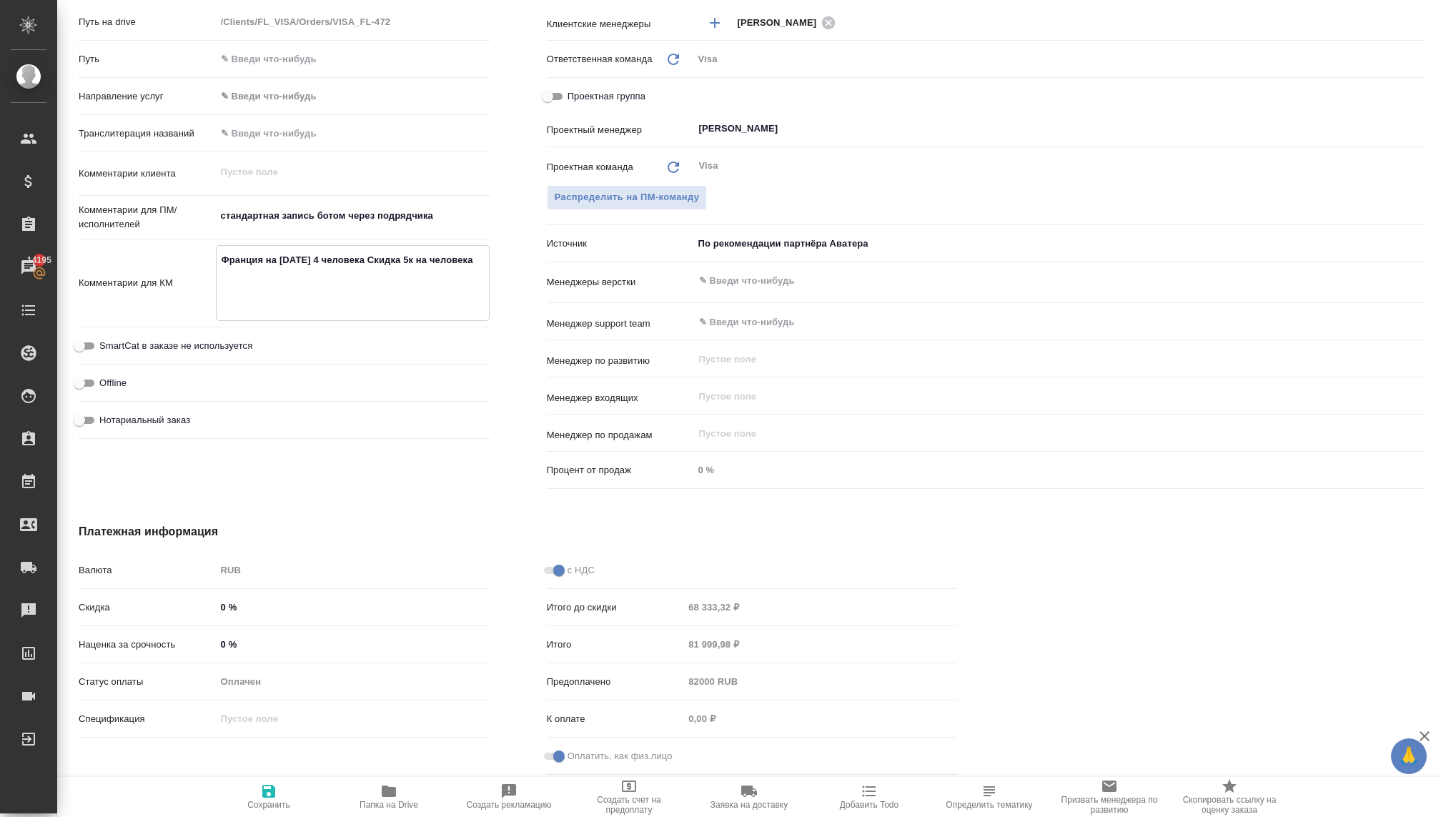
type textarea "Франция на новый год 4 человека Скидка 5к на человека П"
type textarea "x"
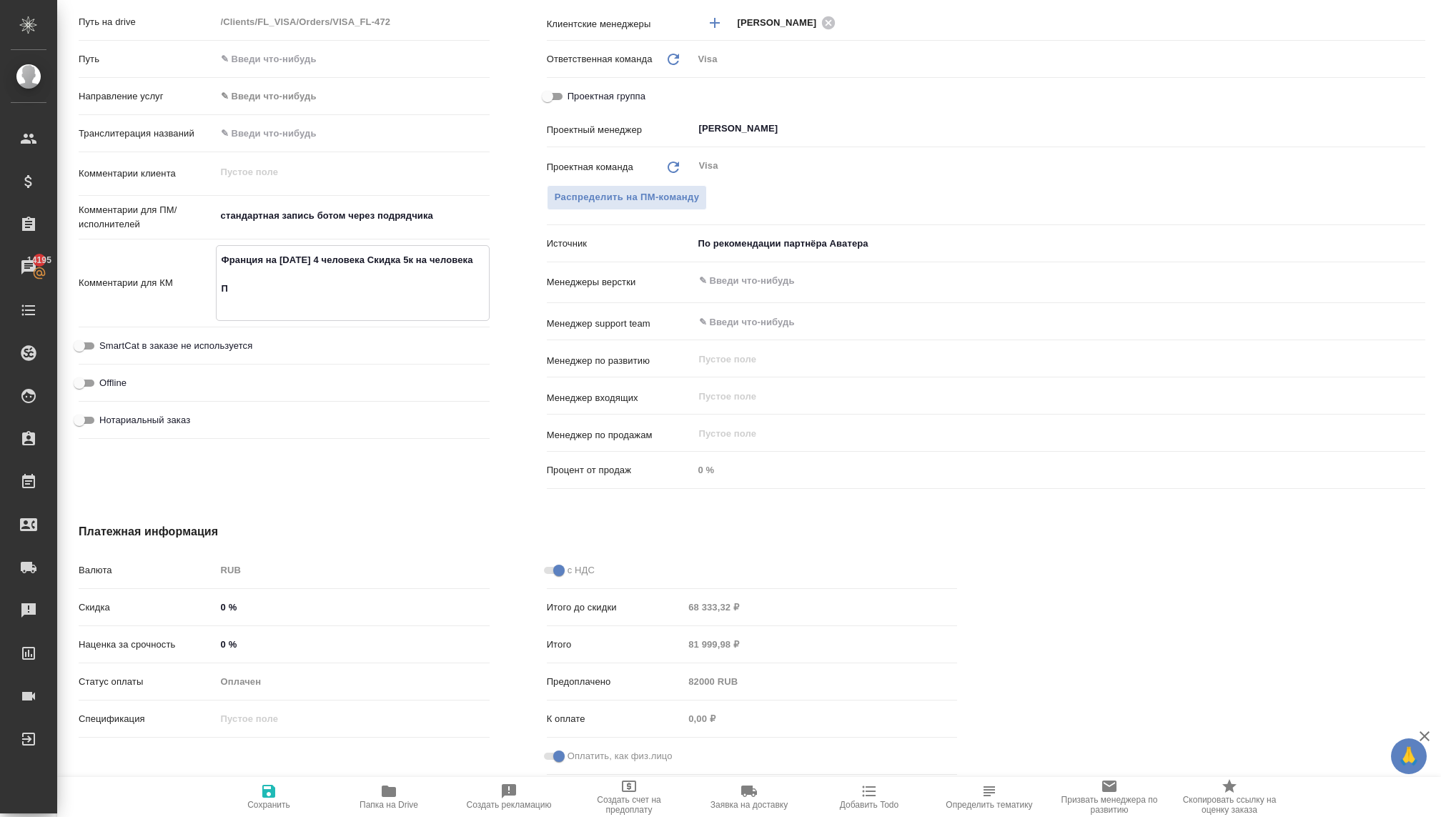
type textarea "x"
type textarea "Франция на новый год 4 человека Скидка 5к на человека Пр"
type textarea "x"
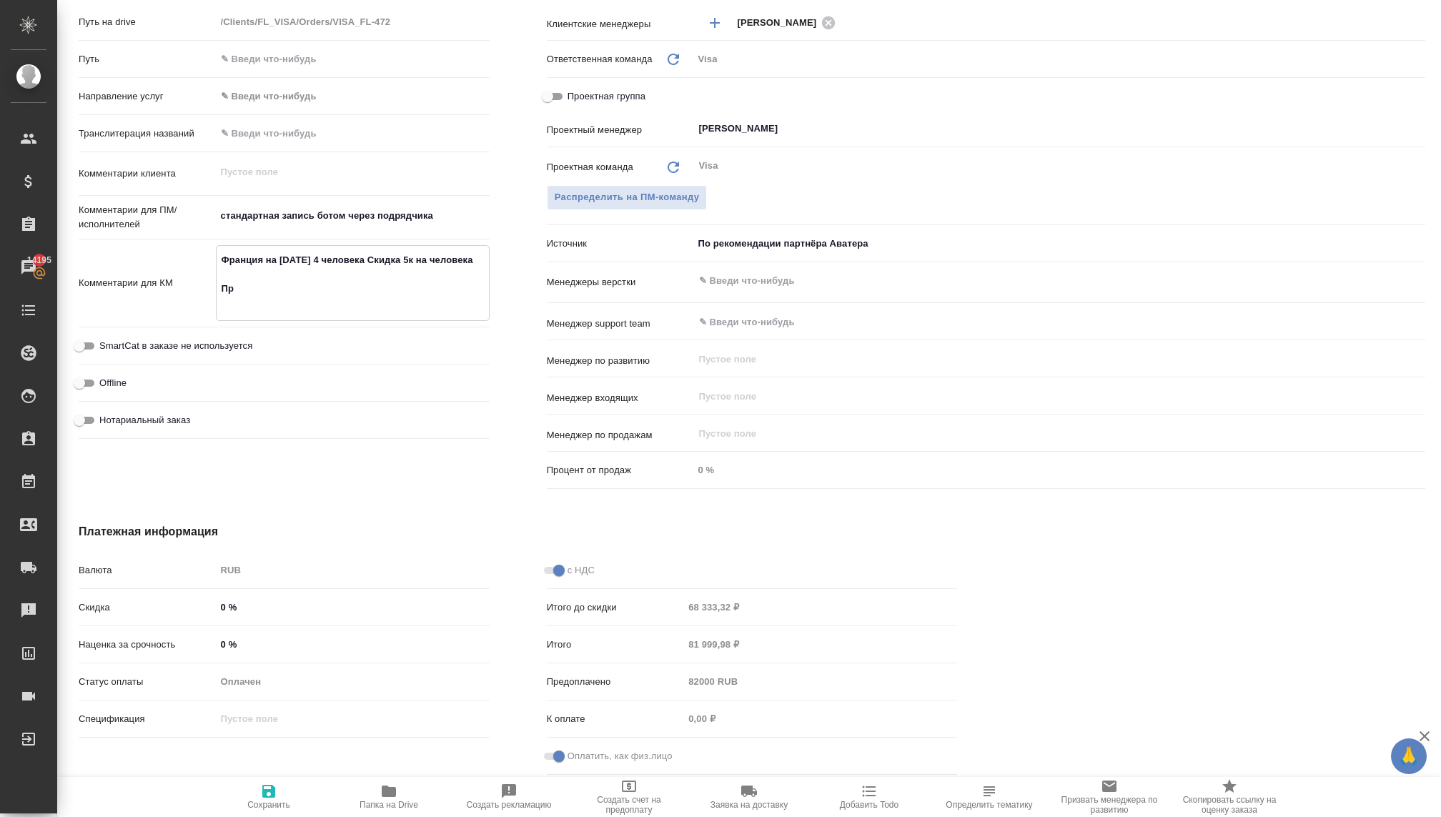
type textarea "Франция на новый год 4 человека Скидка 5к на человека При"
type textarea "x"
type textarea "Франция на новый год 4 человека Скидка 5к на человека Прим"
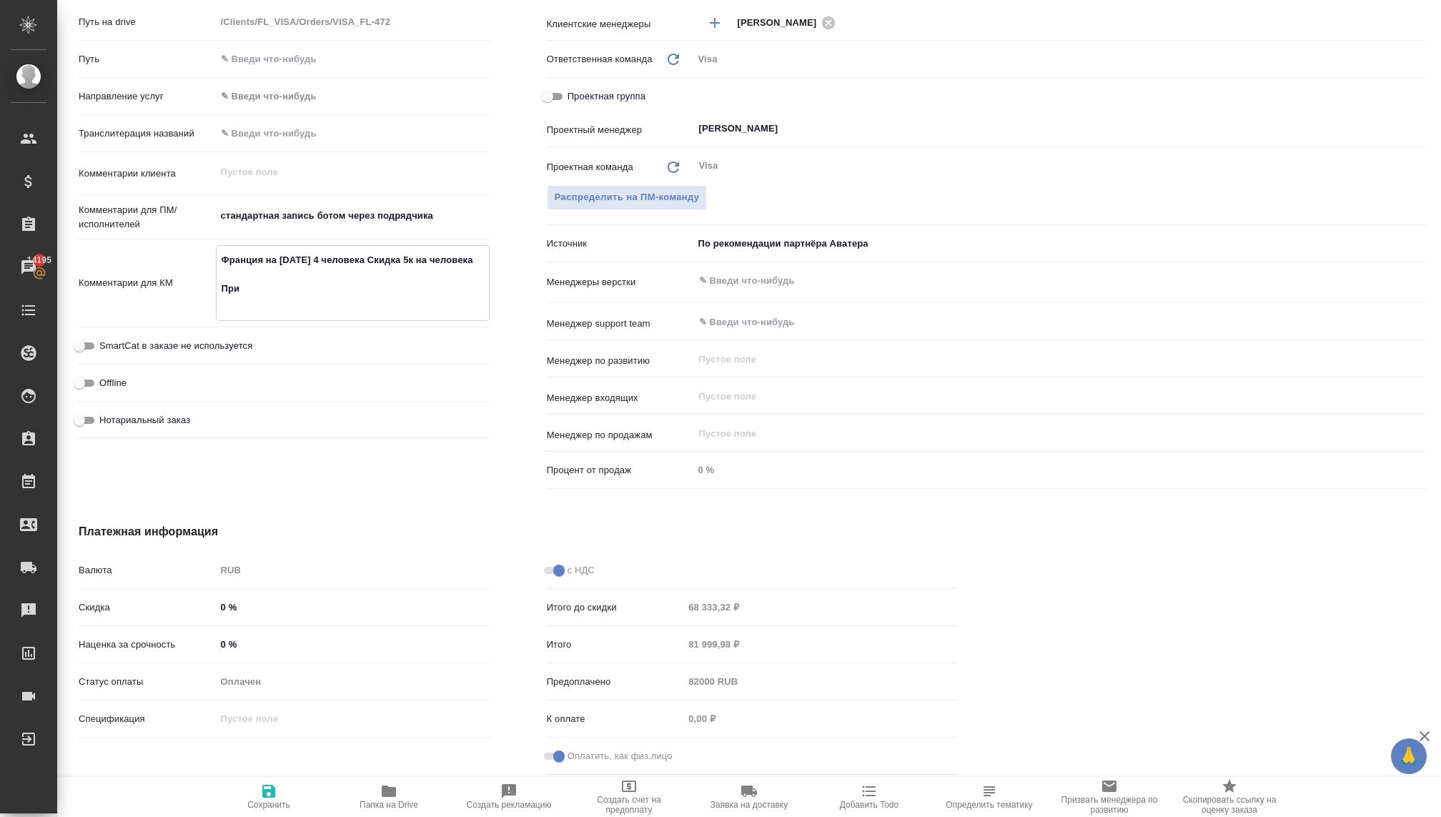
type textarea "x"
type textarea "Франция на новый год 4 человека Скидка 5к на человека Приме"
type textarea "x"
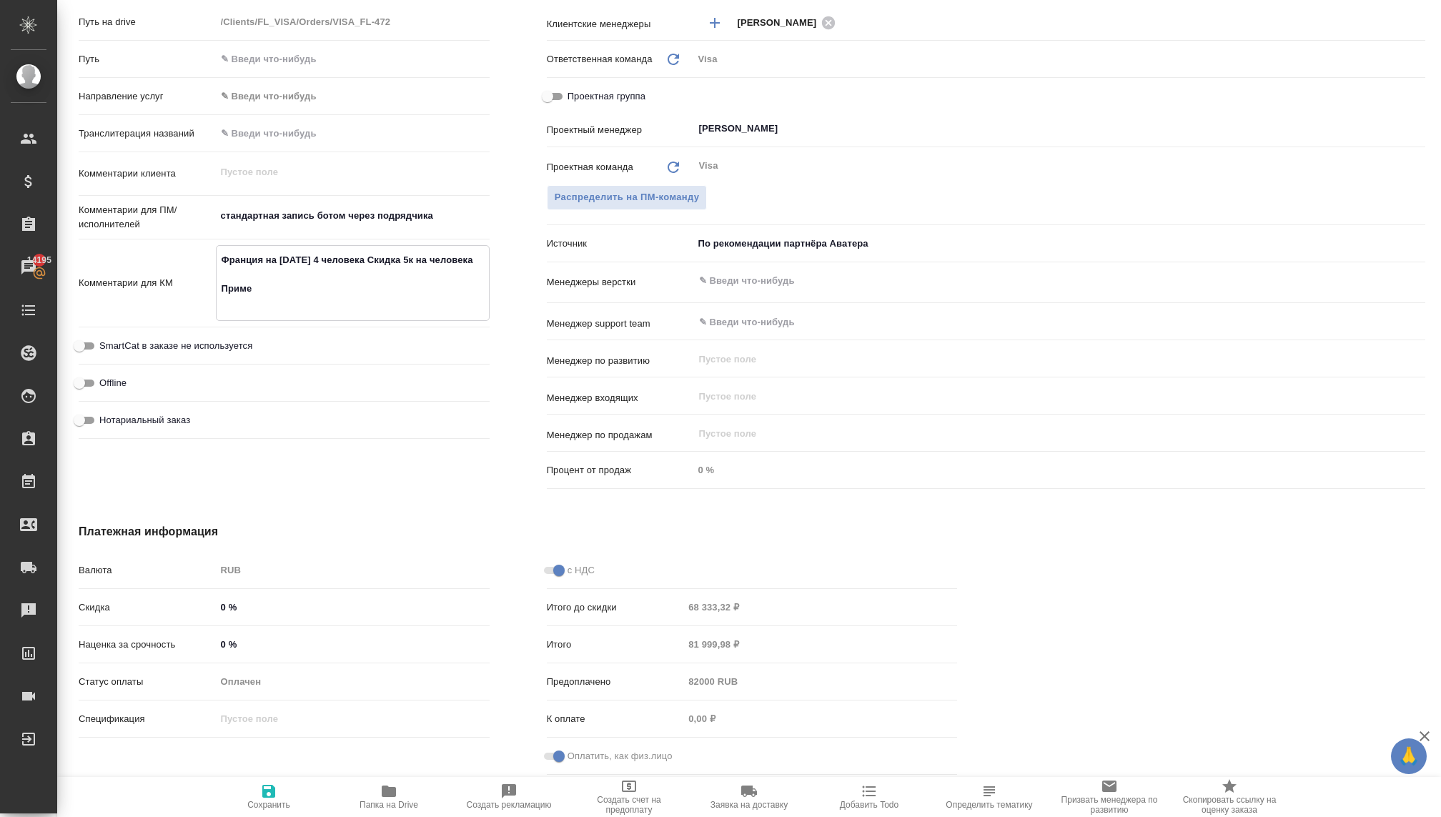
type textarea "x"
type textarea "Франция на новый год 4 человека Скидка 5к на человека Примеч"
type textarea "x"
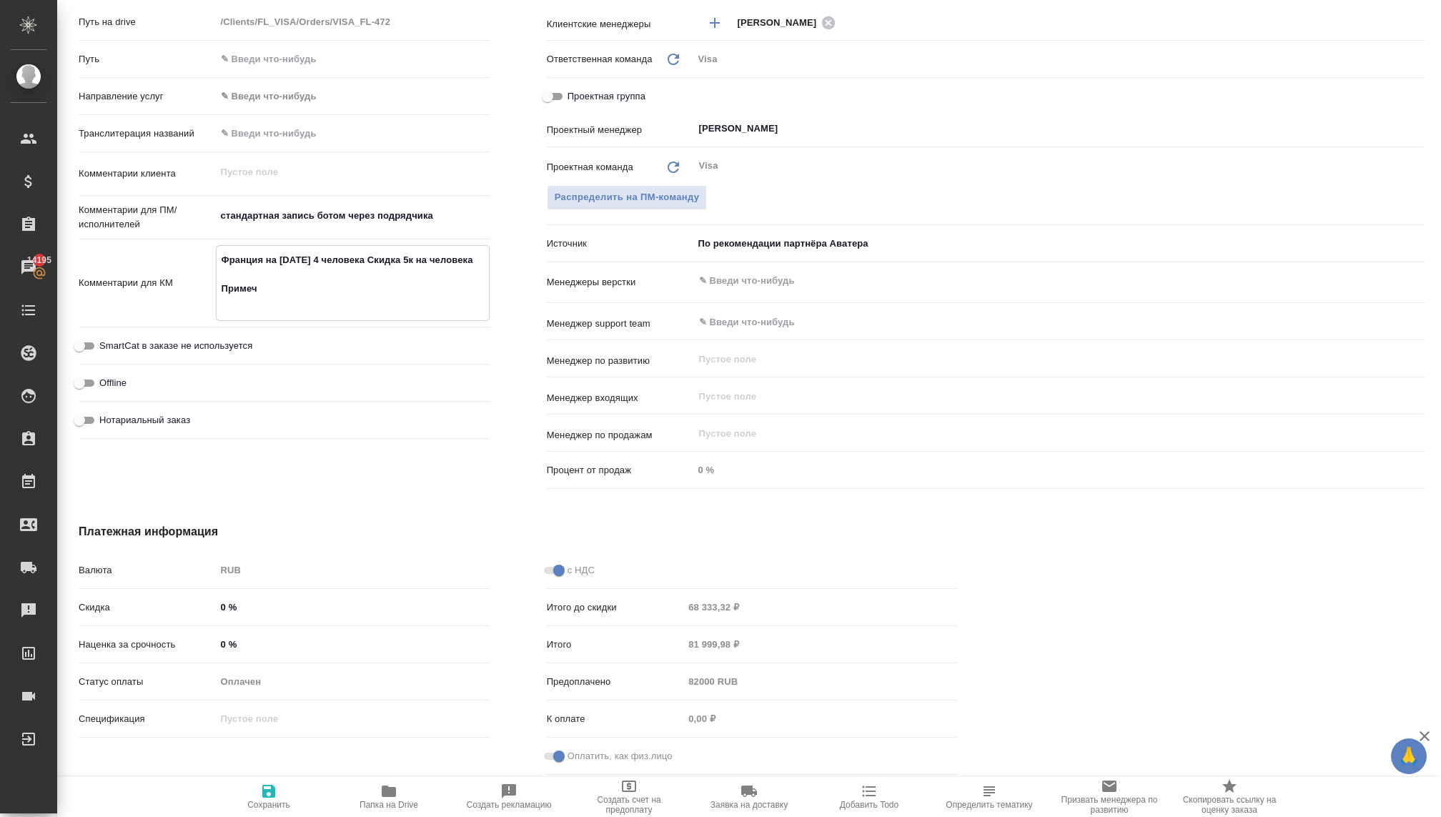
type textarea "x"
type textarea "Франция на новый год 4 человека Скидка 5к на человека Примеча"
type textarea "x"
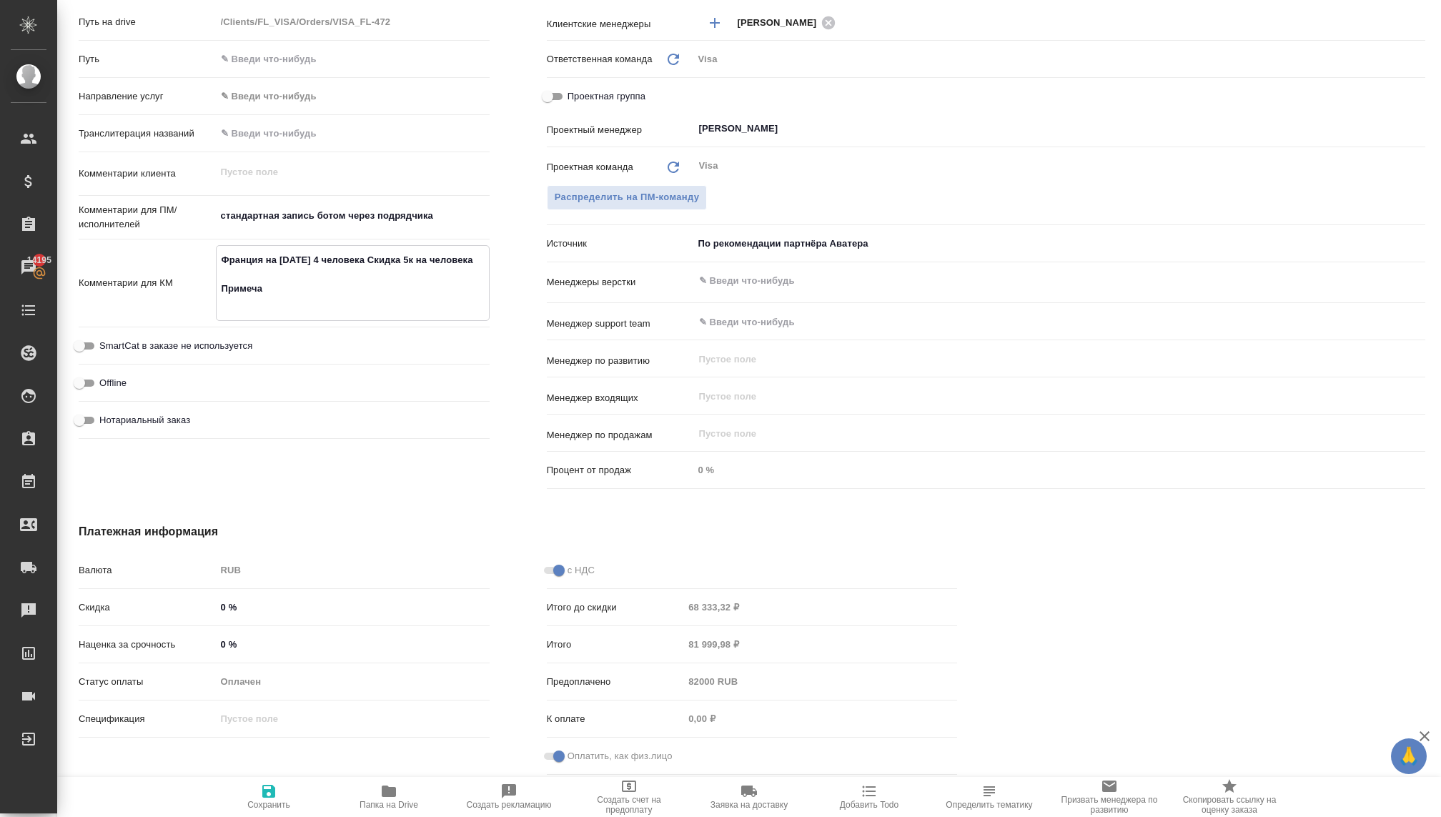
type textarea "Франция на новый год 4 человека Скидка 5к на человека Примечан"
type textarea "x"
type textarea "Франция на новый год 4 человека Скидка 5к на человека Примечани"
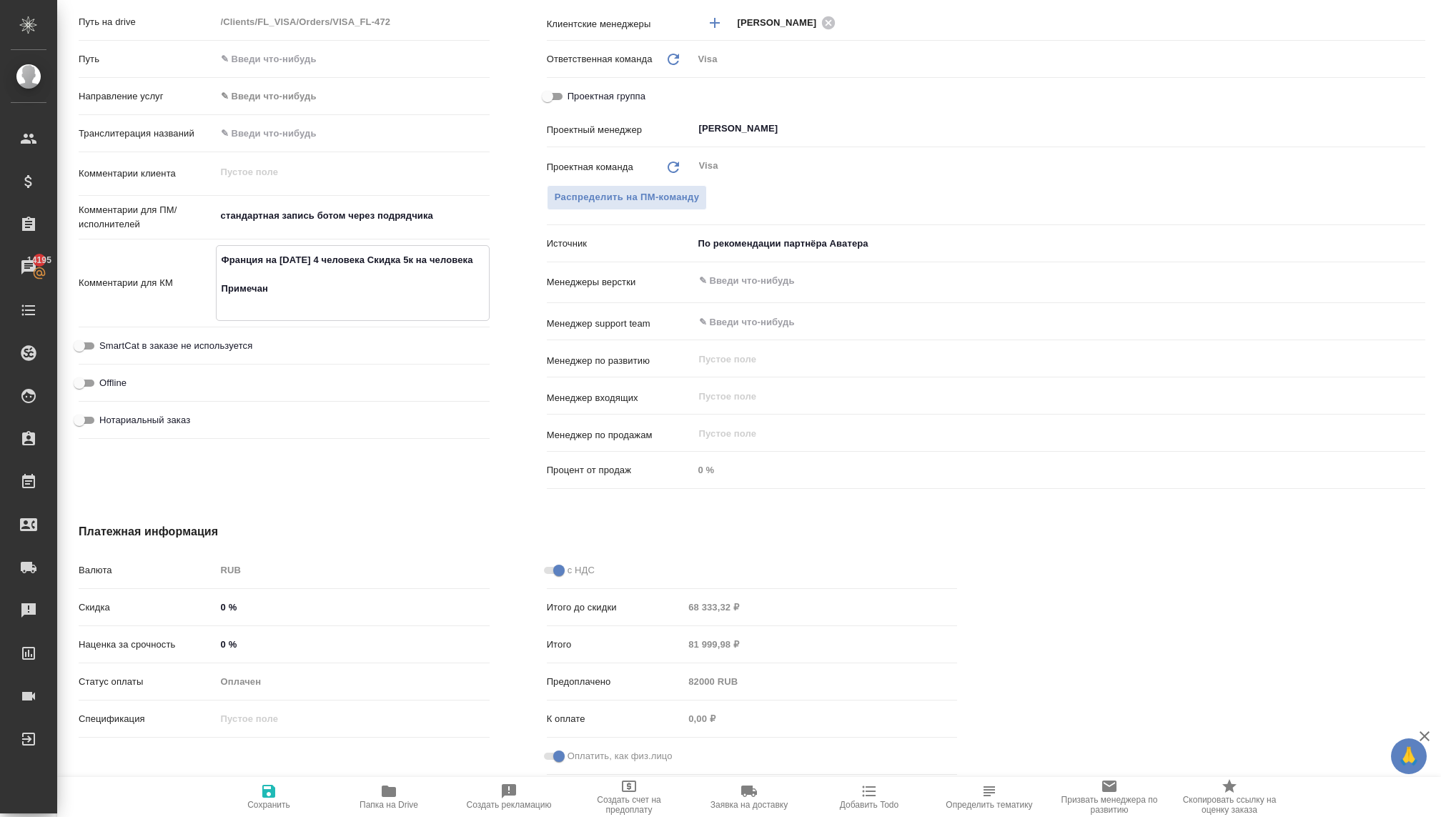
type textarea "x"
type textarea "Франция на новый год 4 человека Скидка 5к на человека Примечание"
type textarea "x"
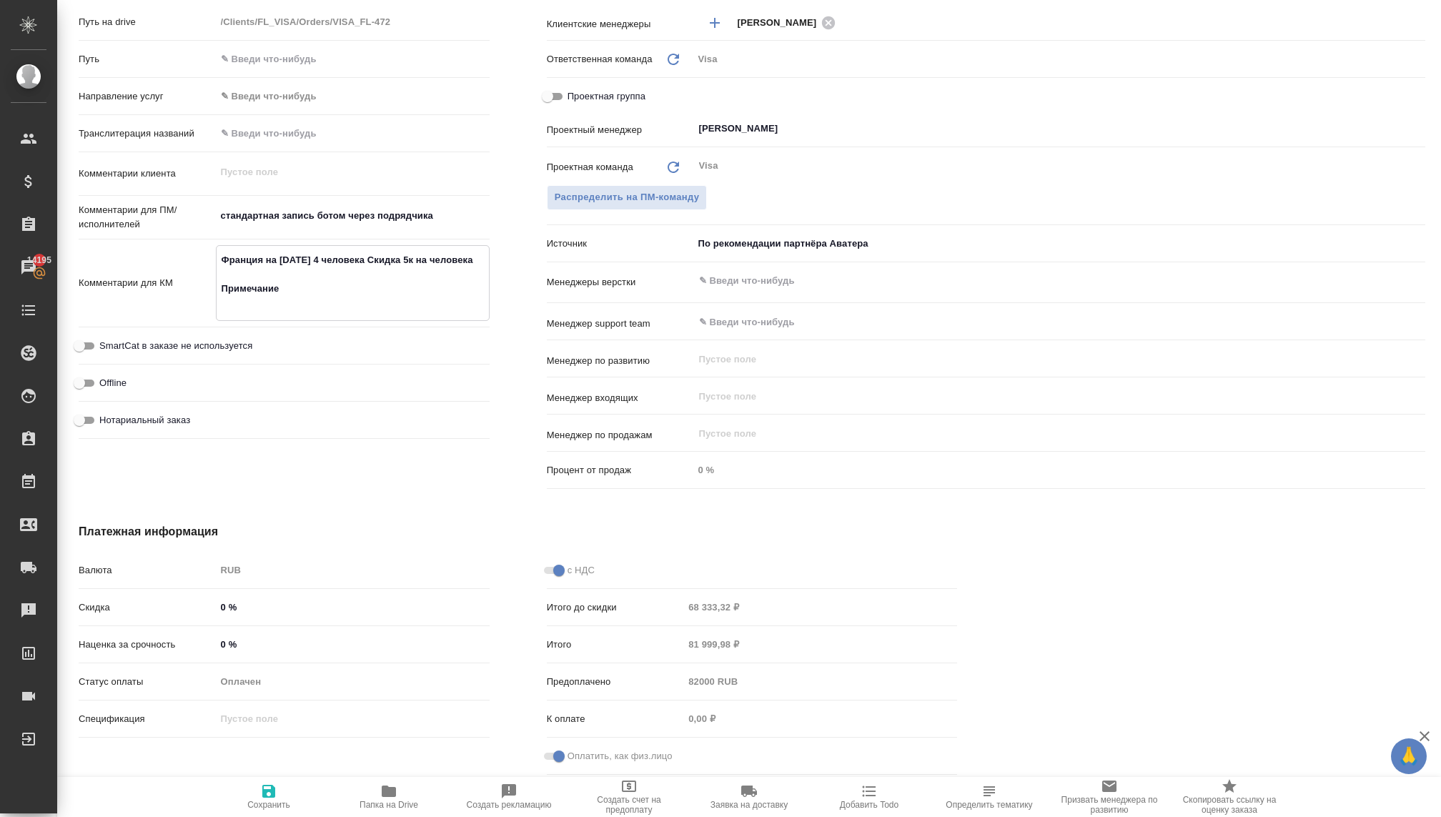
type textarea "x"
type textarea "Франция на новый год 4 человека Скидка 5к на человека Примечание:"
type textarea "x"
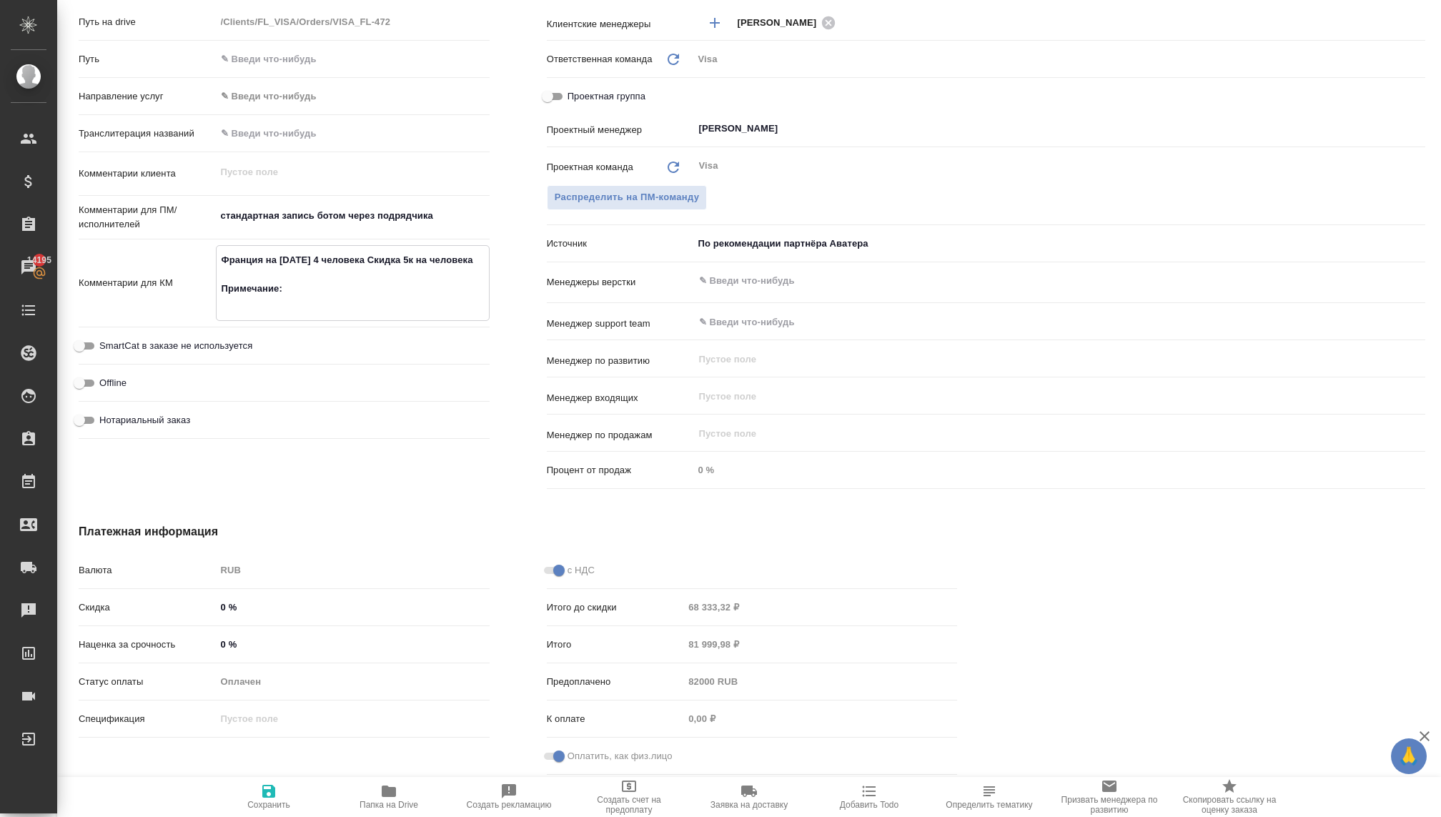
type textarea "x"
type textarea "Франция на новый год 4 человека Скидка 5к на человека Примечание:"
type textarea "x"
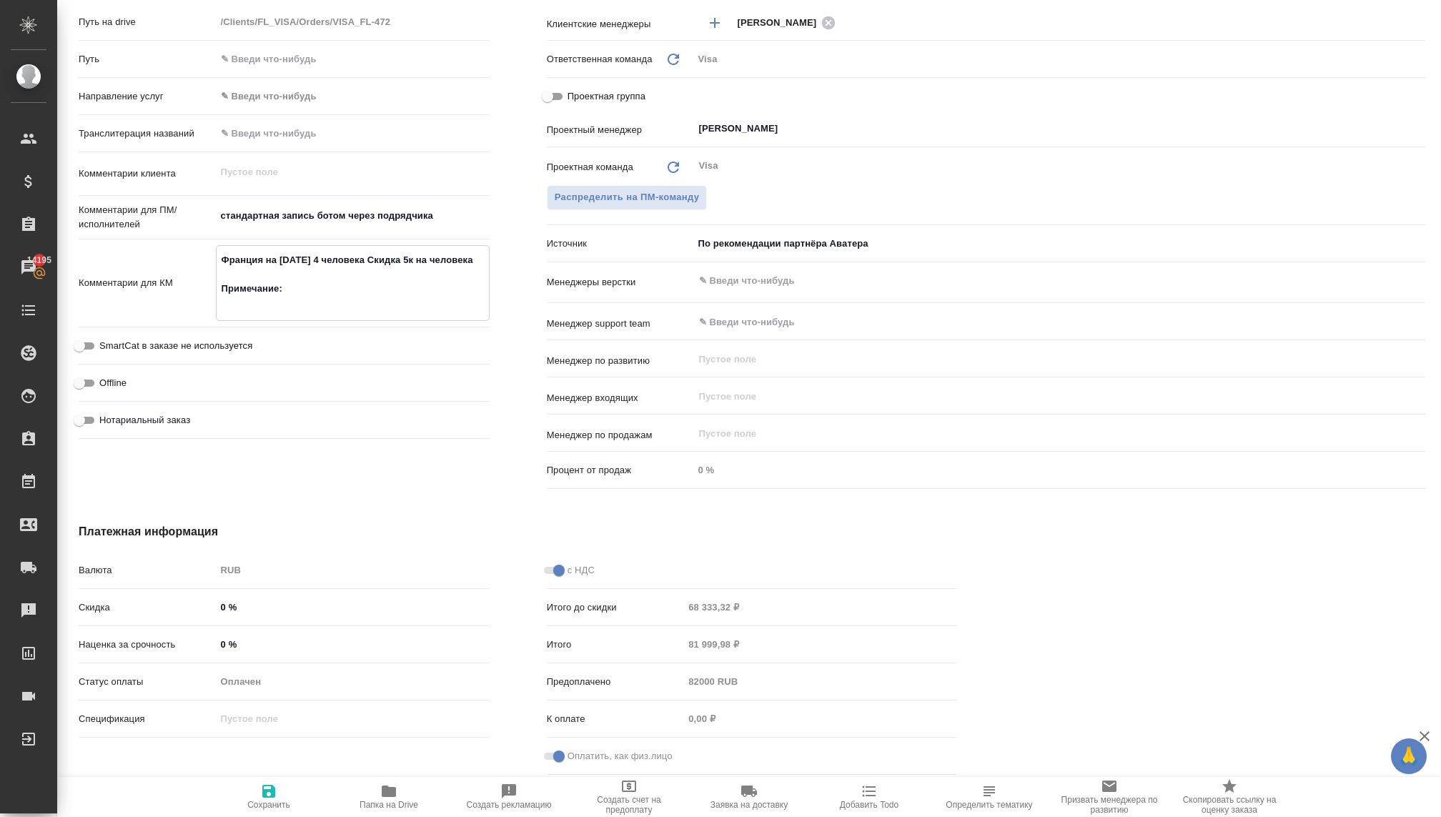
type textarea "Франция на новый год 4 человека Скидка 5к на человека Примечание: 8"
type textarea "x"
type textarea "Франция на новый год 4 человека Скидка 5к на человека Примечание: 82"
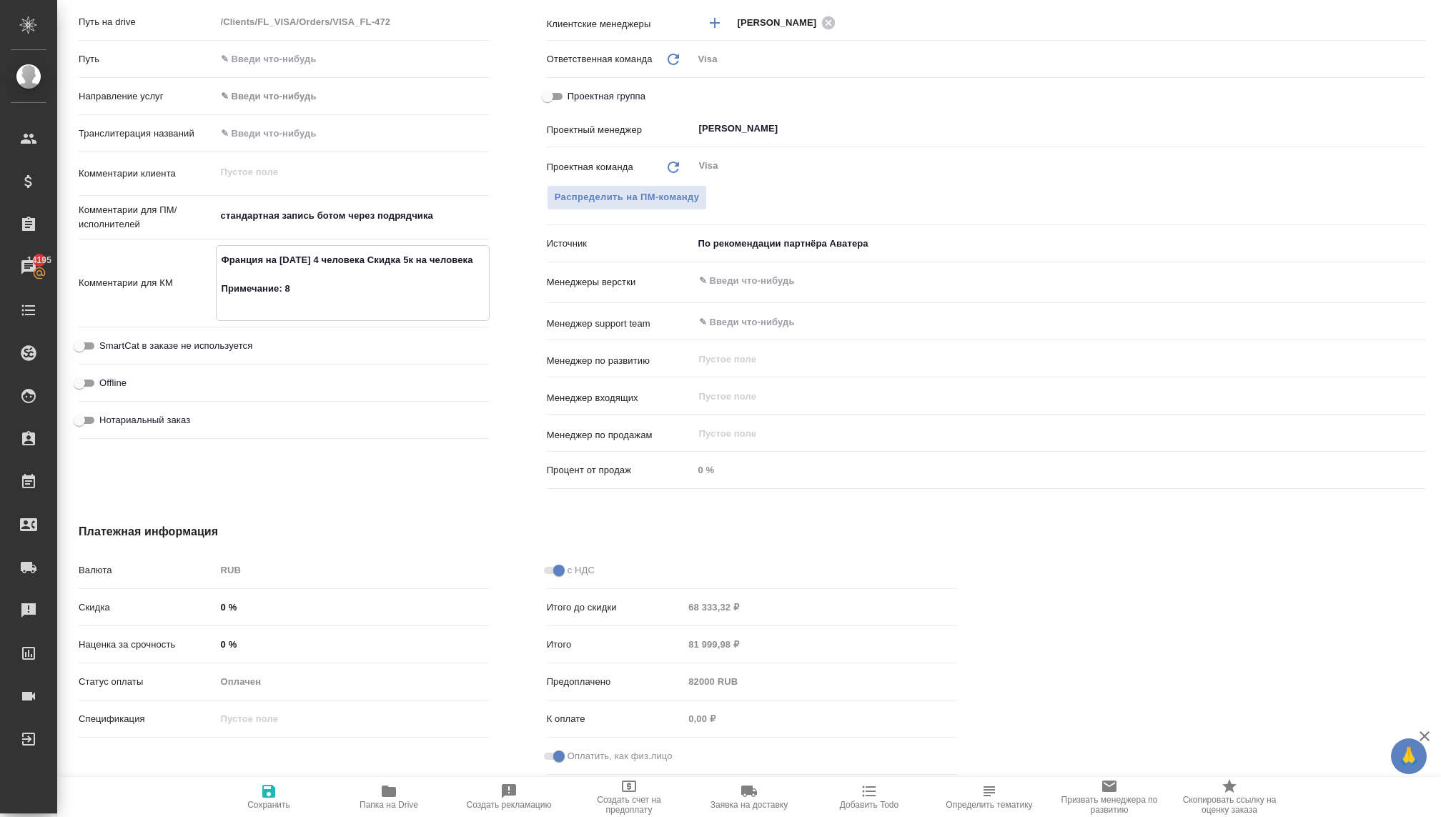
type textarea "x"
type textarea "Франция на новый год 4 человека Скидка 5к на человека Примечание: 82к"
type textarea "x"
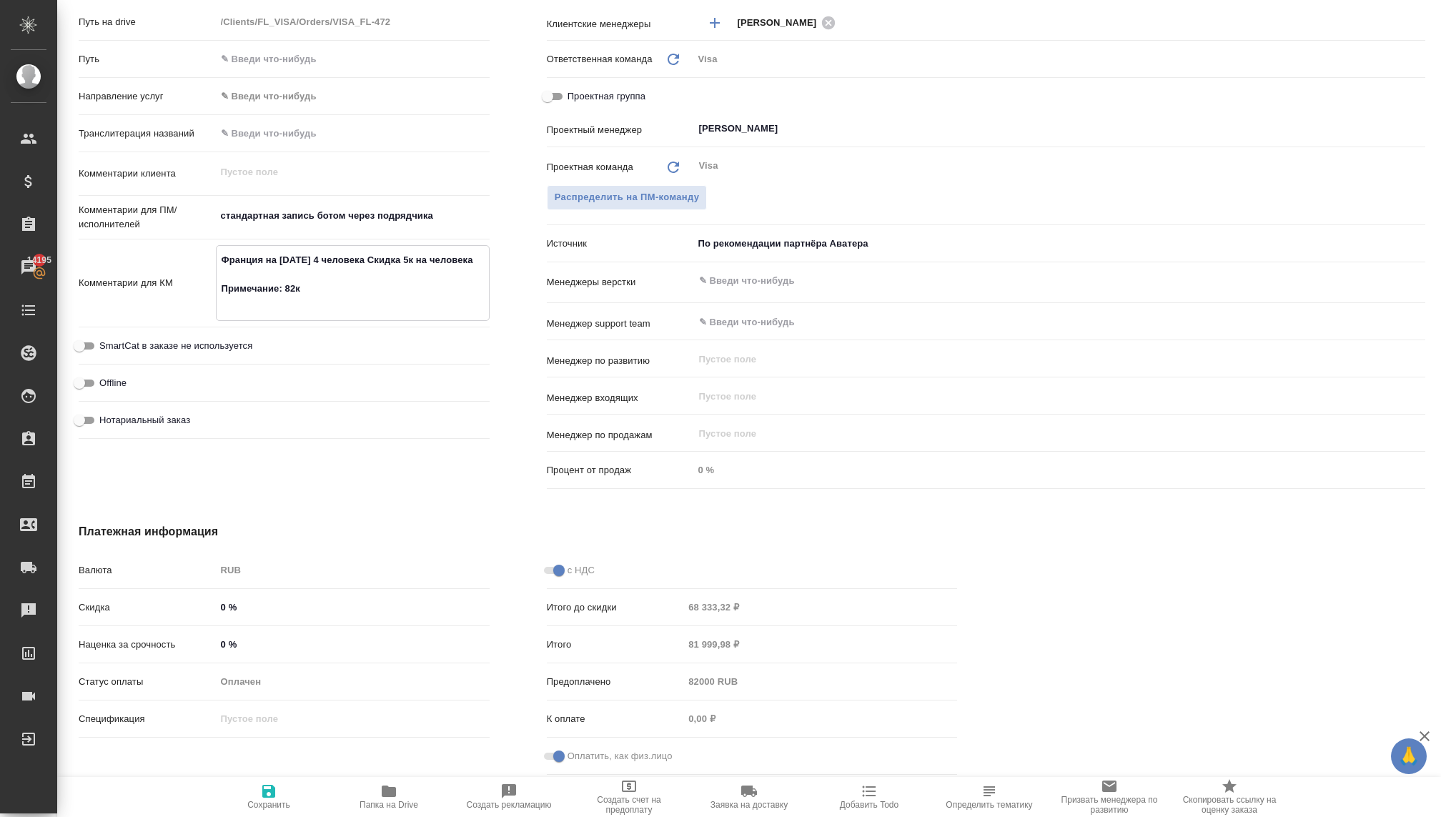
type textarea "x"
type textarea "Франция на новый год 4 человека Скидка 5к на человека Примечание: 82к"
type textarea "x"
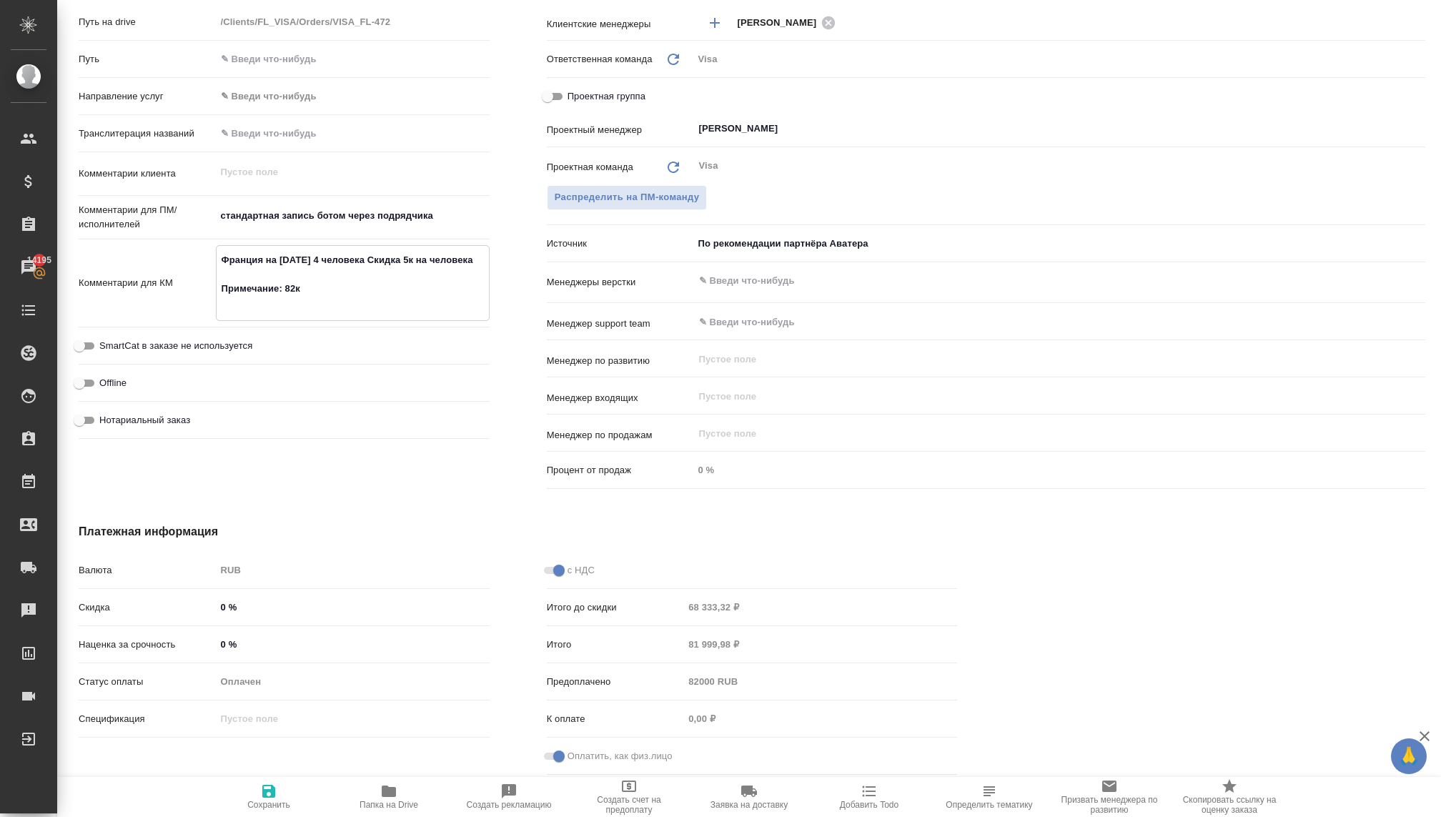
type textarea "x"
type textarea "Франция на новый год 4 человека Скидка 5к на человека Примечание: 82к о"
type textarea "x"
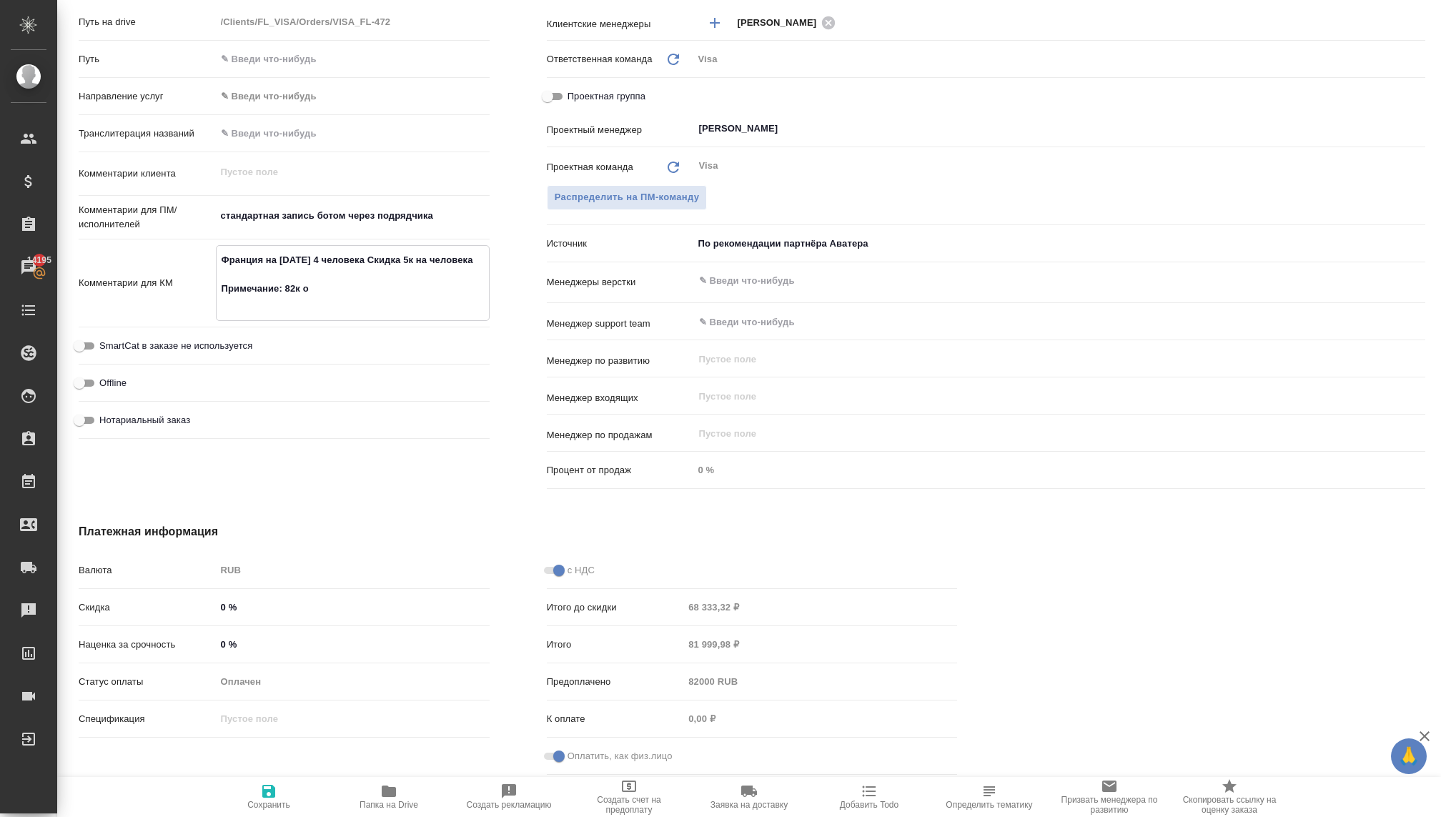
type textarea "Франция на новый год 4 человека Скидка 5к на человека Примечание: 82к оп"
type textarea "x"
type textarea "Франция на новый год 4 человека Скидка 5к на человека Примечание: 82к опл"
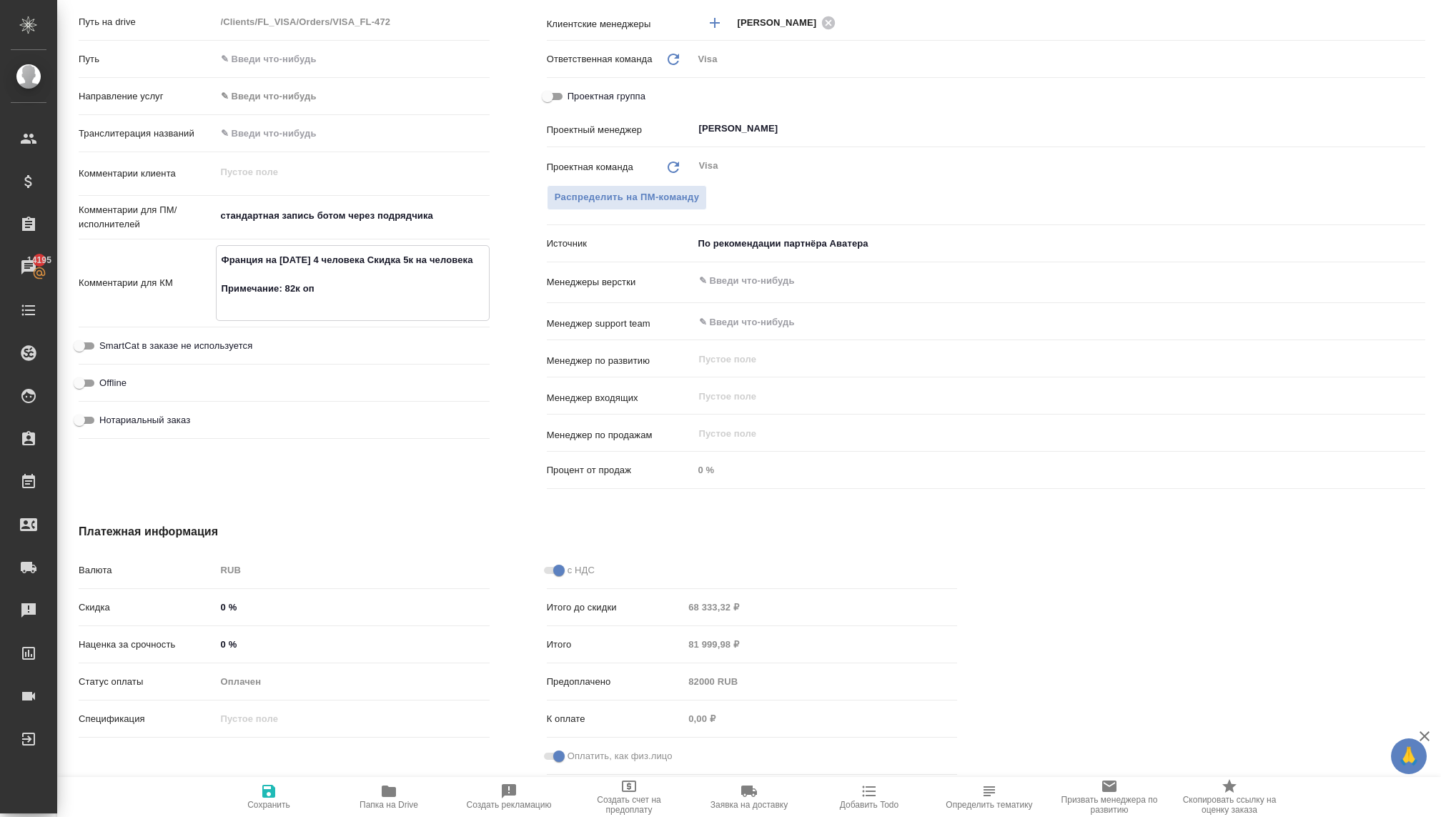
type textarea "x"
type textarea "Франция на новый год 4 человека Скидка 5к на человека Примечание: 82к опла"
type textarea "x"
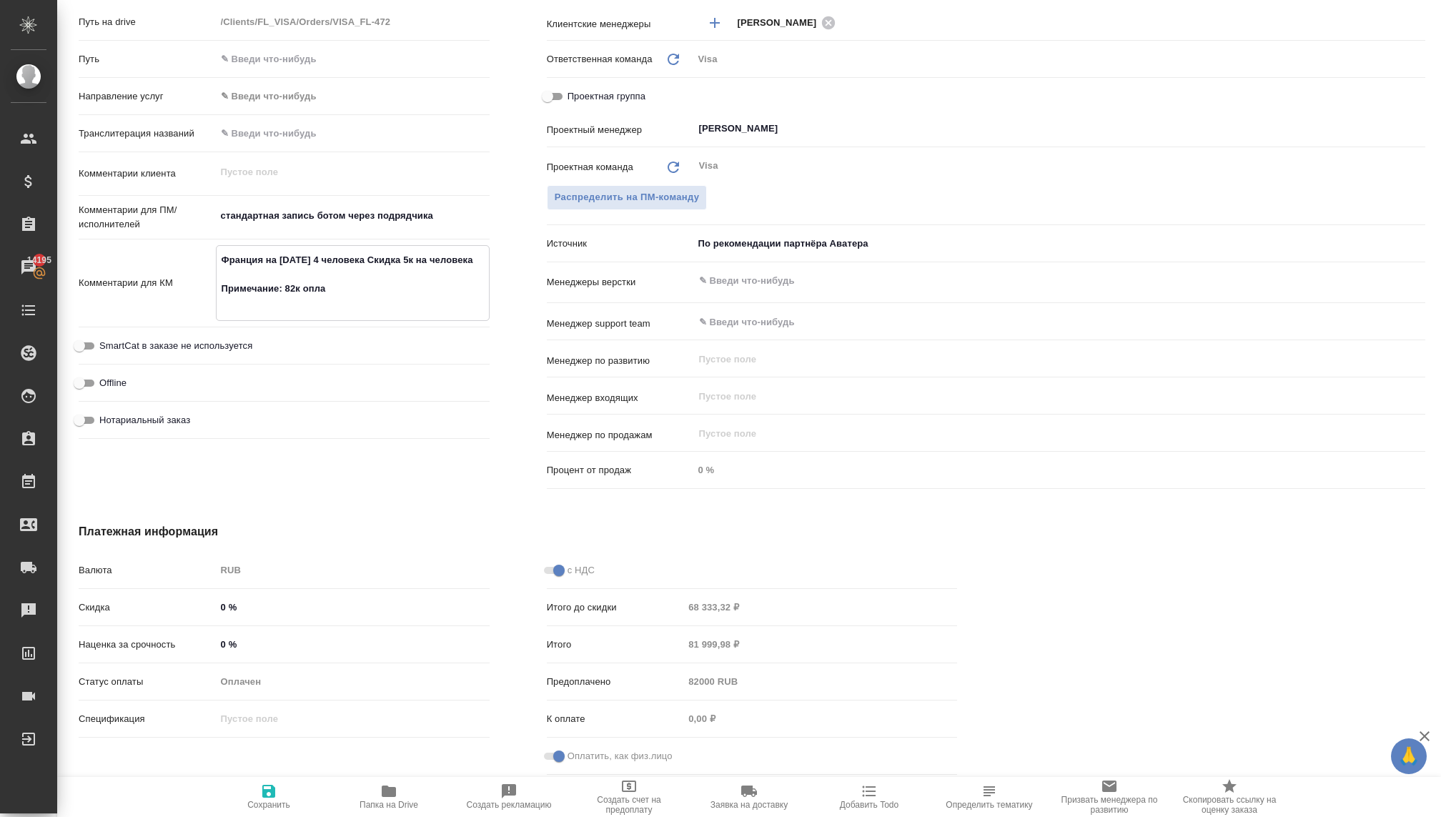
type textarea "x"
type textarea "Франция на новый год 4 человека Скидка 5к на человека Примечание: 82к оплат"
type textarea "x"
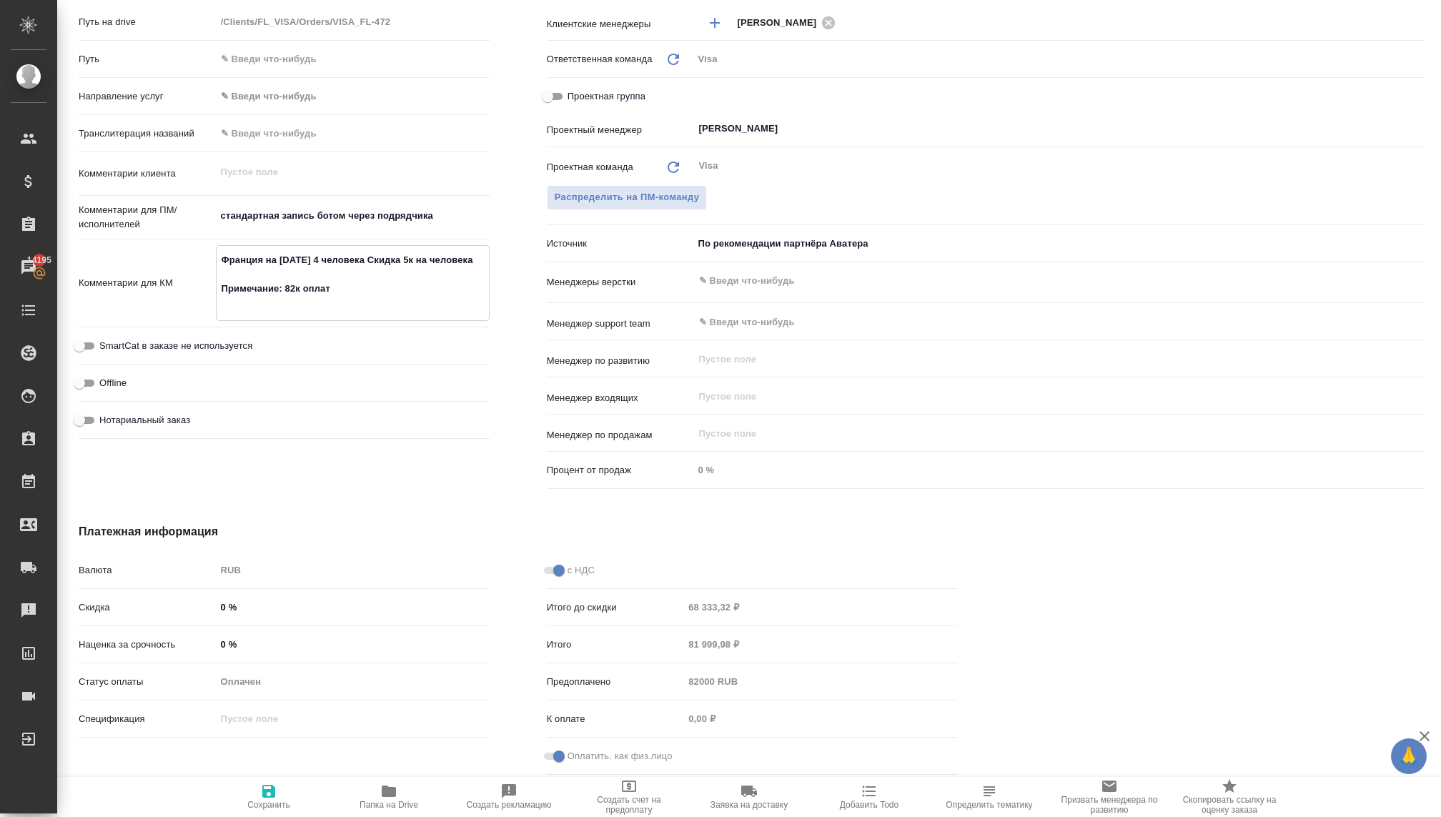
type textarea "x"
type textarea "Франция на новый год 4 человека Скидка 5к на человека Примечание: 82к оплати"
type textarea "x"
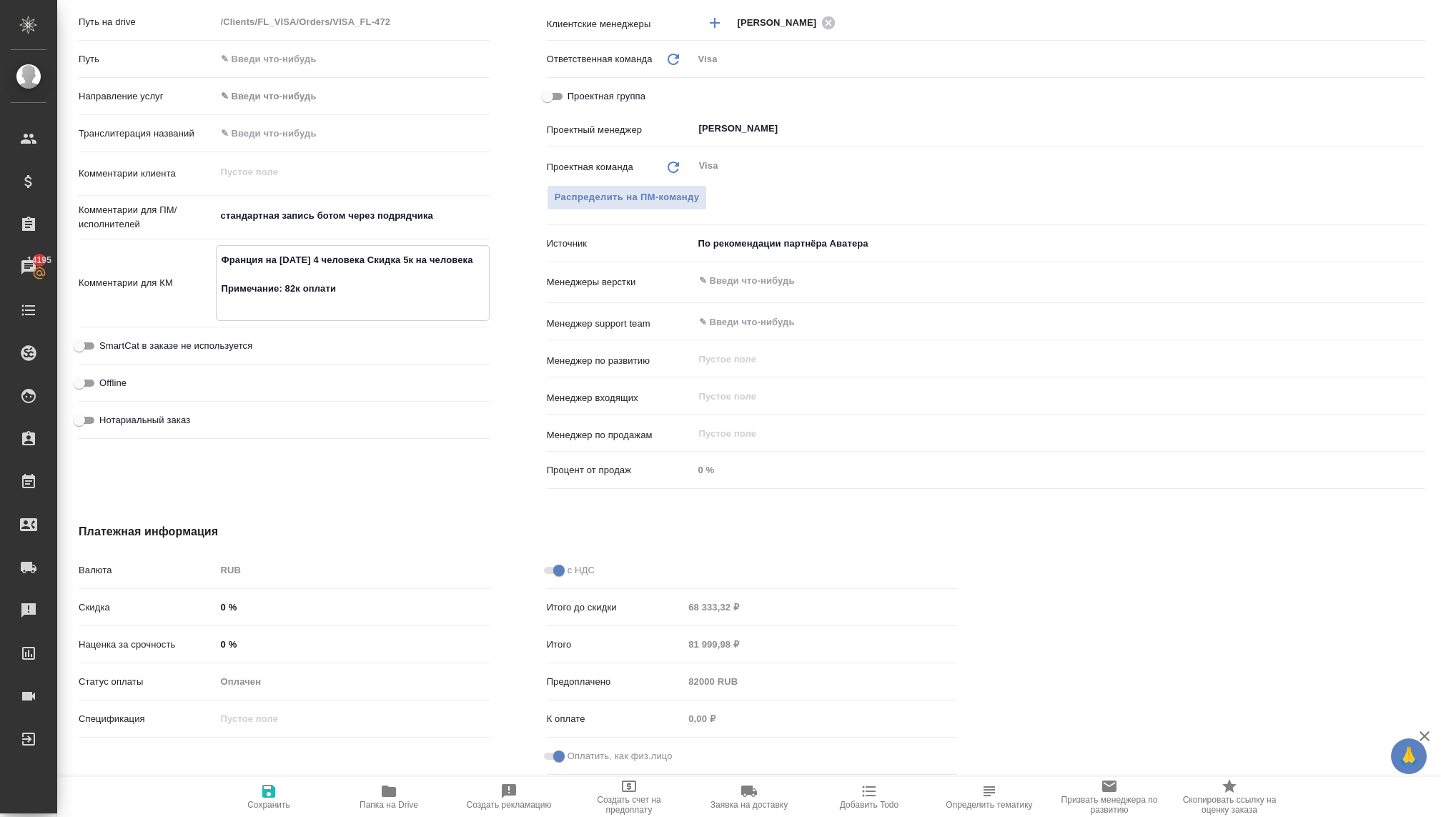
type textarea "Франция на новый год 4 человека Скидка 5к на человека Примечание: 82к оплатил"
type textarea "x"
type textarea "Франция на новый год 4 человека Скидка 5к на человека Примечание: 82к оплатил"
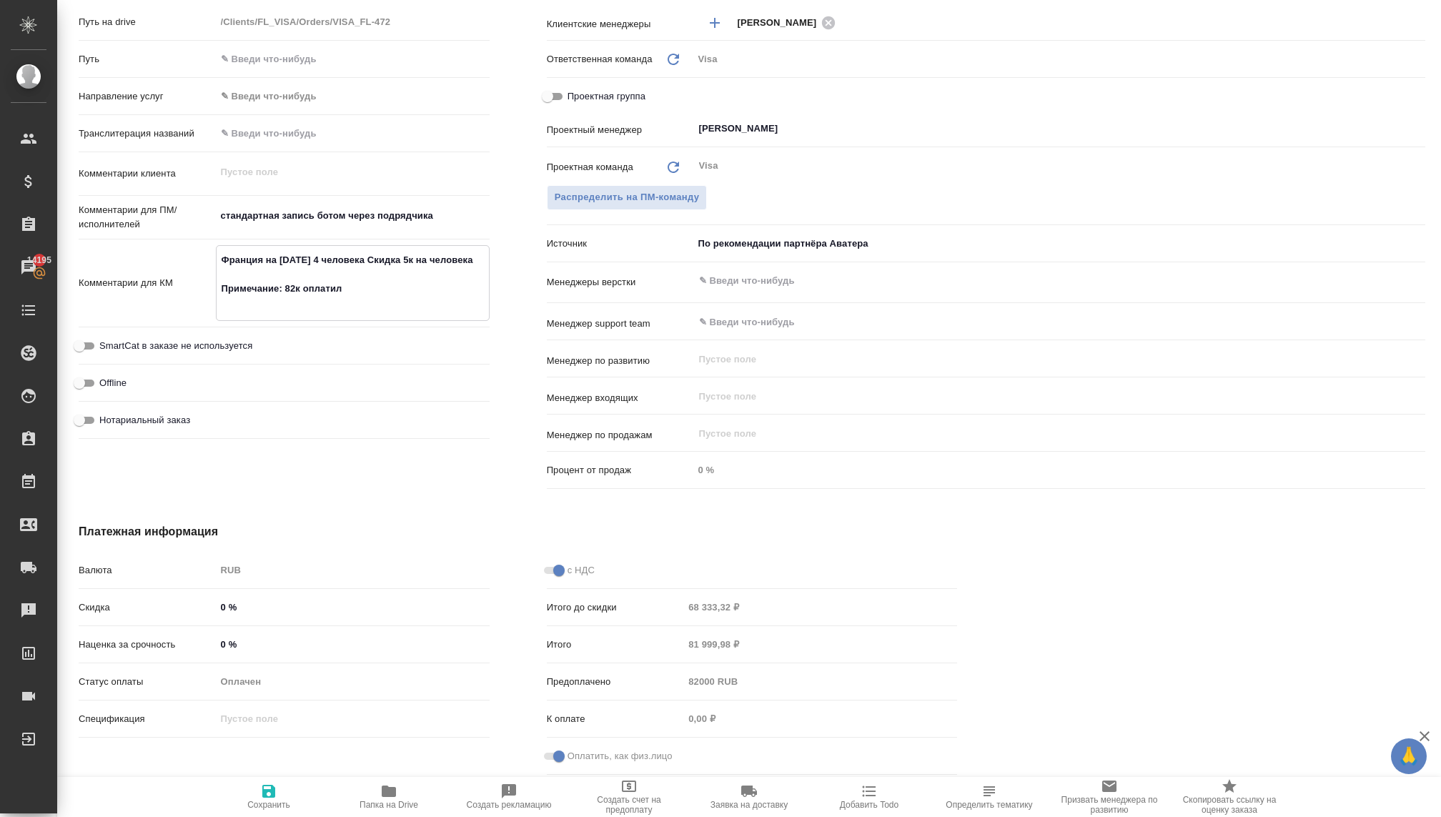
type textarea "x"
type textarea "Франция на новый год 4 человека Скидка 5к на человека Примечание: 82к оплатил к"
type textarea "x"
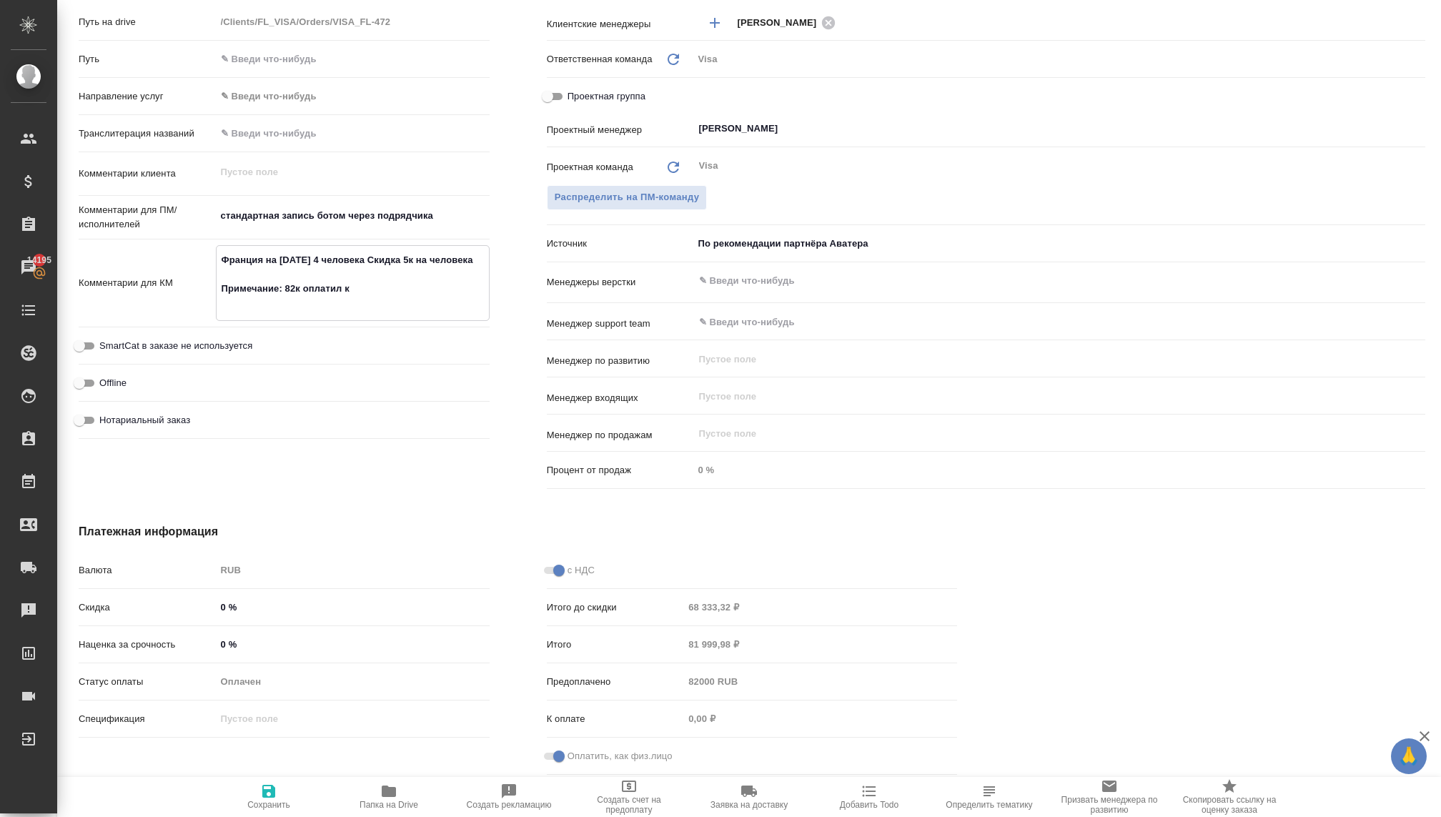
type textarea "x"
type textarea "Франция на новый год 4 человека Скидка 5к на человека Примечание: 82к оплатил кл"
type textarea "x"
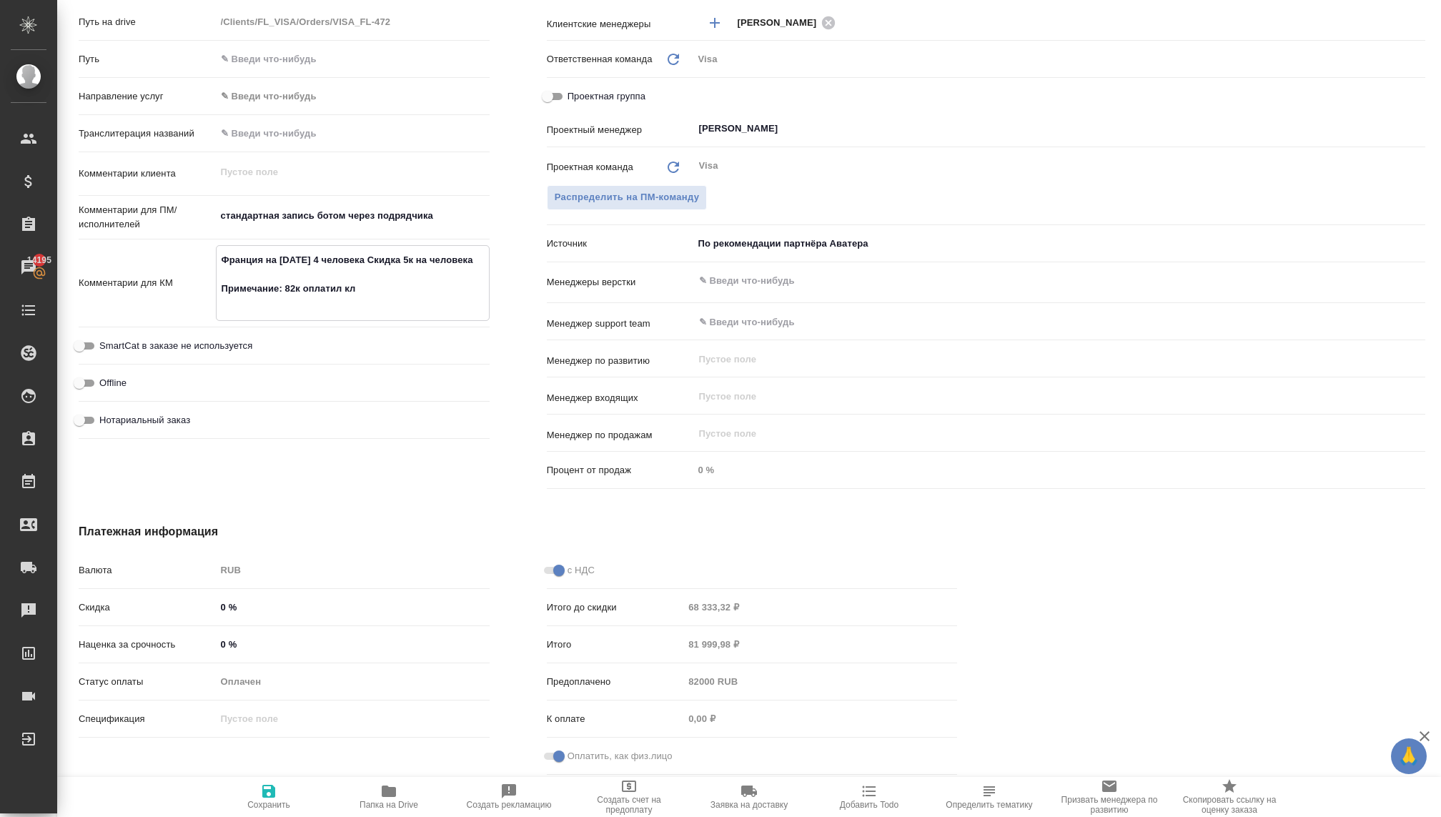
type textarea "x"
type textarea "Франция на новый год 4 человека Скидка 5к на человека Примечание: 82к оплатил к…"
type textarea "x"
type textarea "Франция на новый год 4 человека Скидка 5к на человека Примечание: 82к оплатил к…"
type textarea "x"
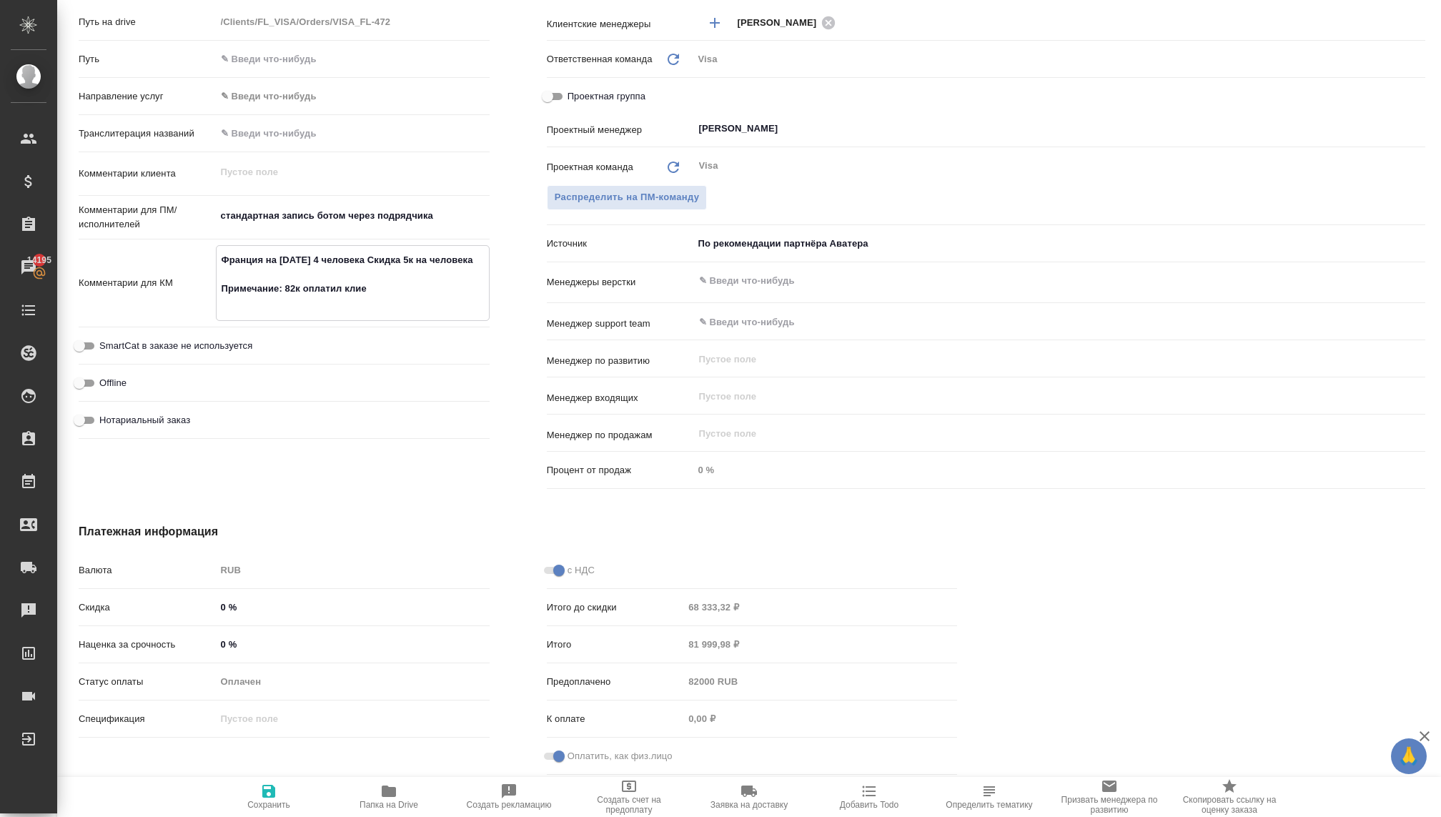
type textarea "x"
type textarea "Франция на новый год 4 человека Скидка 5к на человека Примечание: 82к оплатил к…"
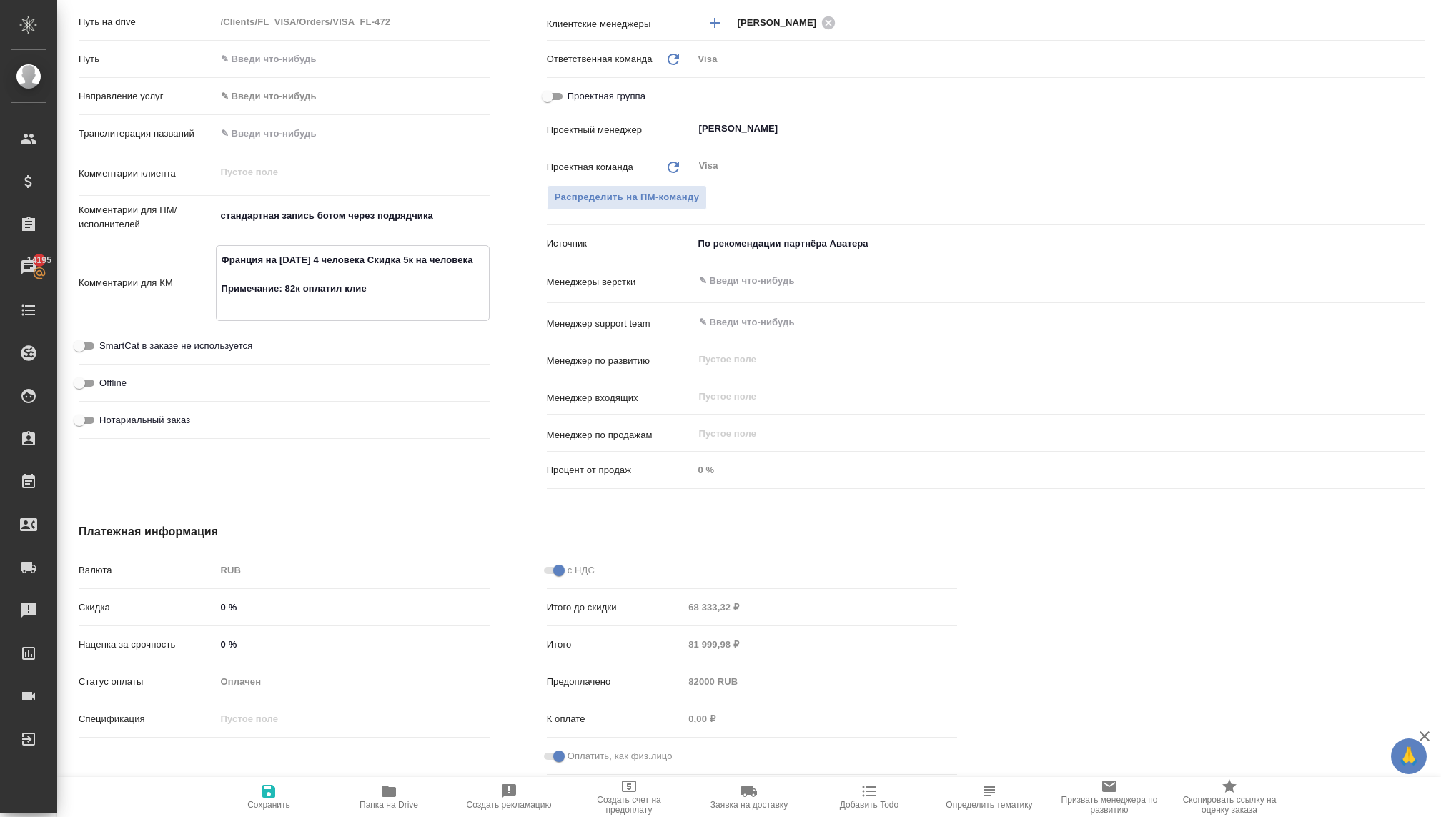
type textarea "x"
type textarea "Франция на новый год 4 человека Скидка 5к на человека Примечание: 82к оплатил к…"
type textarea "x"
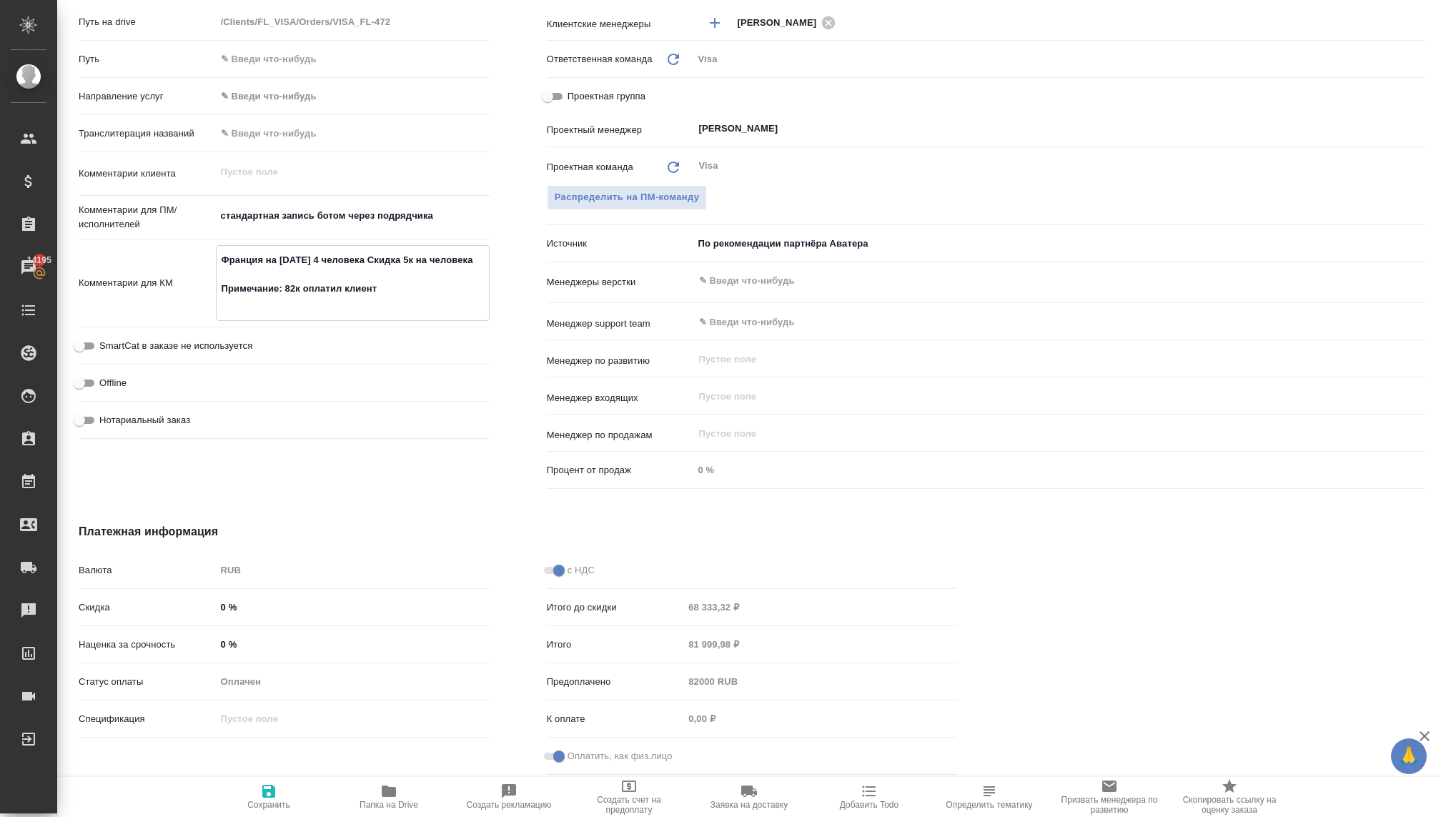
type textarea "x"
type textarea "Франция на новый год 4 человека Скидка 5к на человека Примечание: 82к оплатил к…"
type textarea "x"
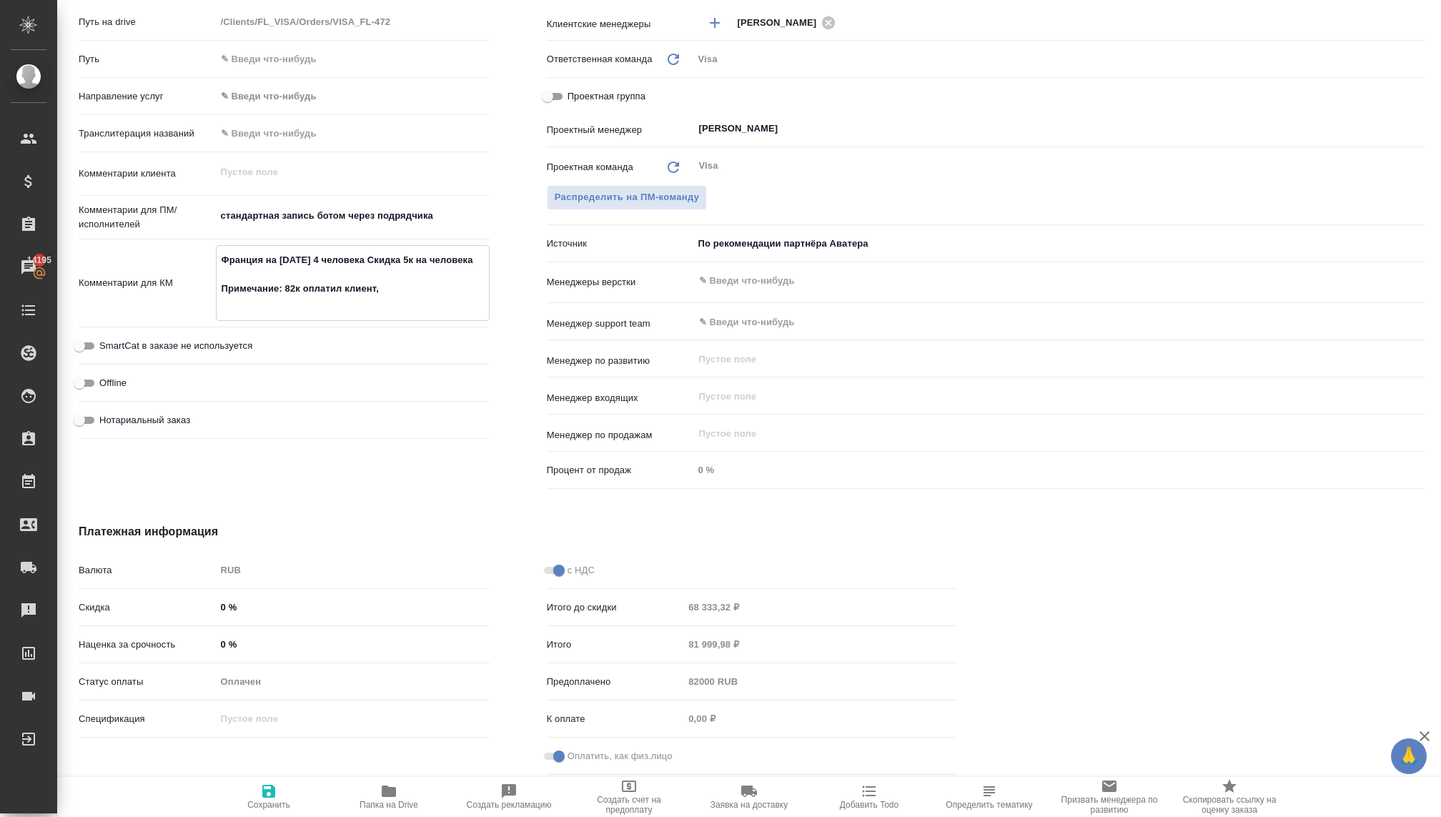
type textarea "x"
type textarea "Франция на новый год 4 человека Скидка 5к на человека Примечание: 82к оплатил к…"
type textarea "x"
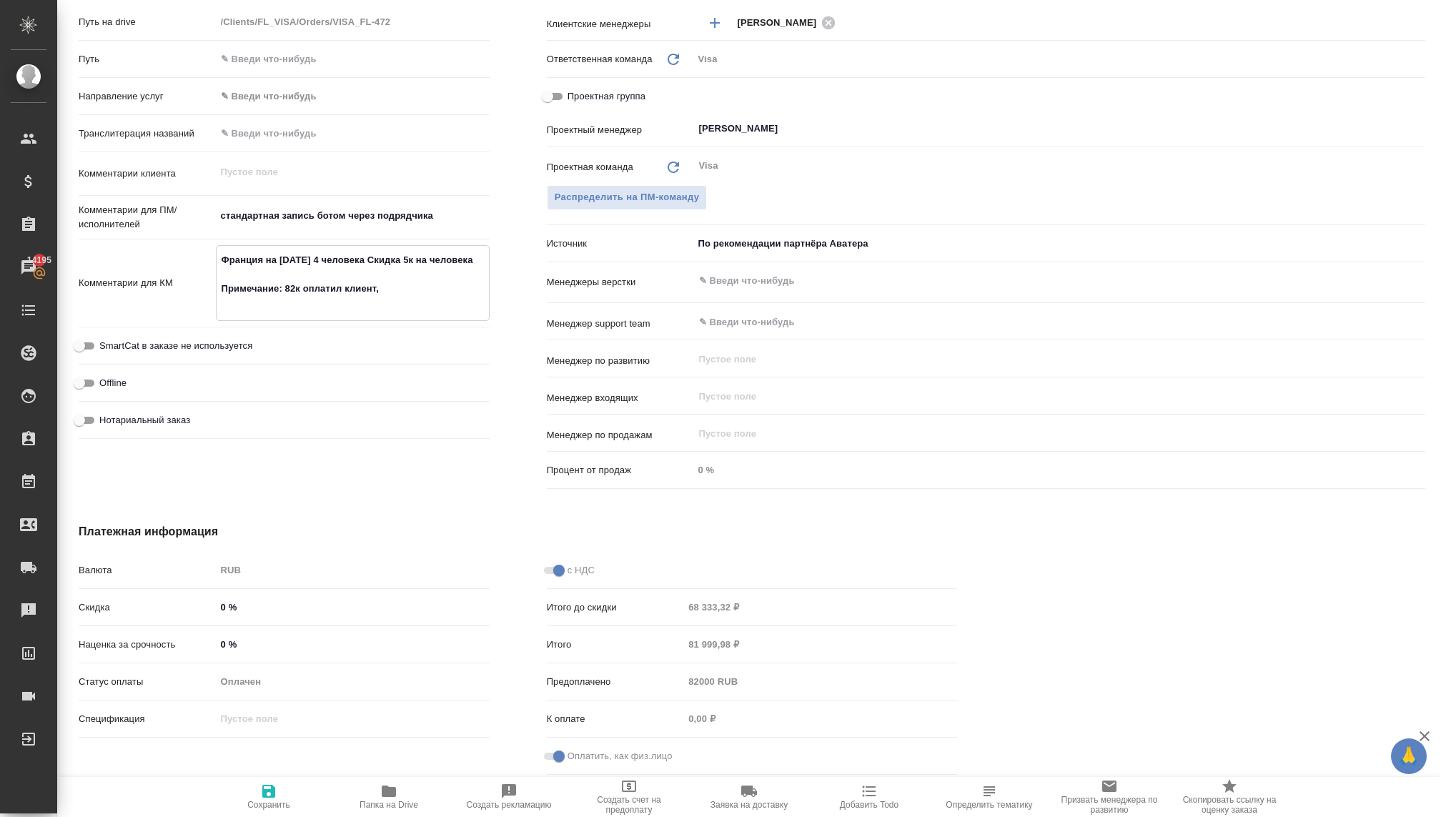
type textarea "Франция на новый год 4 человека Скидка 5к на человека Примечание: 82к оплатил к…"
type textarea "x"
type textarea "Франция на новый год 4 человека Скидка 5к на человека Примечание: 82к оплатил к…"
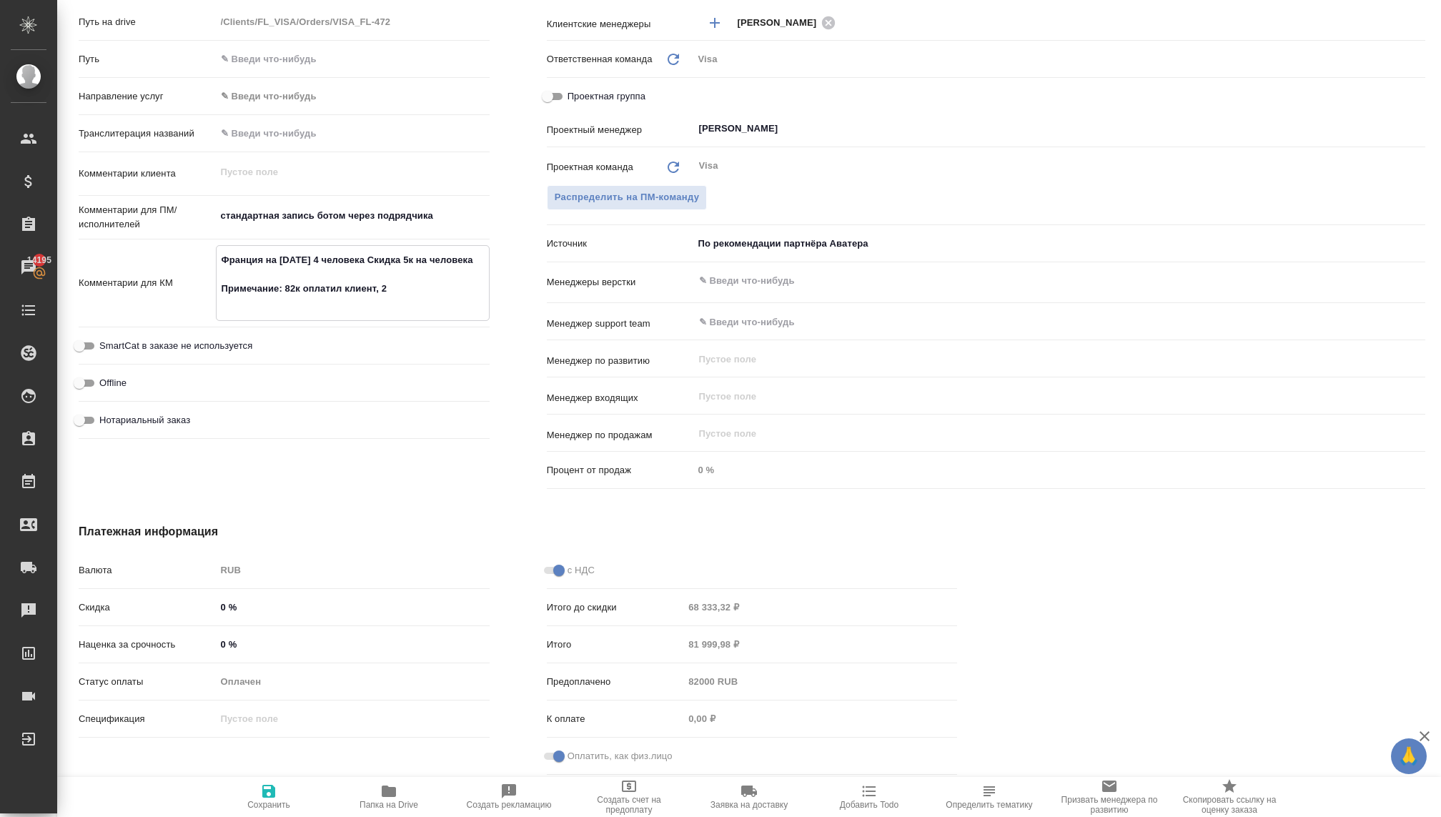
type textarea "x"
type textarea "Франция на новый год 4 человека Скидка 5к на человека Примечание: 82к оплатил к…"
type textarea "x"
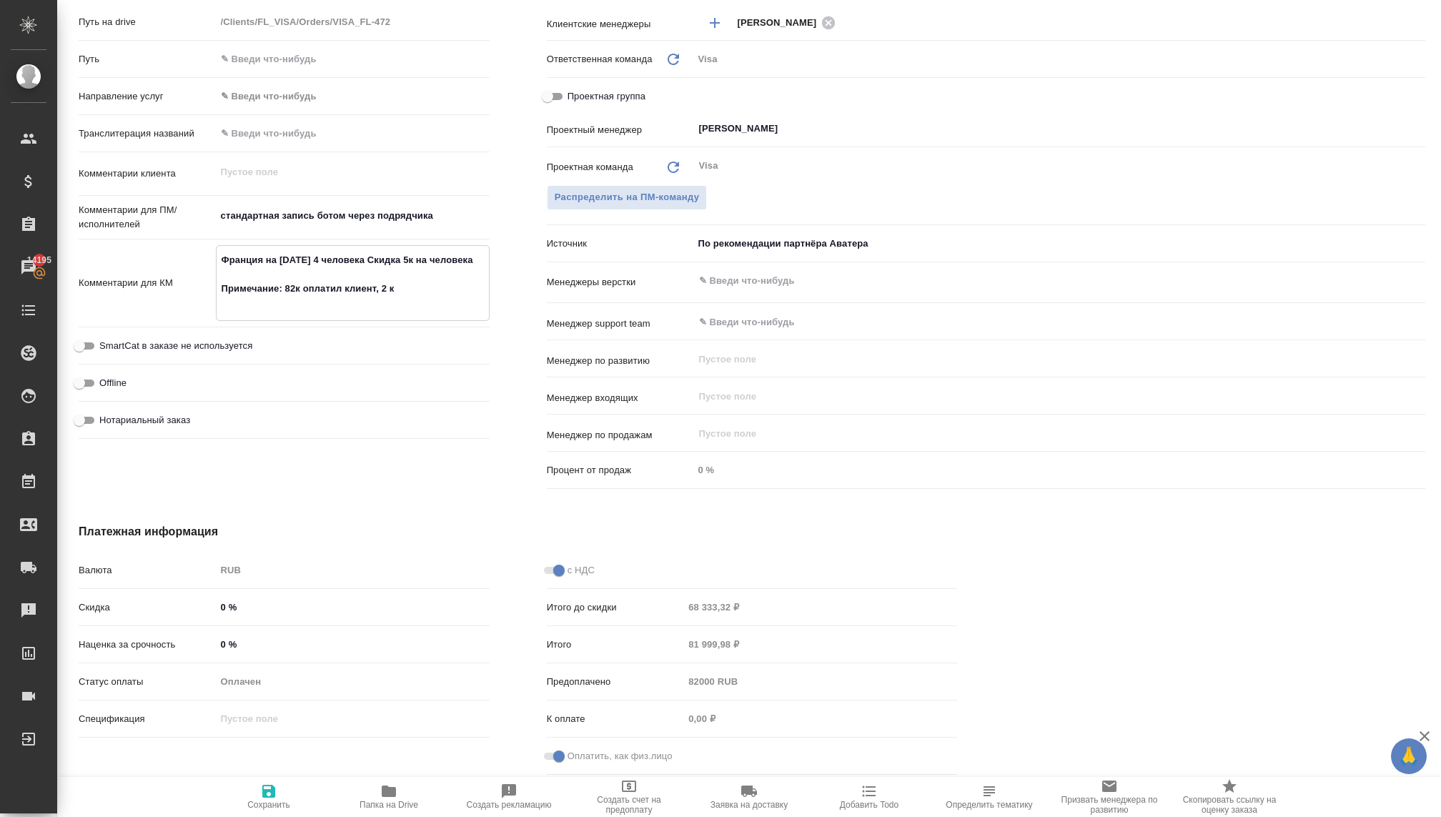
type textarea "x"
type textarea "Франция на новый год 4 человека Скидка 5к на человека Примечание: 82к оплатил к…"
type textarea "x"
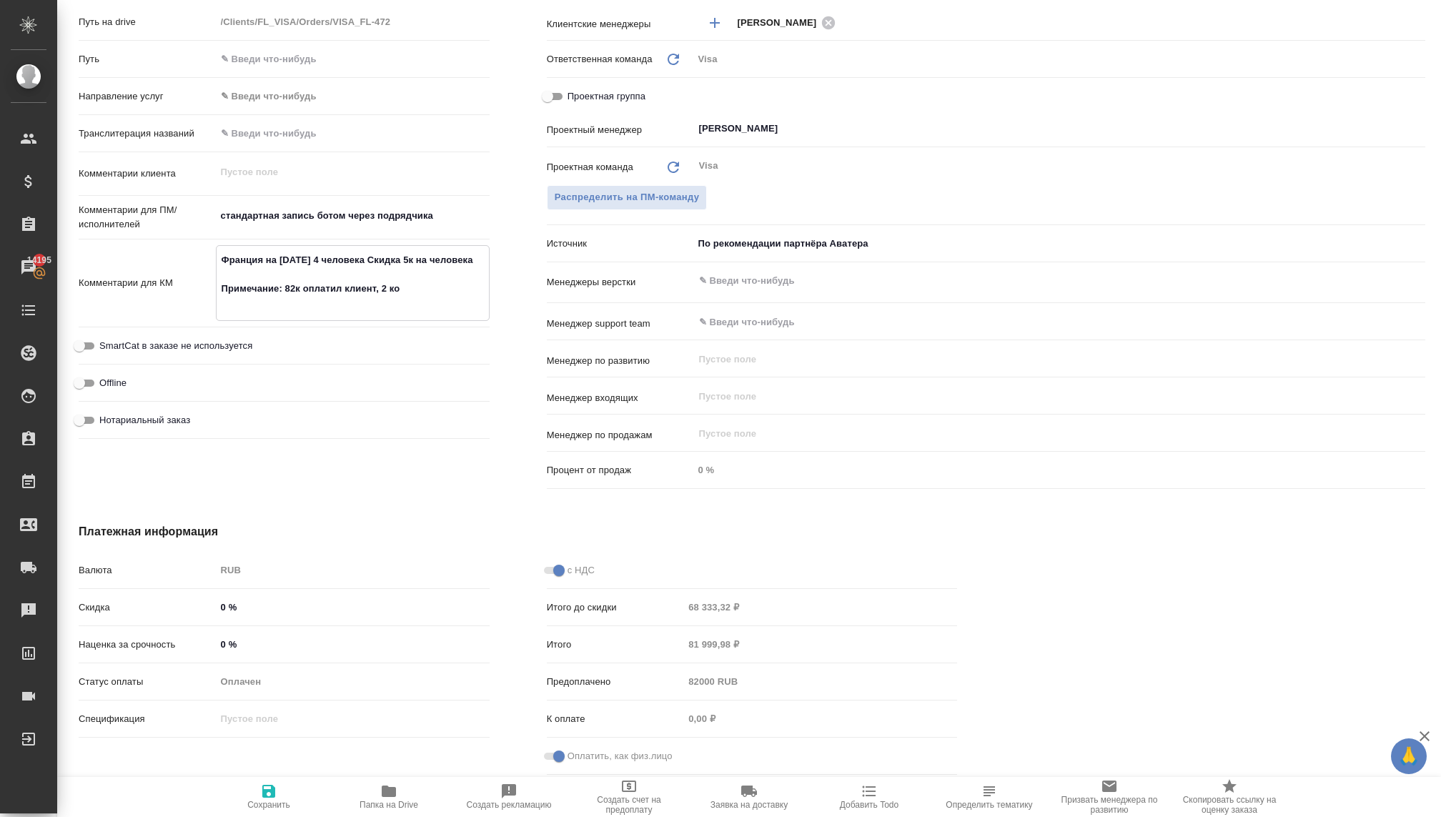
type textarea "x"
type textarea "Франция на новый год 4 человека Скидка 5к на человека Примечание: 82к оплатил к…"
type textarea "x"
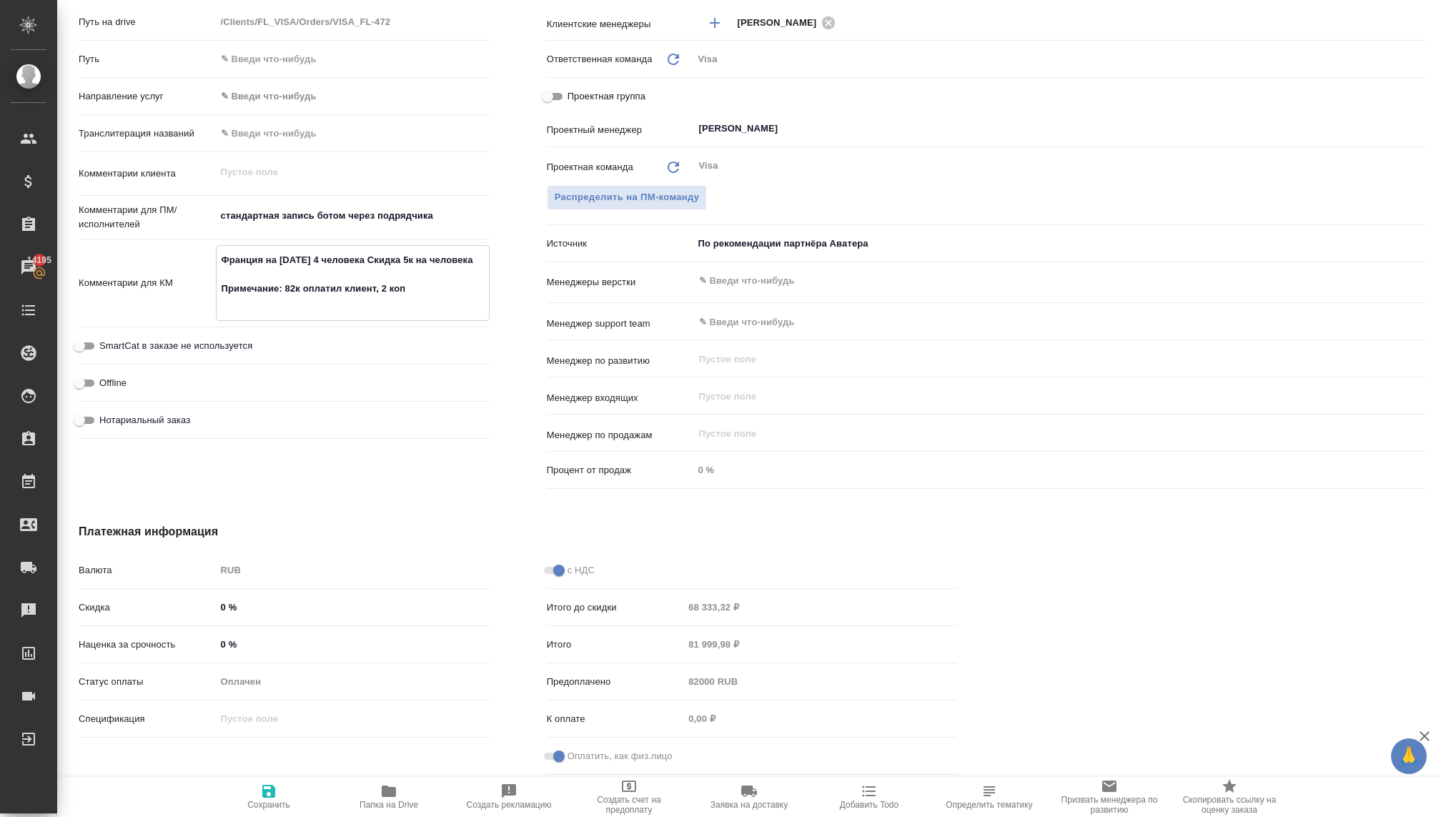
type textarea "Франция на новый год 4 человека Скидка 5к на человека Примечание: 82к оплатил к…"
type textarea "x"
type textarea "Франция на новый год 4 человека Скидка 5к на человека Примечание: 82к оплатил к…"
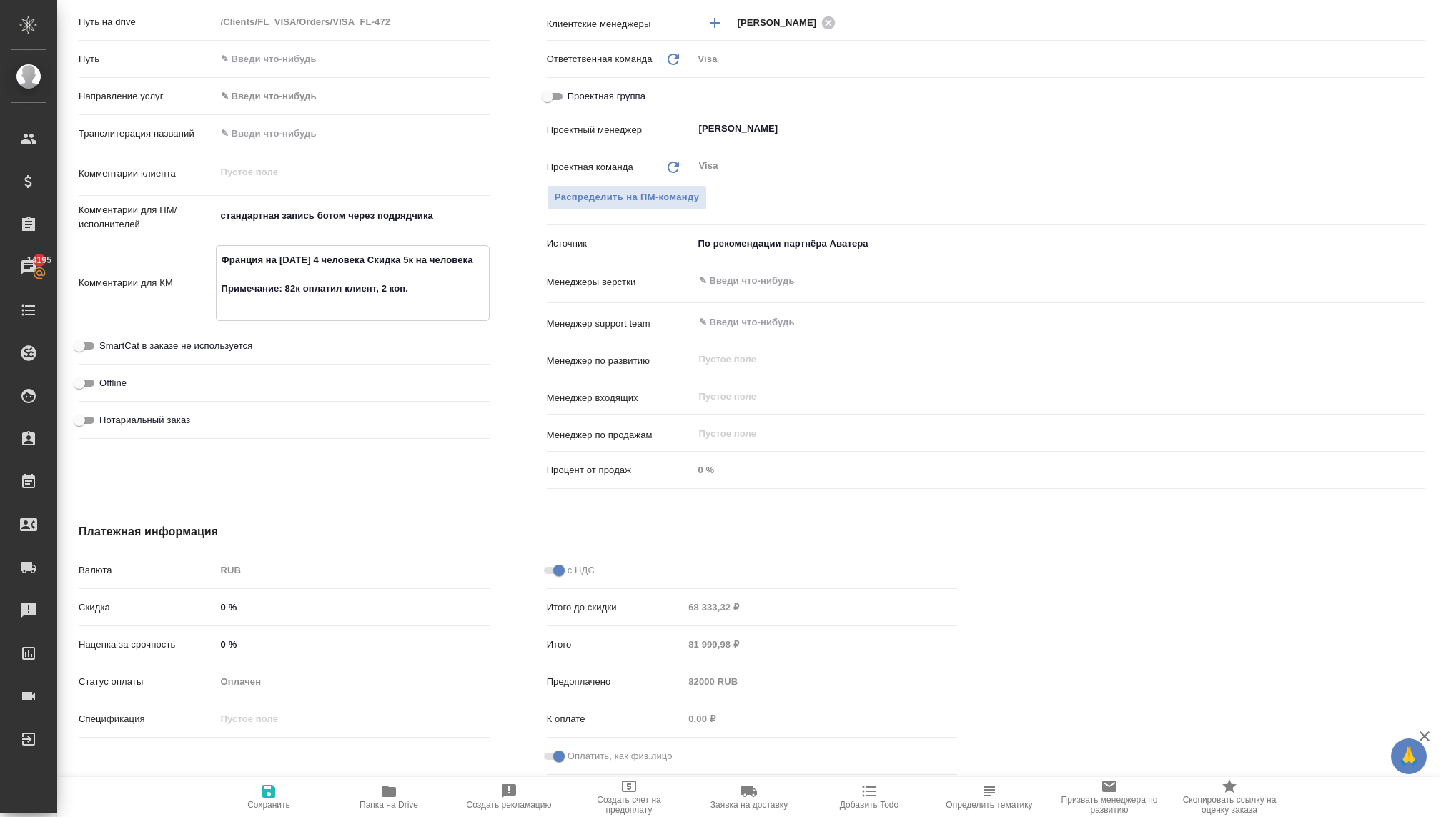
type textarea "x"
type textarea "Франция на новый год 4 человека Скидка 5к на человека Примечание: 82к оплатил к…"
type textarea "x"
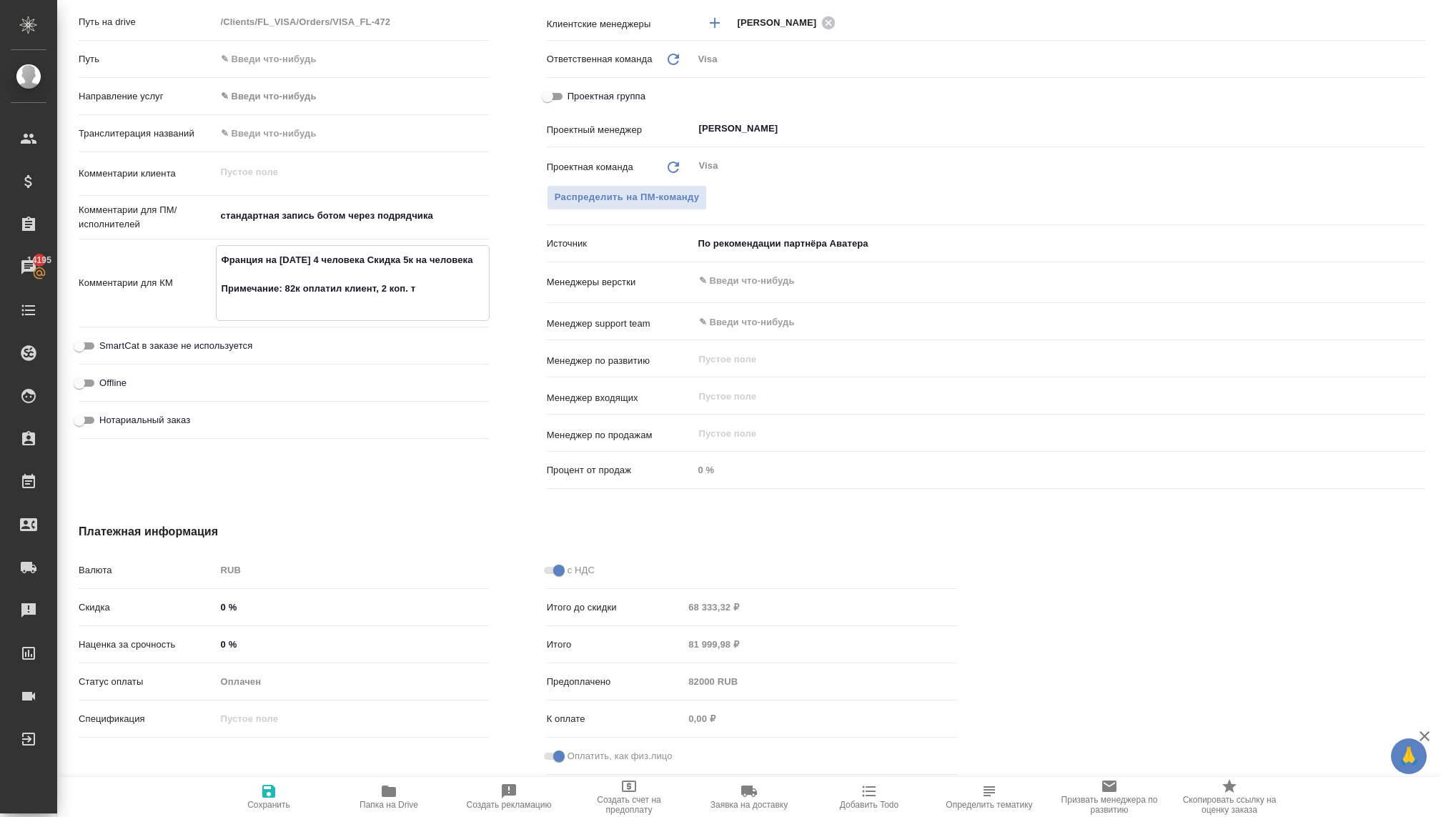
type textarea "x"
type textarea "Франция на новый год 4 человека Скидка 5к на человека Примечание: 82к оплатил к…"
type textarea "x"
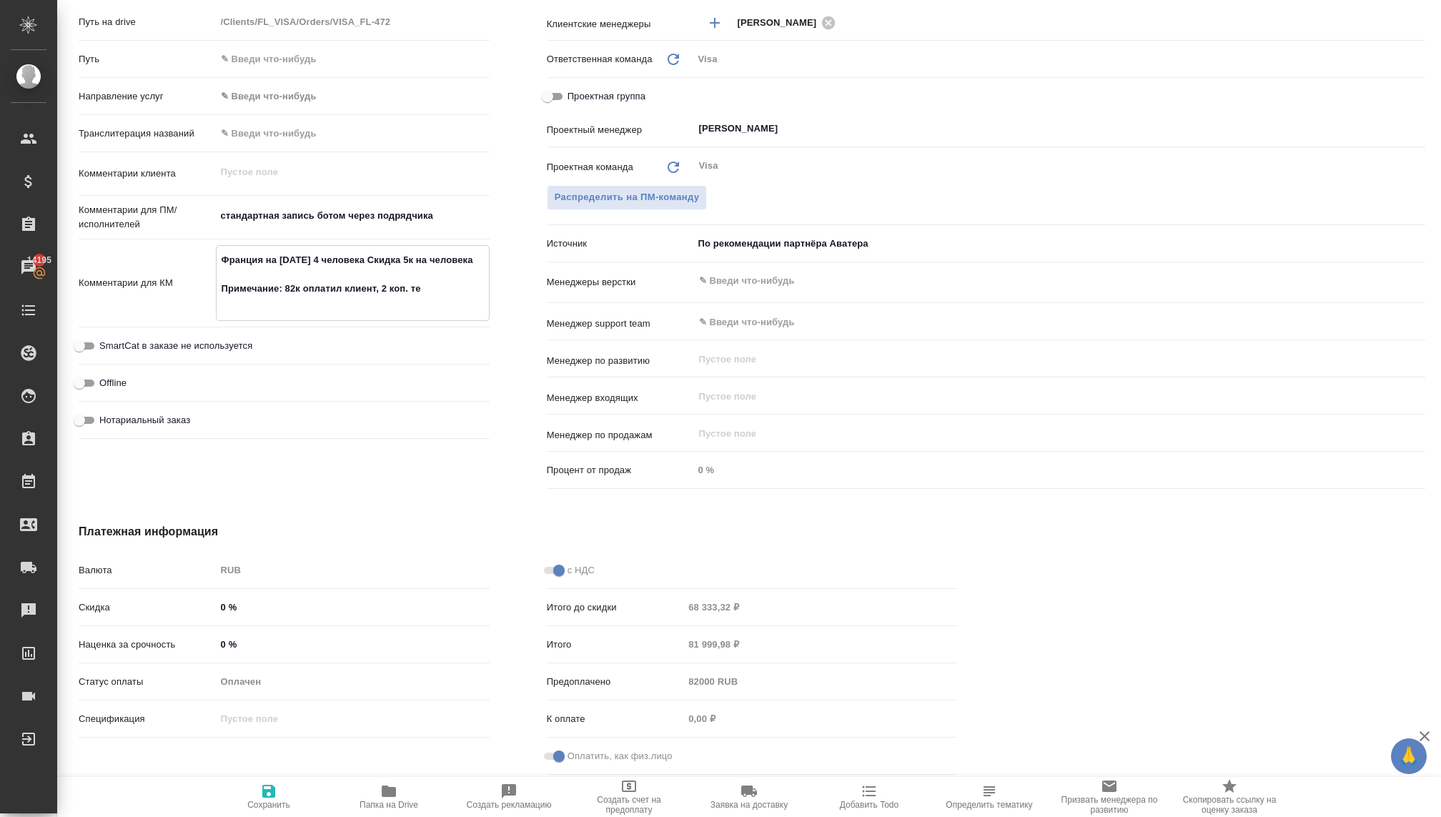
type textarea "x"
type textarea "Франция на новый год 4 человека Скидка 5к на человека Примечание: 82к оплатил к…"
type textarea "x"
click at [261, 804] on span "Сохранить" at bounding box center [268, 805] width 43 height 10
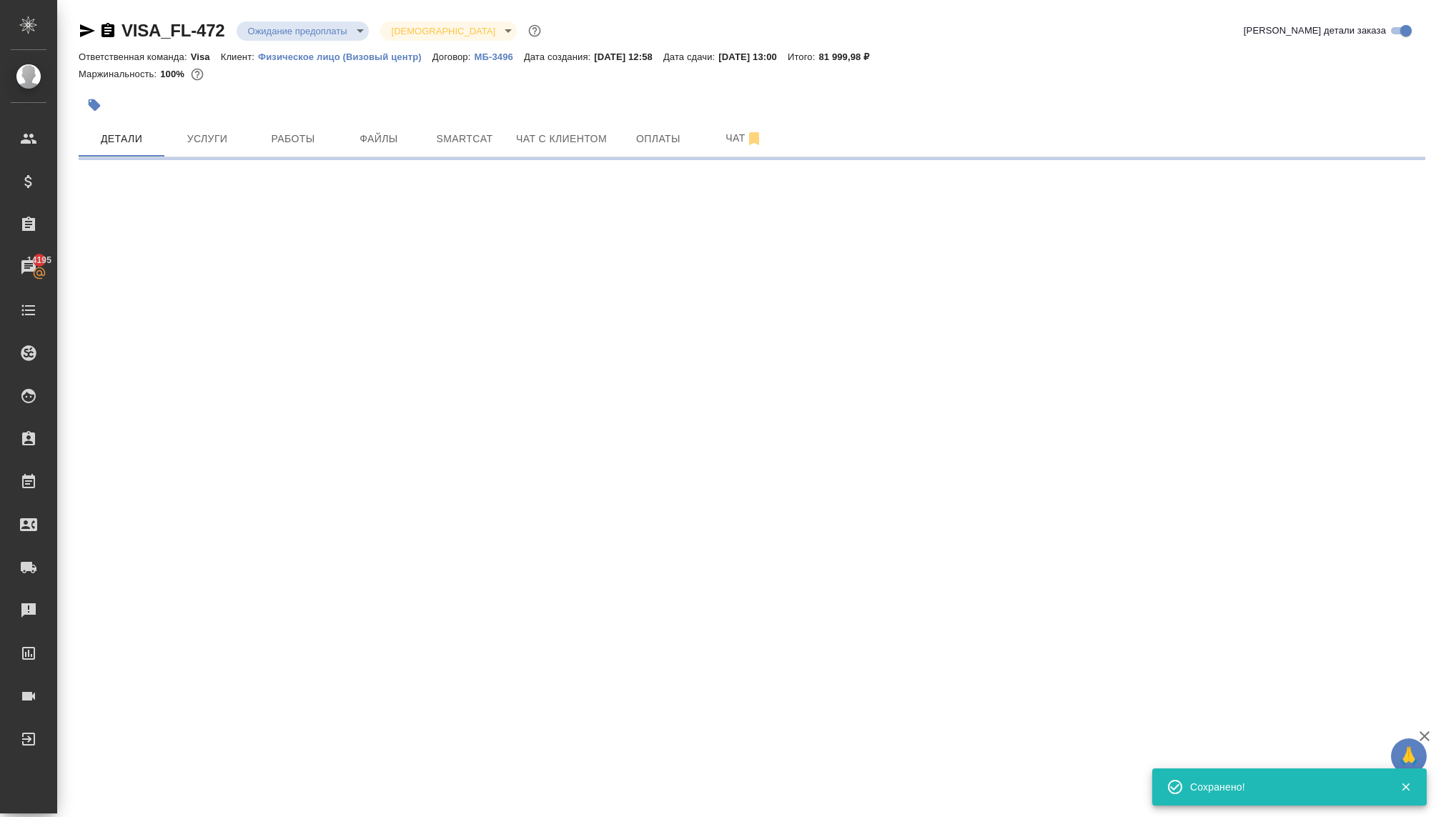
scroll to position [0, 0]
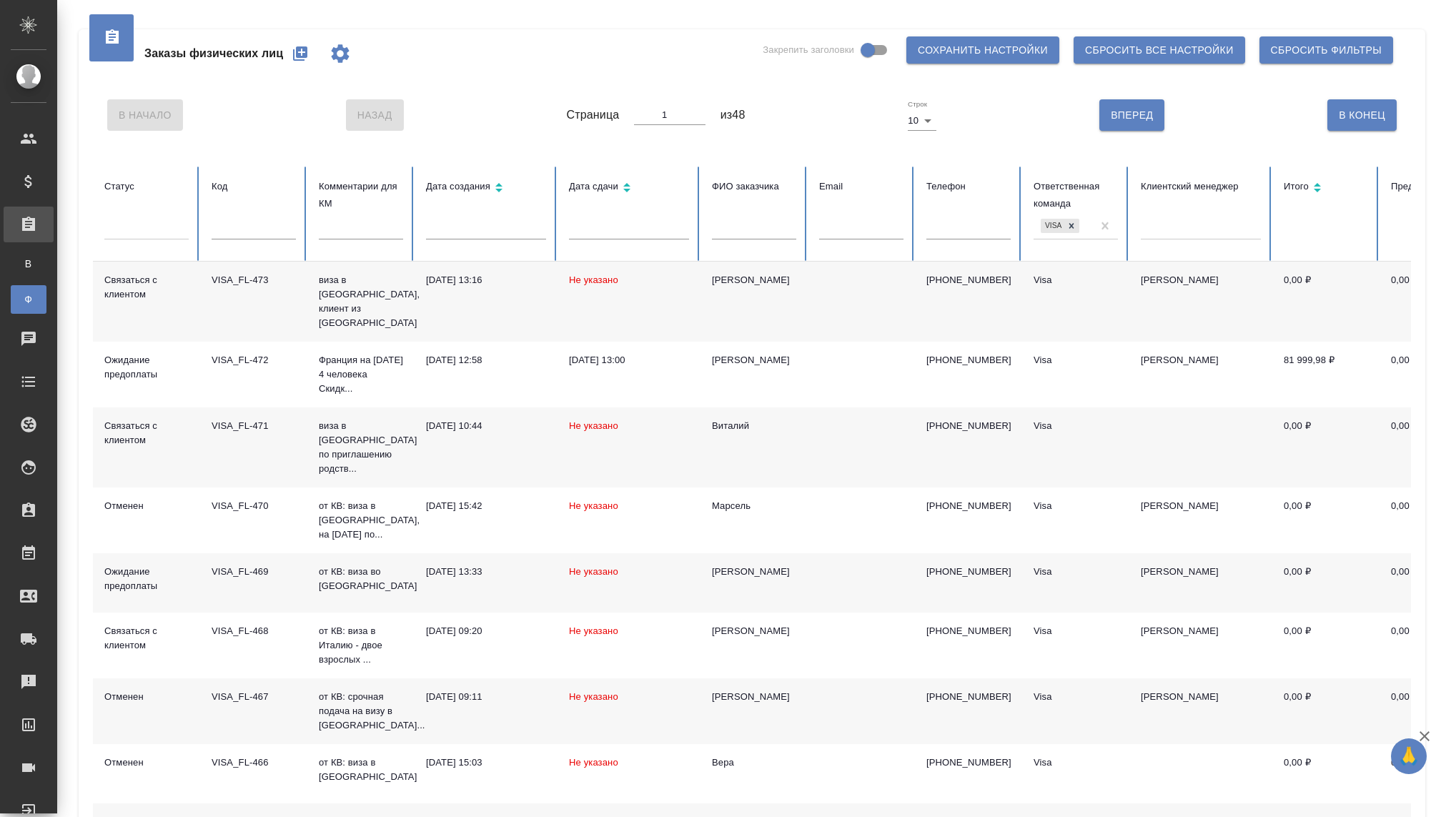
click at [150, 230] on div at bounding box center [146, 225] width 84 height 21
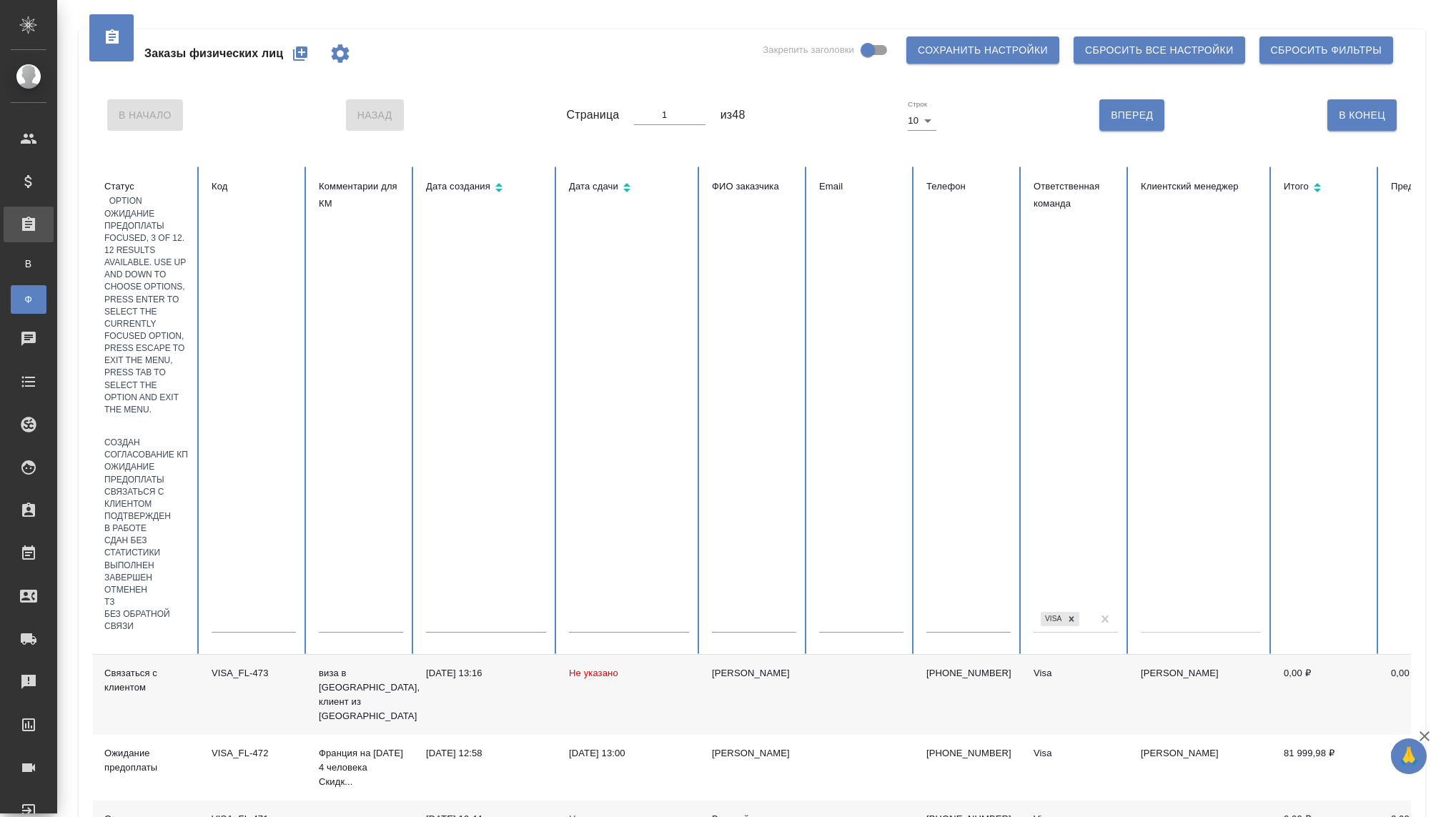
click at [138, 461] on div "Ожидание предоплаты" at bounding box center [146, 473] width 84 height 24
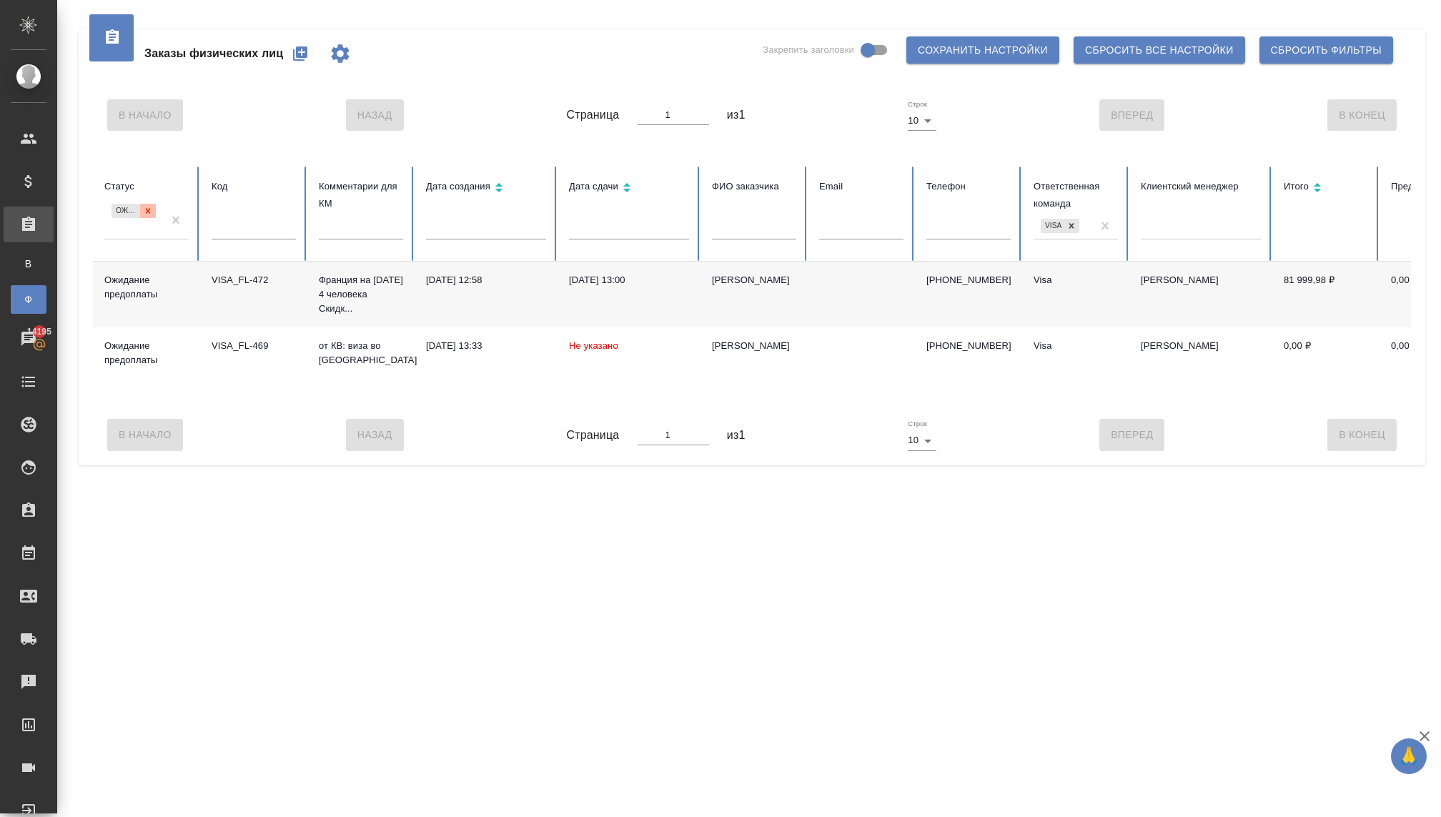
click at [149, 214] on icon at bounding box center [148, 211] width 10 height 10
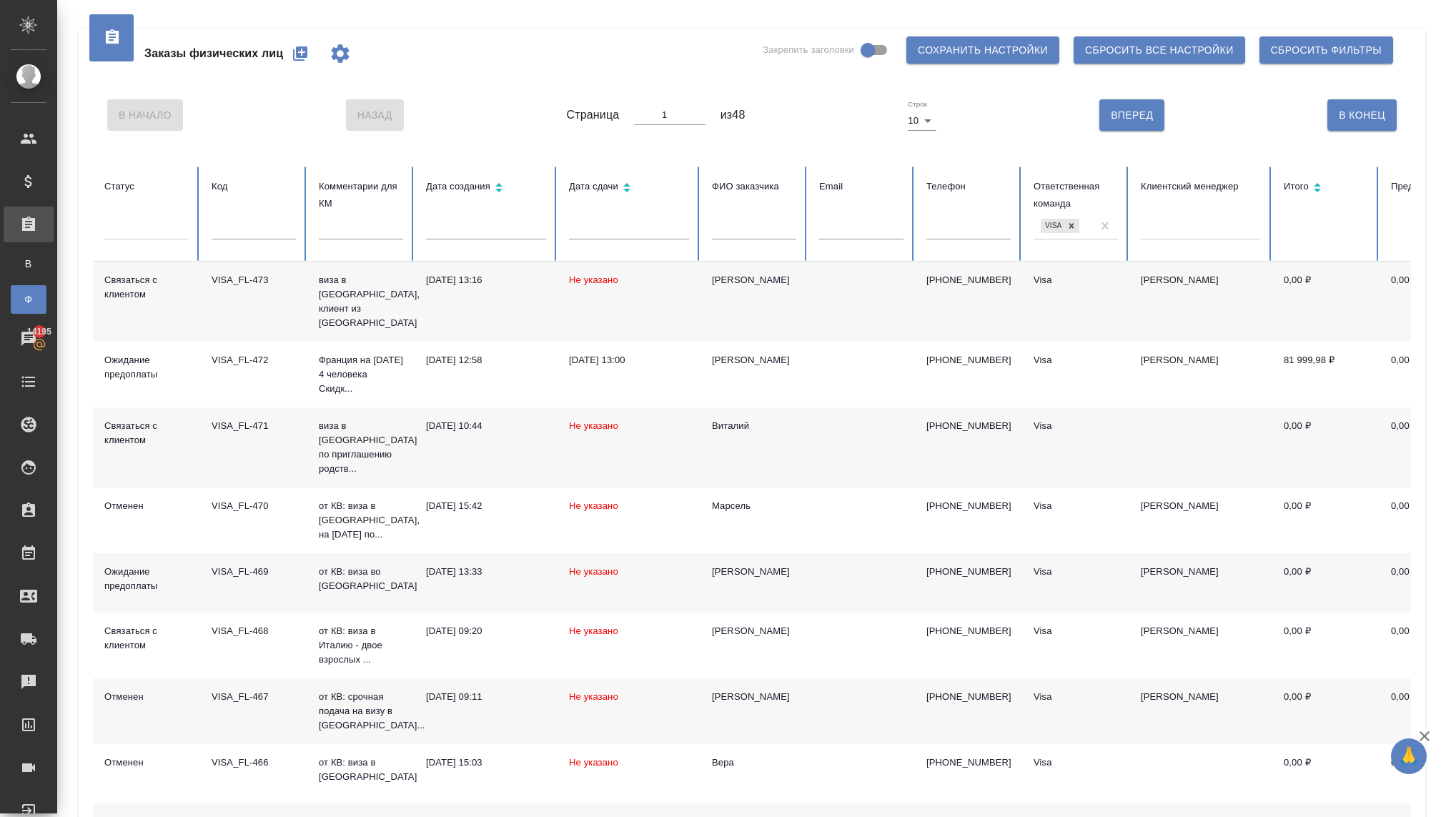
click at [299, 64] on button "button" at bounding box center [300, 53] width 34 height 34
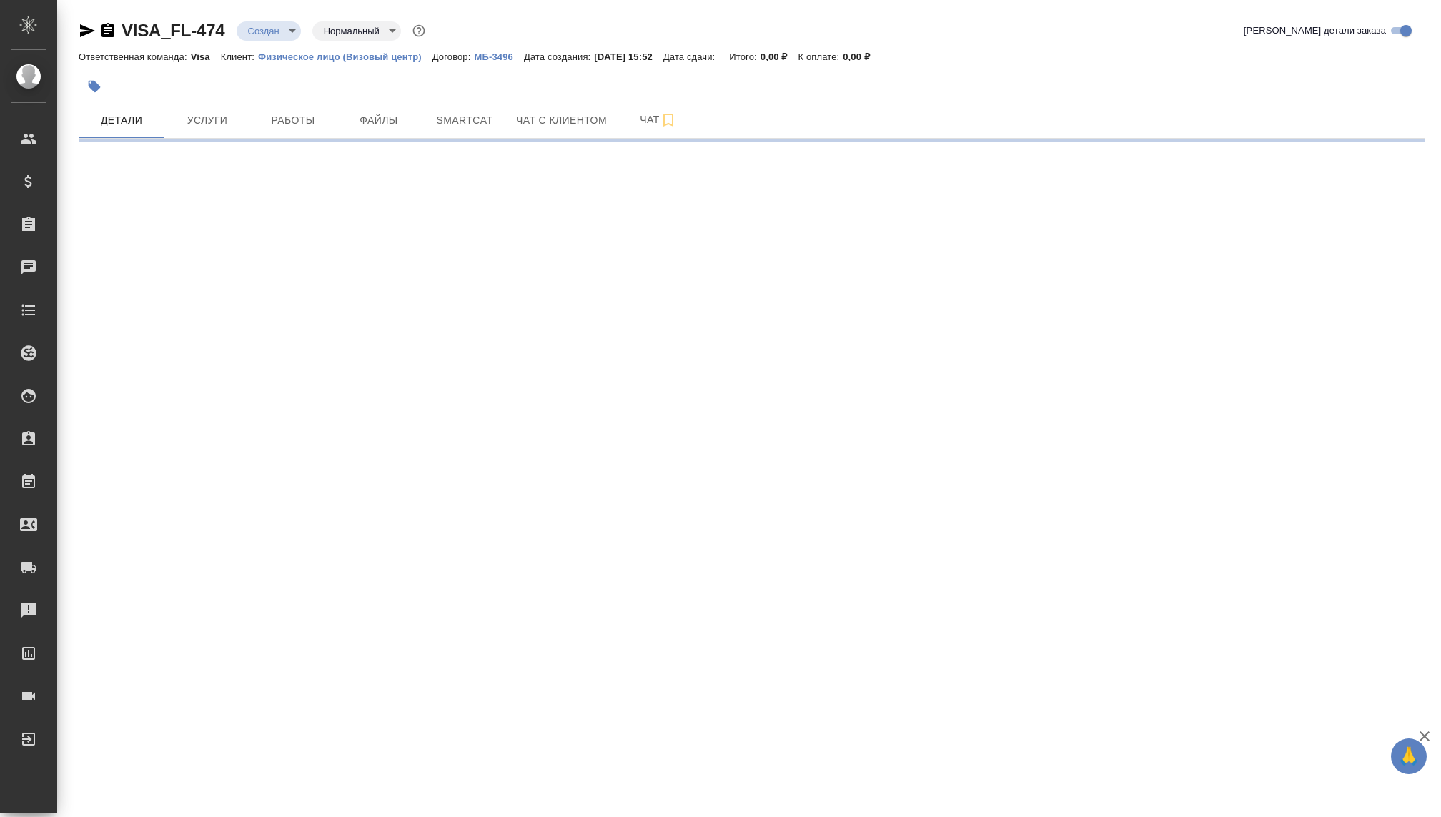
select select "RU"
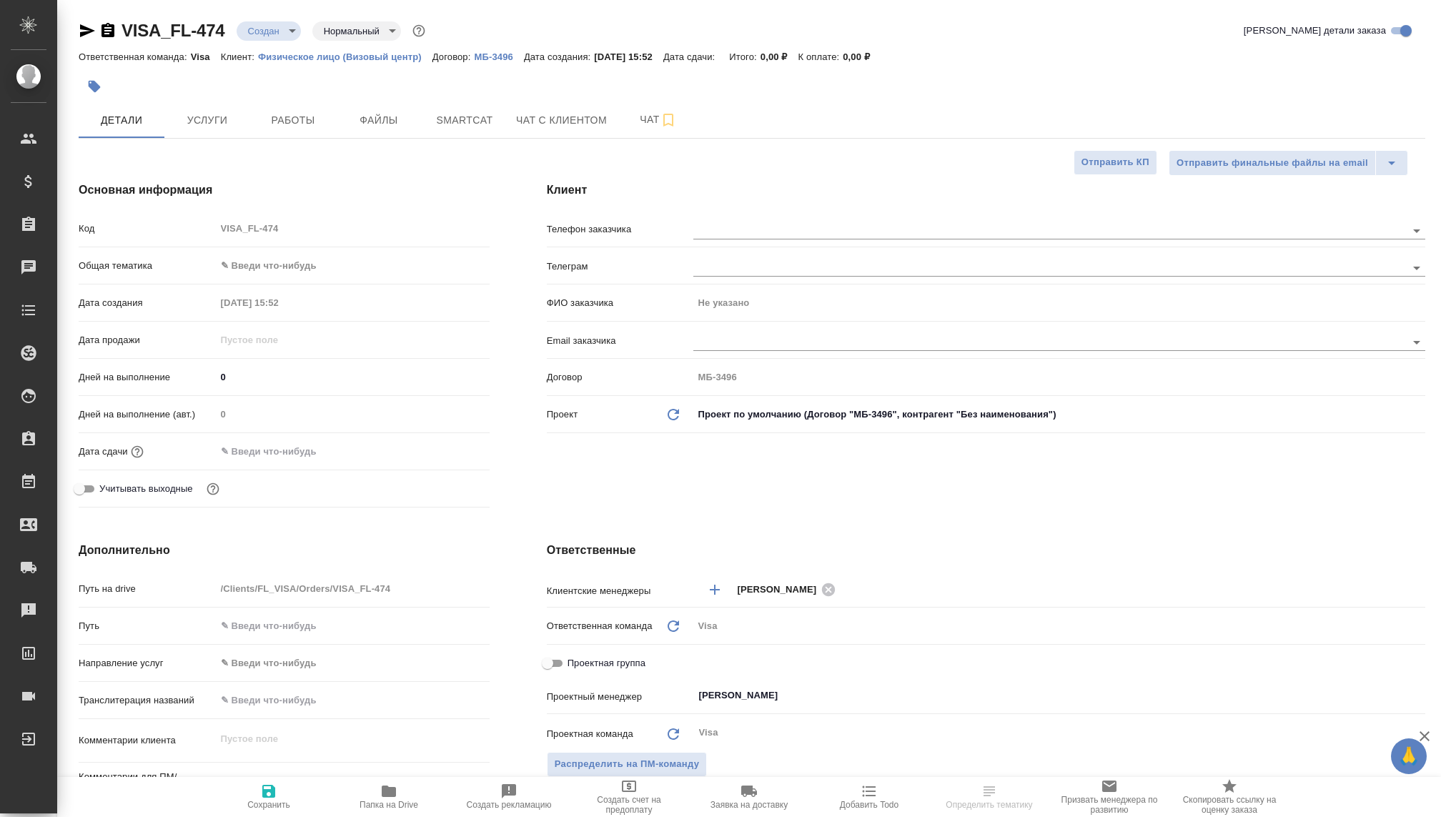
type textarea "x"
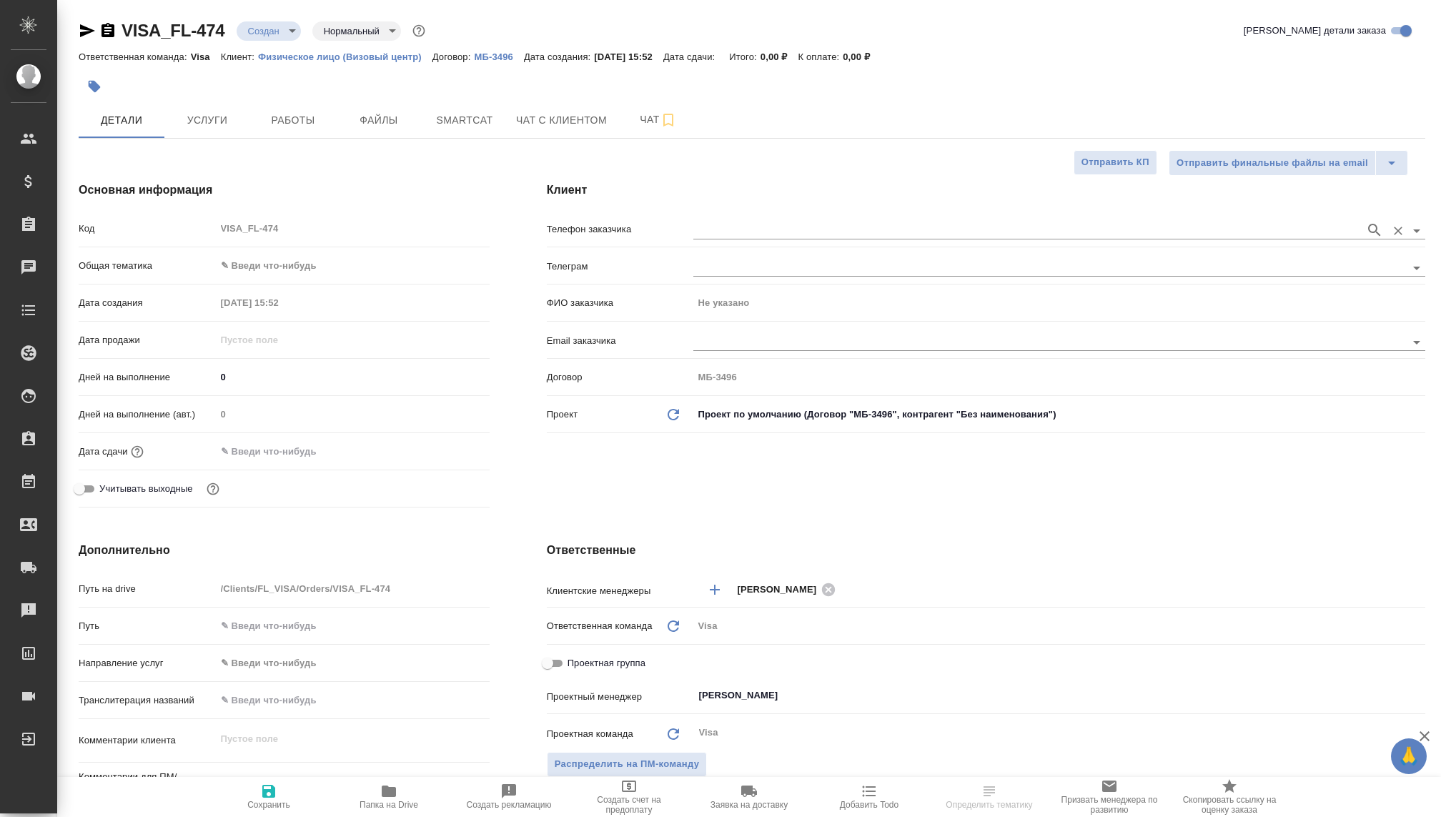
type textarea "x"
click at [302, 263] on body "🙏 .cls-1 fill:#fff; AWATERA Kovaleva Ekaterina Клиенты Спецификации Заказы Чаты…" at bounding box center [720, 408] width 1441 height 817
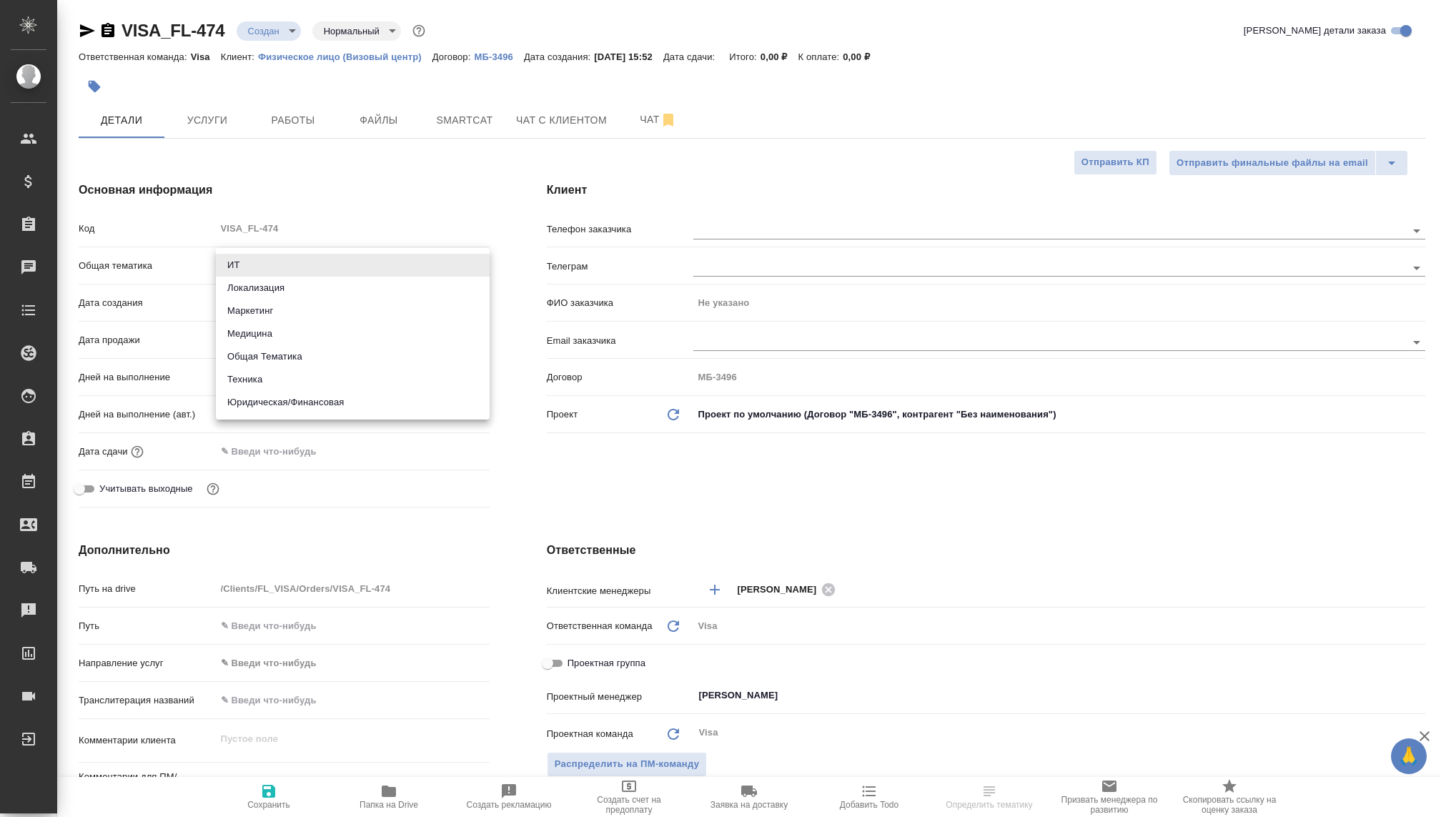
click at [282, 404] on li "Юридическая/Финансовая" at bounding box center [353, 402] width 274 height 23
type input "yr-fn"
type textarea "x"
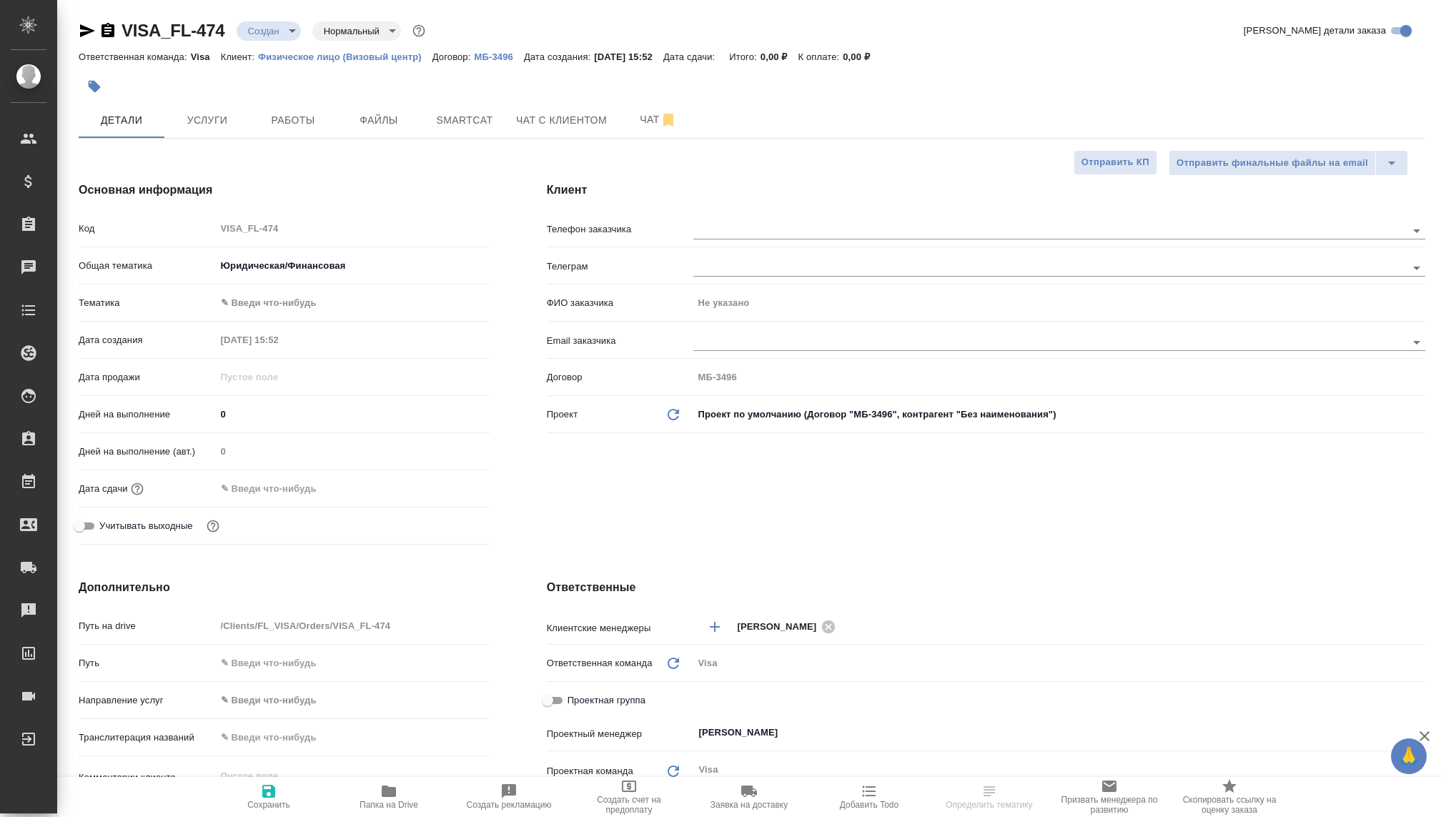
click at [235, 302] on body "🙏 .cls-1 fill:#fff; AWATERA Kovaleva Ekaterina Клиенты Спецификации Заказы Чаты…" at bounding box center [720, 408] width 1441 height 817
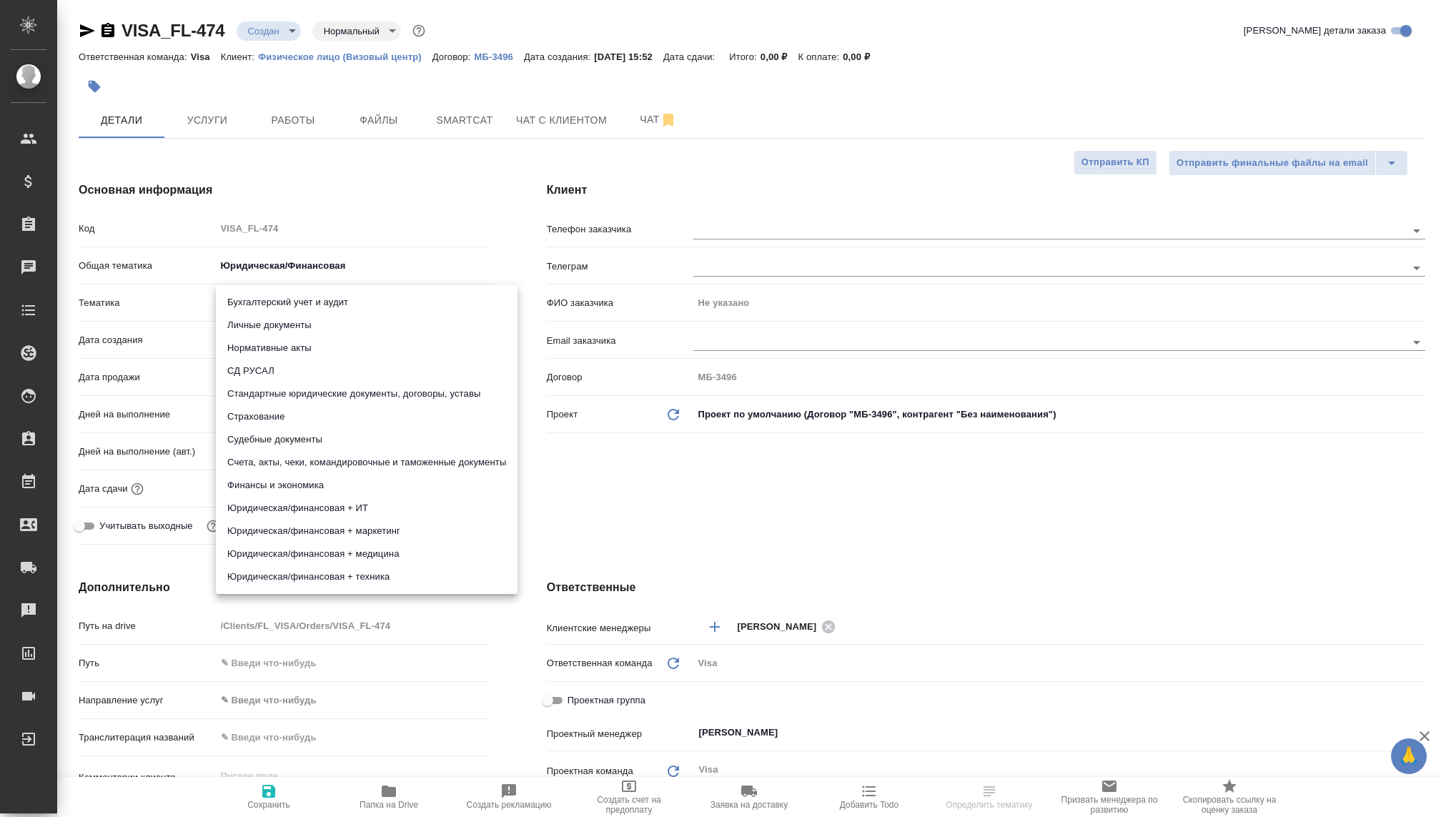
type textarea "x"
click at [275, 322] on li "Личные документы" at bounding box center [367, 325] width 302 height 23
type textarea "x"
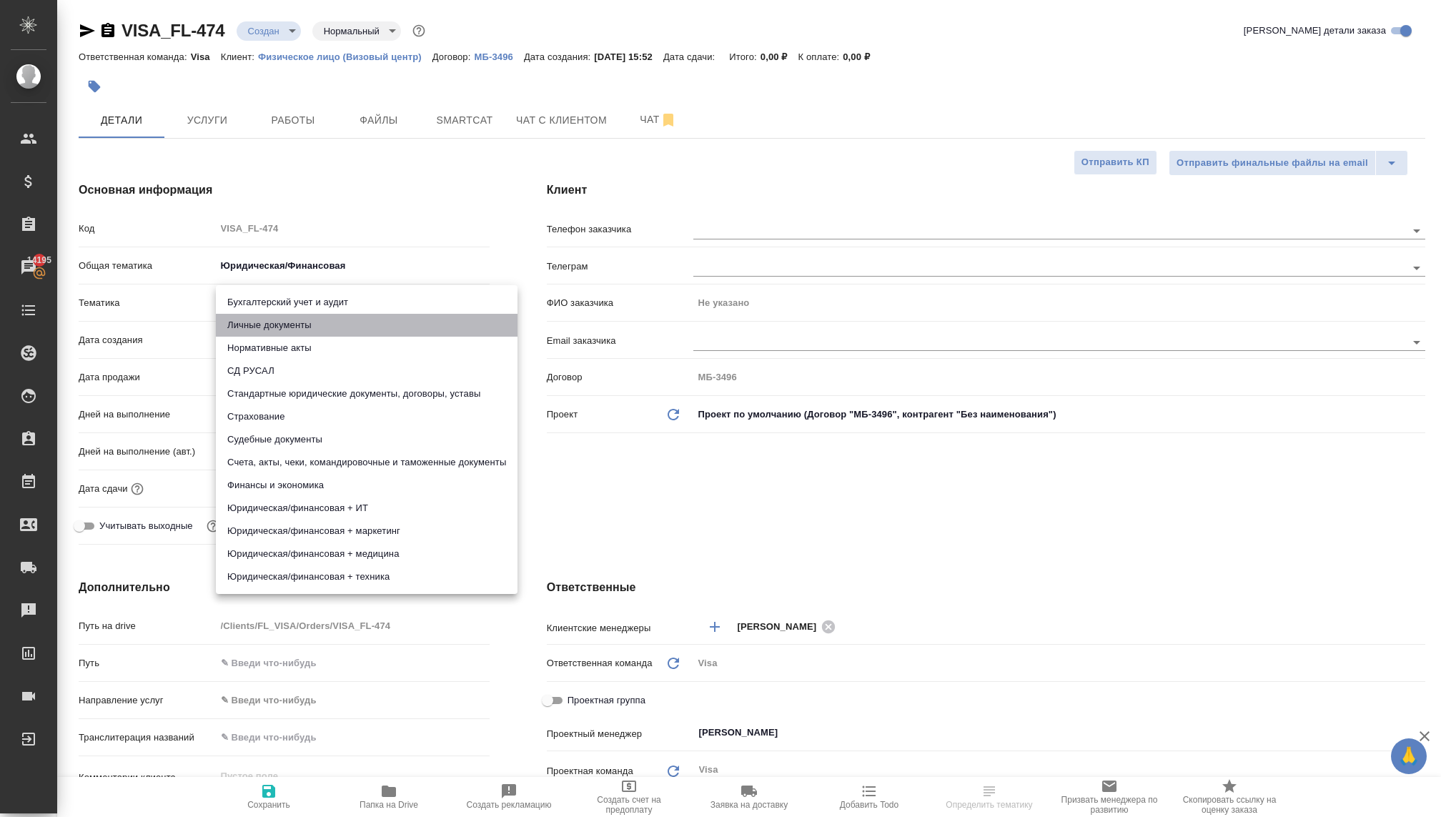
type textarea "x"
type input "5a8b8b956a9677013d343cfe"
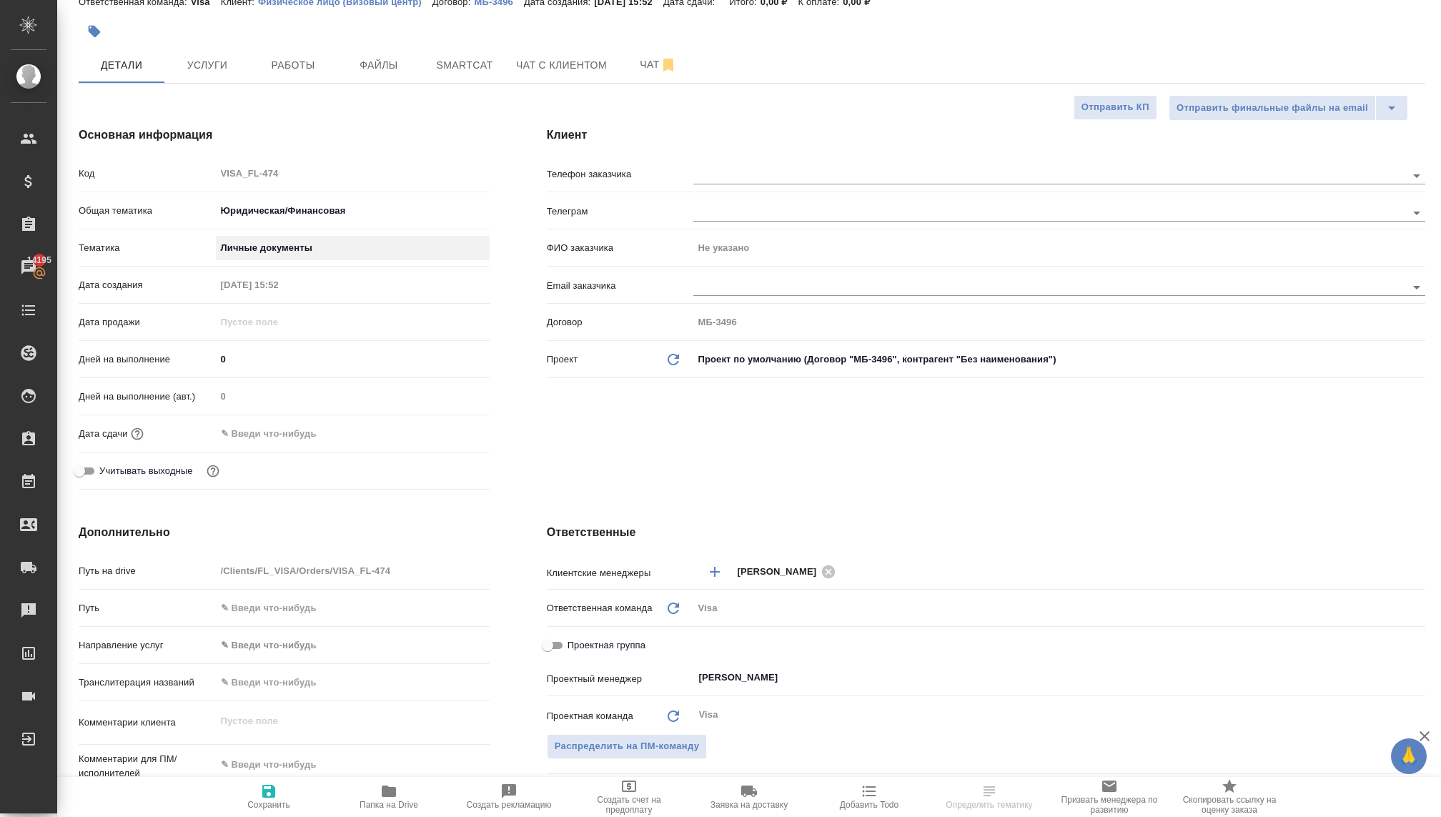
scroll to position [102, 0]
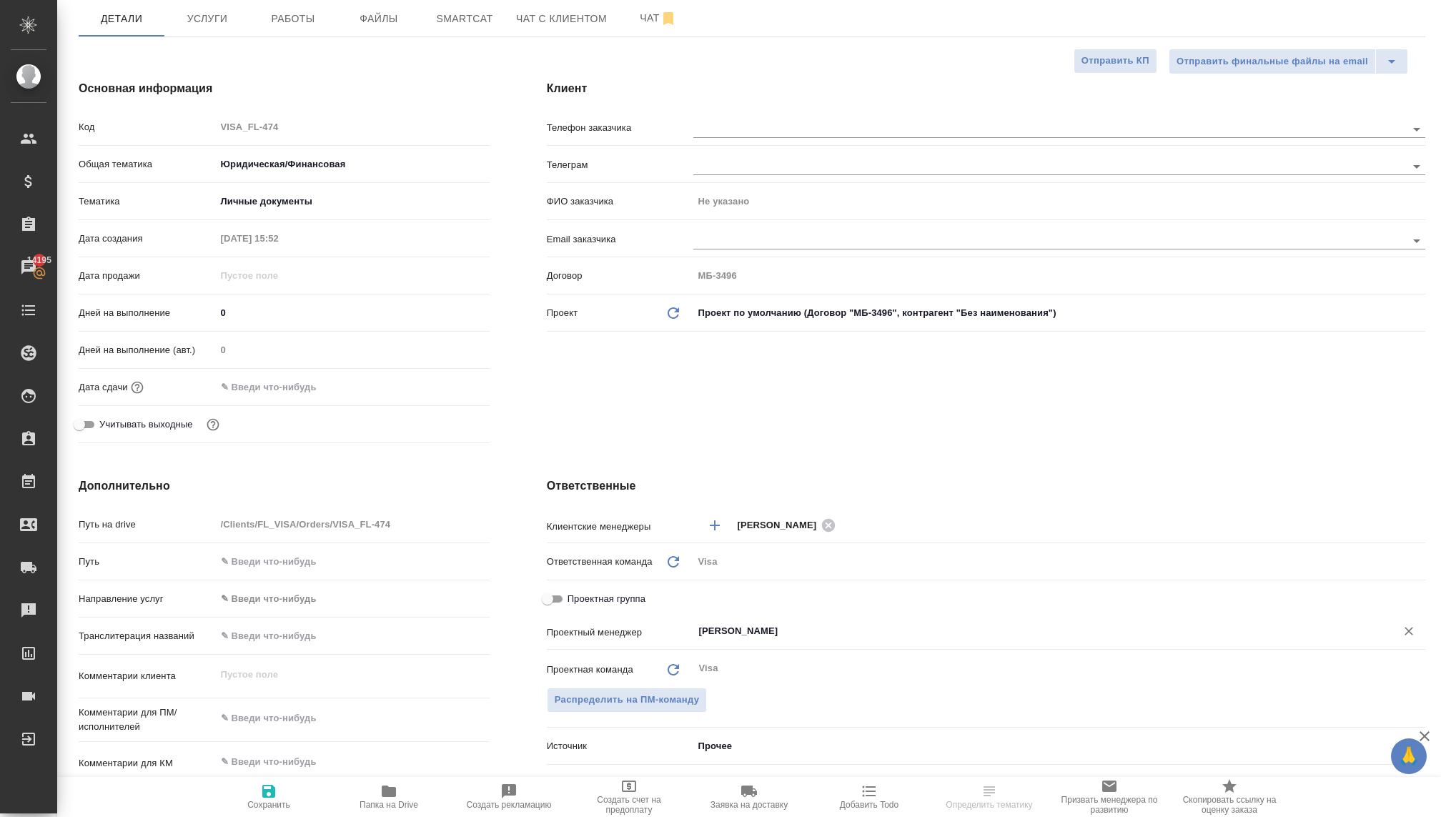
click at [703, 630] on input "[PERSON_NAME]" at bounding box center [1036, 631] width 676 height 17
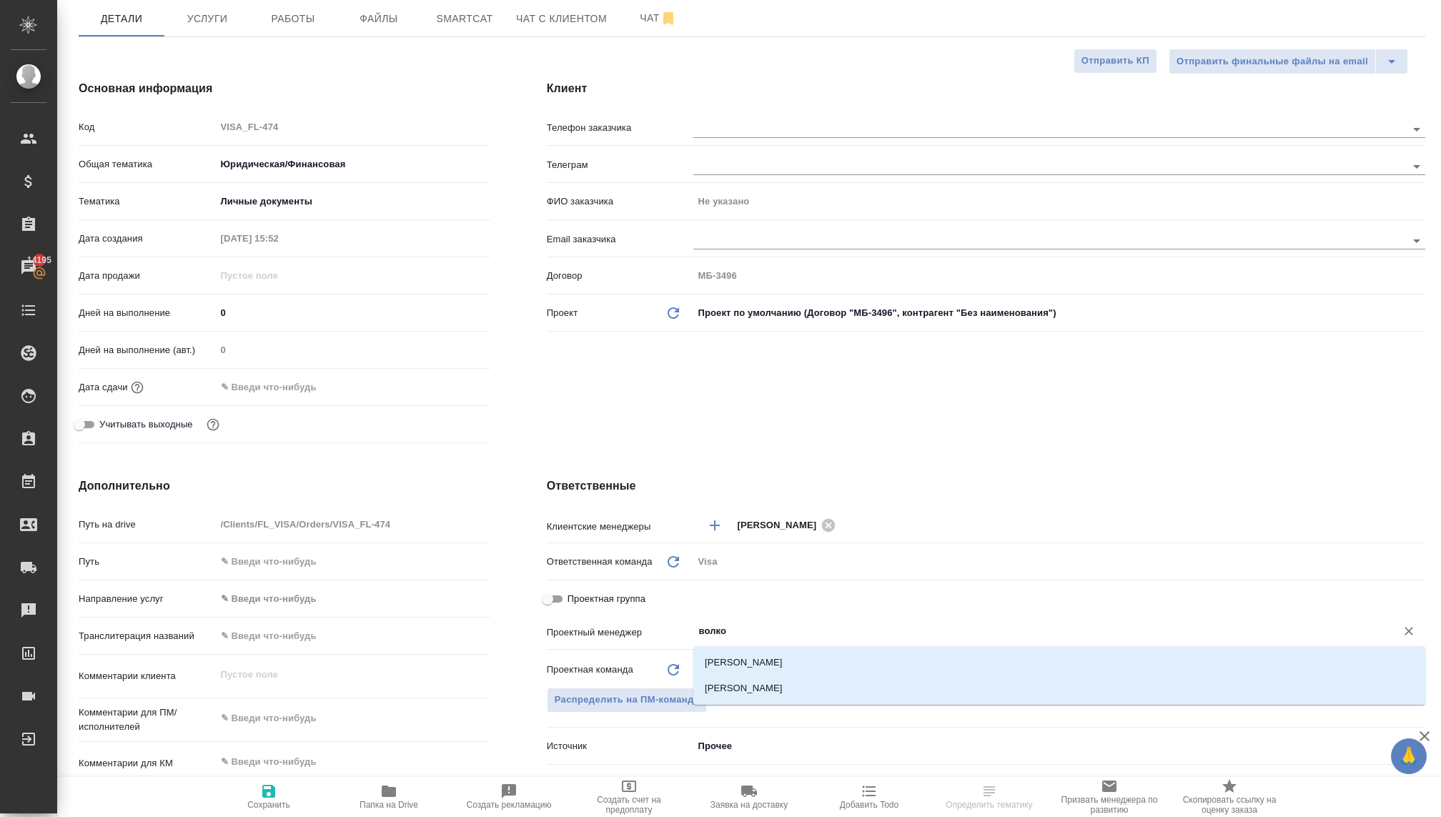
type input "волков"
click at [719, 685] on li "Волкова Кристина" at bounding box center [1060, 689] width 732 height 26
type textarea "x"
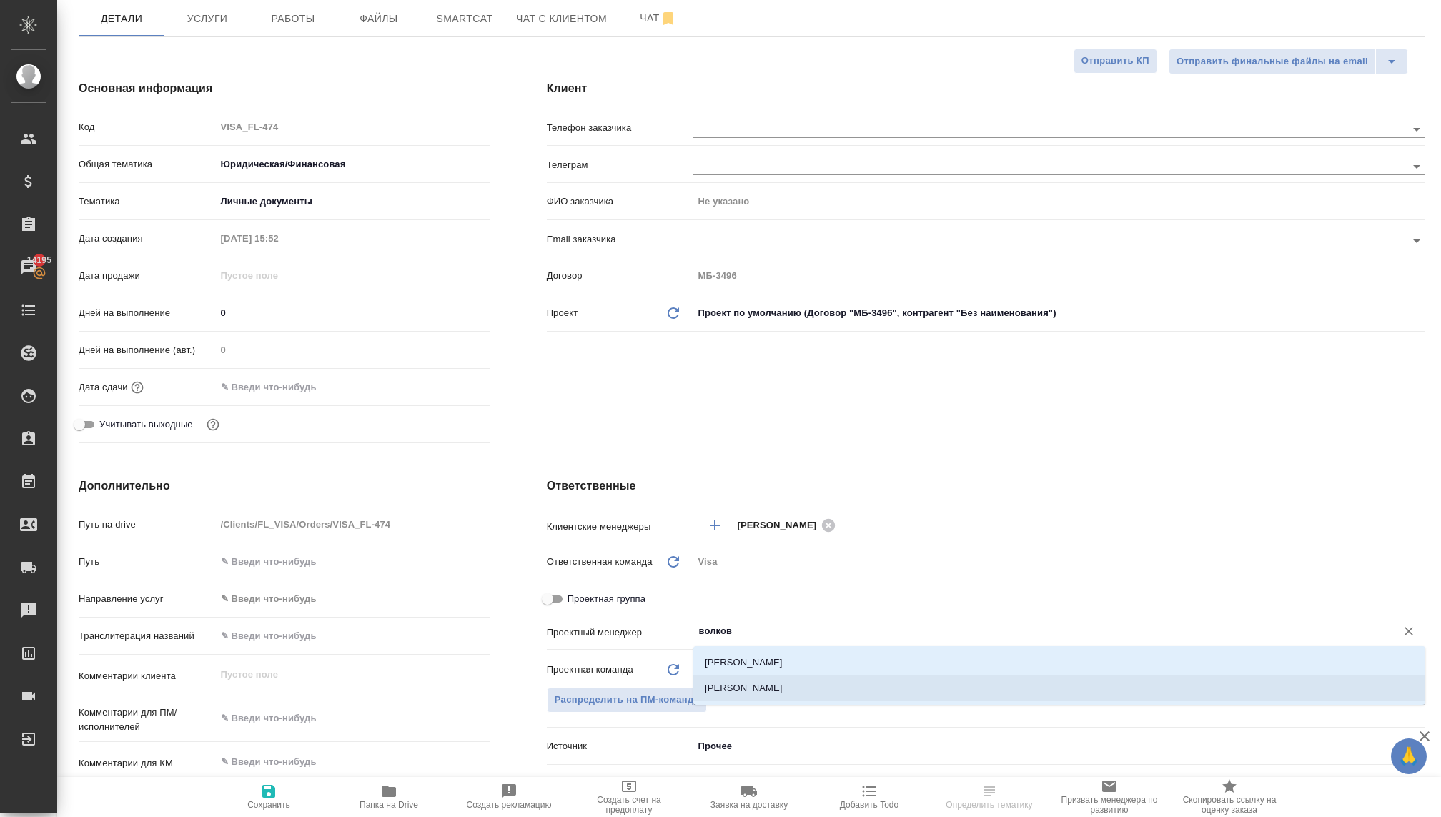
type input "Волкова Кристина"
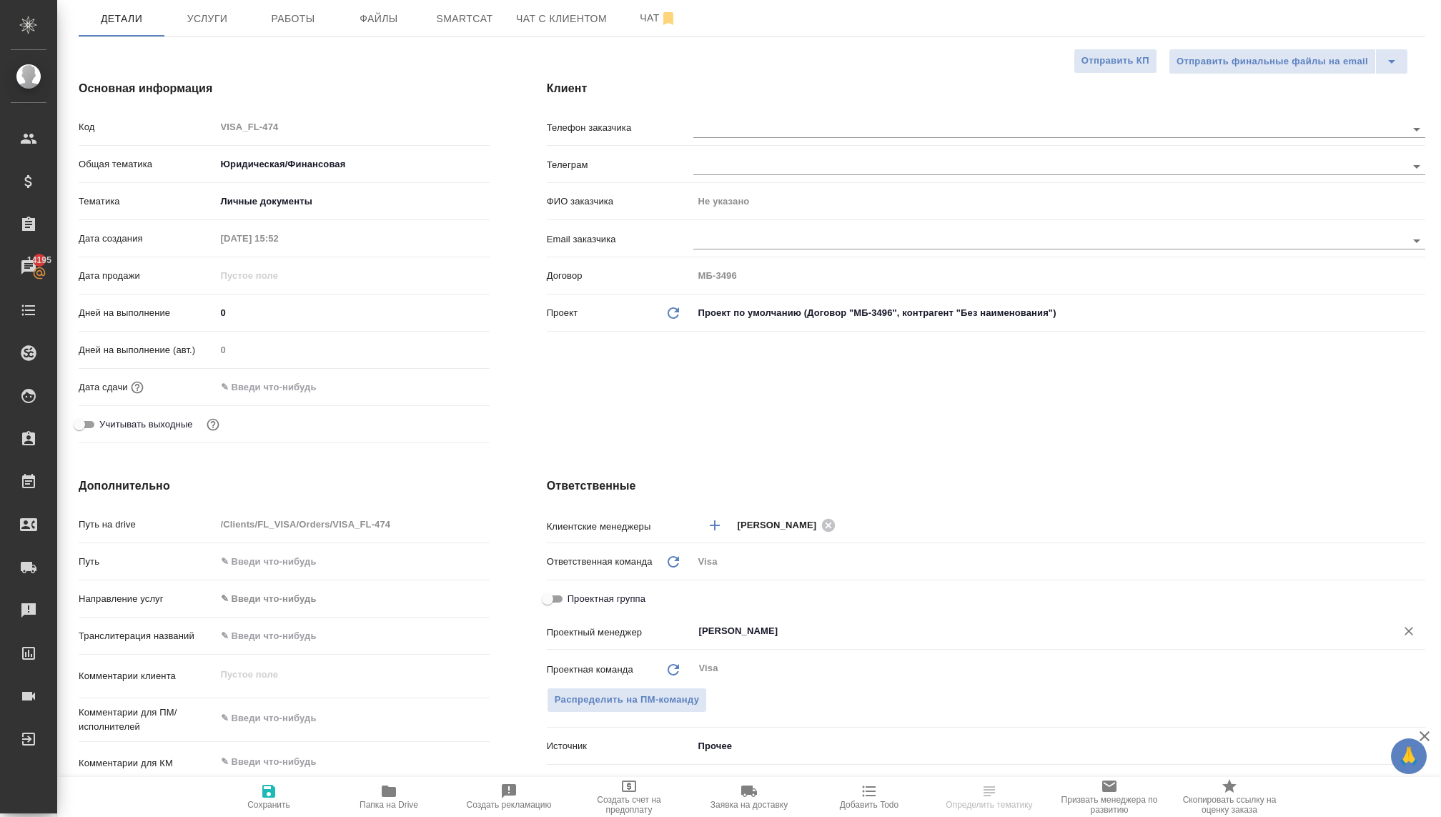
scroll to position [0, 0]
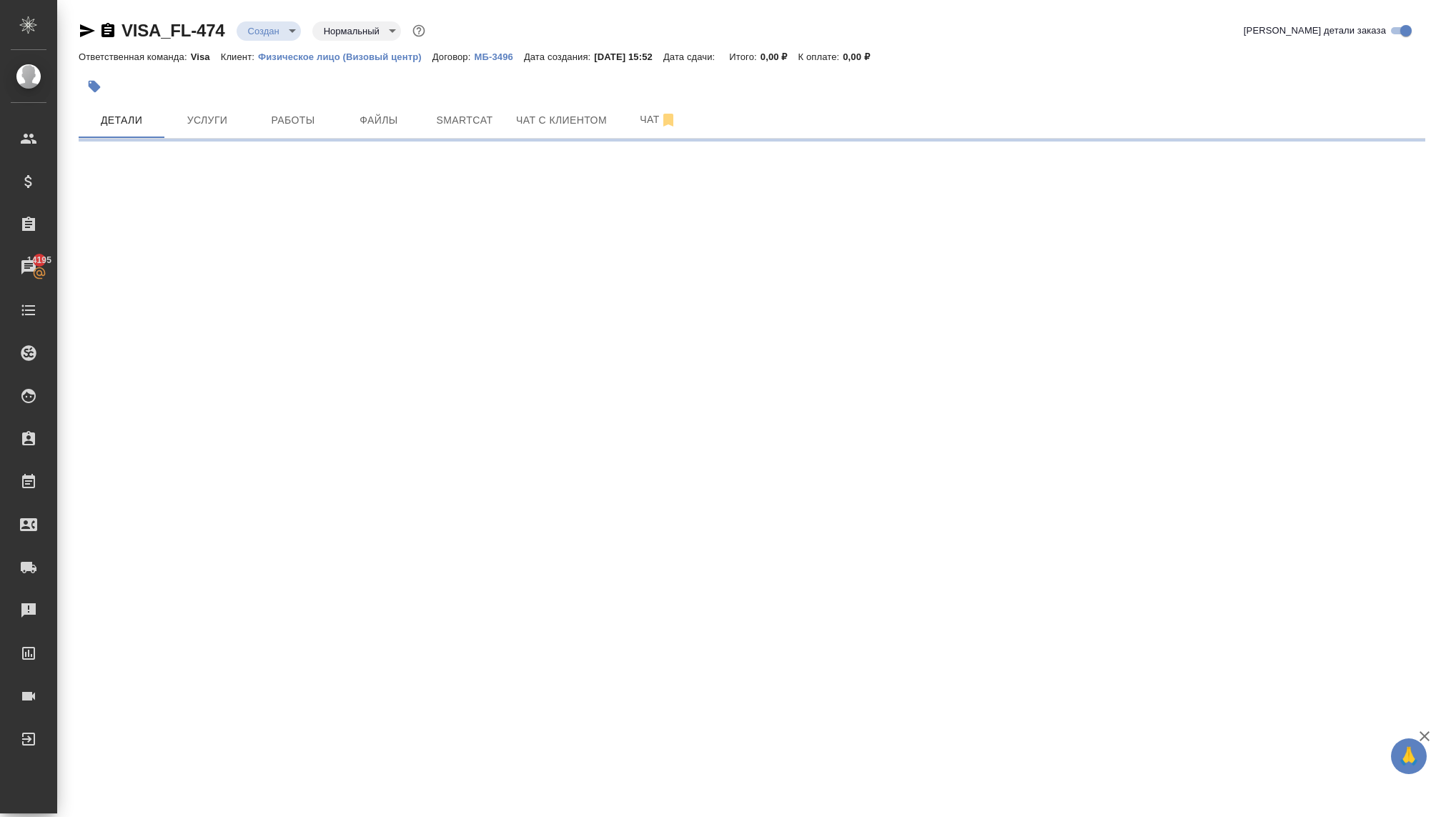
select select "RU"
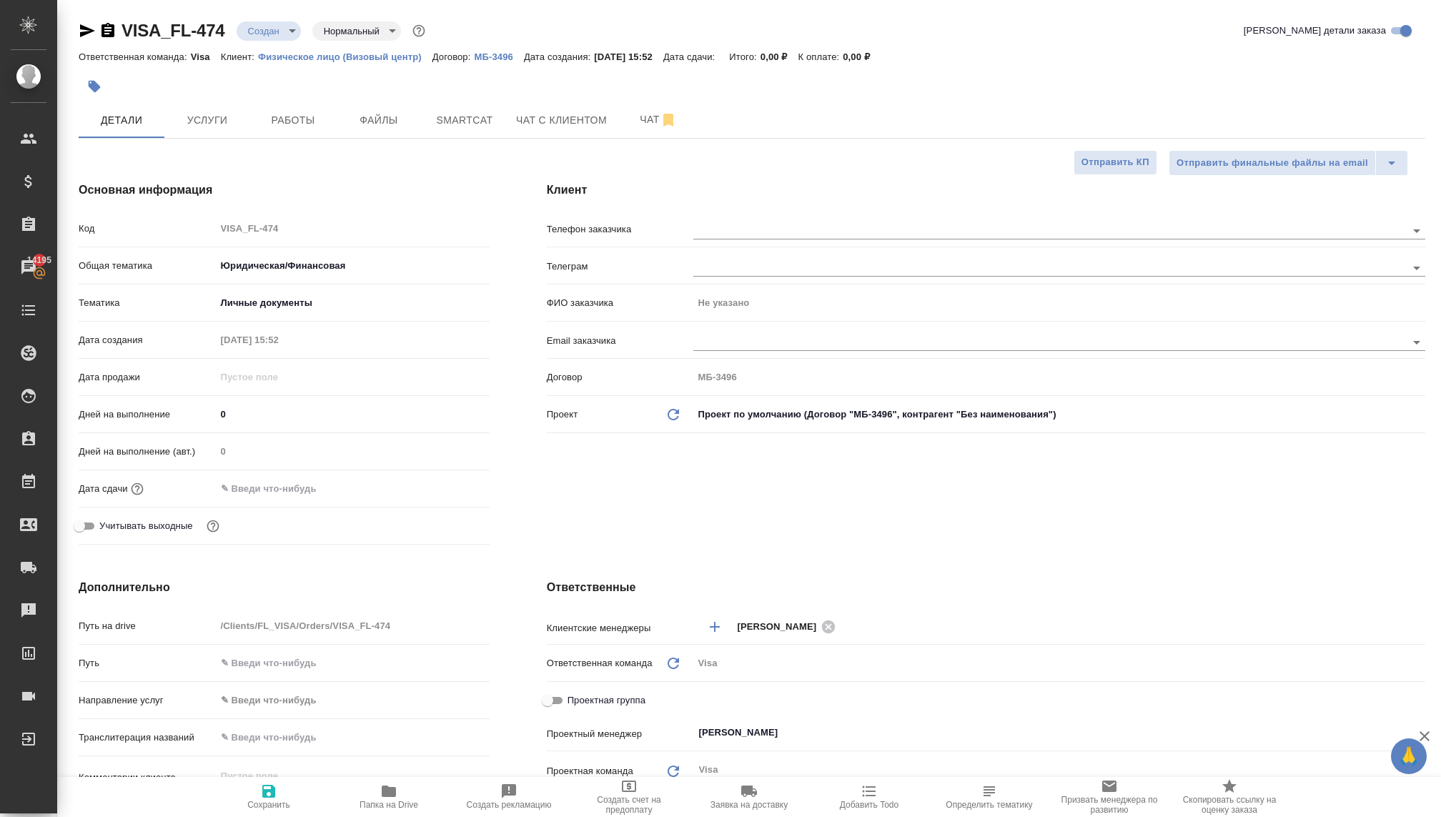
type textarea "x"
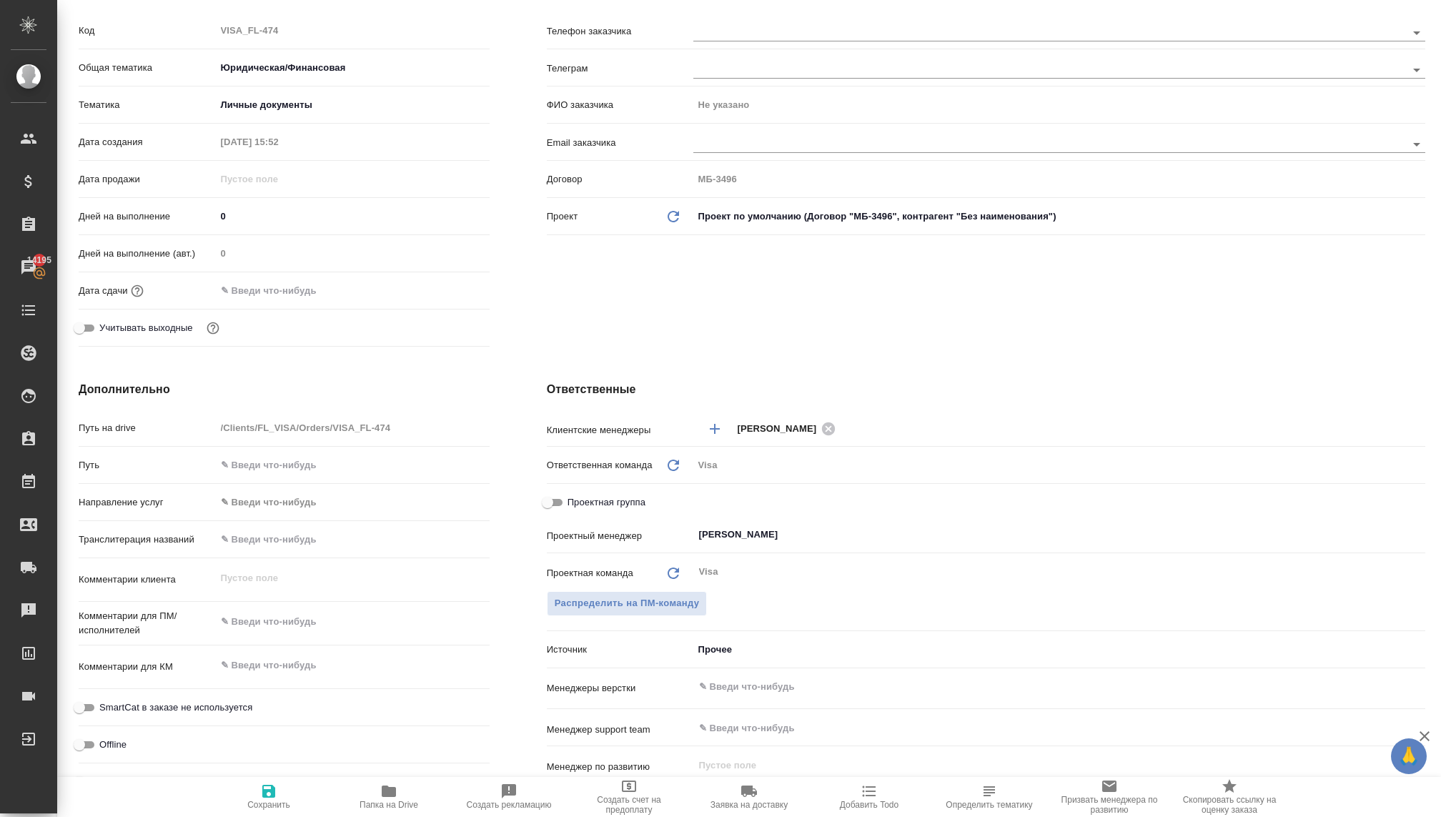
scroll to position [203, 0]
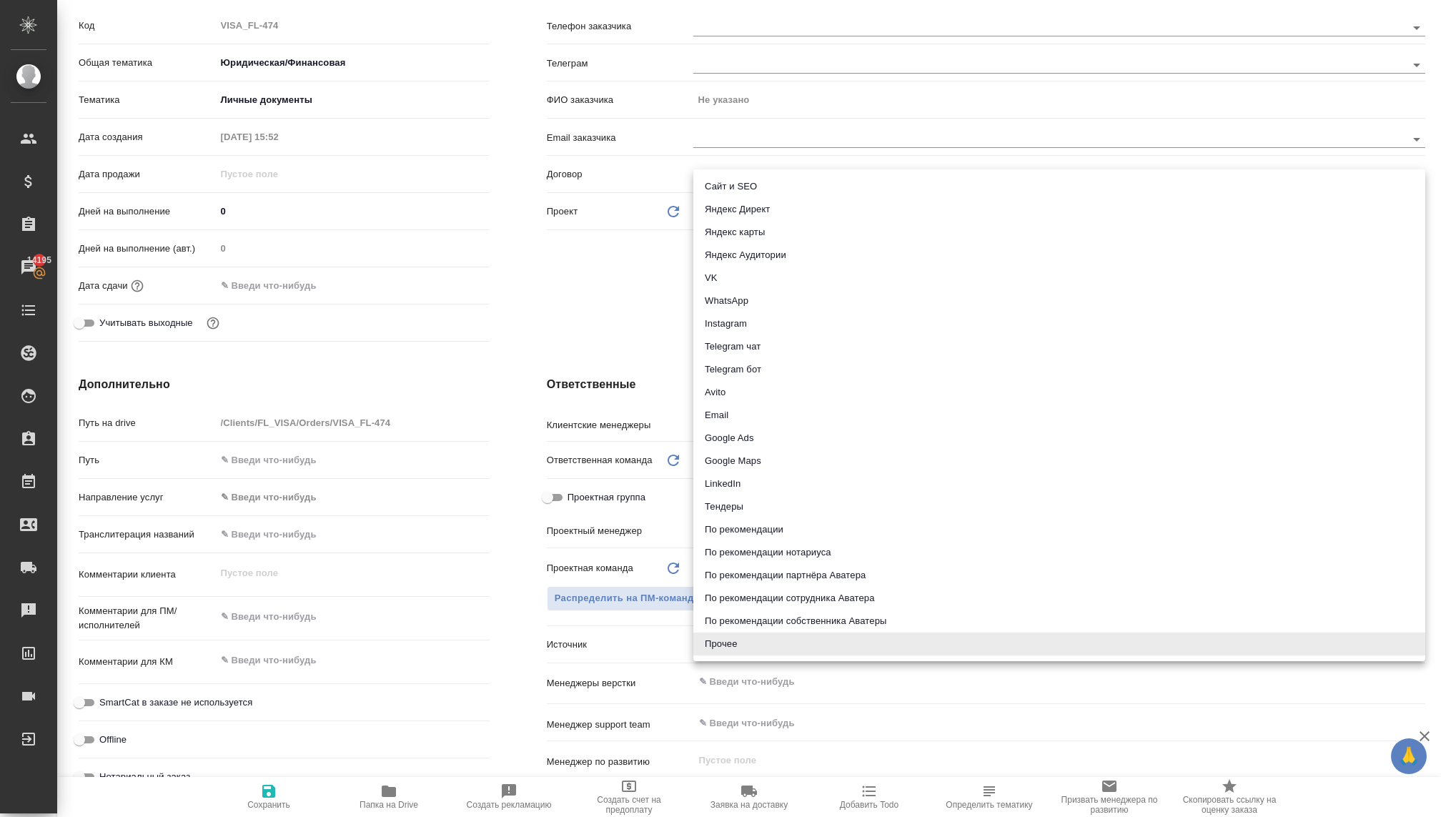
click at [710, 640] on body "🙏 .cls-1 fill:#fff; AWATERA Kovaleva Ekaterina Клиенты Спецификации Заказы 1419…" at bounding box center [720, 408] width 1441 height 817
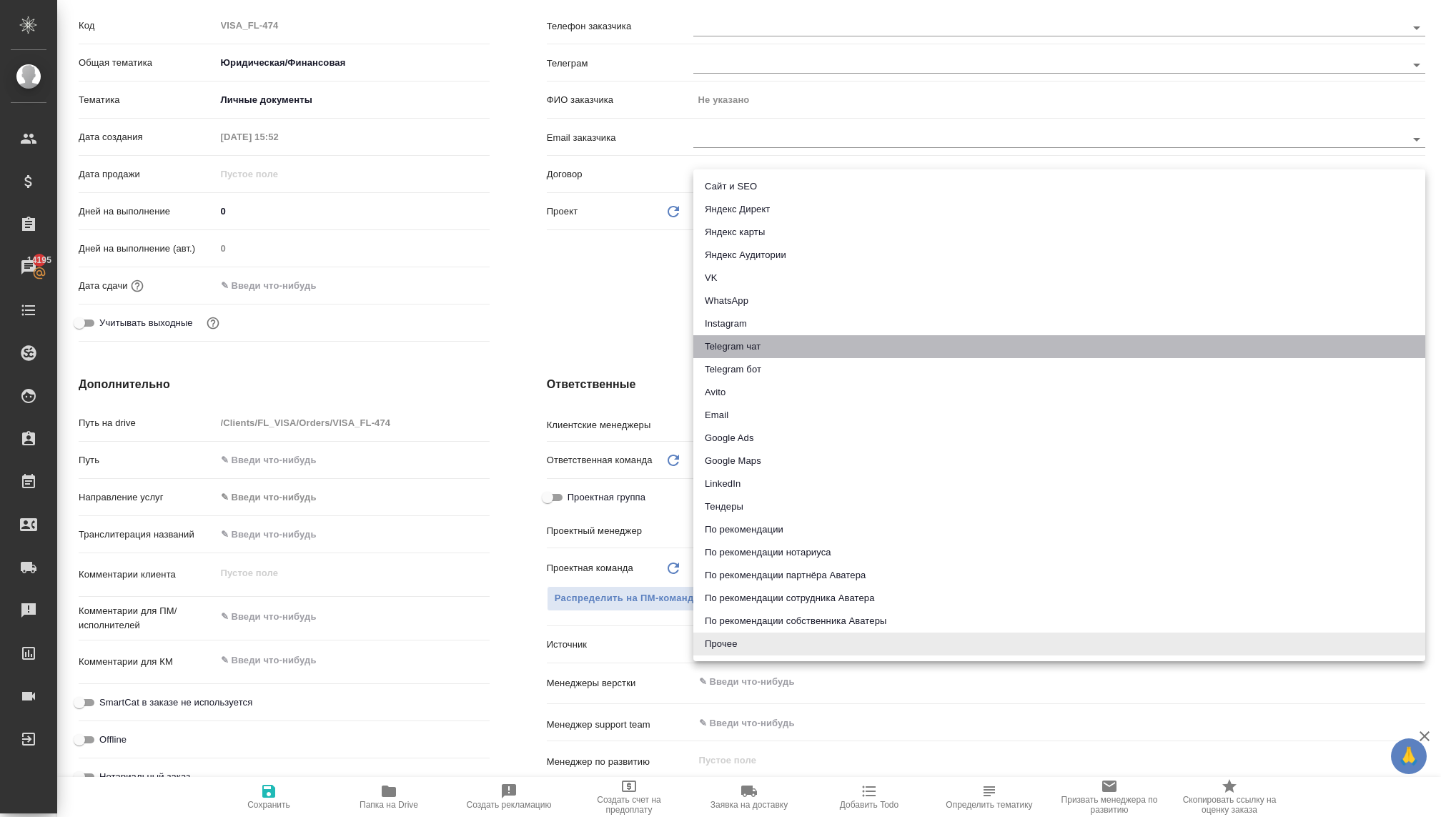
click at [745, 342] on li "Telegram чат" at bounding box center [1060, 346] width 732 height 23
type textarea "x"
type input "telegram"
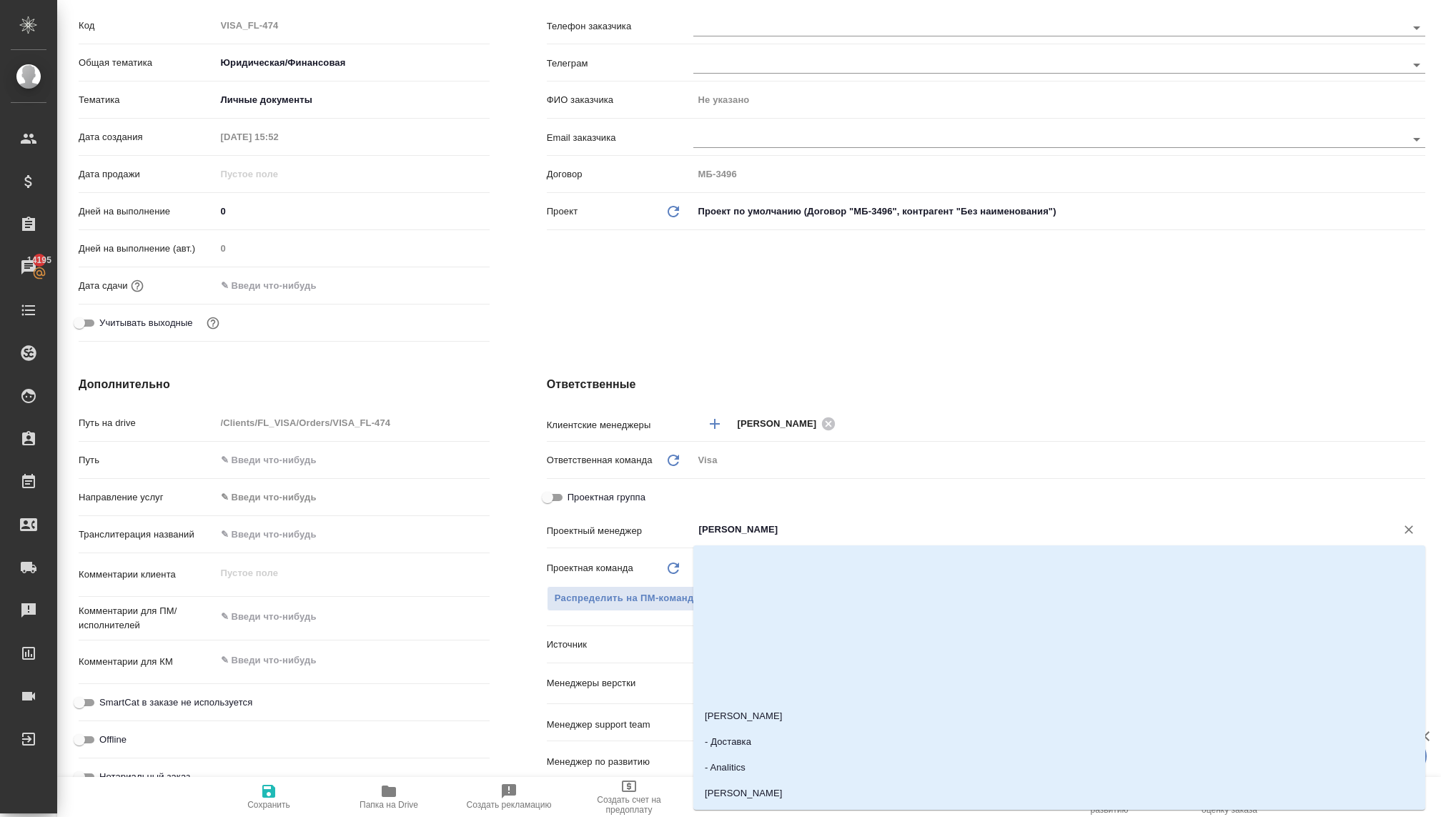
click at [710, 524] on input "Раднаева Саяна" at bounding box center [1036, 529] width 676 height 17
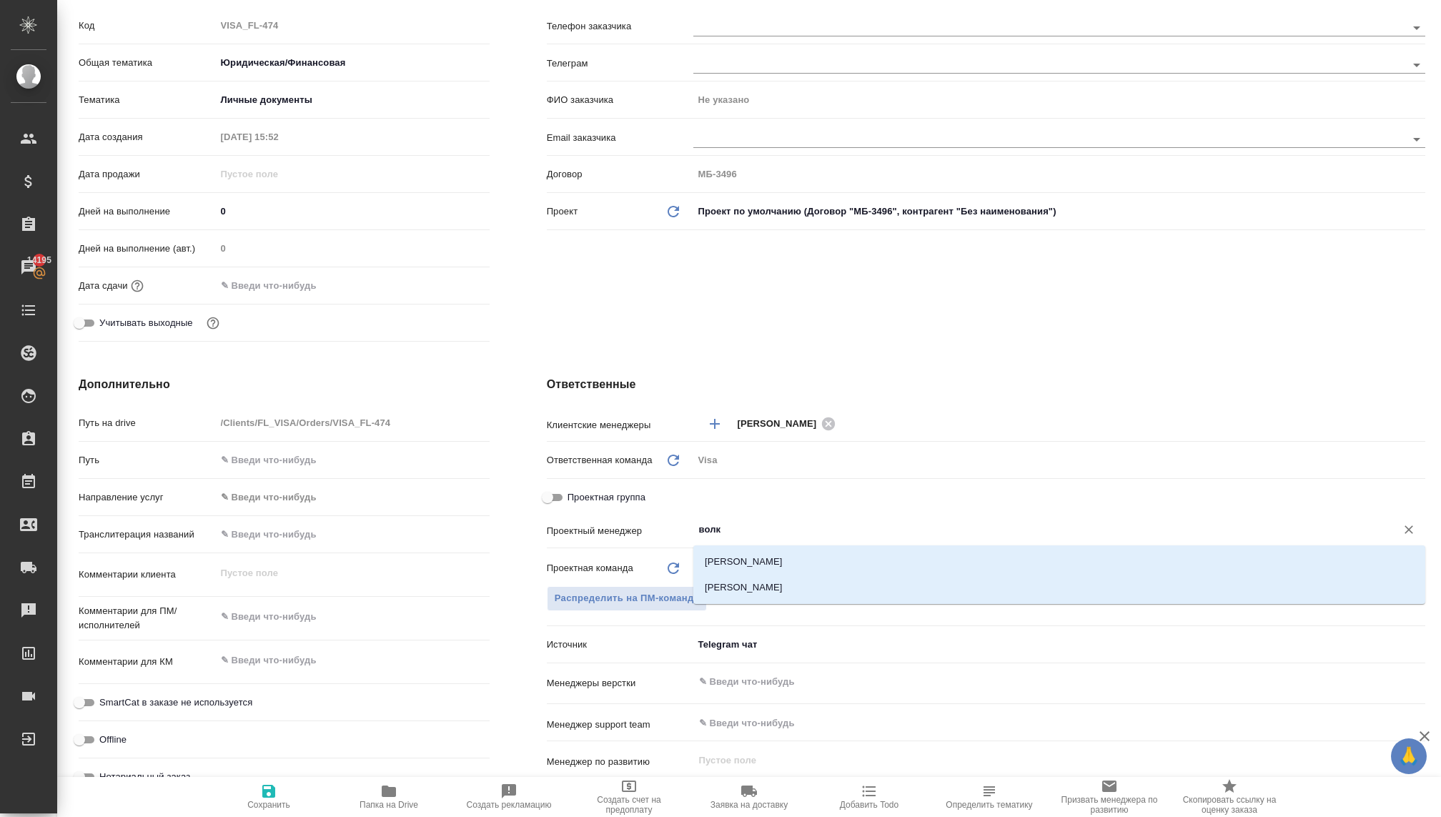
type input "волко"
click at [738, 576] on li "[PERSON_NAME]" at bounding box center [1060, 588] width 732 height 26
type textarea "x"
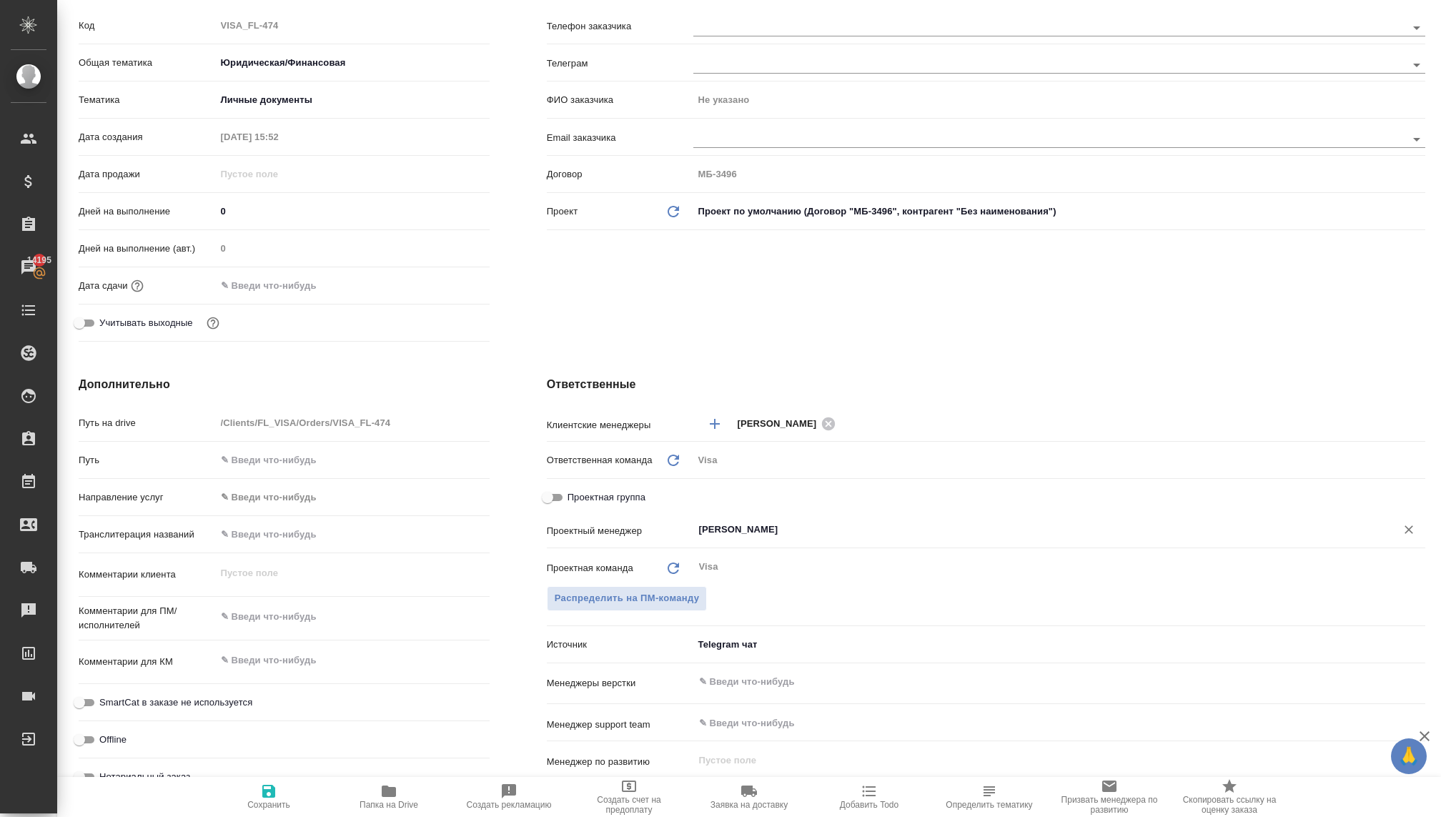
type input "[PERSON_NAME]"
click at [261, 800] on span "Сохранить" at bounding box center [268, 805] width 43 height 10
type textarea "x"
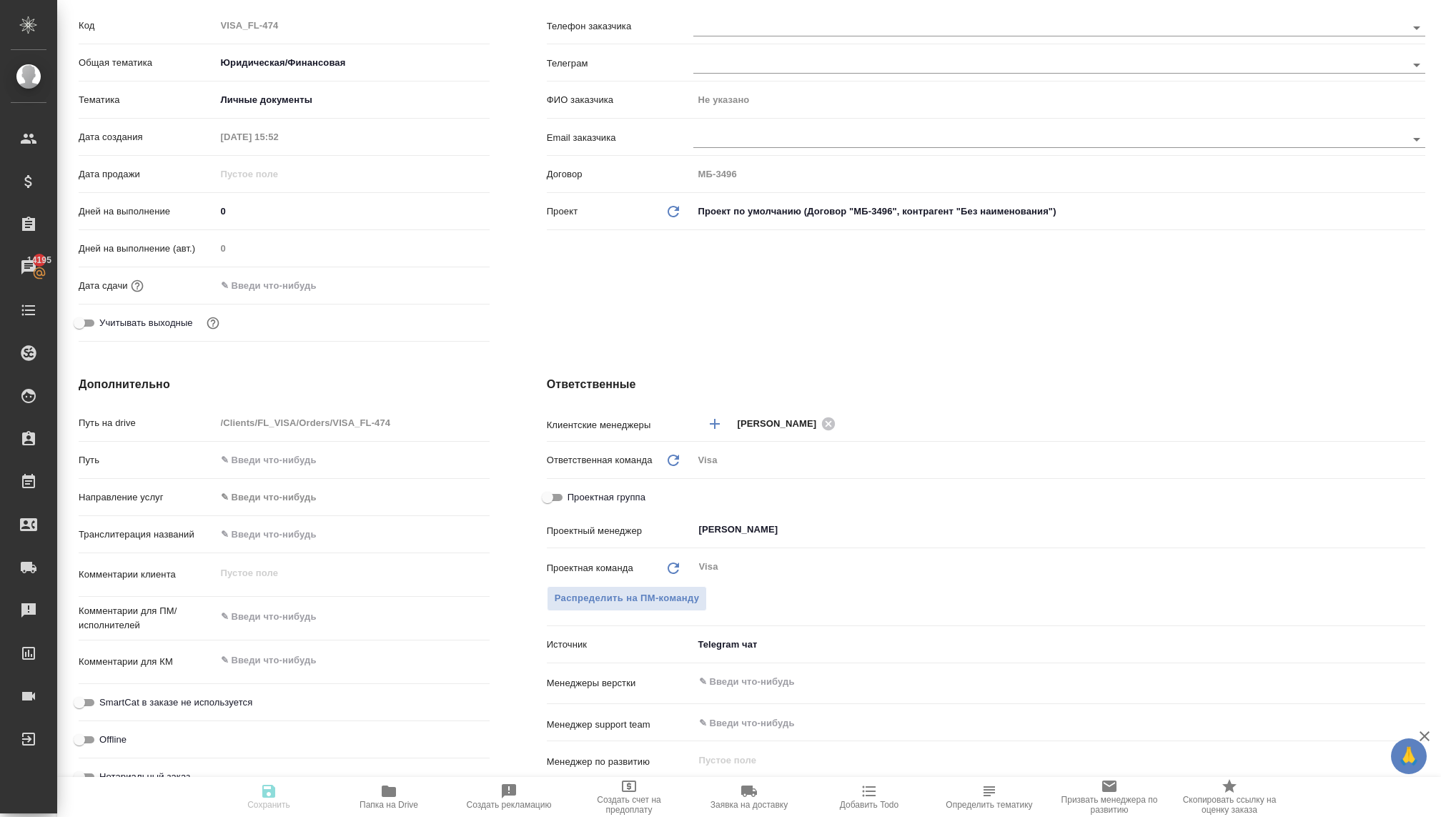
type textarea "x"
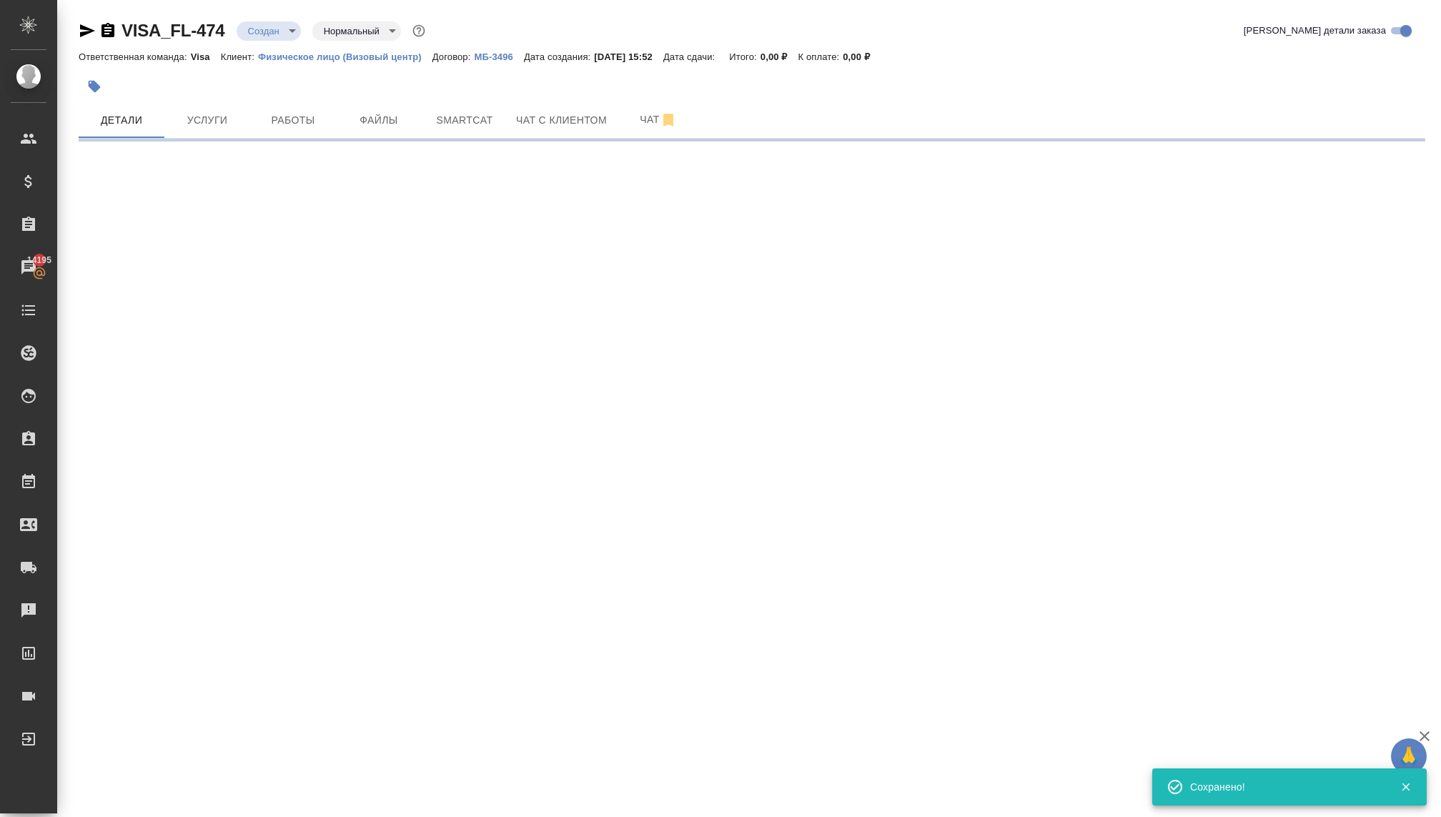
scroll to position [0, 0]
select select "RU"
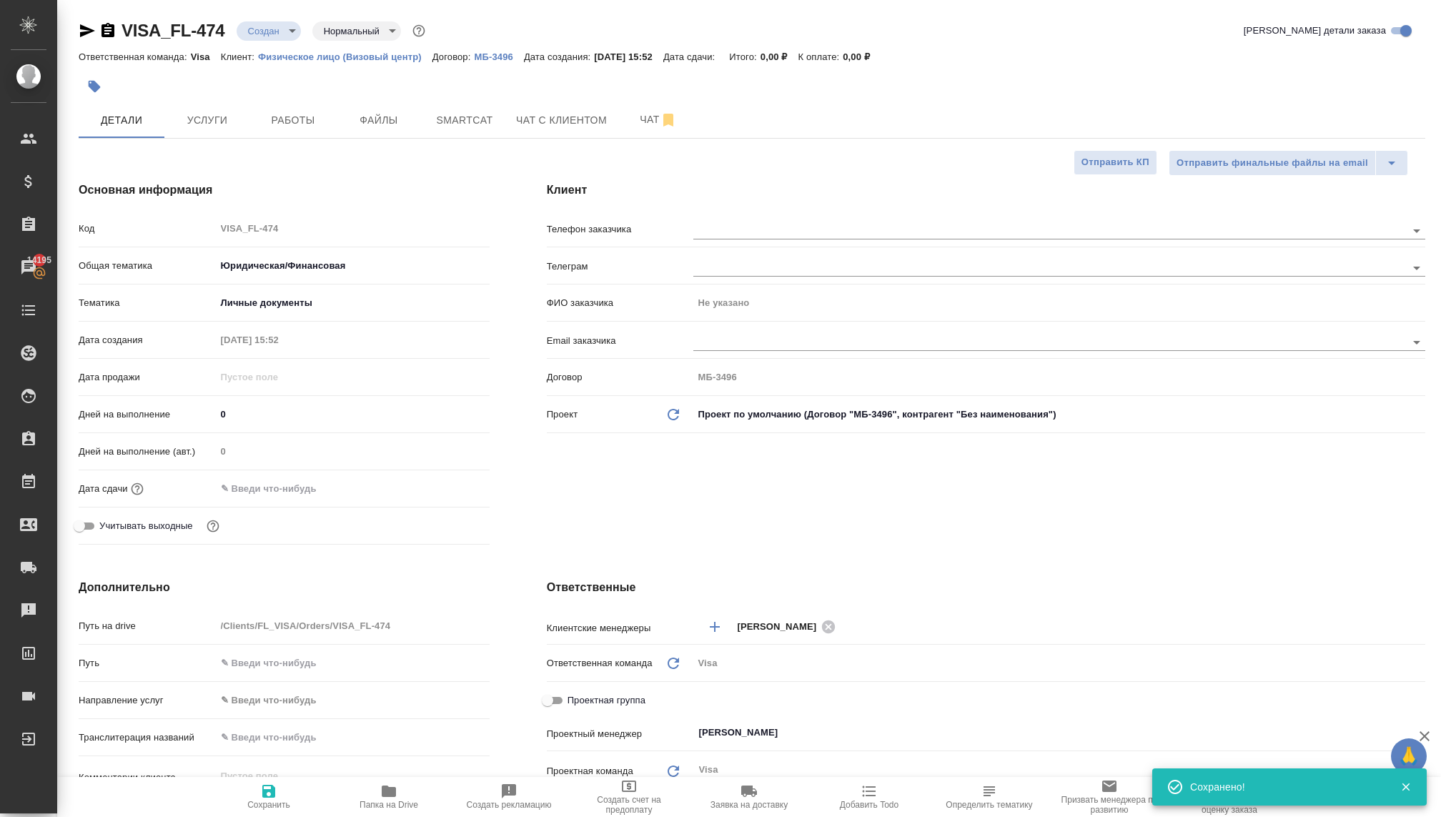
type textarea "x"
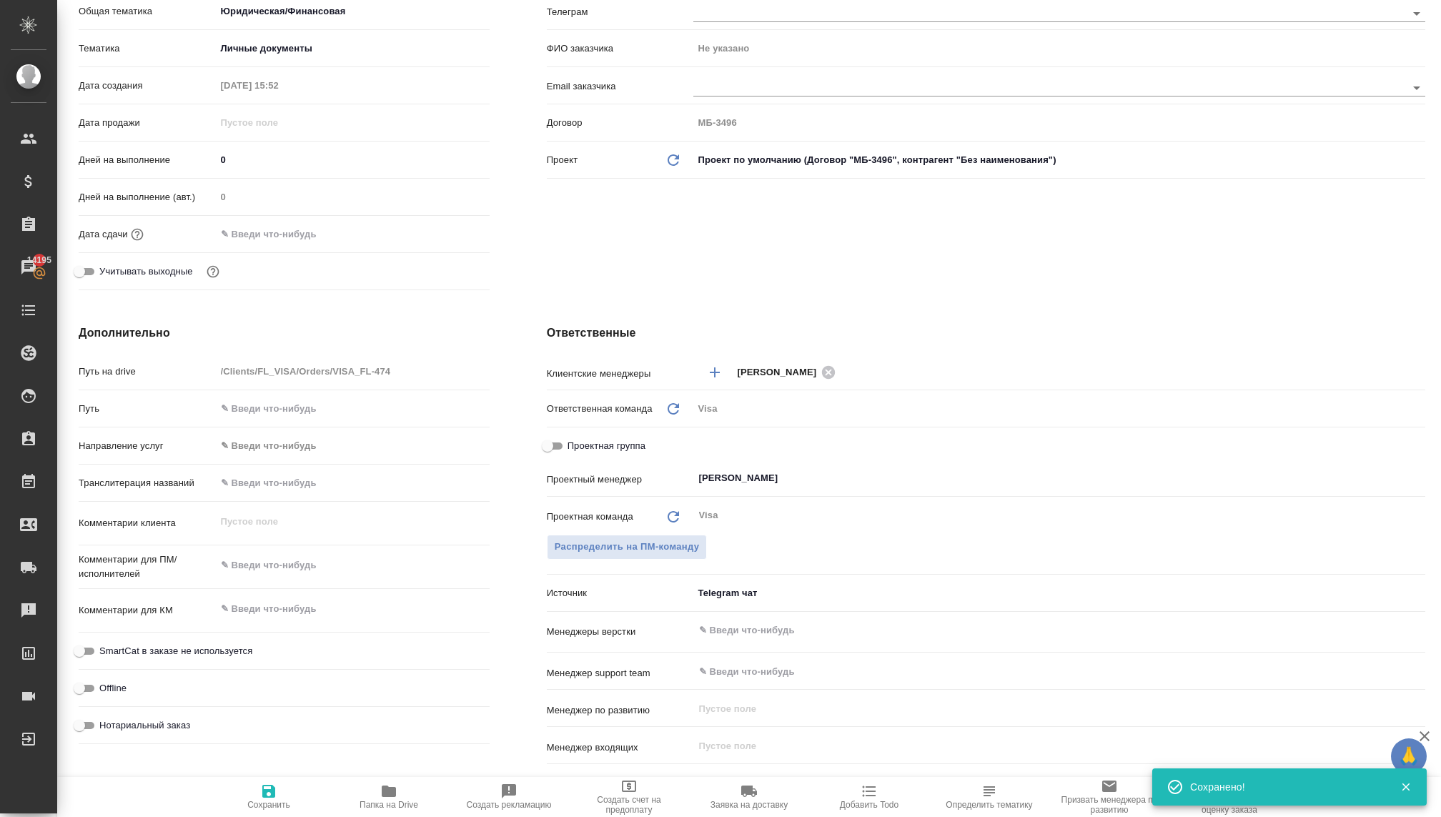
scroll to position [302, 0]
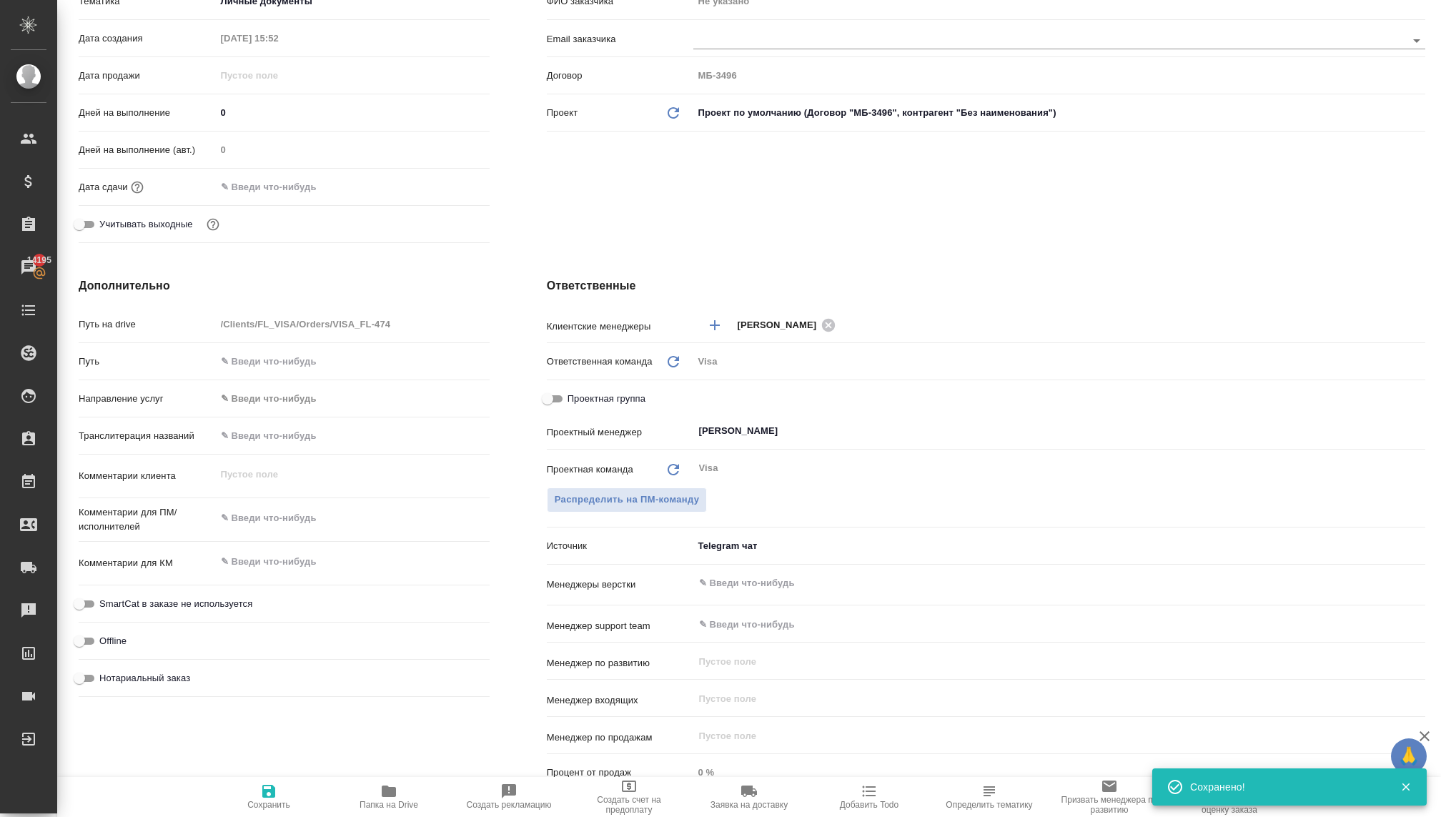
type textarea "x"
click at [256, 558] on textarea at bounding box center [353, 562] width 274 height 24
type textarea "x"
type textarea "И"
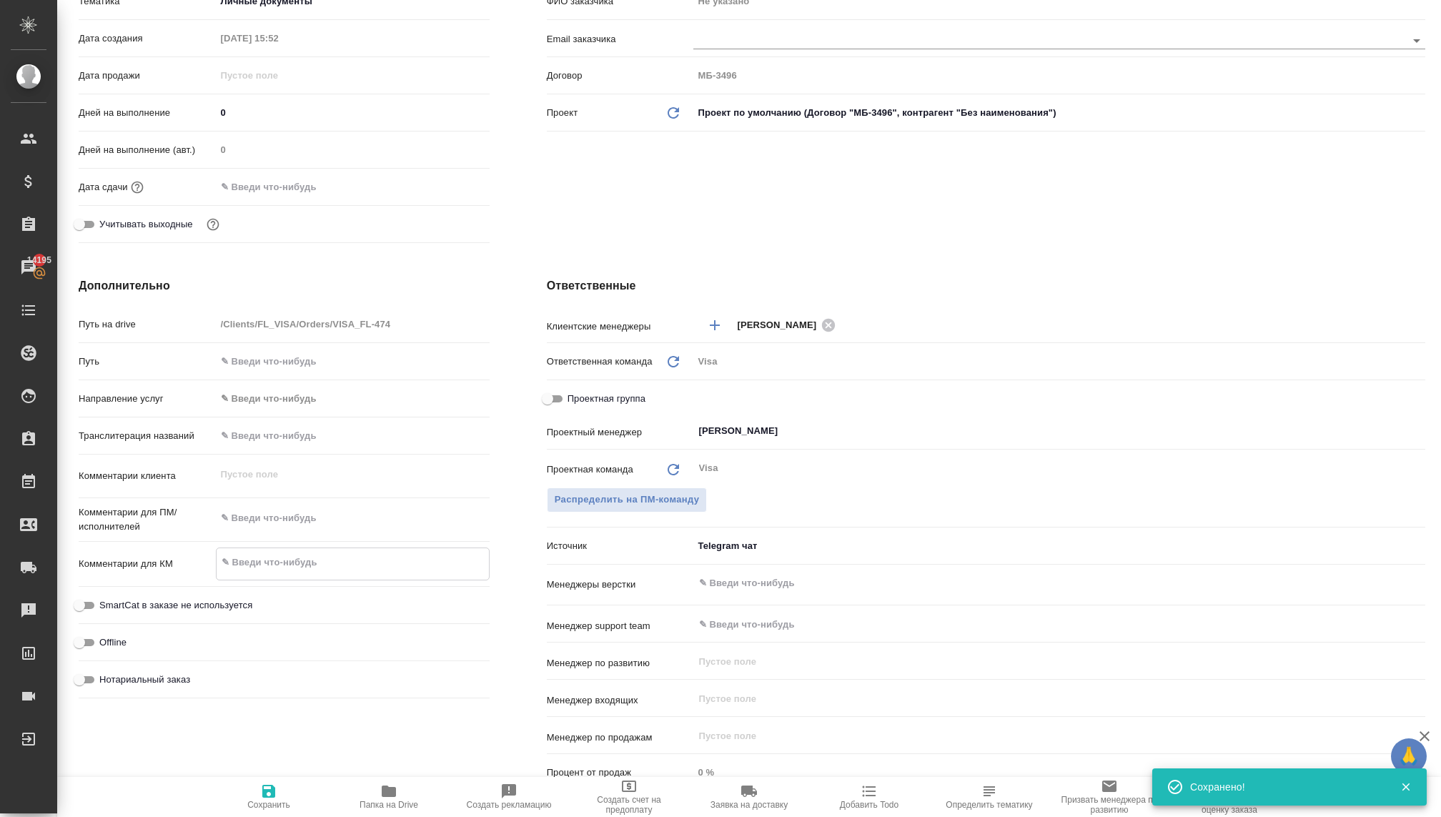
type textarea "x"
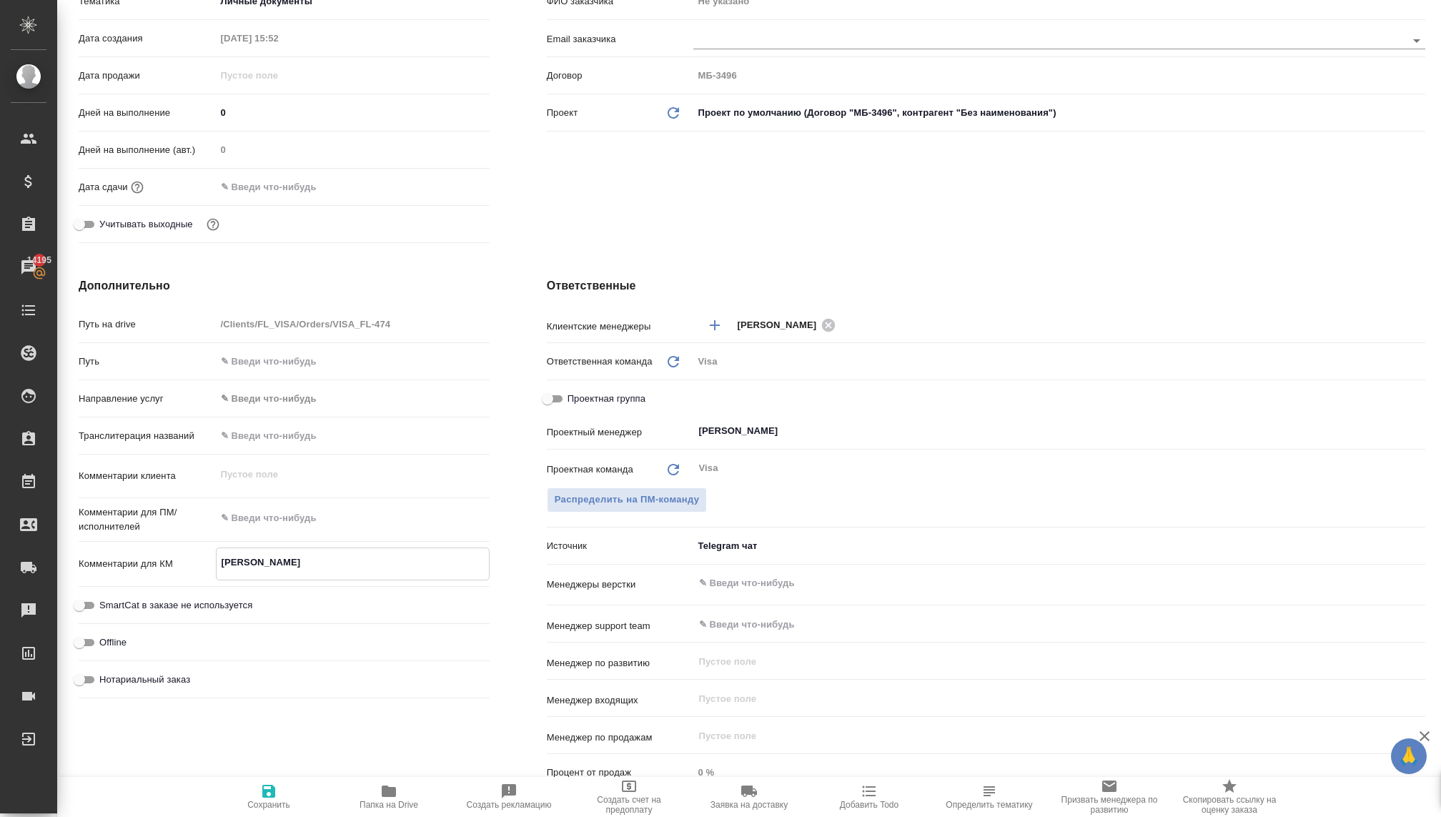
type textarea "x"
type textarea "Ит"
type textarea "x"
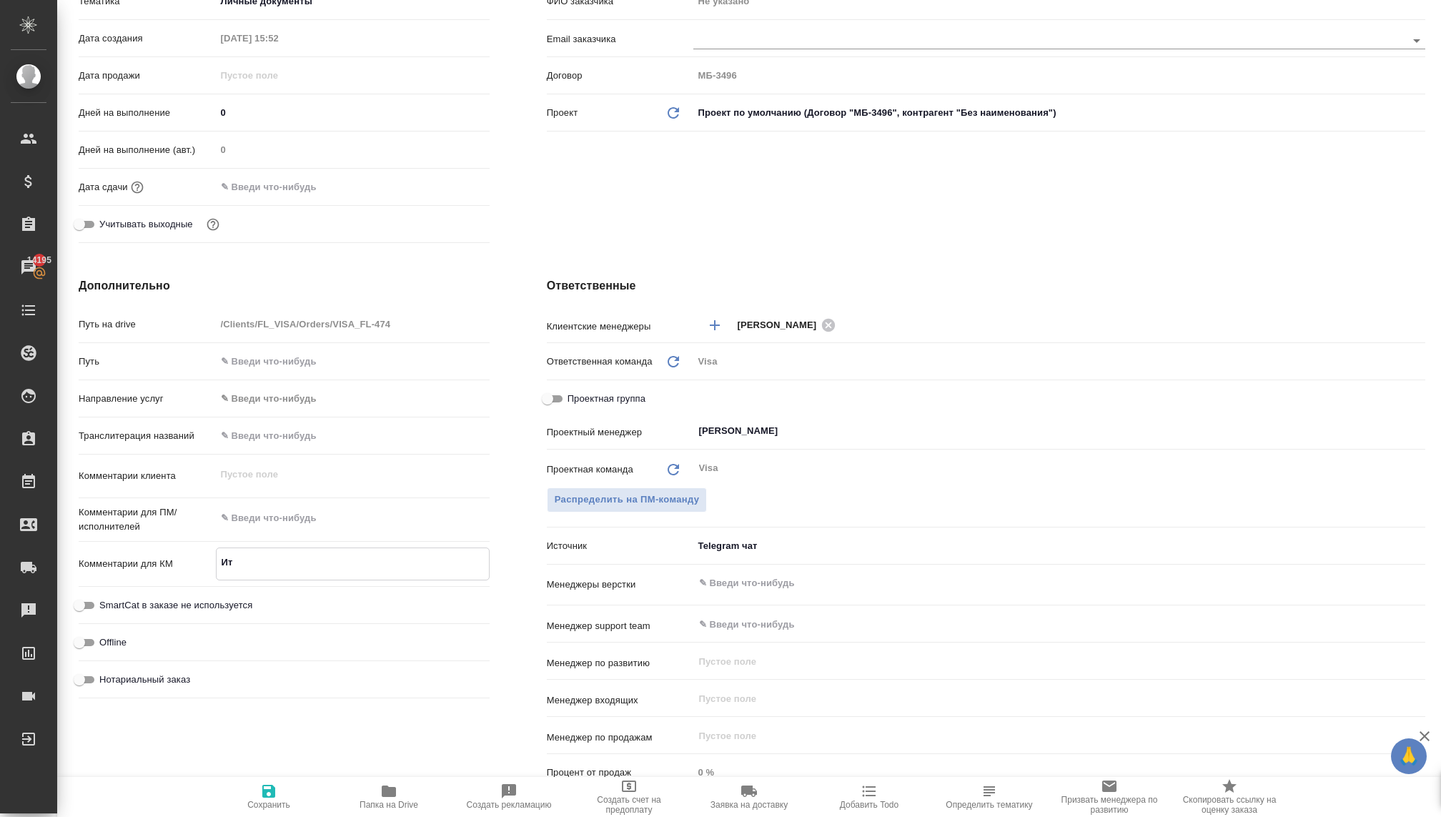
type textarea "x"
type textarea "Ита"
type textarea "x"
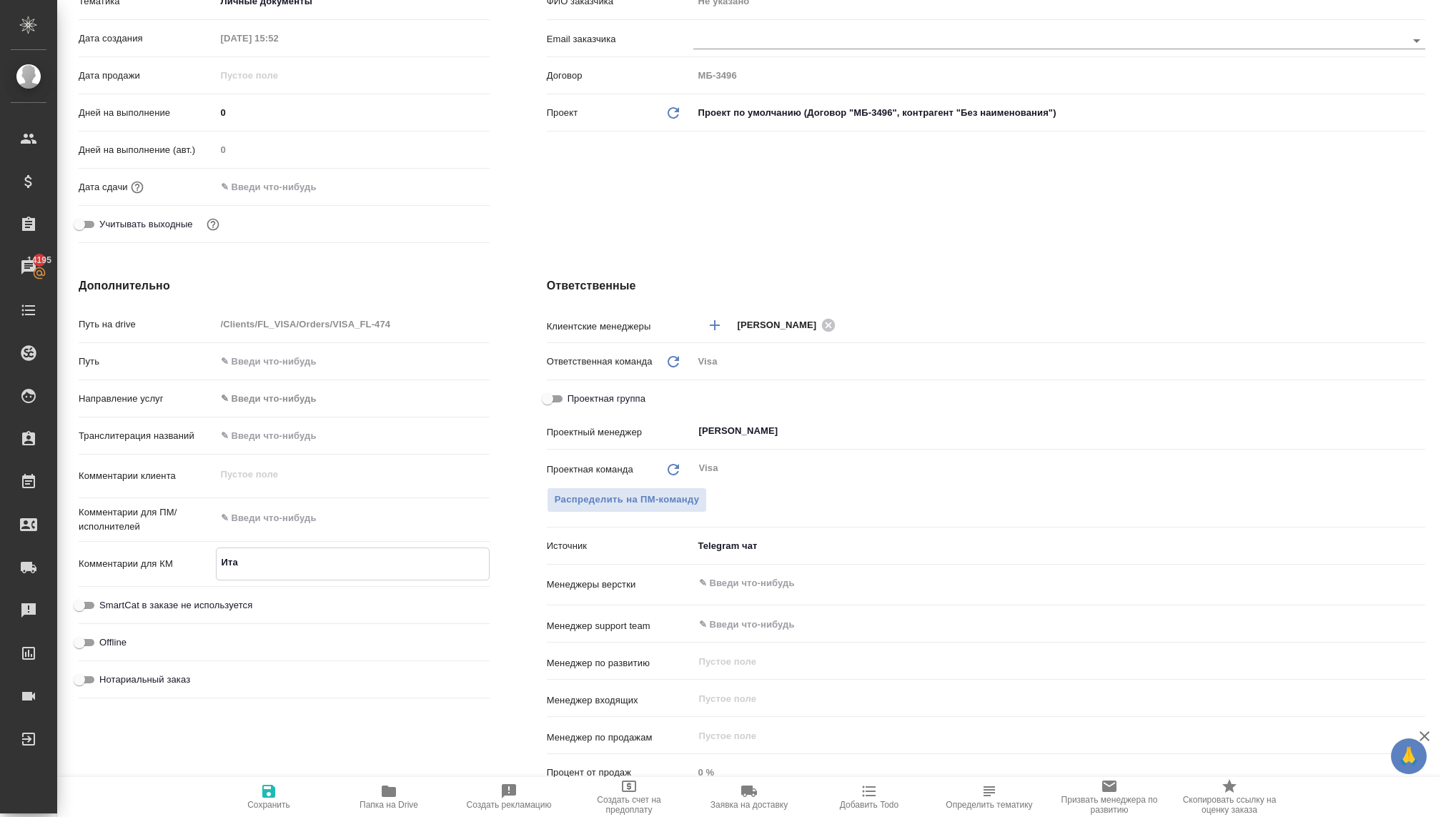
type textarea "Итал"
type textarea "x"
type textarea "Итали"
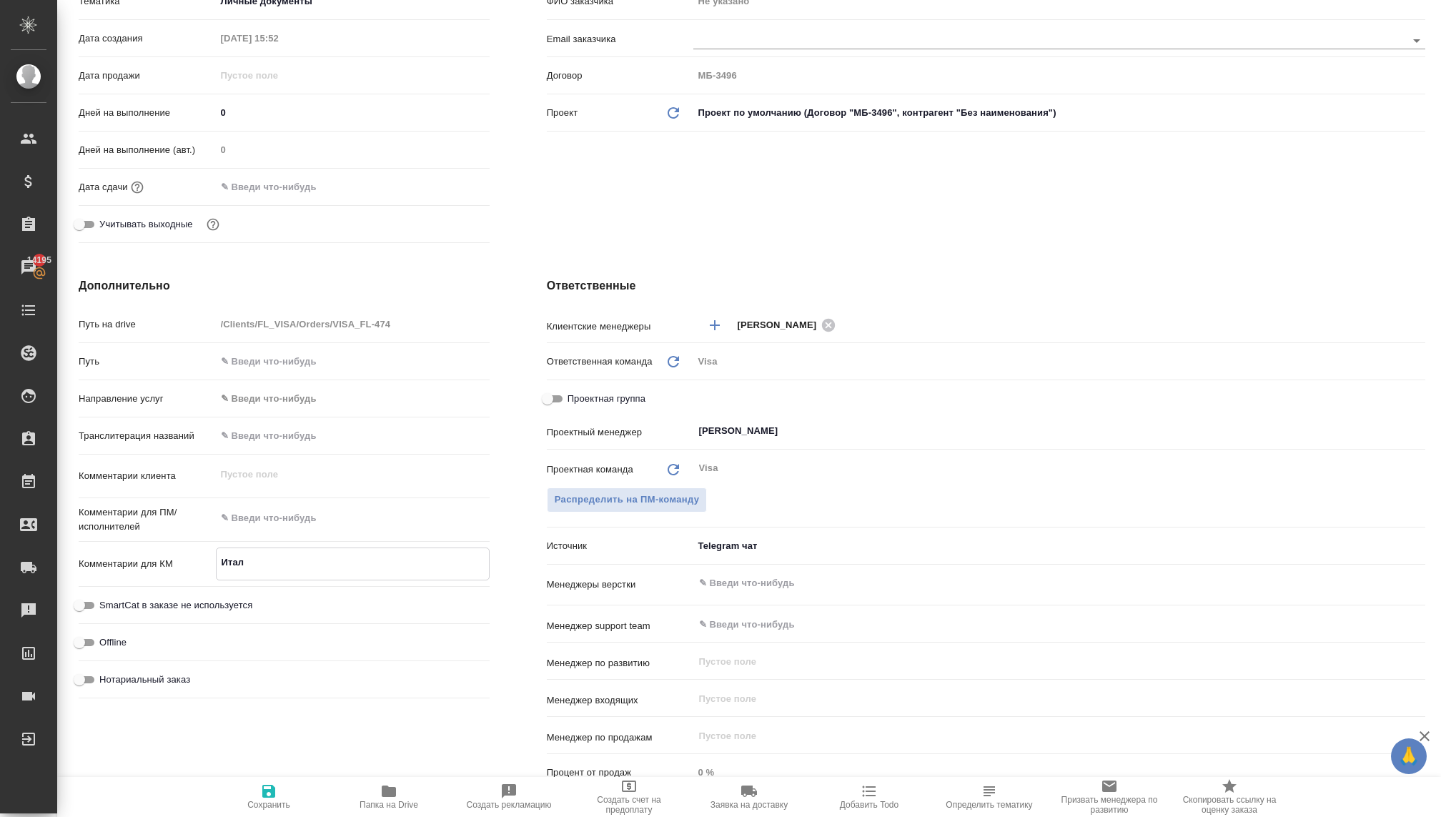
type textarea "x"
type textarea "[GEOGRAPHIC_DATA]"
type textarea "x"
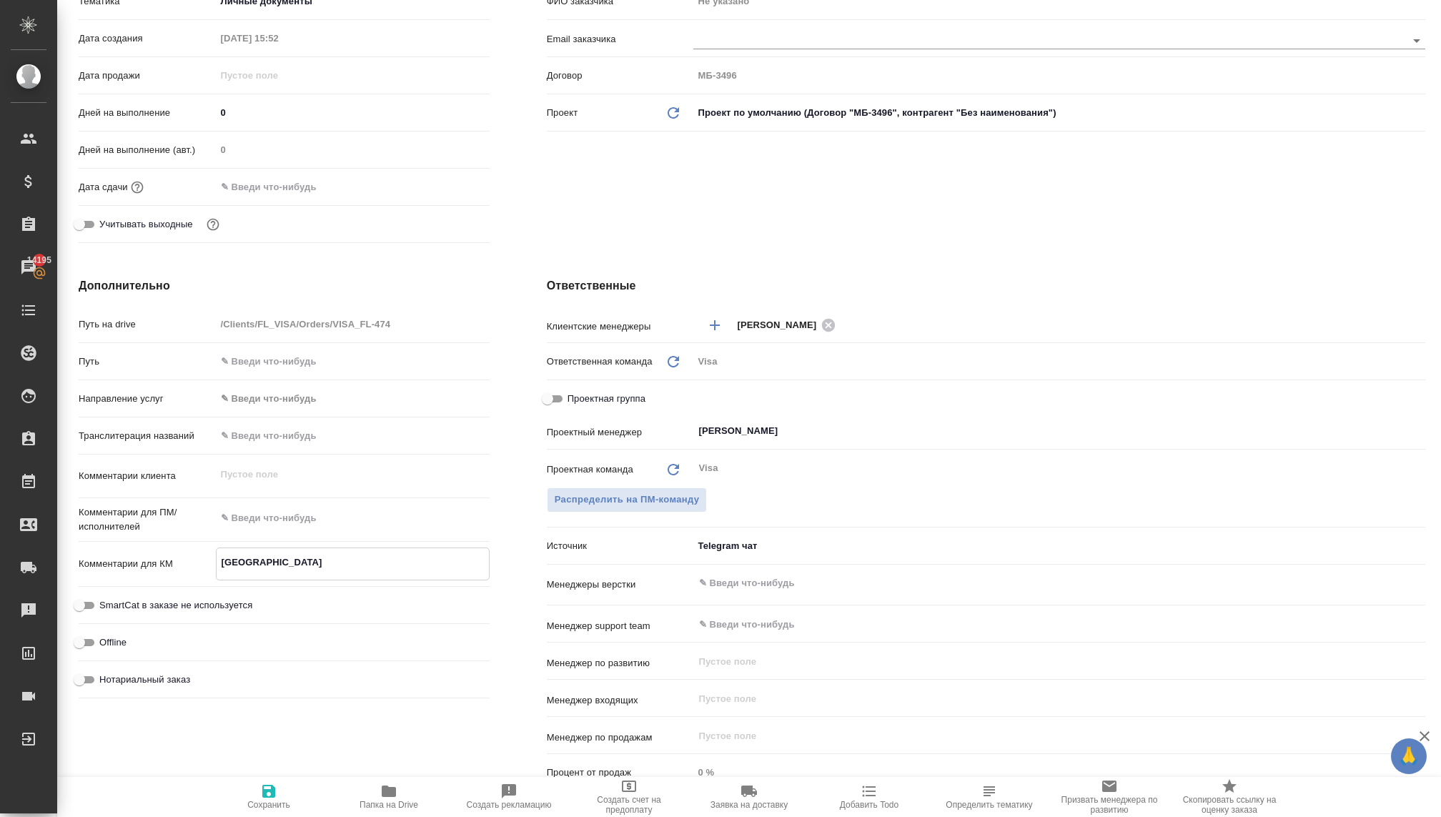
type textarea "x"
type textarea "[GEOGRAPHIC_DATA]"
type textarea "x"
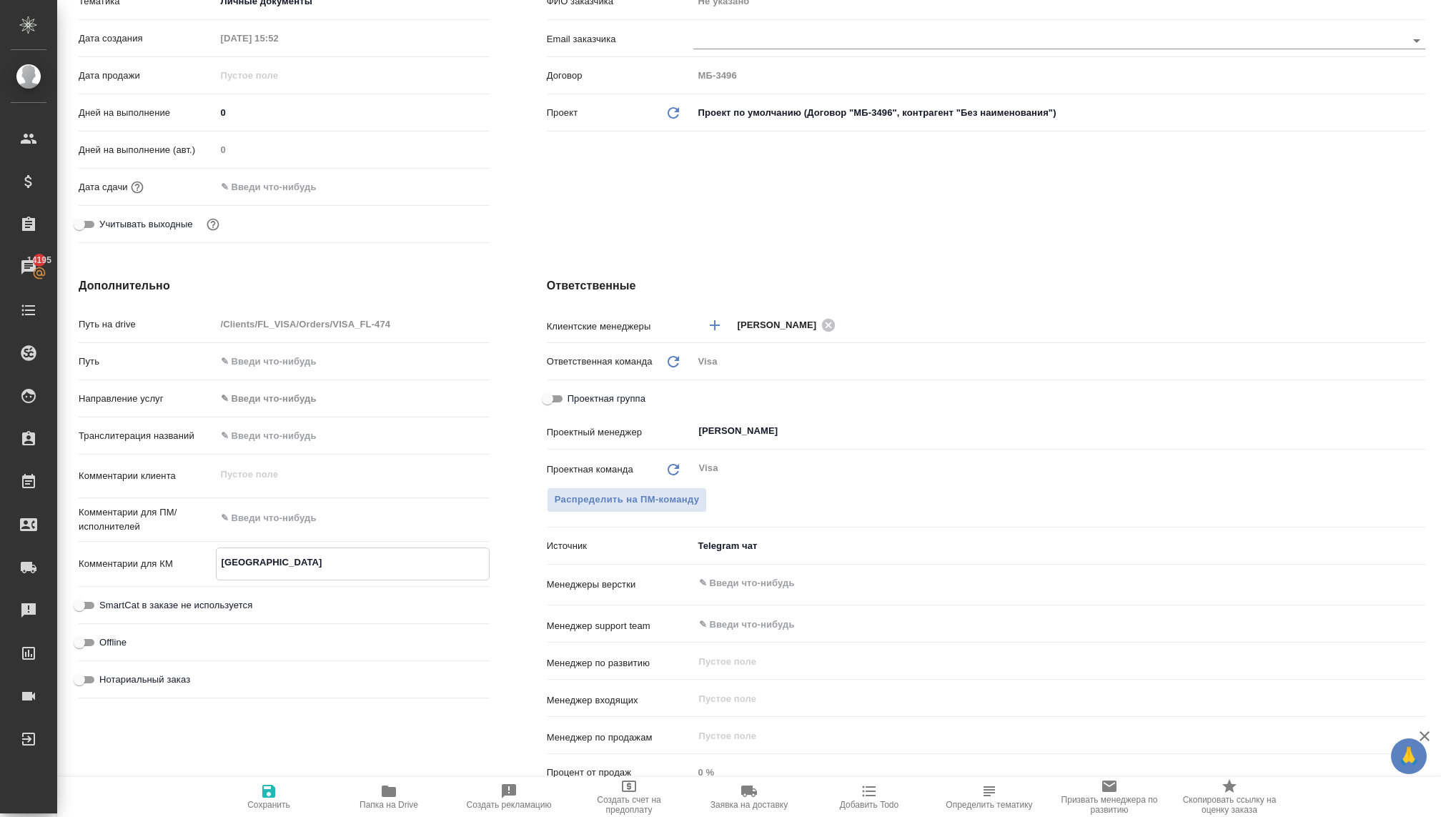
type textarea "x"
type textarea "Италия н"
type textarea "x"
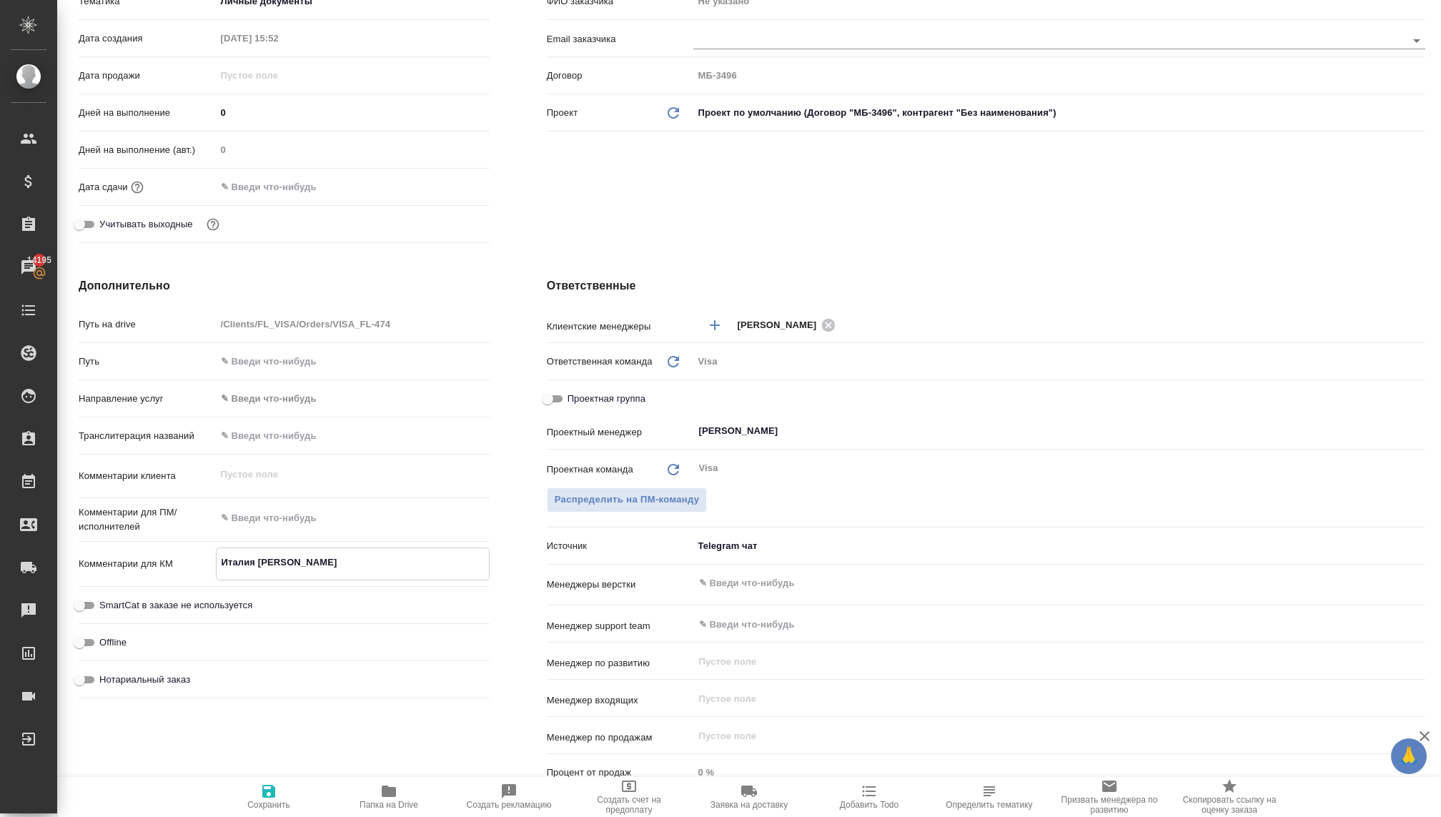
type textarea "[GEOGRAPHIC_DATA]"
type textarea "x"
type textarea "Италия в"
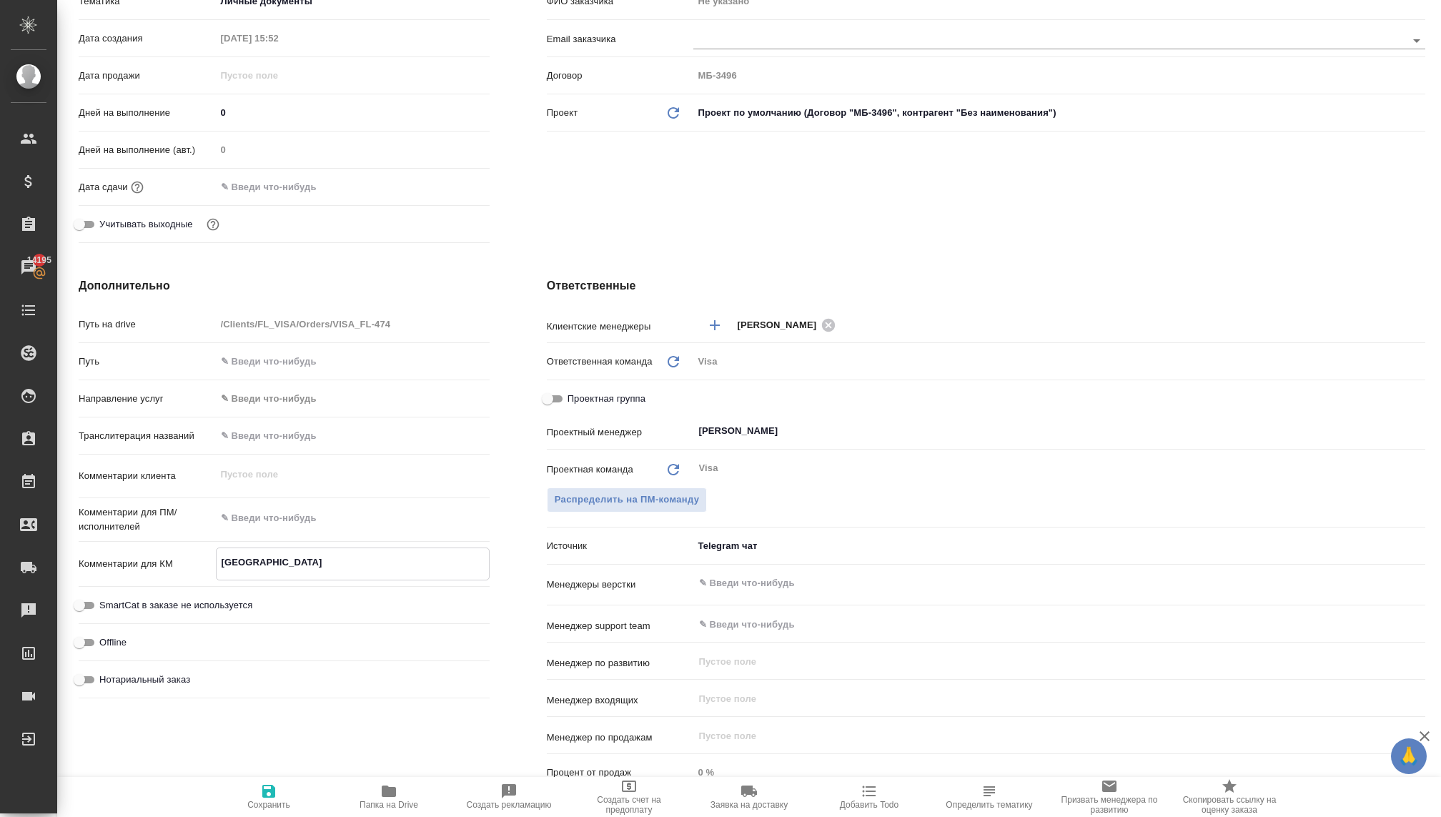
type textarea "x"
type textarea "Италия в"
type textarea "x"
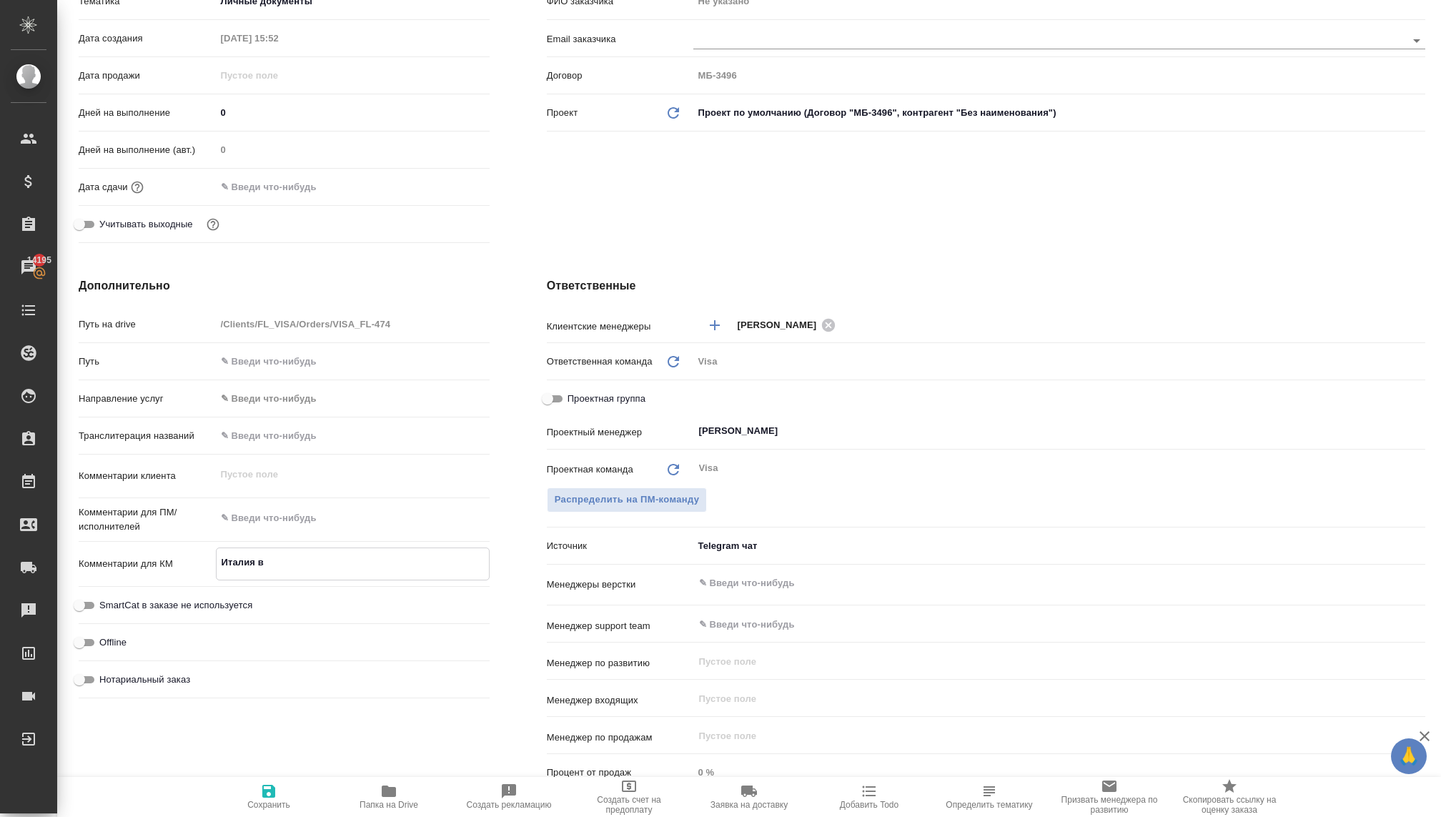
type textarea "x"
type textarea "Италия в д"
type textarea "x"
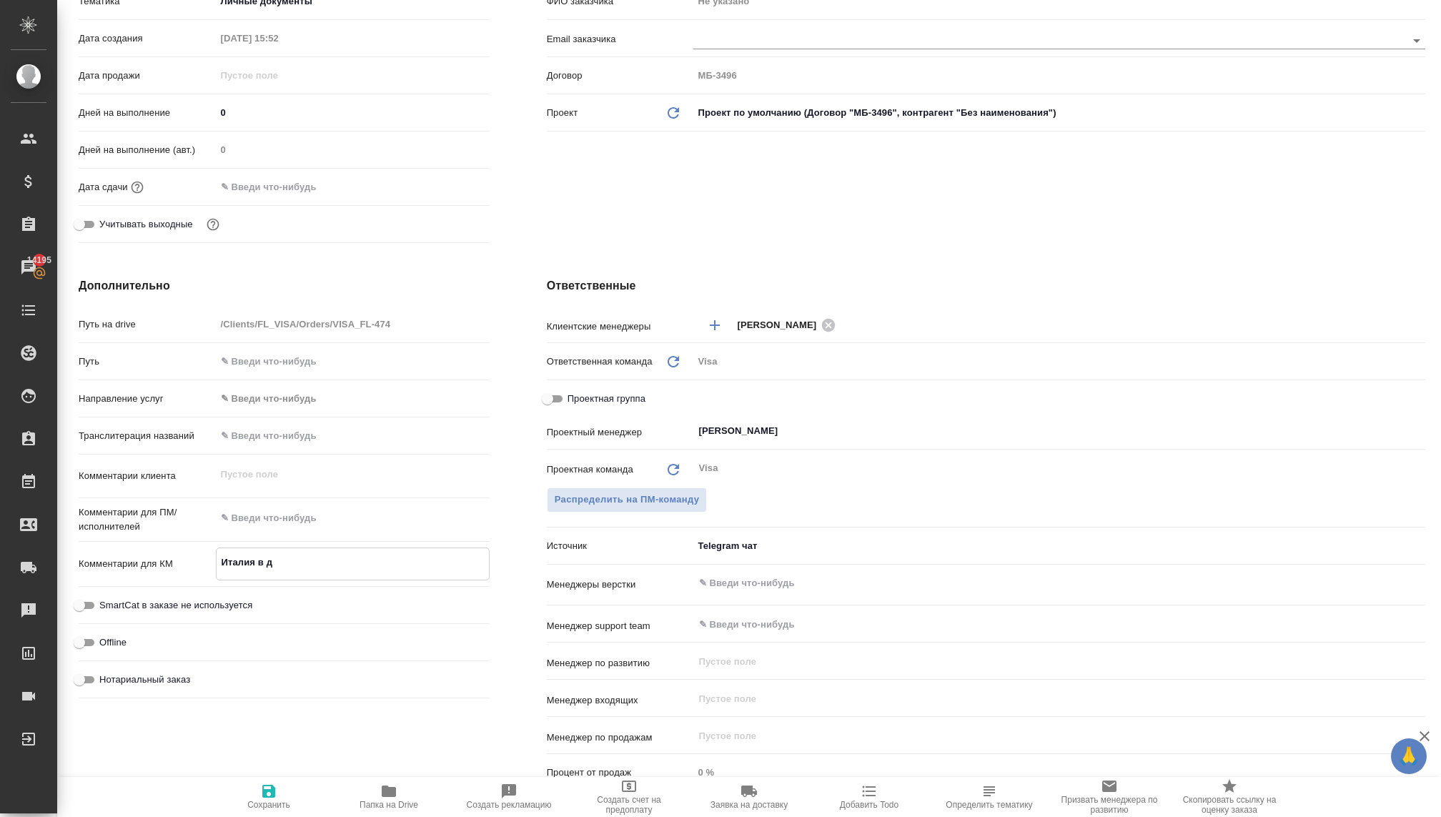
type textarea "x"
type textarea "Италия в де"
type textarea "x"
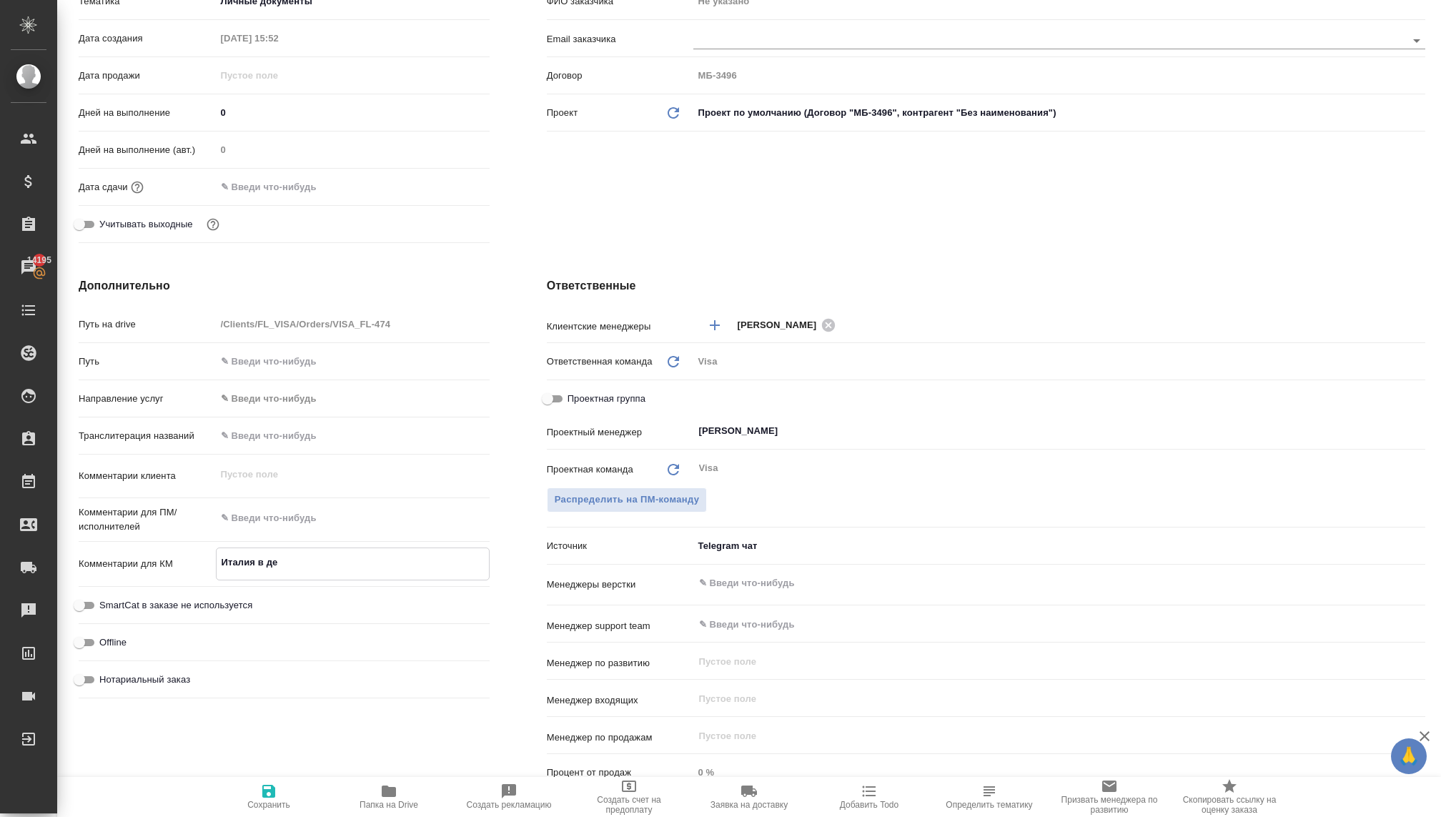
type textarea "Италия в дек"
type textarea "x"
type textarea "Италия в дека"
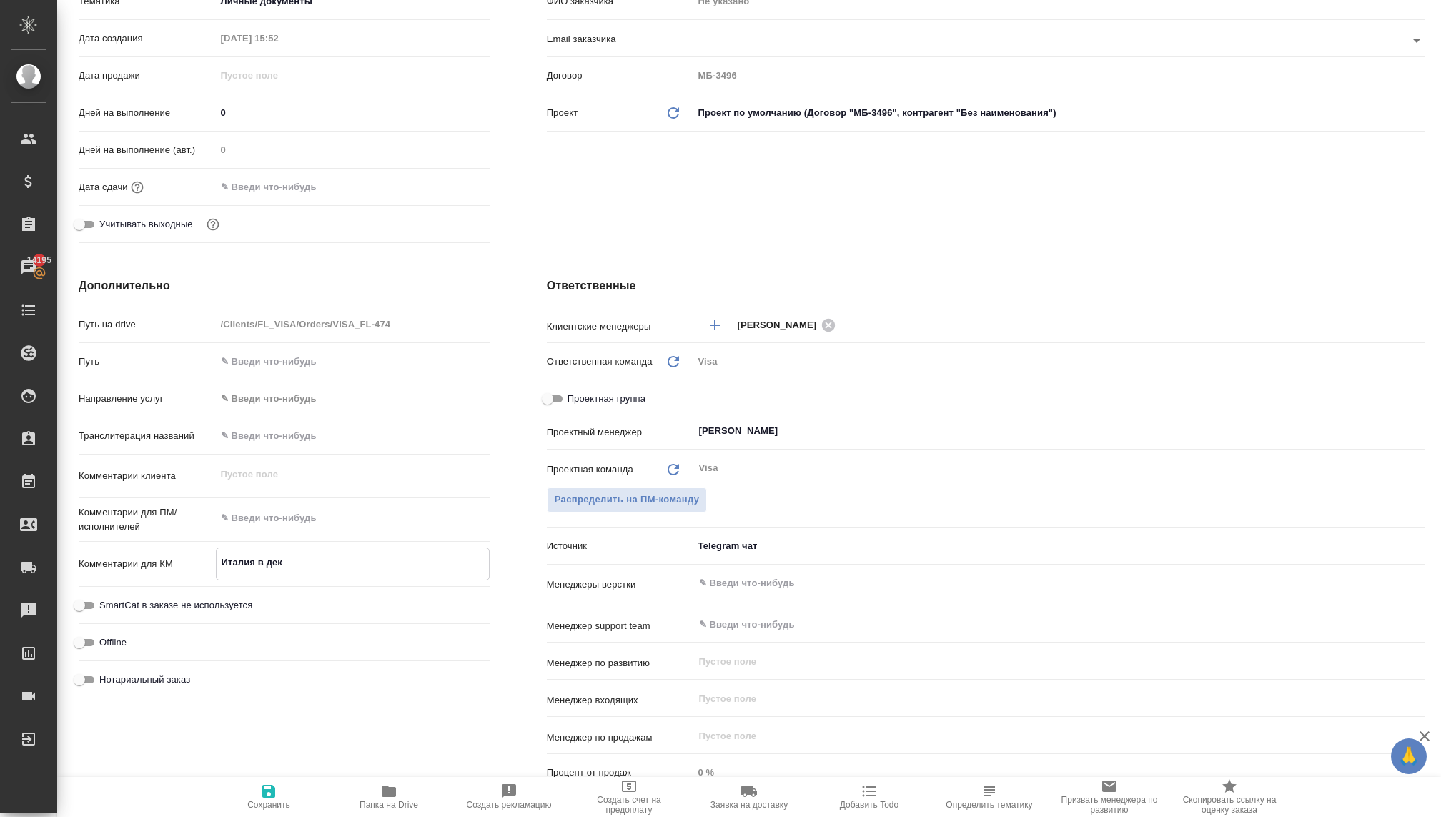
type textarea "x"
type textarea "Италия в декаб"
type textarea "x"
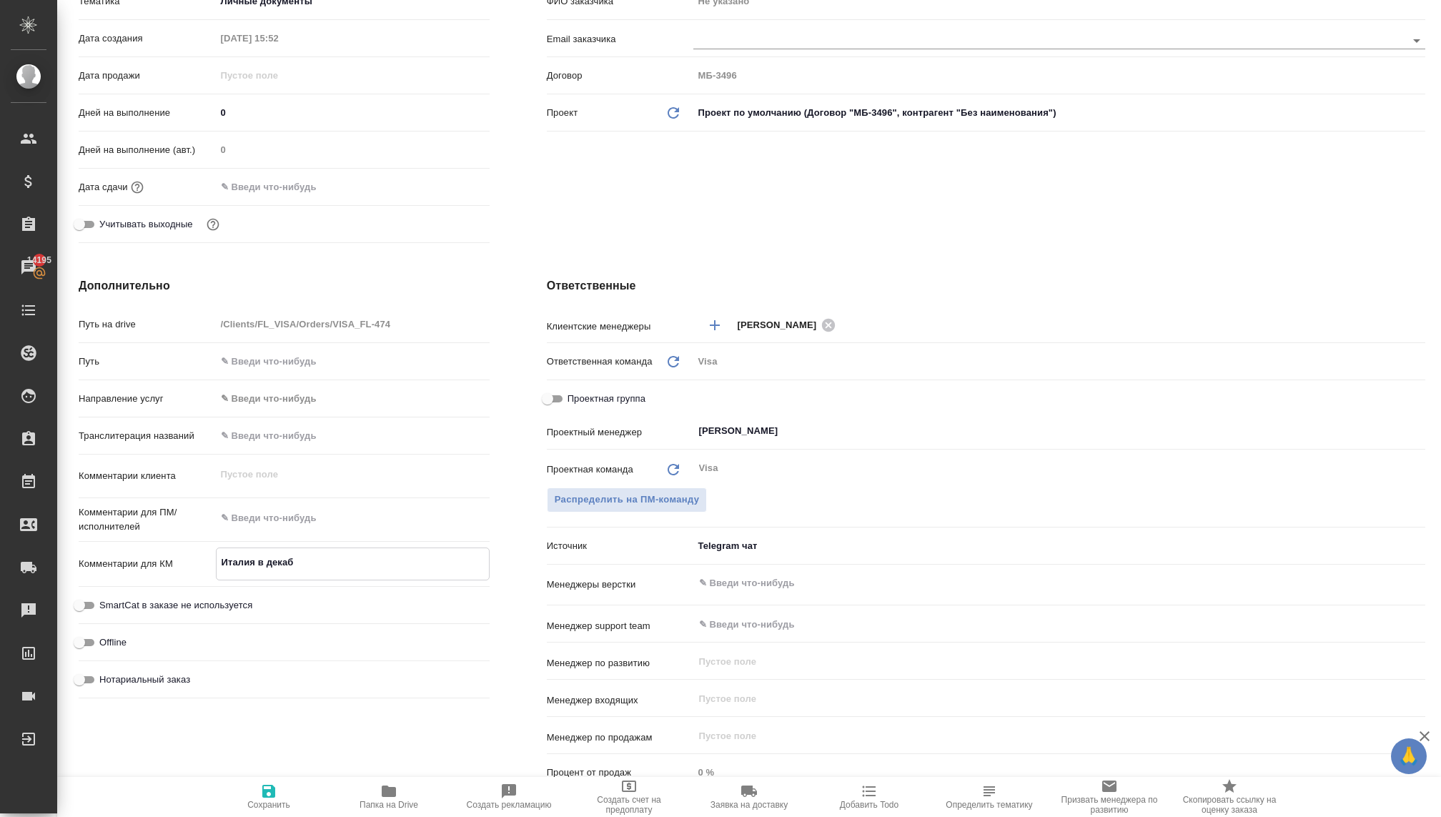
type textarea "x"
type textarea "Италия в декабр"
type textarea "x"
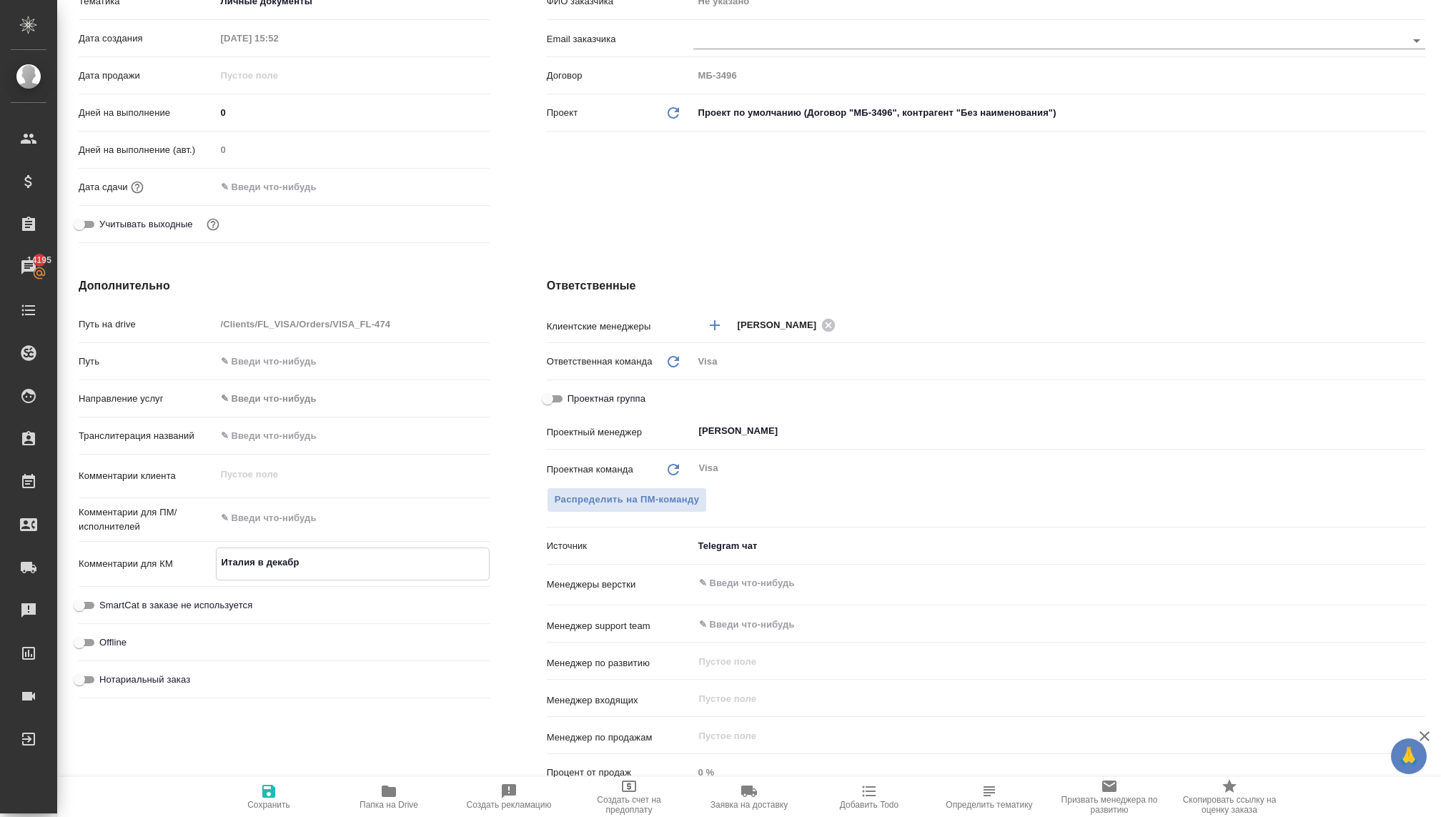
type textarea "x"
type textarea "Италия в декабре"
type textarea "x"
type textarea "Италия в декабре"
type textarea "x"
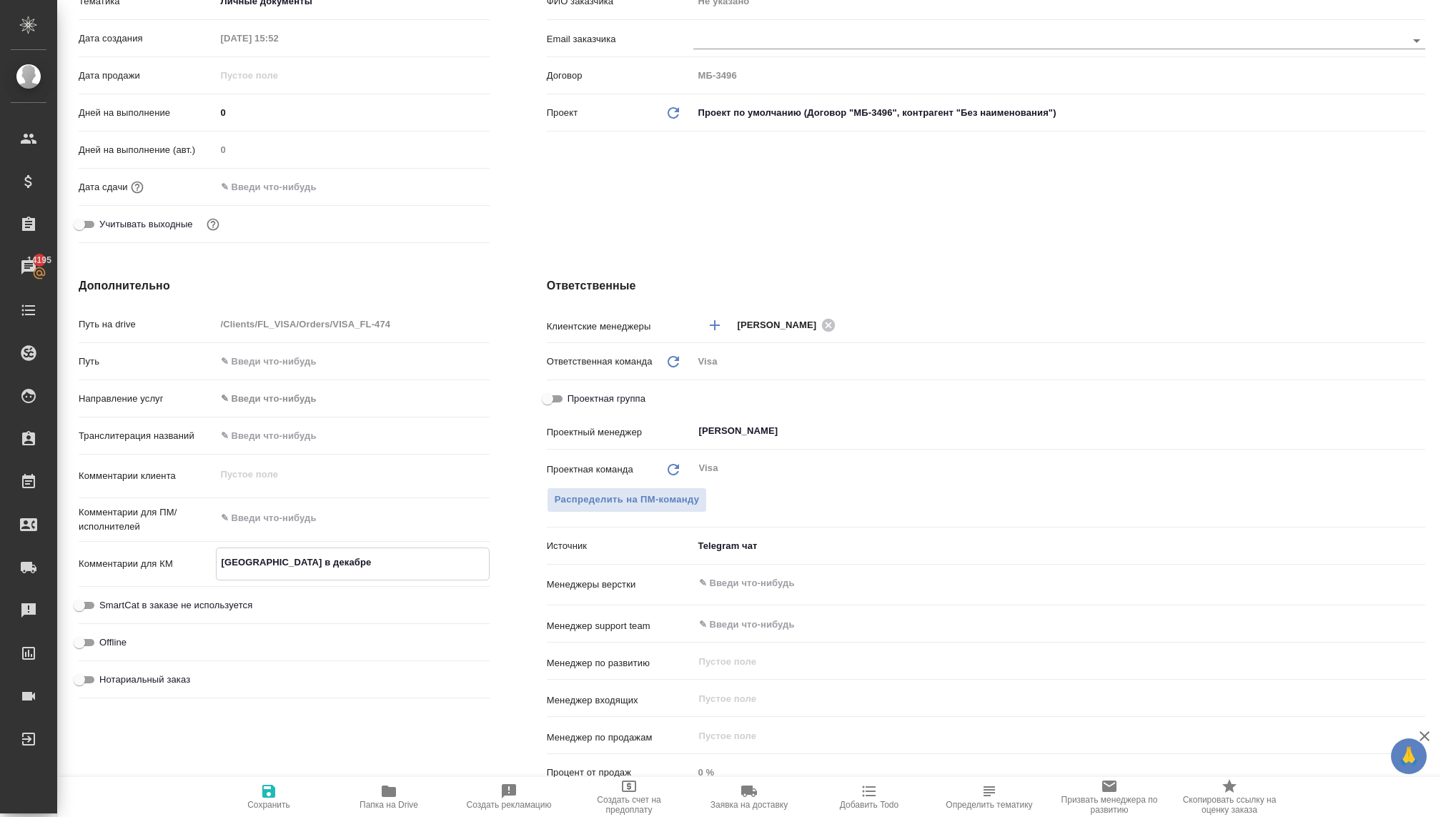
click at [272, 798] on icon "button" at bounding box center [268, 791] width 17 height 17
type textarea "x"
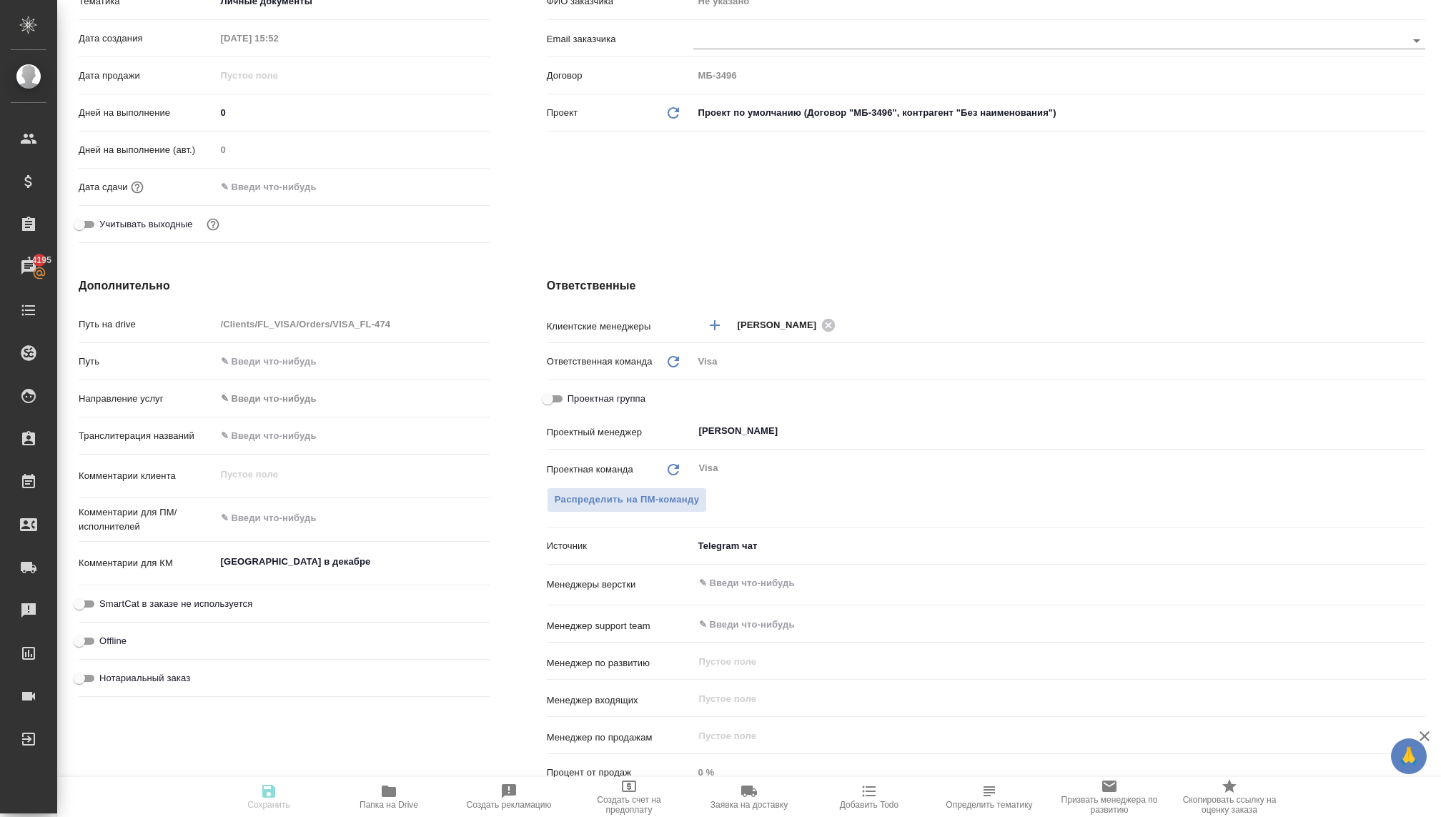
type textarea "x"
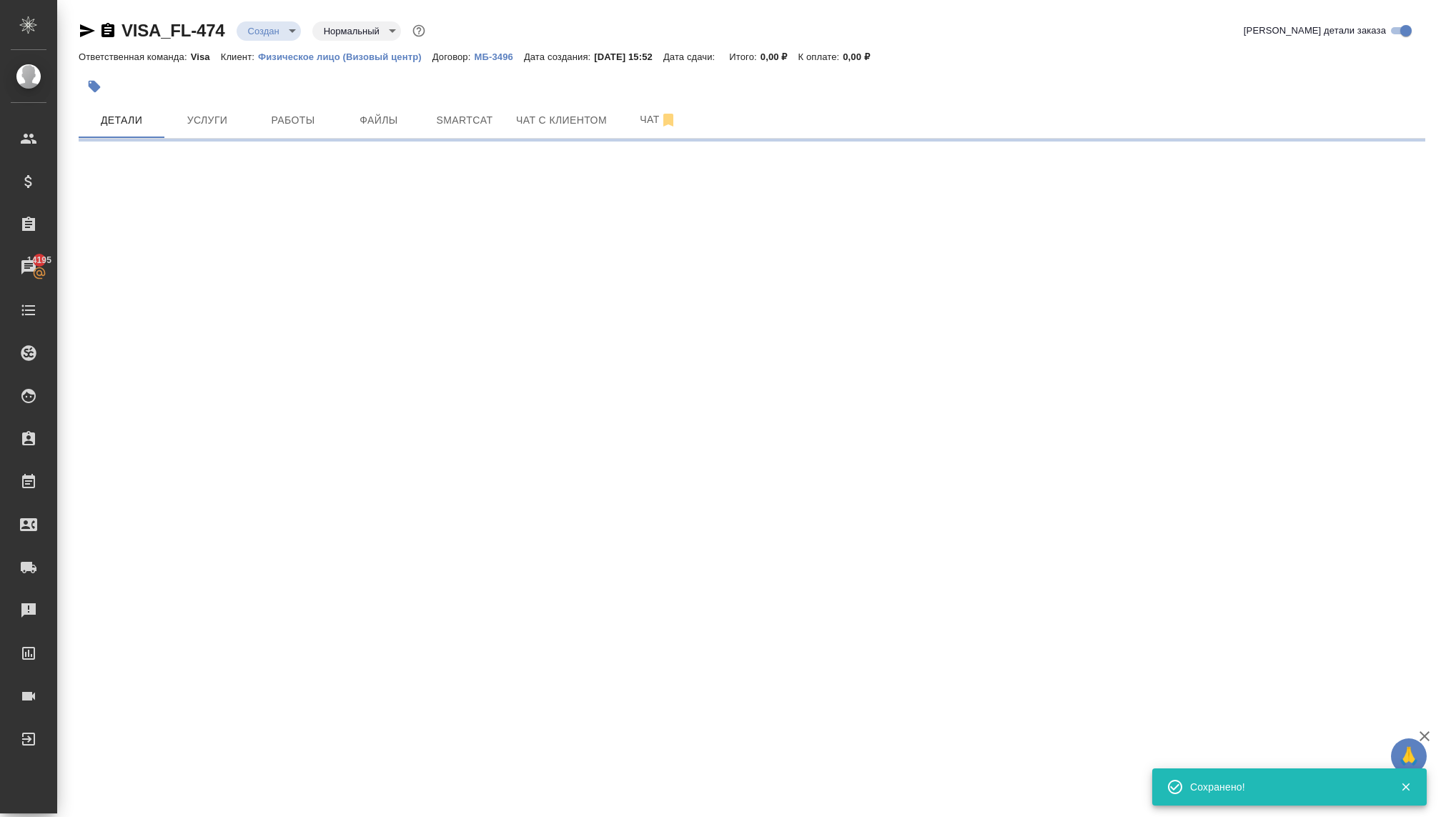
select select "RU"
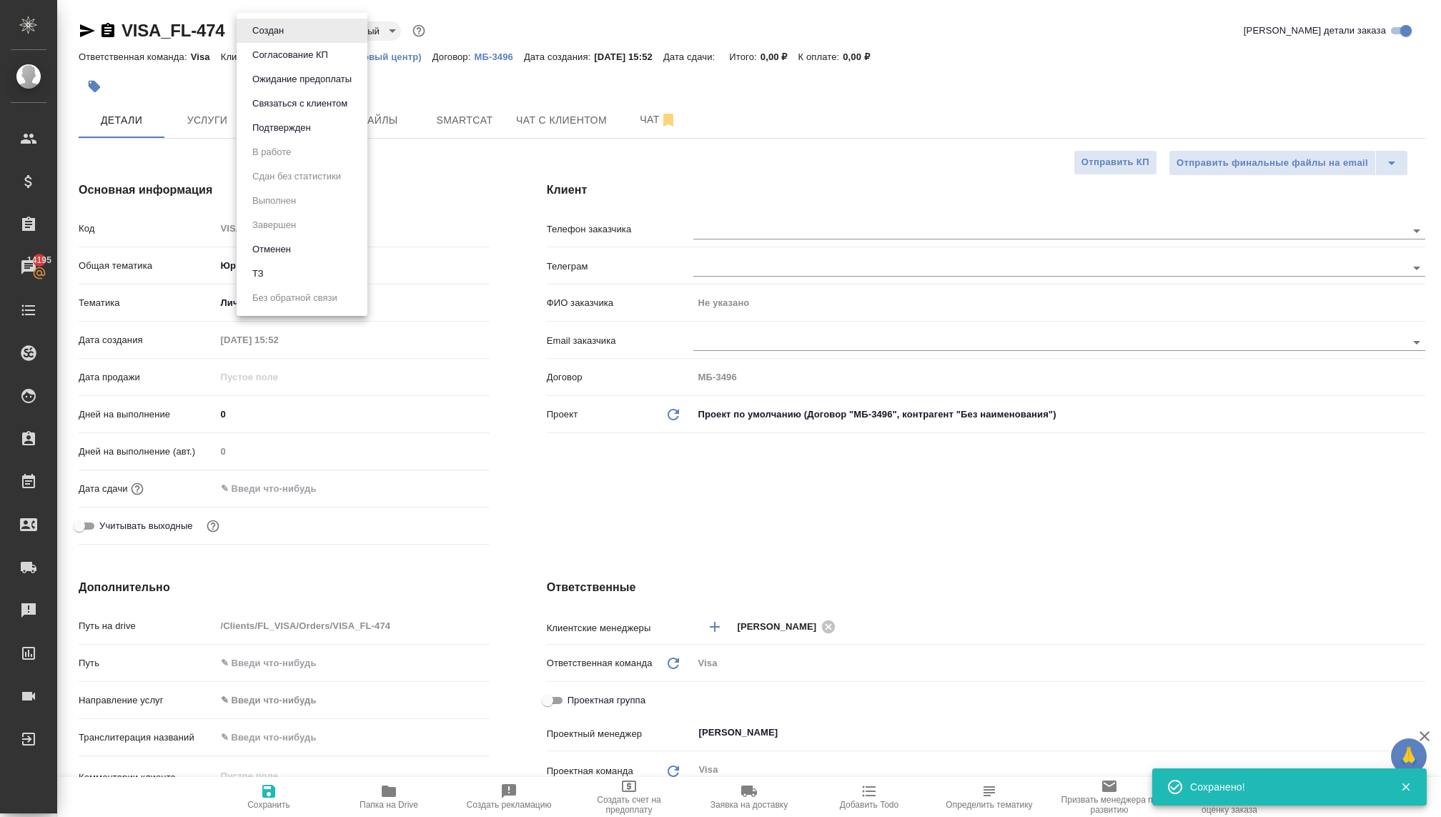
click at [265, 38] on body "🙏 .cls-1 fill:#fff; AWATERA Kovaleva Ekaterina Клиенты Спецификации Заказы 1419…" at bounding box center [720, 408] width 1441 height 817
click at [275, 102] on button "Связаться с клиентом" at bounding box center [300, 104] width 104 height 16
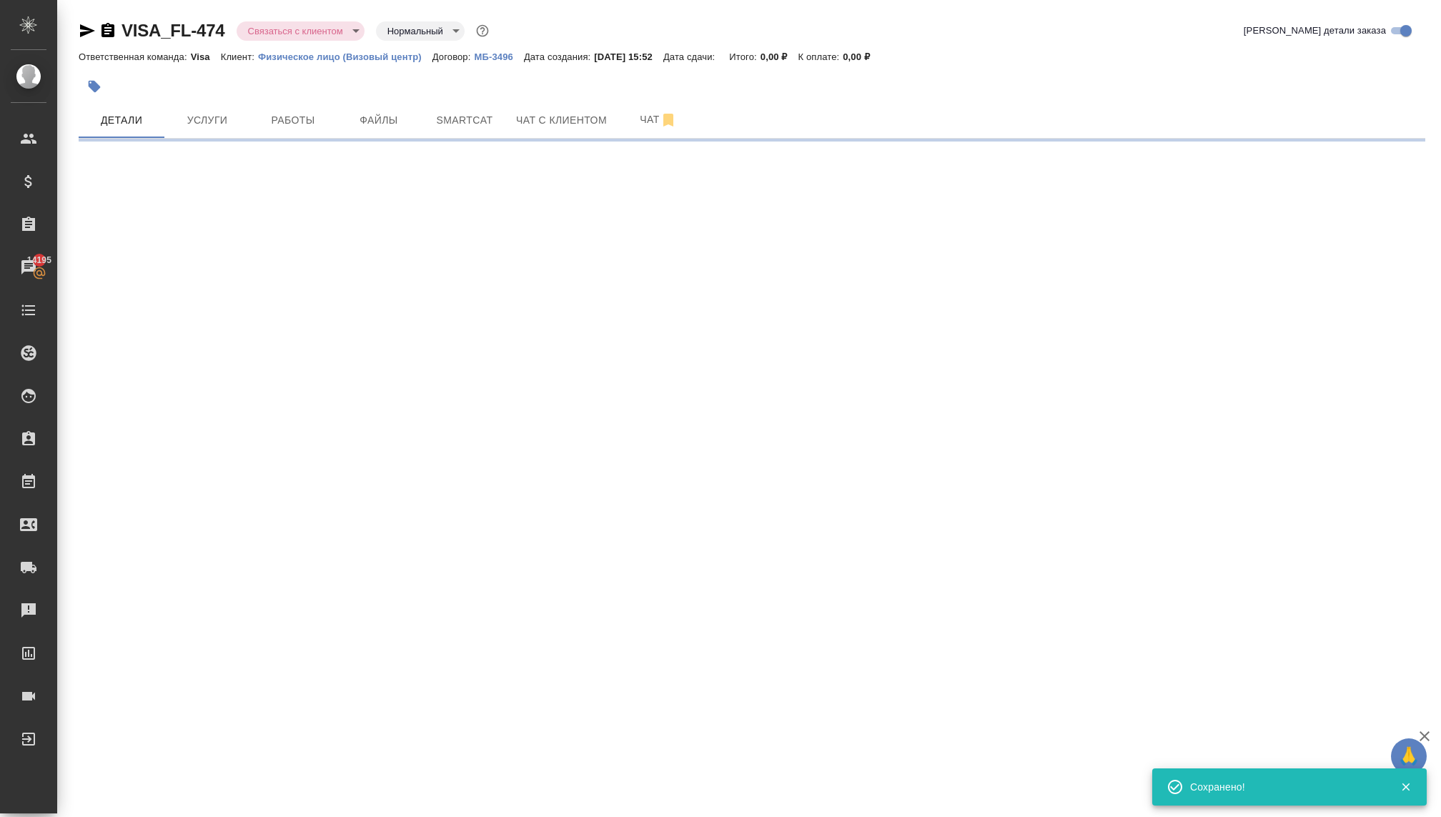
select select "RU"
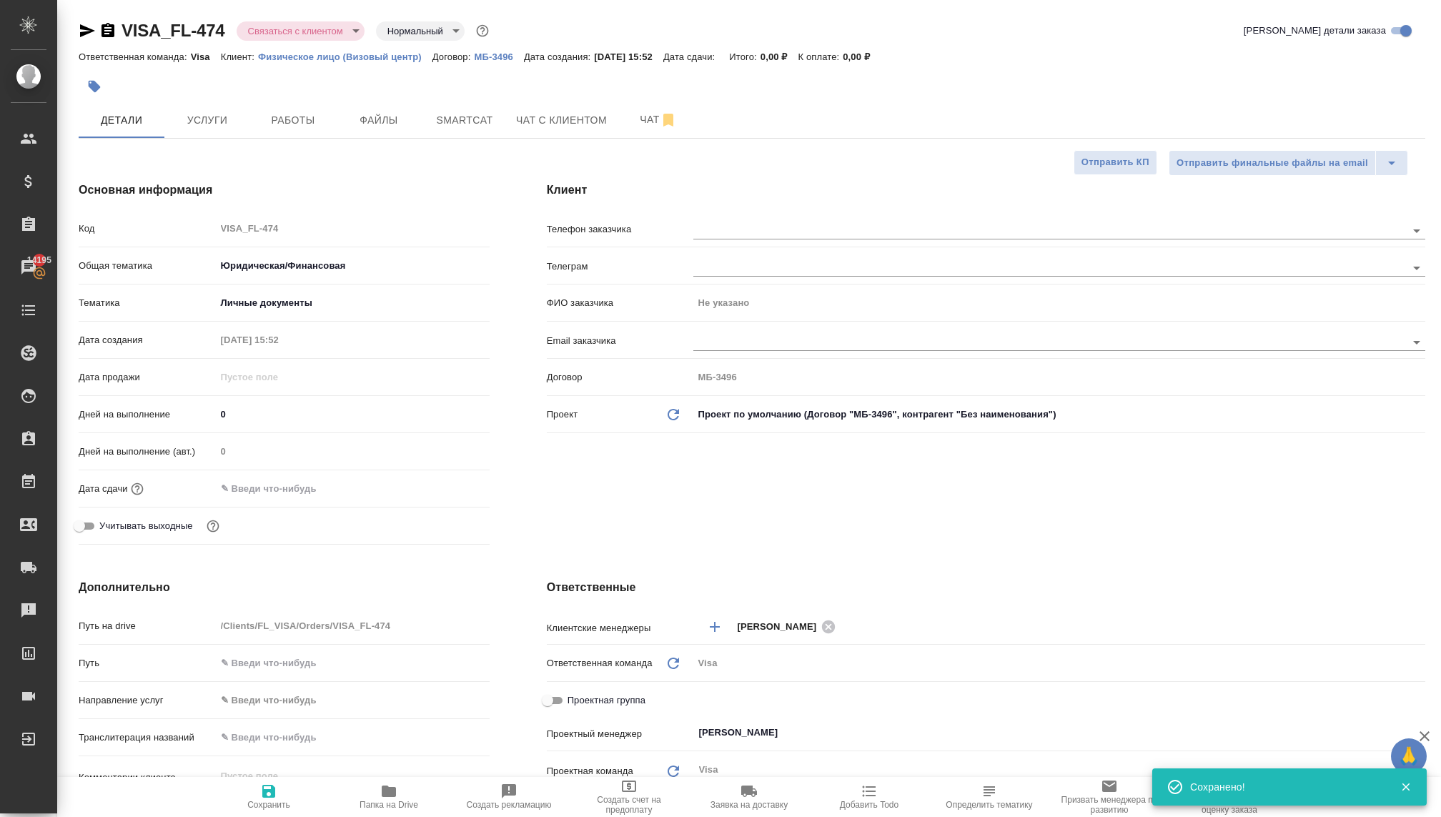
type textarea "x"
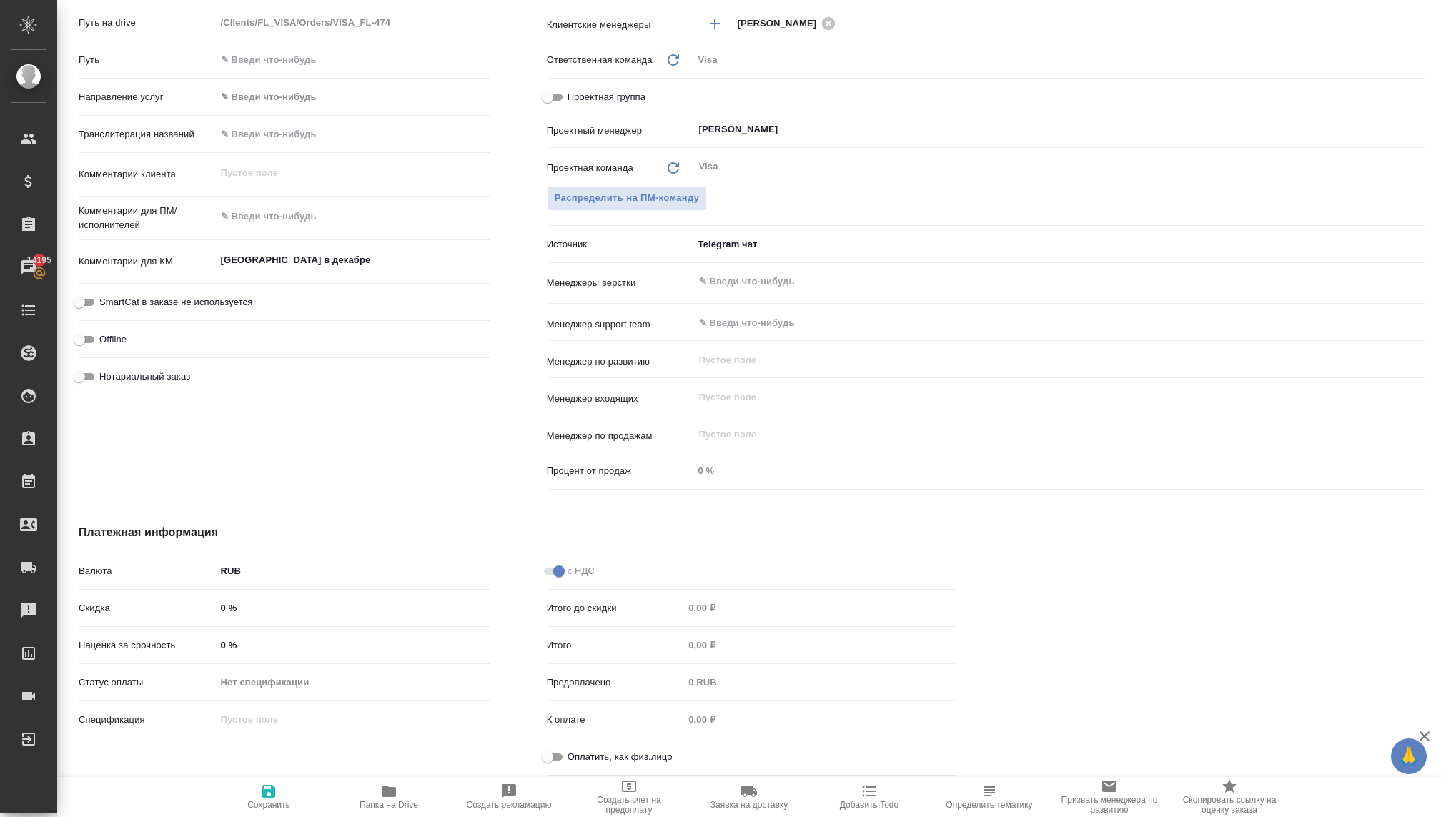
scroll to position [604, 0]
click at [552, 752] on input "Оплатить, как физ.лицо" at bounding box center [547, 756] width 51 height 17
checkbox input "true"
type textarea "x"
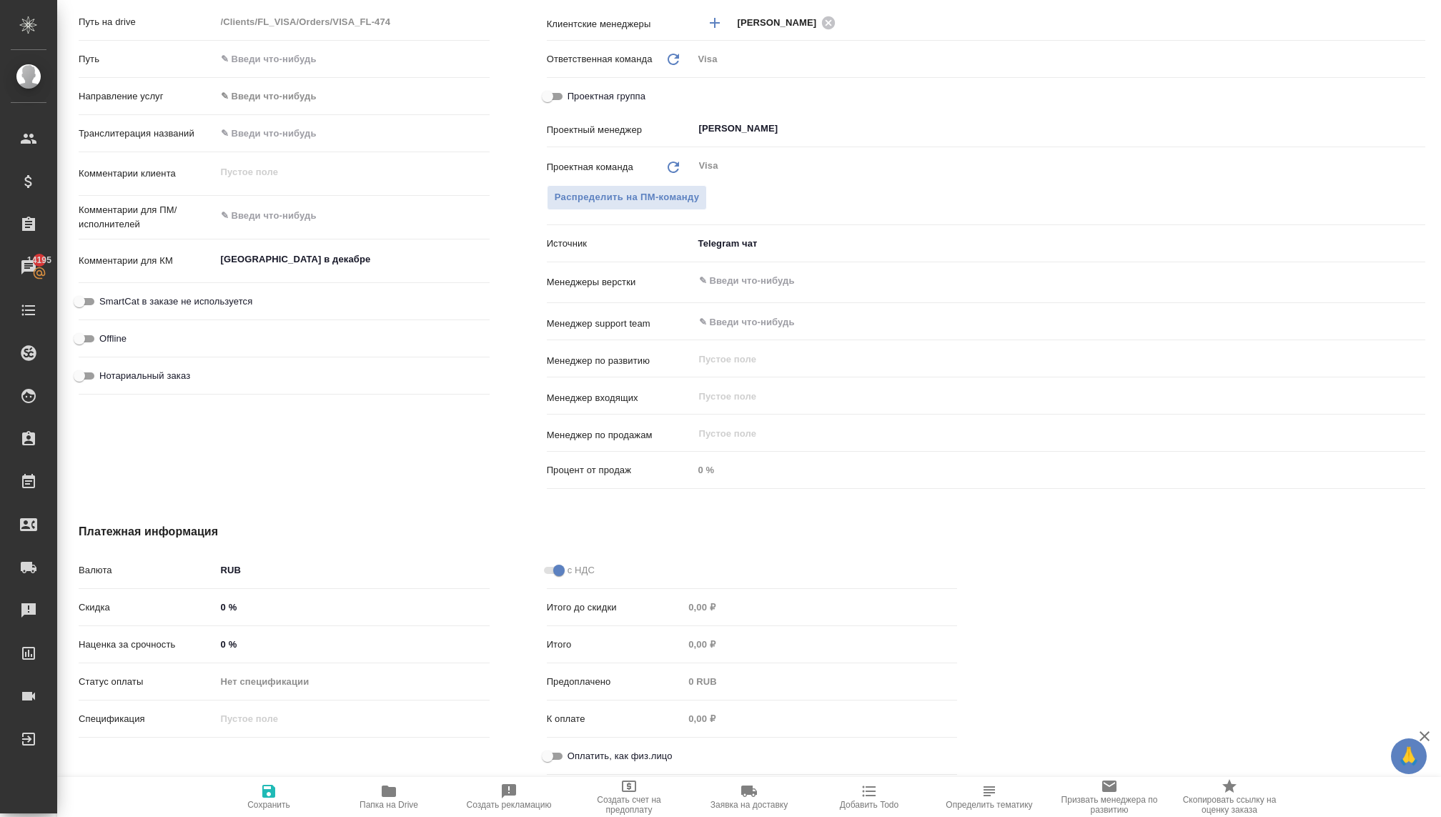
type textarea "x"
click at [265, 797] on icon "button" at bounding box center [268, 791] width 13 height 13
type textarea "x"
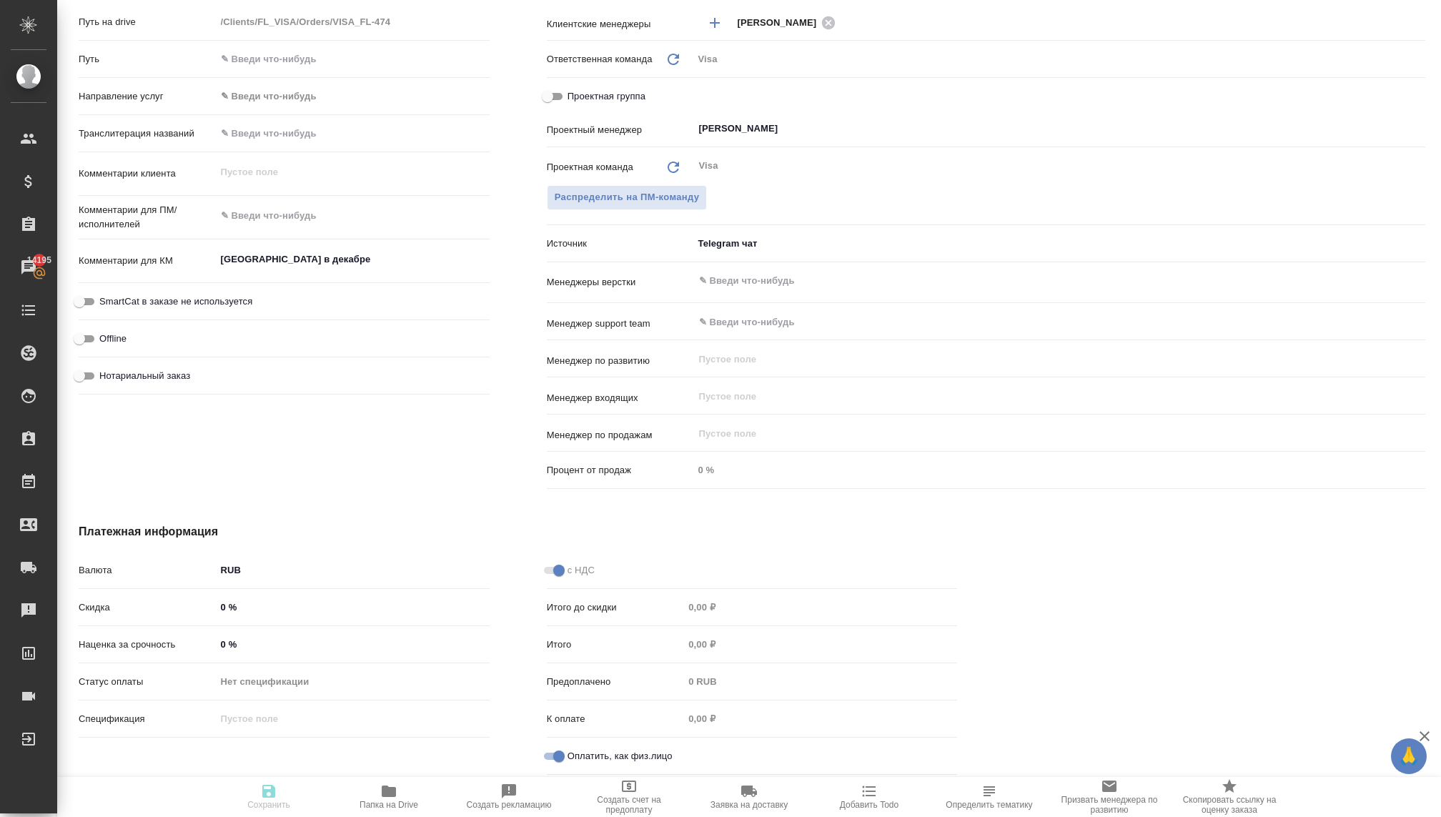
type textarea "x"
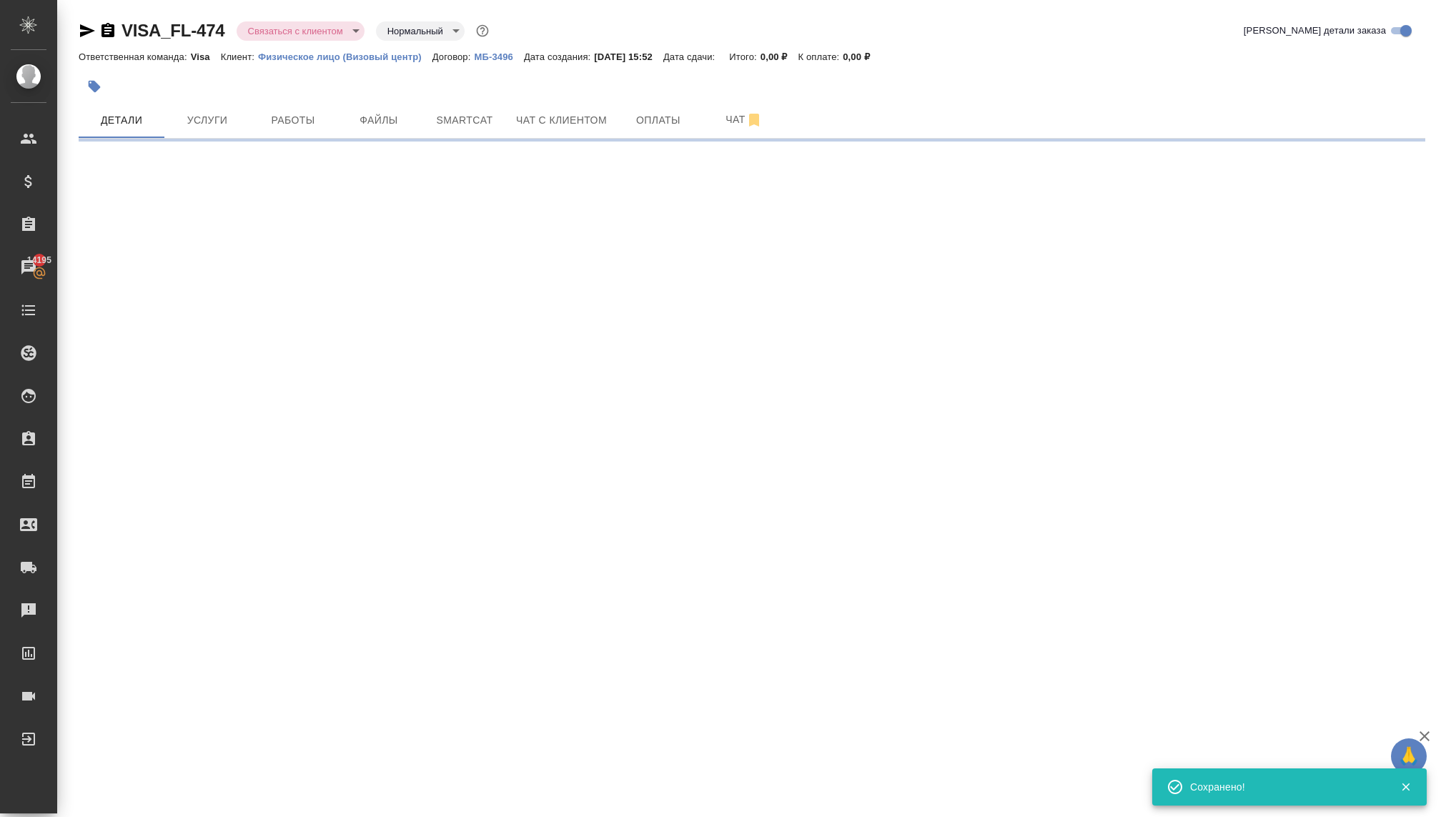
select select "RU"
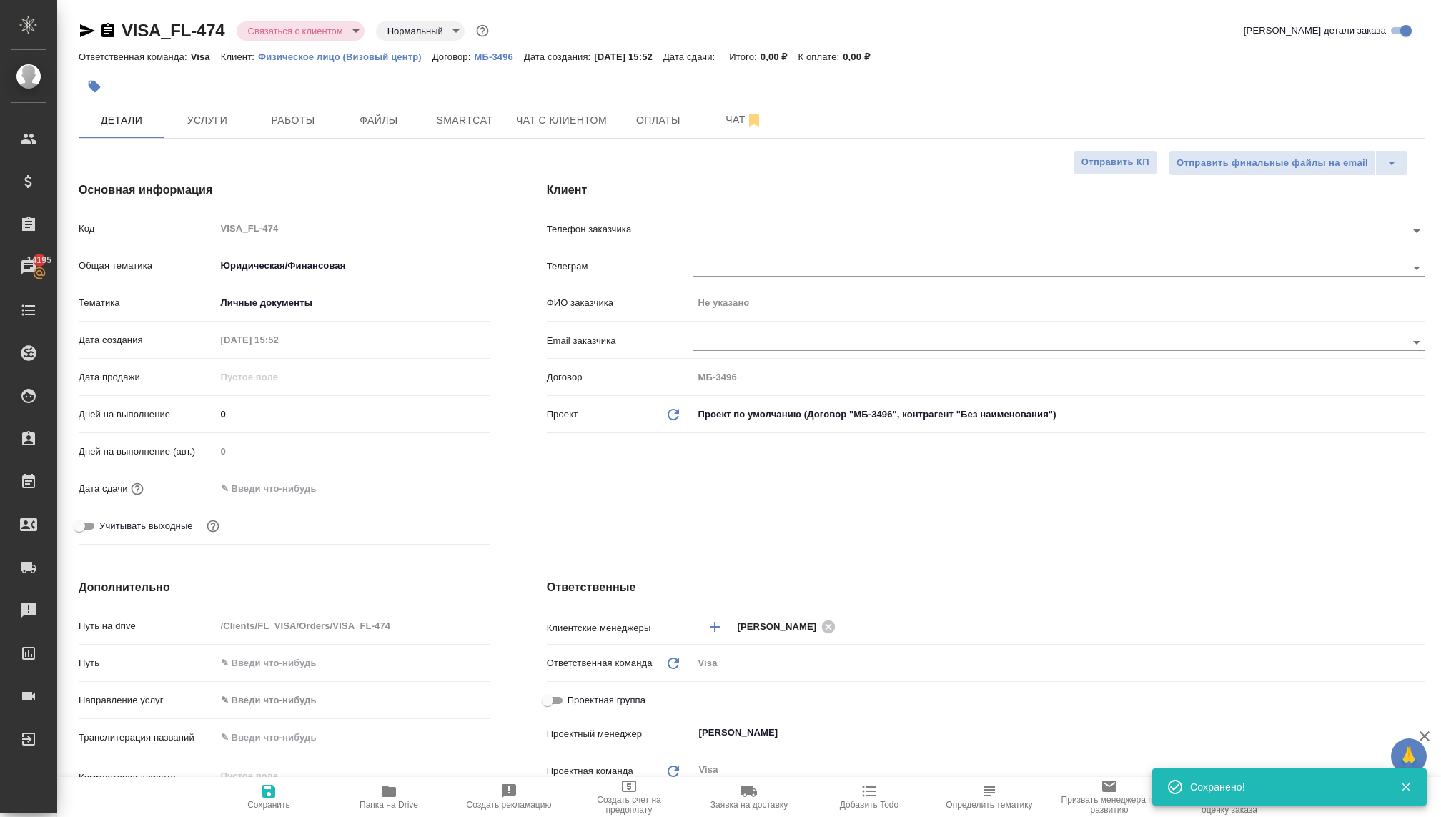
type textarea "x"
click at [701, 230] on input "text" at bounding box center [1026, 230] width 665 height 17
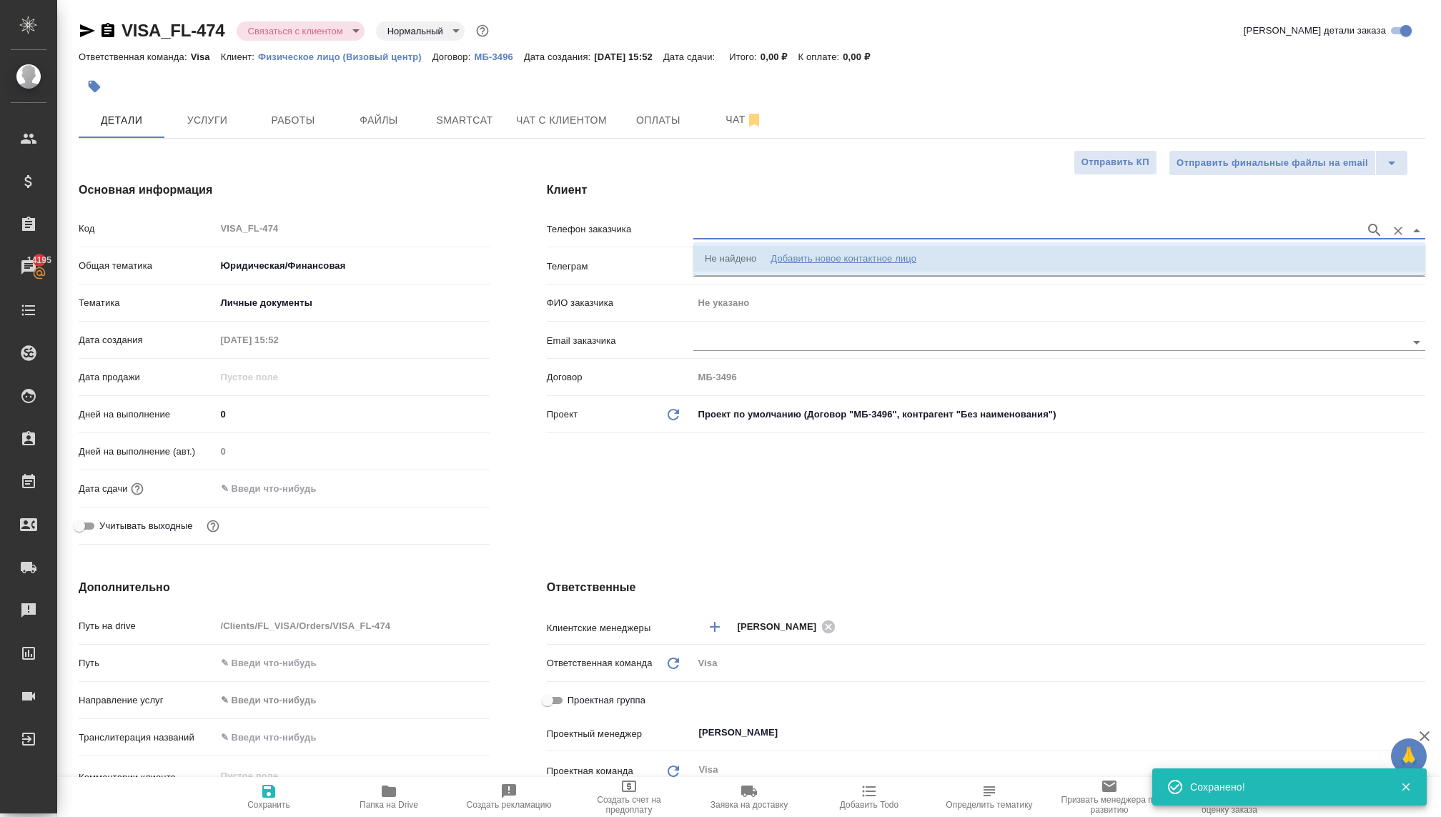
click at [816, 256] on div "Добавить новое контактное лицо" at bounding box center [844, 259] width 146 height 14
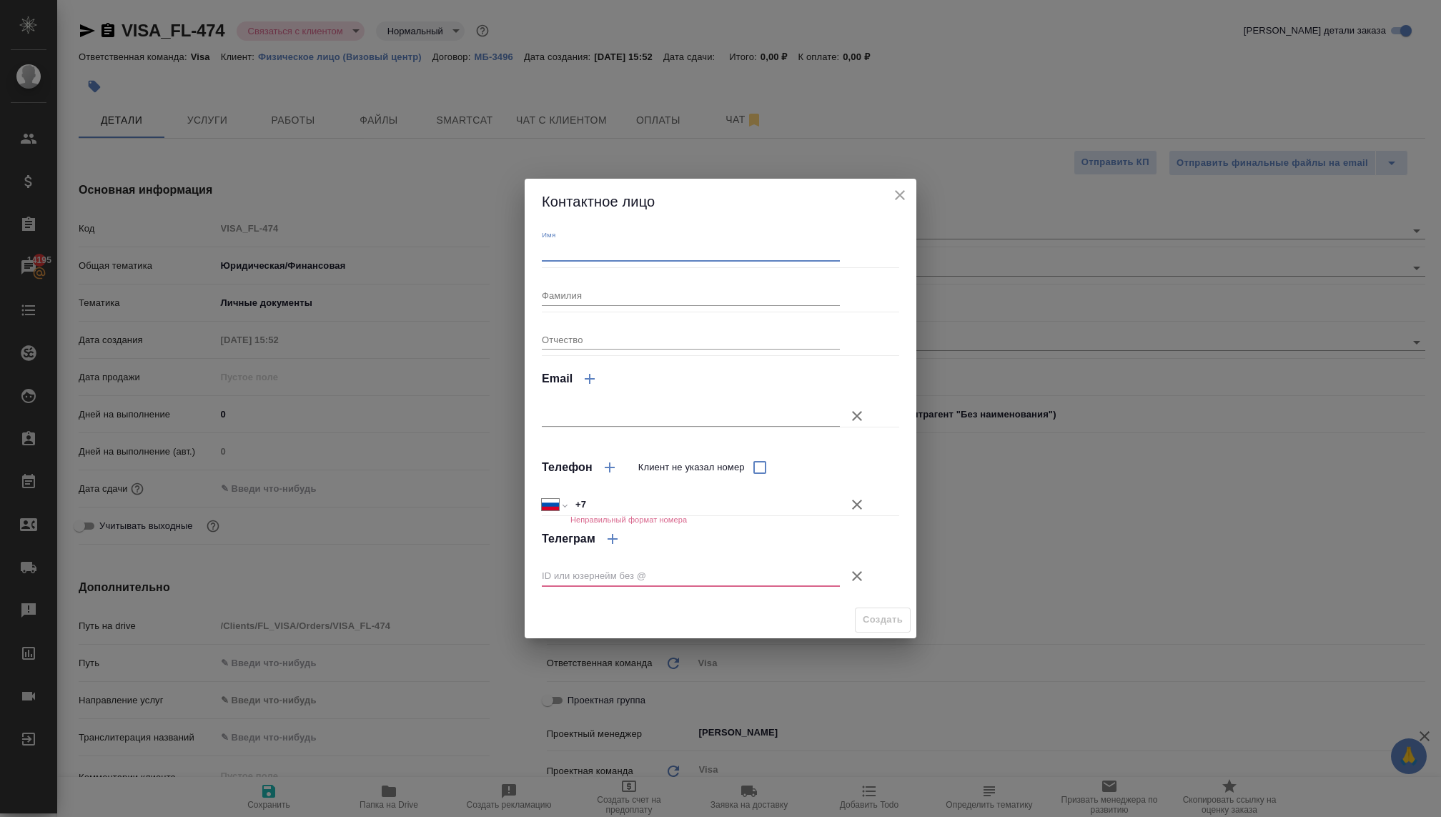
click at [571, 246] on input "Имя" at bounding box center [691, 252] width 298 height 20
type input "Роман"
click at [615, 495] on input "+7" at bounding box center [706, 505] width 270 height 21
type textarea "x"
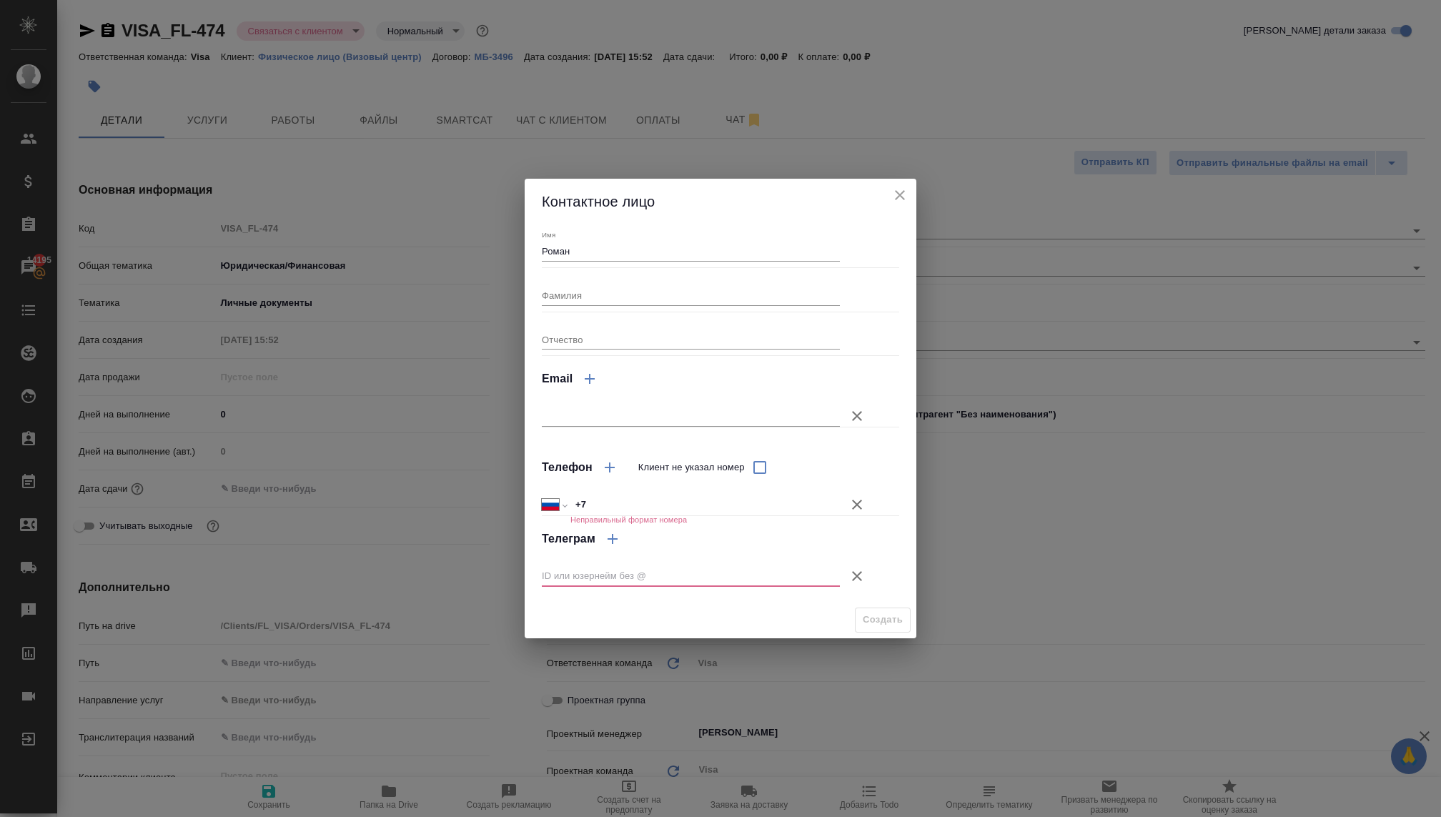
type textarea "x"
click at [579, 576] on input "text" at bounding box center [691, 576] width 298 height 20
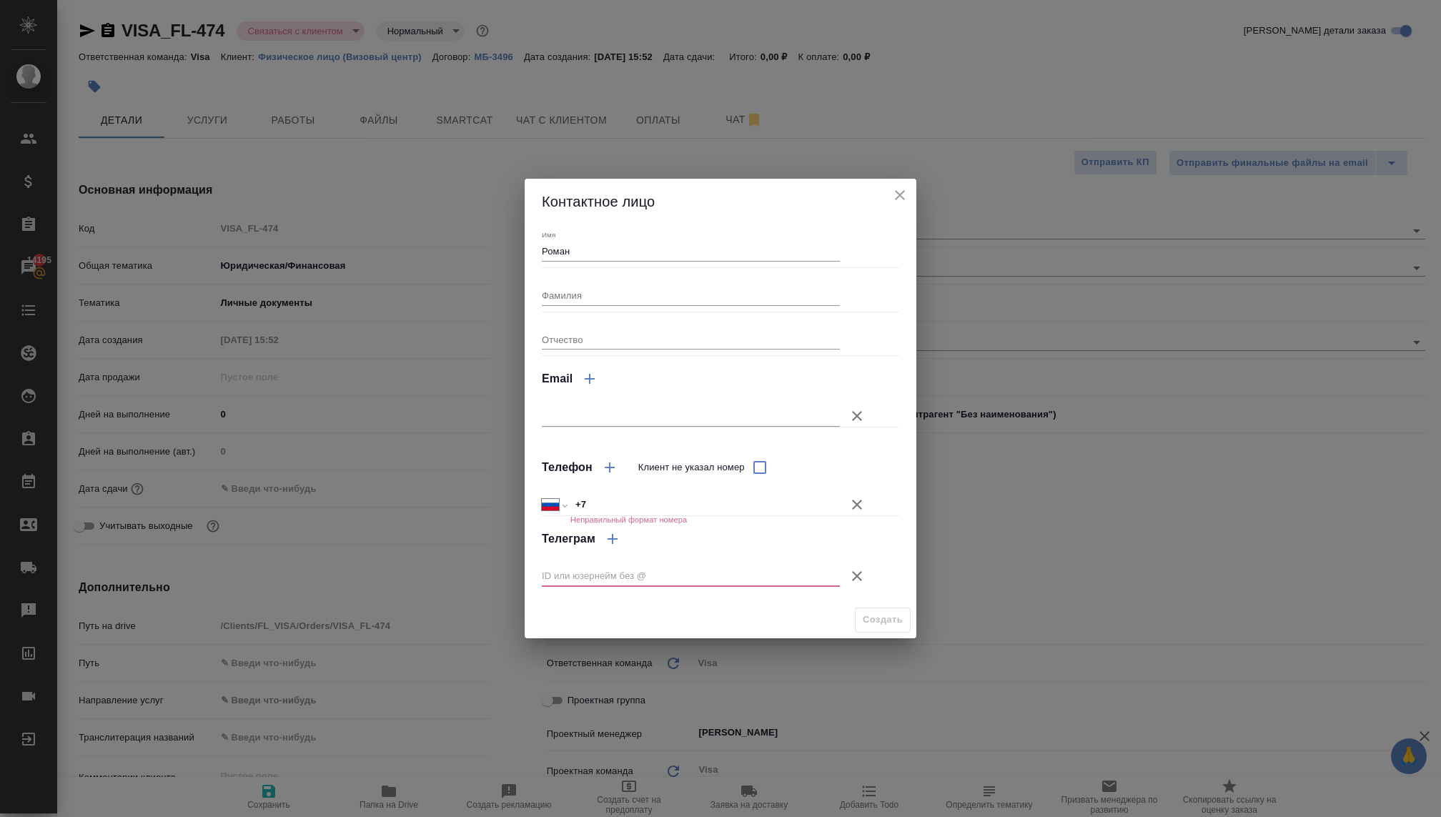
paste input "@futurerom"
click at [546, 572] on input "@futurerom" at bounding box center [691, 576] width 298 height 20
type input "futurerom"
click at [756, 460] on input "Клиент не указал номер" at bounding box center [760, 468] width 30 height 30
checkbox input "true"
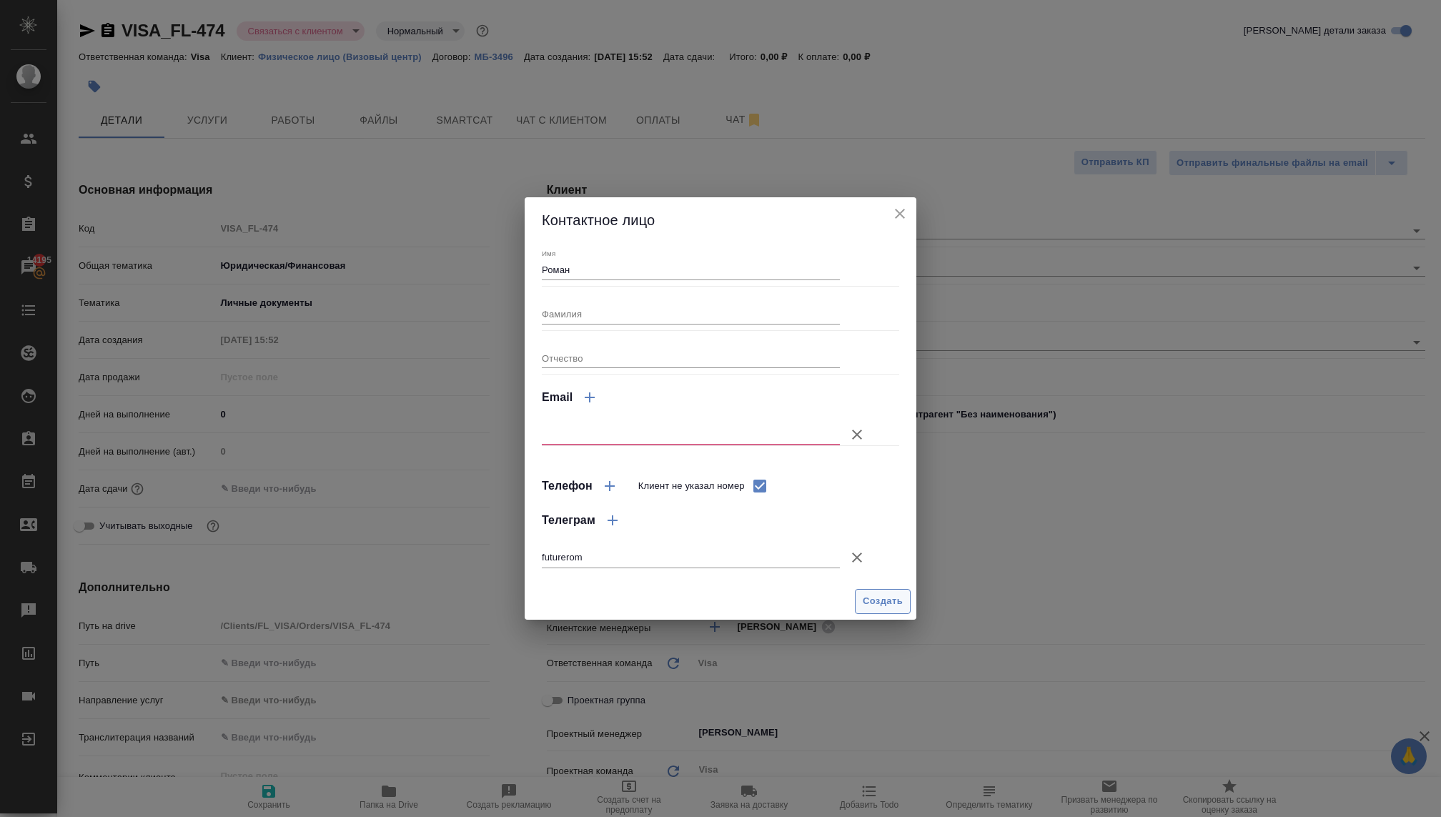
click at [860, 602] on button "Создать" at bounding box center [883, 601] width 56 height 25
type input "Роман"
type textarea "x"
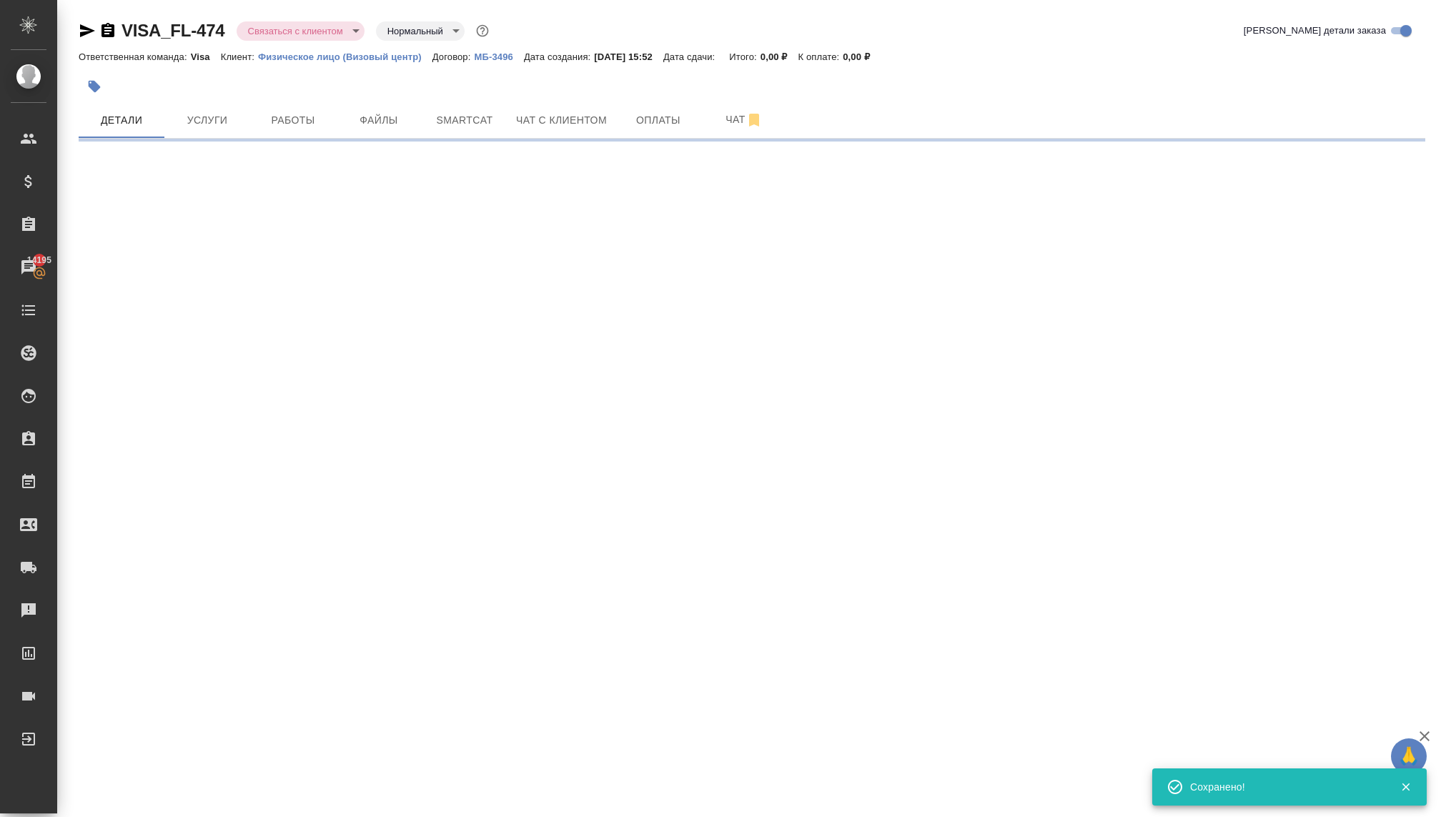
type input "holyTrinity"
select select "RU"
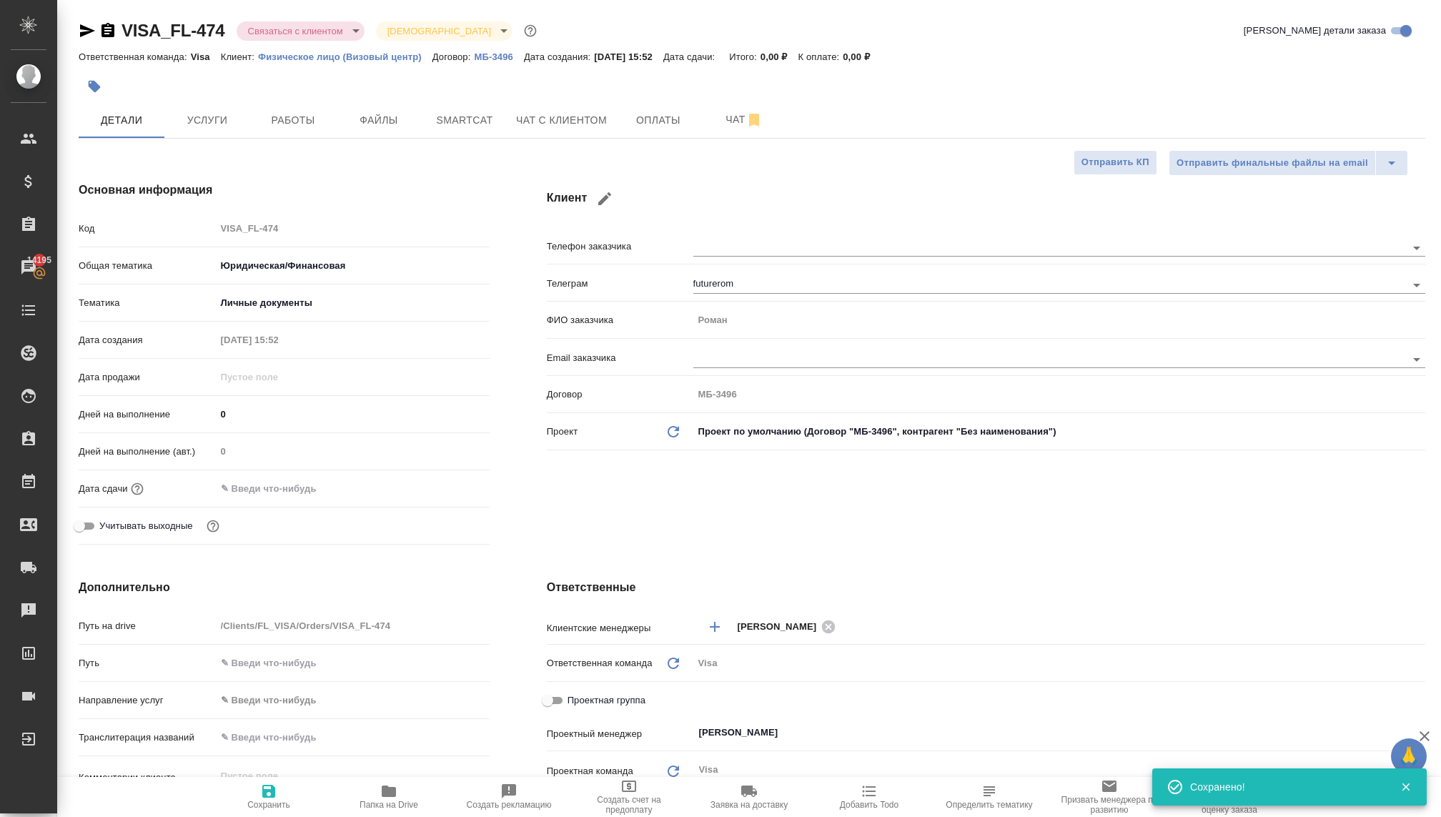
type textarea "x"
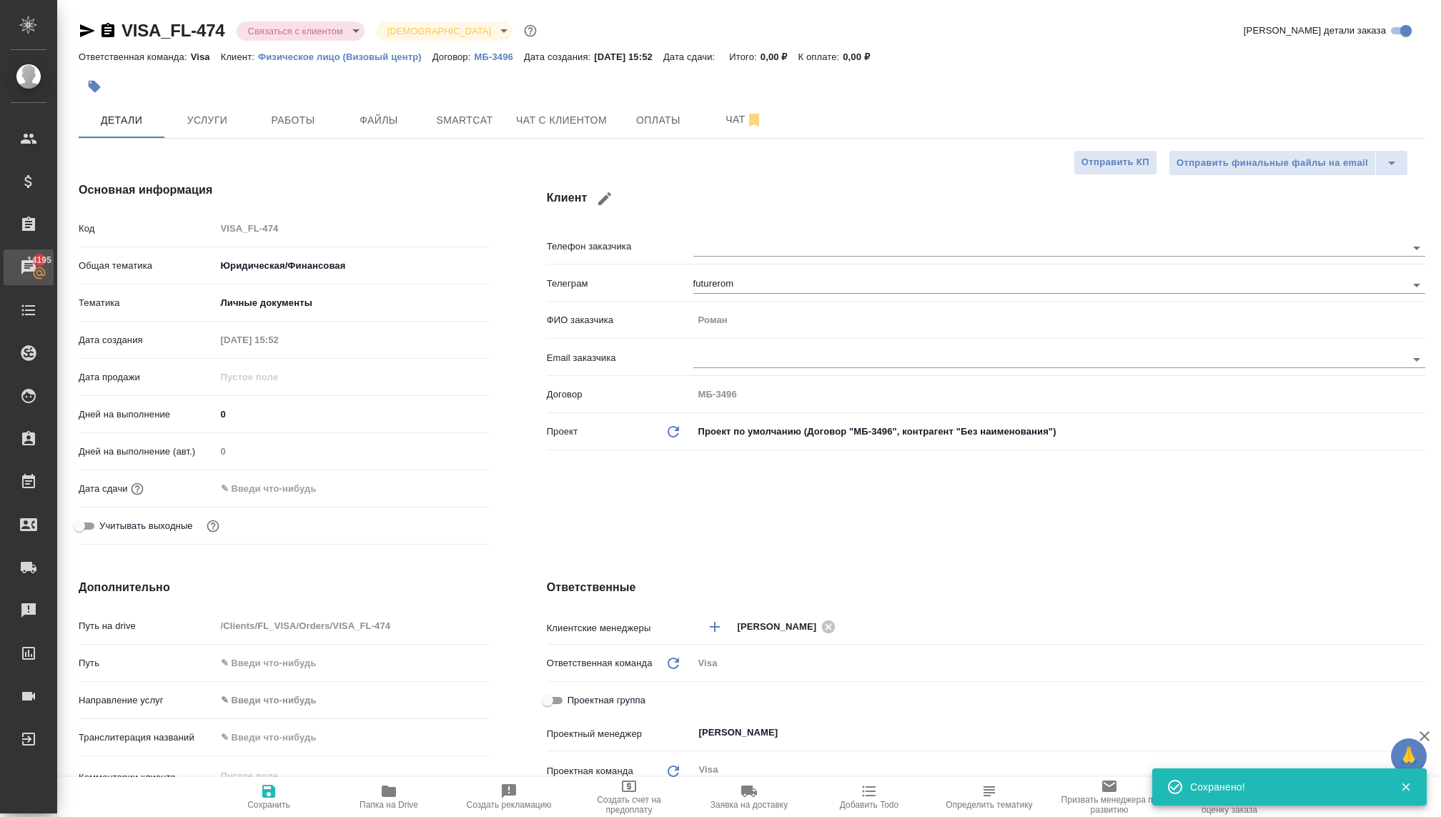
type textarea "x"
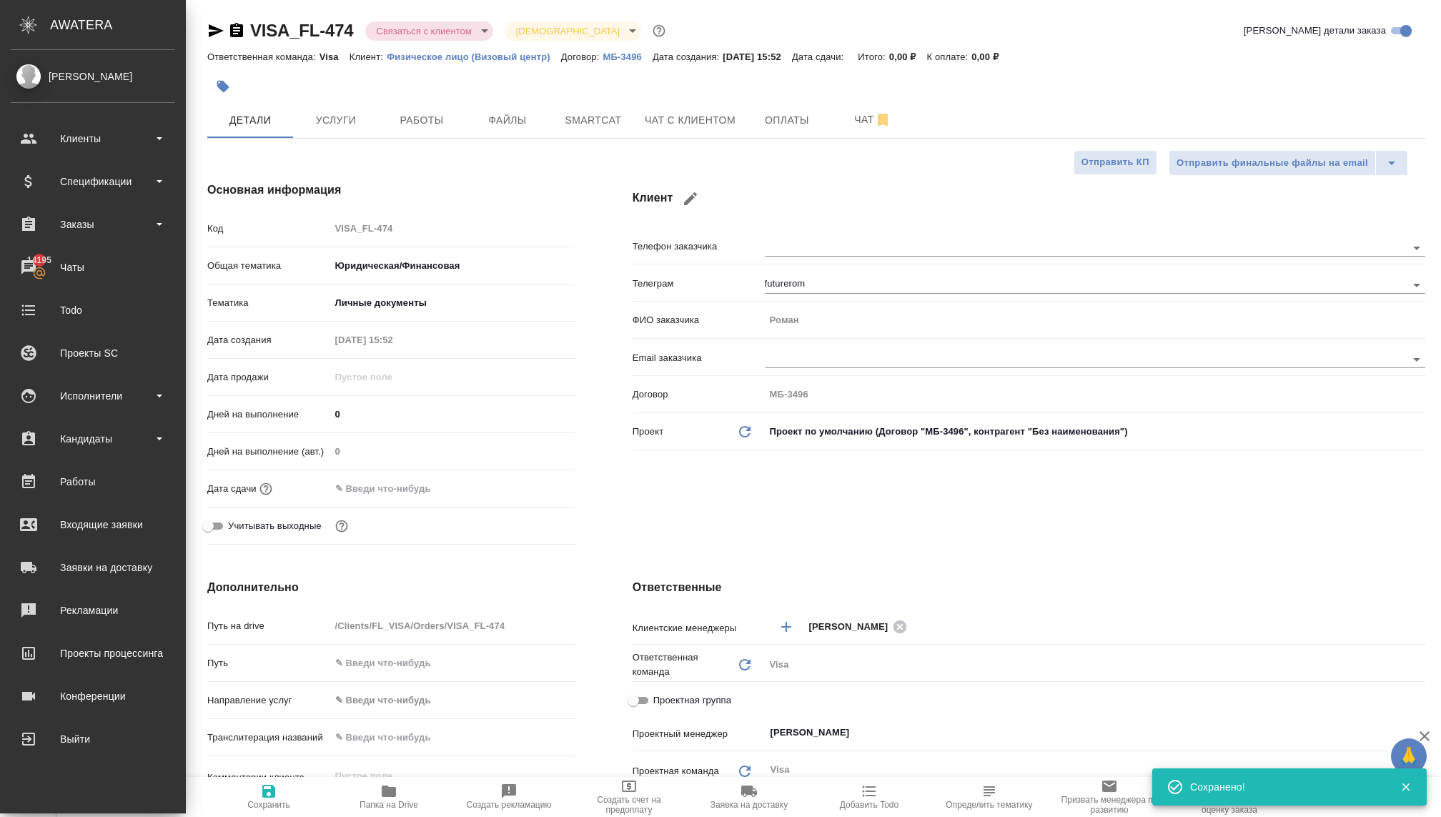
type textarea "x"
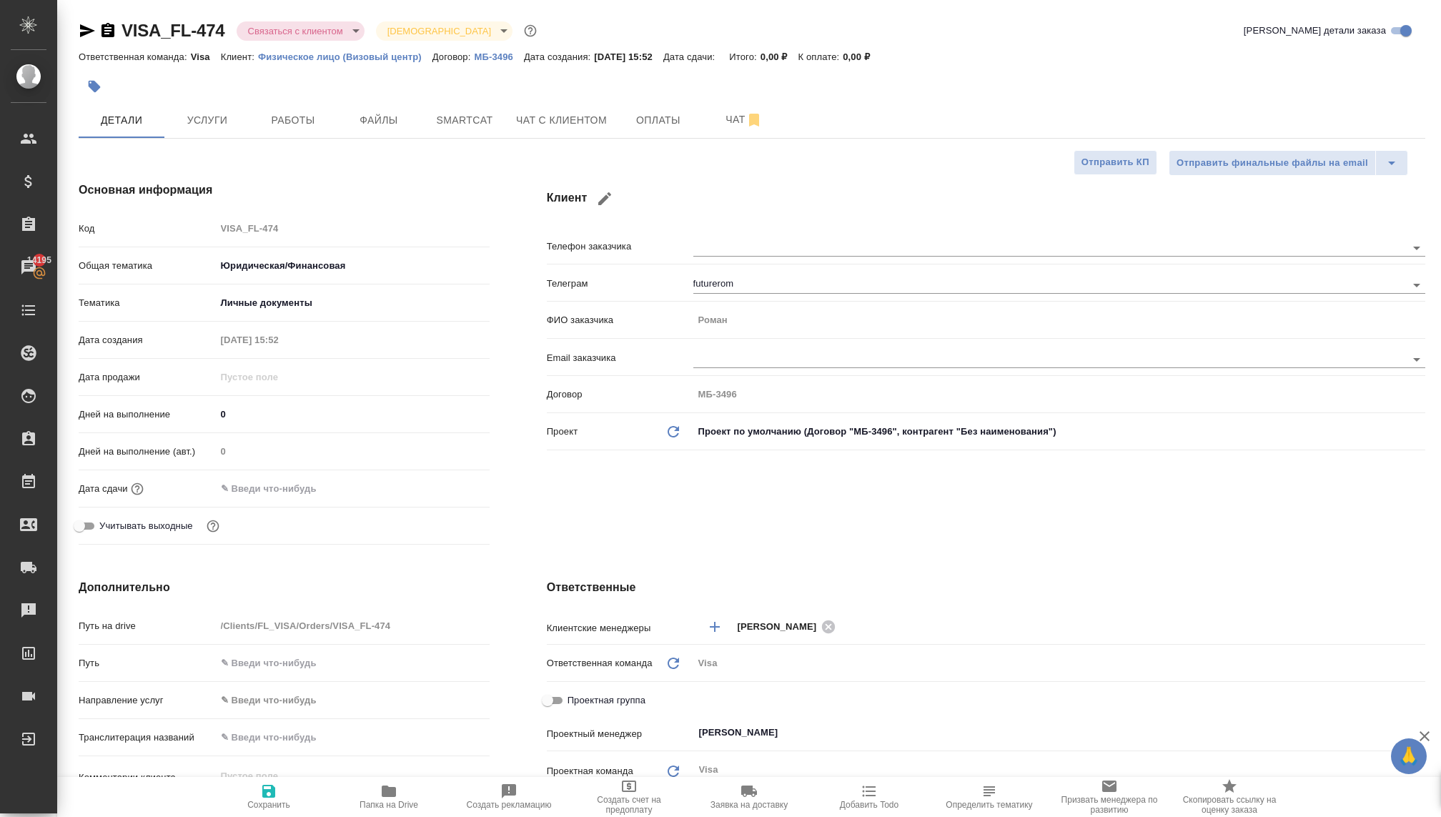
type textarea "x"
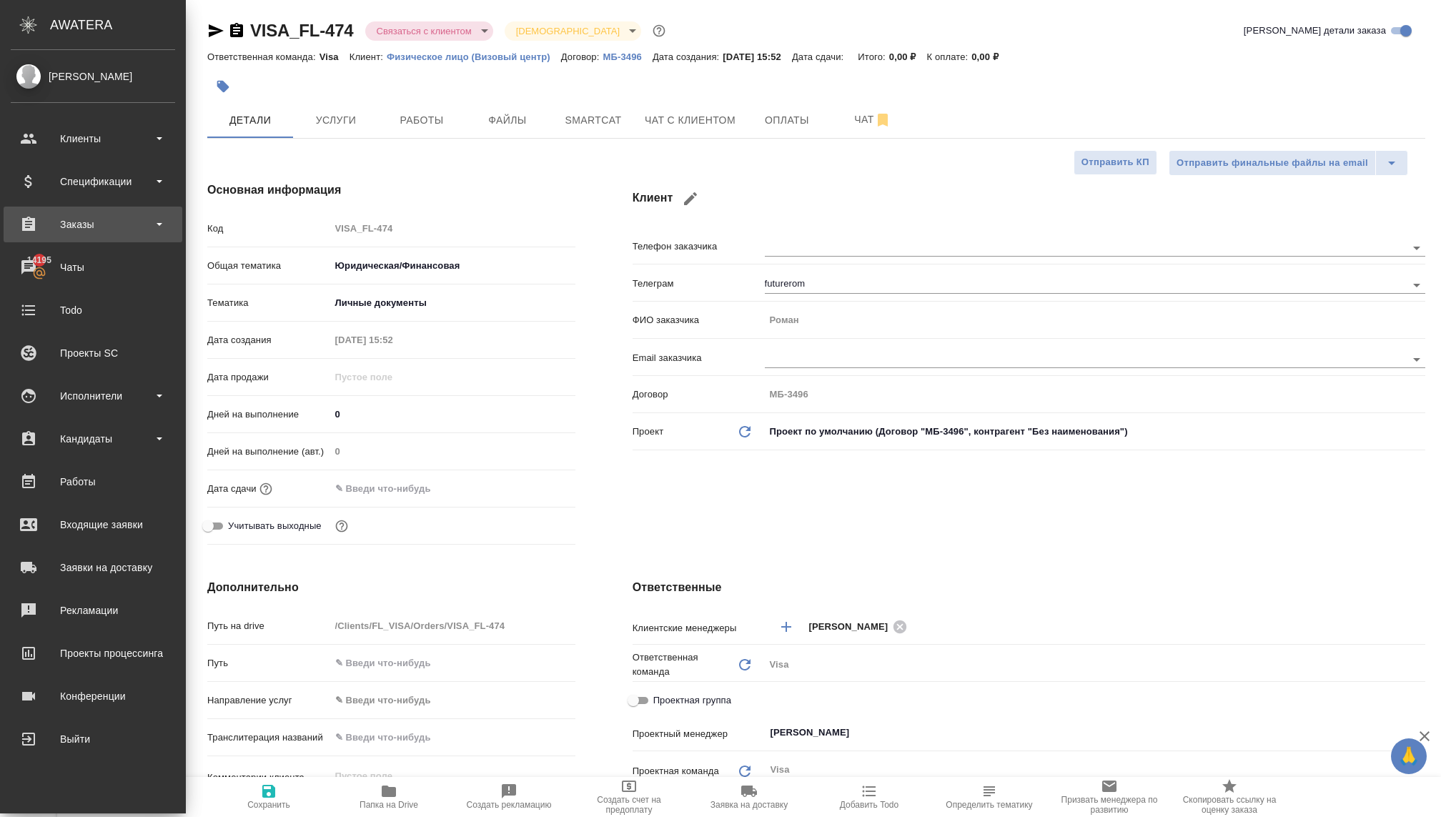
click at [82, 236] on div "Заказы" at bounding box center [93, 225] width 179 height 36
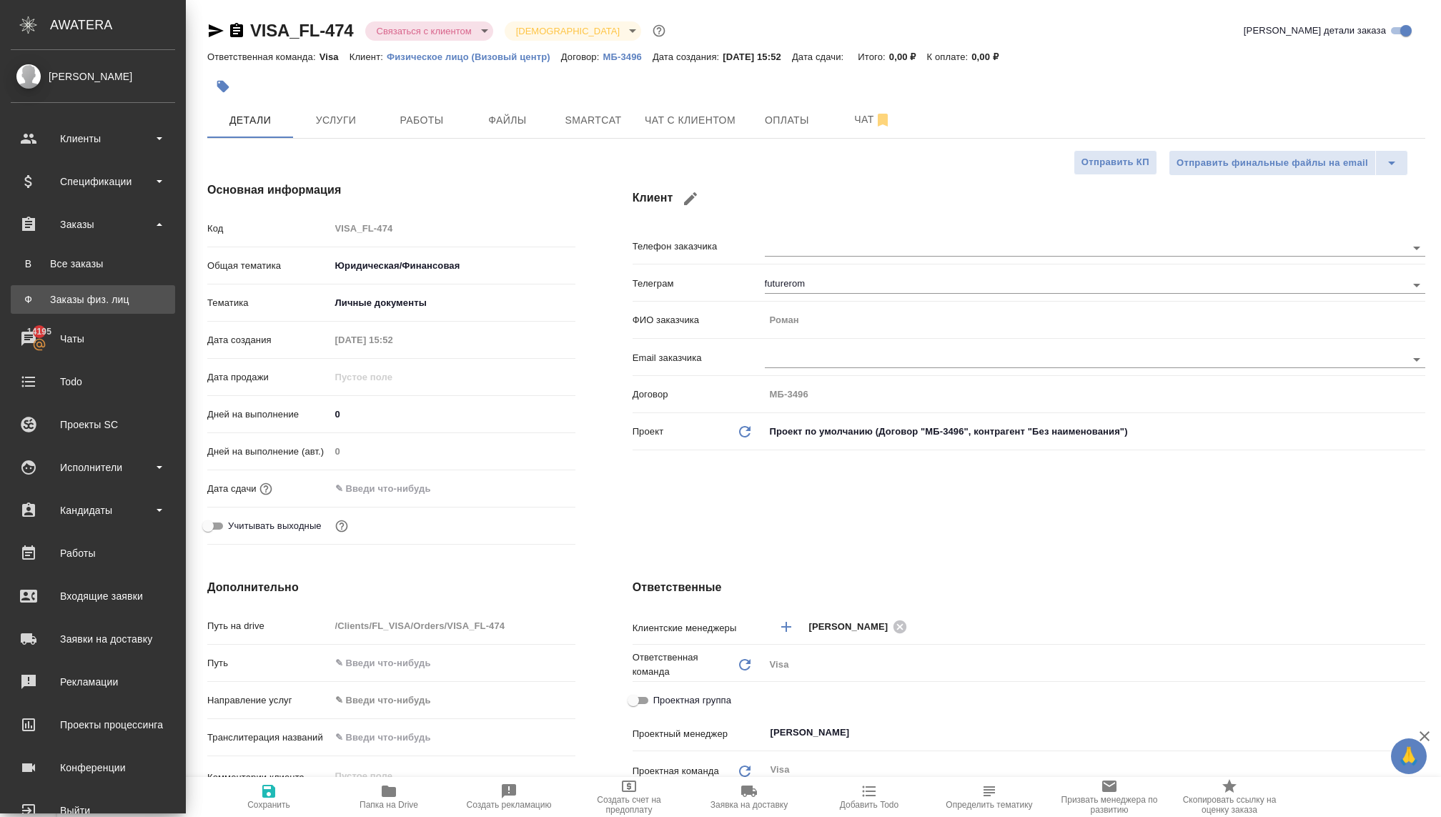
type textarea "x"
click at [89, 307] on link "Ф Заказы физ. лиц" at bounding box center [93, 299] width 164 height 29
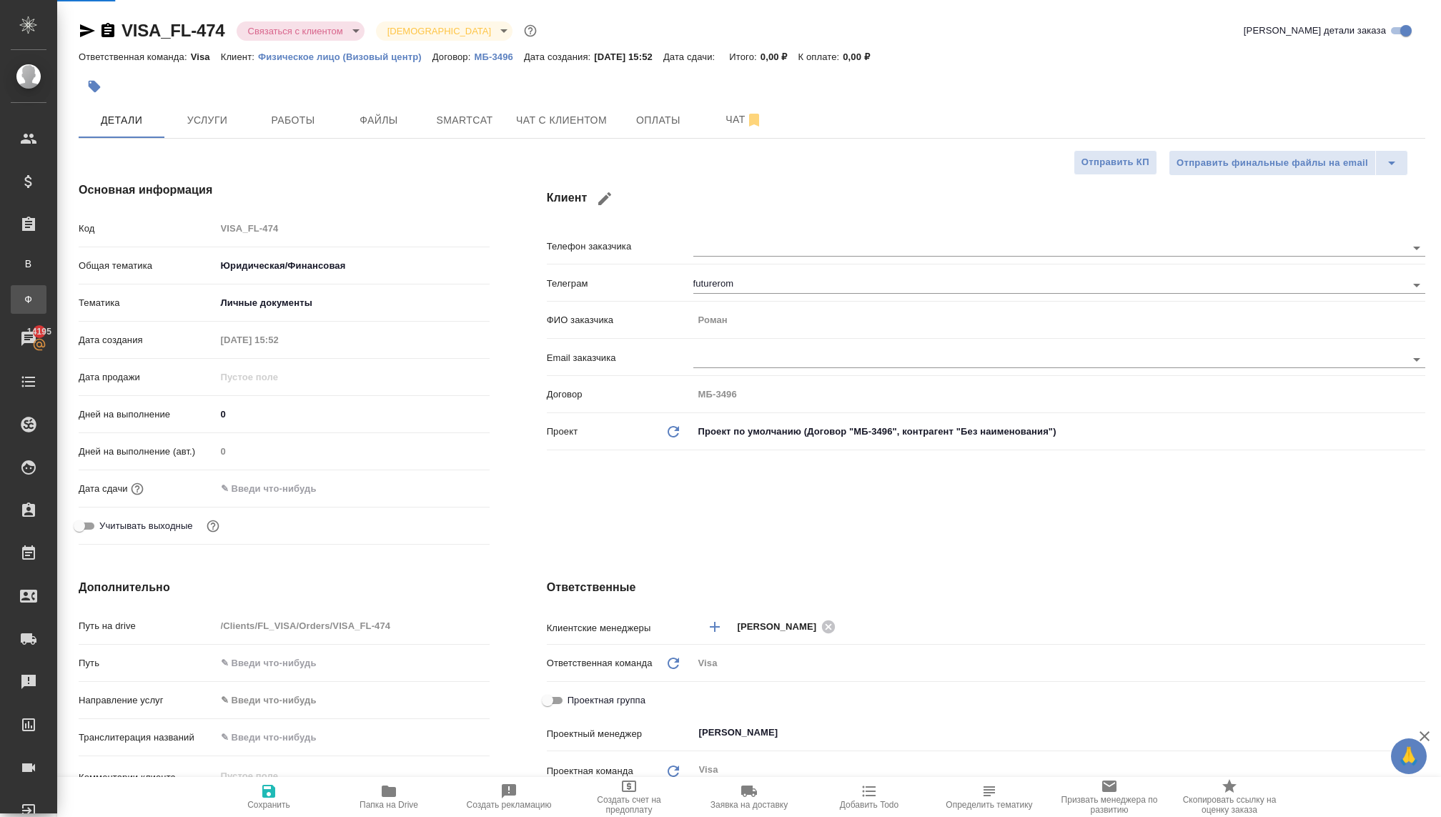
type textarea "x"
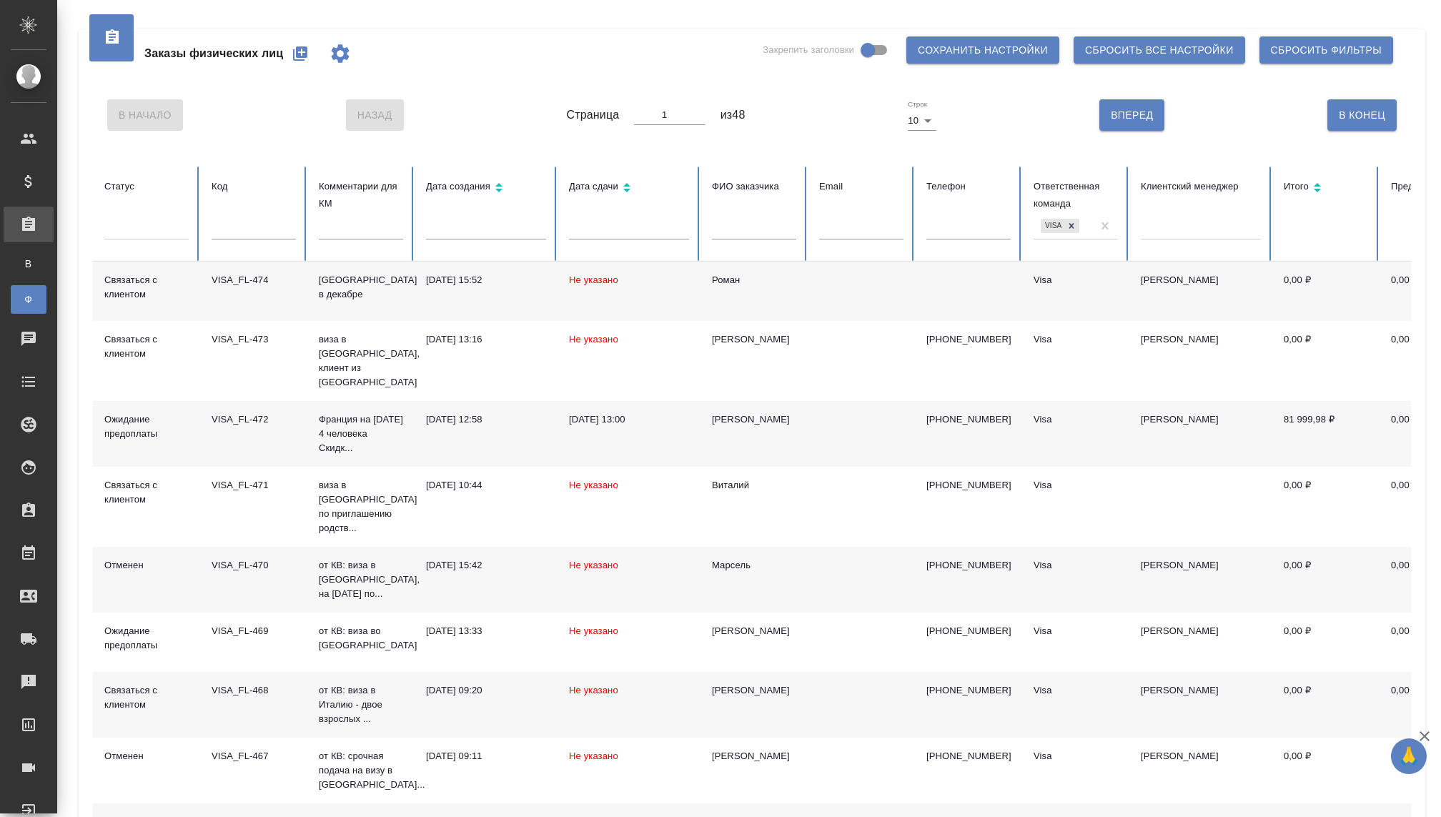
click at [130, 236] on div at bounding box center [146, 225] width 84 height 27
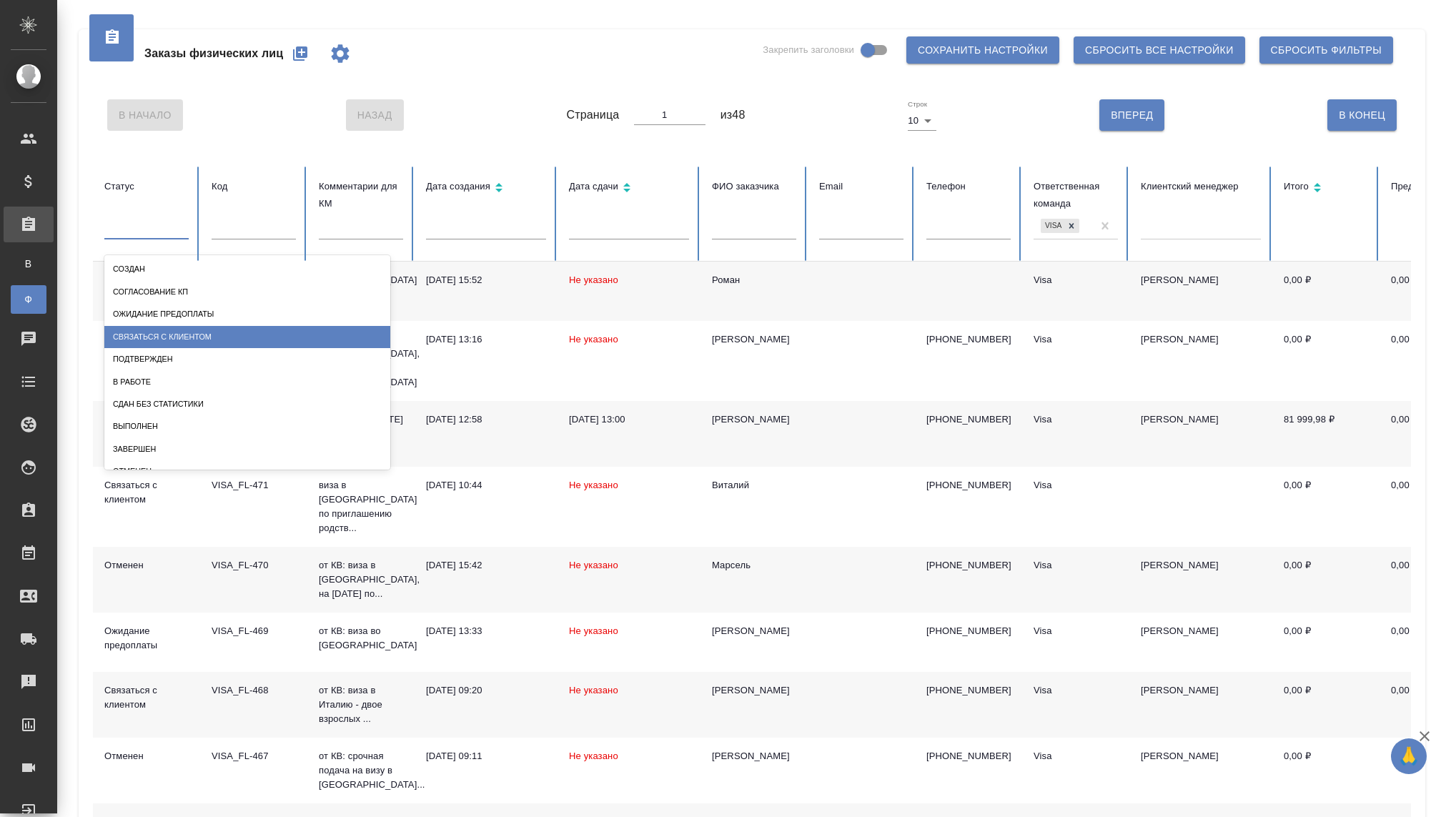
click at [156, 343] on div "Связаться с клиентом" at bounding box center [247, 337] width 286 height 22
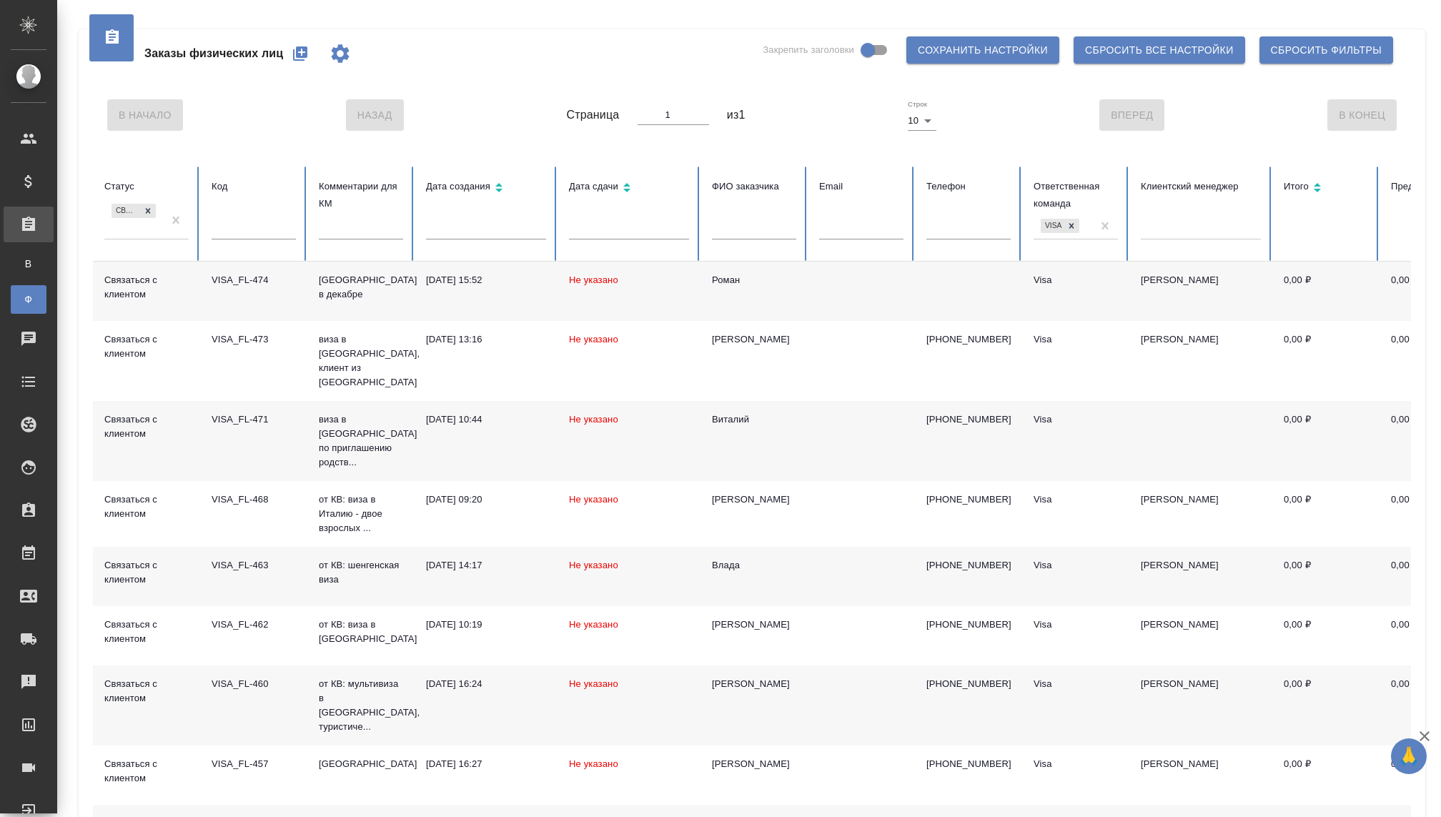
scroll to position [79, 0]
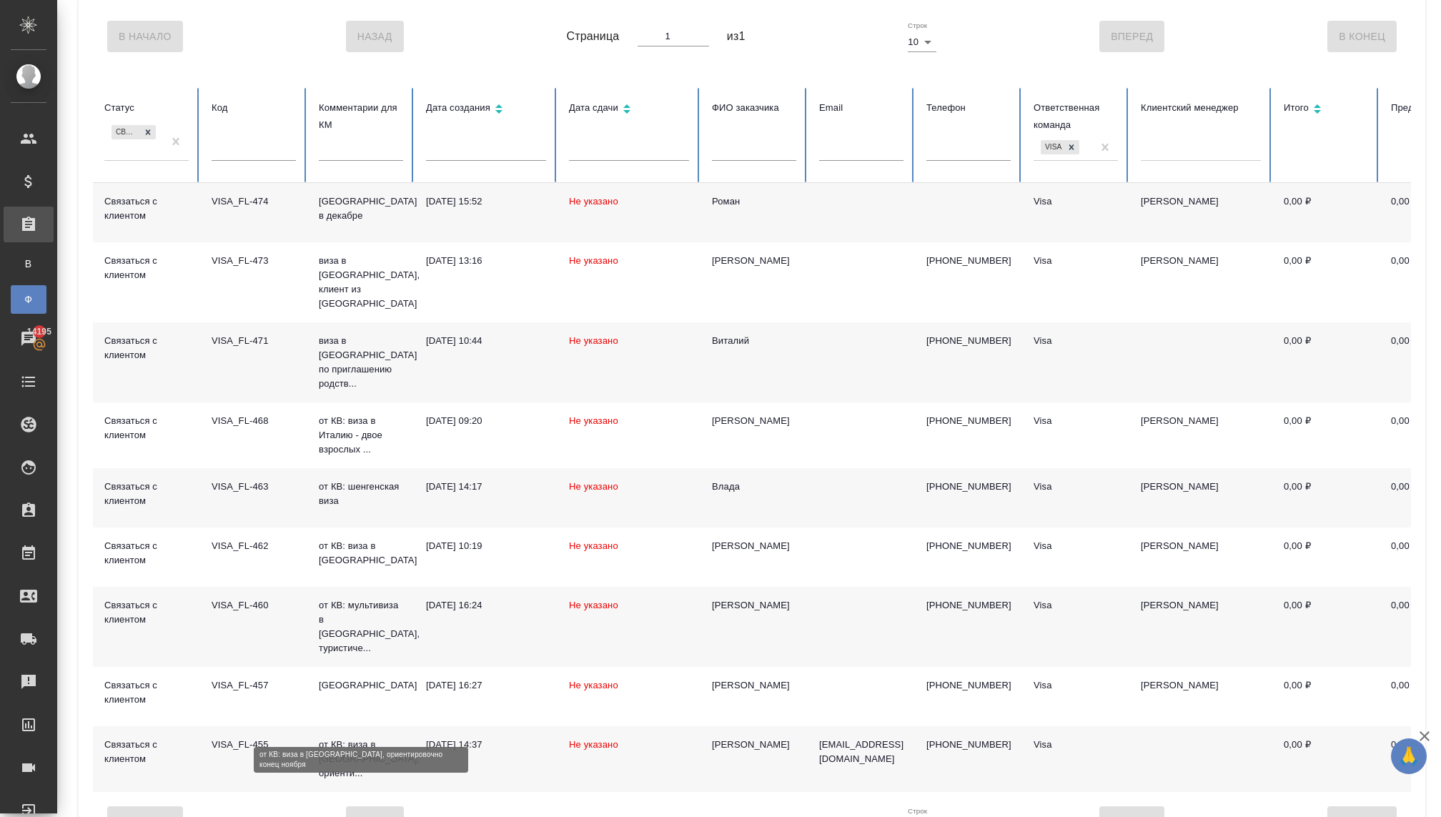
click at [371, 738] on p "от КВ: виза в Великобританию, ориенти..." at bounding box center [361, 759] width 84 height 43
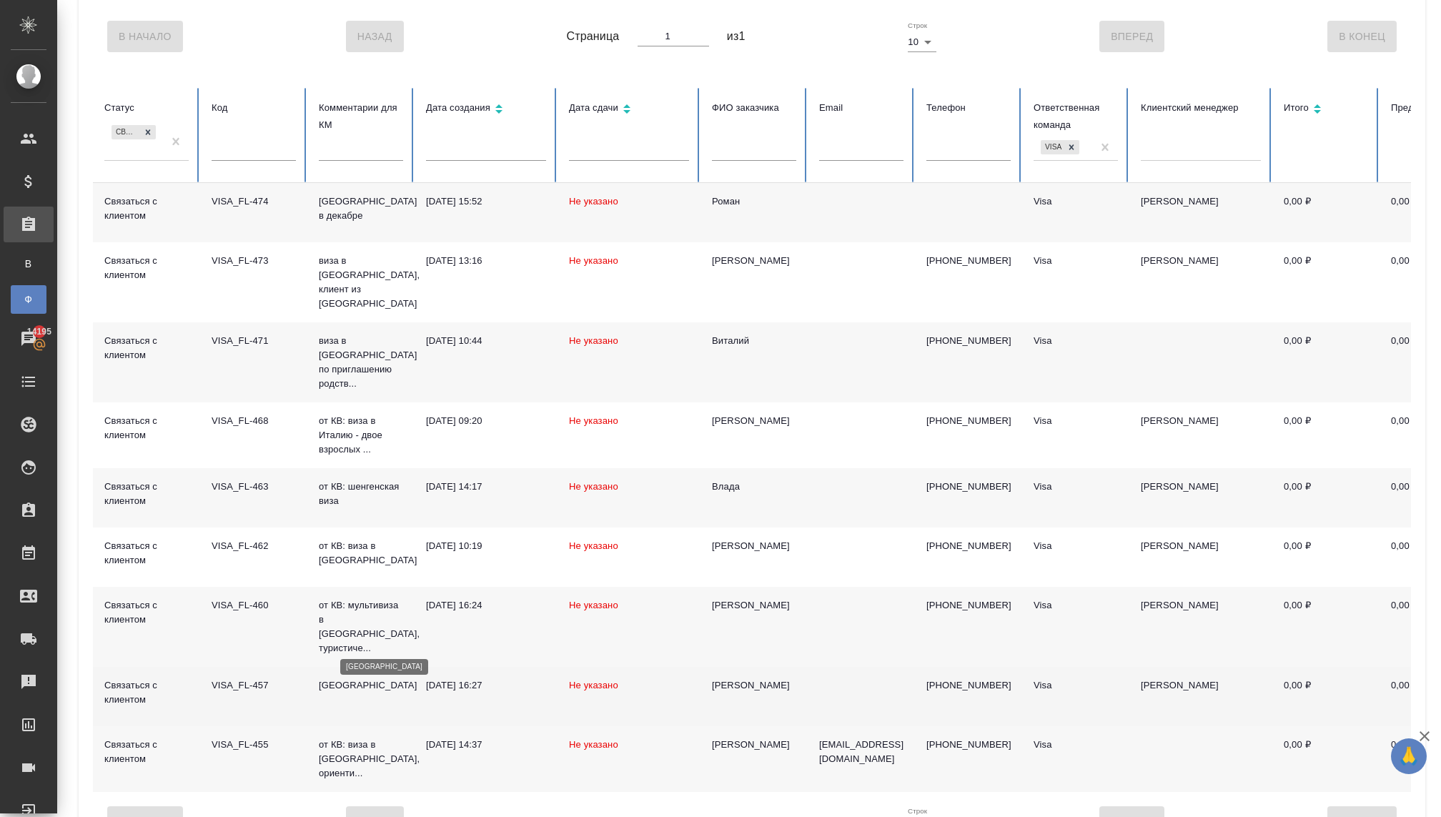
click at [342, 679] on p "[GEOGRAPHIC_DATA]" at bounding box center [361, 686] width 84 height 14
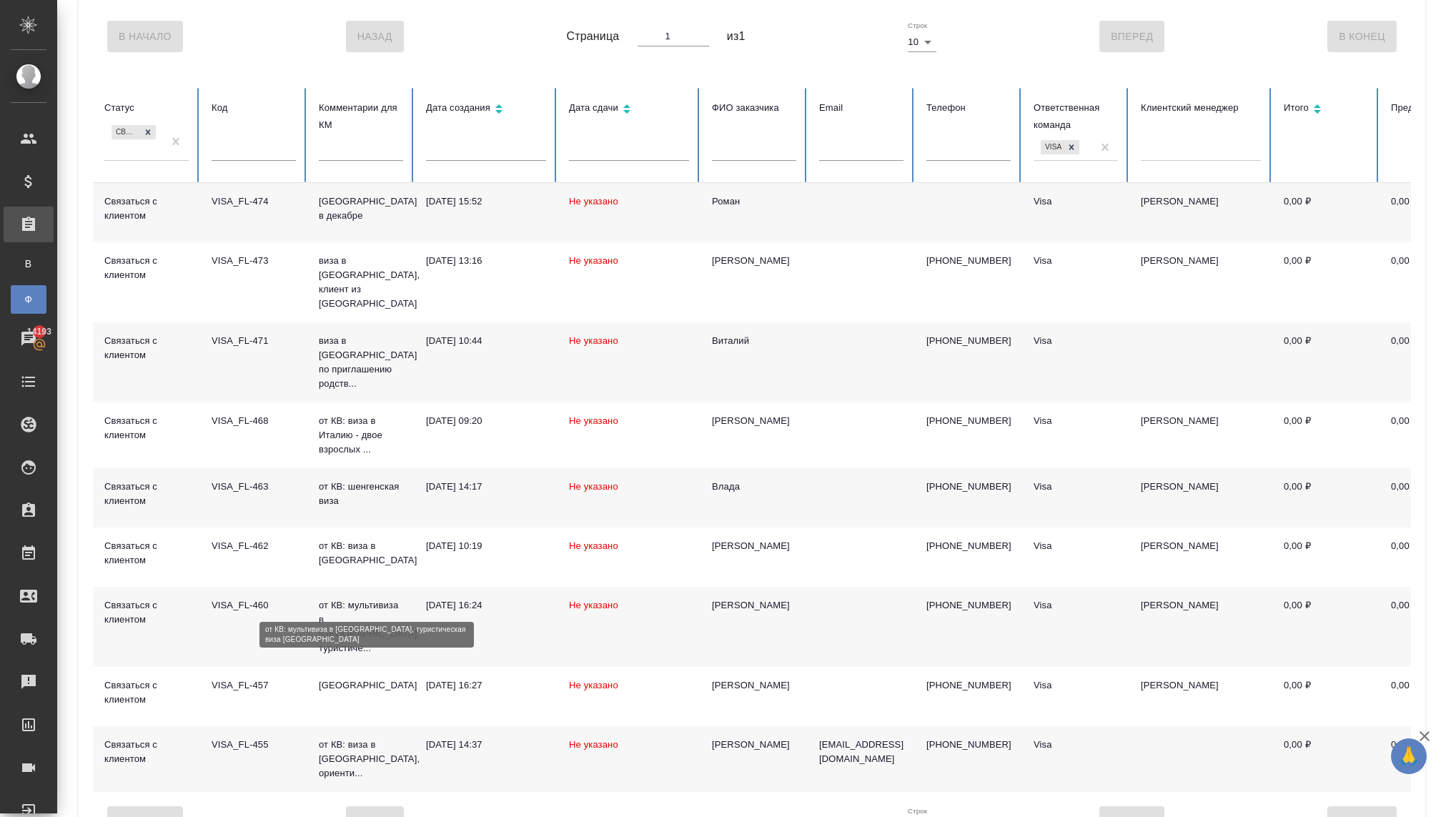
click at [350, 598] on p "от КВ: мультивиза в Европу, туристиче..." at bounding box center [361, 626] width 84 height 57
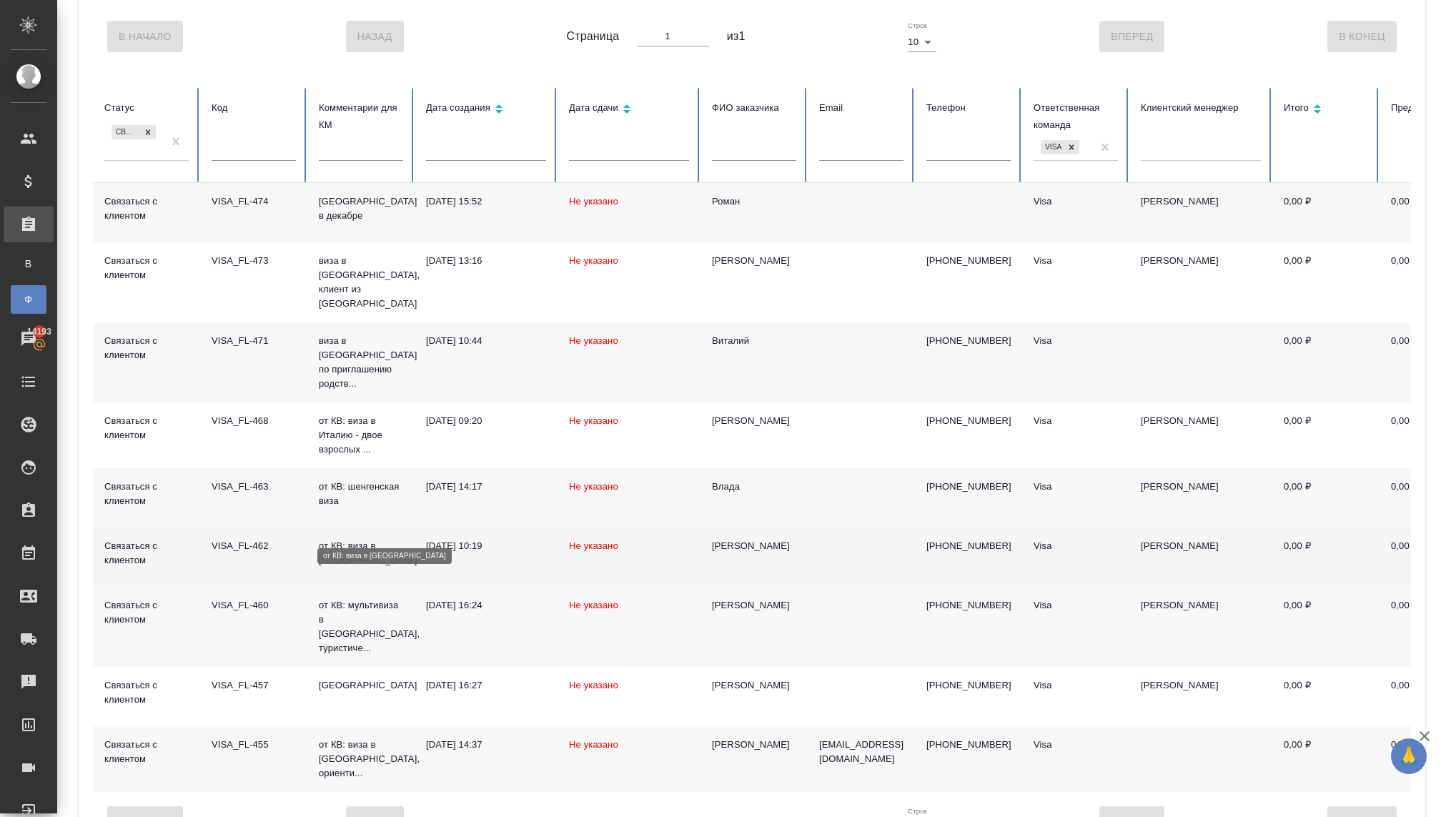
click at [337, 539] on p "от КВ: виза в [GEOGRAPHIC_DATA]" at bounding box center [361, 553] width 84 height 29
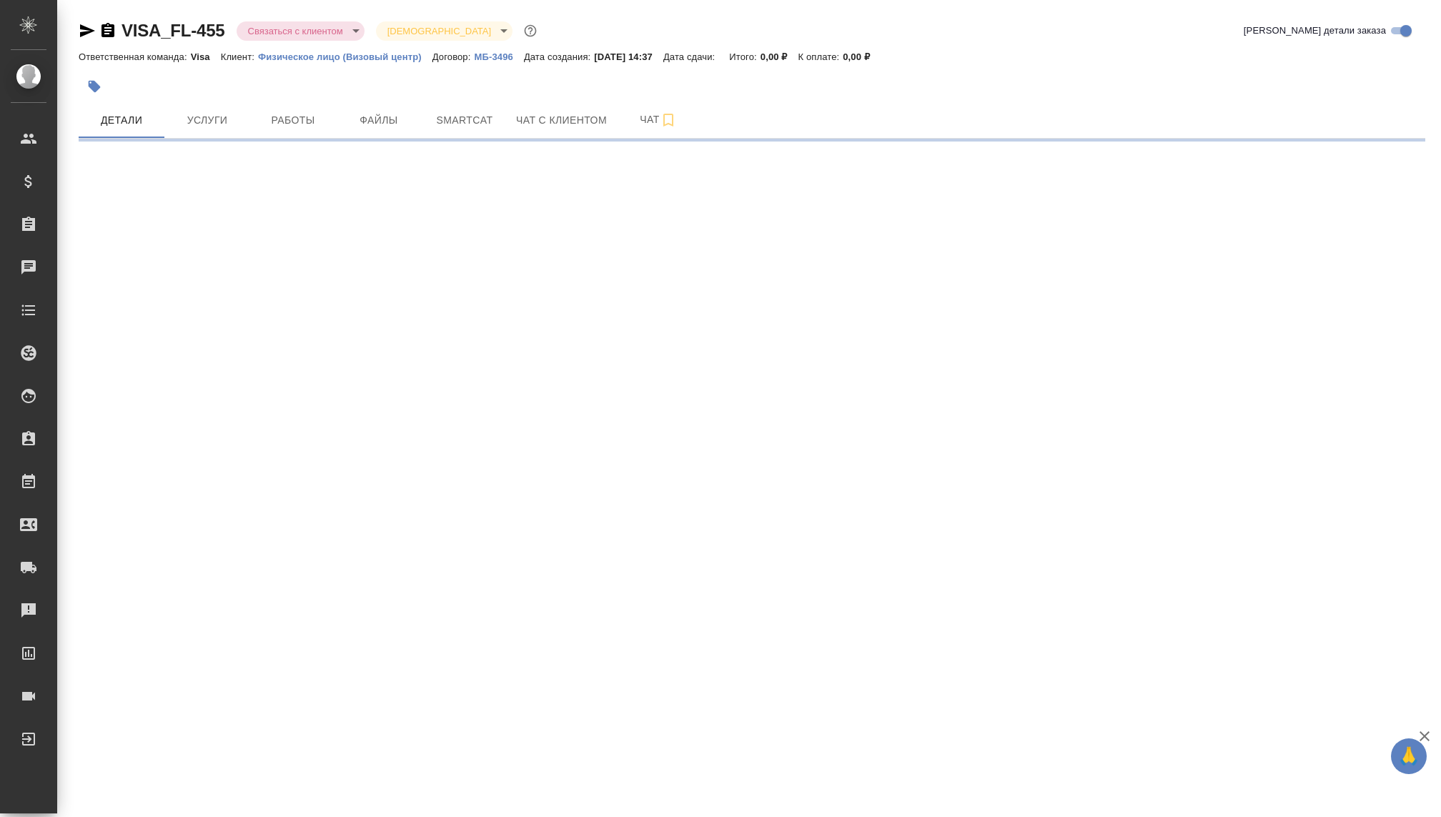
click at [320, 24] on body "🙏 .cls-1 fill:#fff; AWATERA [PERSON_NAME] Спецификации Заказы Чаты Todo Проекты…" at bounding box center [720, 408] width 1441 height 817
select select "RU"
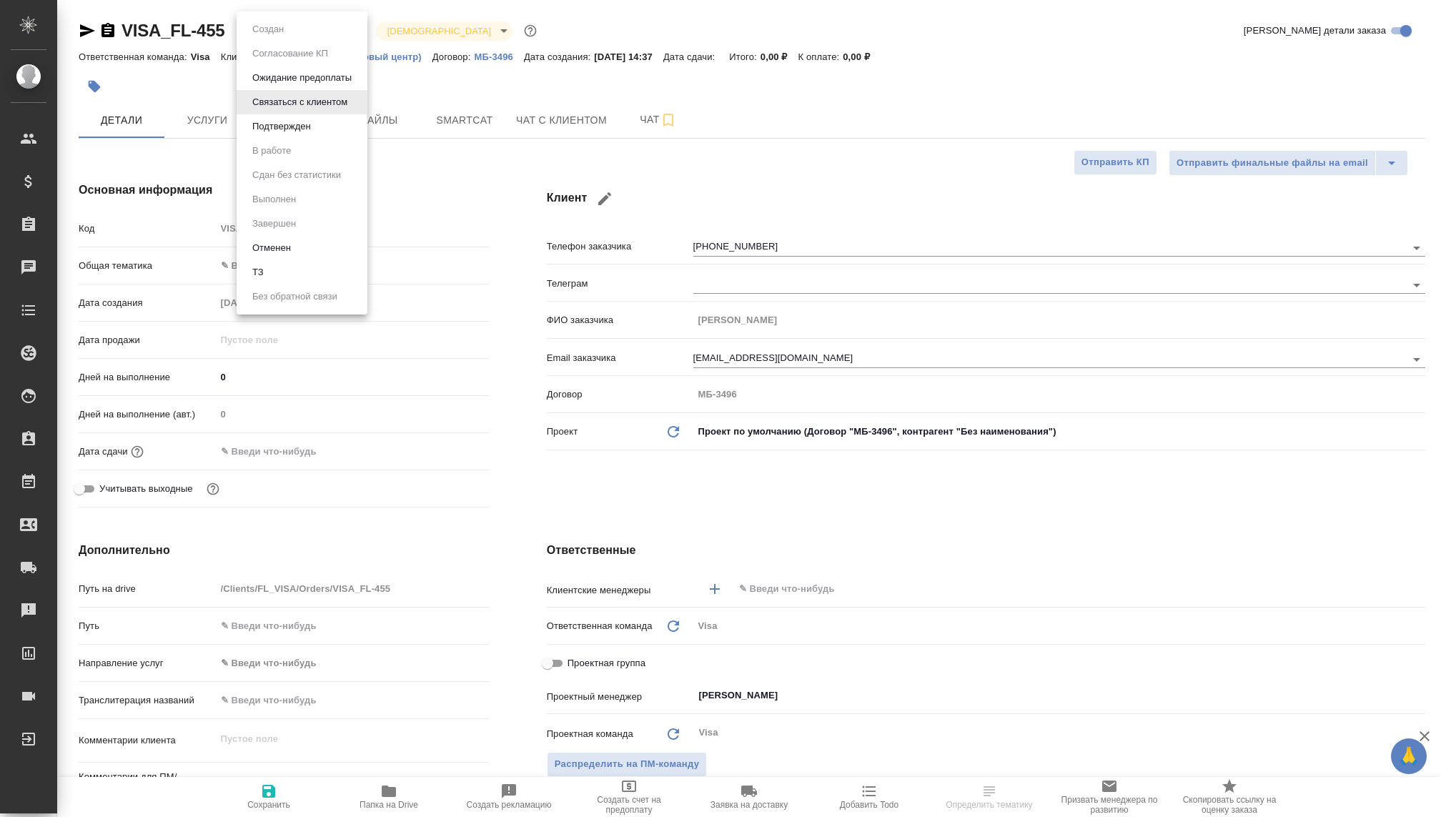
type textarea "x"
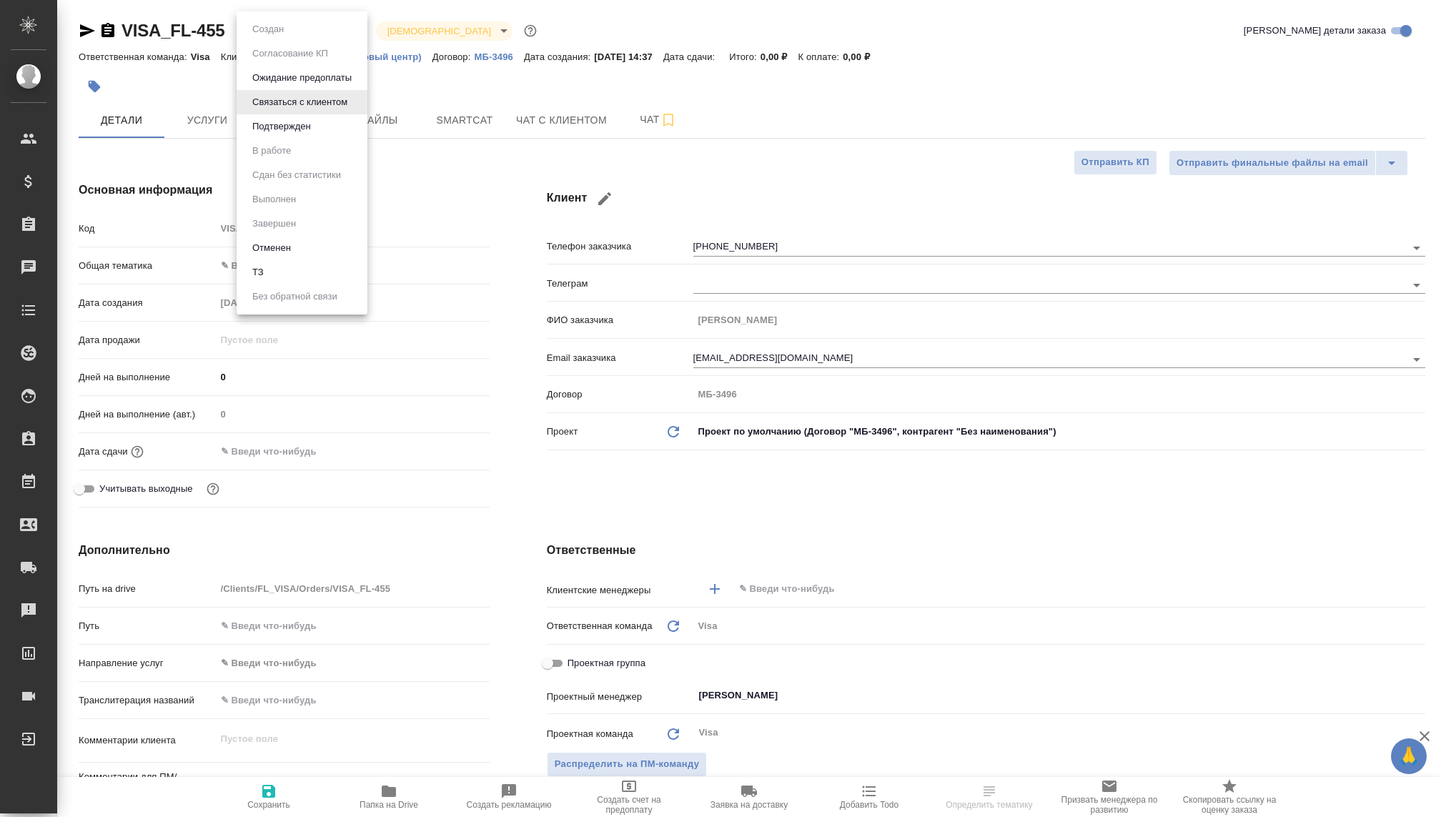
type textarea "x"
click at [277, 248] on button "Отменен" at bounding box center [271, 248] width 47 height 16
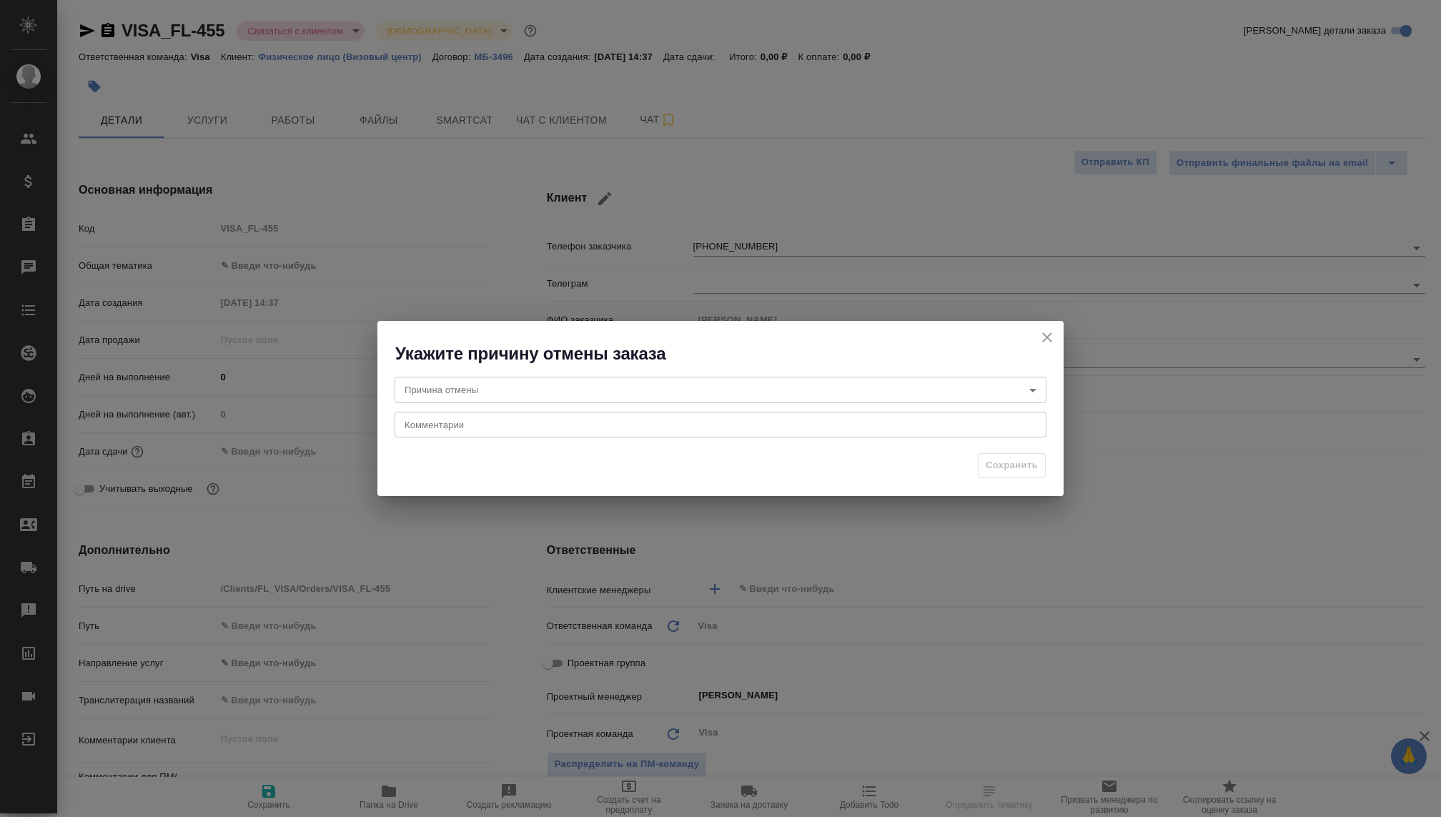
click at [551, 383] on body "🙏 .cls-1 fill:#fff; AWATERA [PERSON_NAME] Спецификации Заказы Чаты Todo Проекты…" at bounding box center [720, 408] width 1441 height 817
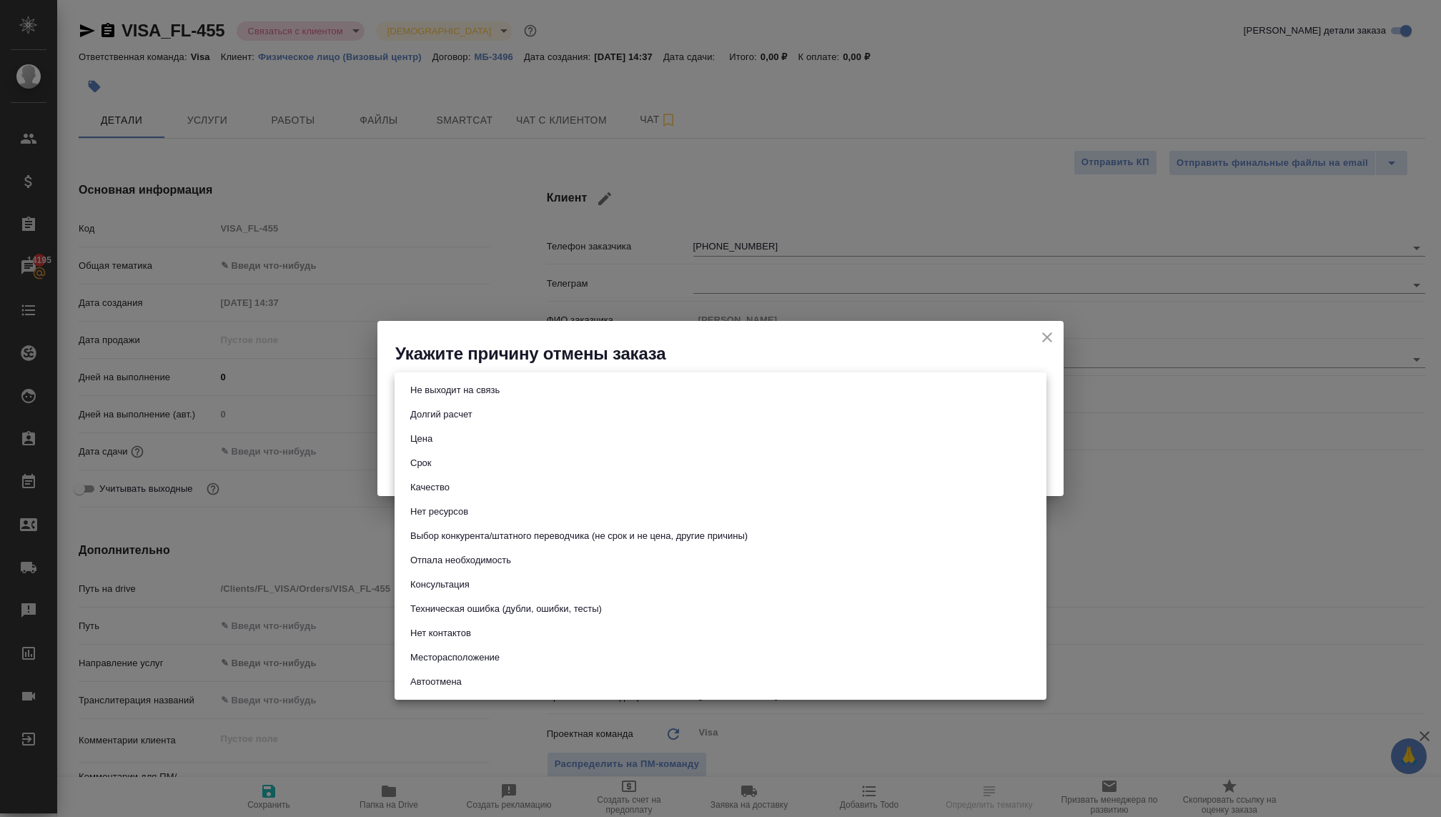
click at [435, 395] on button "Не выходит на связь" at bounding box center [455, 391] width 98 height 16
type input "stopContacting"
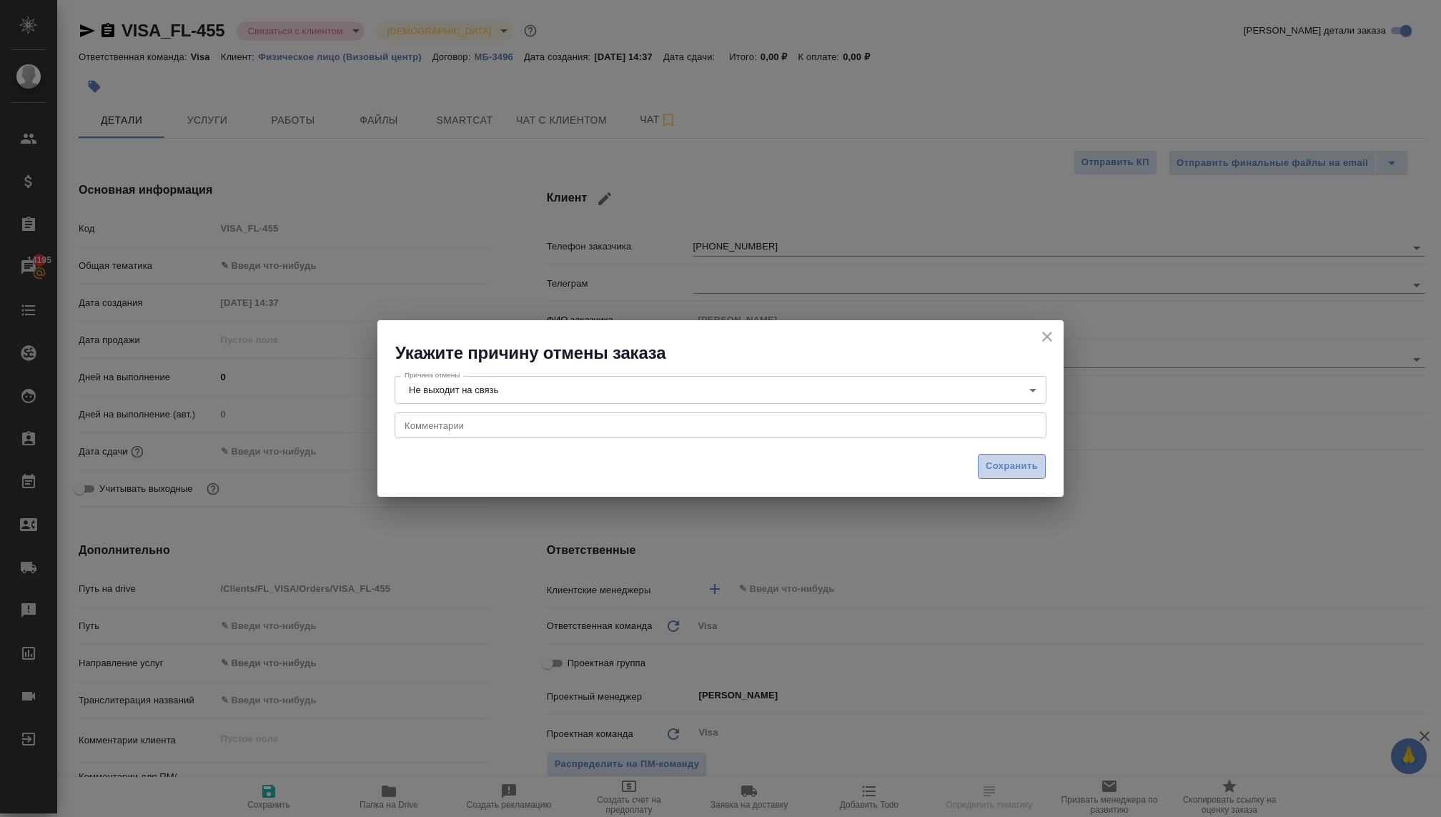
click at [1013, 473] on span "Сохранить" at bounding box center [1012, 466] width 52 height 16
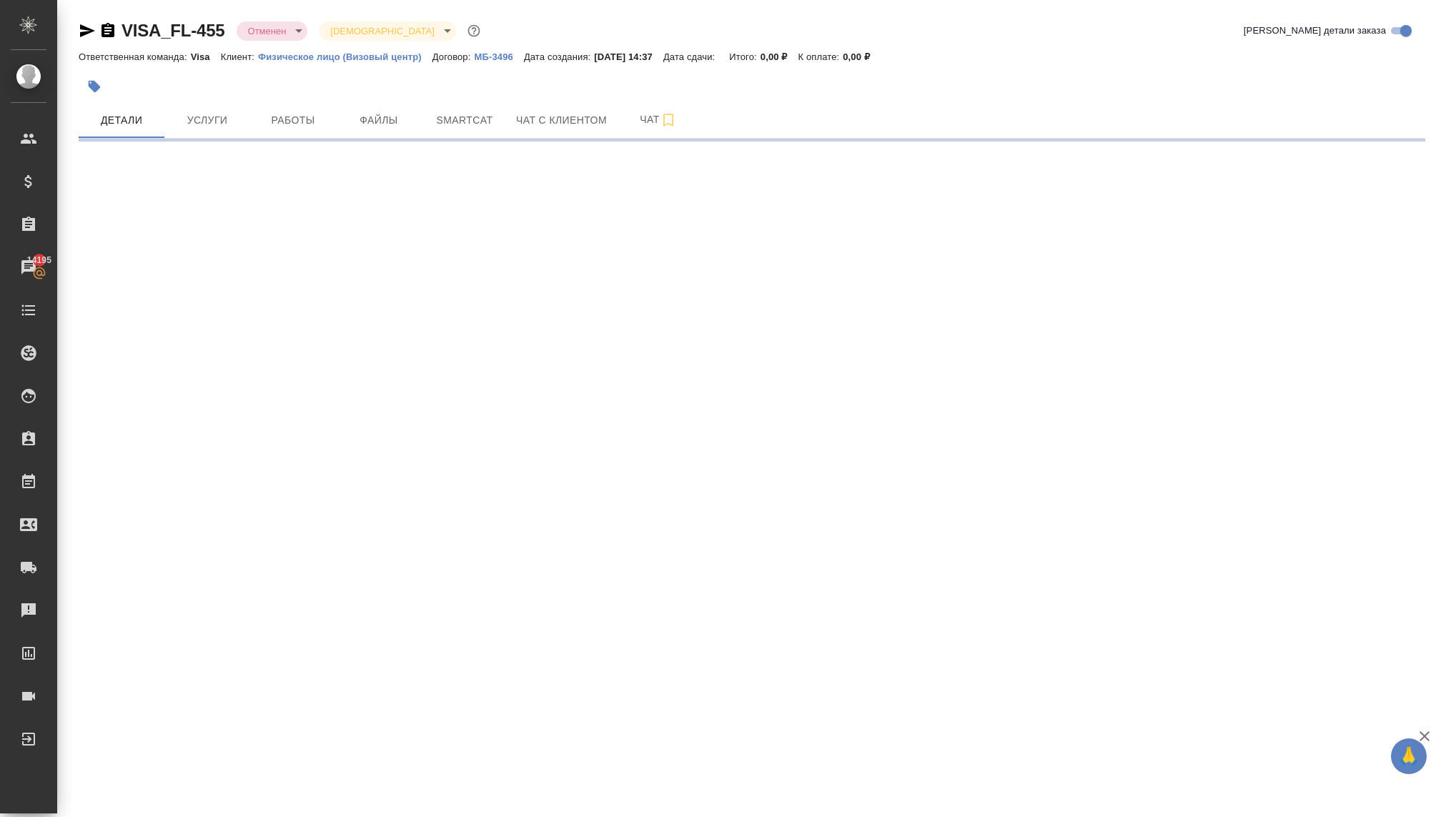
select select "RU"
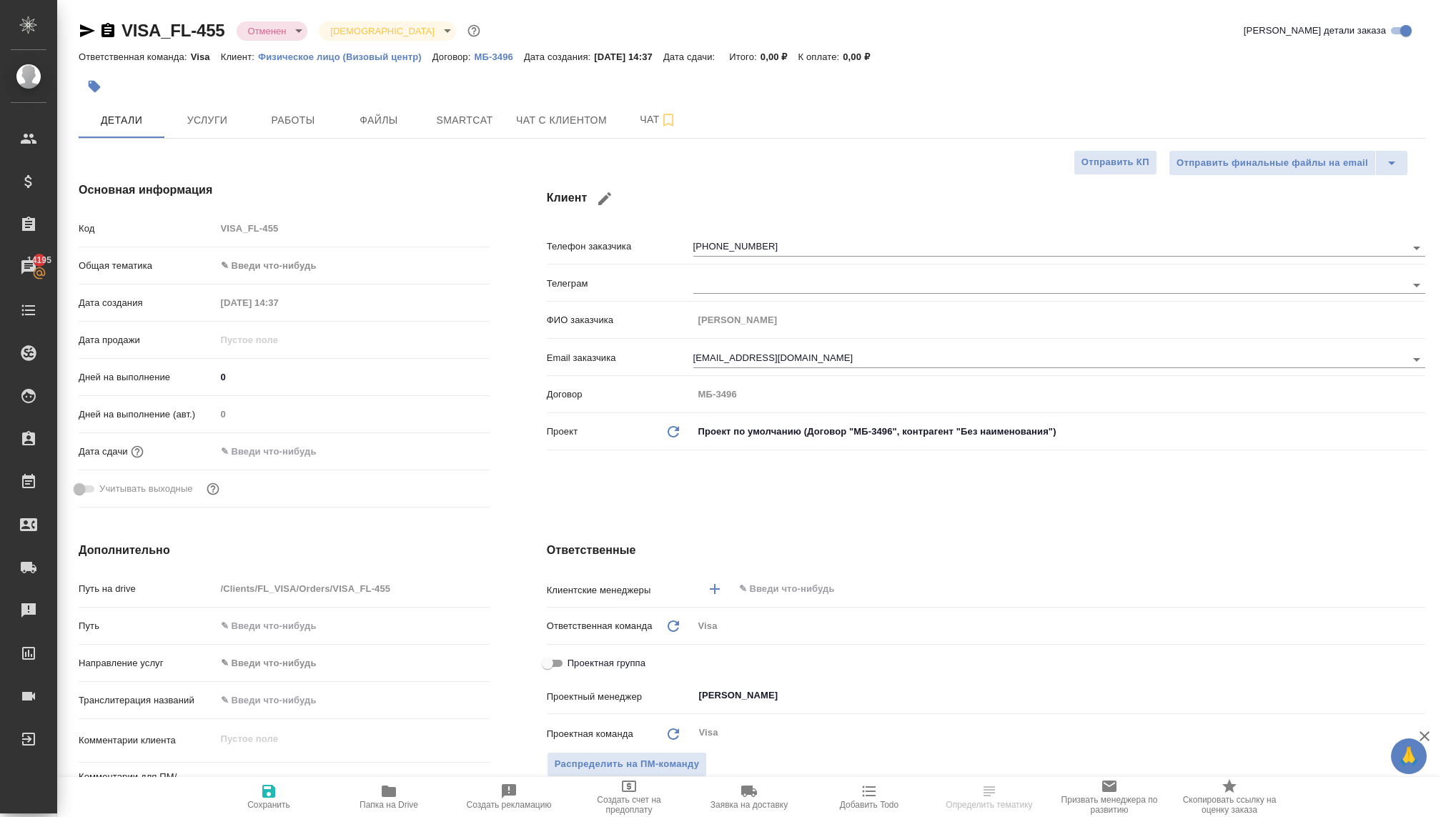
type textarea "x"
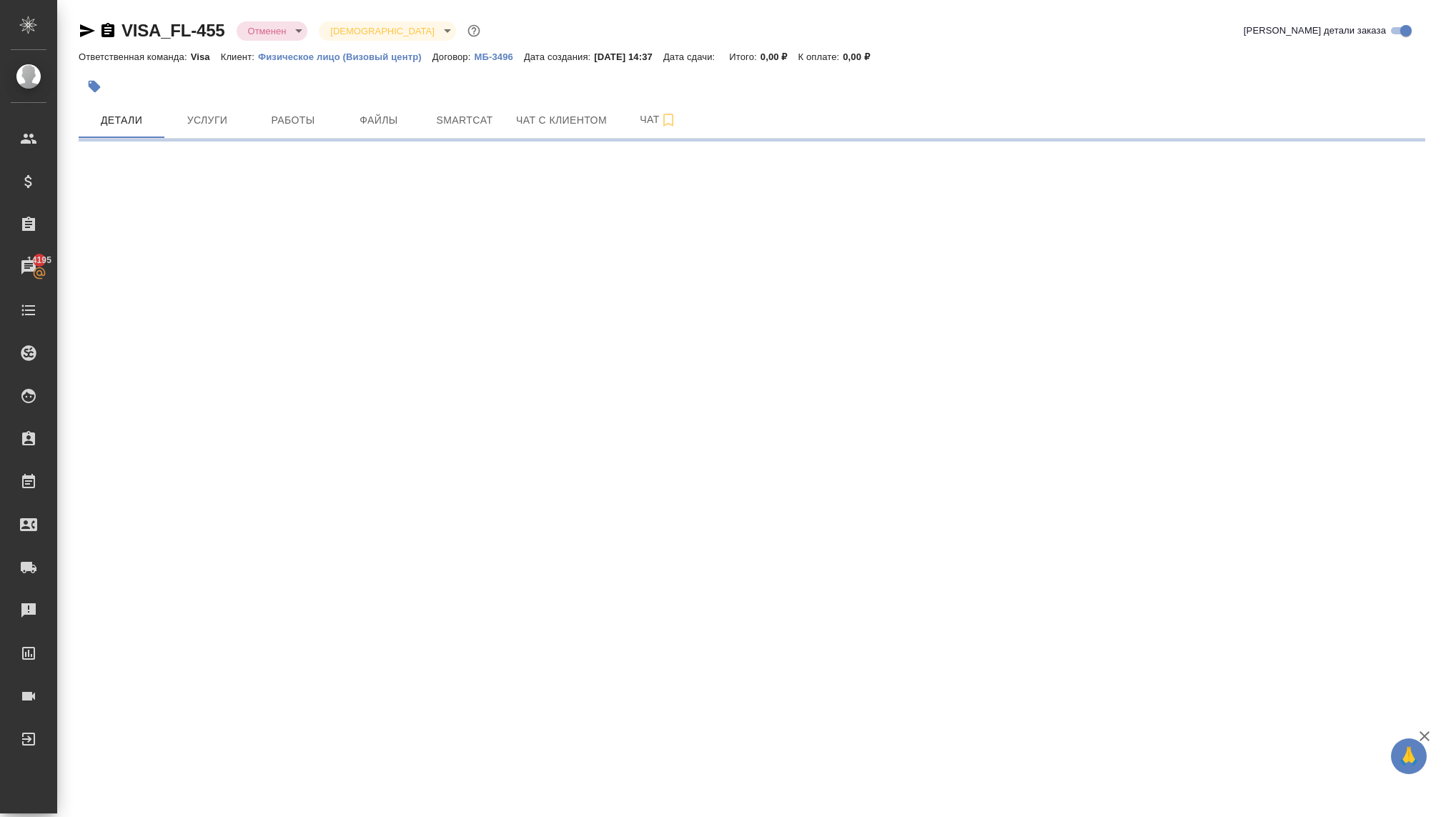
select select "RU"
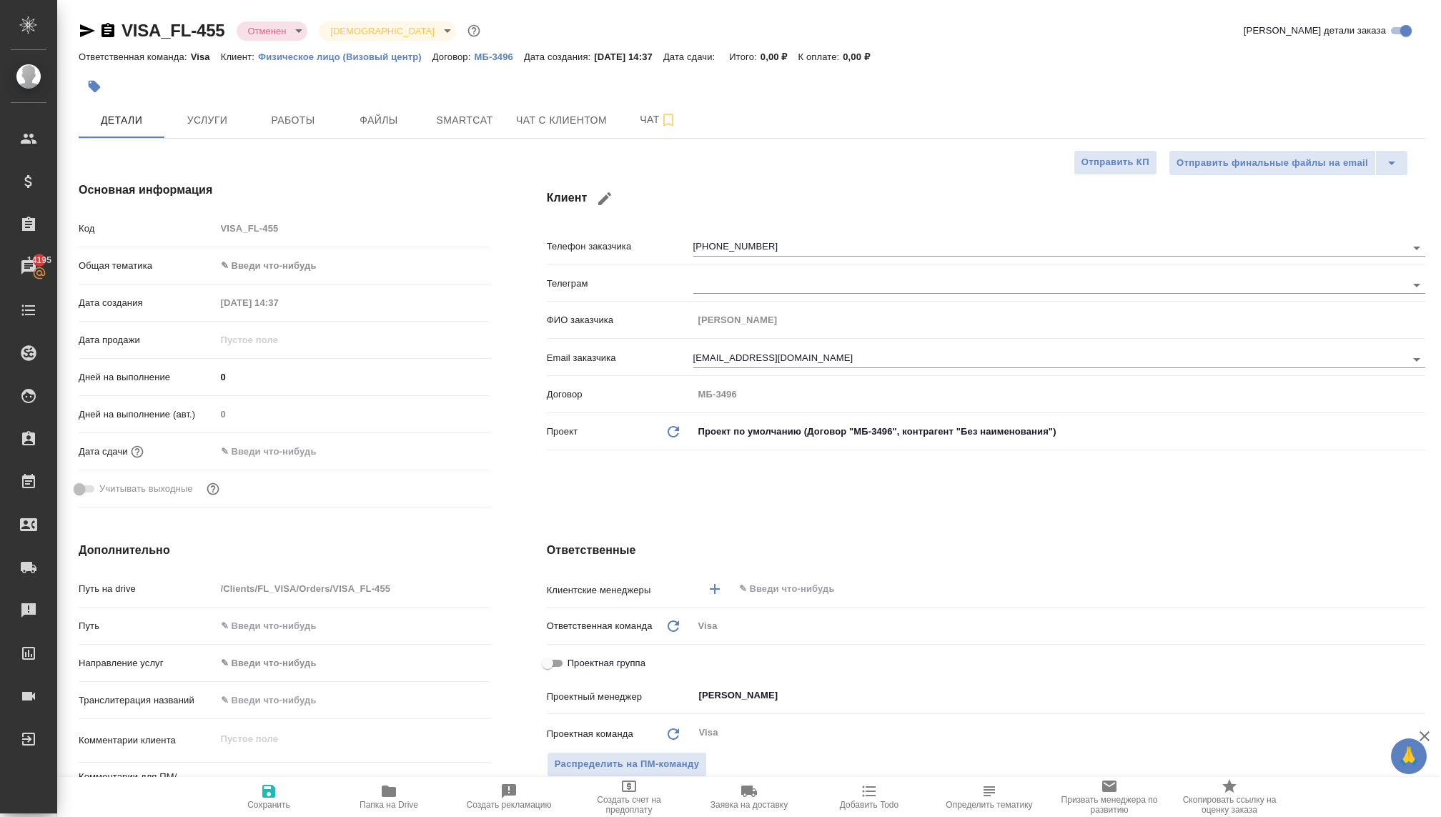
type textarea "x"
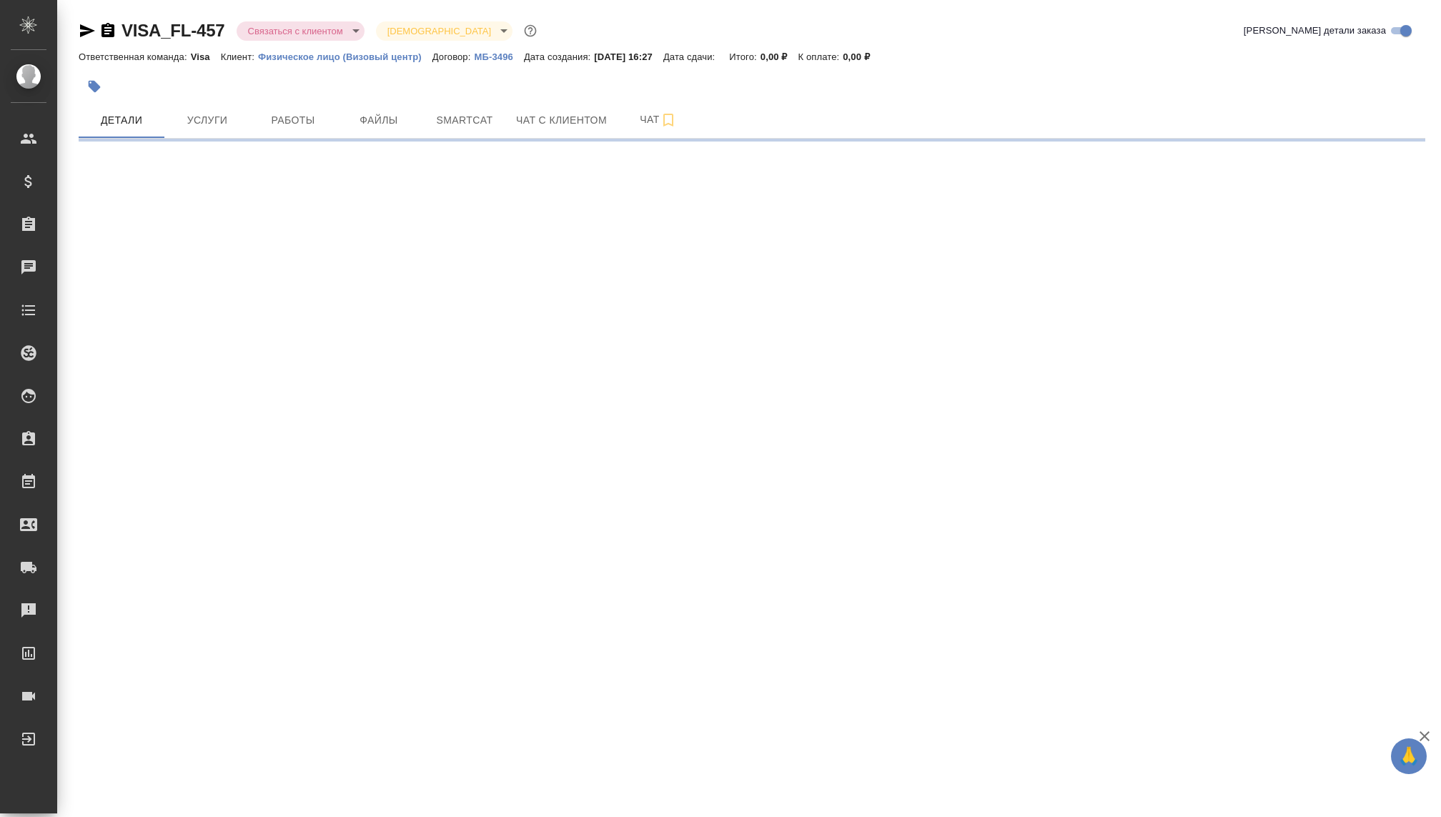
select select "RU"
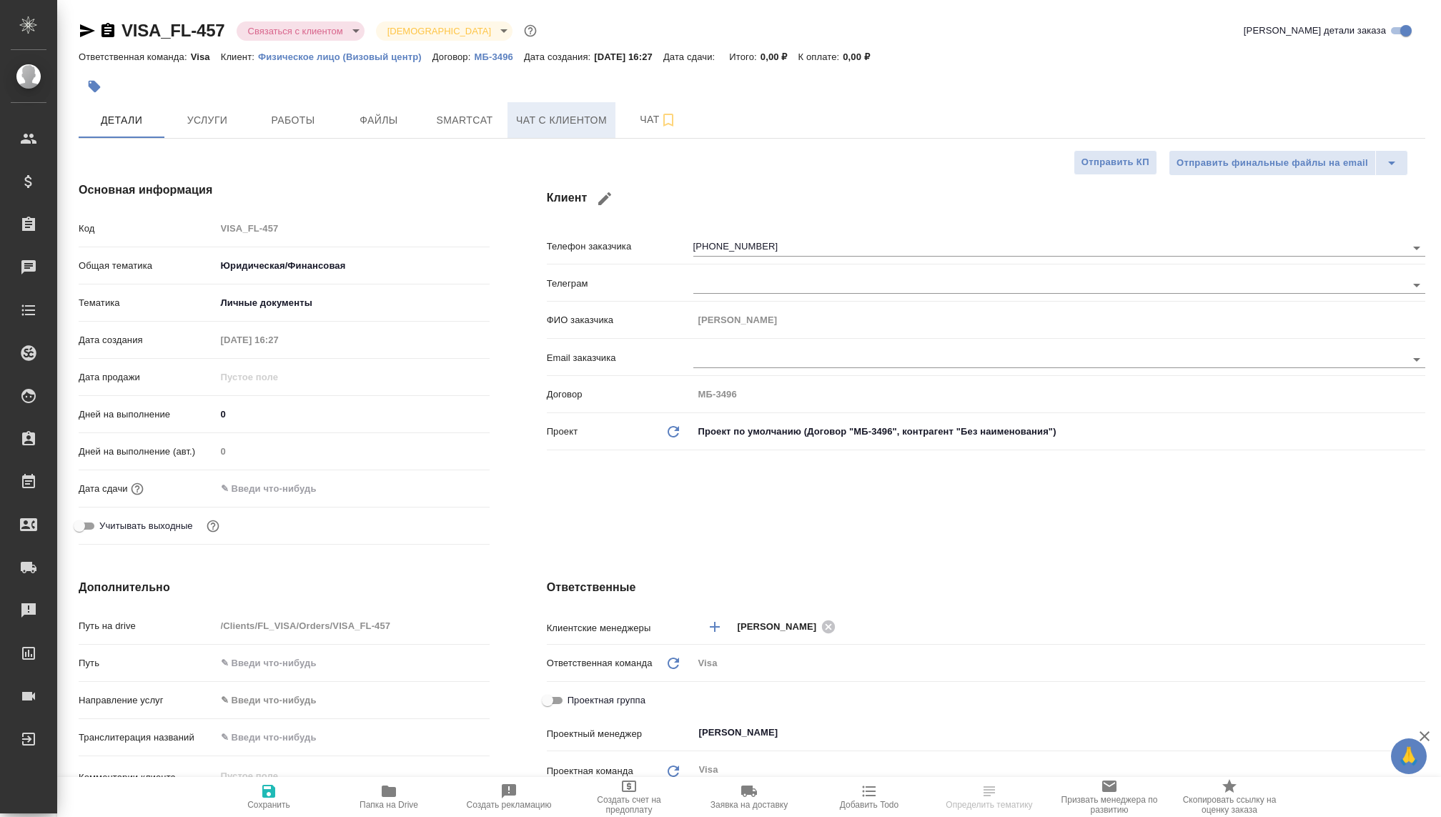
type textarea "x"
click at [578, 117] on span "Чат с клиентом" at bounding box center [561, 121] width 91 height 18
type textarea "x"
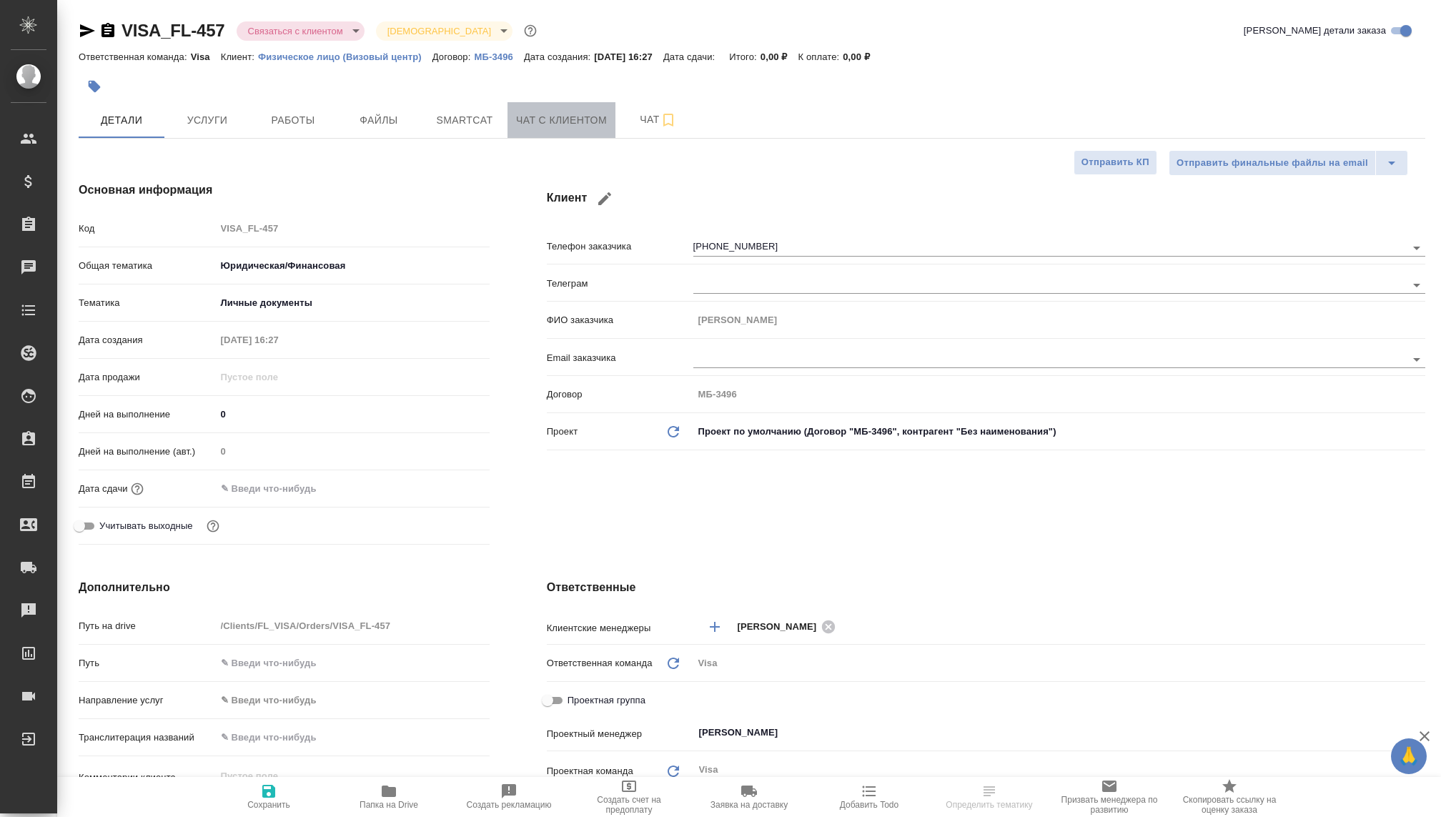
type textarea "x"
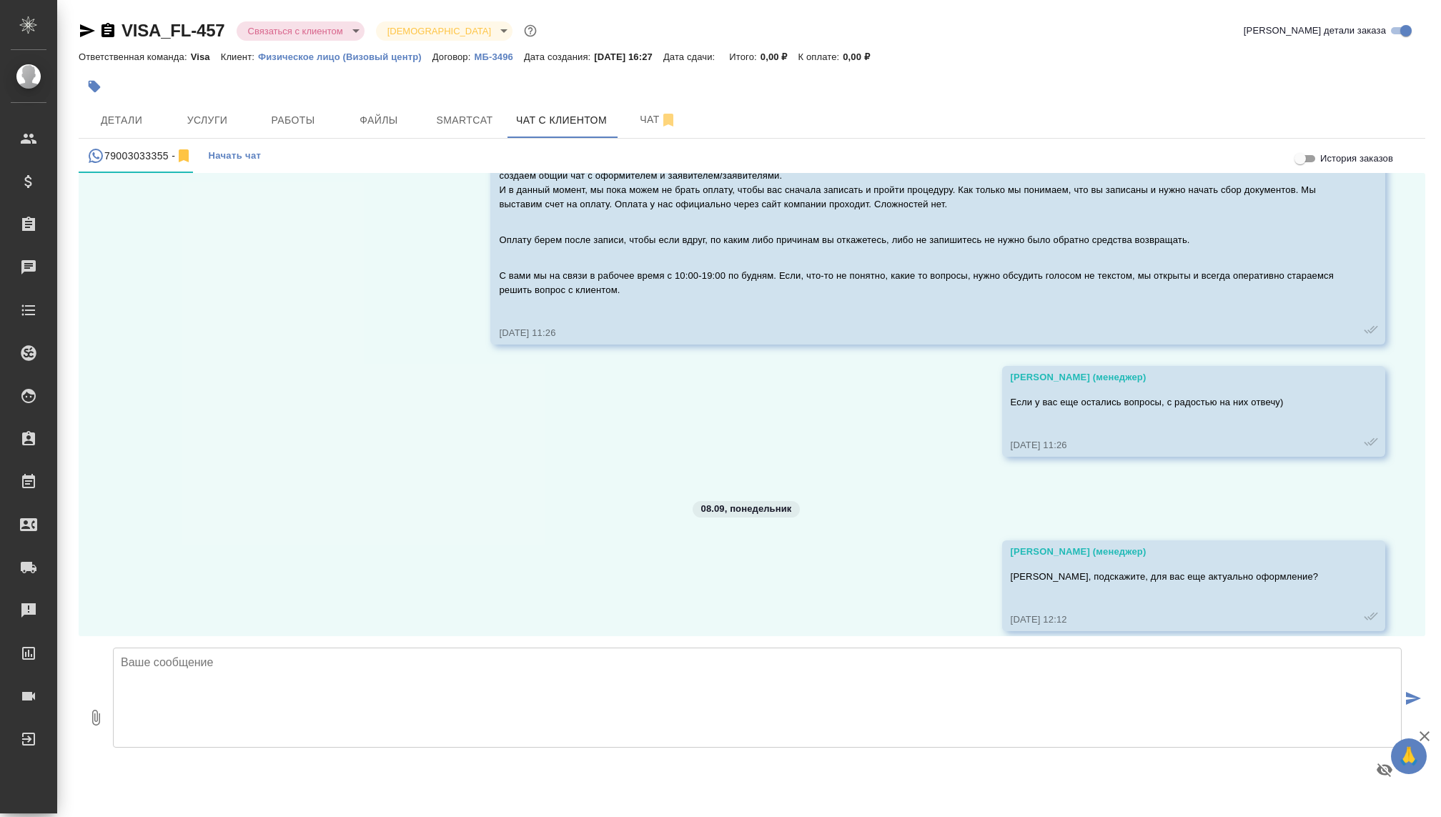
scroll to position [3035, 0]
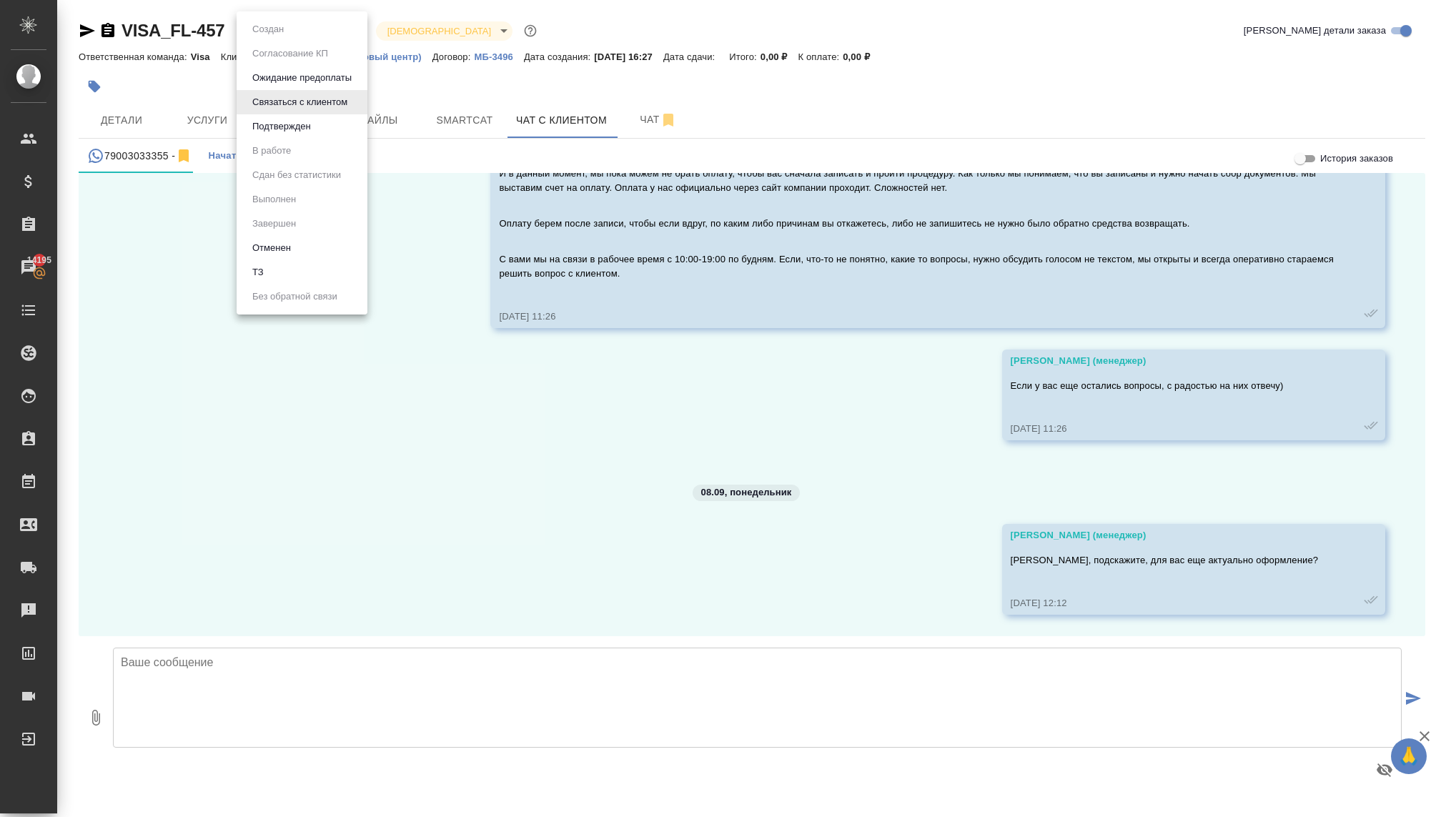
click at [262, 34] on body "🙏 .cls-1 fill:#fff; AWATERA Kovaleva Ekaterina Клиенты Спецификации Заказы 1419…" at bounding box center [720, 408] width 1441 height 817
click at [265, 248] on button "Отменен" at bounding box center [271, 248] width 47 height 16
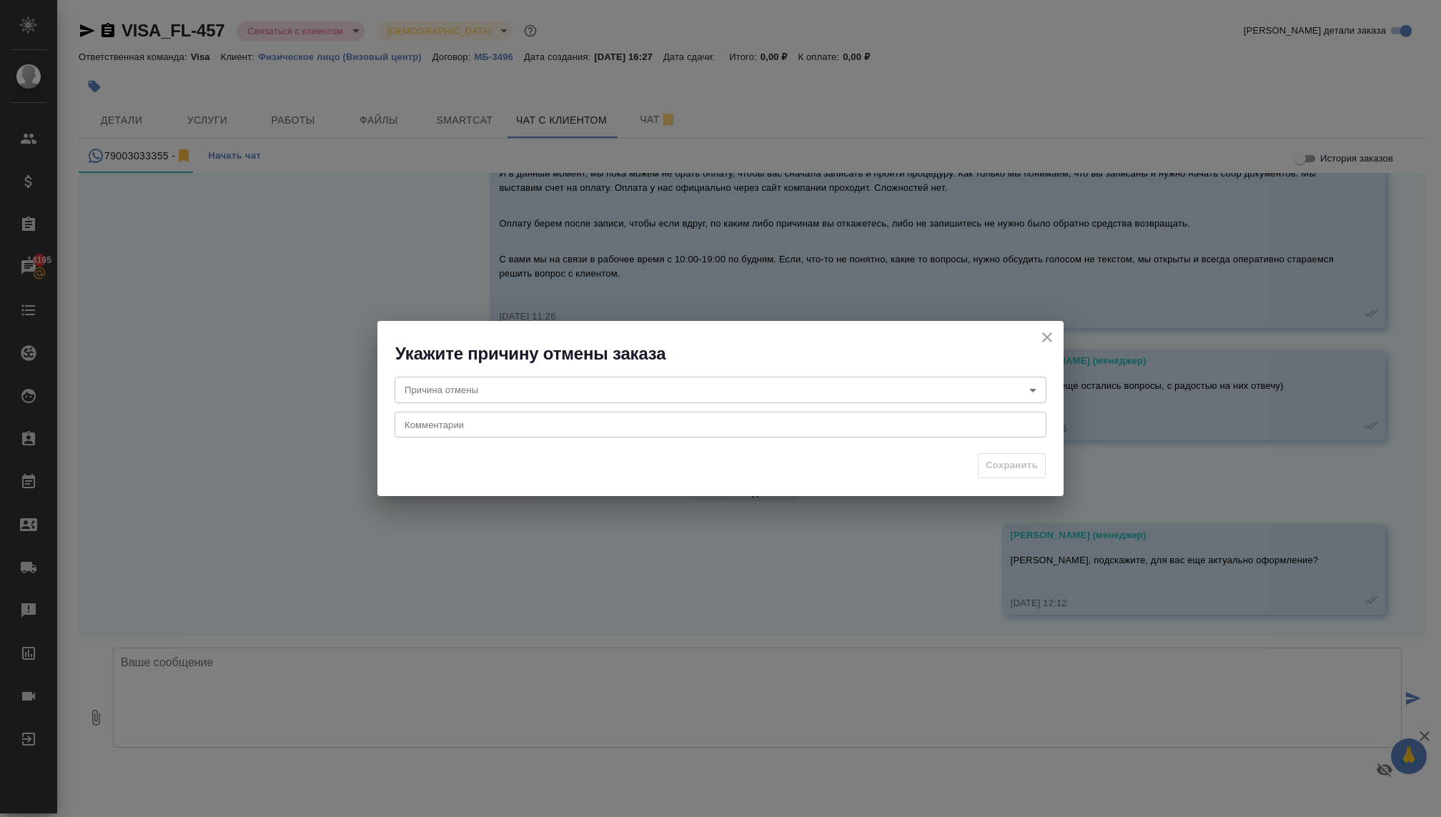
click at [474, 394] on body "🙏 .cls-1 fill:#fff; AWATERA Kovaleva Ekaterina Клиенты Спецификации Заказы 1419…" at bounding box center [720, 408] width 1441 height 817
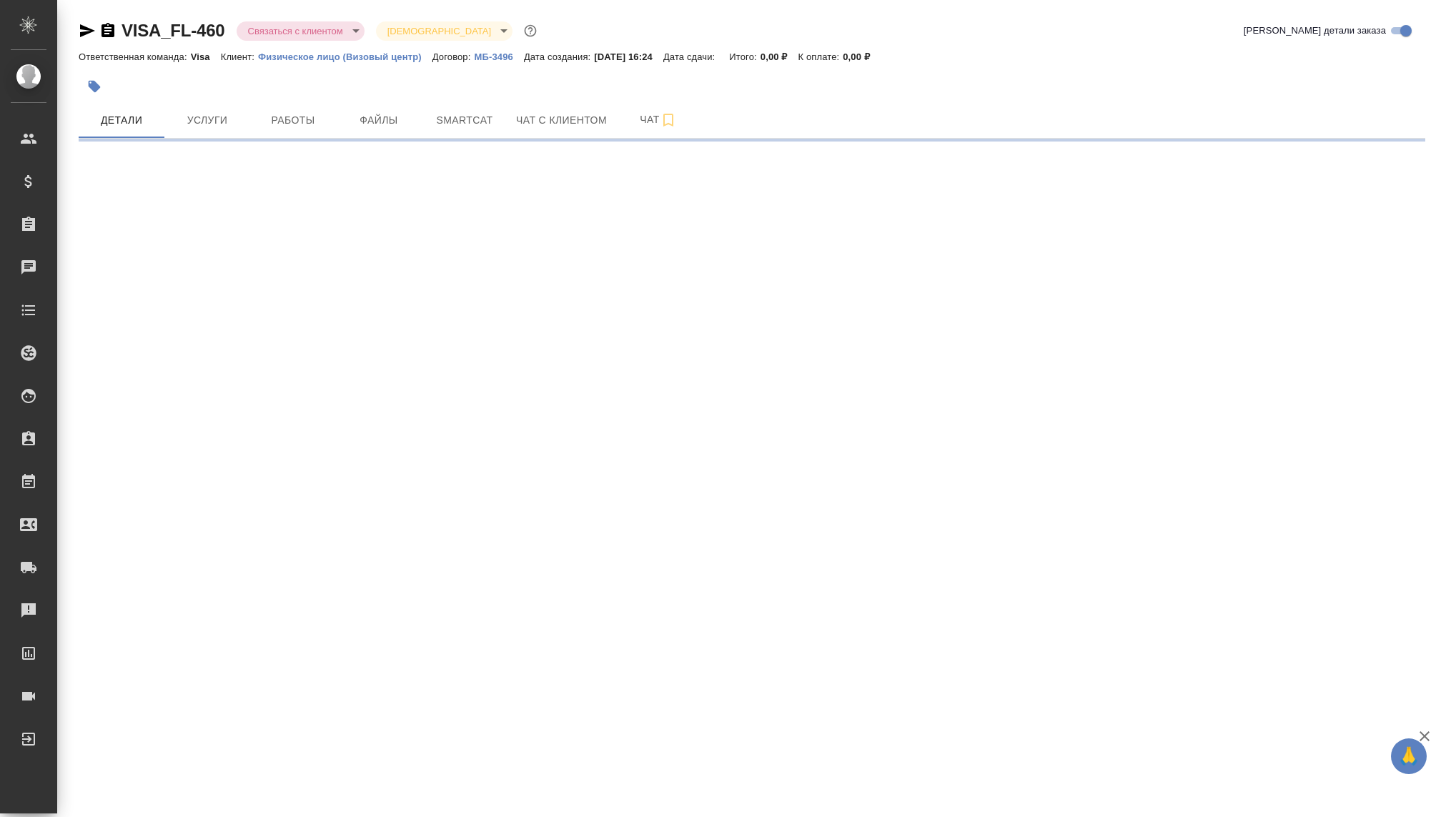
click at [277, 24] on body "🙏 .cls-1 fill:#fff; AWATERA Kovaleva Ekaterina Клиенты Спецификации Заказы Чаты…" at bounding box center [720, 408] width 1441 height 817
select select "RU"
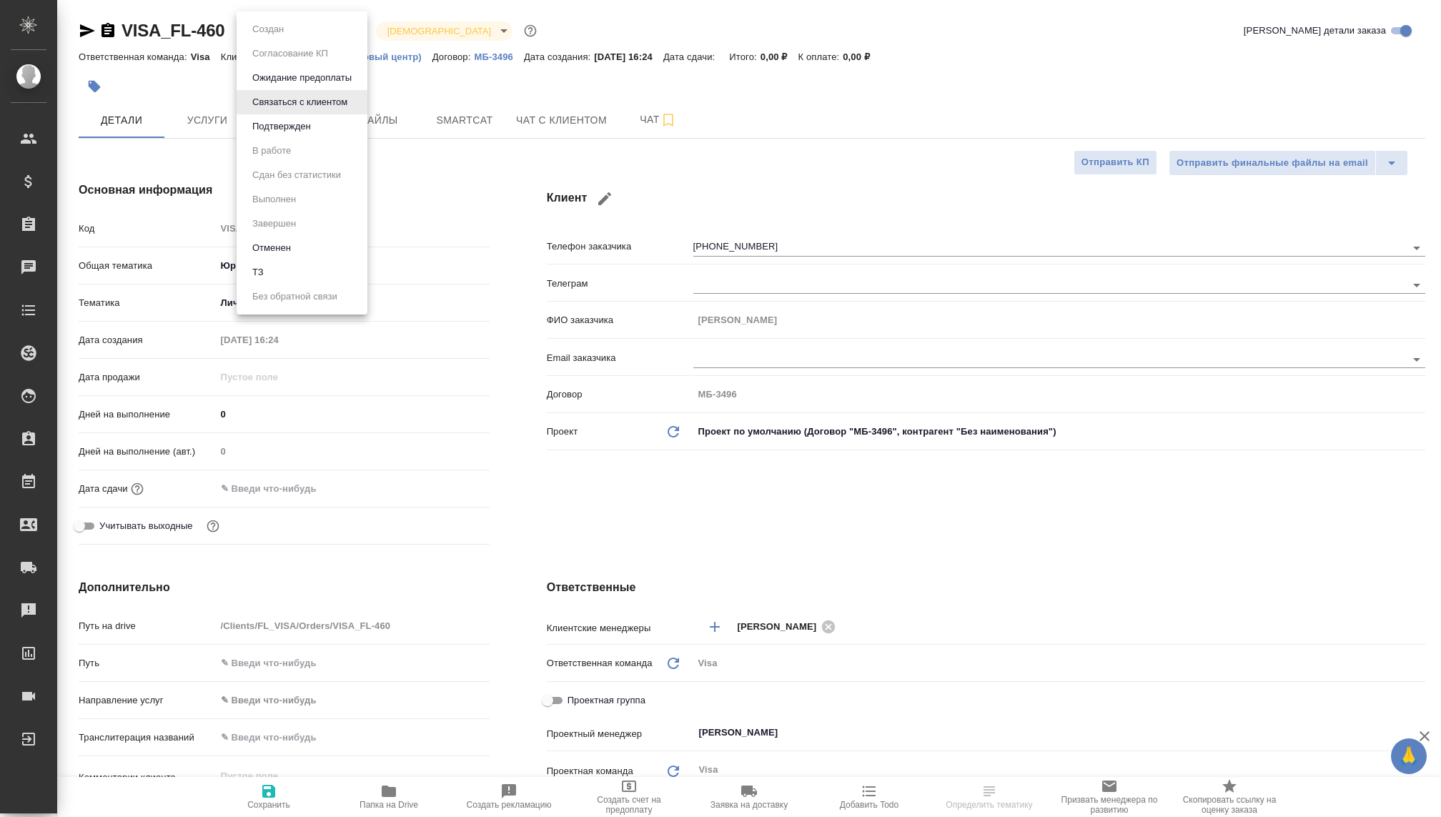
type textarea "x"
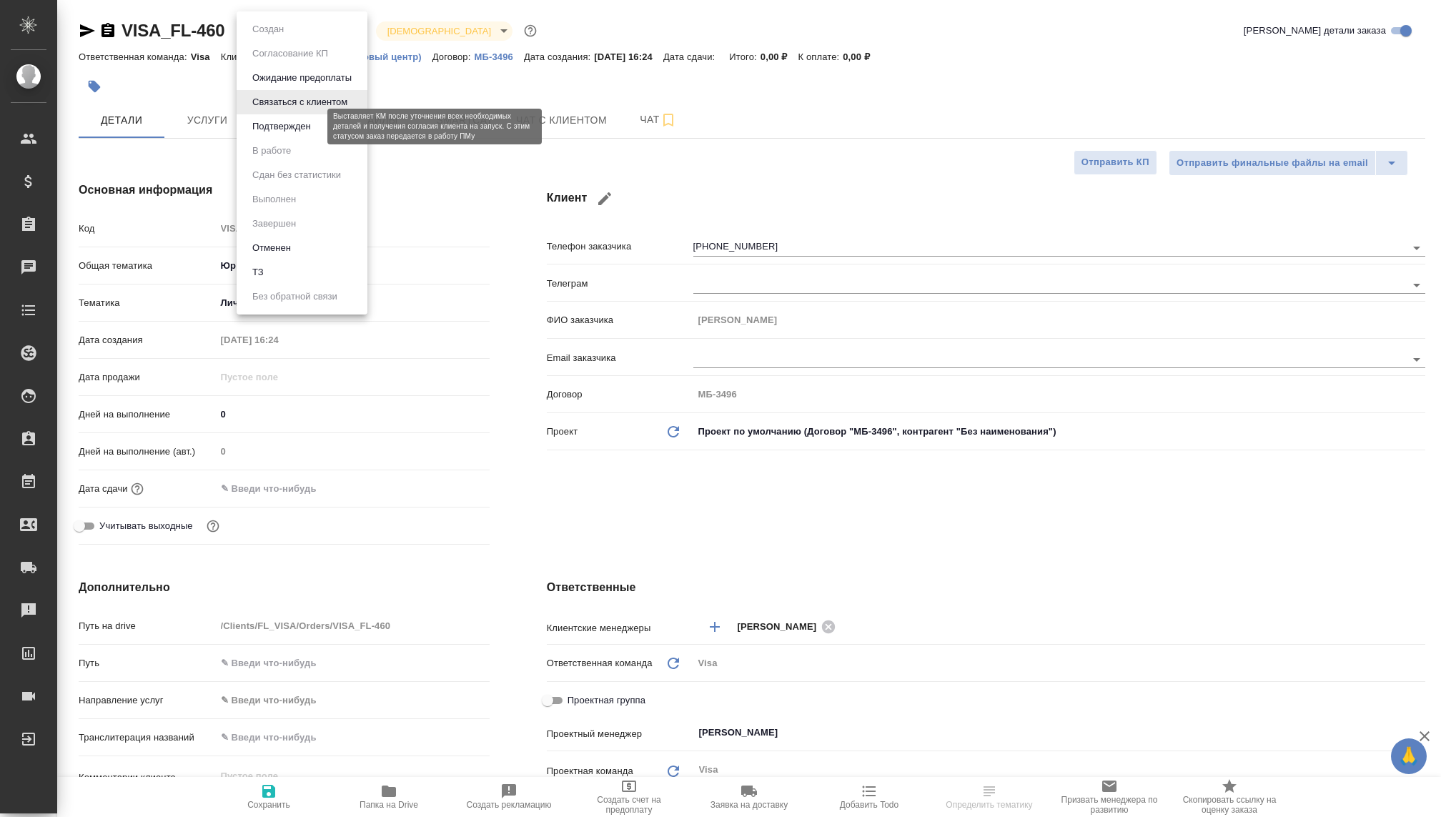
type textarea "x"
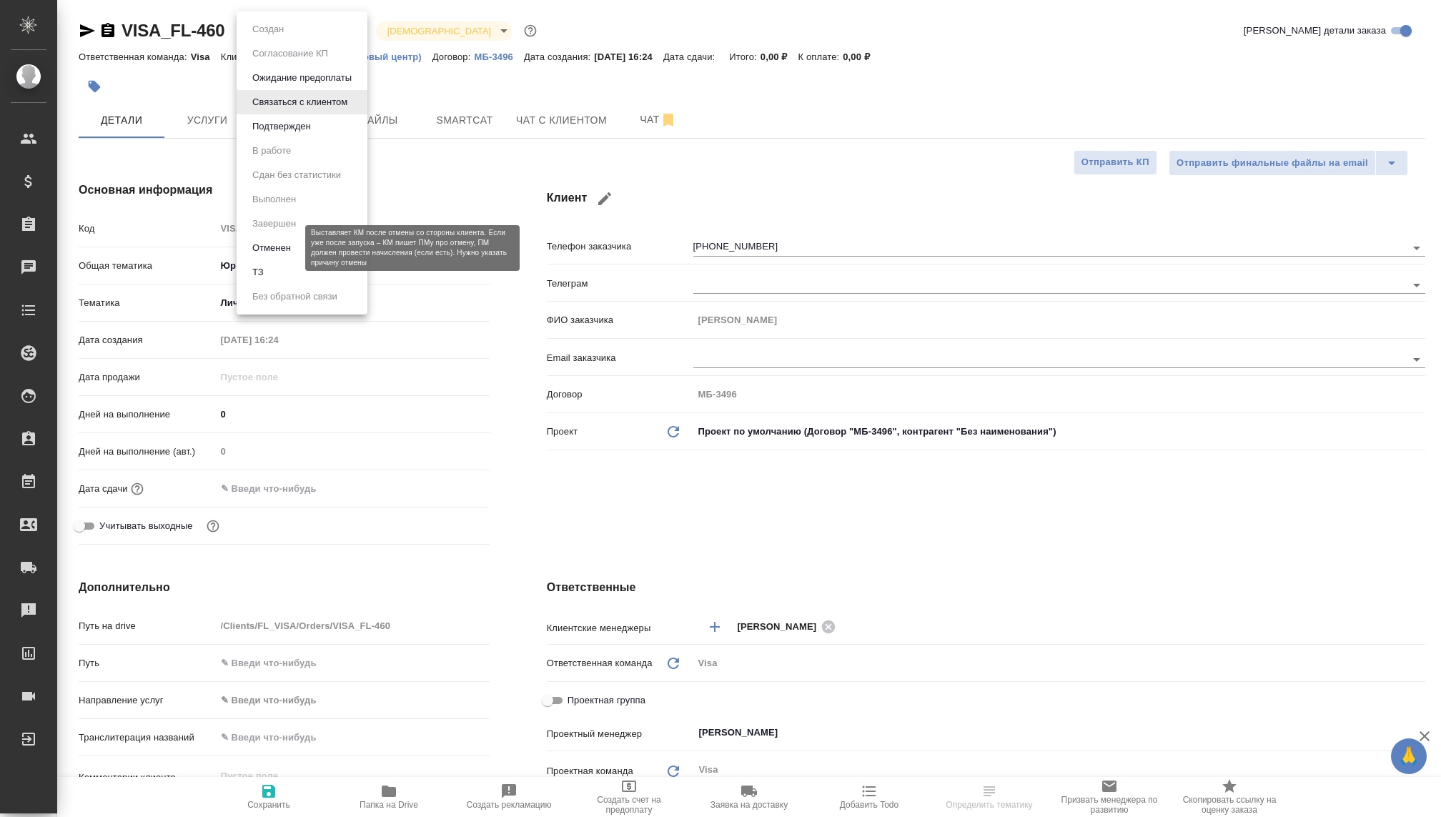
click at [268, 245] on button "Отменен" at bounding box center [271, 248] width 47 height 16
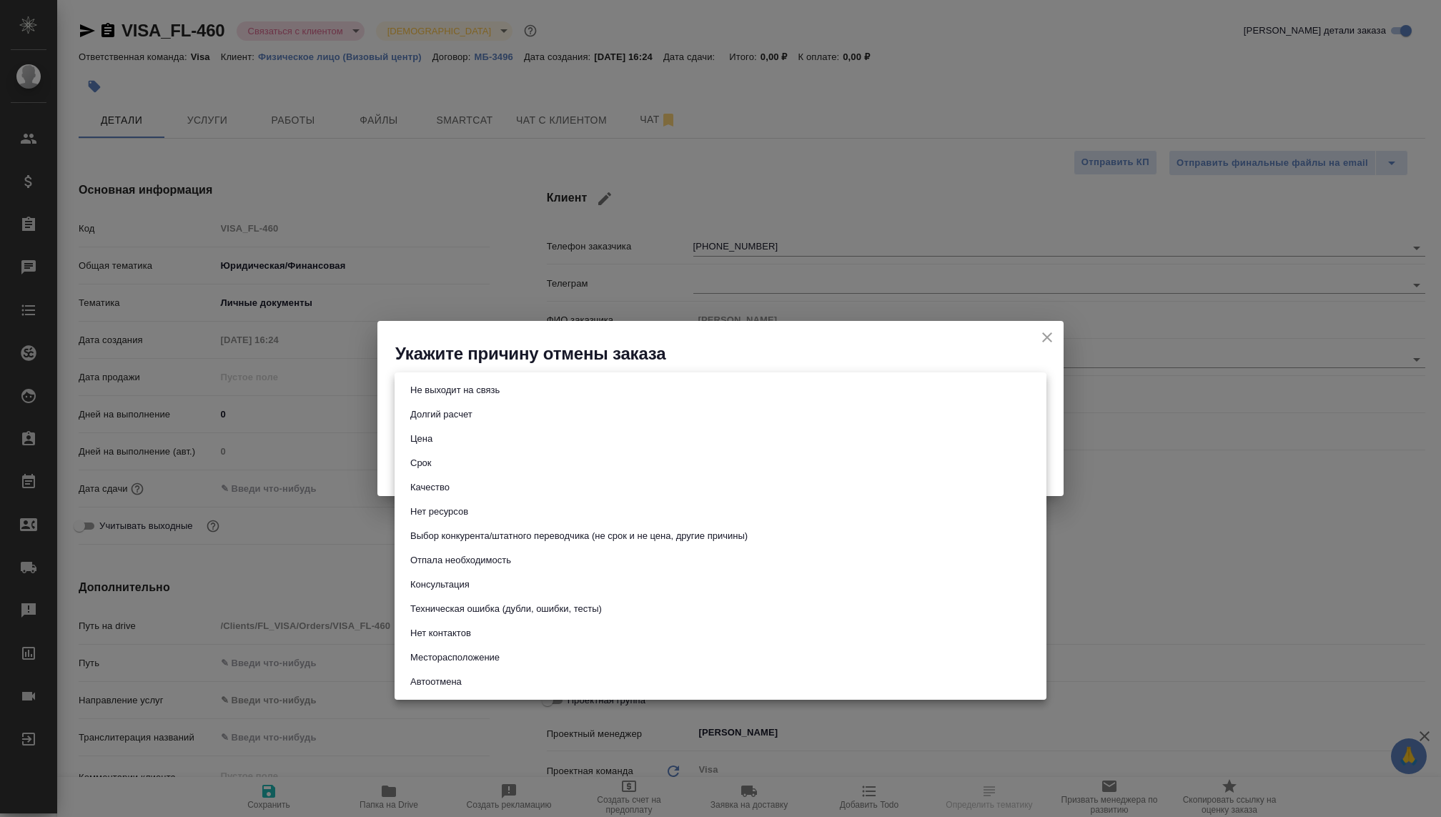
click at [507, 381] on body "🙏 .cls-1 fill:#fff; AWATERA Kovaleva Ekaterina Клиенты Спецификации Заказы Чаты…" at bounding box center [720, 408] width 1441 height 817
click at [441, 465] on li "Срок" at bounding box center [721, 463] width 652 height 24
type input "term"
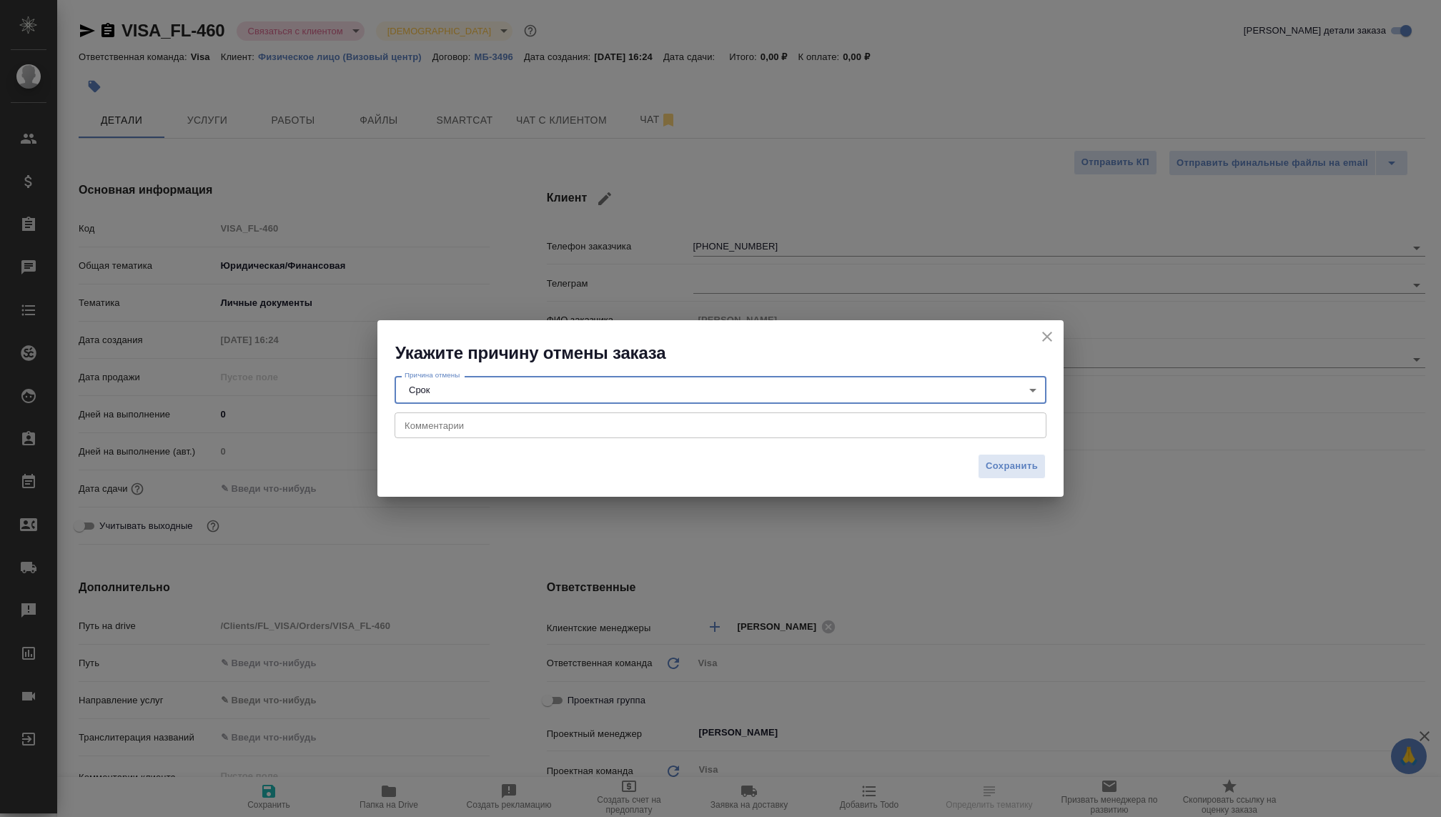
click at [430, 418] on div "x Комментарии" at bounding box center [721, 426] width 652 height 26
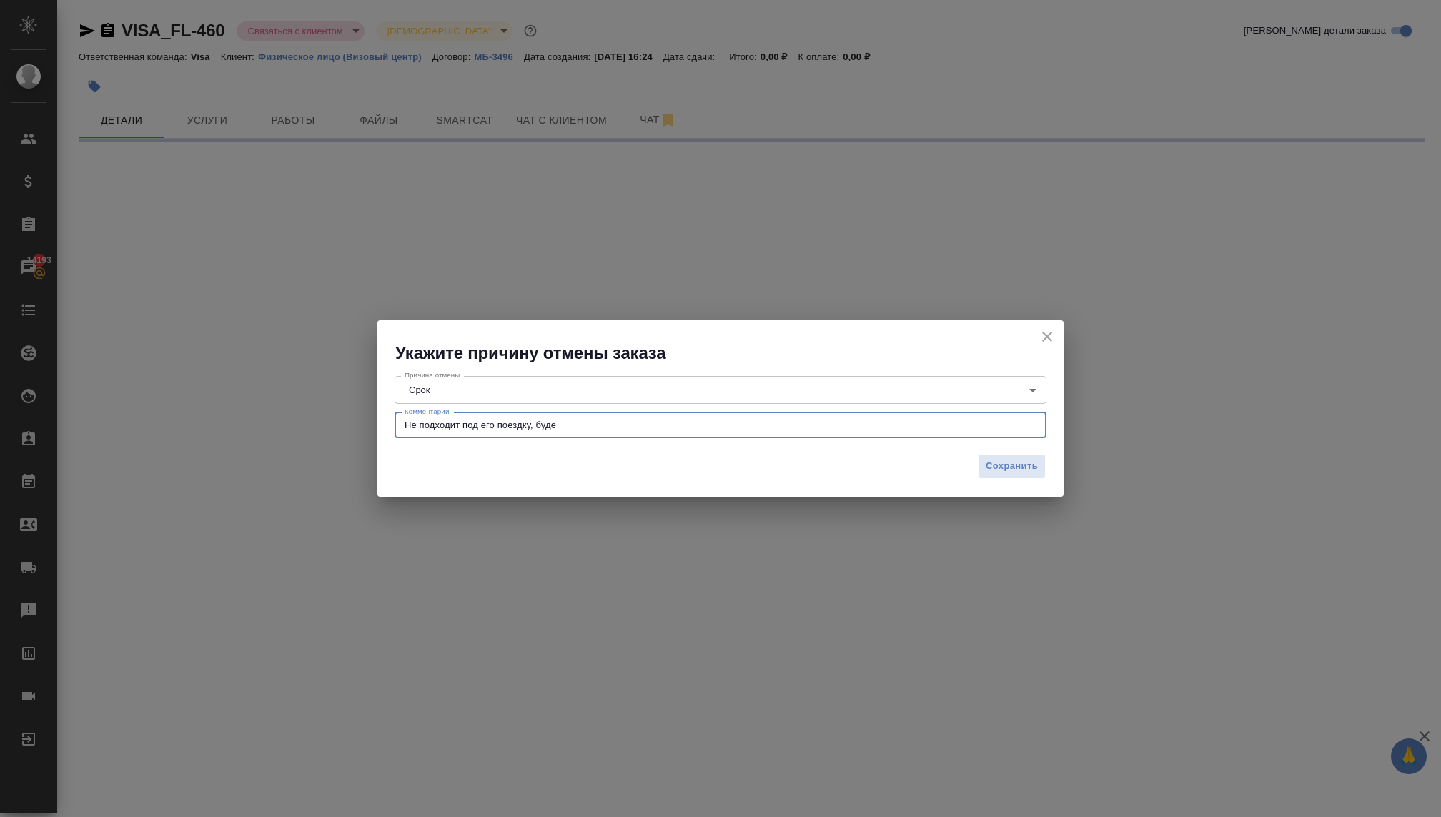
type textarea "Не подходит под его поездку, будет"
select select "RU"
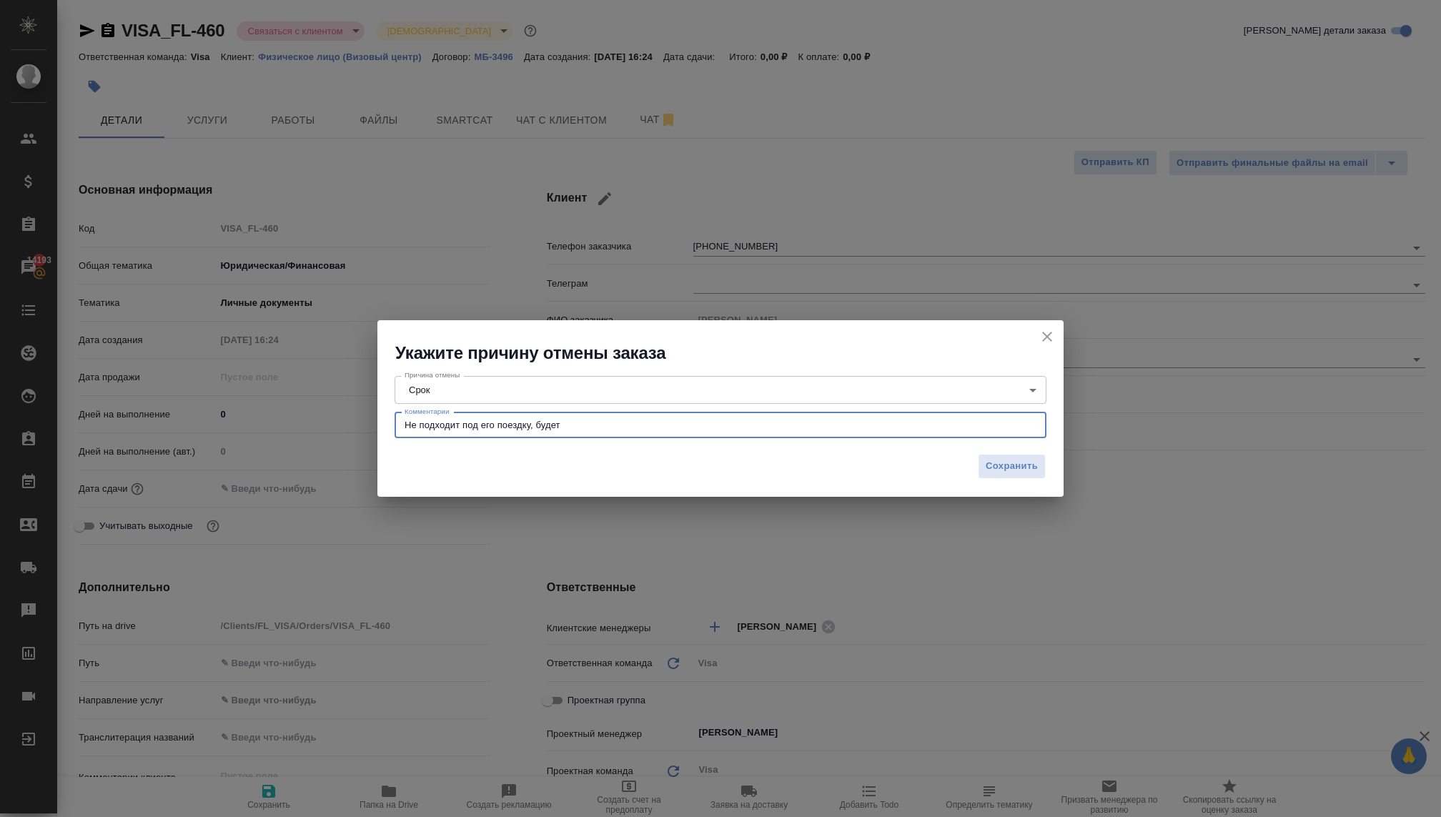
type textarea "Не подходит под его поездку, будет"
type textarea "x"
type textarea "Не подходит под его поездку, будет переносить и позже обратится"
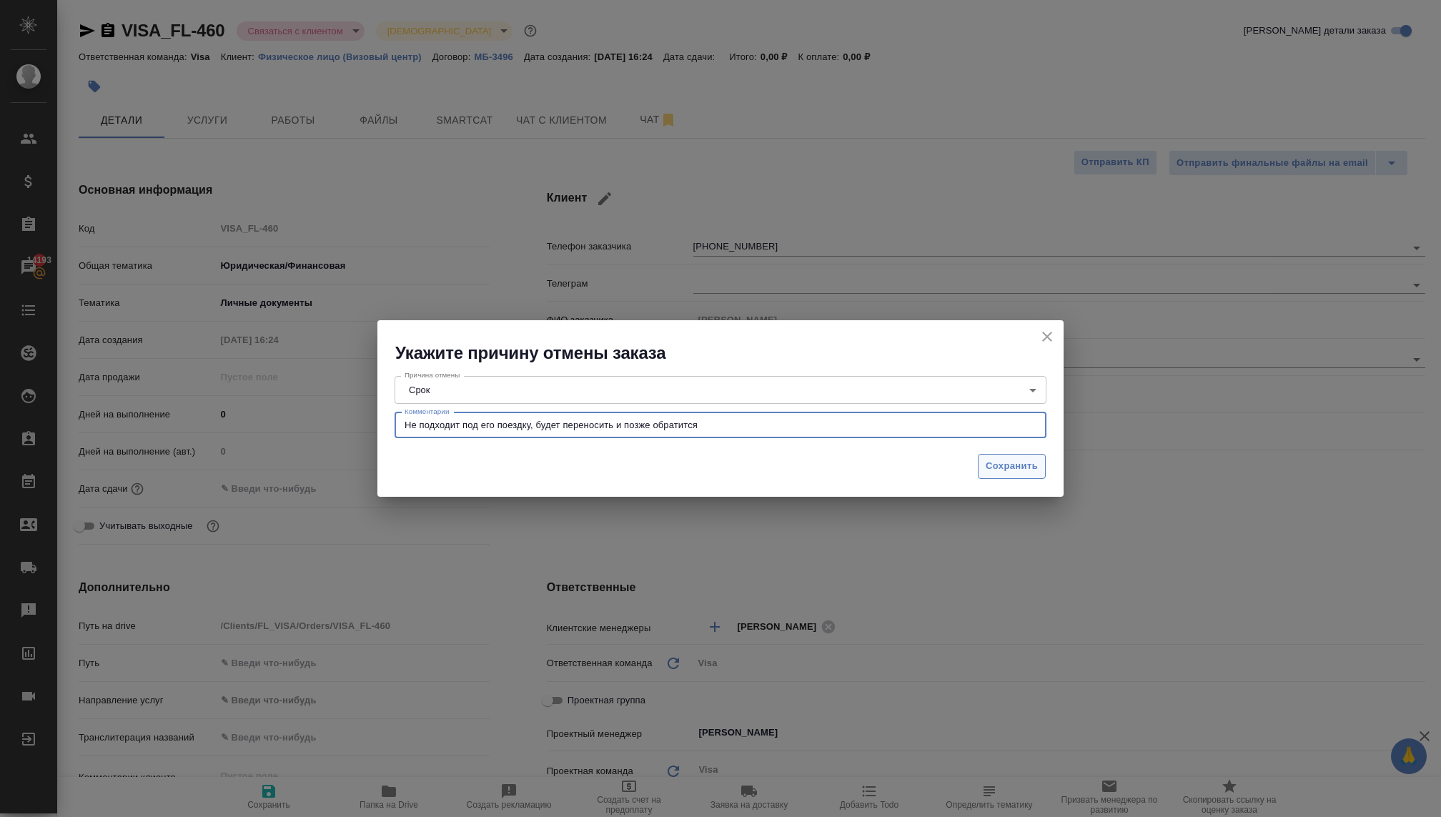
click at [1007, 466] on span "Сохранить" at bounding box center [1012, 466] width 52 height 16
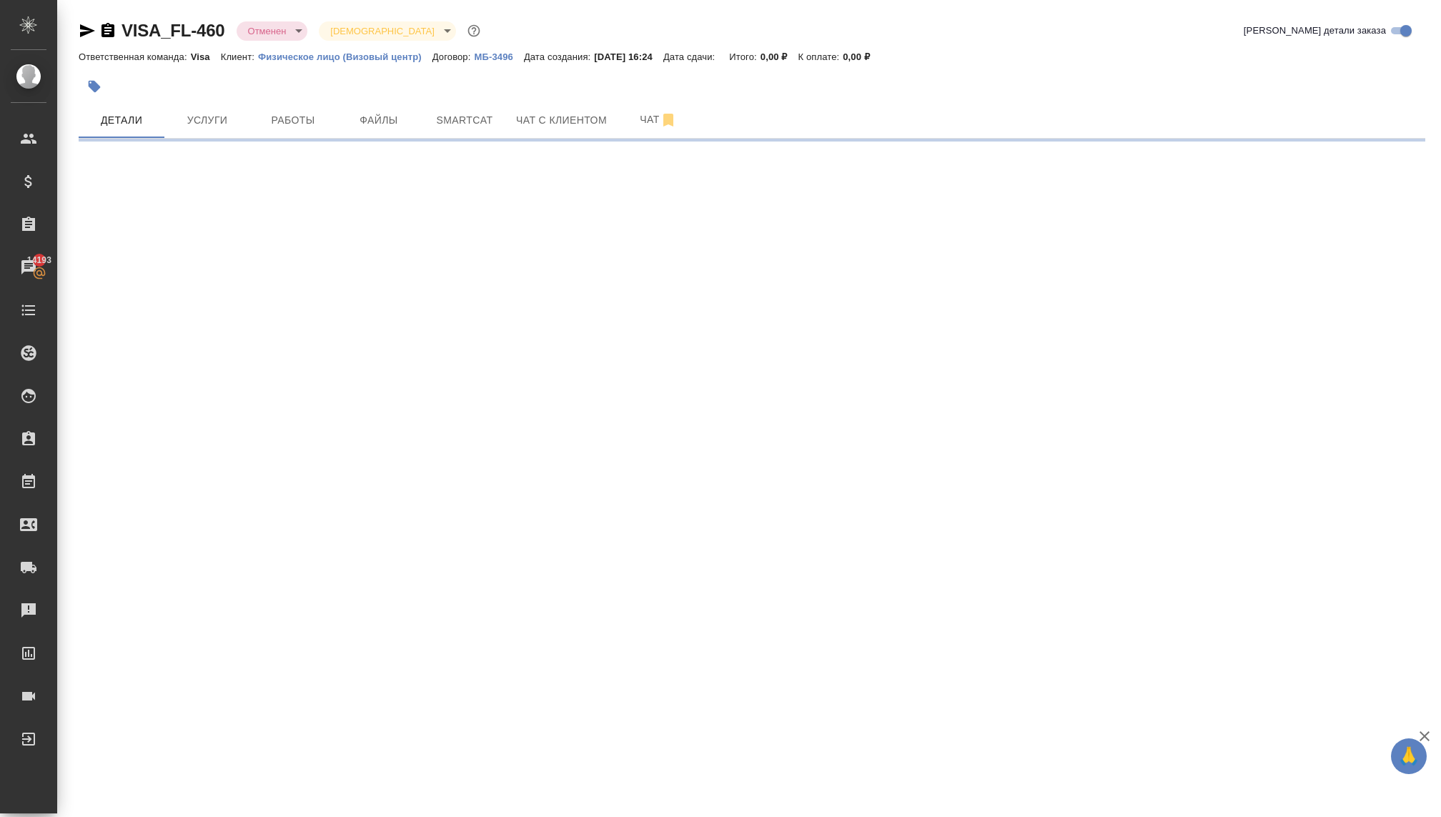
select select "RU"
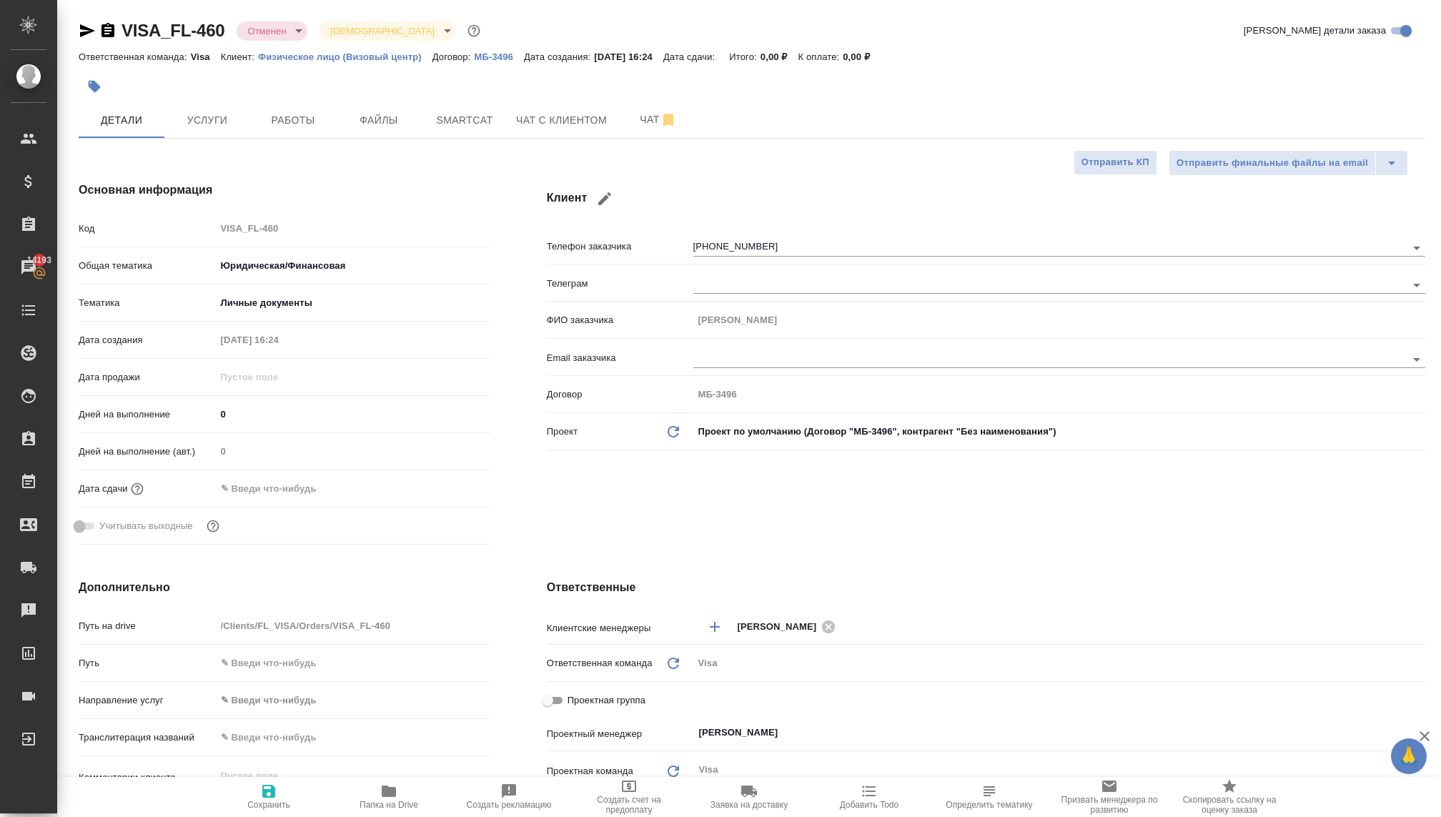
type textarea "x"
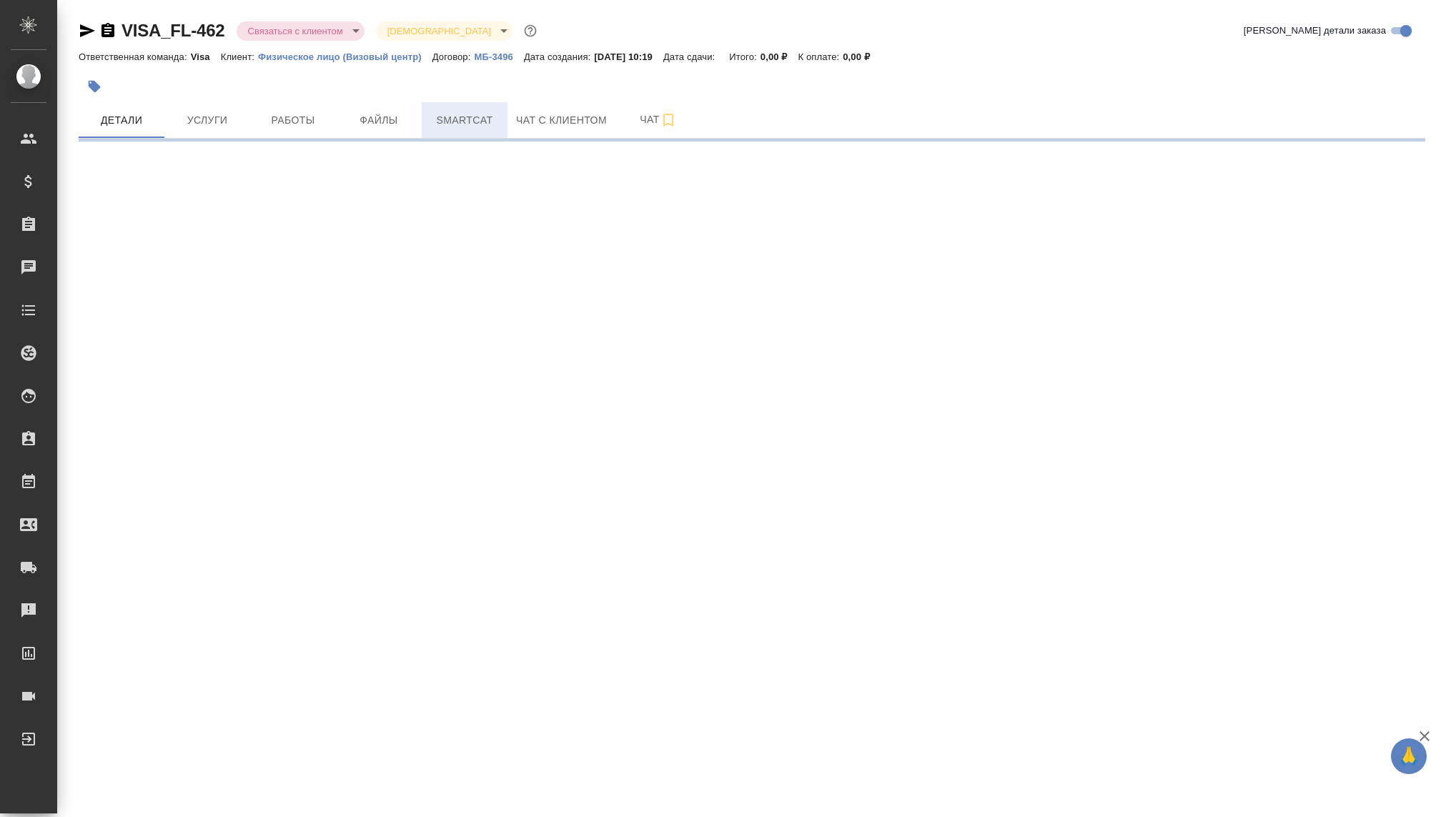
select select "RU"
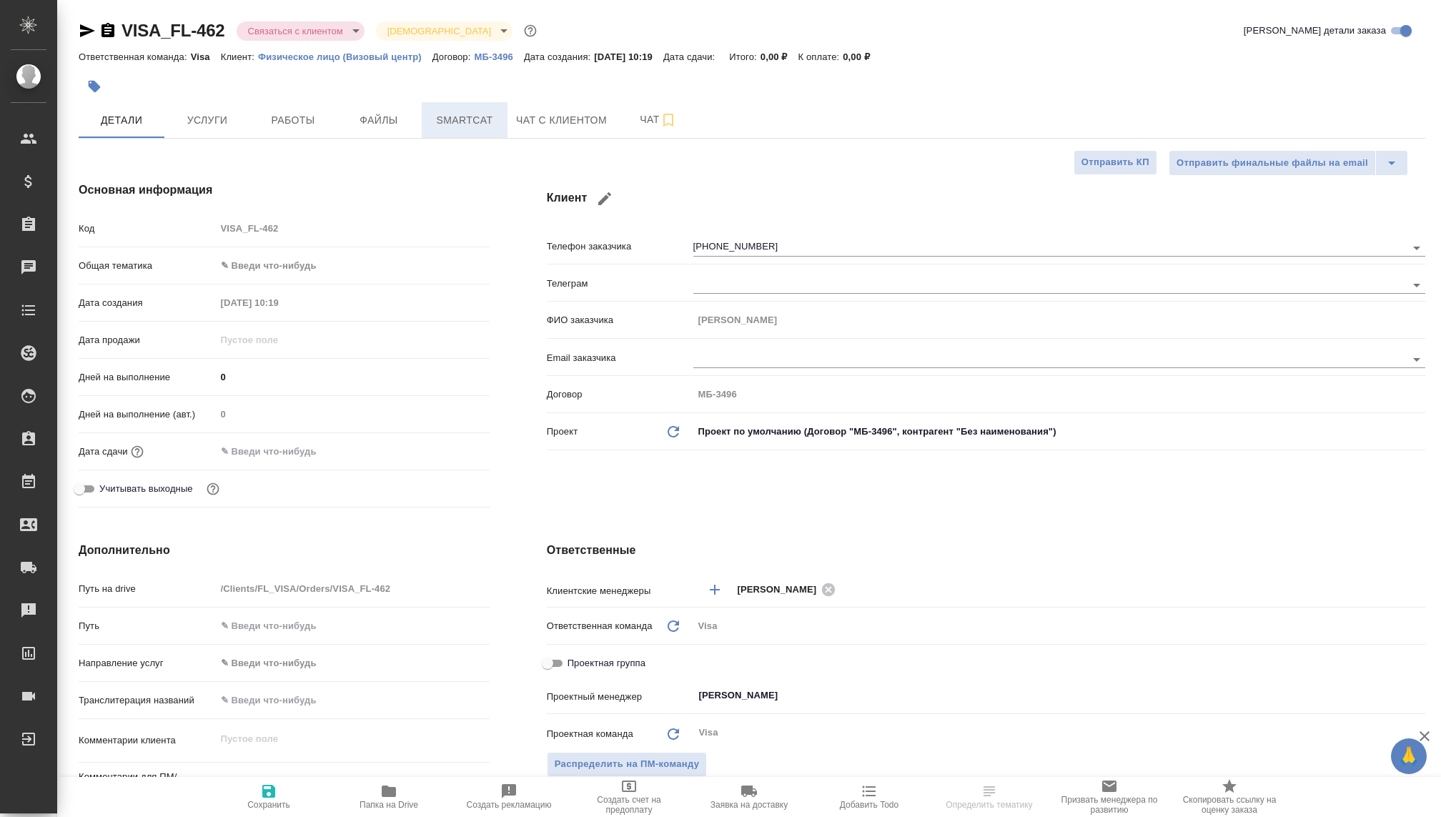
type textarea "x"
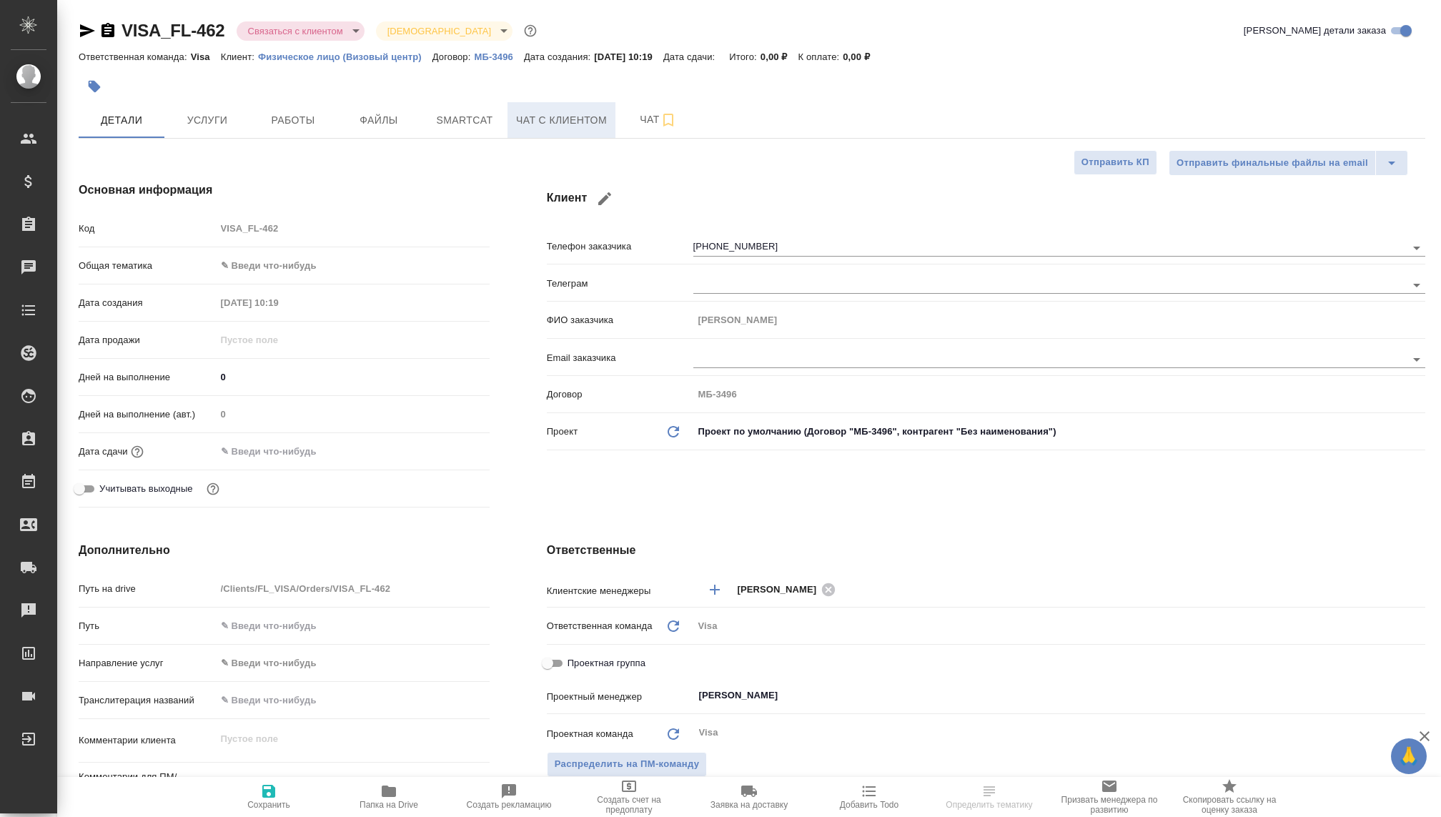
type textarea "x"
click at [533, 114] on span "Чат с клиентом" at bounding box center [561, 121] width 91 height 18
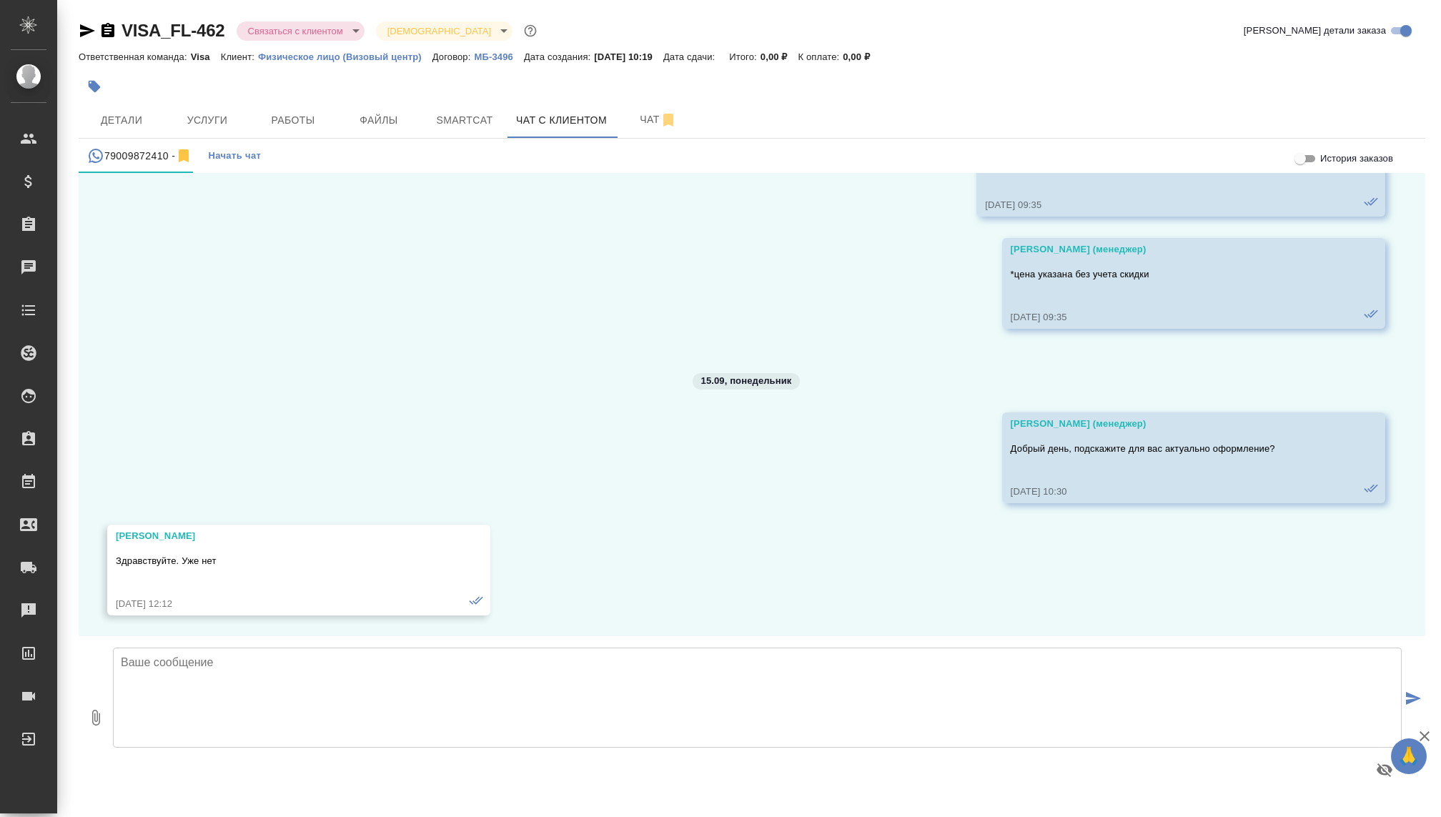
scroll to position [875, 0]
click at [337, 33] on body "🙏 .cls-1 fill:#fff; AWATERA Kovaleva Ekaterina Клиенты Спецификации Заказы 1419…" at bounding box center [720, 408] width 1441 height 817
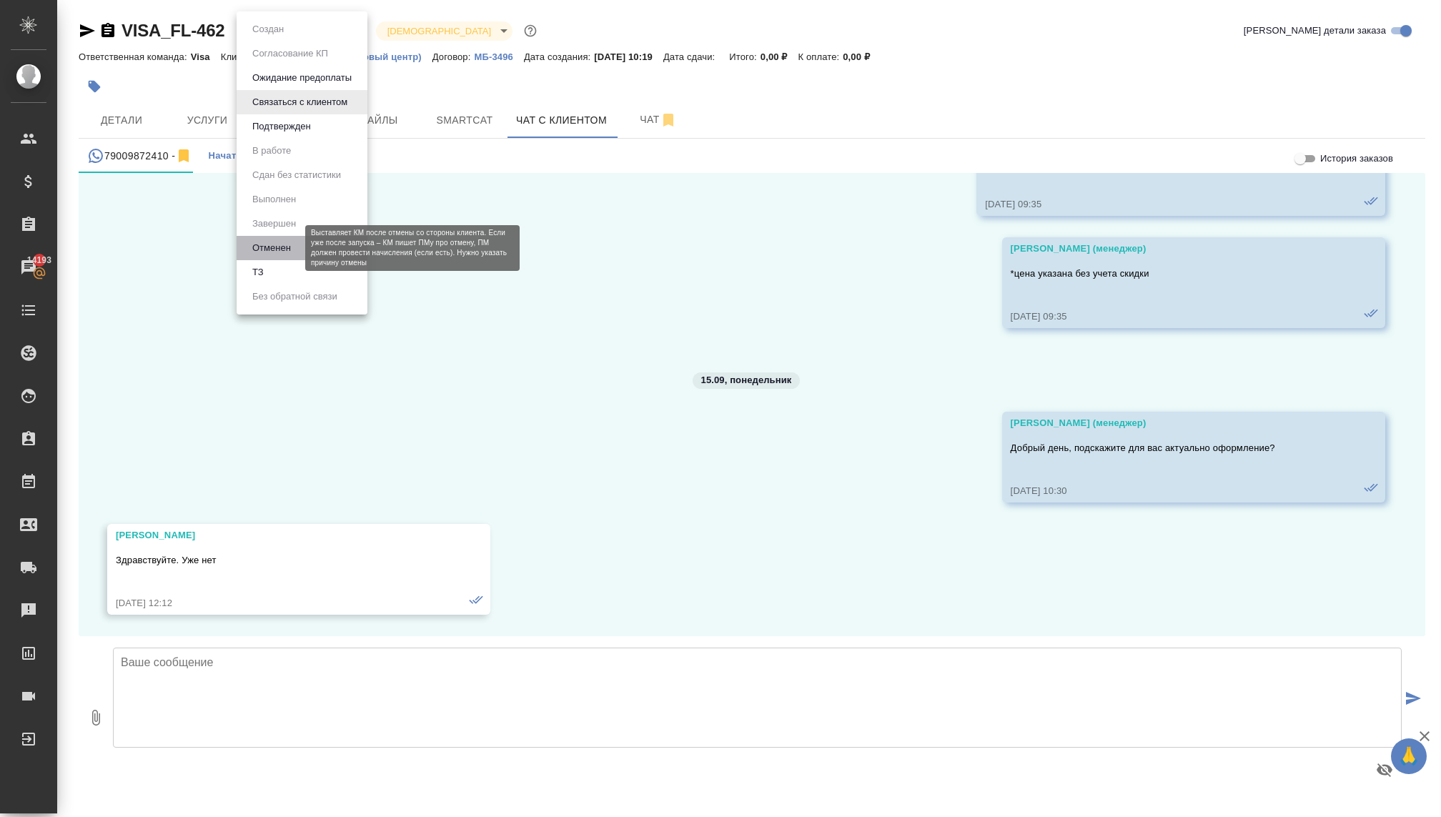
click at [271, 245] on button "Отменен" at bounding box center [271, 248] width 47 height 16
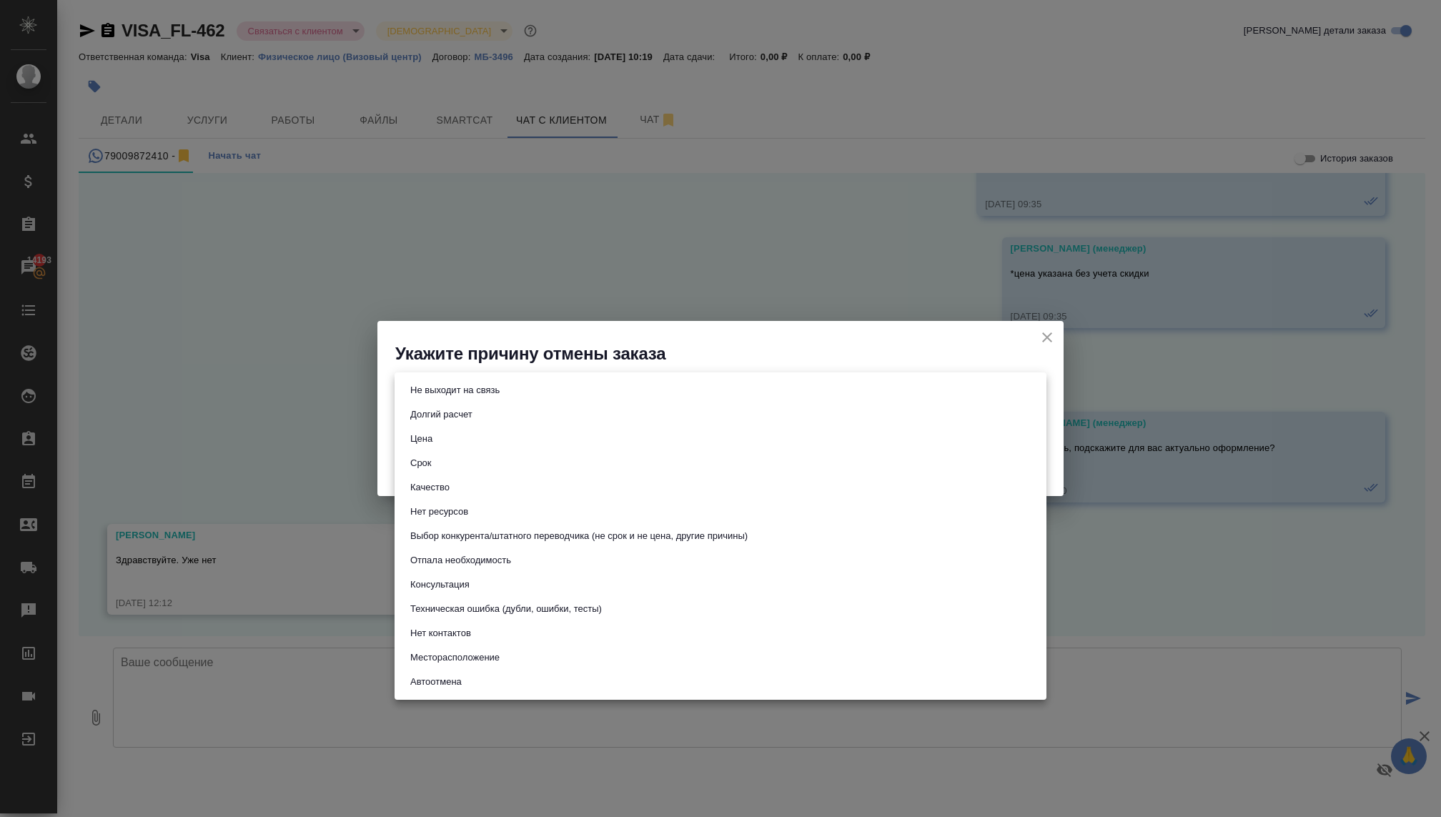
click at [470, 388] on body "🙏 .cls-1 fill:#fff; AWATERA Kovaleva Ekaterina Клиенты Спецификации Заказы 1419…" at bounding box center [720, 408] width 1441 height 817
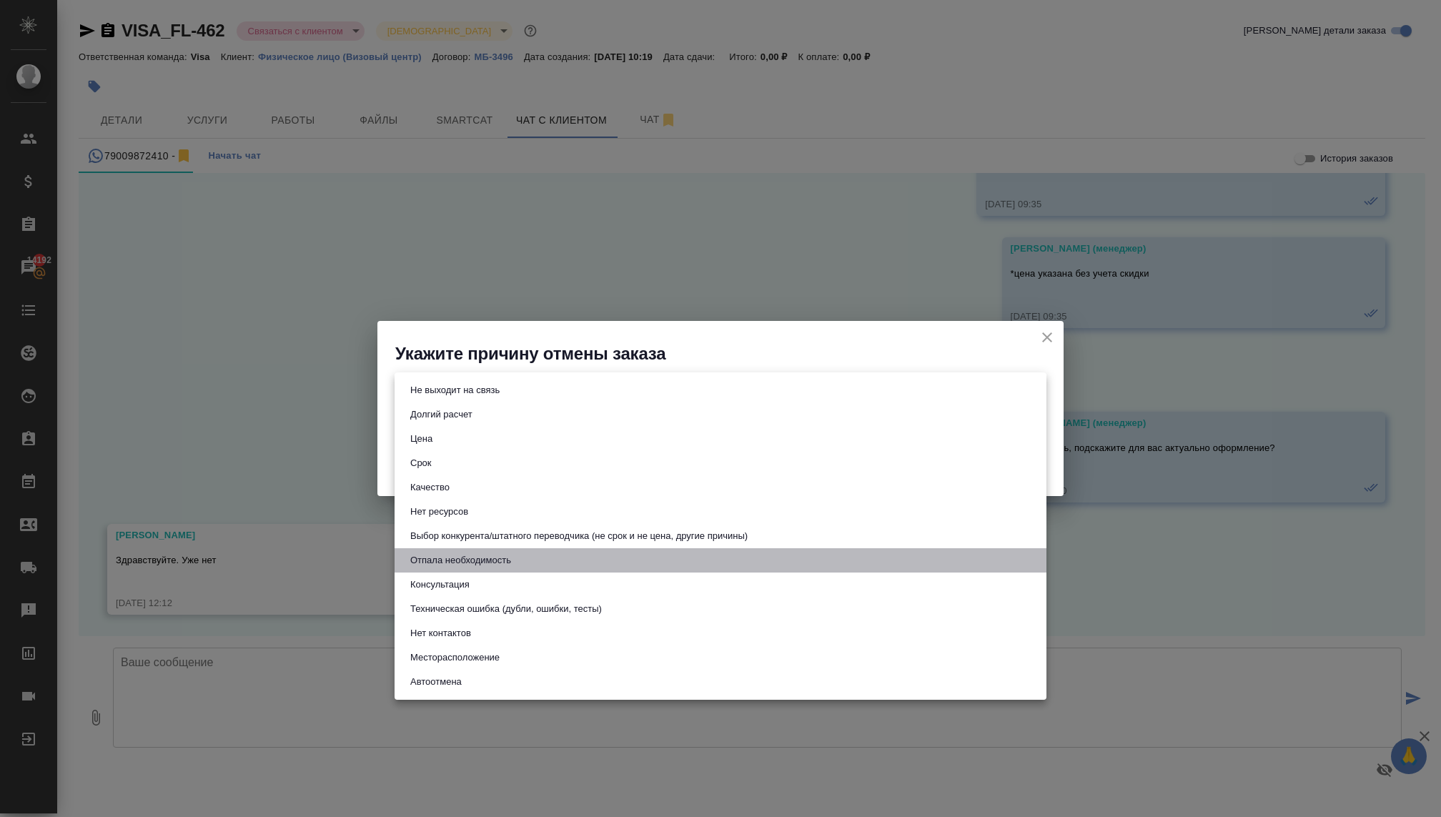
click at [443, 561] on button "Отпала необходимость" at bounding box center [460, 561] width 109 height 16
type input "noNeed"
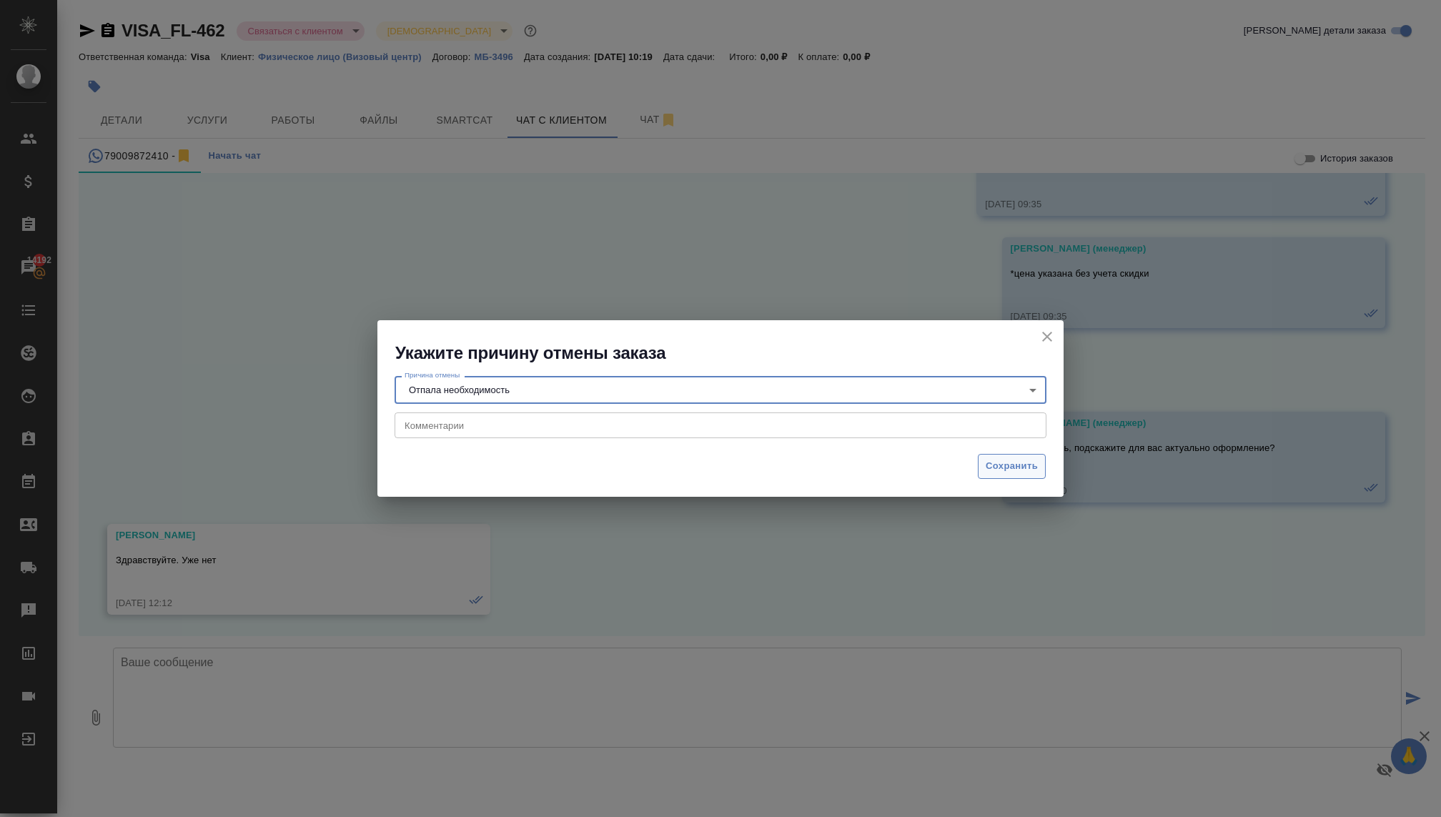
click at [1012, 463] on span "Сохранить" at bounding box center [1012, 466] width 52 height 16
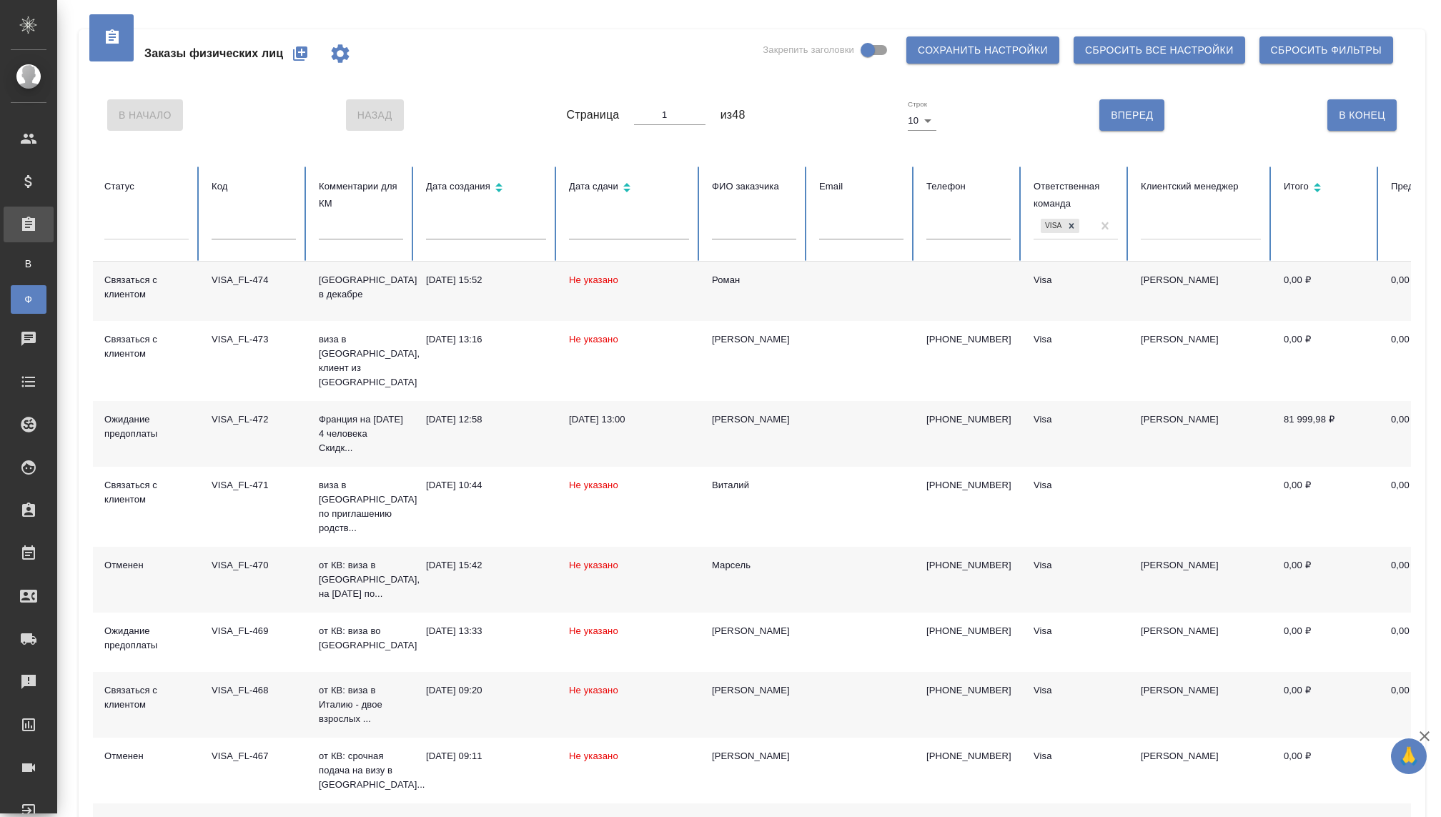
click at [142, 228] on div at bounding box center [146, 225] width 84 height 21
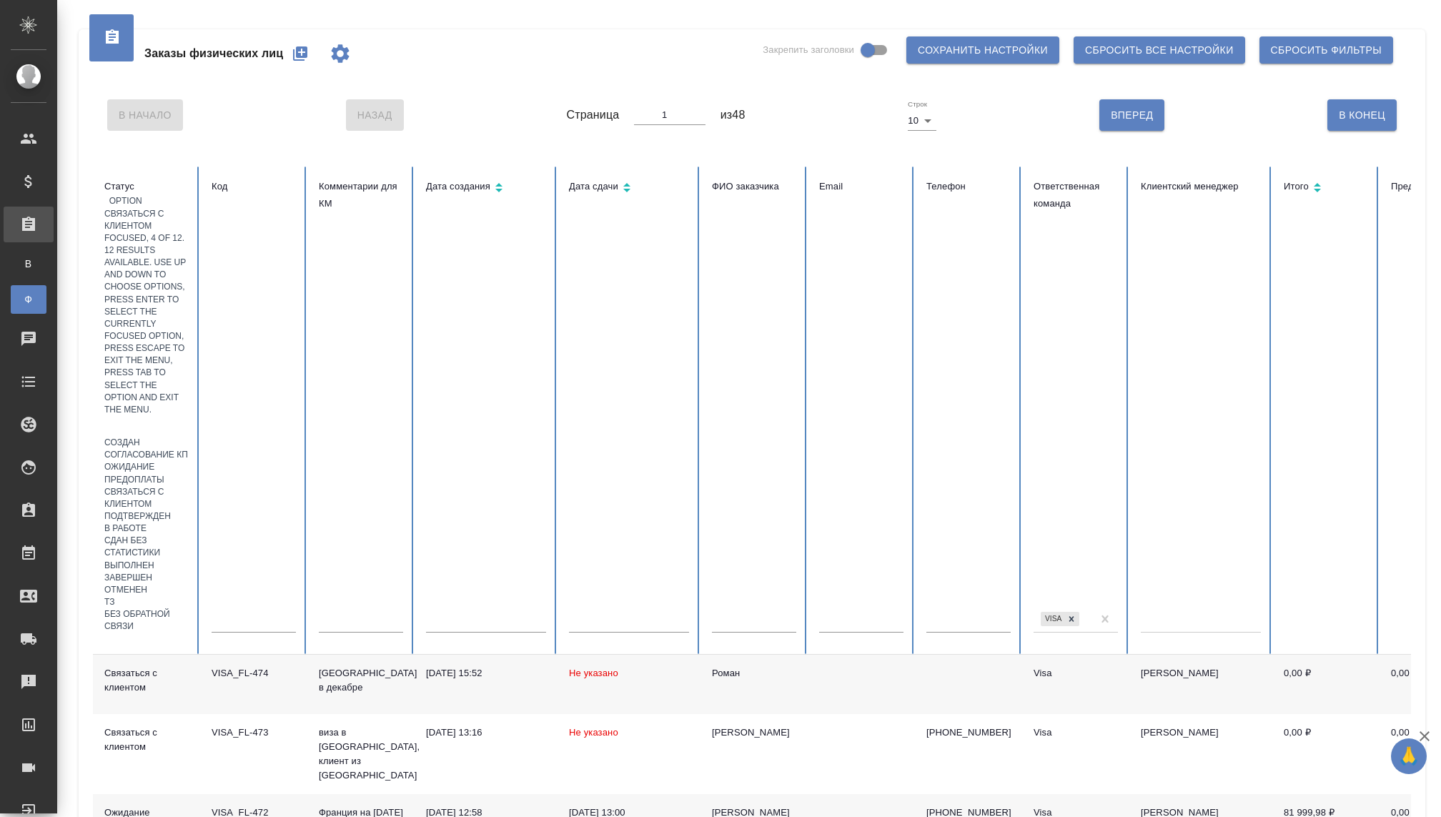
click at [142, 486] on div "Связаться с клиентом" at bounding box center [146, 498] width 84 height 24
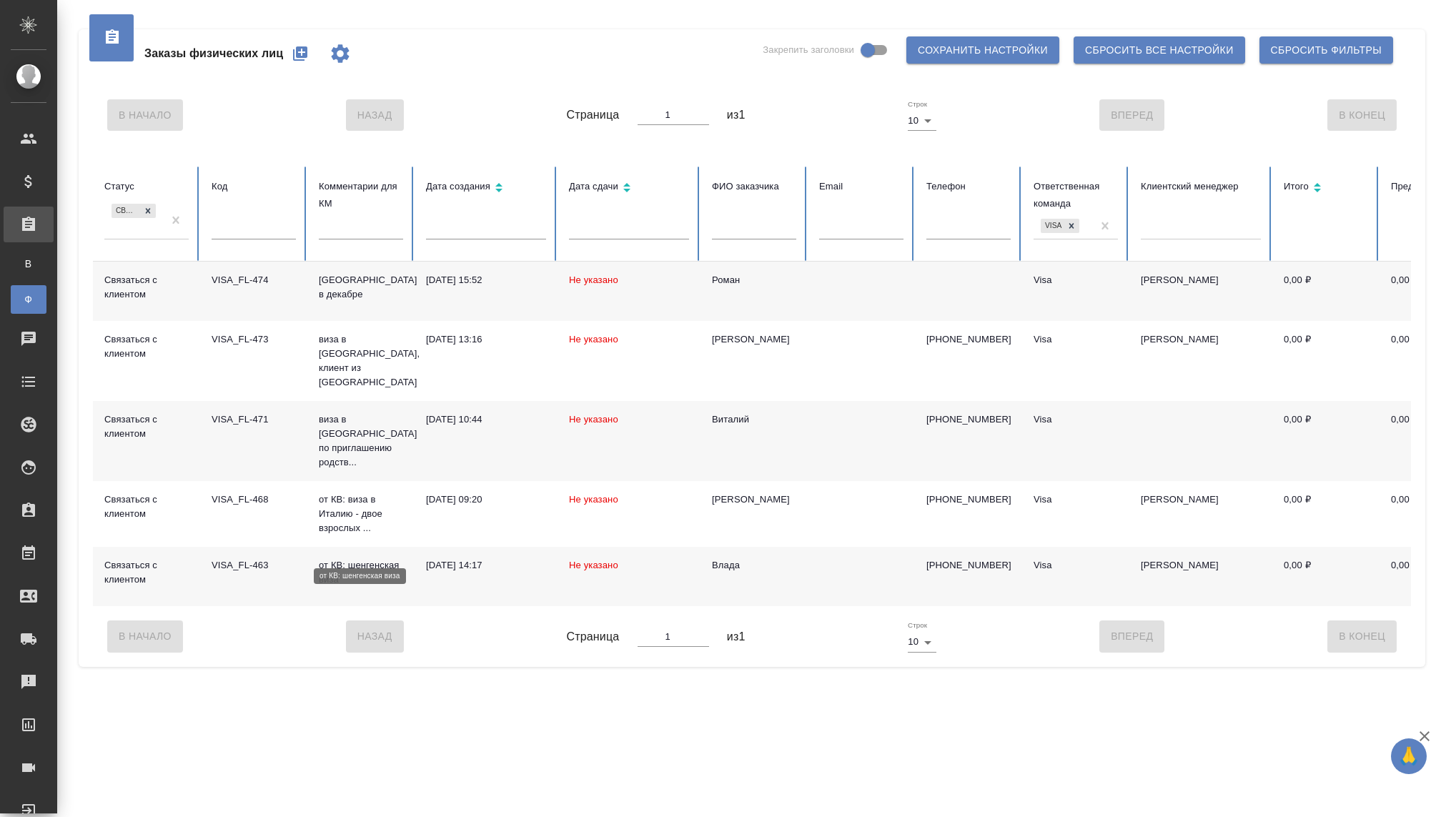
click at [344, 558] on p "от КВ: шенгенская виза" at bounding box center [361, 572] width 84 height 29
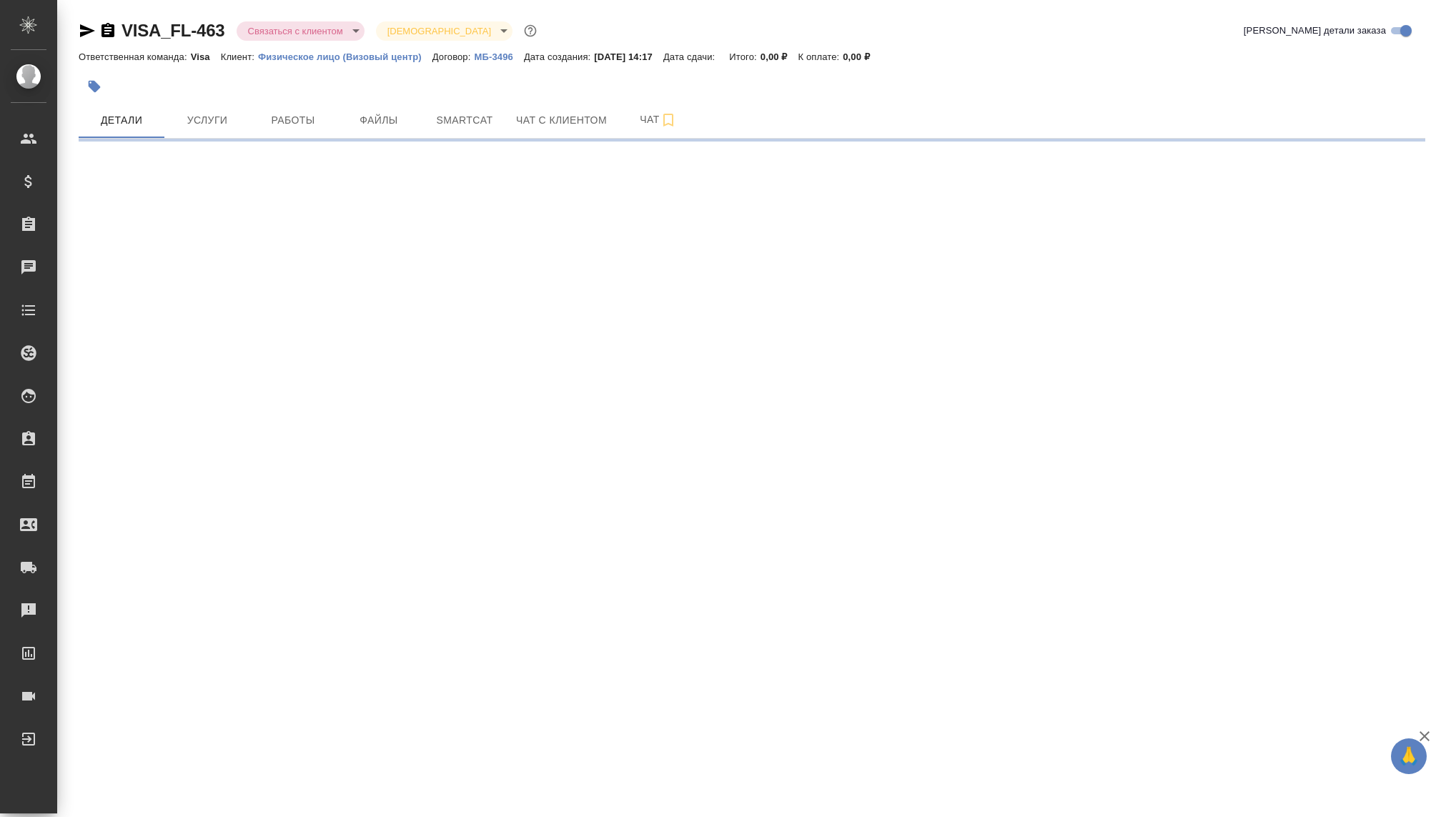
select select "RU"
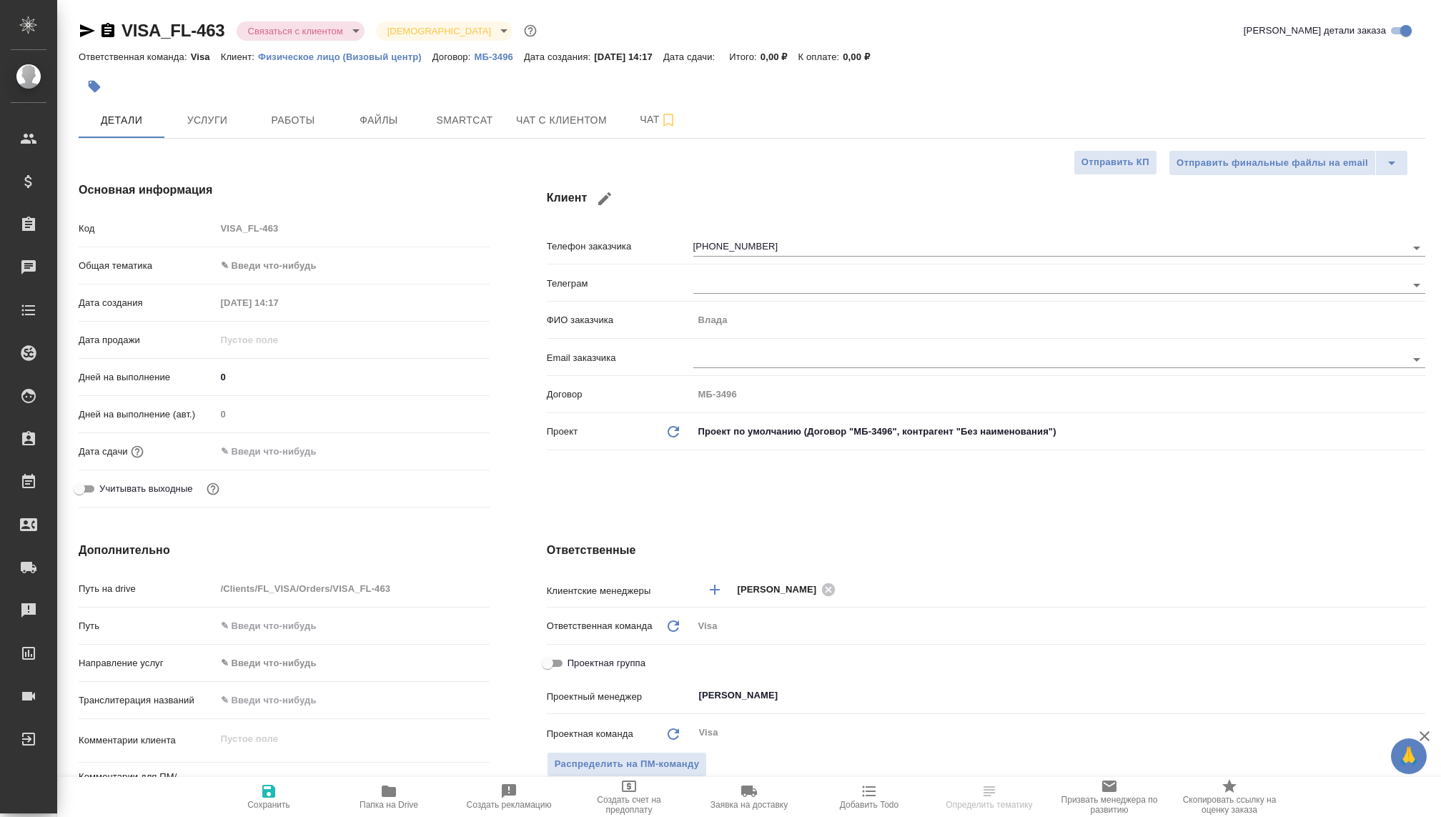
type textarea "x"
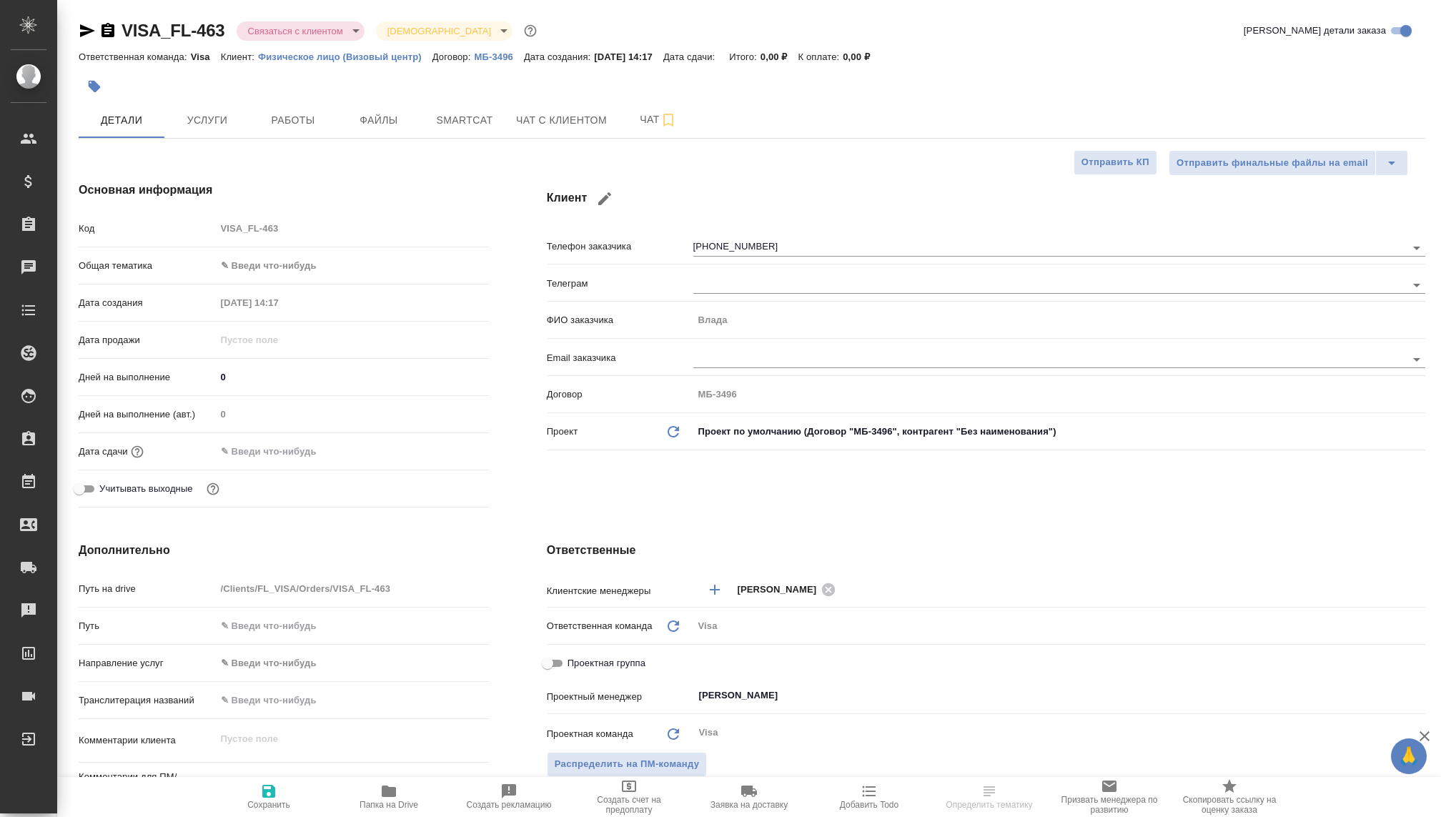
type textarea "x"
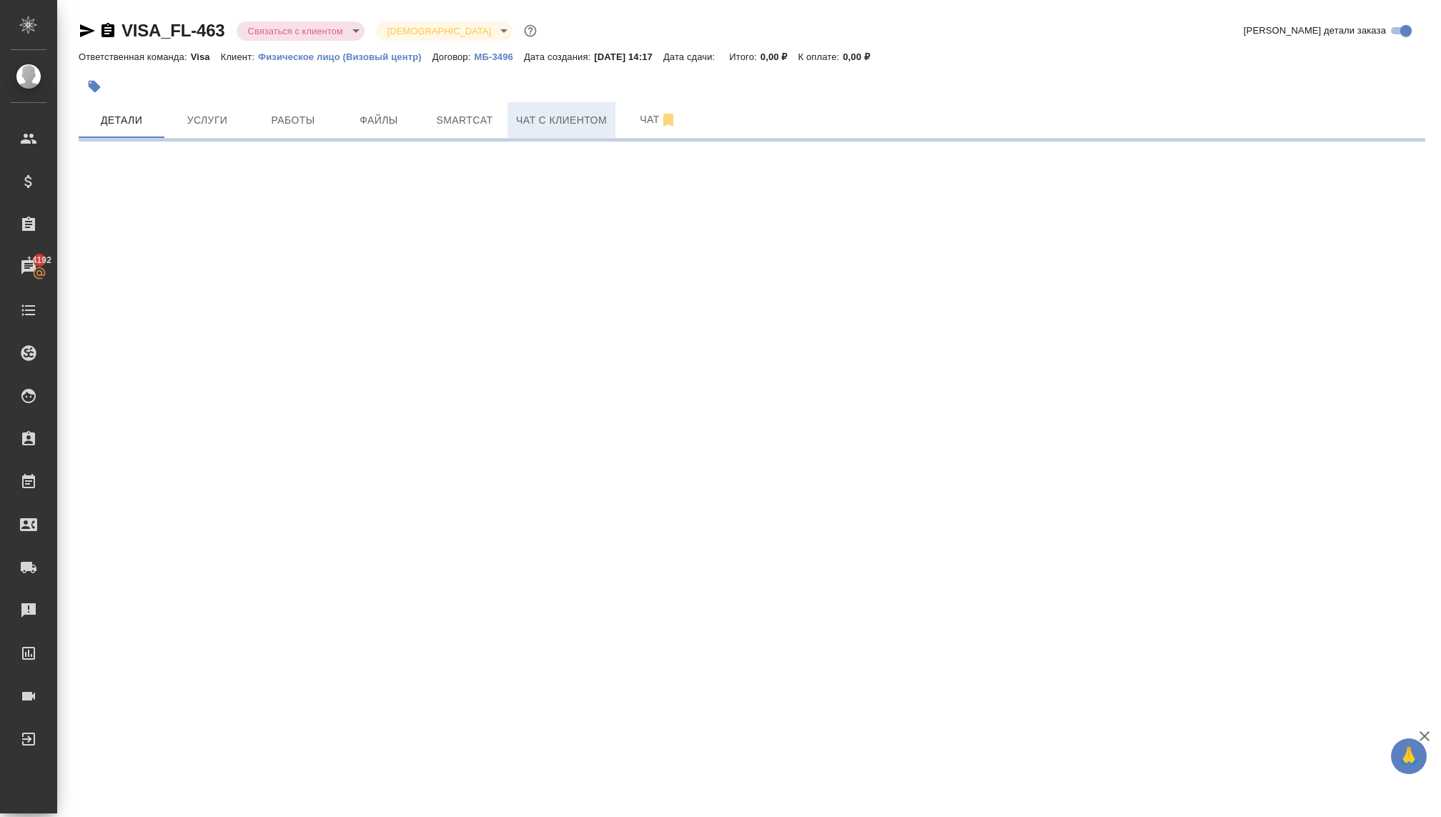
click at [536, 116] on span "Чат с клиентом" at bounding box center [561, 121] width 91 height 18
select select "RU"
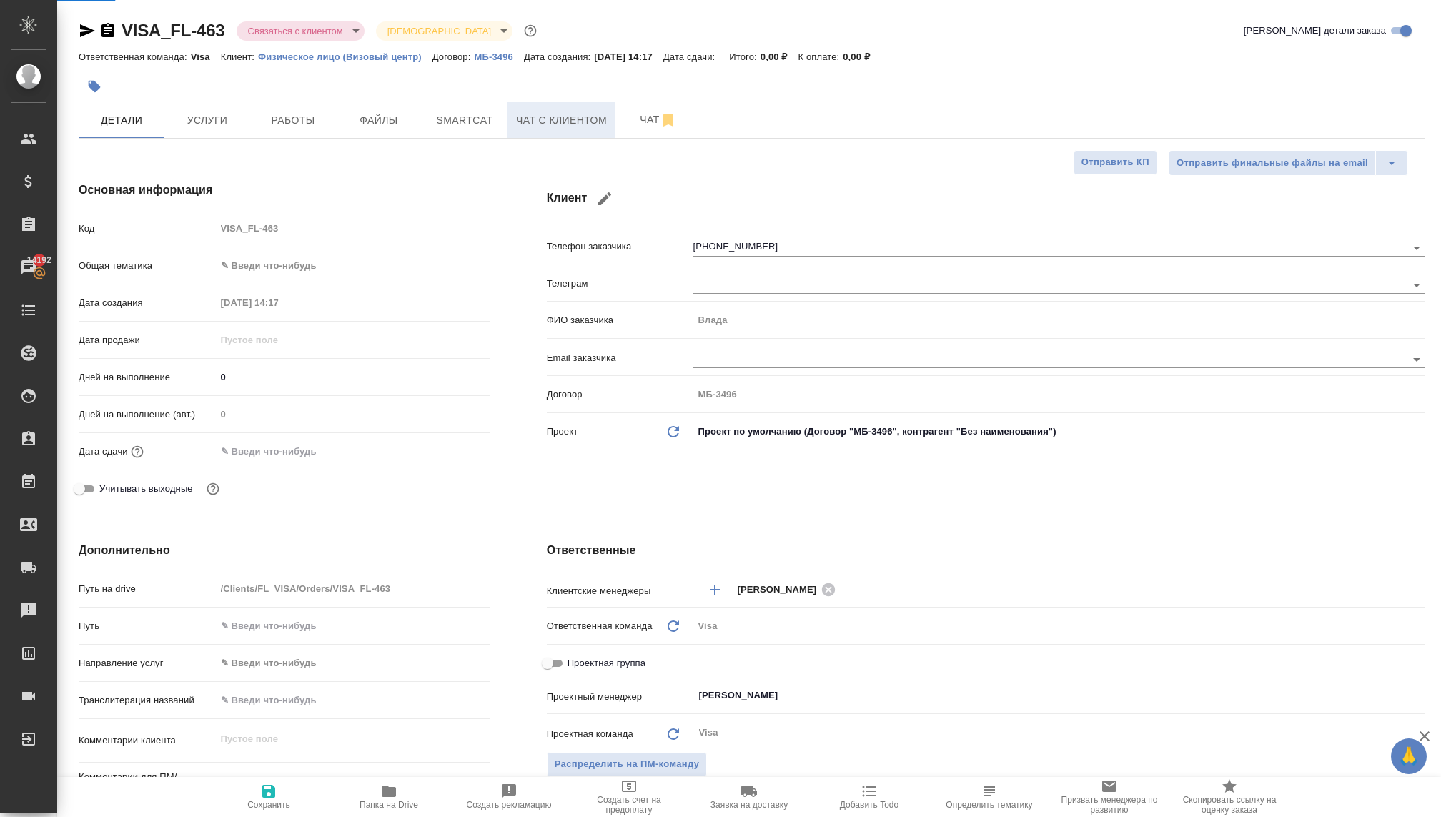
type textarea "x"
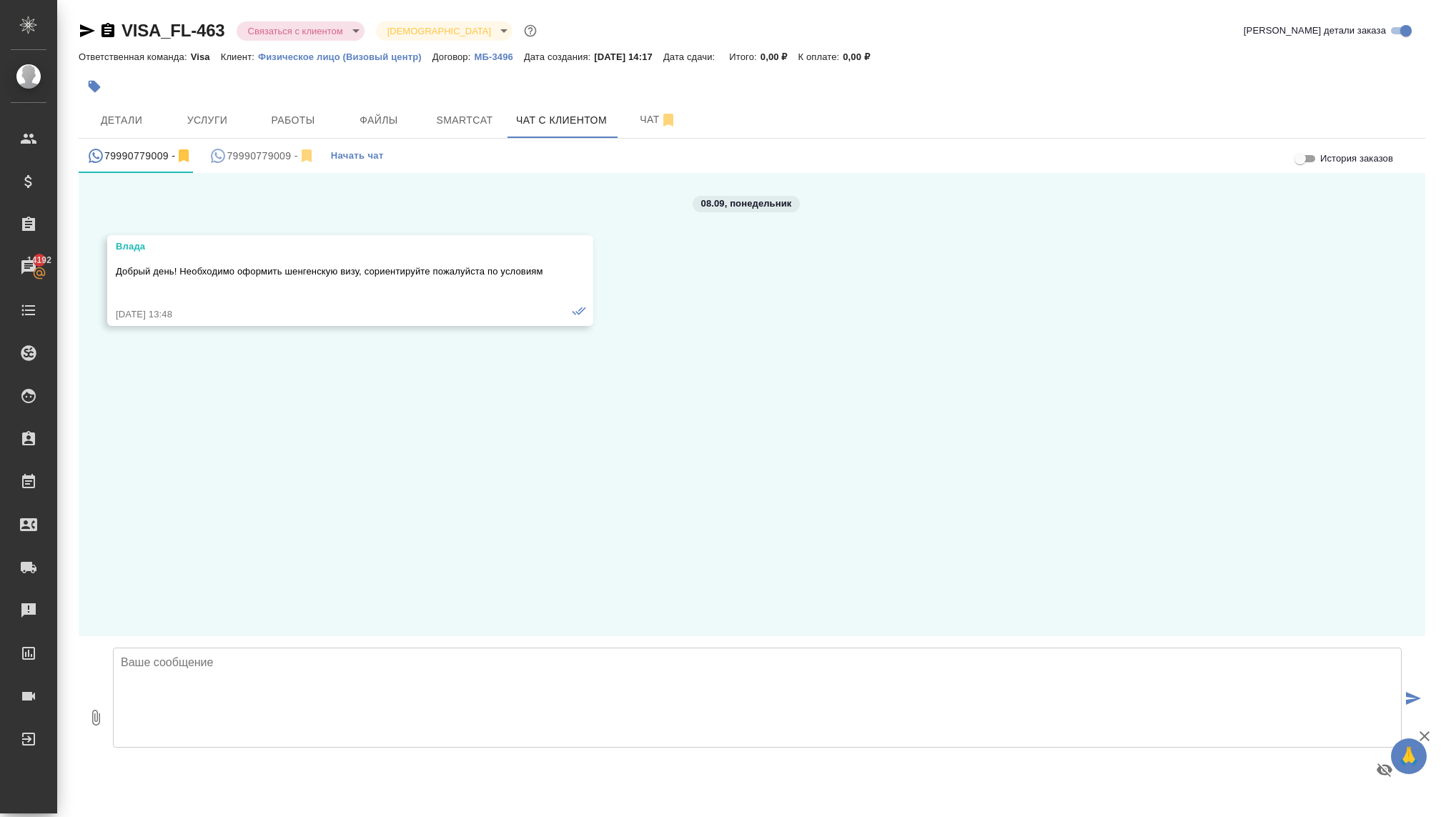
click at [239, 156] on div "79990779009 -" at bounding box center [261, 156] width 105 height 18
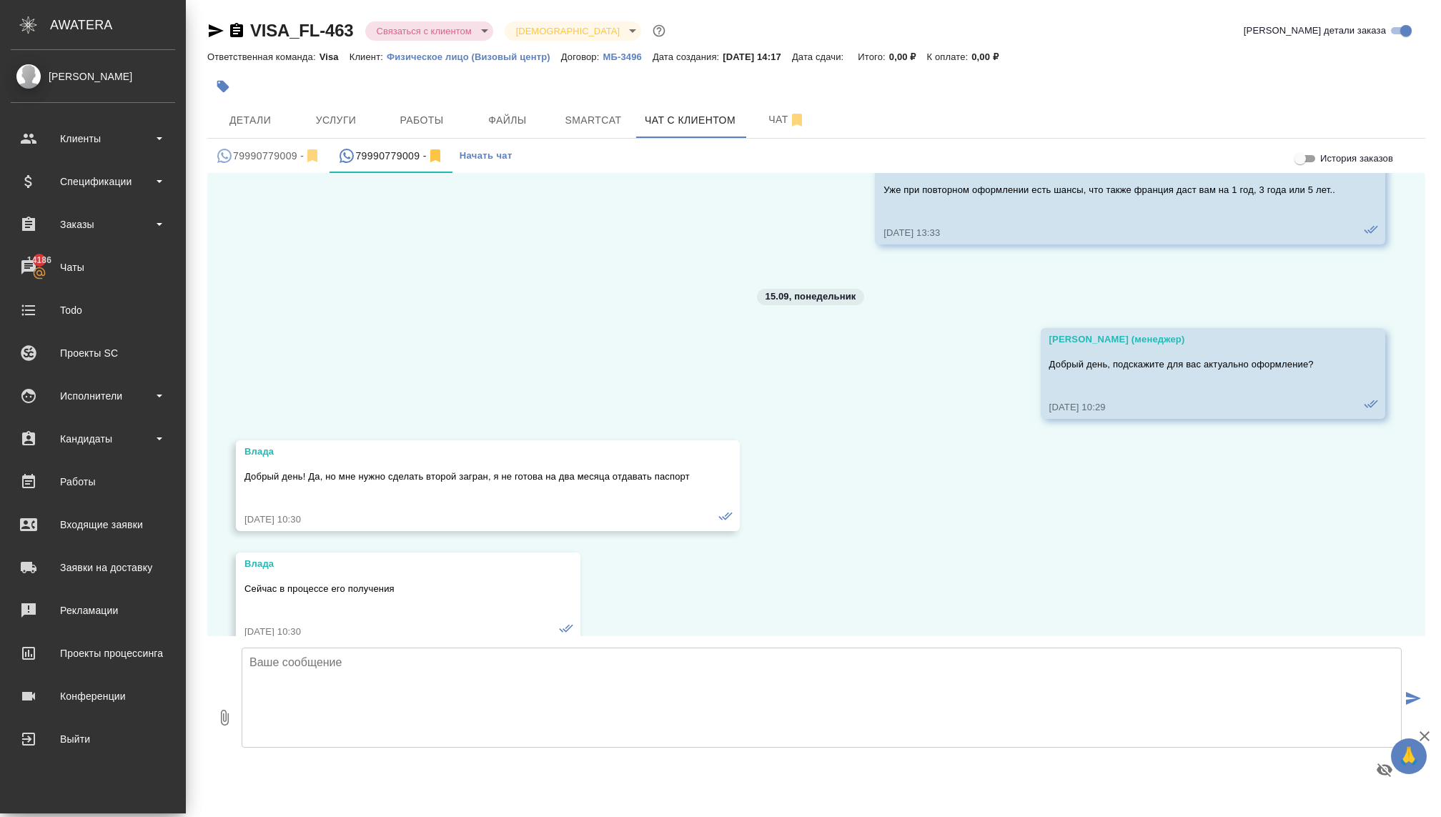
scroll to position [3924, 0]
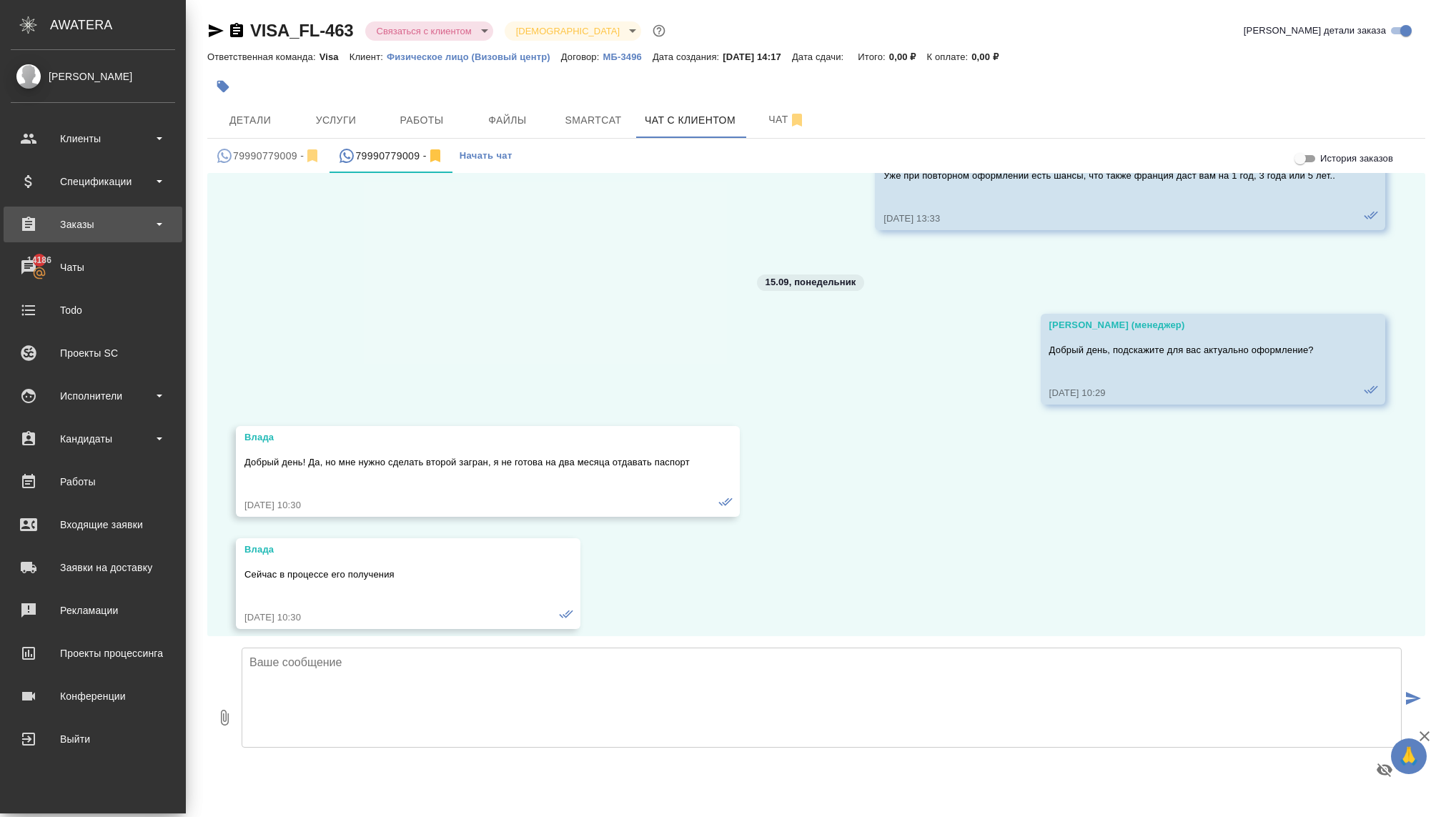
click at [82, 230] on div "Заказы" at bounding box center [93, 224] width 164 height 21
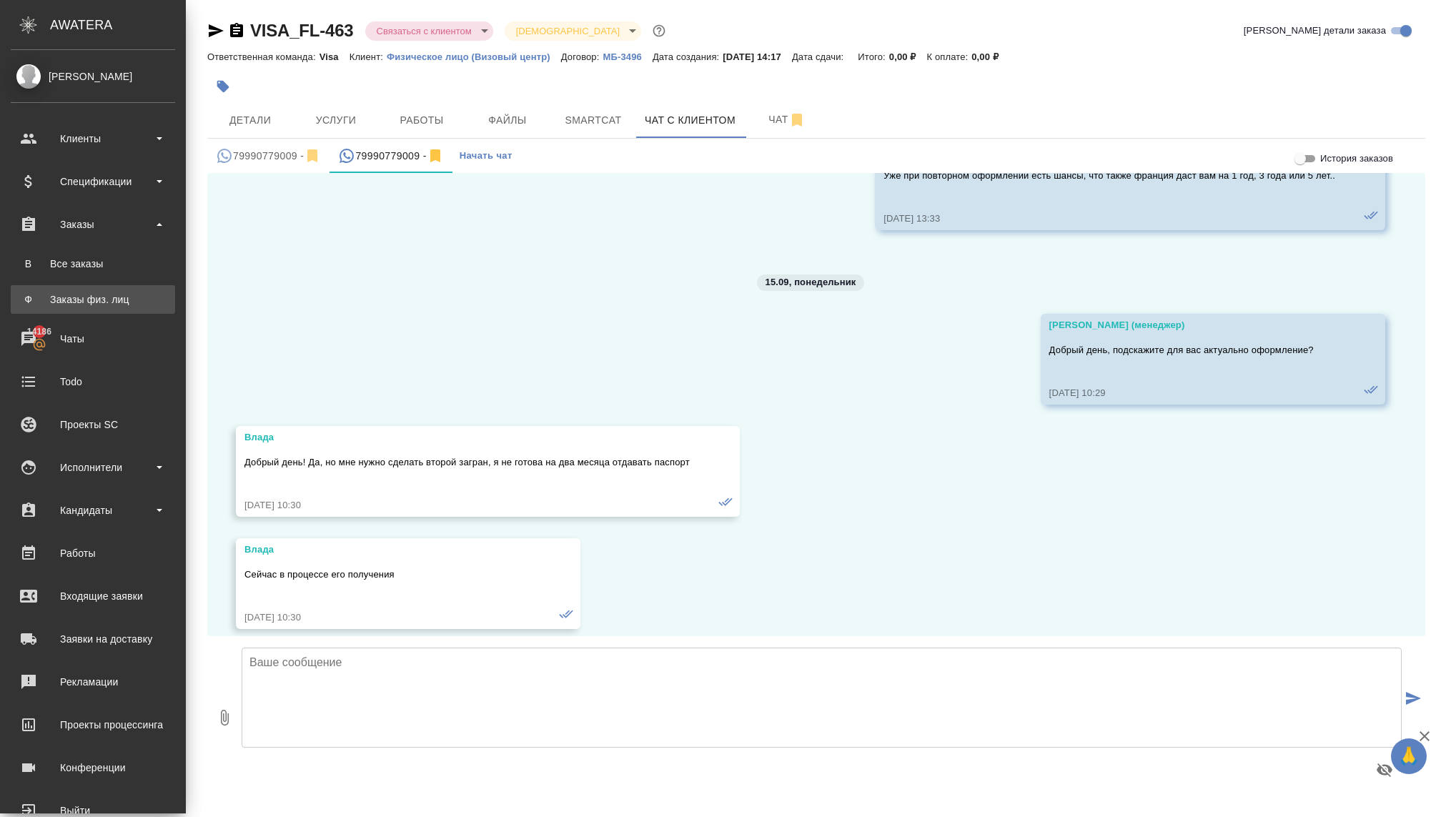
click at [84, 295] on div "Заказы физ. лиц" at bounding box center [93, 299] width 150 height 14
